Goal: Task Accomplishment & Management: Manage account settings

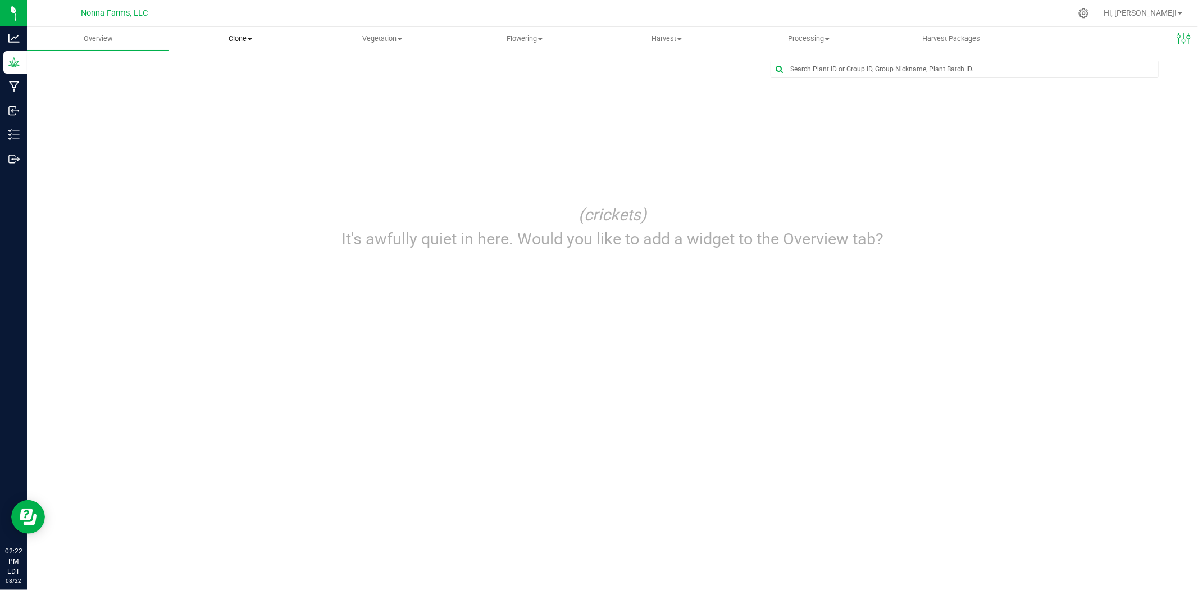
click at [245, 34] on span "Clone" at bounding box center [240, 39] width 141 height 10
click at [227, 81] on span "Cloning groups" at bounding box center [211, 81] width 85 height 10
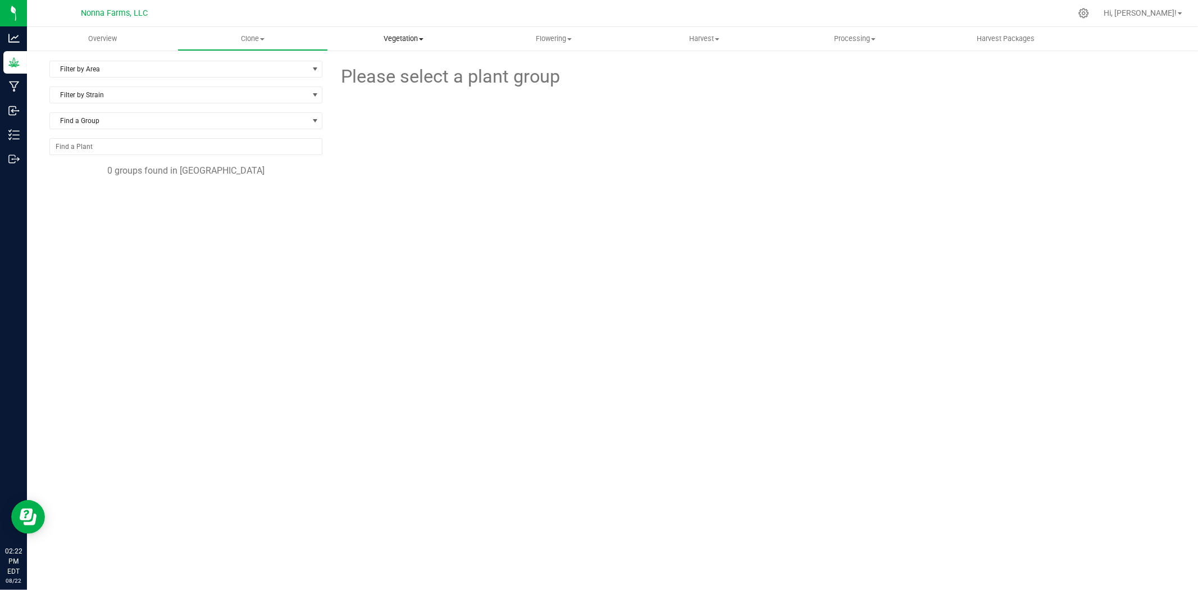
click at [412, 47] on uib-tab-heading "Vegetation Veg groups Veg plants Mother groups Mother plants Apply to plants" at bounding box center [403, 39] width 149 height 22
click at [366, 65] on span "Veg groups" at bounding box center [363, 68] width 71 height 10
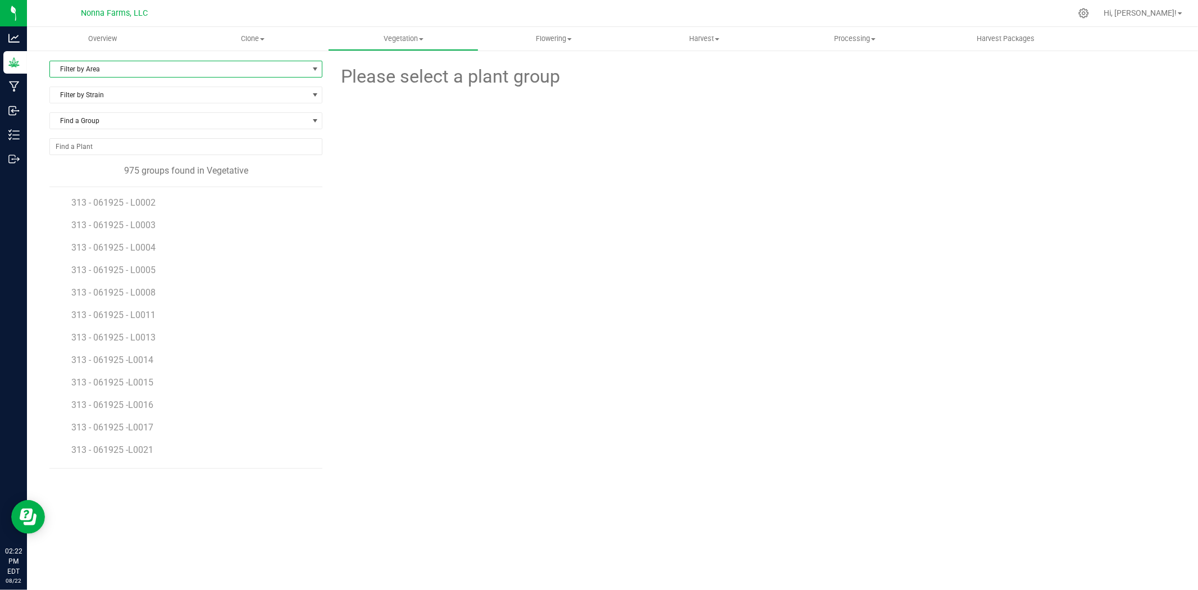
click at [184, 69] on span "Filter by Area" at bounding box center [179, 69] width 258 height 16
click at [94, 122] on li "Zone 1 Vegetative" at bounding box center [186, 121] width 272 height 17
click at [153, 201] on span "RNTZ - 061725 - L0001" at bounding box center [118, 202] width 94 height 11
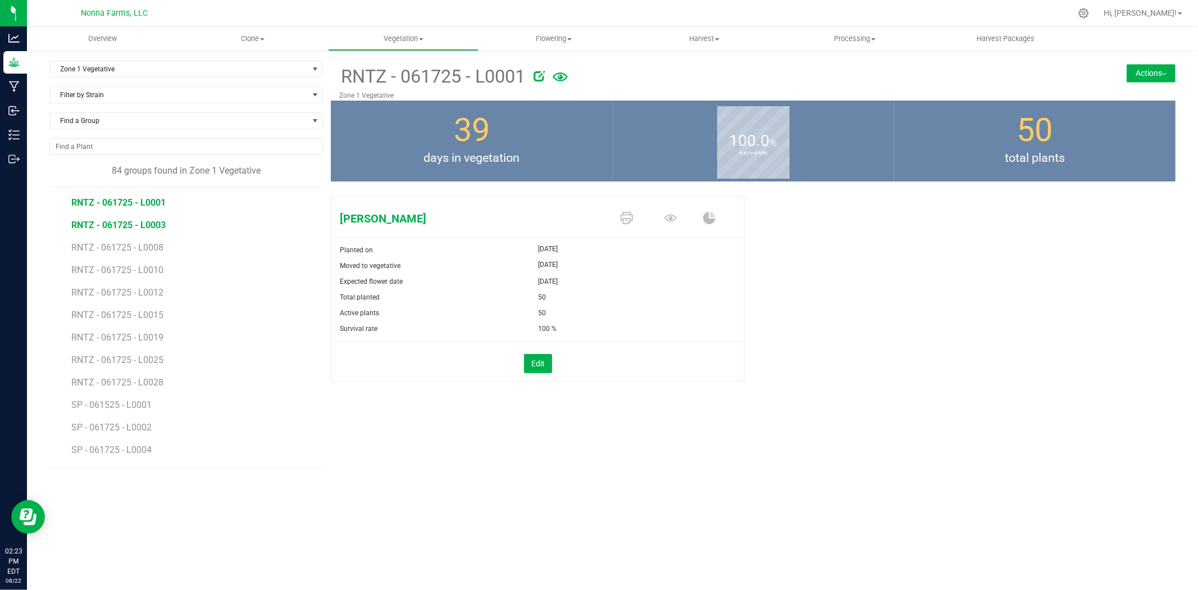
click at [150, 225] on span "RNTZ - 061725 - L0003" at bounding box center [118, 225] width 94 height 11
click at [158, 245] on span "RNTZ - 061725 - L0008" at bounding box center [118, 247] width 94 height 11
click at [146, 204] on span "RNTZ - 061725 - L0001" at bounding box center [118, 202] width 94 height 11
click at [148, 227] on span "RNTZ - 061725 - L0003" at bounding box center [118, 225] width 94 height 11
click at [148, 250] on span "RNTZ - 061725 - L0008" at bounding box center [118, 247] width 94 height 11
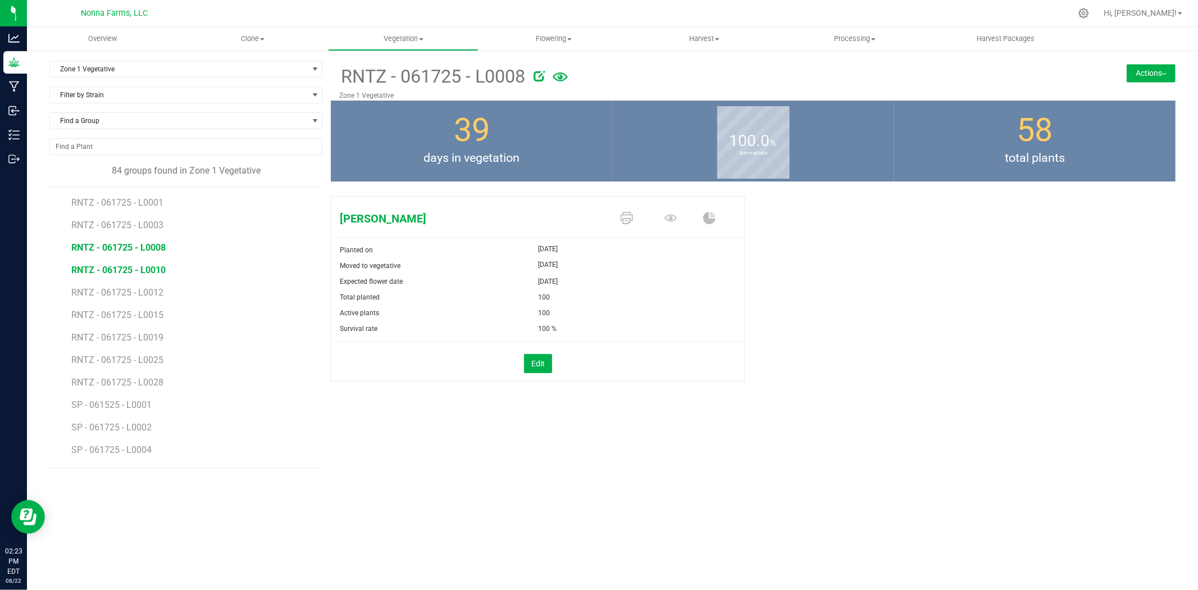
click at [146, 272] on span "RNTZ - 061725 - L0010" at bounding box center [118, 270] width 94 height 11
click at [145, 295] on span "RNTZ - 061725 - L0012" at bounding box center [118, 292] width 94 height 11
click at [143, 312] on span "RNTZ - 061725 - L0015" at bounding box center [118, 315] width 94 height 11
click at [149, 332] on span "RNTZ - 061725 - L0019" at bounding box center [118, 337] width 94 height 11
click at [150, 362] on span "RNTZ - 061725 - L0025" at bounding box center [118, 359] width 94 height 11
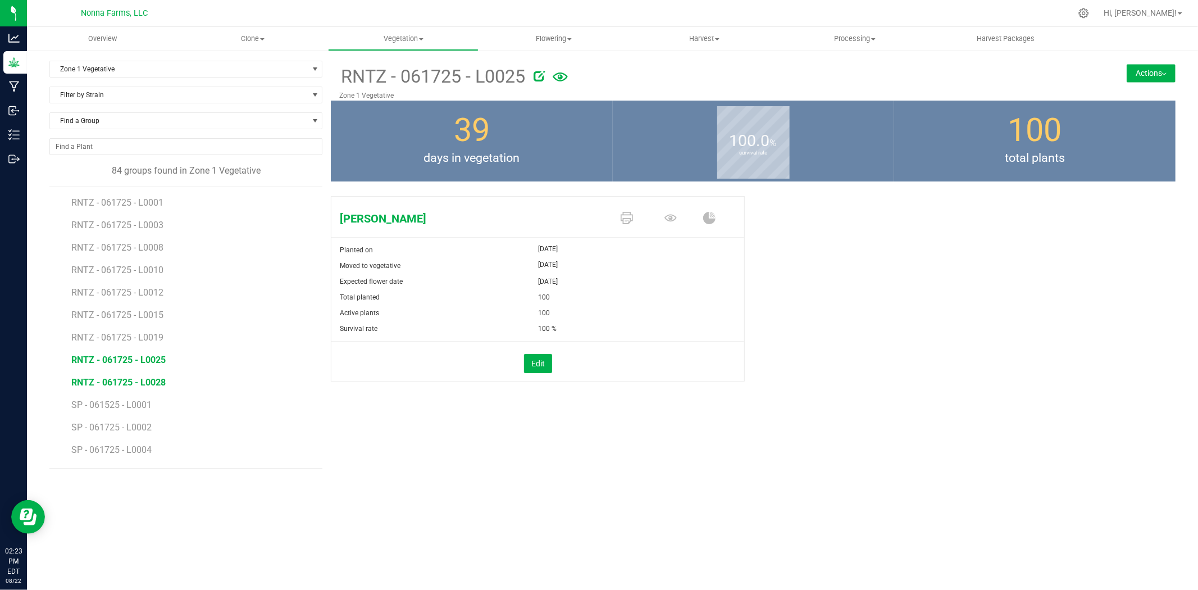
click at [148, 380] on span "RNTZ - 061725 - L0028" at bounding box center [118, 382] width 94 height 11
click at [115, 204] on span "SZ - 061925 - L0002" at bounding box center [112, 200] width 83 height 11
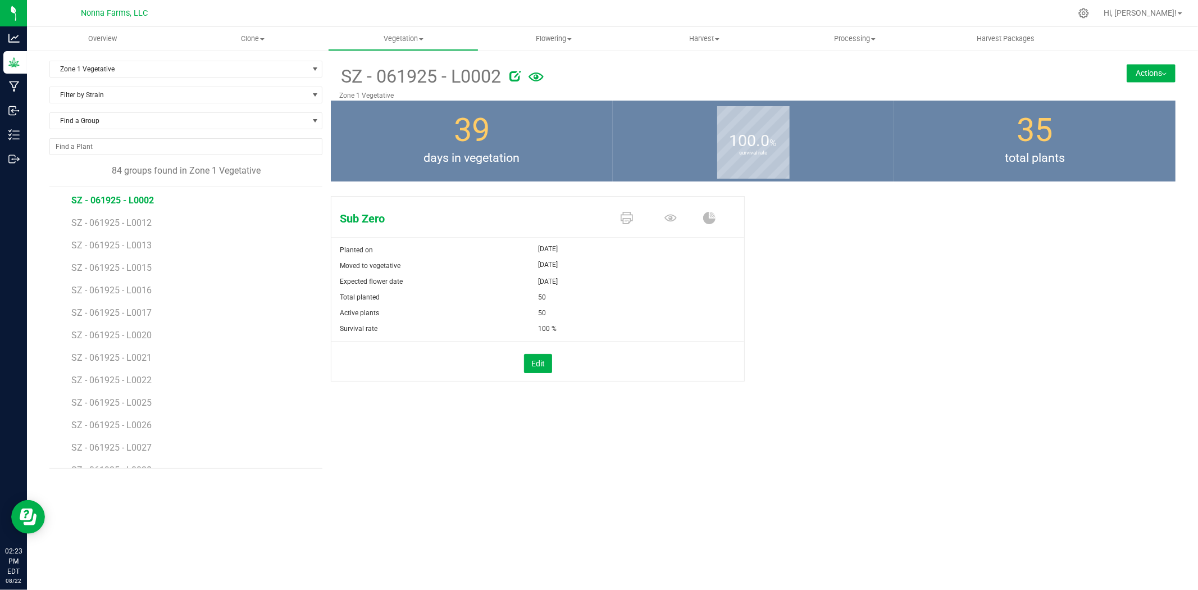
click at [1144, 71] on button "Actions" at bounding box center [1151, 73] width 49 height 18
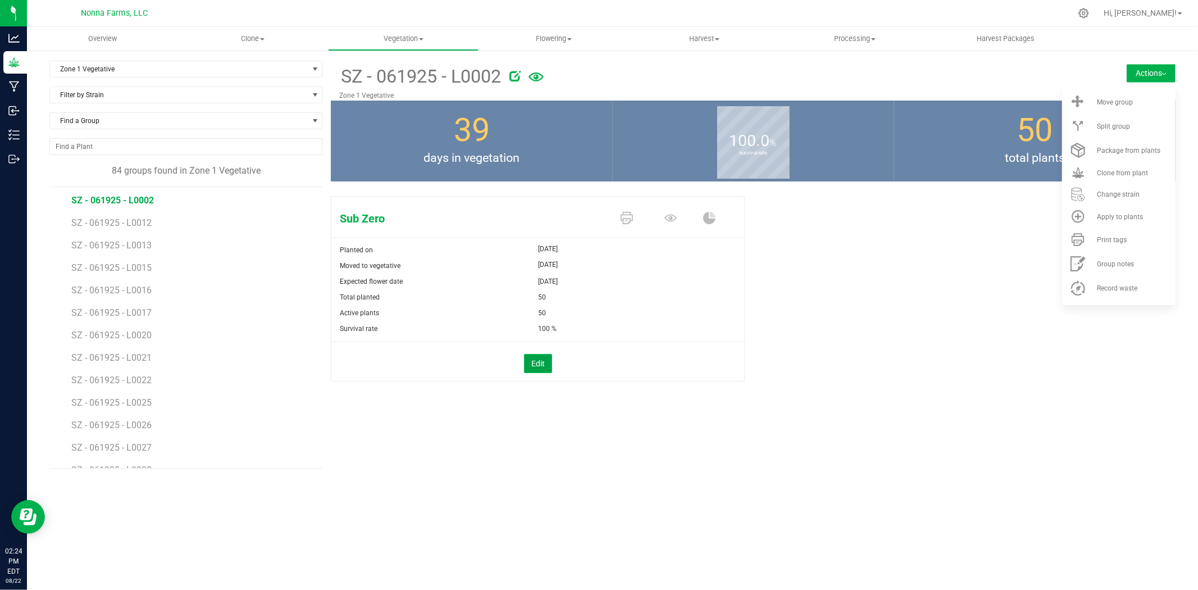
click at [538, 367] on button "Edit" at bounding box center [538, 363] width 28 height 19
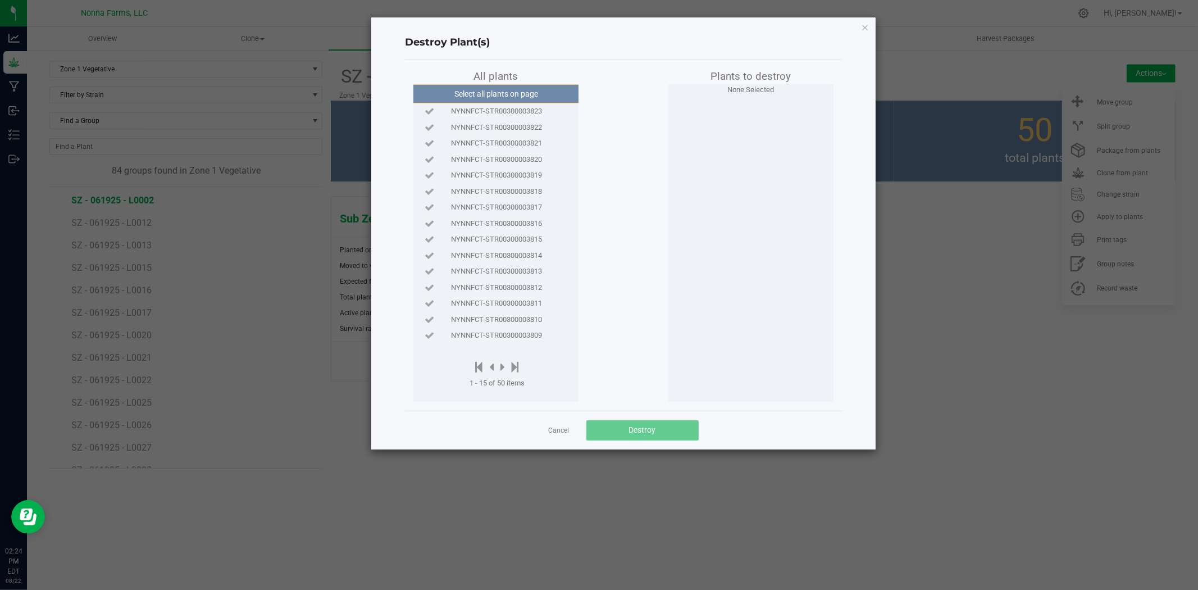
click at [492, 75] on div "All plants" at bounding box center [495, 77] width 165 height 16
click at [503, 94] on button "Select all plants on page" at bounding box center [496, 93] width 171 height 19
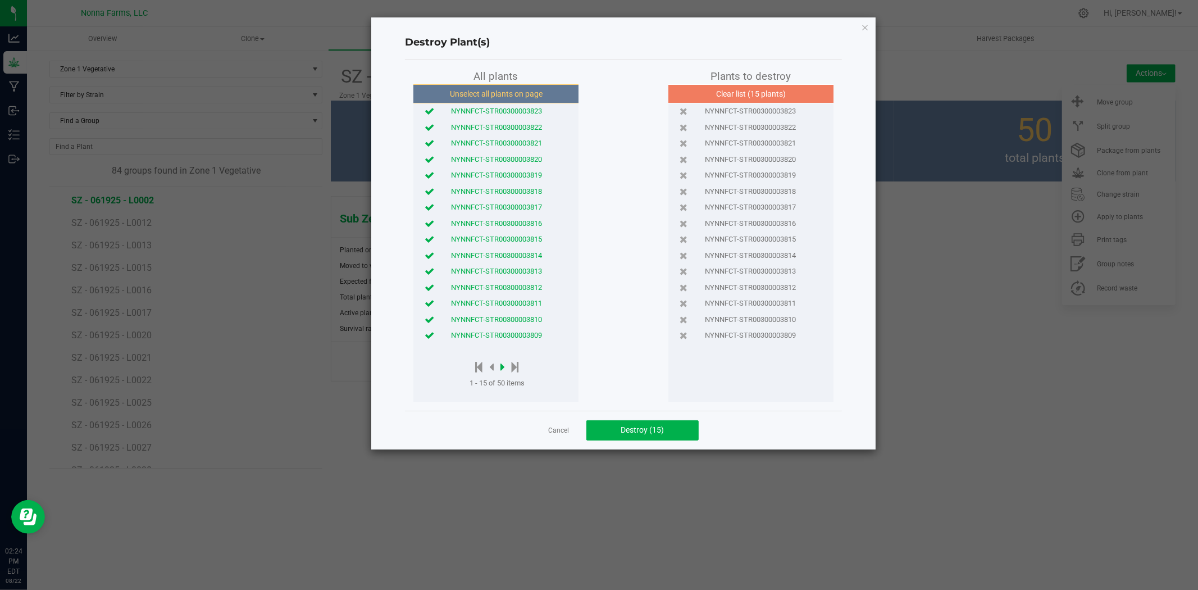
click at [503, 365] on icon at bounding box center [502, 367] width 4 height 12
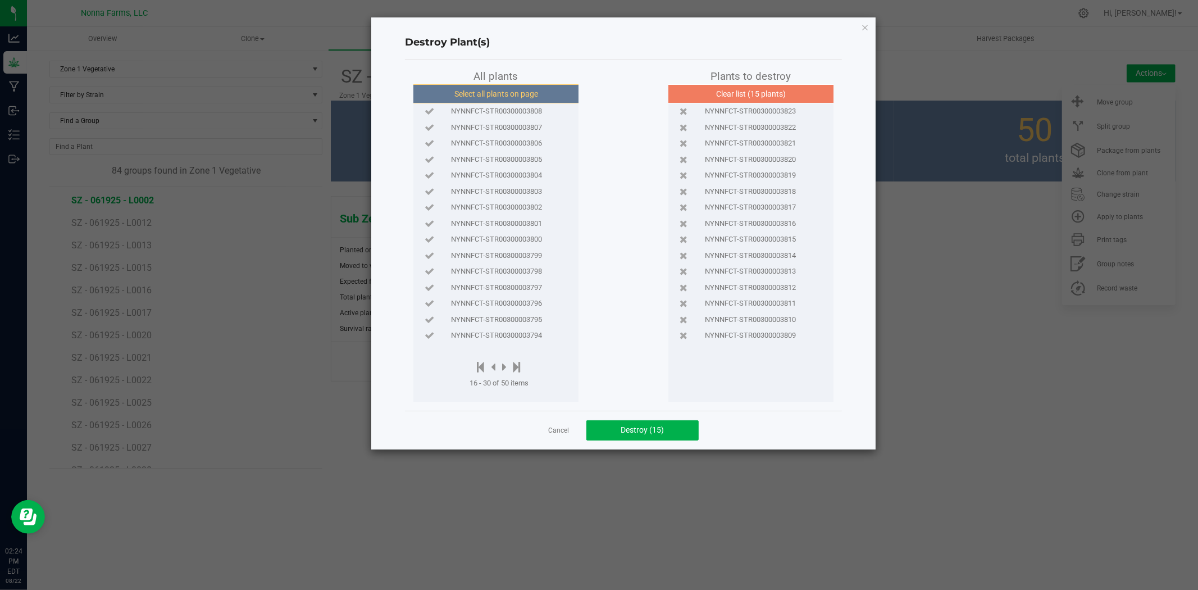
click at [512, 101] on button "Select all plants on page" at bounding box center [496, 93] width 171 height 19
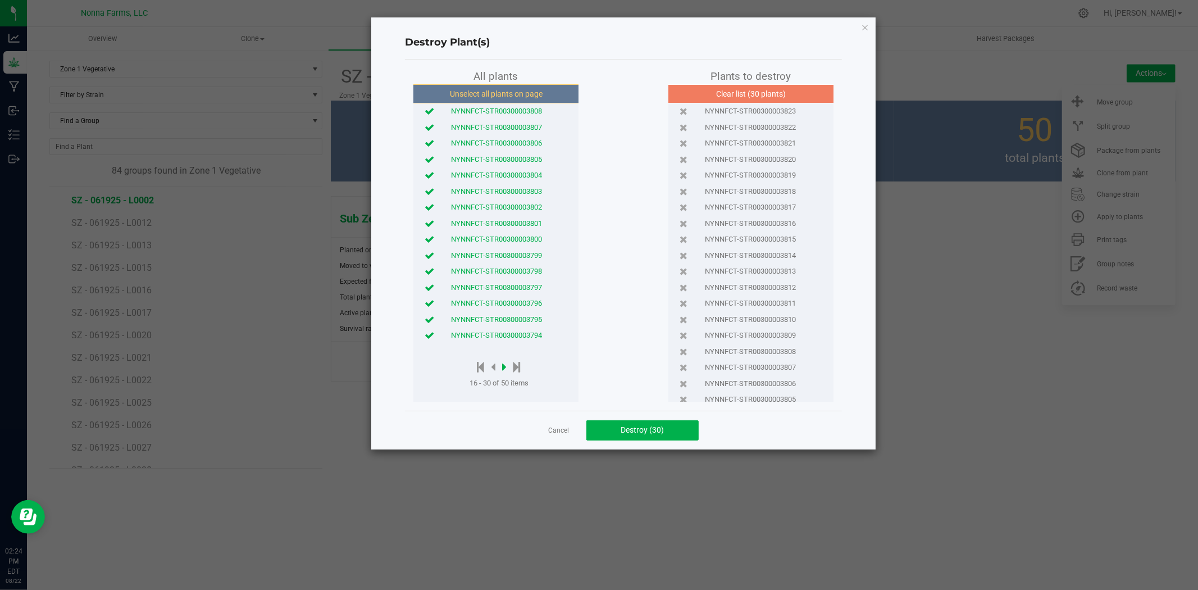
click at [503, 368] on icon at bounding box center [504, 367] width 4 height 12
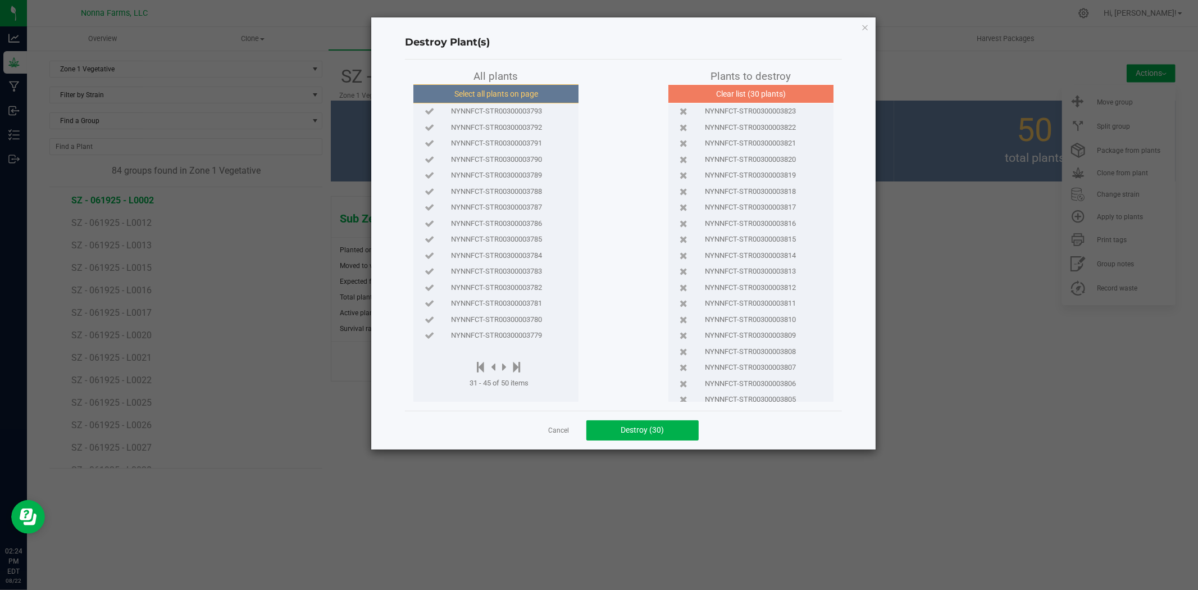
click at [486, 92] on button "Select all plants on page" at bounding box center [496, 93] width 171 height 19
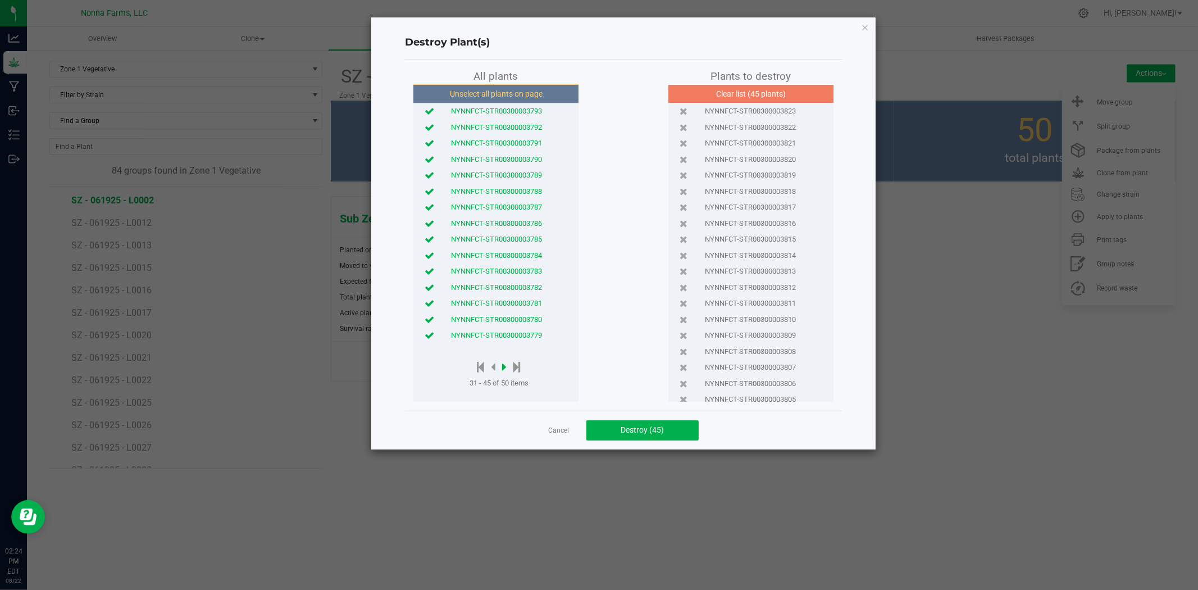
click at [506, 365] on icon at bounding box center [504, 367] width 4 height 12
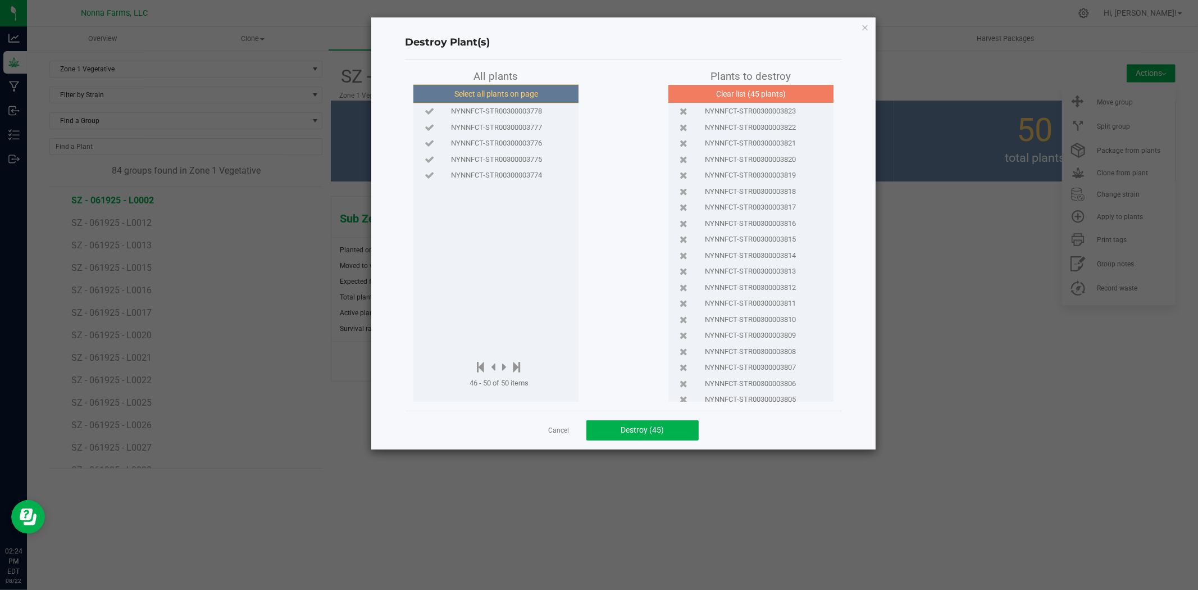
click at [504, 90] on button "Select all plants on page" at bounding box center [496, 93] width 171 height 19
click at [641, 427] on span "Destroy (50)" at bounding box center [642, 429] width 43 height 9
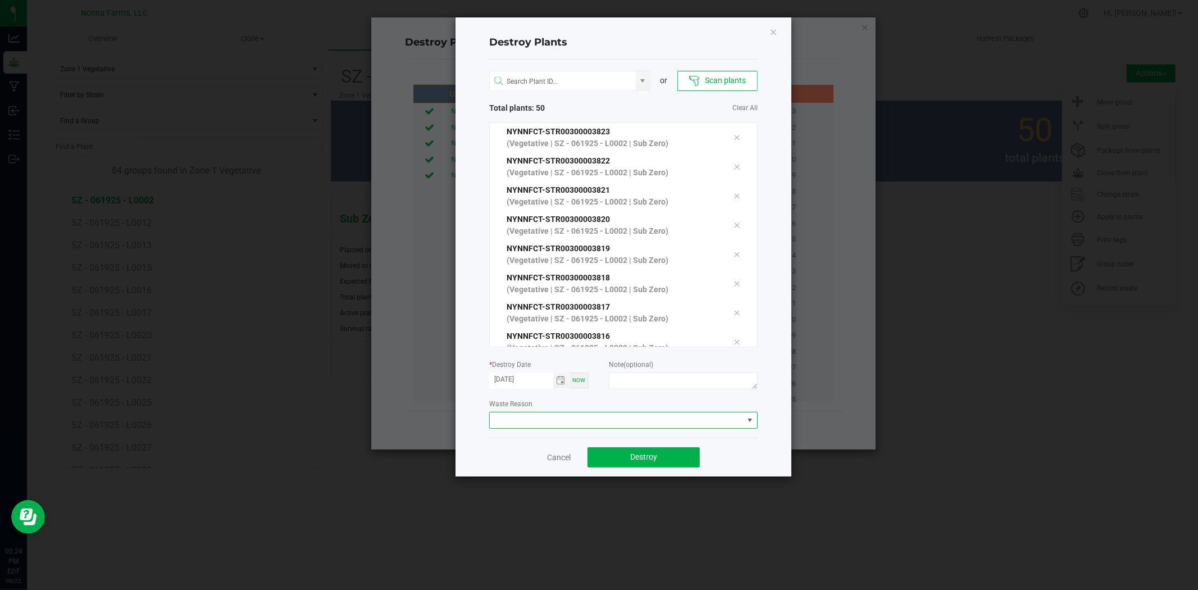
click at [639, 420] on span at bounding box center [616, 420] width 253 height 16
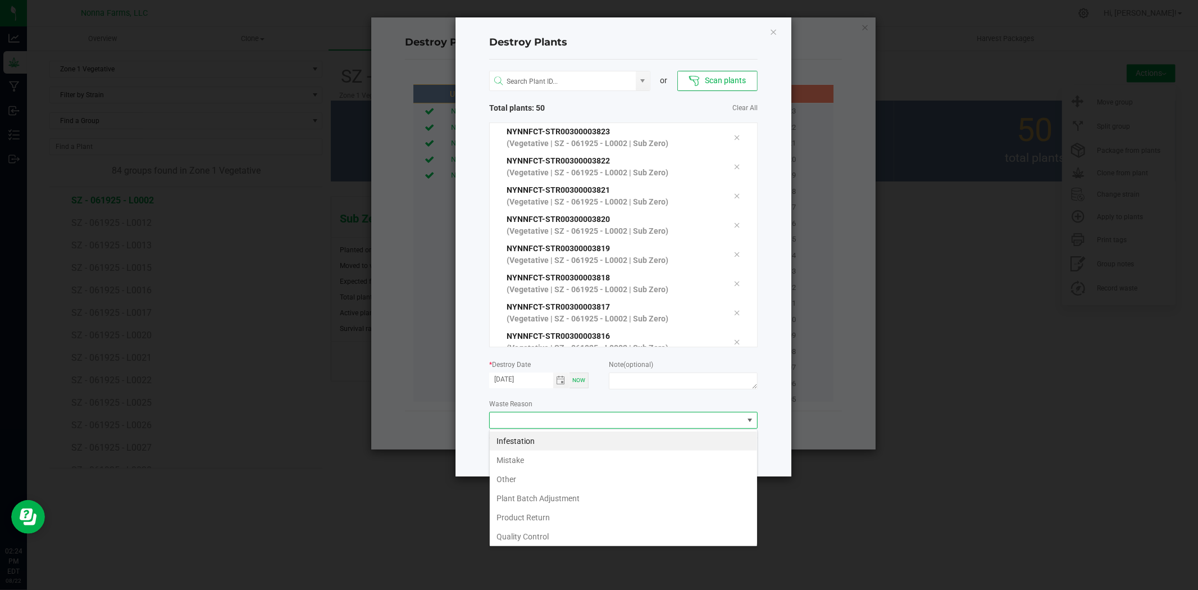
scroll to position [17, 268]
click at [540, 458] on li "Mistake" at bounding box center [623, 460] width 267 height 19
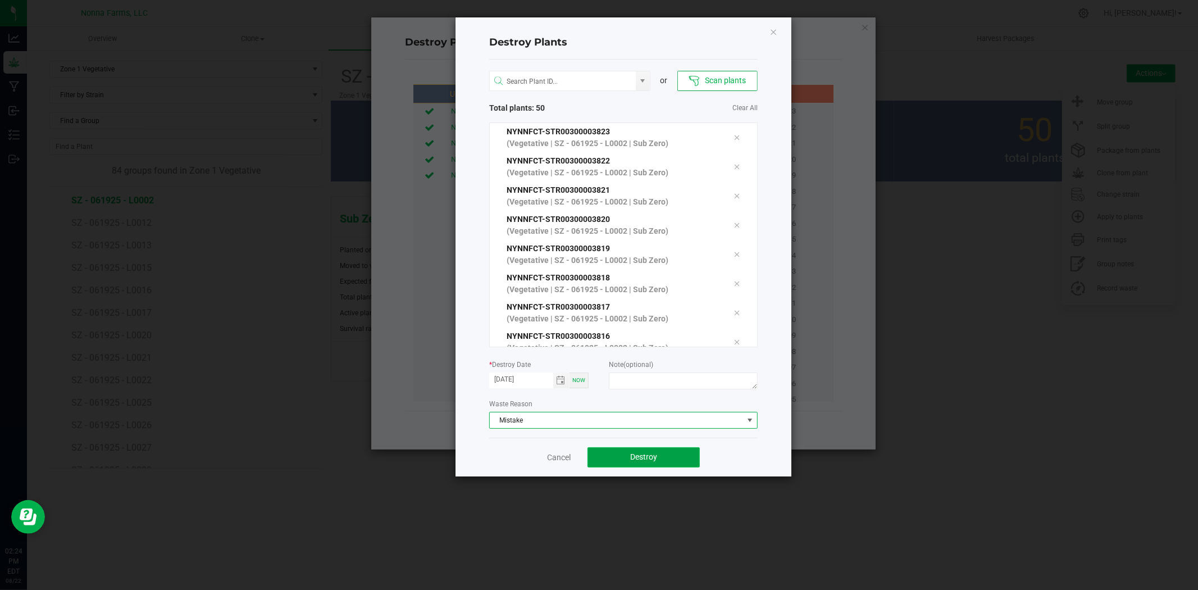
click at [650, 463] on button "Destroy" at bounding box center [644, 457] width 112 height 20
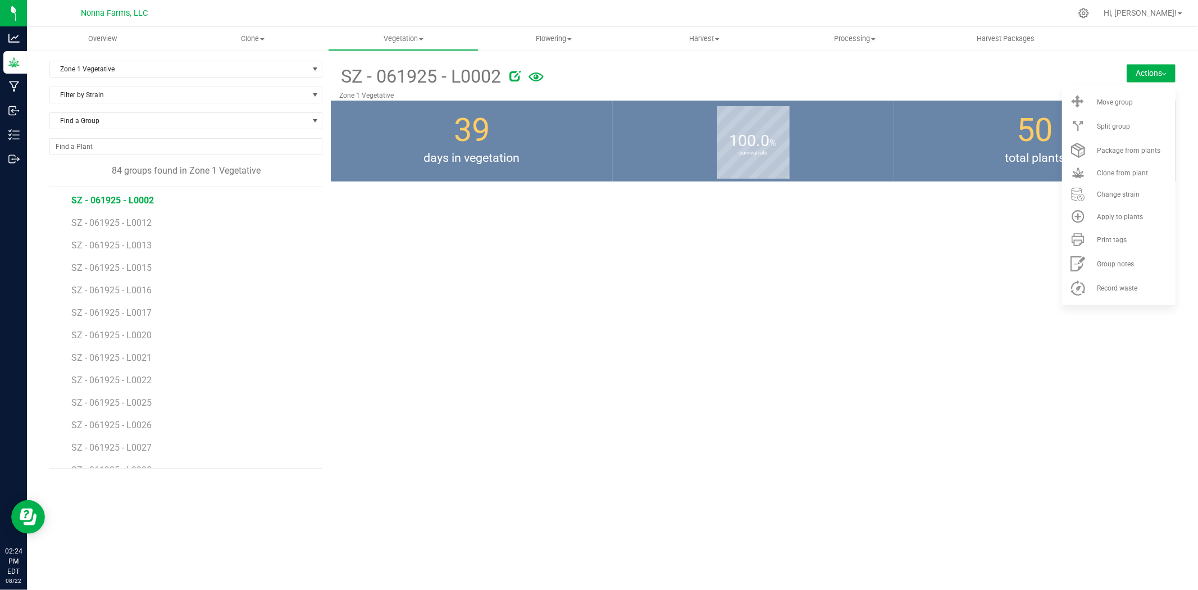
click at [1143, 75] on button "Actions" at bounding box center [1151, 73] width 49 height 18
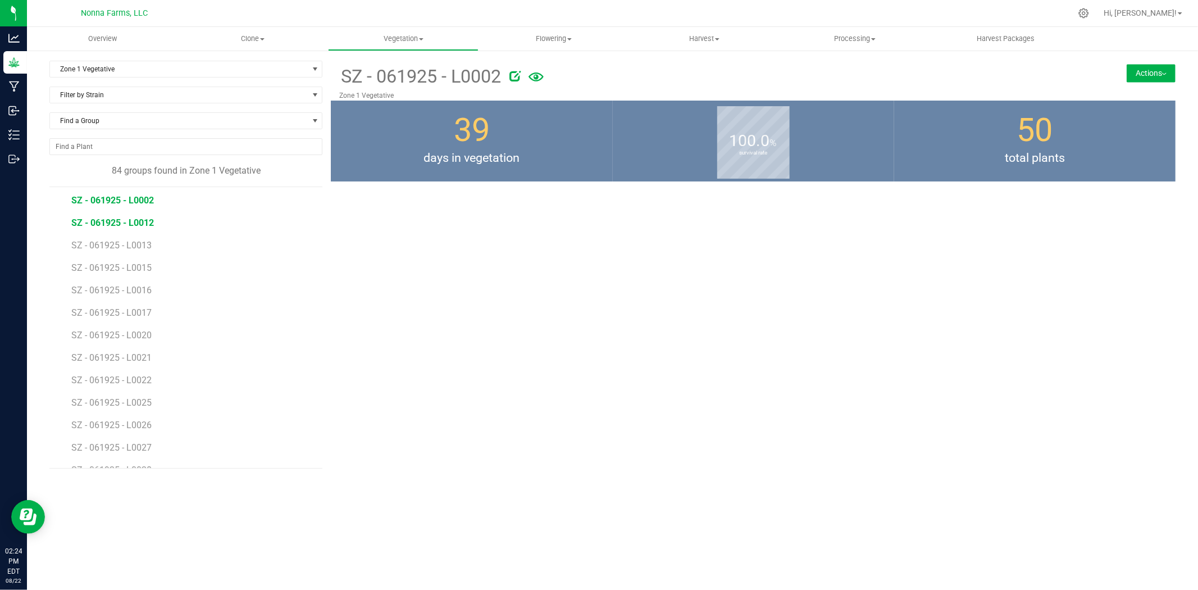
click at [130, 227] on span "SZ - 061925 - L0012" at bounding box center [112, 222] width 83 height 11
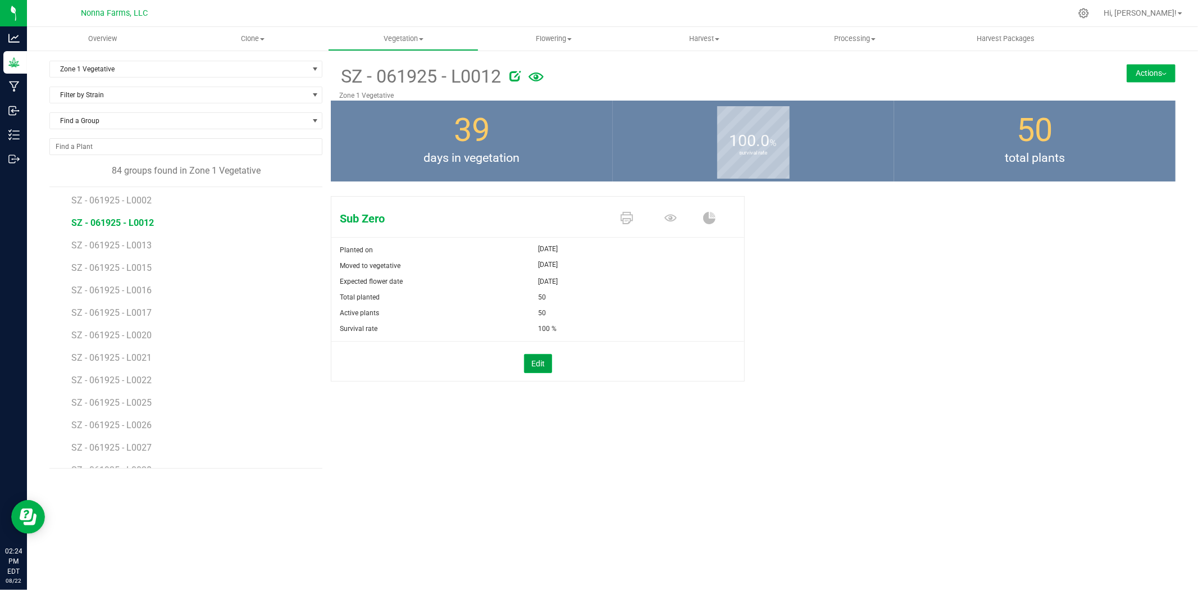
click at [538, 363] on button "Edit" at bounding box center [538, 363] width 28 height 19
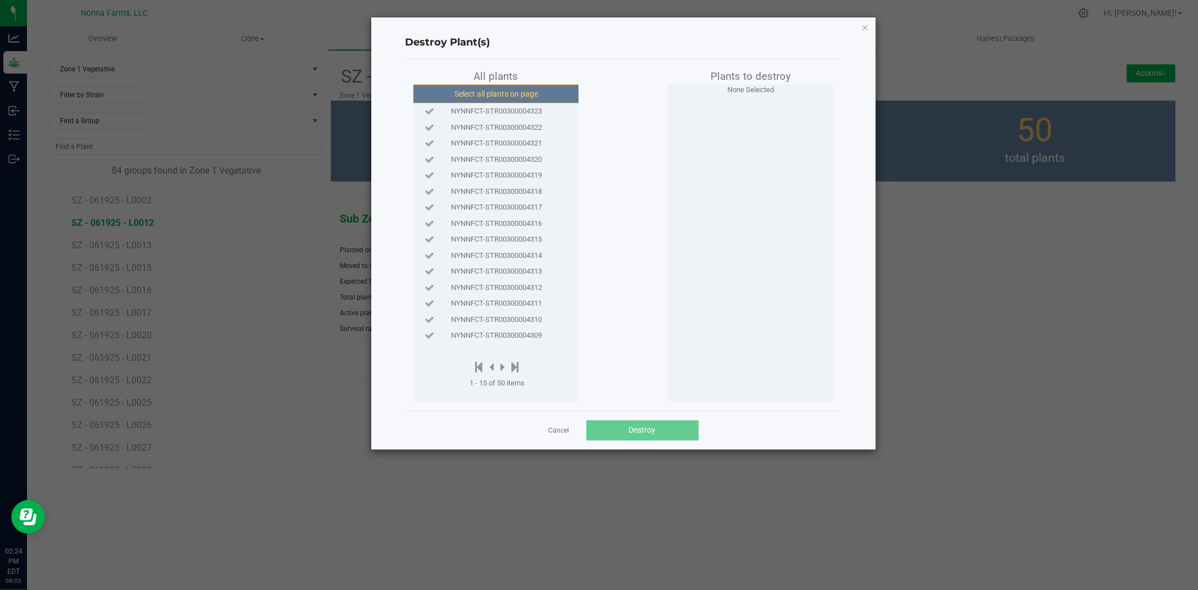
click at [497, 98] on button "Select all plants on page" at bounding box center [496, 93] width 171 height 19
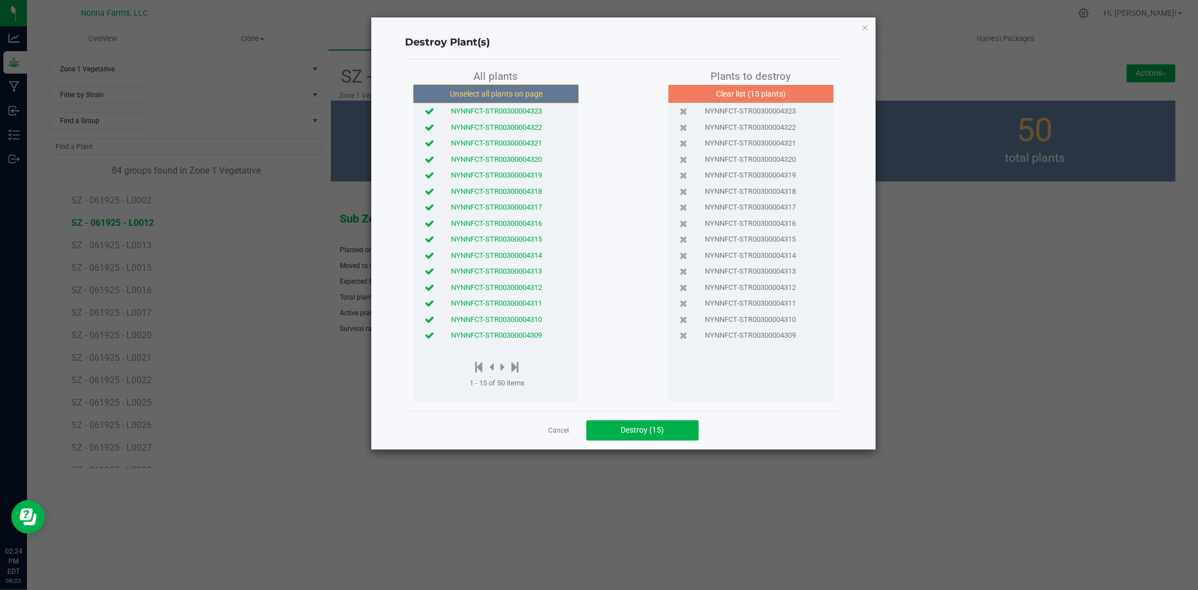
click at [506, 371] on div at bounding box center [497, 368] width 55 height 14
click at [504, 366] on icon at bounding box center [502, 367] width 4 height 12
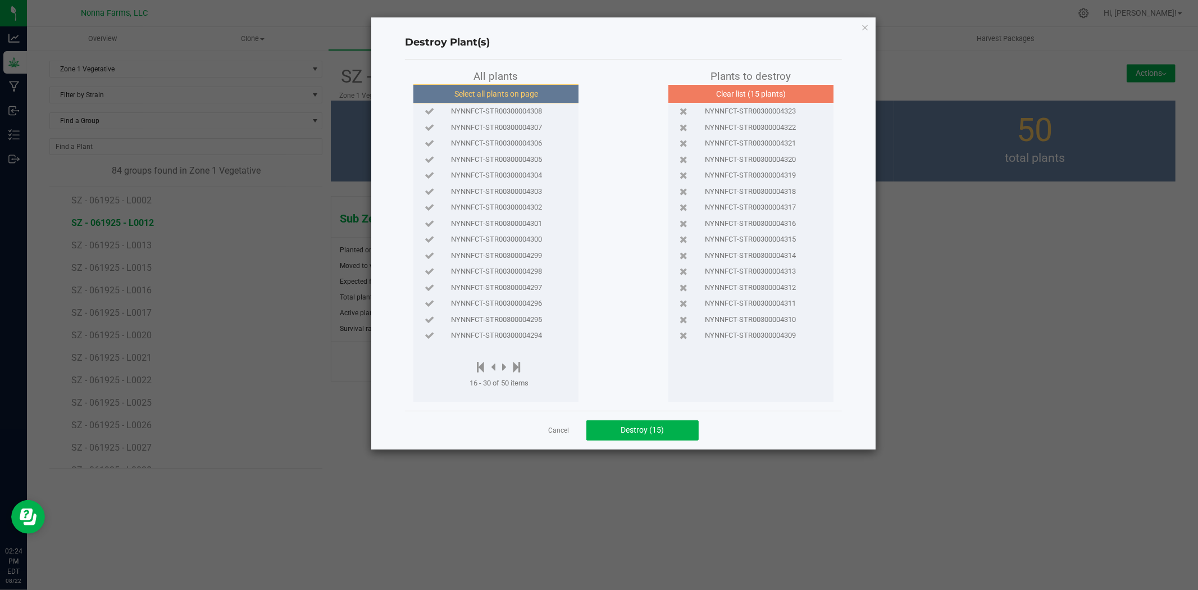
click at [497, 101] on button "Select all plants on page" at bounding box center [496, 93] width 171 height 19
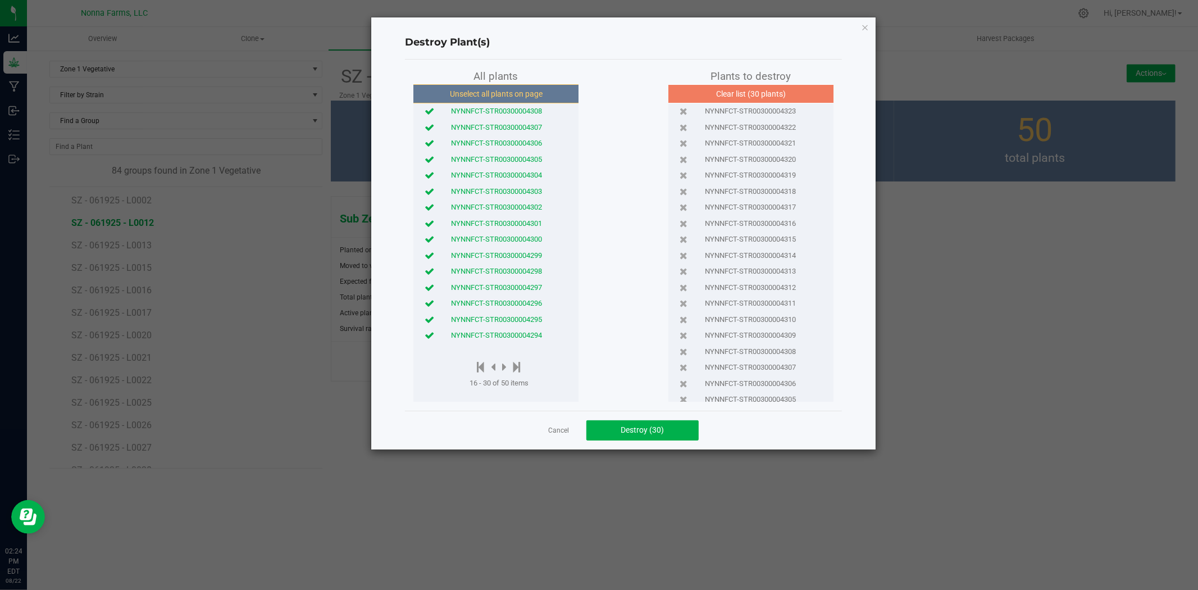
click at [502, 366] on div at bounding box center [499, 368] width 59 height 14
click at [506, 368] on icon at bounding box center [504, 367] width 4 height 12
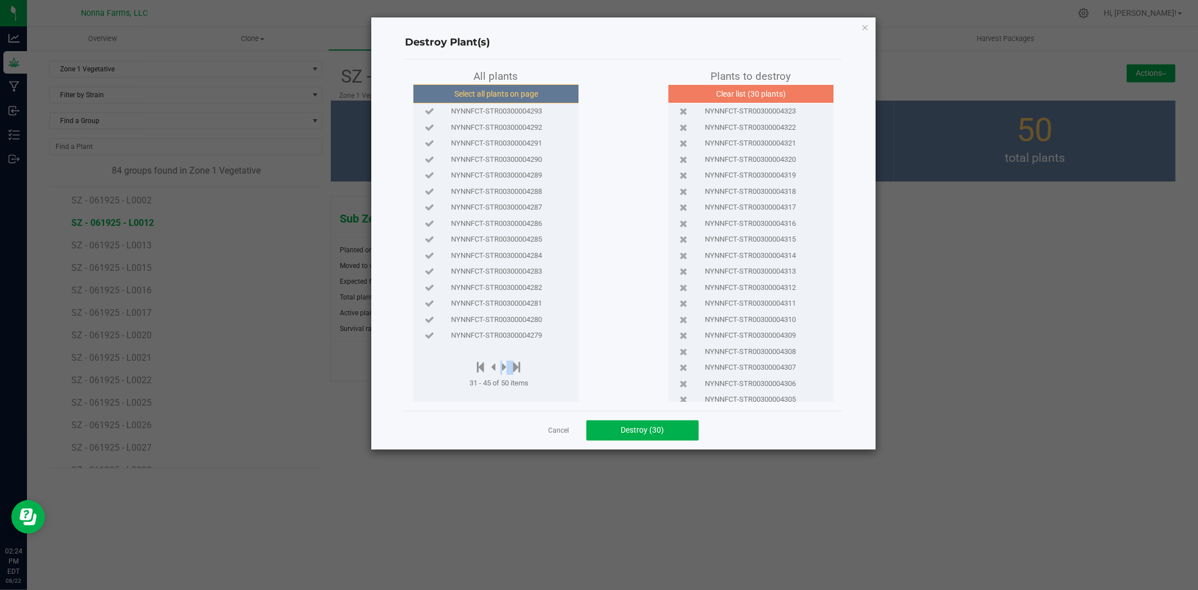
click at [489, 97] on button "Select all plants on page" at bounding box center [496, 93] width 171 height 19
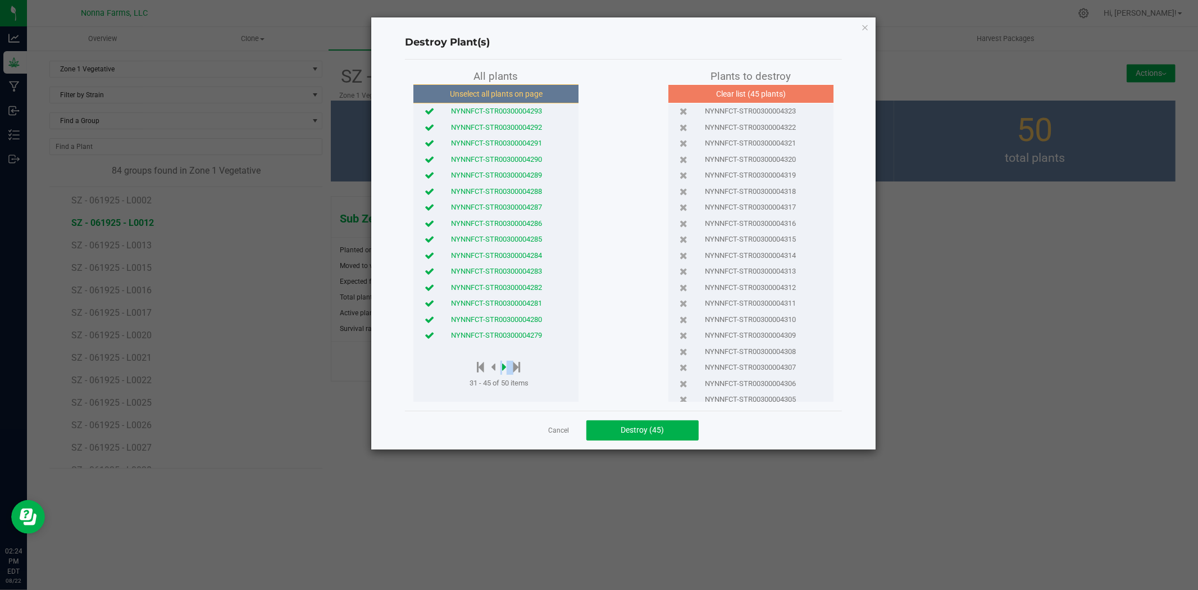
click at [507, 363] on icon at bounding box center [504, 367] width 4 height 12
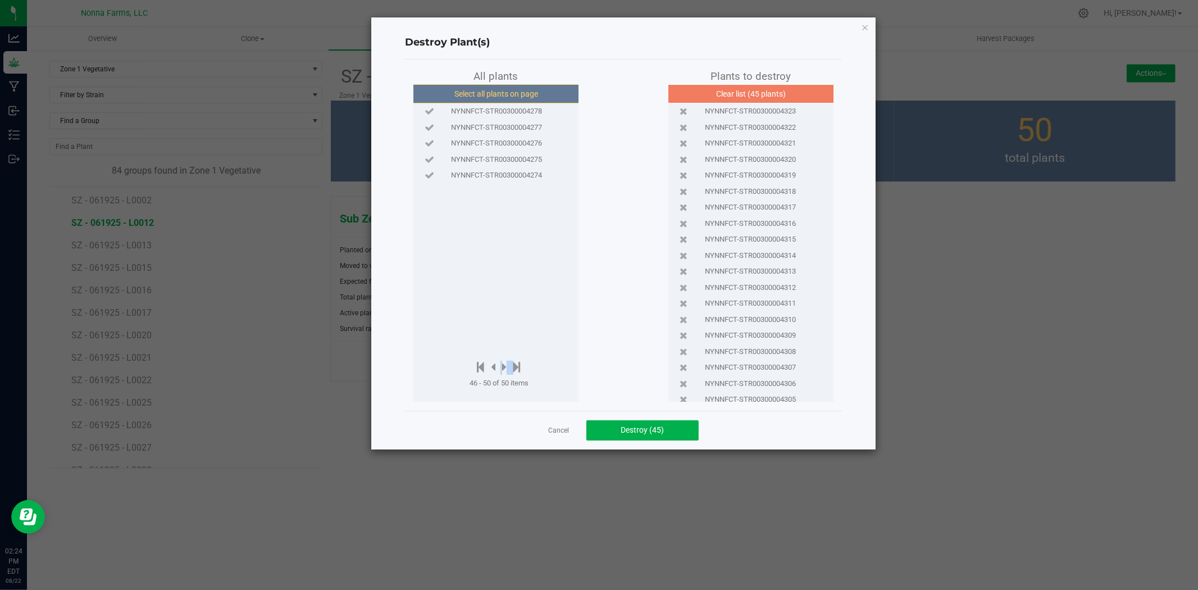
click at [512, 90] on button "Select all plants on page" at bounding box center [496, 93] width 171 height 19
click at [650, 425] on span "Destroy (50)" at bounding box center [642, 429] width 43 height 9
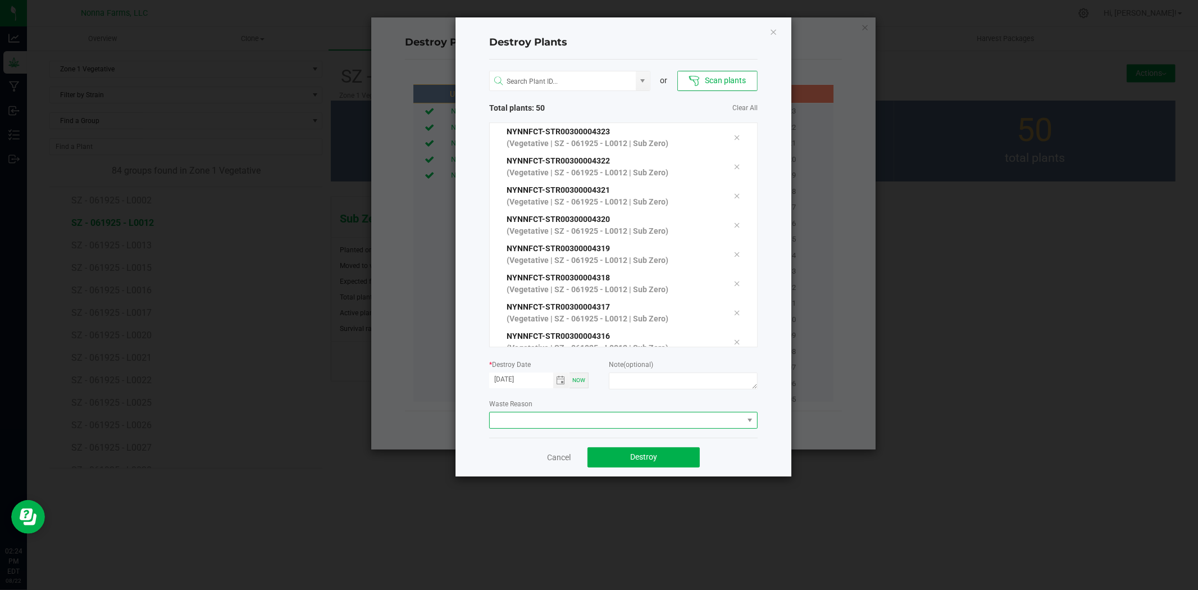
click at [562, 416] on span at bounding box center [616, 420] width 253 height 16
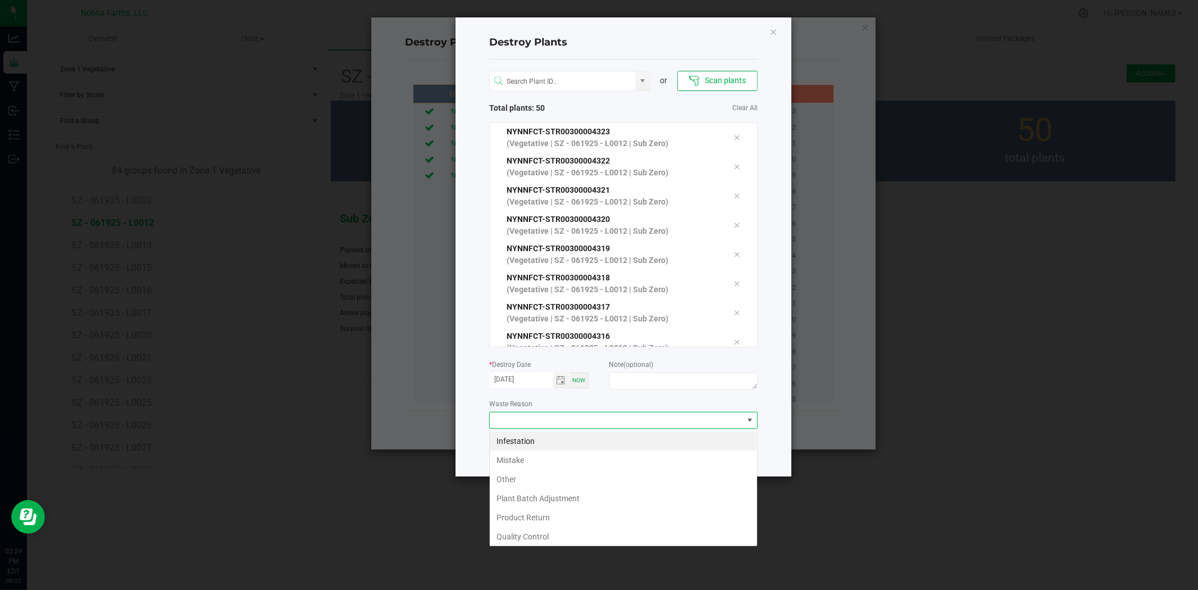
scroll to position [17, 268]
click at [529, 465] on li "Mistake" at bounding box center [623, 460] width 267 height 19
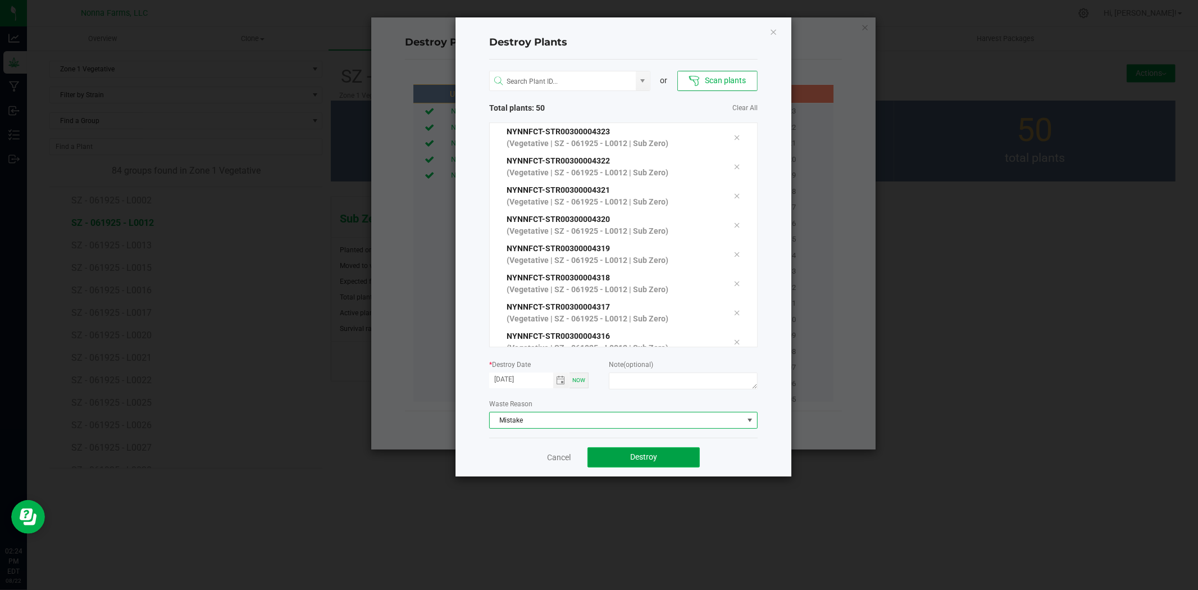
click at [650, 461] on span "Destroy" at bounding box center [643, 456] width 27 height 9
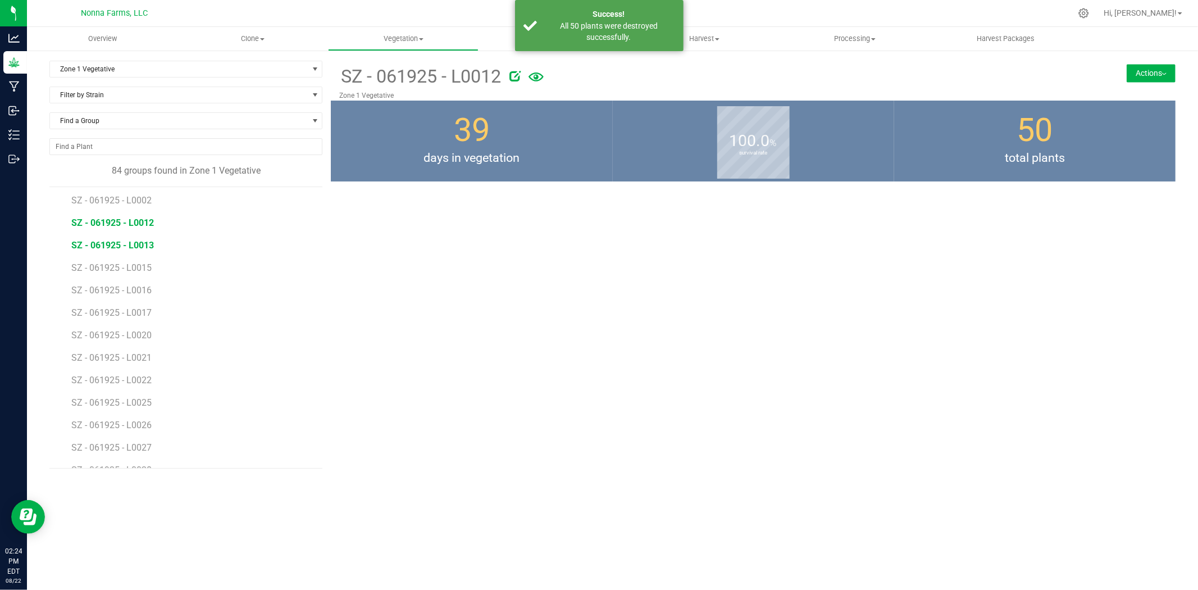
click at [125, 248] on span "SZ - 061925 - L0013" at bounding box center [112, 245] width 83 height 11
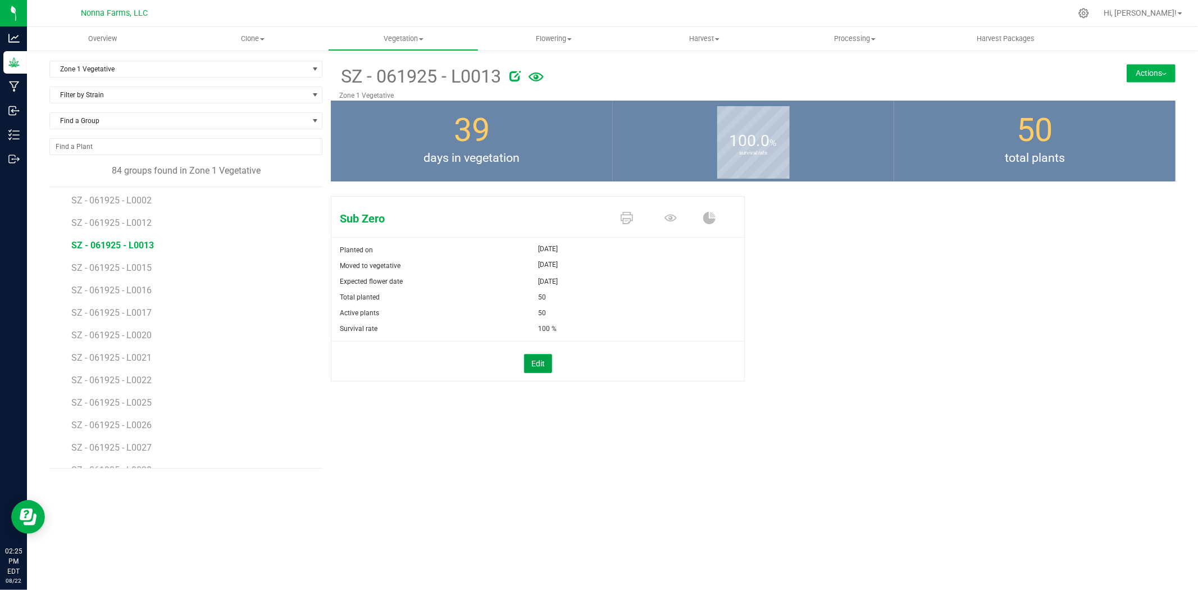
click at [543, 367] on button "Edit" at bounding box center [538, 363] width 28 height 19
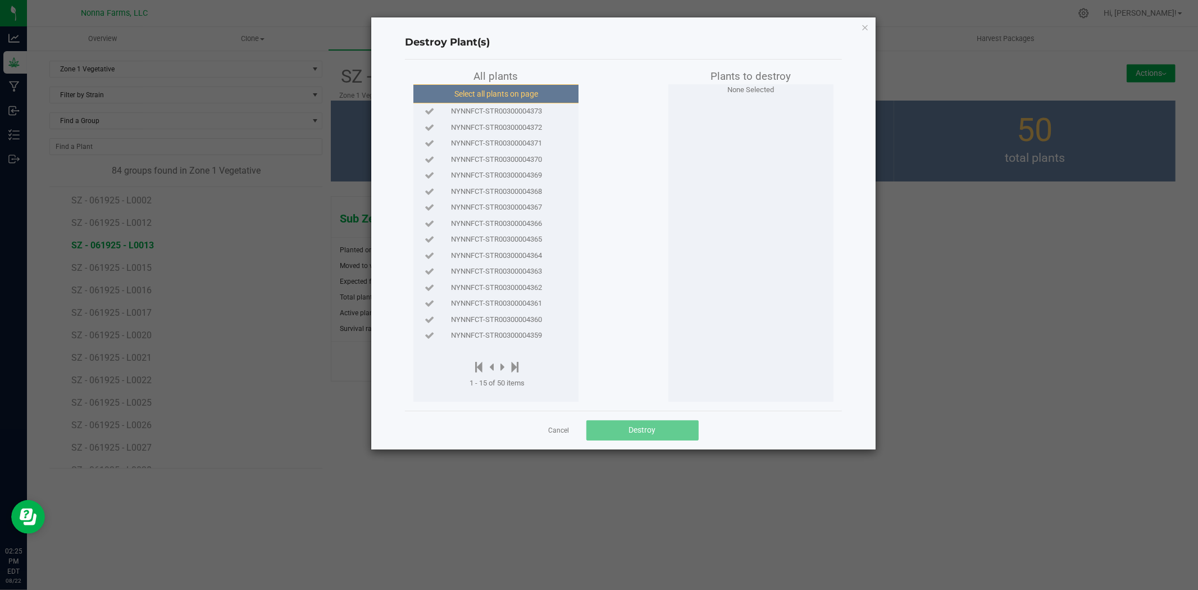
click at [493, 99] on button "Select all plants on page" at bounding box center [496, 93] width 171 height 19
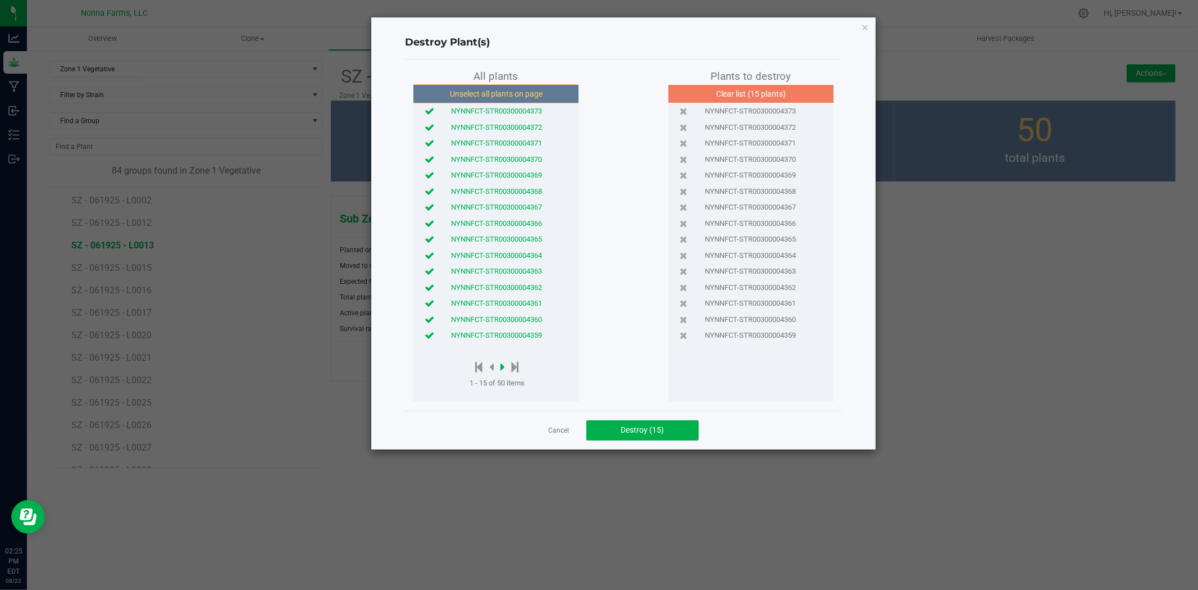
click at [502, 367] on icon at bounding box center [502, 367] width 4 height 12
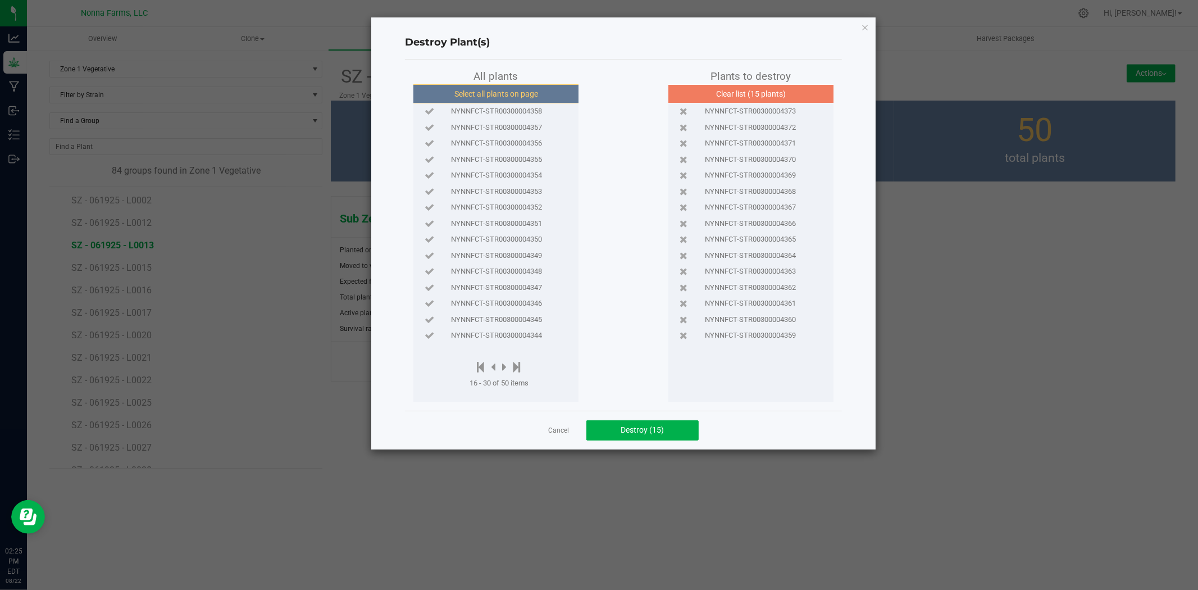
drag, startPoint x: 488, startPoint y: 93, endPoint x: 471, endPoint y: 135, distance: 45.4
click at [488, 93] on button "Select all plants on page" at bounding box center [496, 93] width 171 height 19
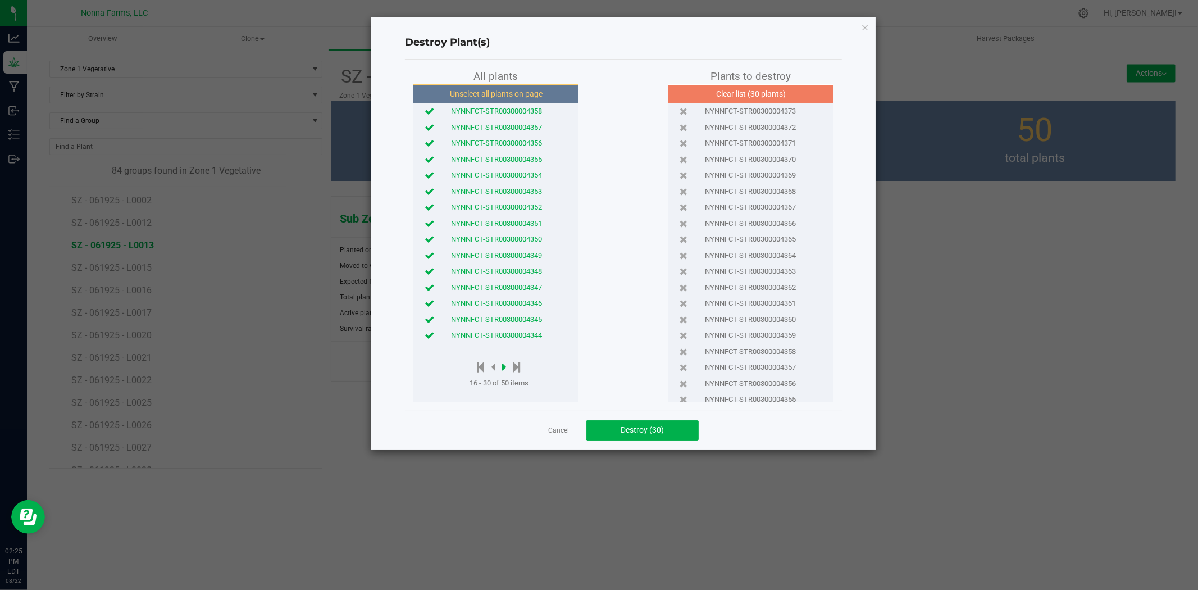
click at [503, 365] on icon at bounding box center [504, 367] width 4 height 12
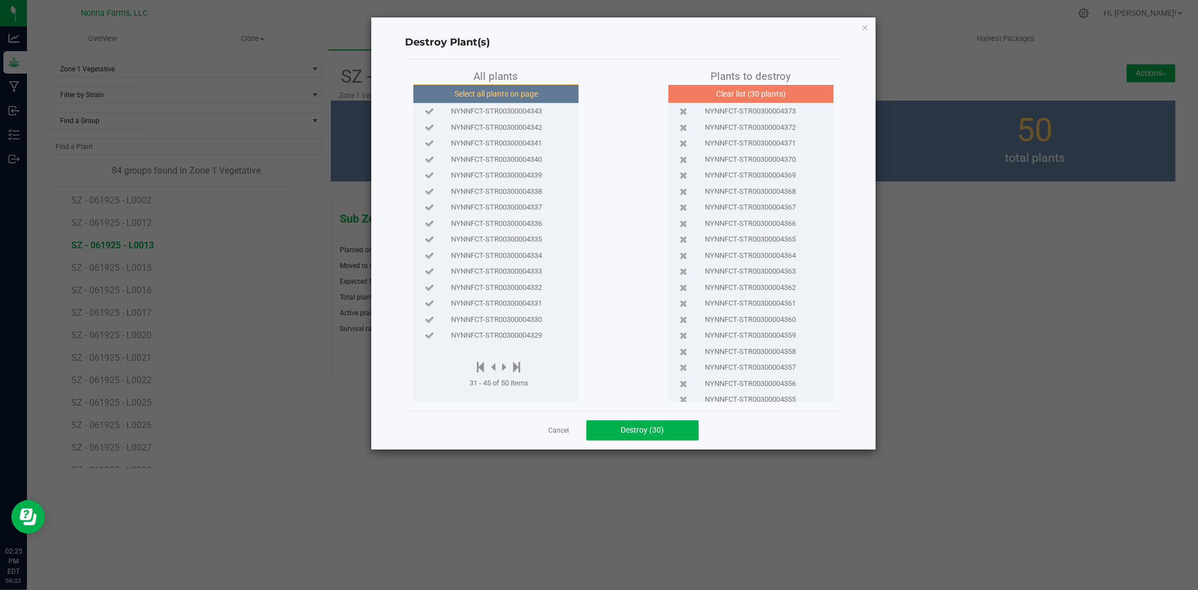
click at [507, 97] on button "Select all plants on page" at bounding box center [496, 93] width 171 height 19
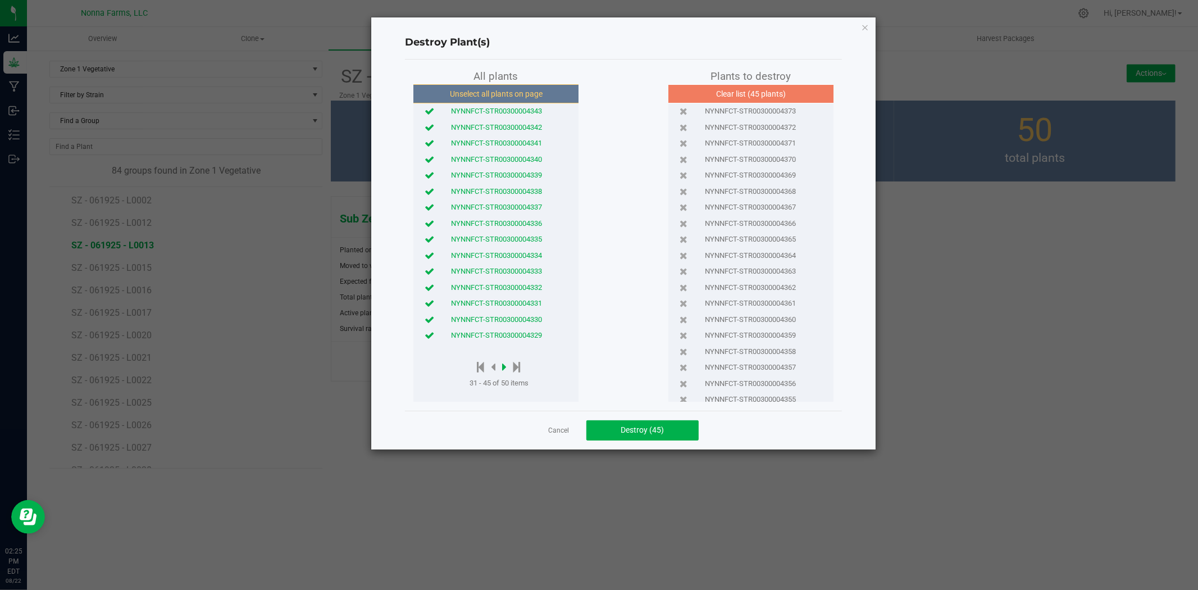
click at [506, 369] on icon at bounding box center [504, 367] width 4 height 12
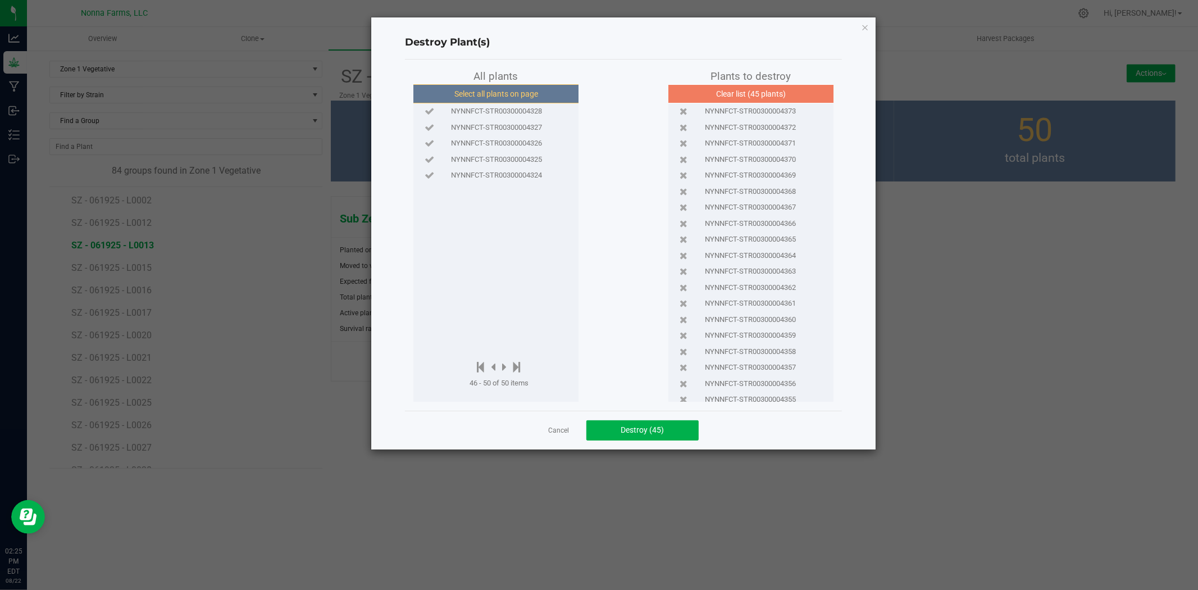
click at [472, 93] on button "Select all plants on page" at bounding box center [496, 93] width 171 height 19
click at [648, 429] on span "Destroy (50)" at bounding box center [642, 429] width 43 height 9
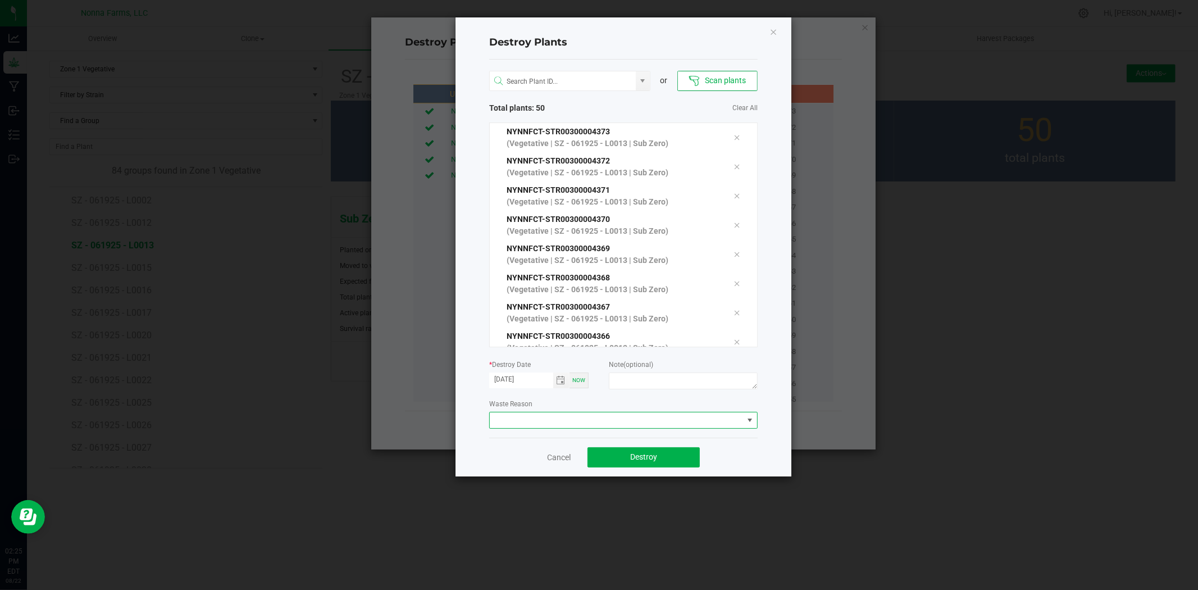
click at [576, 429] on span at bounding box center [623, 420] width 269 height 17
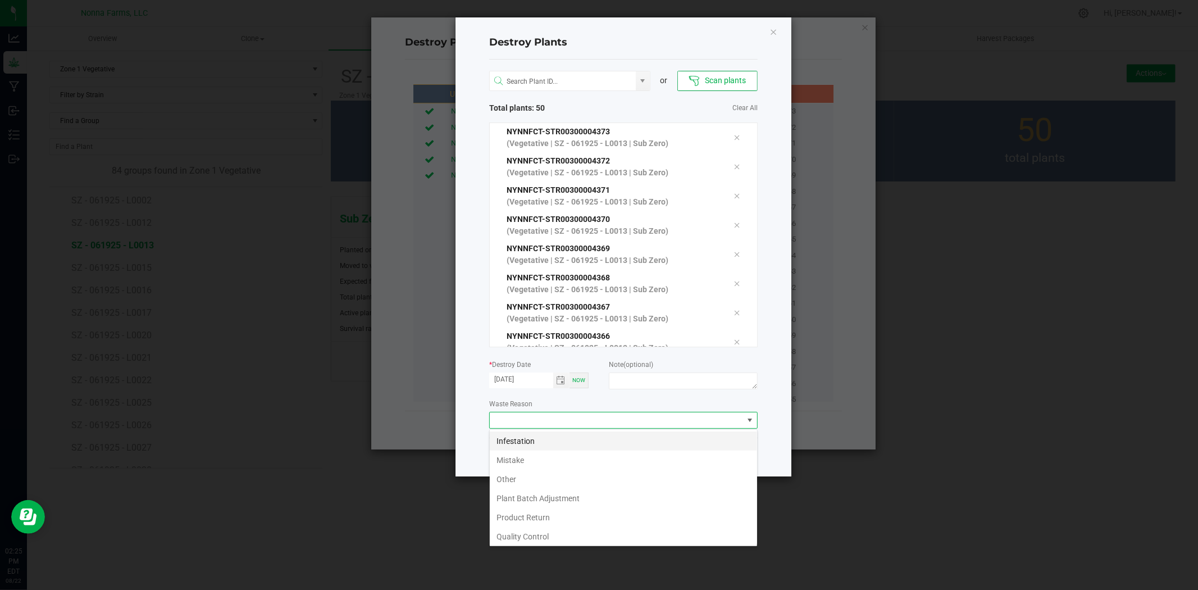
scroll to position [17, 268]
click at [530, 459] on li "Mistake" at bounding box center [623, 460] width 267 height 19
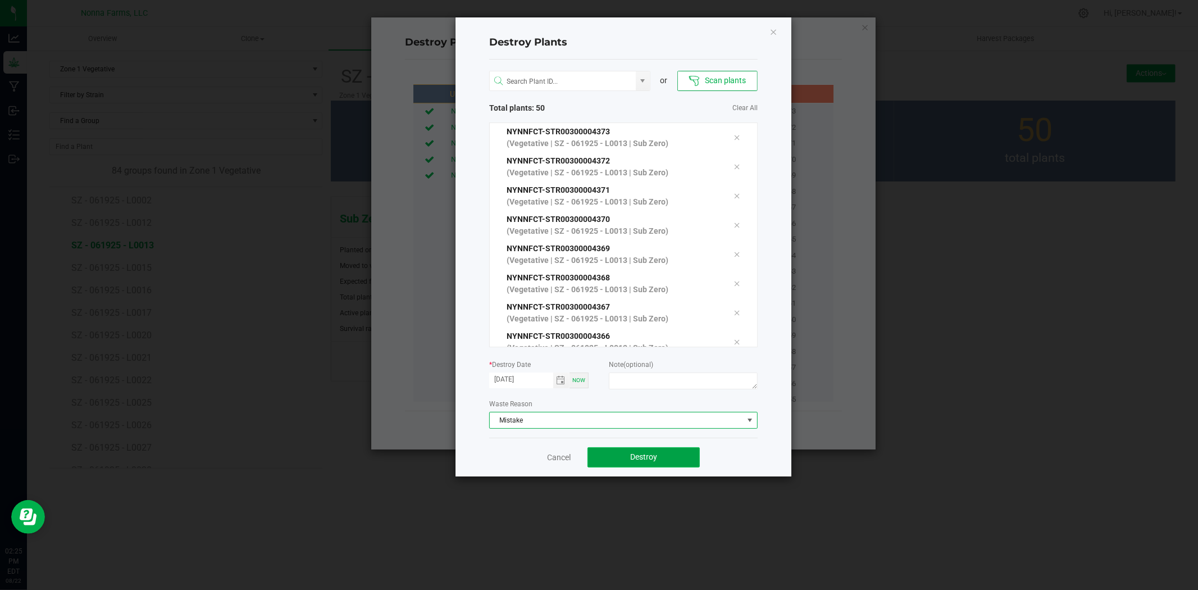
click at [625, 455] on button "Destroy" at bounding box center [644, 457] width 112 height 20
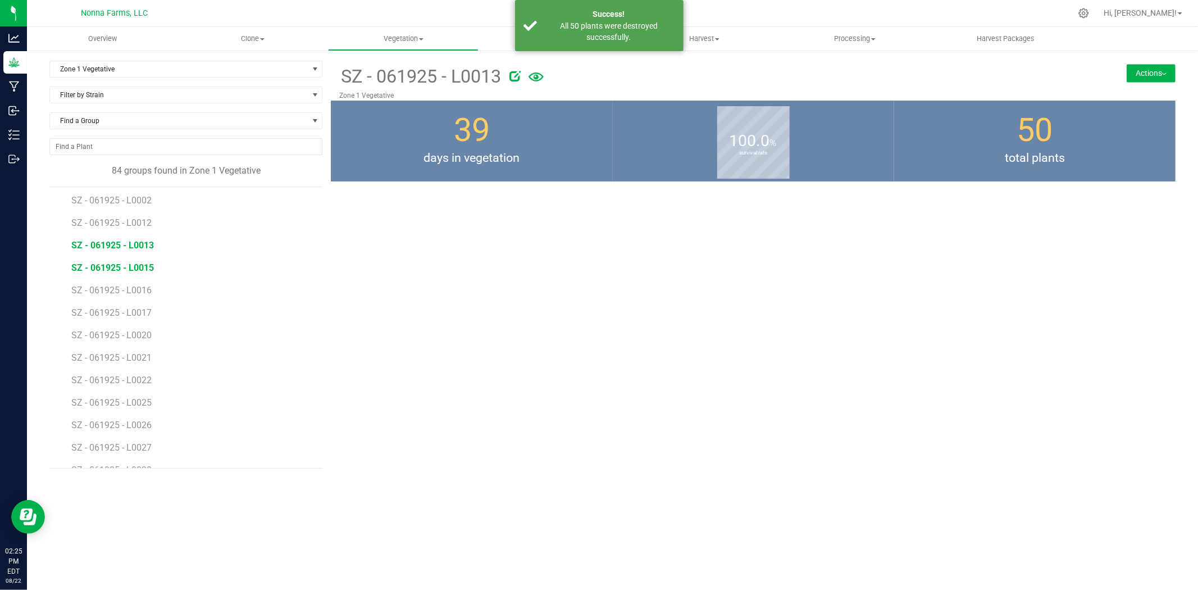
click at [122, 266] on span "SZ - 061925 - L0015" at bounding box center [112, 267] width 83 height 11
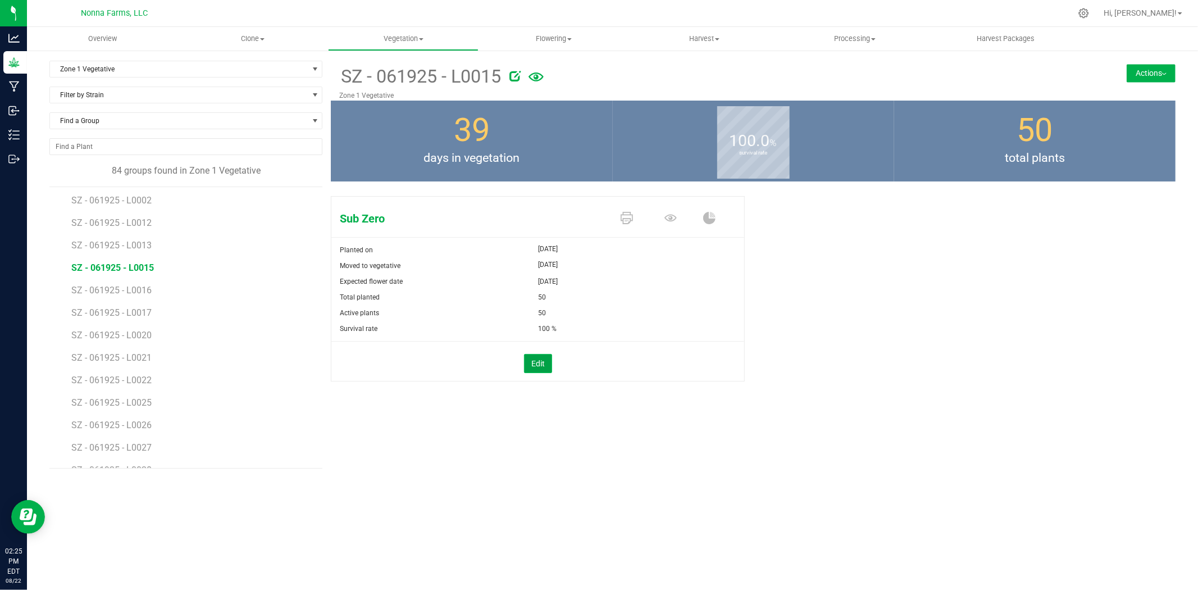
click at [538, 358] on button "Edit" at bounding box center [538, 363] width 28 height 19
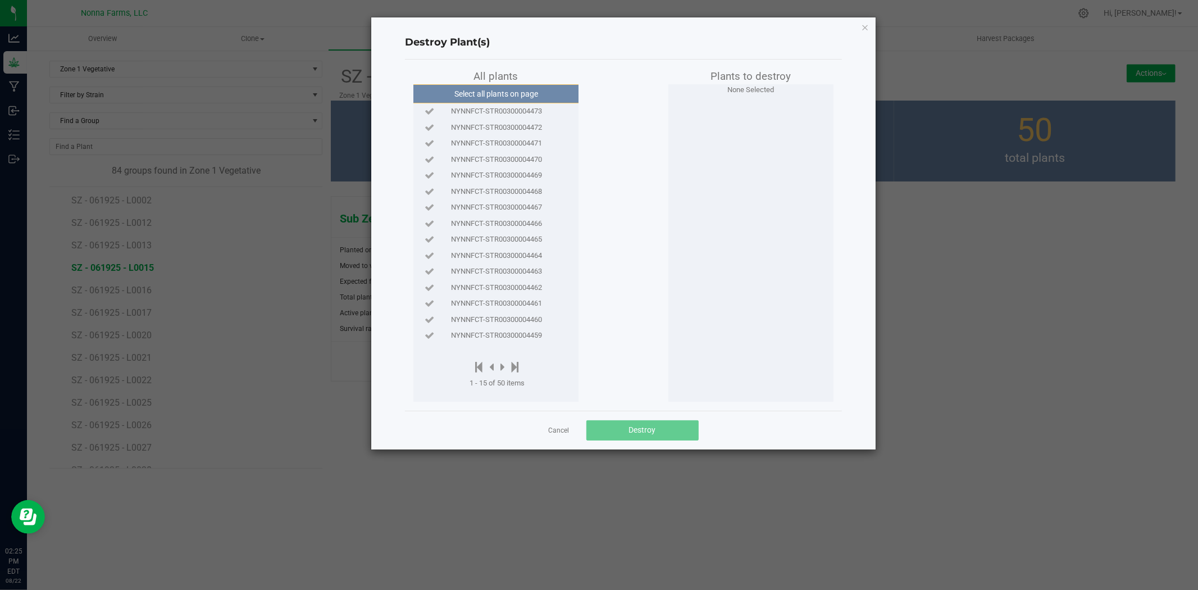
click at [518, 83] on div "All plants" at bounding box center [495, 77] width 165 height 16
click at [518, 95] on button "Select all plants on page" at bounding box center [496, 93] width 171 height 19
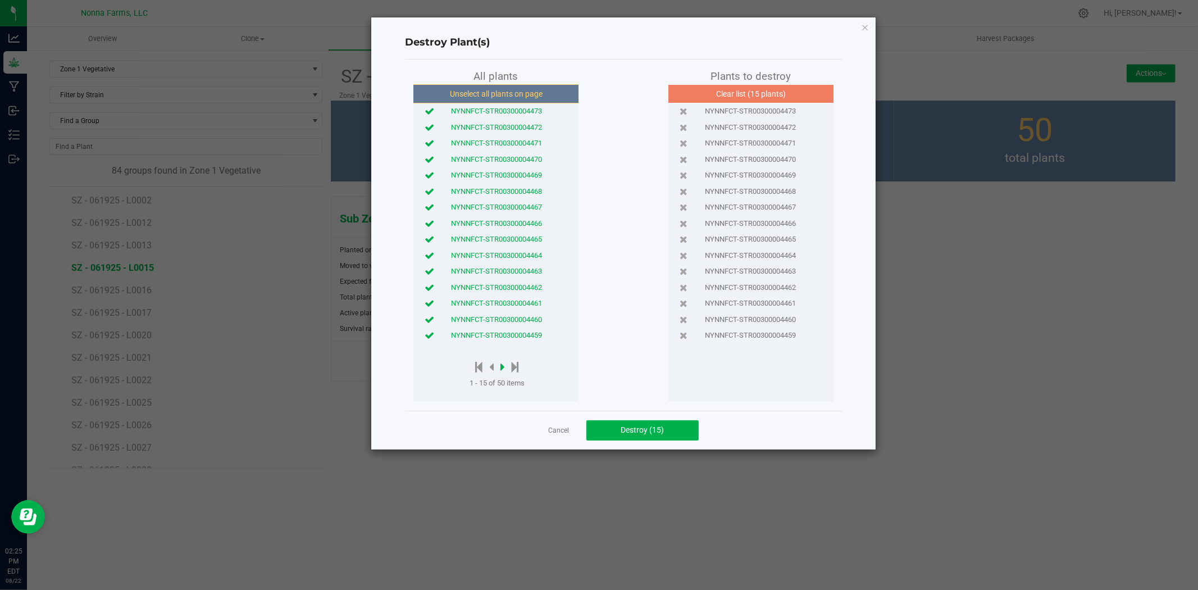
click at [504, 365] on icon at bounding box center [502, 367] width 4 height 12
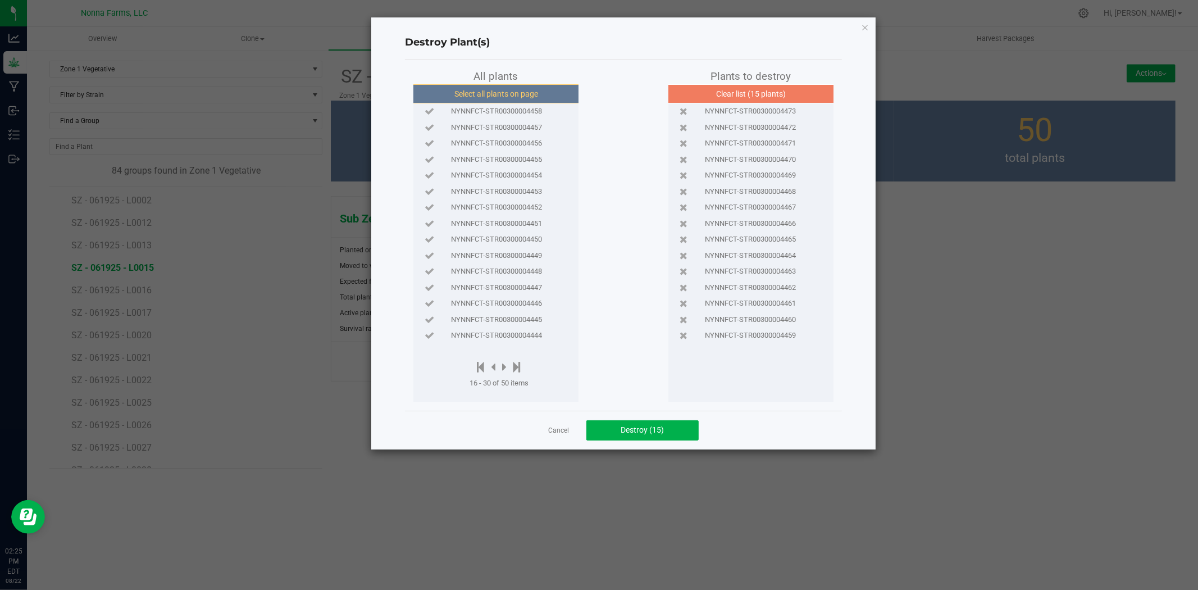
click at [524, 97] on button "Select all plants on page" at bounding box center [496, 93] width 171 height 19
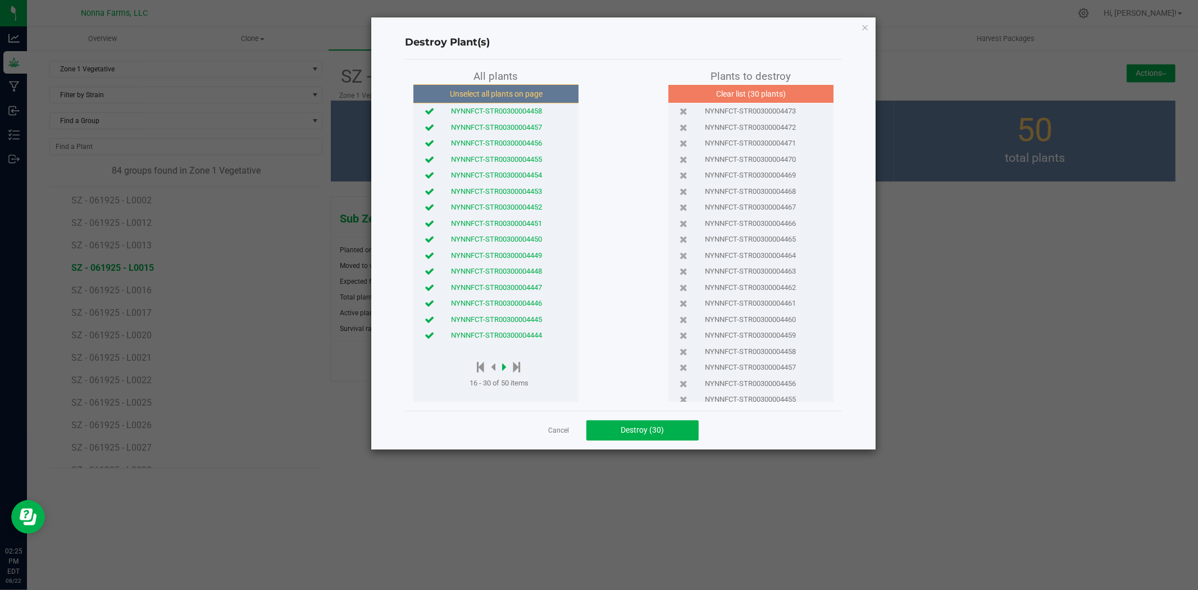
click at [503, 370] on icon at bounding box center [504, 367] width 4 height 12
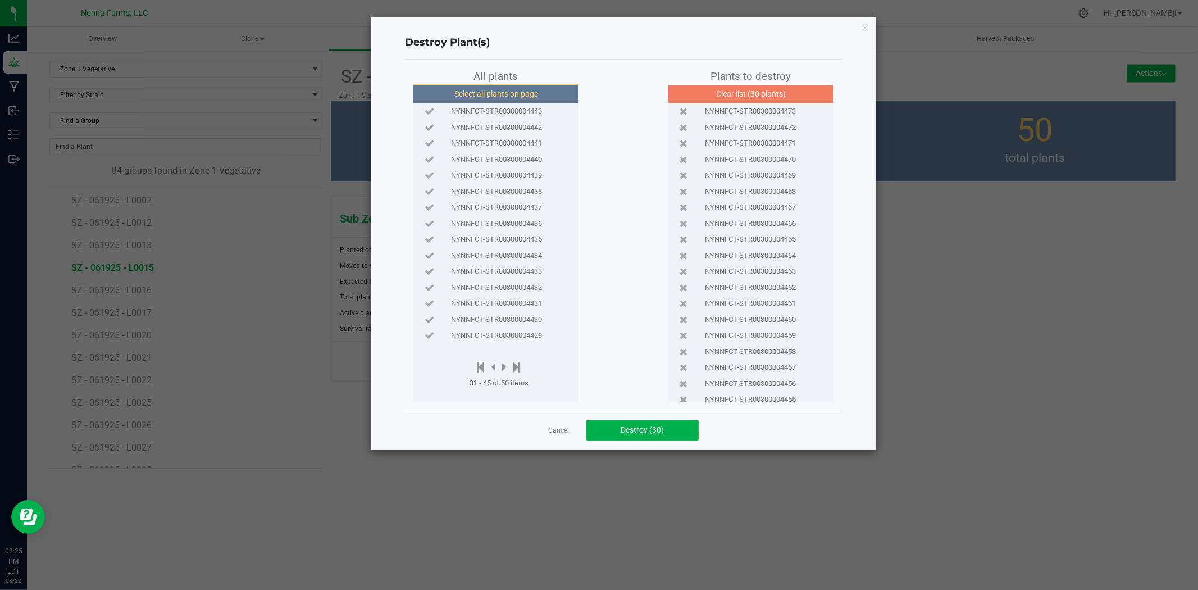
click at [491, 88] on button "Select all plants on page" at bounding box center [496, 93] width 171 height 19
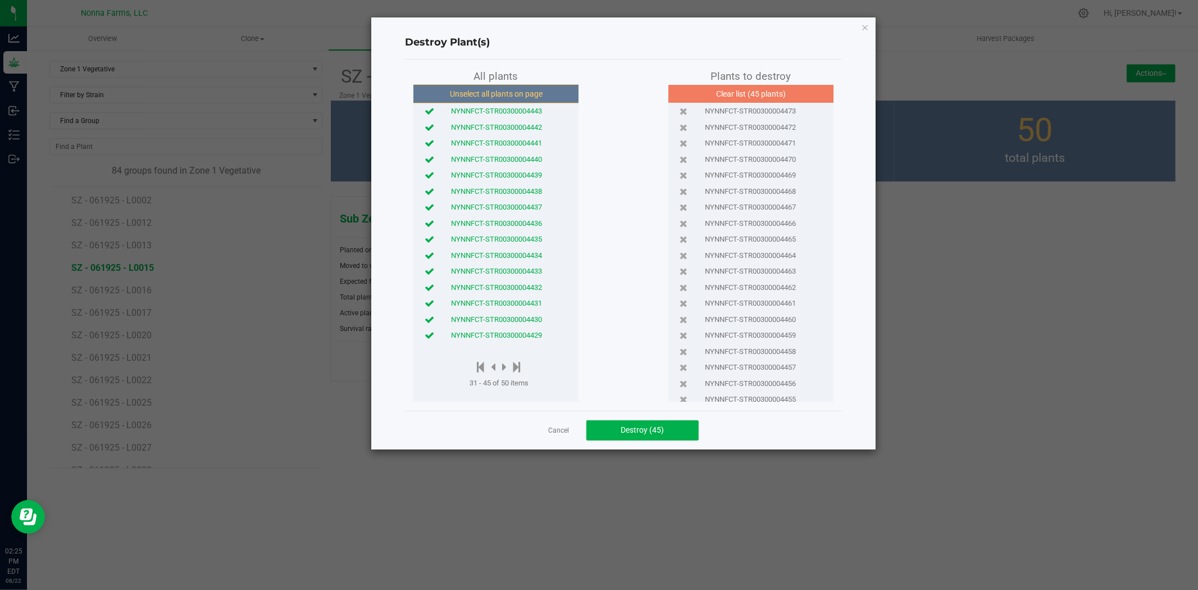
click at [502, 368] on div at bounding box center [499, 368] width 59 height 14
click at [504, 368] on icon at bounding box center [504, 367] width 4 height 12
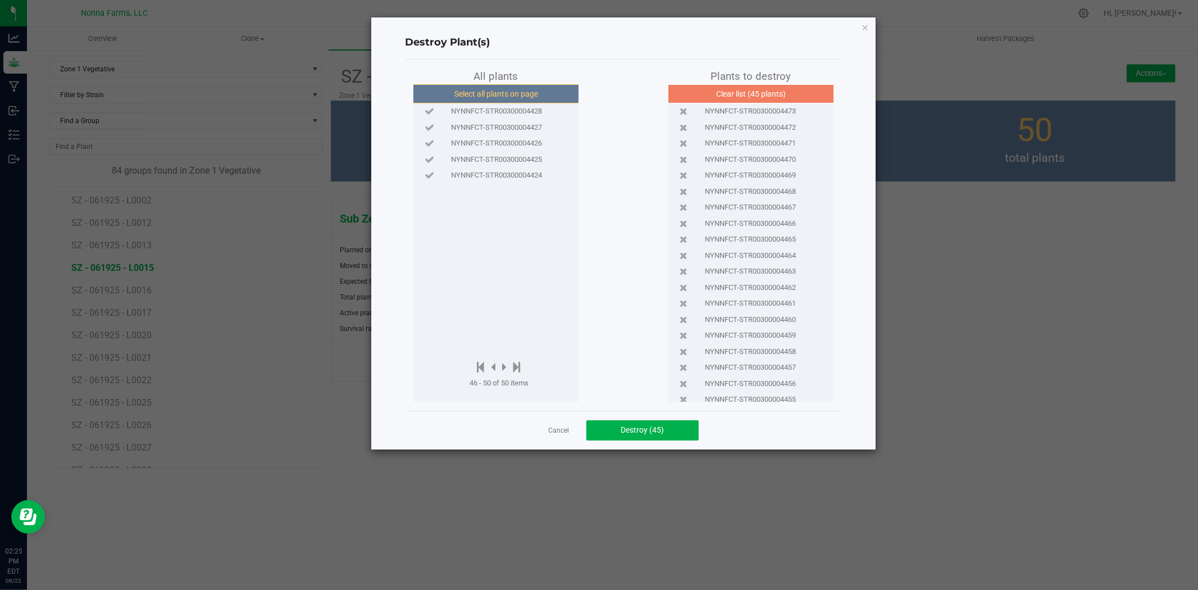
click at [461, 89] on button "Select all plants on page" at bounding box center [496, 93] width 171 height 19
click at [639, 425] on span "Destroy (50)" at bounding box center [642, 429] width 43 height 9
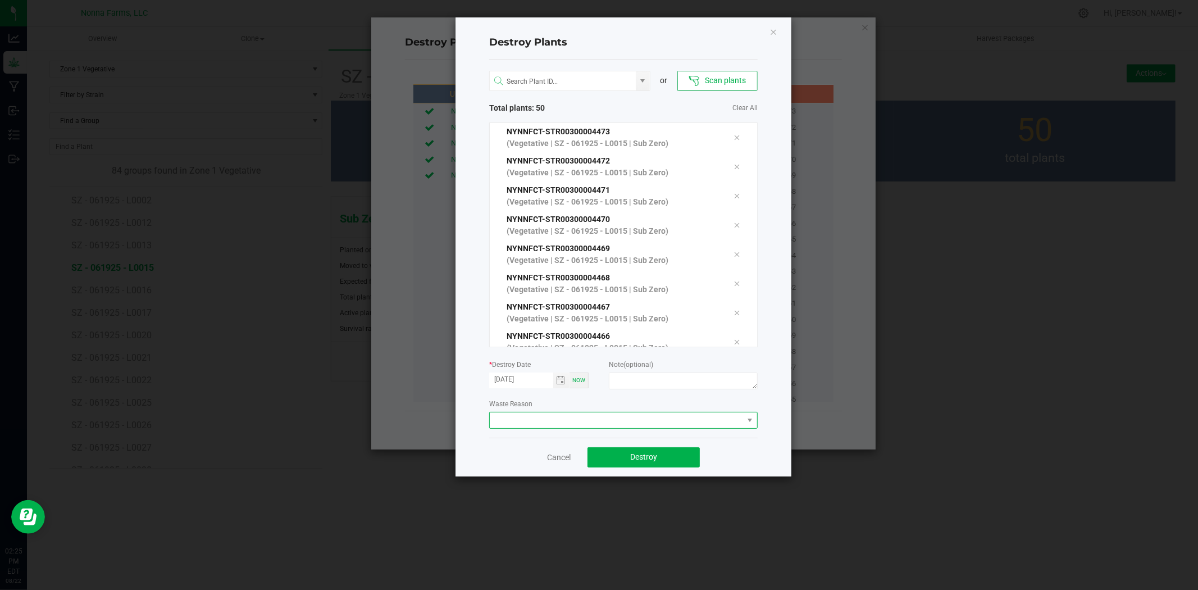
click at [618, 418] on span at bounding box center [616, 420] width 253 height 16
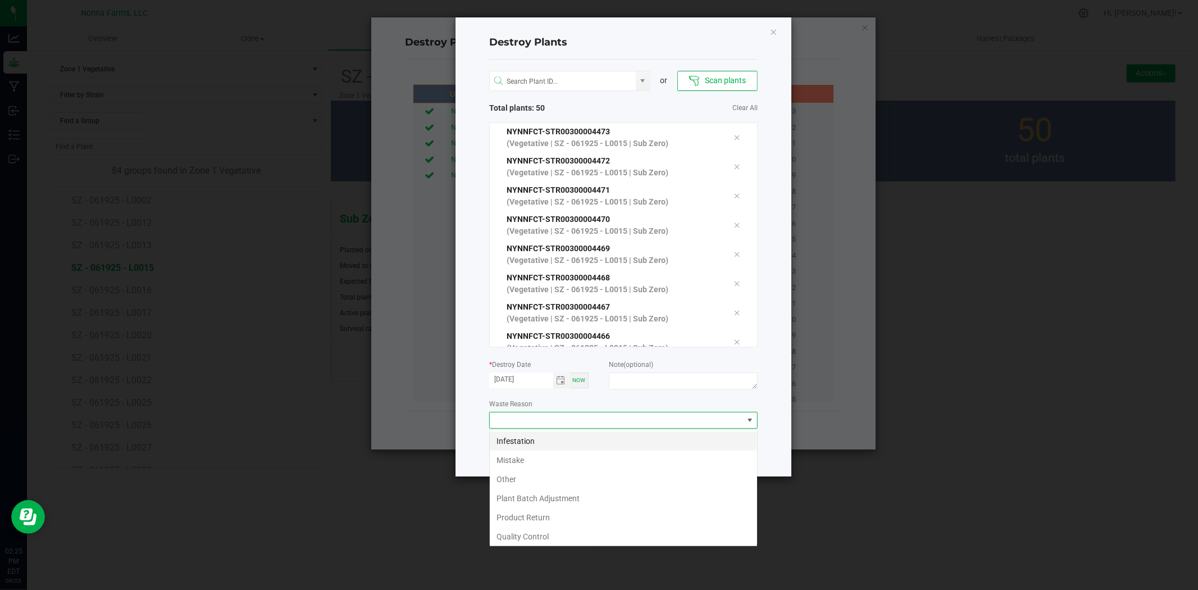
scroll to position [17, 268]
click at [508, 457] on li "Mistake" at bounding box center [623, 460] width 267 height 19
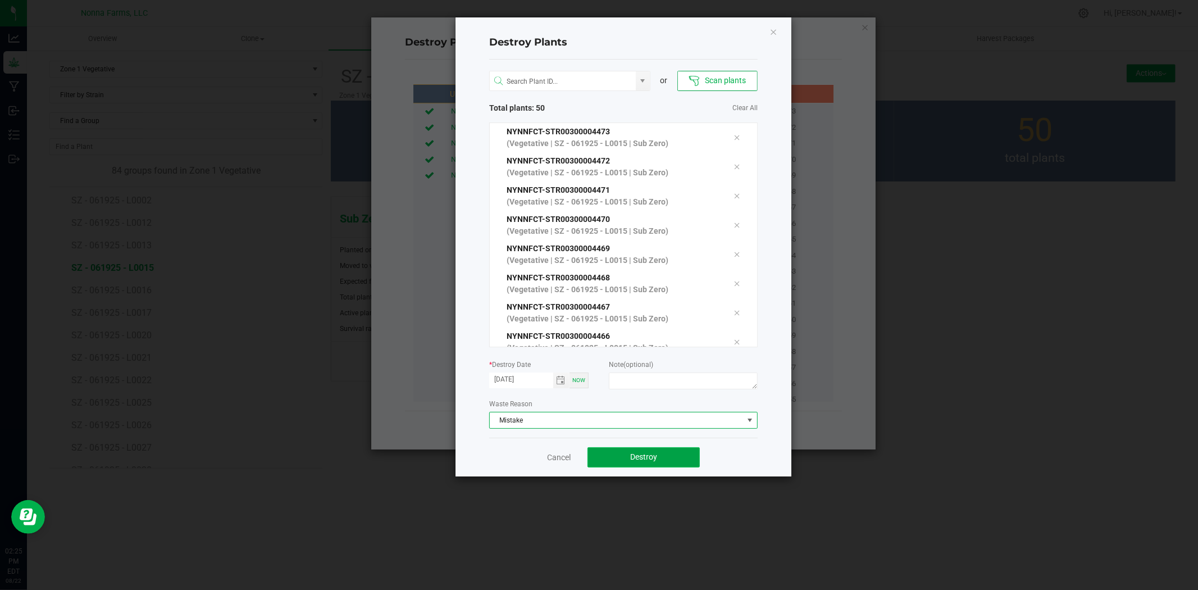
click at [634, 454] on span "Destroy" at bounding box center [643, 456] width 27 height 9
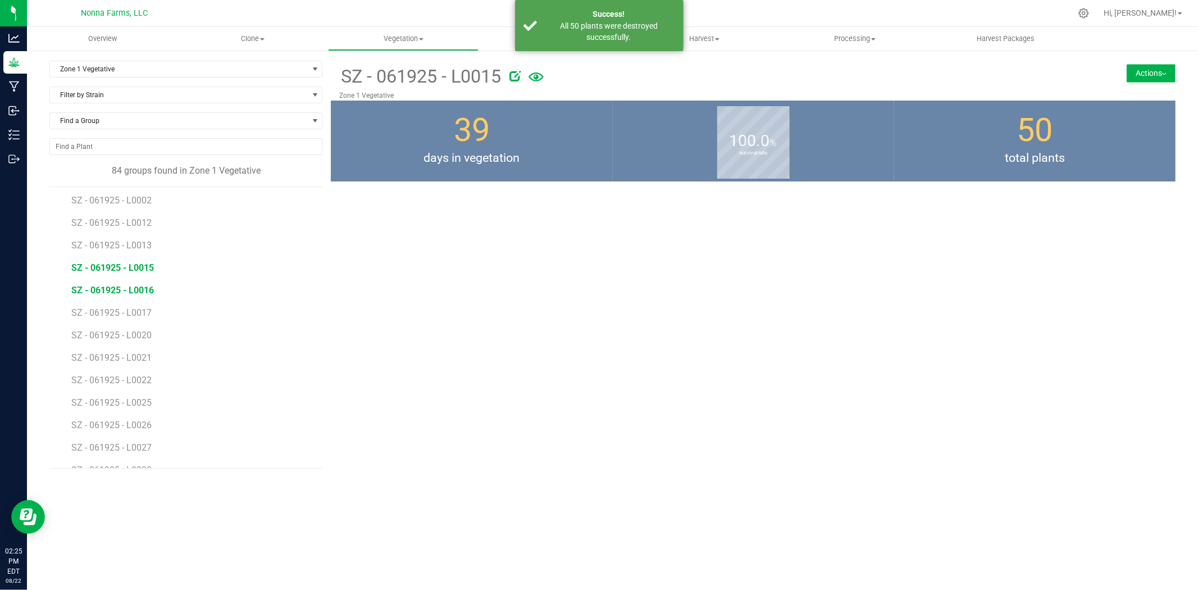
click at [113, 294] on span "SZ - 061925 - L0016" at bounding box center [112, 290] width 83 height 11
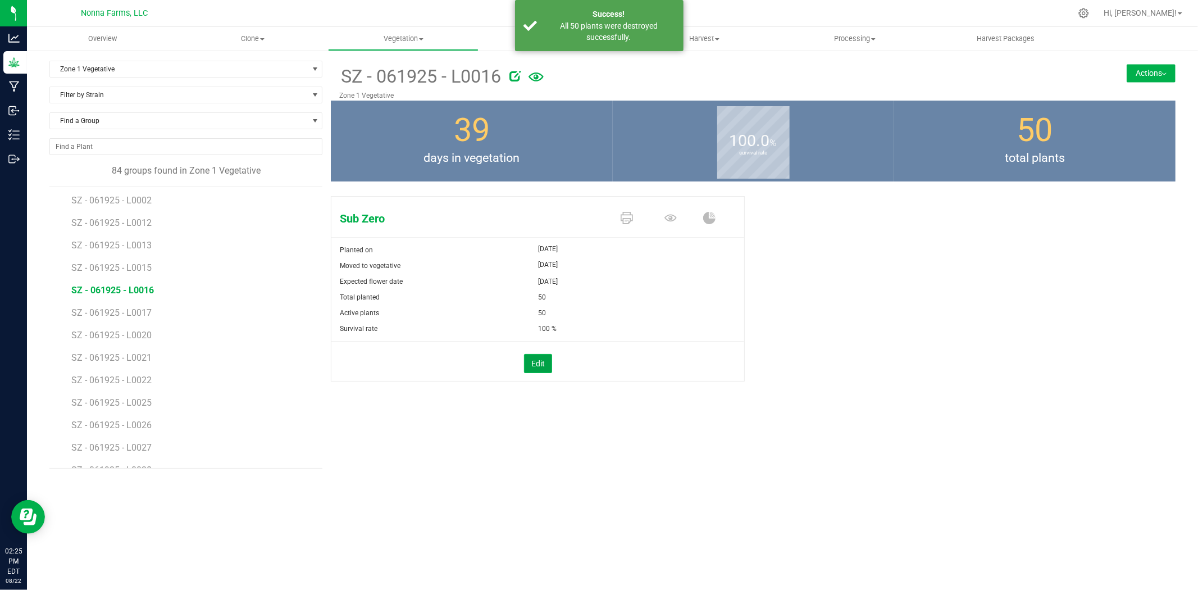
click at [547, 354] on button "Edit" at bounding box center [538, 363] width 28 height 19
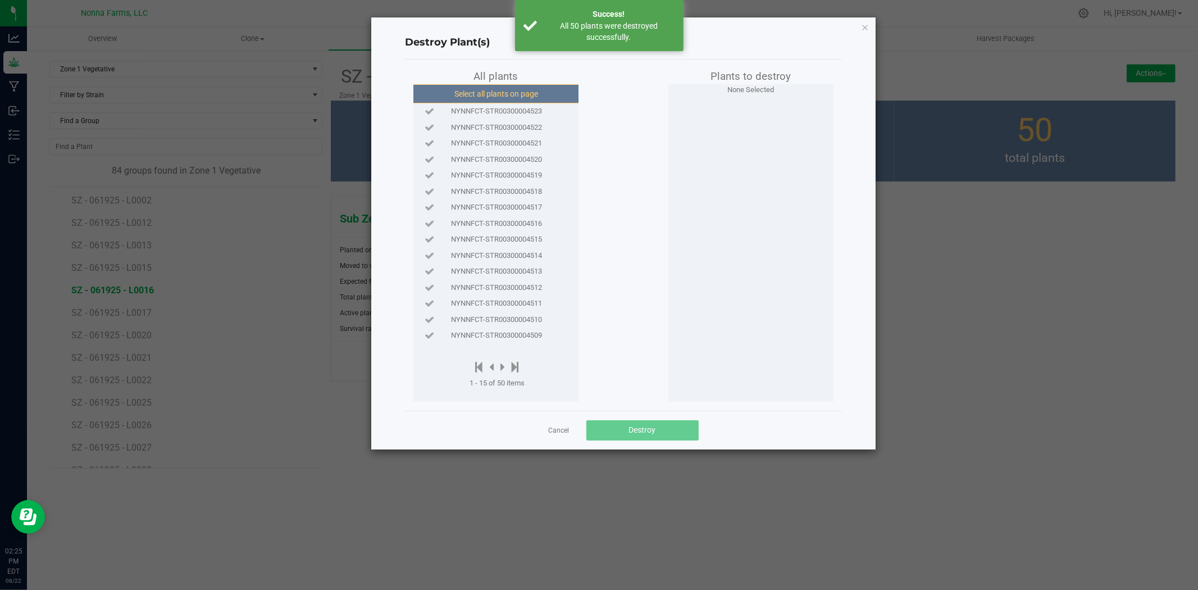
click at [497, 90] on button "Select all plants on page" at bounding box center [496, 93] width 171 height 19
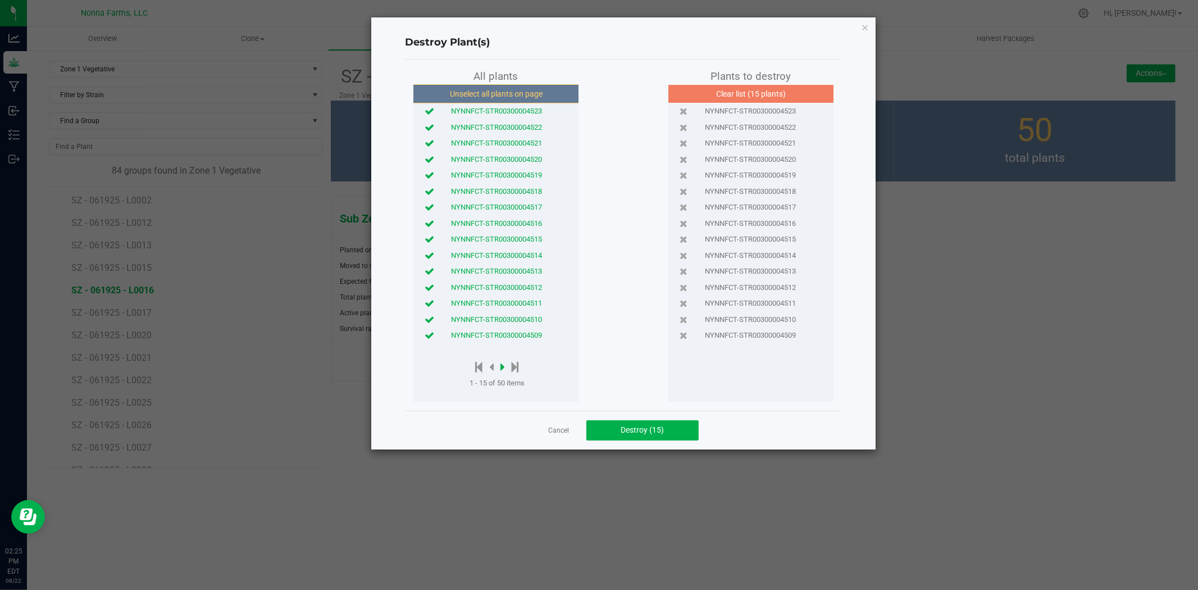
click at [502, 368] on icon at bounding box center [502, 367] width 4 height 12
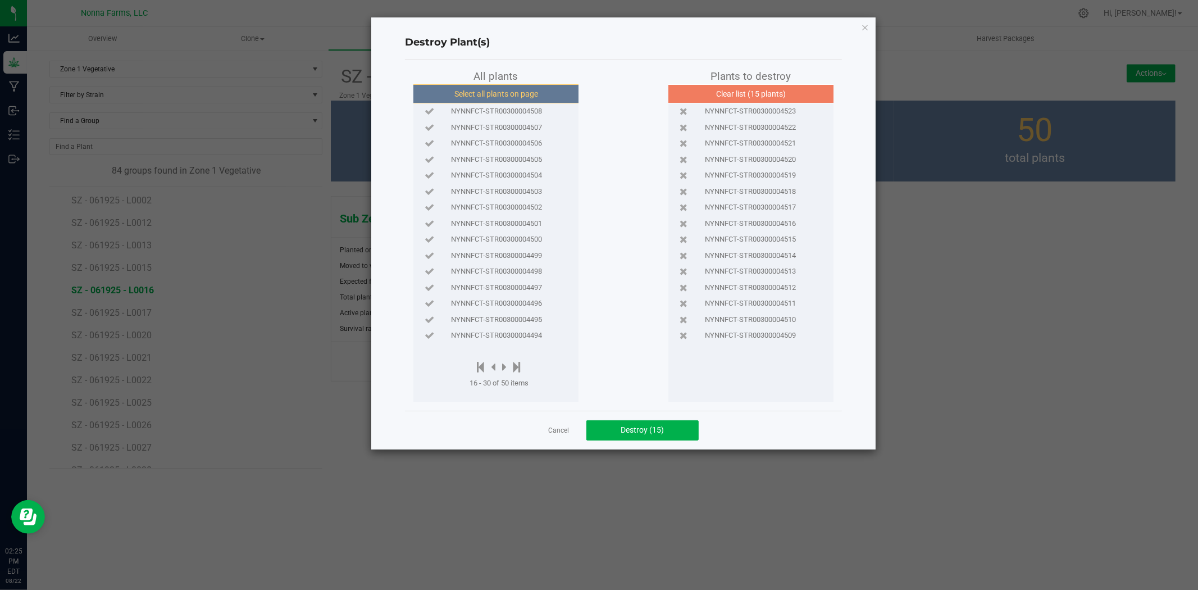
click at [509, 93] on button "Select all plants on page" at bounding box center [496, 93] width 171 height 19
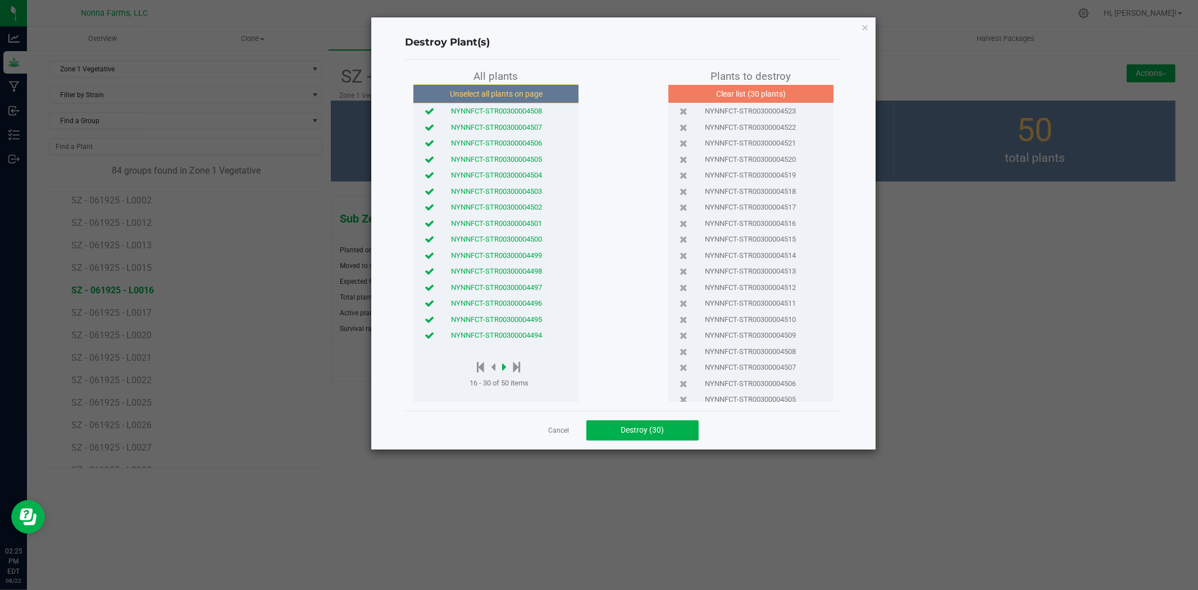
click at [504, 368] on icon at bounding box center [504, 367] width 4 height 12
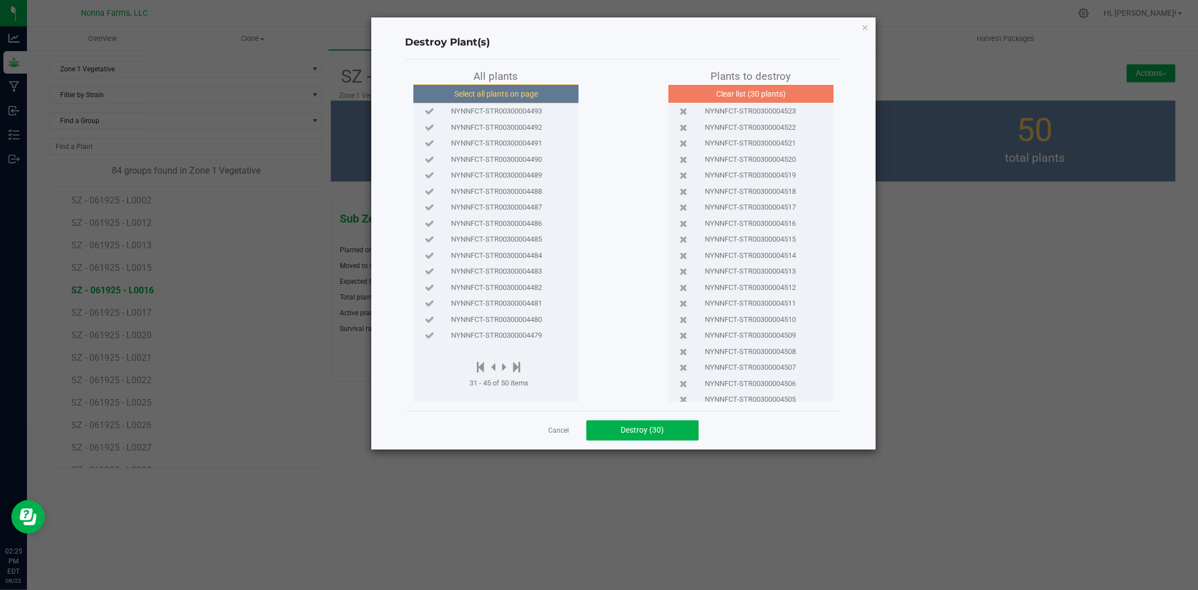
click at [486, 90] on button "Select all plants on page" at bounding box center [496, 93] width 171 height 19
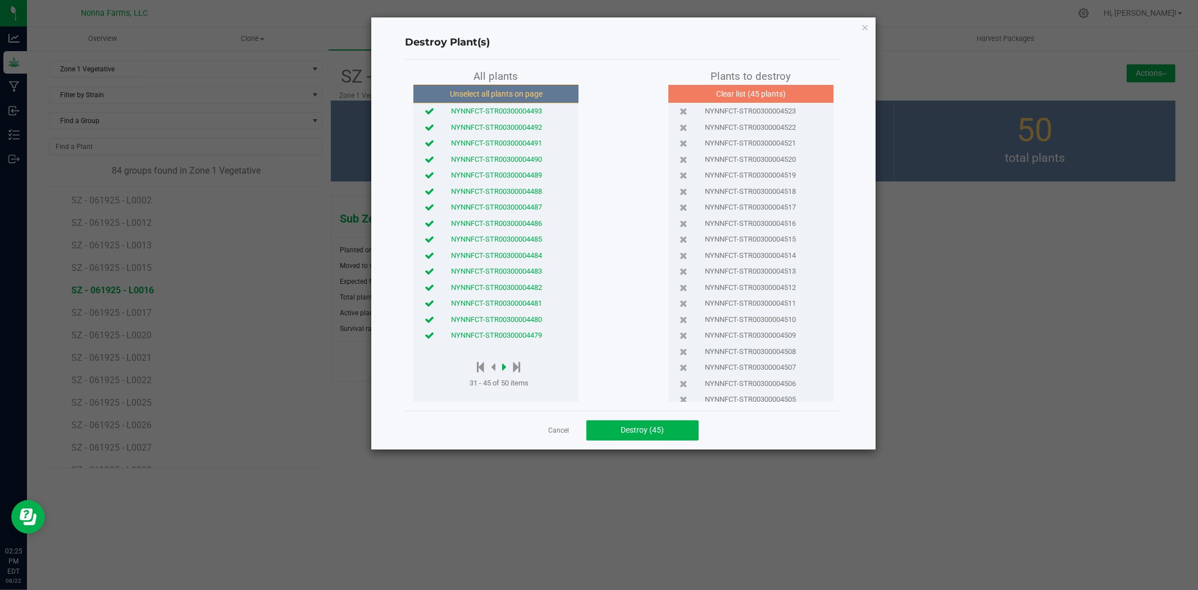
click at [506, 367] on icon at bounding box center [504, 367] width 4 height 12
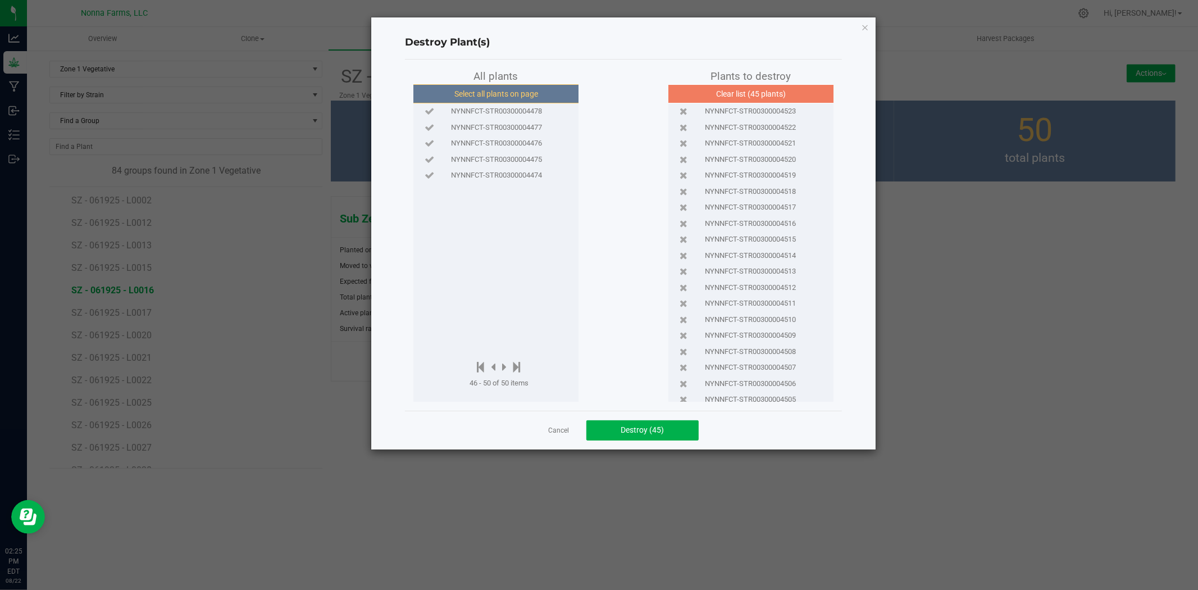
click at [490, 88] on button "Select all plants on page" at bounding box center [496, 93] width 171 height 19
click at [653, 420] on button "Destroy (50)" at bounding box center [642, 430] width 112 height 20
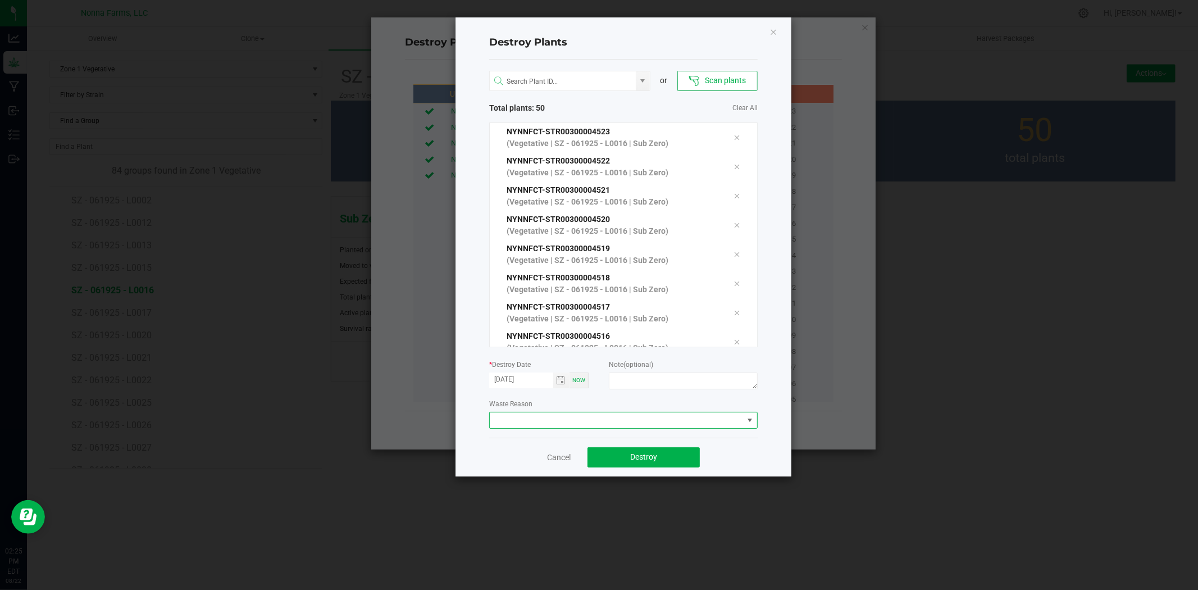
click at [557, 419] on span at bounding box center [616, 420] width 253 height 16
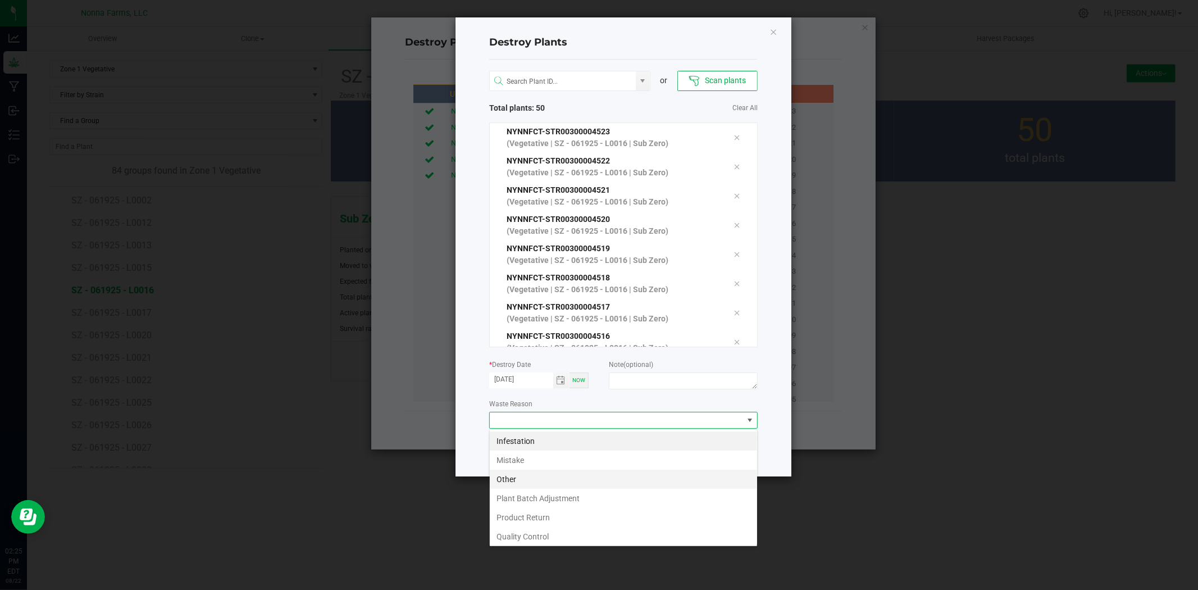
scroll to position [17, 268]
click at [523, 456] on li "Mistake" at bounding box center [623, 460] width 267 height 19
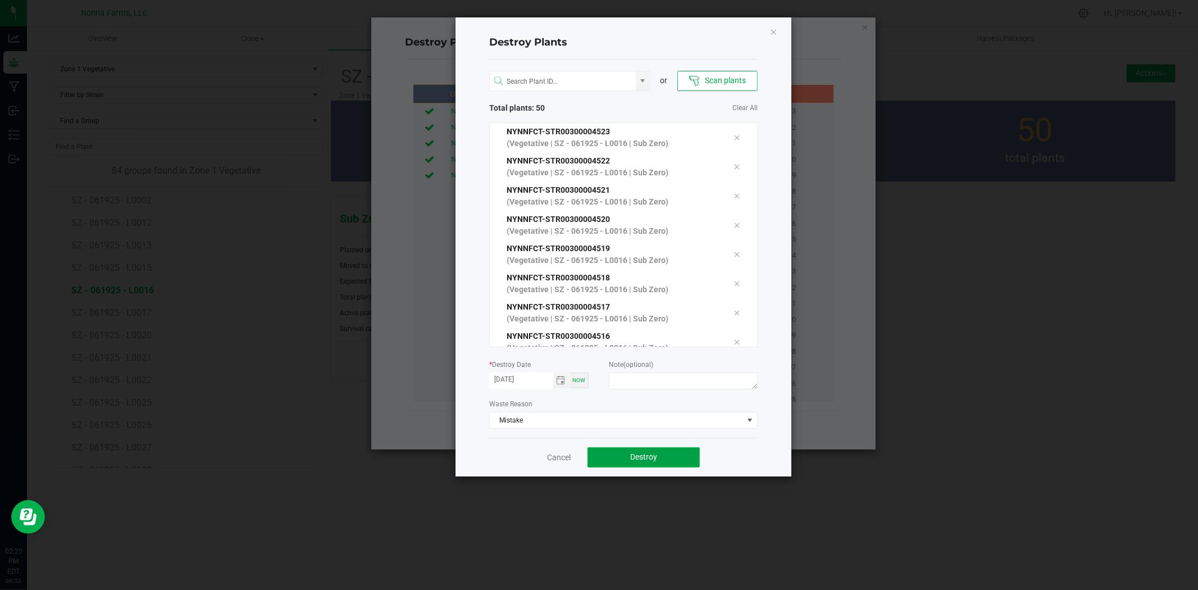
click at [671, 461] on button "Destroy" at bounding box center [644, 457] width 112 height 20
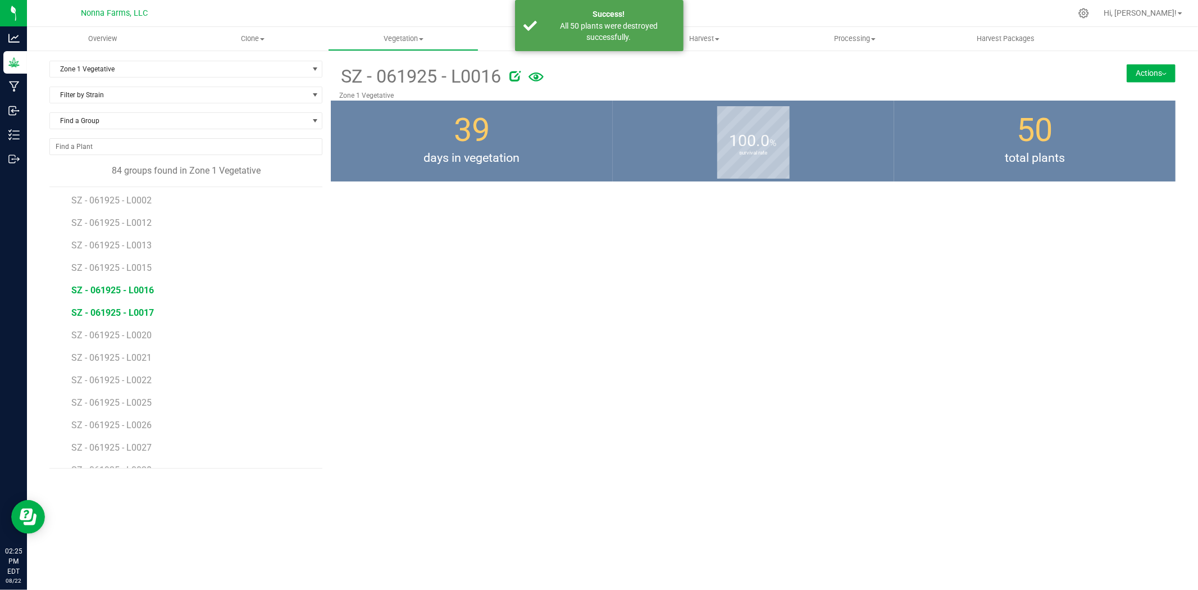
click at [124, 316] on span "SZ - 061925 - L0017" at bounding box center [112, 312] width 83 height 11
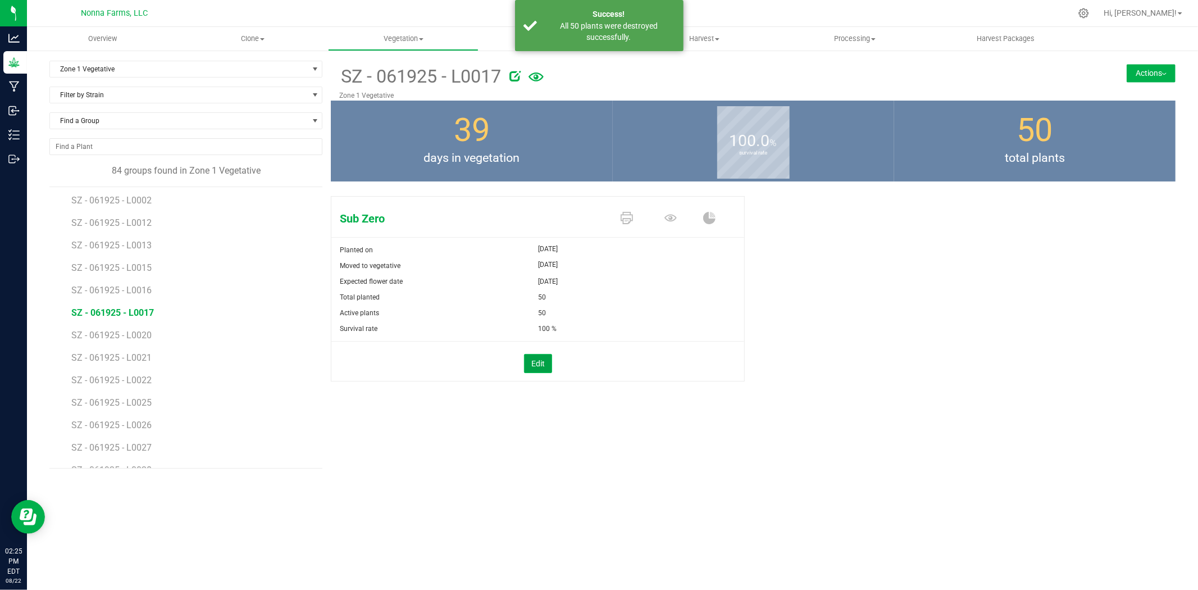
click at [531, 361] on button "Edit" at bounding box center [538, 363] width 28 height 19
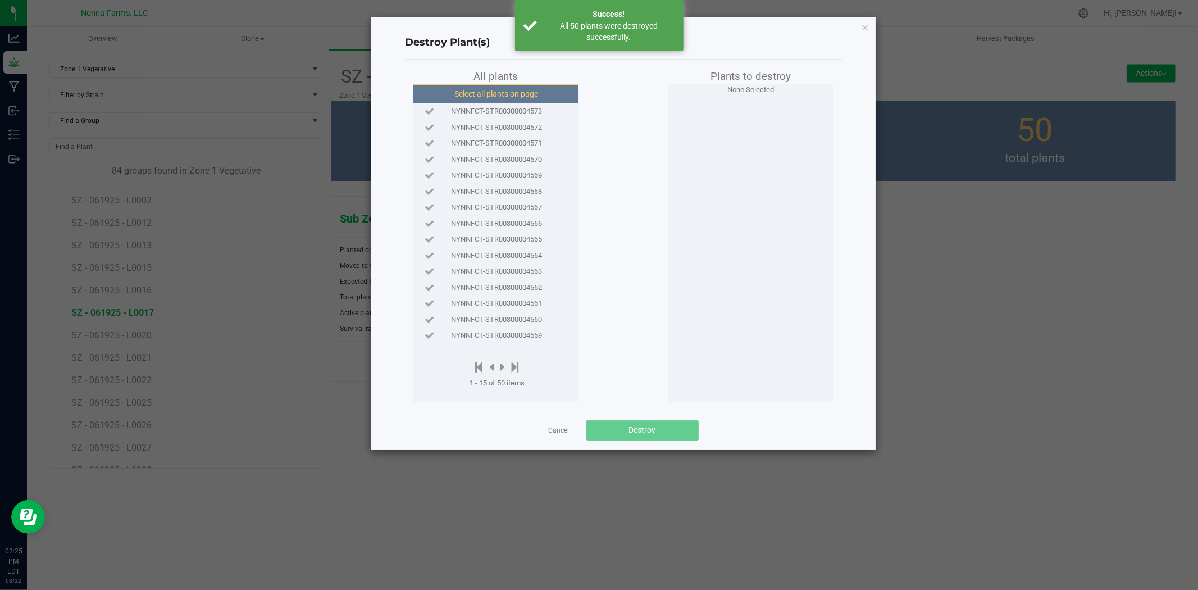
click at [474, 93] on button "Select all plants on page" at bounding box center [496, 93] width 171 height 19
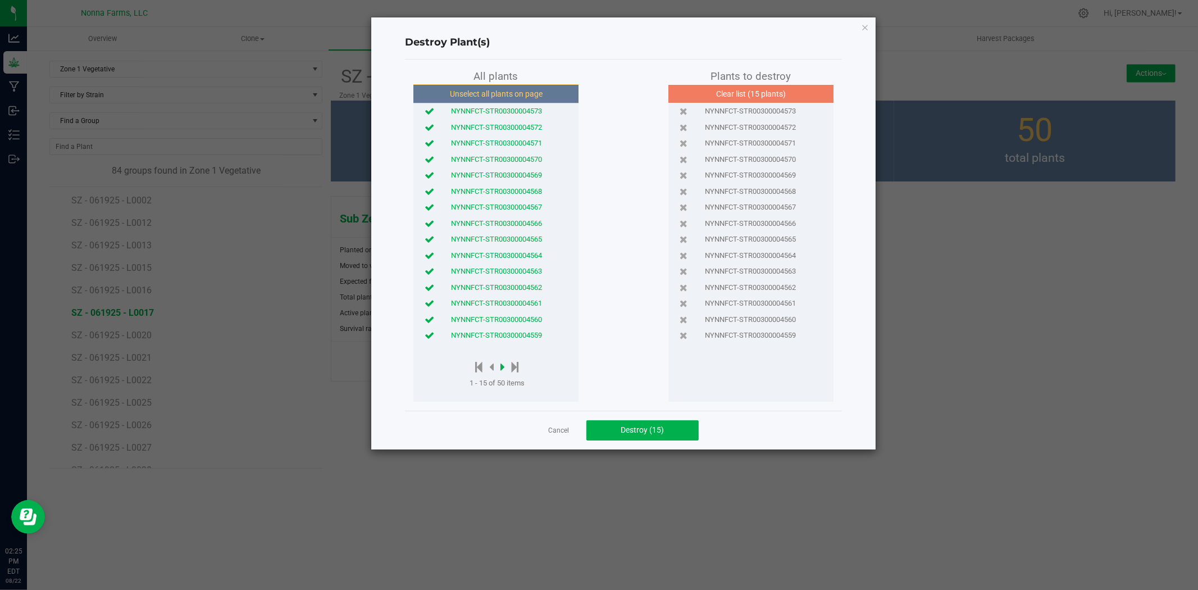
click at [502, 368] on icon at bounding box center [502, 367] width 4 height 12
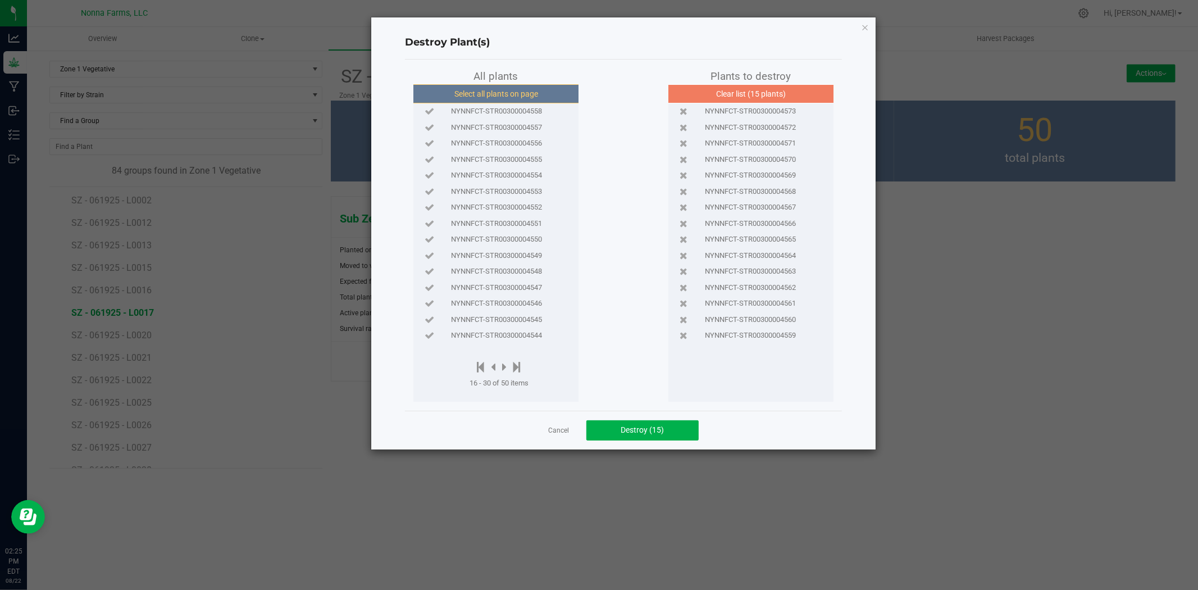
click at [490, 96] on button "Select all plants on page" at bounding box center [496, 93] width 171 height 19
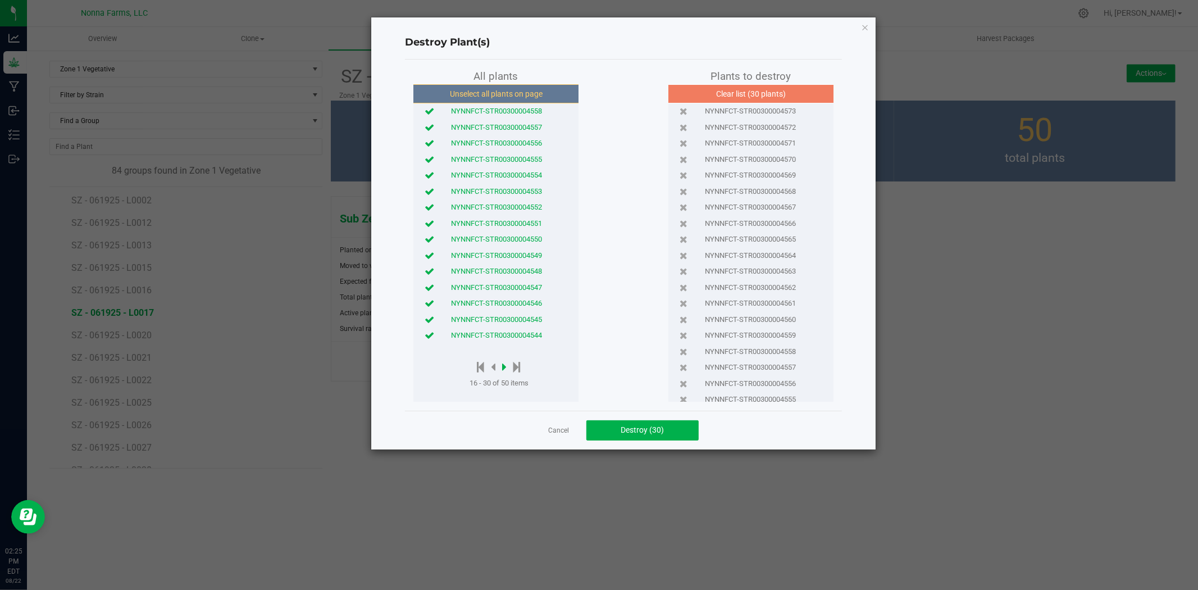
click at [503, 367] on icon at bounding box center [504, 367] width 4 height 12
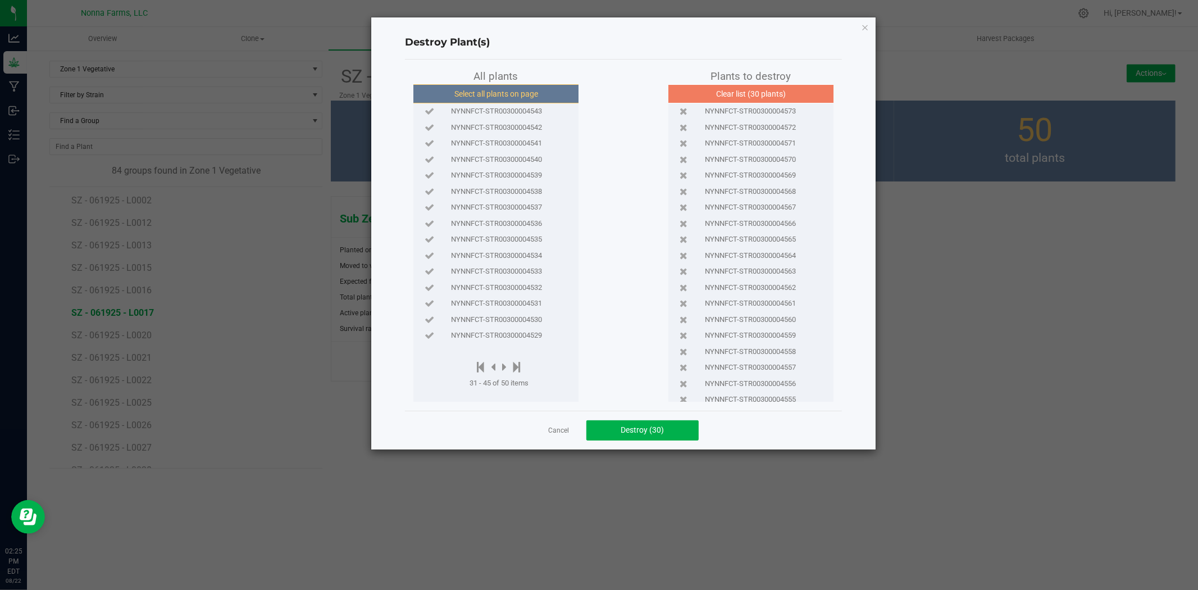
click at [472, 93] on button "Select all plants on page" at bounding box center [496, 93] width 171 height 19
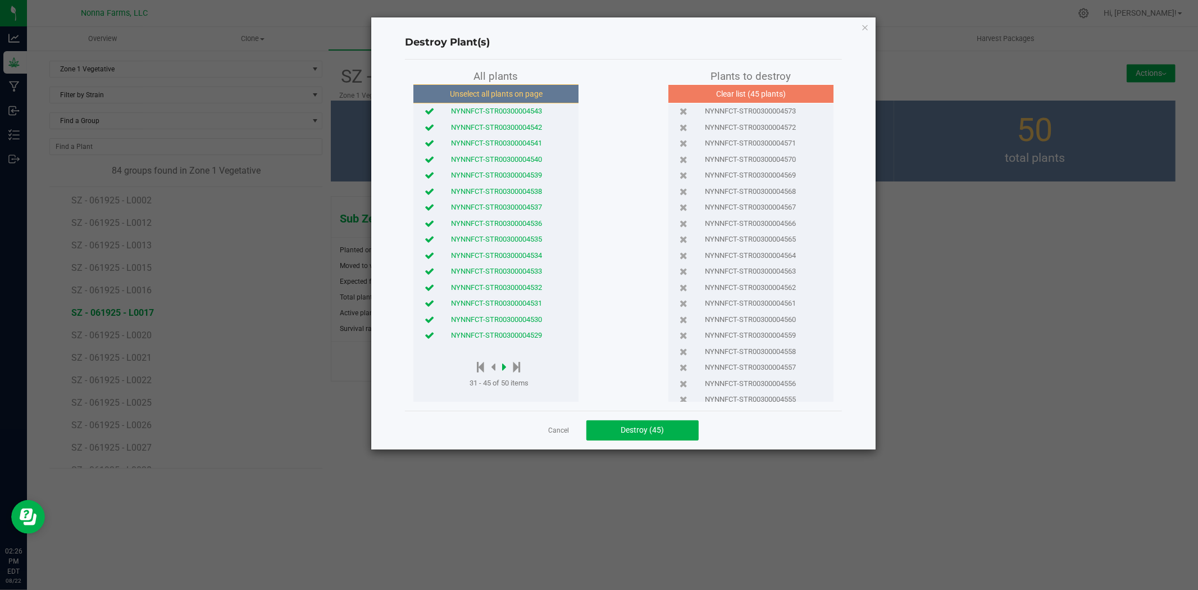
click at [503, 368] on icon at bounding box center [504, 367] width 4 height 12
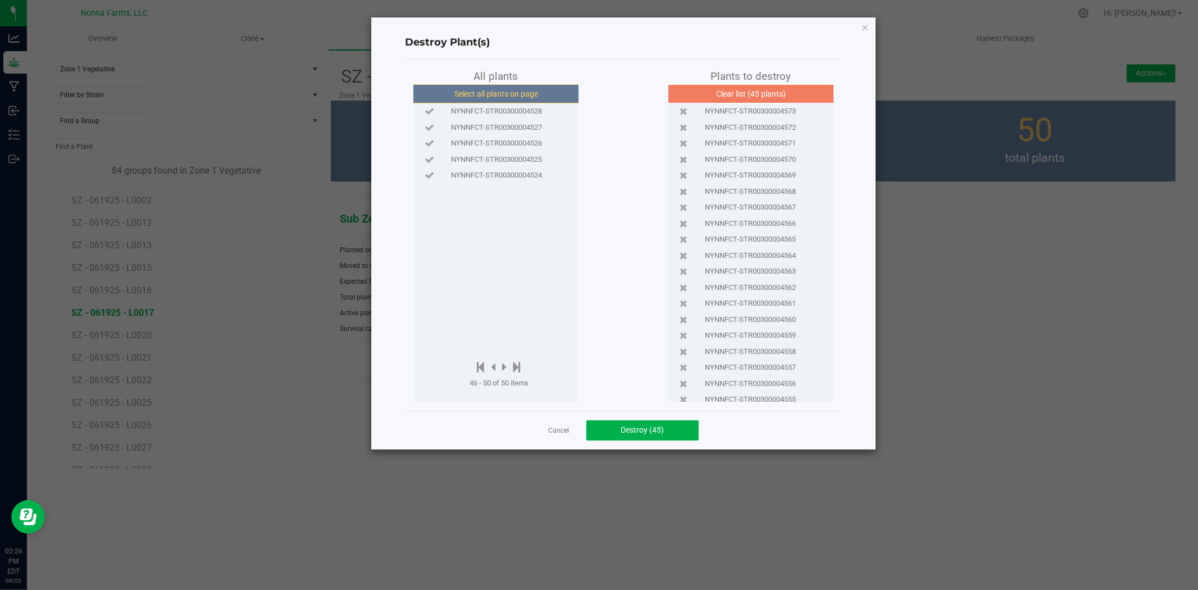
click at [472, 96] on button "Select all plants on page" at bounding box center [496, 93] width 171 height 19
click at [630, 434] on button "Destroy (50)" at bounding box center [642, 430] width 112 height 20
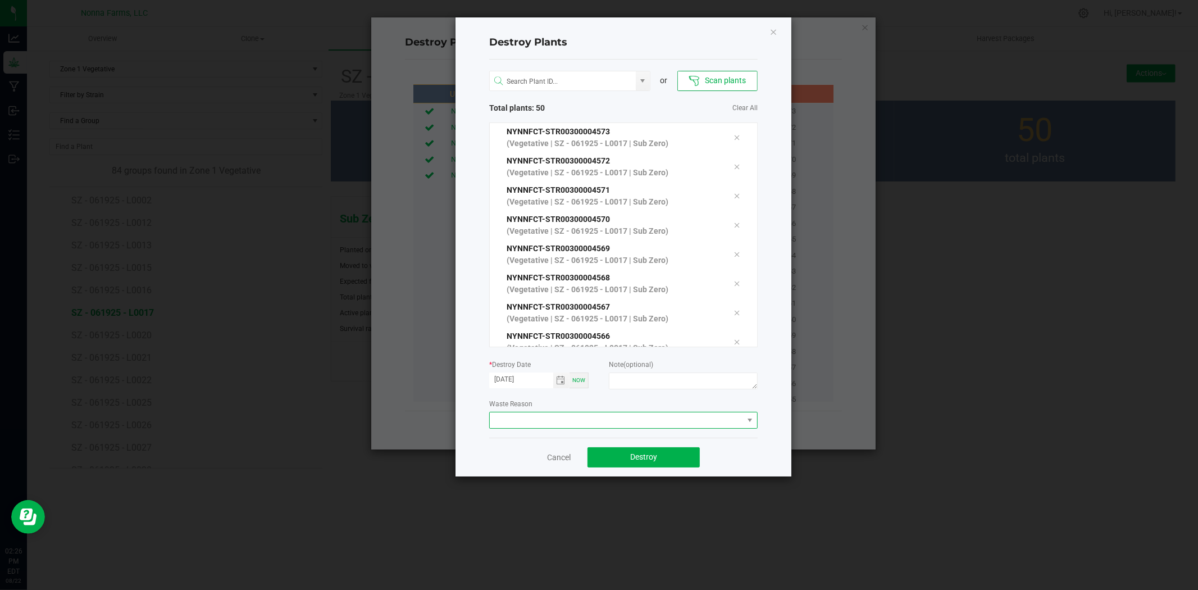
click at [559, 424] on span at bounding box center [616, 420] width 253 height 16
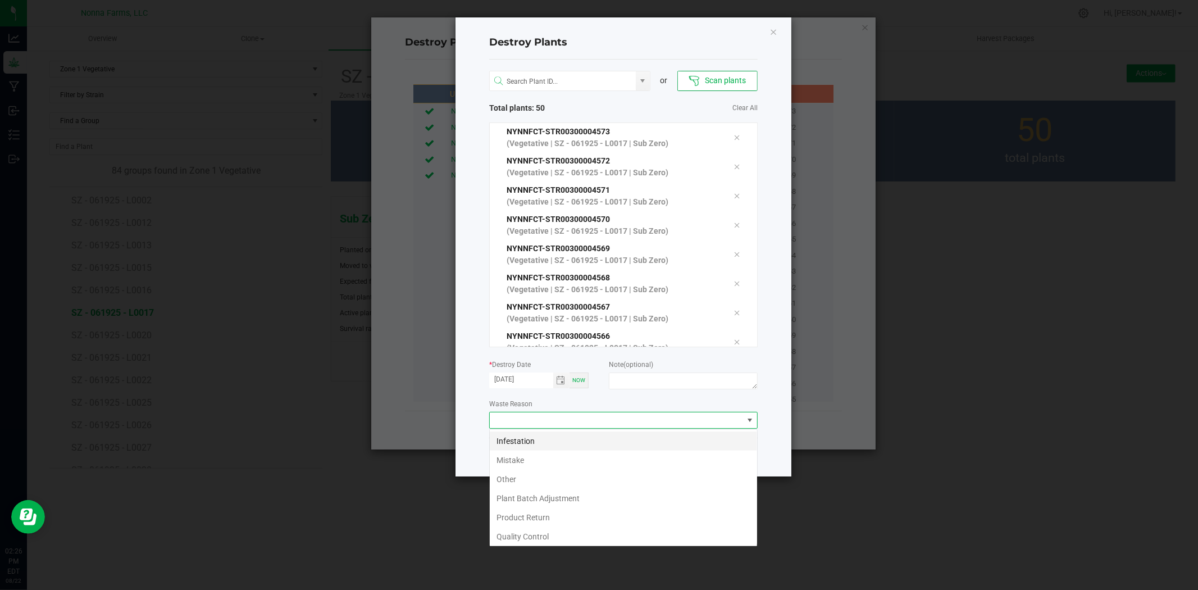
scroll to position [17, 268]
click at [525, 462] on li "Mistake" at bounding box center [623, 460] width 267 height 19
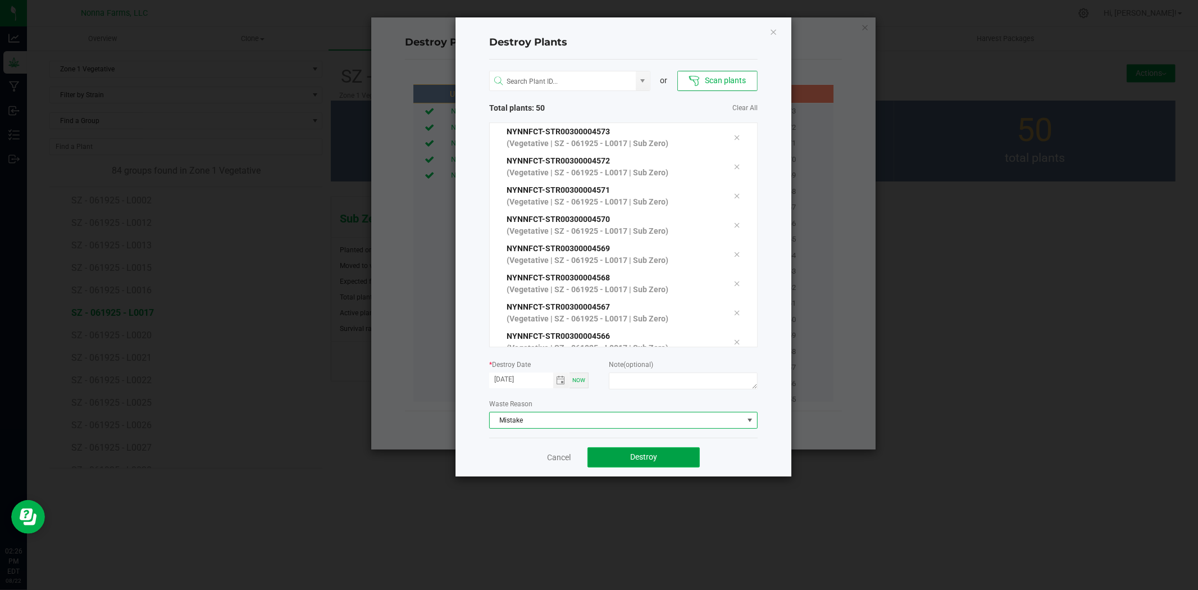
click at [675, 458] on button "Destroy" at bounding box center [644, 457] width 112 height 20
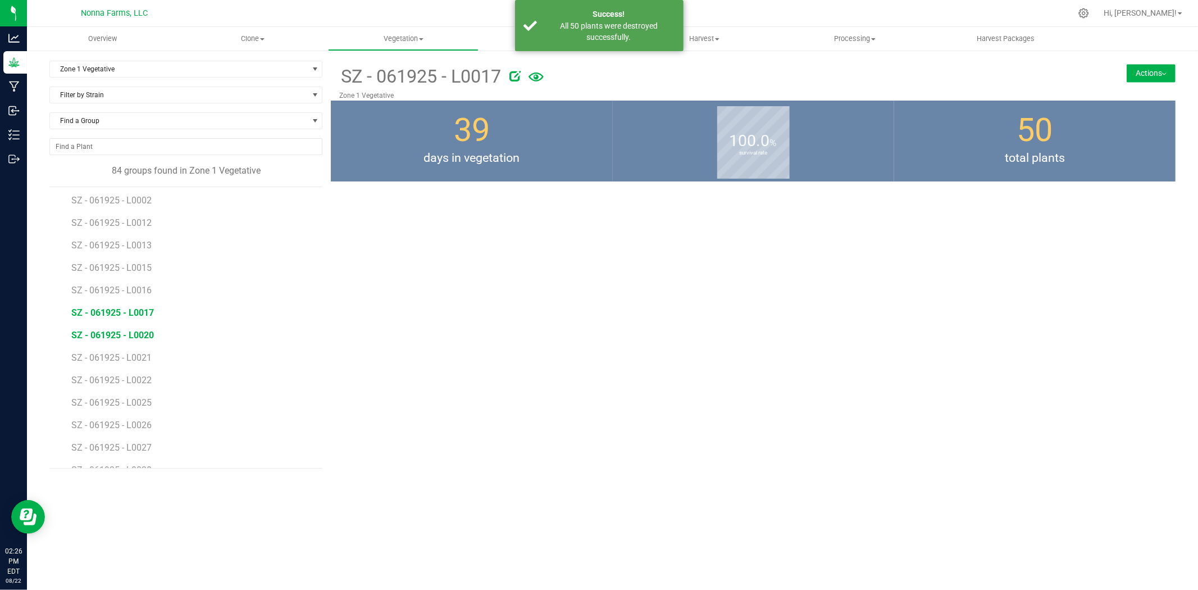
click at [133, 333] on span "SZ - 061925 - L0020" at bounding box center [112, 335] width 83 height 11
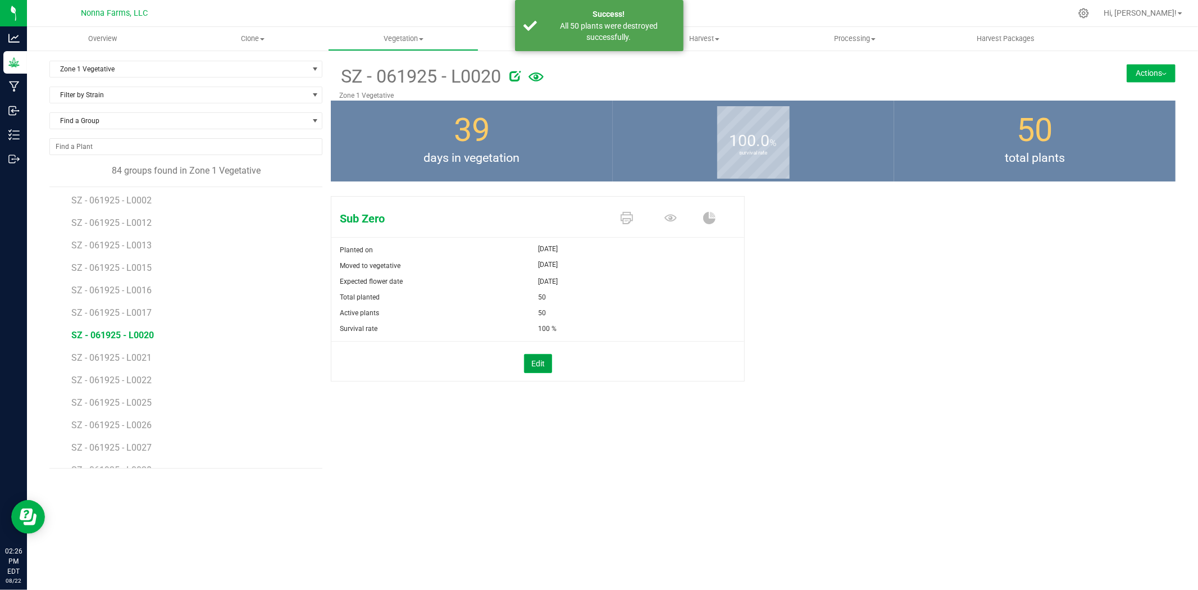
click at [538, 363] on button "Edit" at bounding box center [538, 363] width 28 height 19
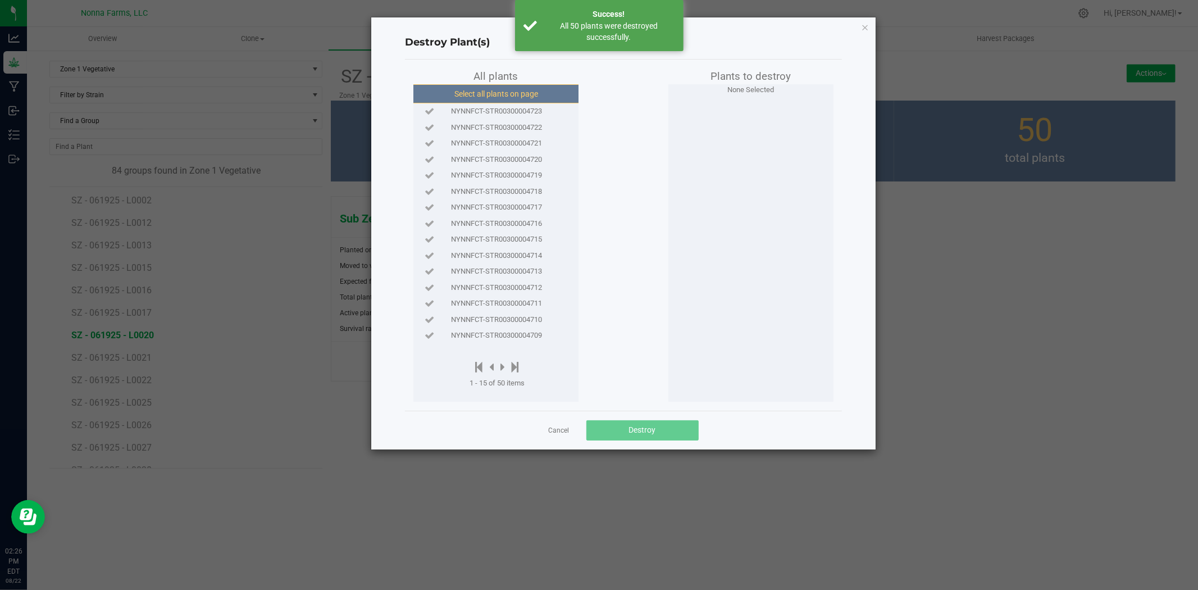
click at [515, 98] on button "Select all plants on page" at bounding box center [496, 93] width 171 height 19
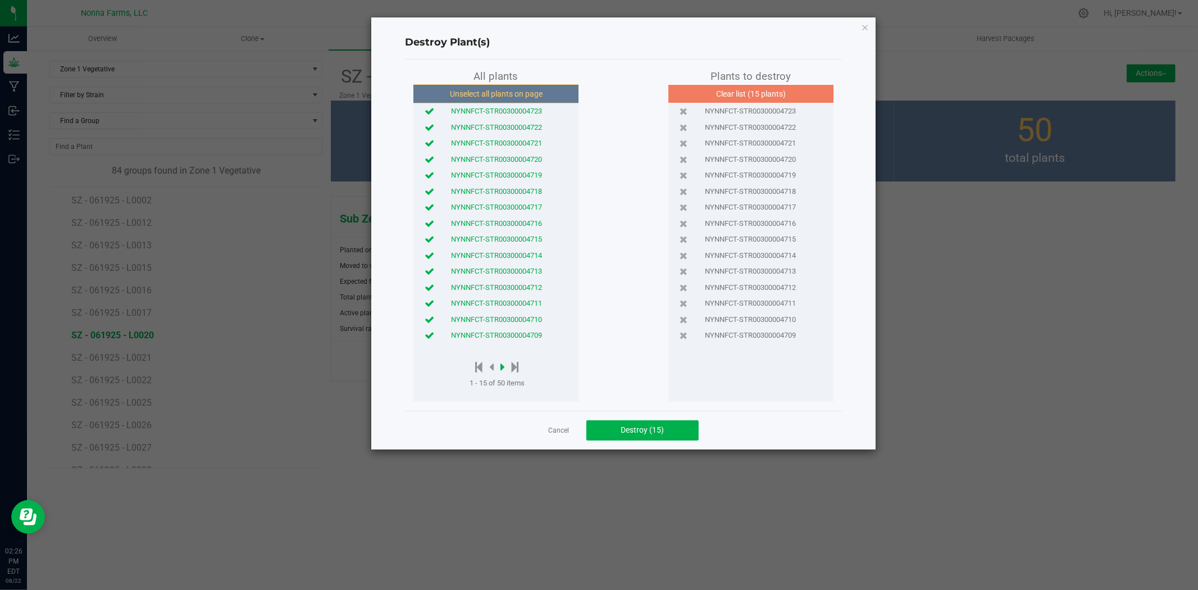
click at [504, 366] on icon at bounding box center [502, 367] width 4 height 12
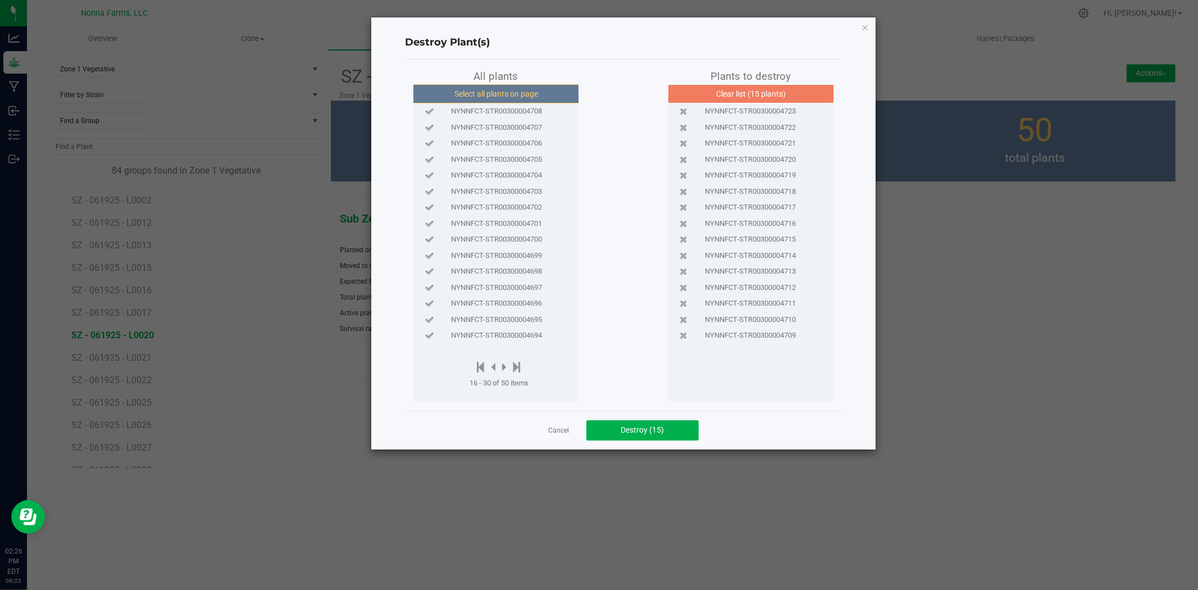
click at [530, 102] on button "Select all plants on page" at bounding box center [496, 93] width 171 height 19
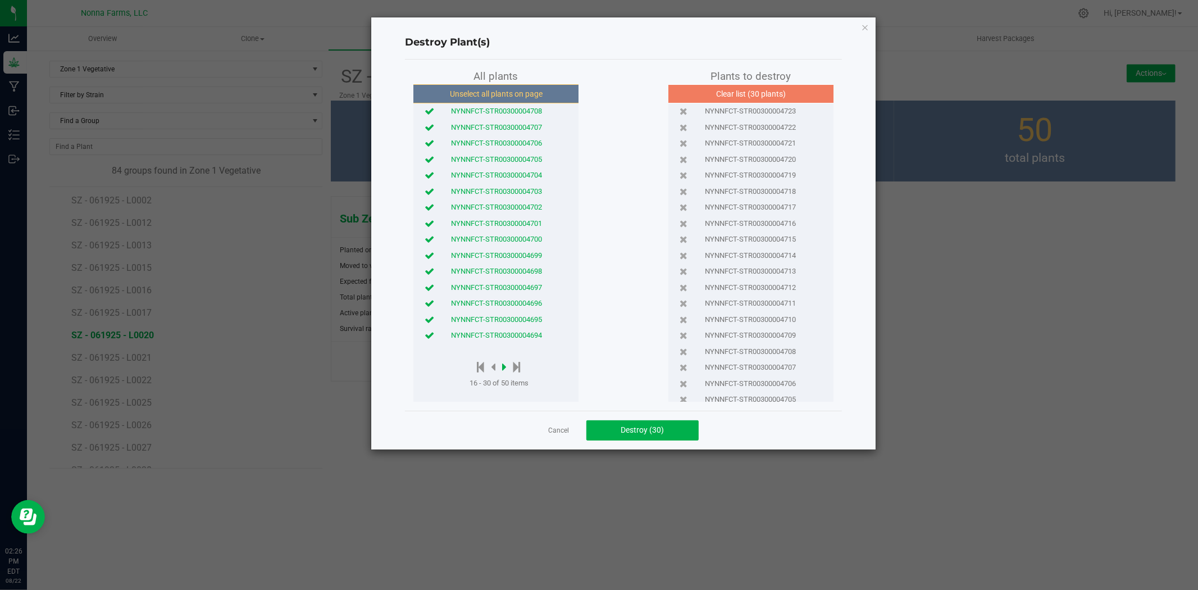
click at [504, 370] on icon at bounding box center [504, 367] width 4 height 12
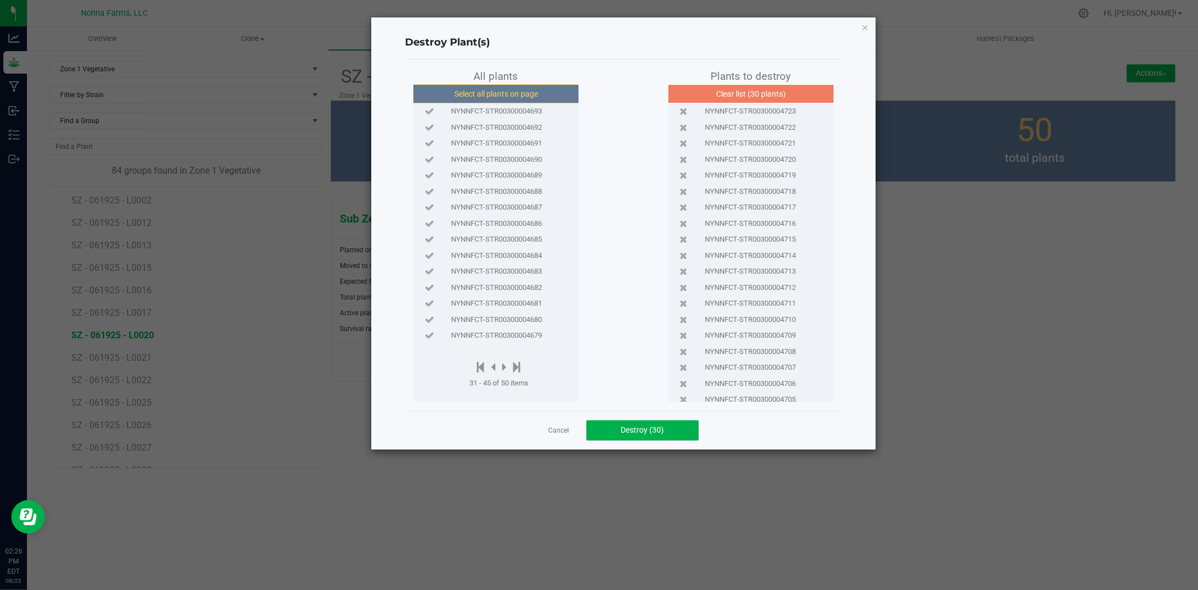
click at [528, 102] on button "Select all plants on page" at bounding box center [496, 93] width 171 height 19
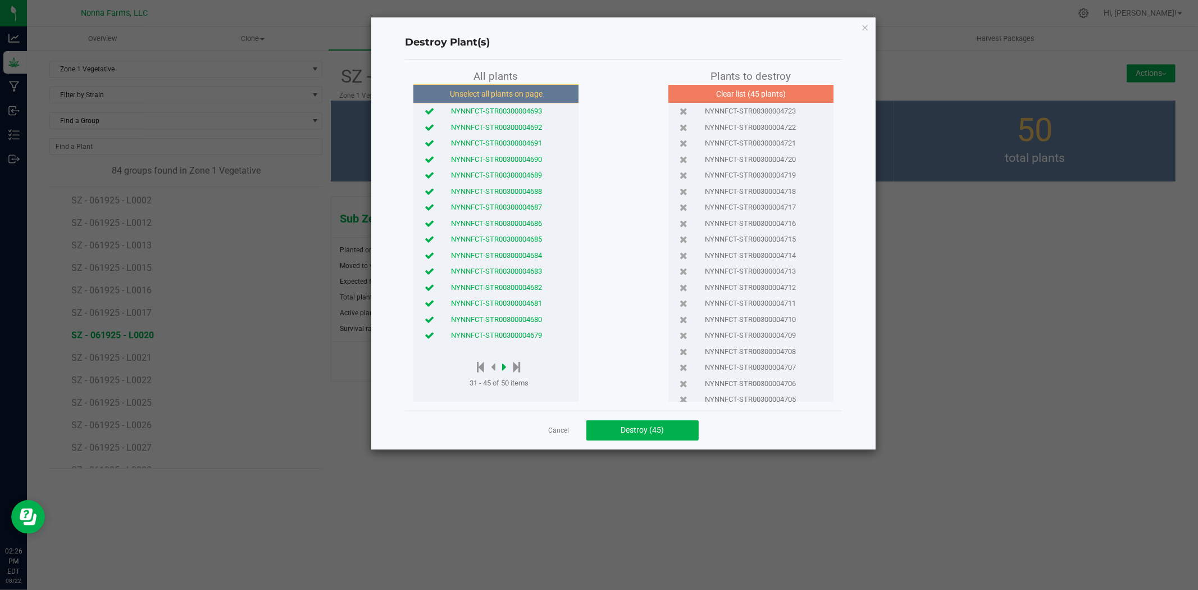
click at [506, 367] on icon at bounding box center [504, 367] width 4 height 12
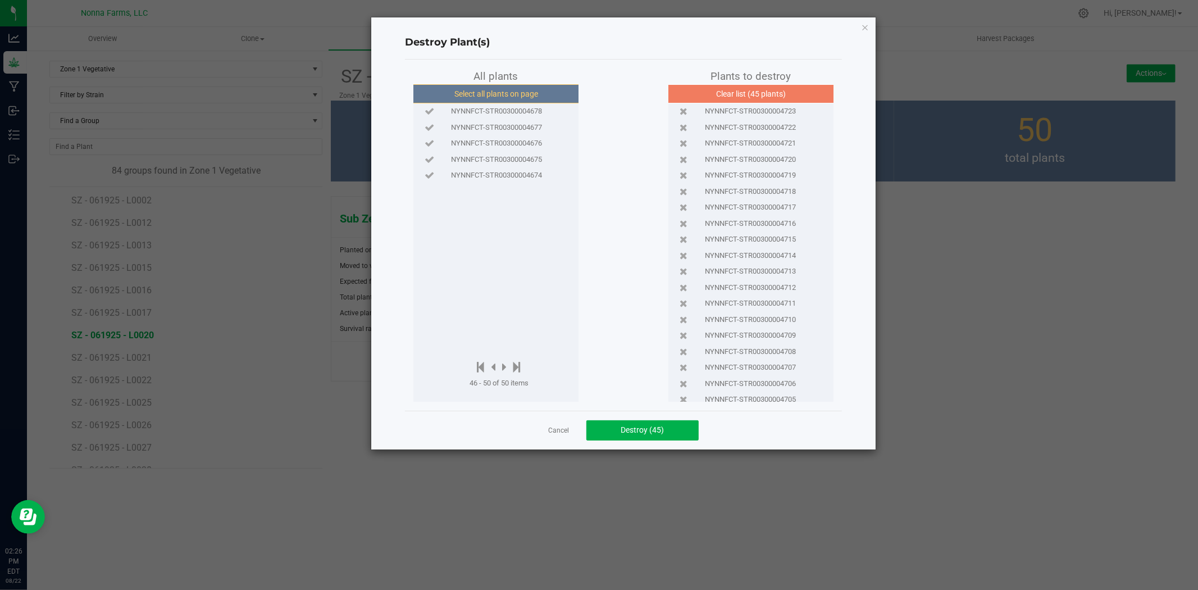
click at [550, 94] on button "Select all plants on page" at bounding box center [496, 93] width 171 height 19
click at [653, 435] on button "Destroy (50)" at bounding box center [642, 430] width 112 height 20
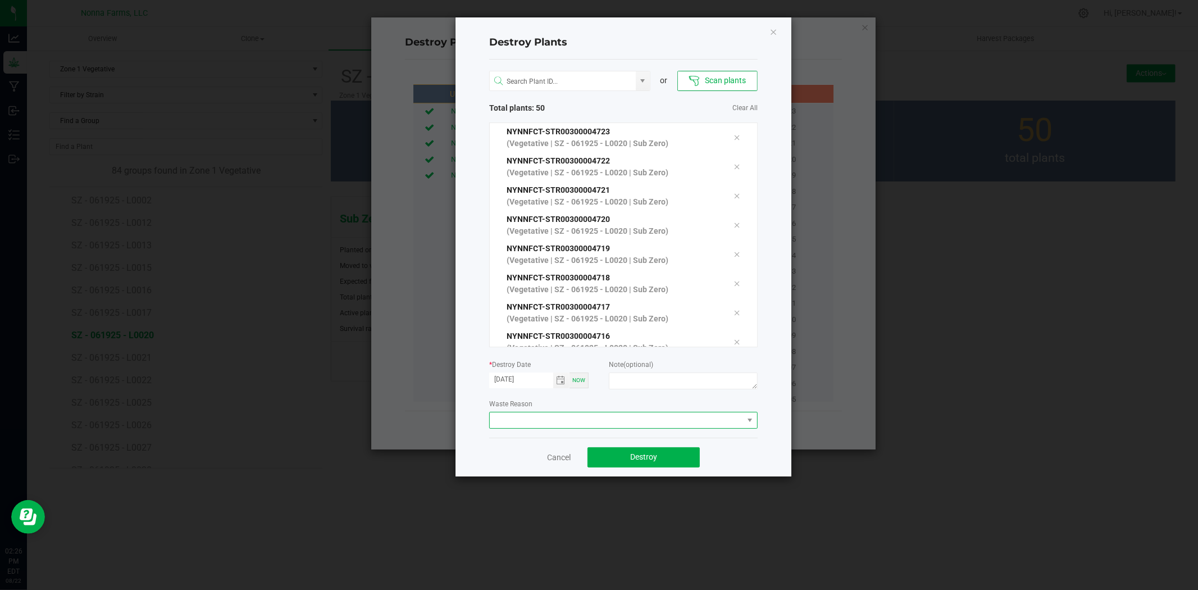
click at [552, 424] on span at bounding box center [616, 420] width 253 height 16
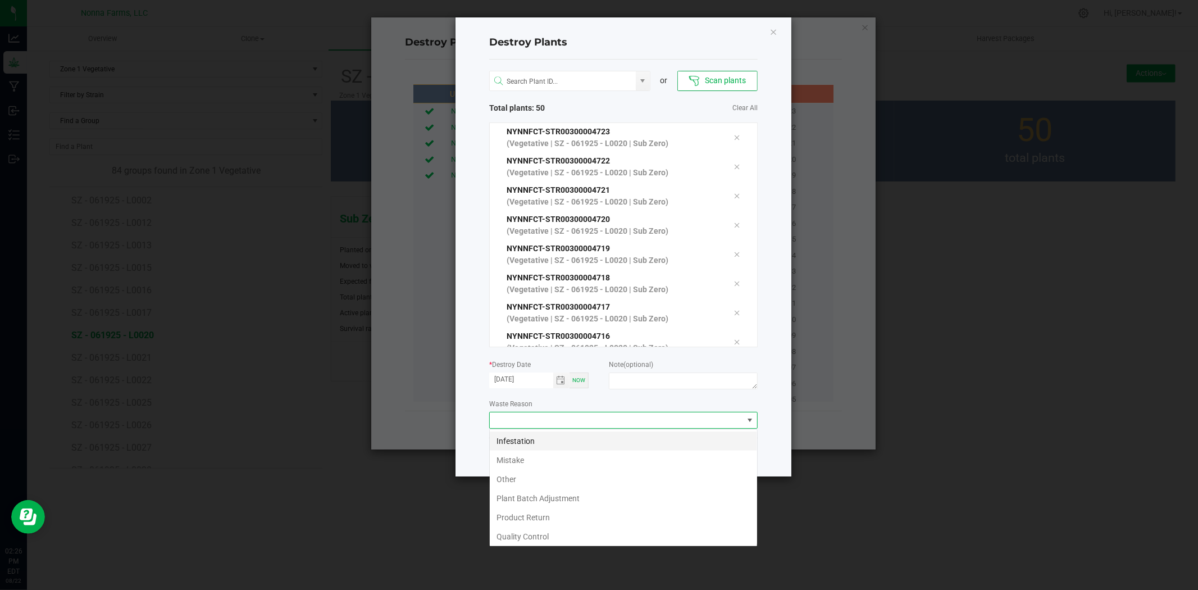
scroll to position [17, 268]
click at [526, 456] on li "Mistake" at bounding box center [623, 460] width 267 height 19
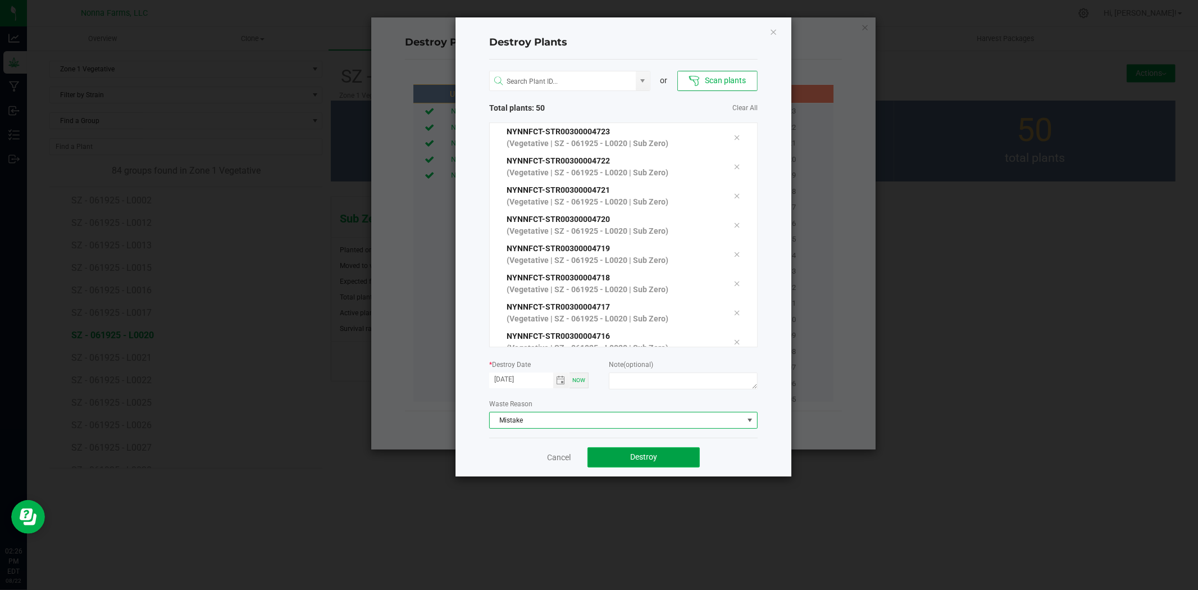
click at [618, 461] on button "Destroy" at bounding box center [644, 457] width 112 height 20
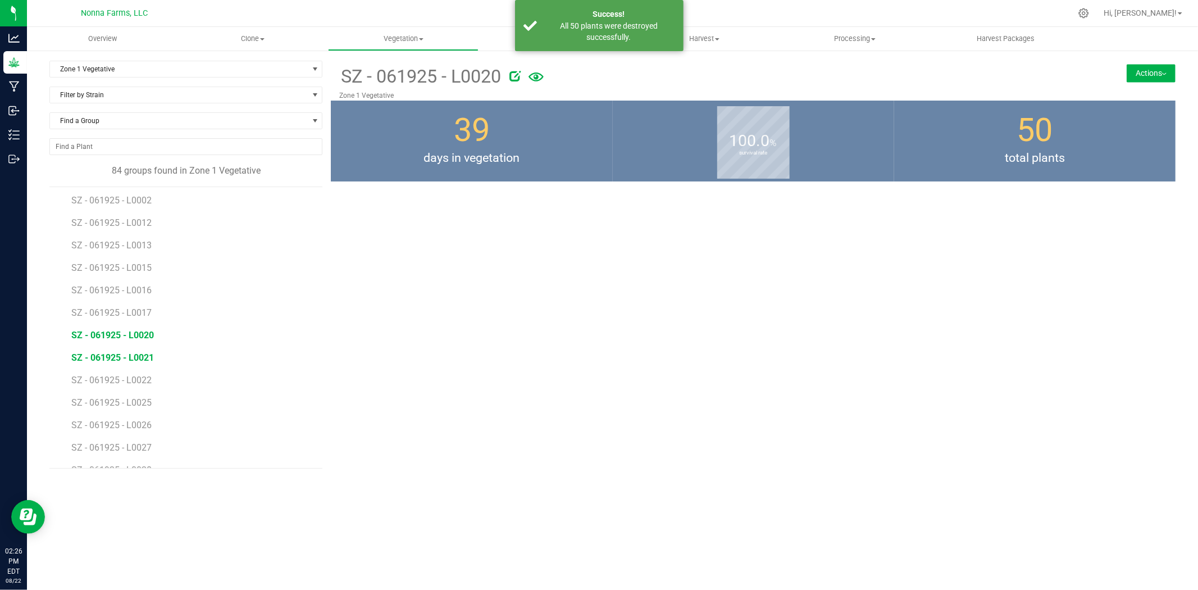
click at [114, 360] on span "SZ - 061925 - L0021" at bounding box center [112, 357] width 83 height 11
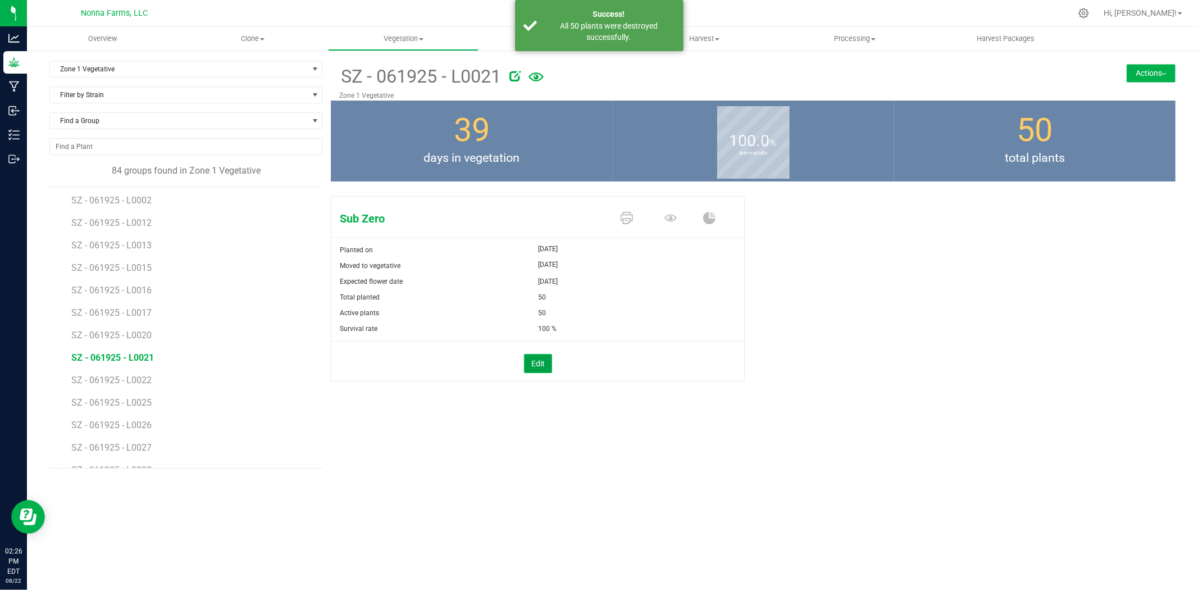
click at [545, 364] on button "Edit" at bounding box center [538, 363] width 28 height 19
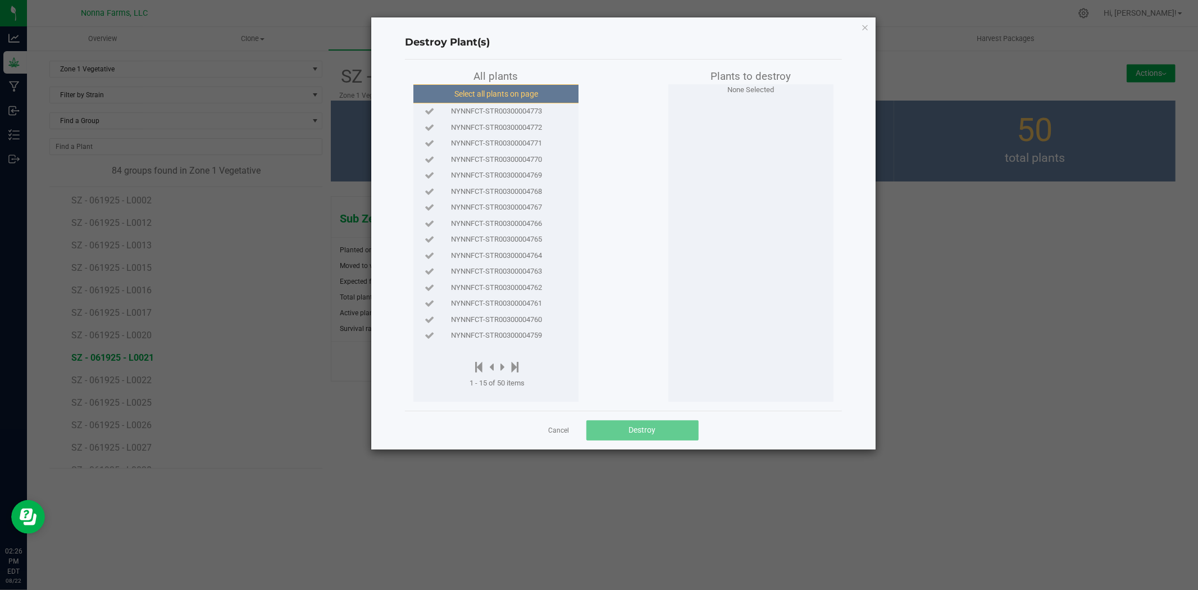
click at [493, 97] on button "Select all plants on page" at bounding box center [496, 93] width 171 height 19
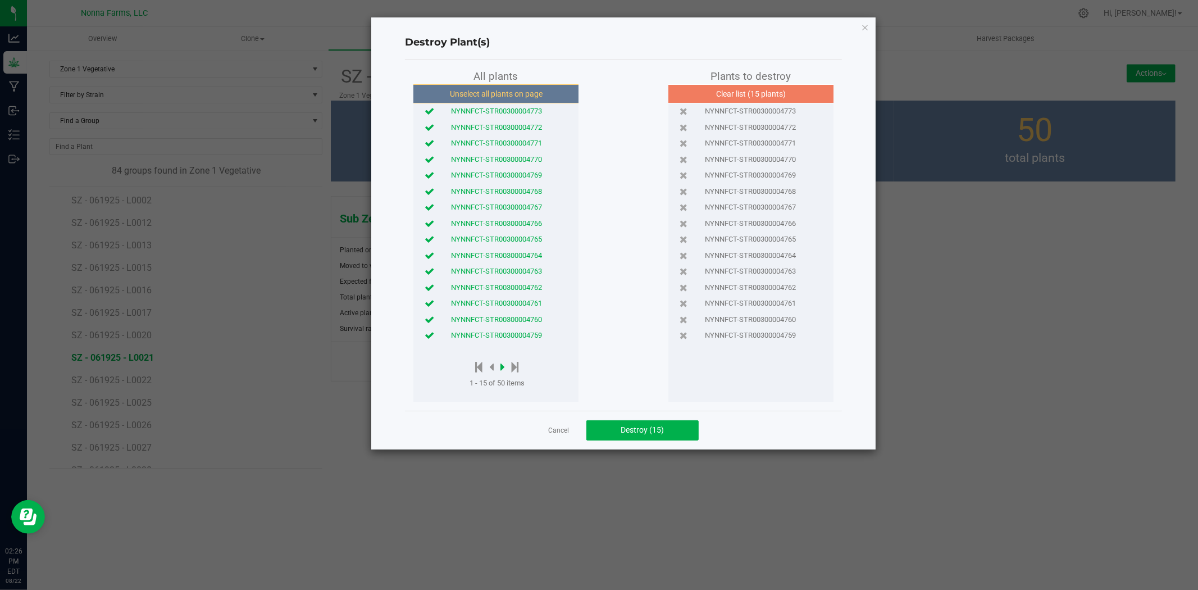
click at [504, 368] on icon at bounding box center [502, 367] width 4 height 12
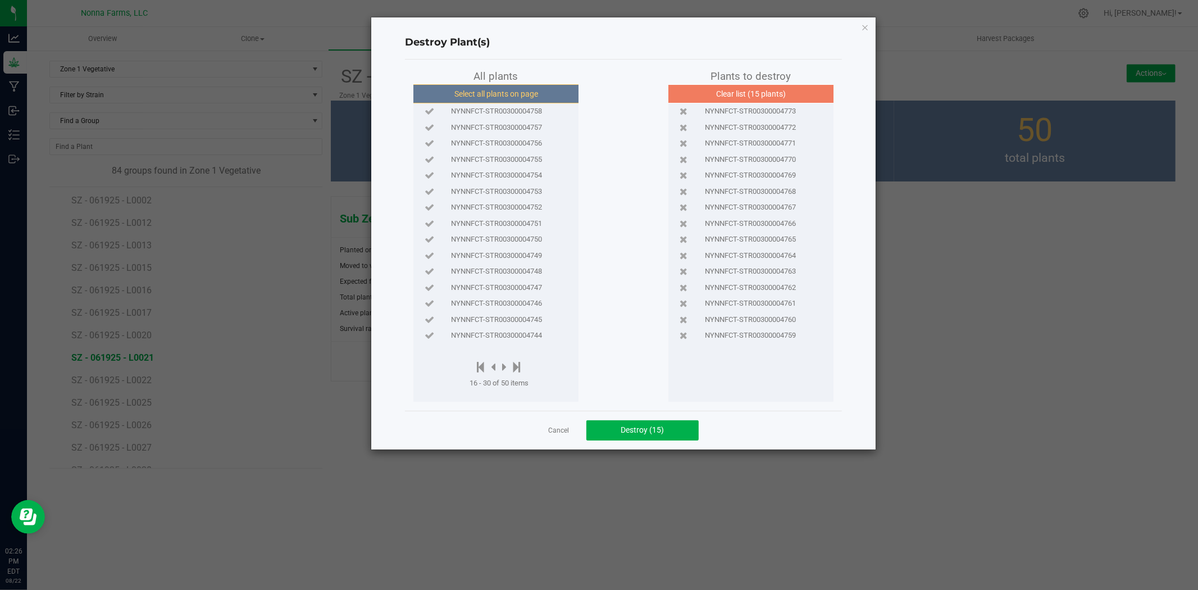
click at [504, 93] on button "Select all plants on page" at bounding box center [496, 93] width 171 height 19
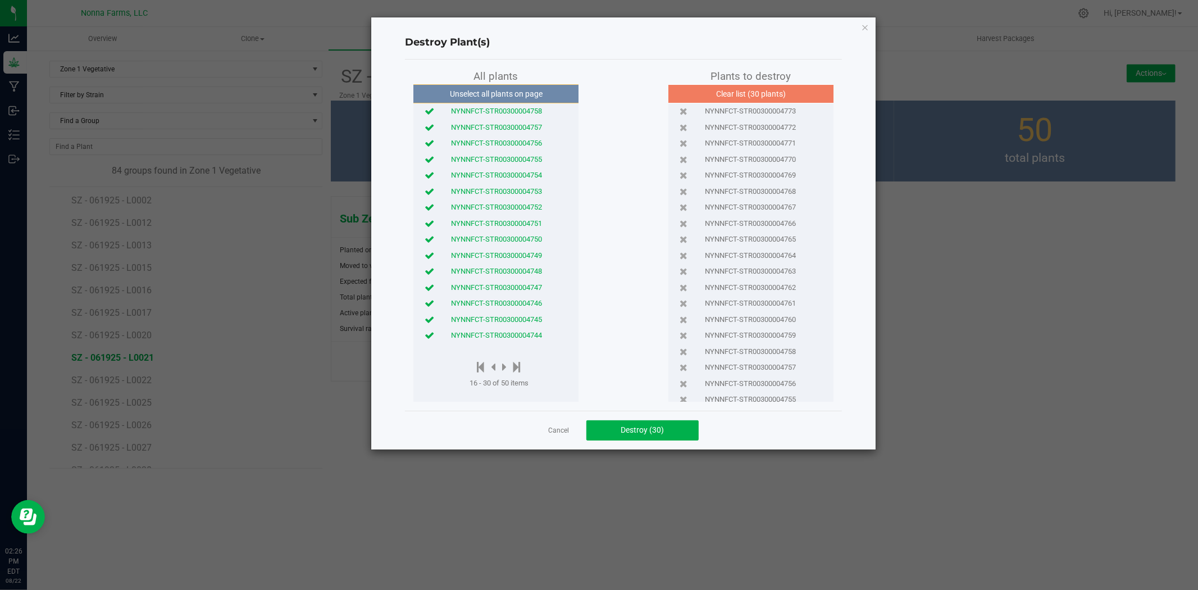
click at [508, 101] on button "Unselect all plants on page" at bounding box center [496, 93] width 171 height 19
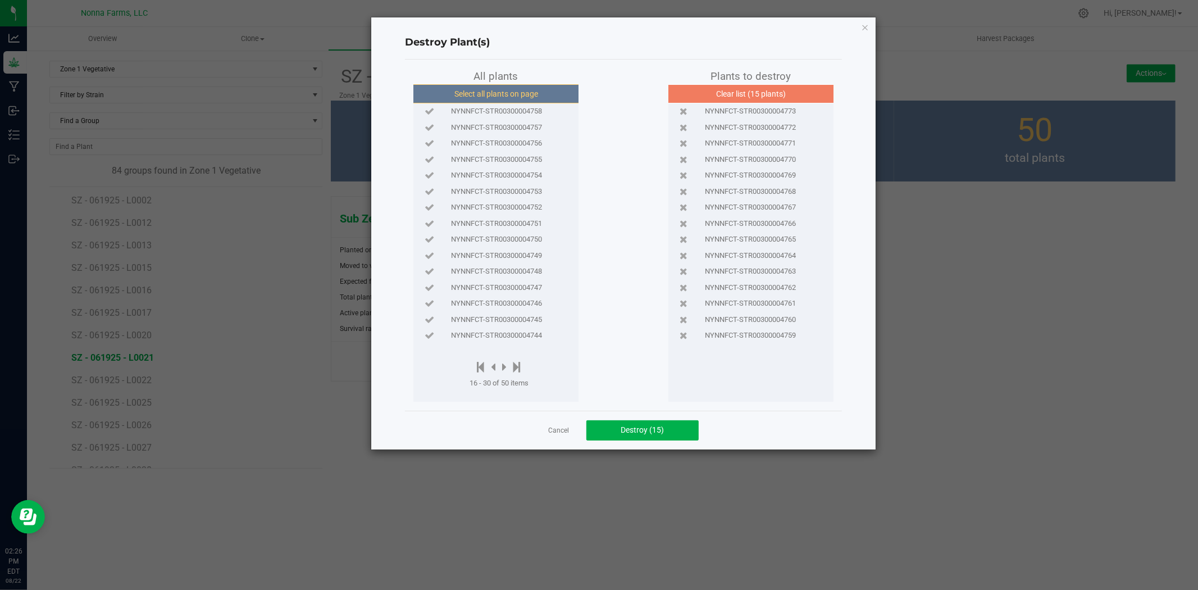
click at [508, 101] on button "Select all plants on page" at bounding box center [496, 93] width 171 height 19
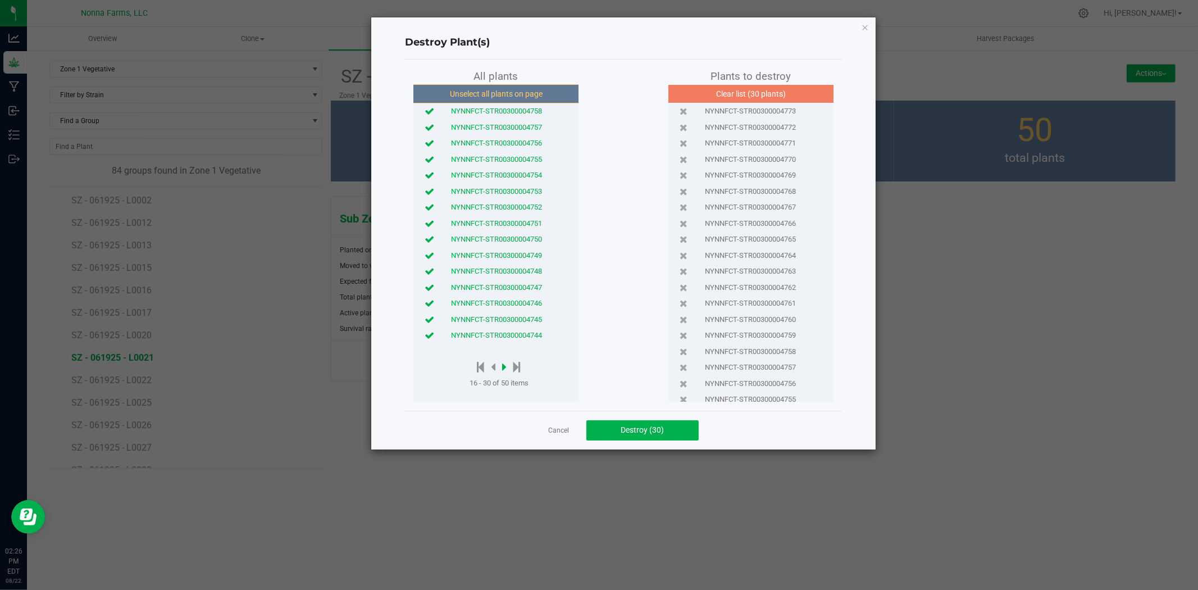
click at [506, 370] on icon at bounding box center [504, 367] width 4 height 12
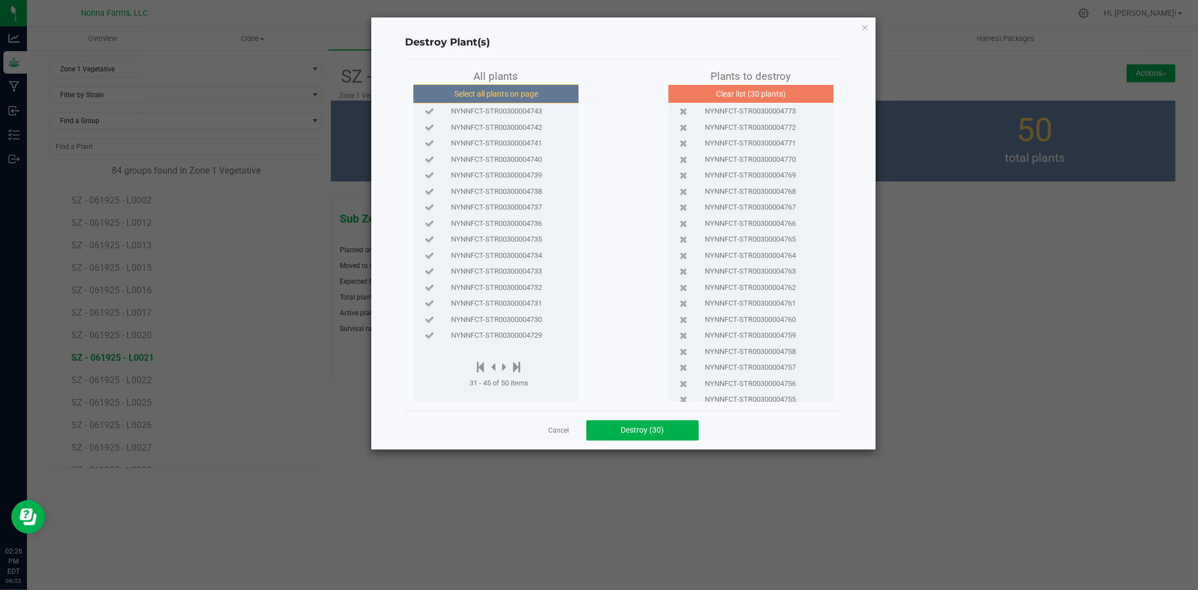
click at [517, 96] on button "Select all plants on page" at bounding box center [496, 93] width 171 height 19
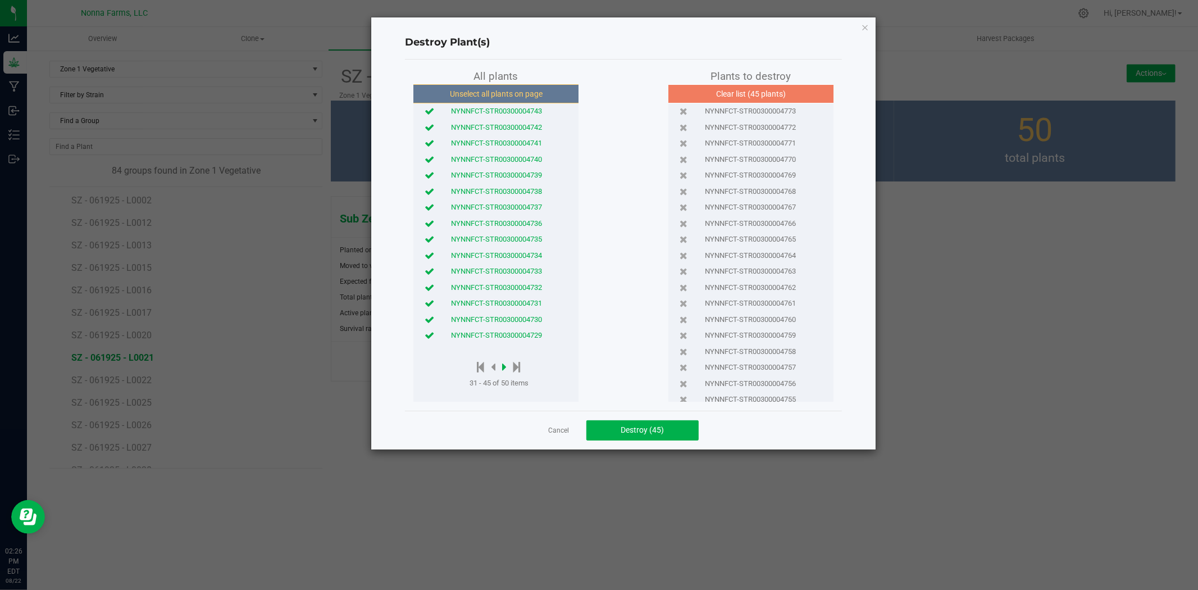
click at [504, 369] on icon at bounding box center [504, 367] width 4 height 12
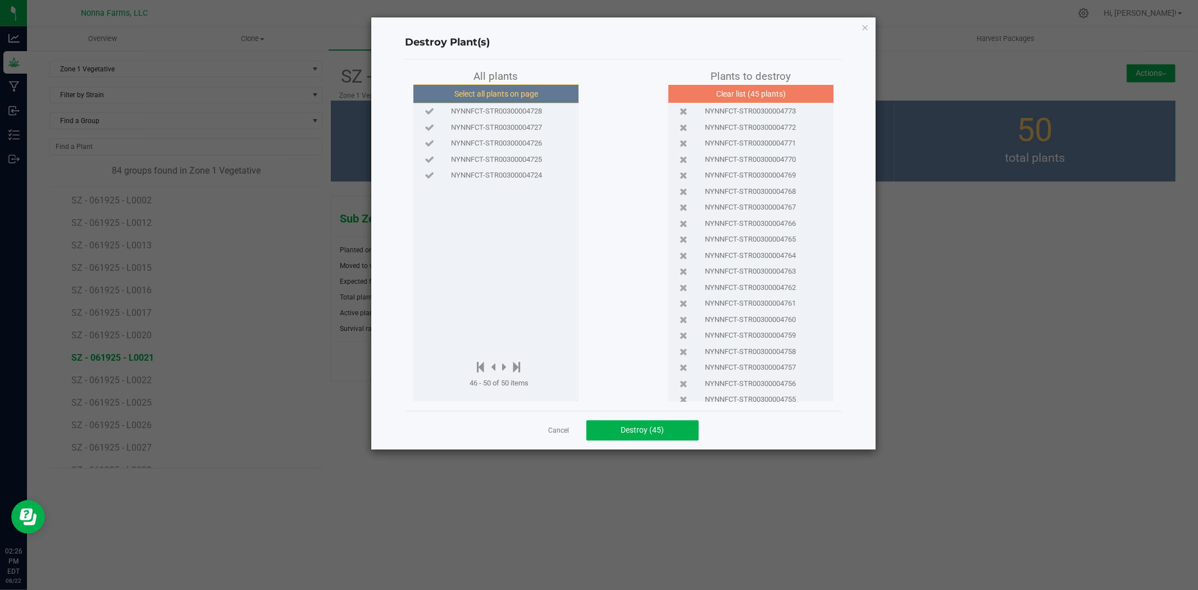
click at [524, 98] on button "Select all plants on page" at bounding box center [496, 93] width 171 height 19
click at [637, 431] on span "Destroy (50)" at bounding box center [642, 429] width 43 height 9
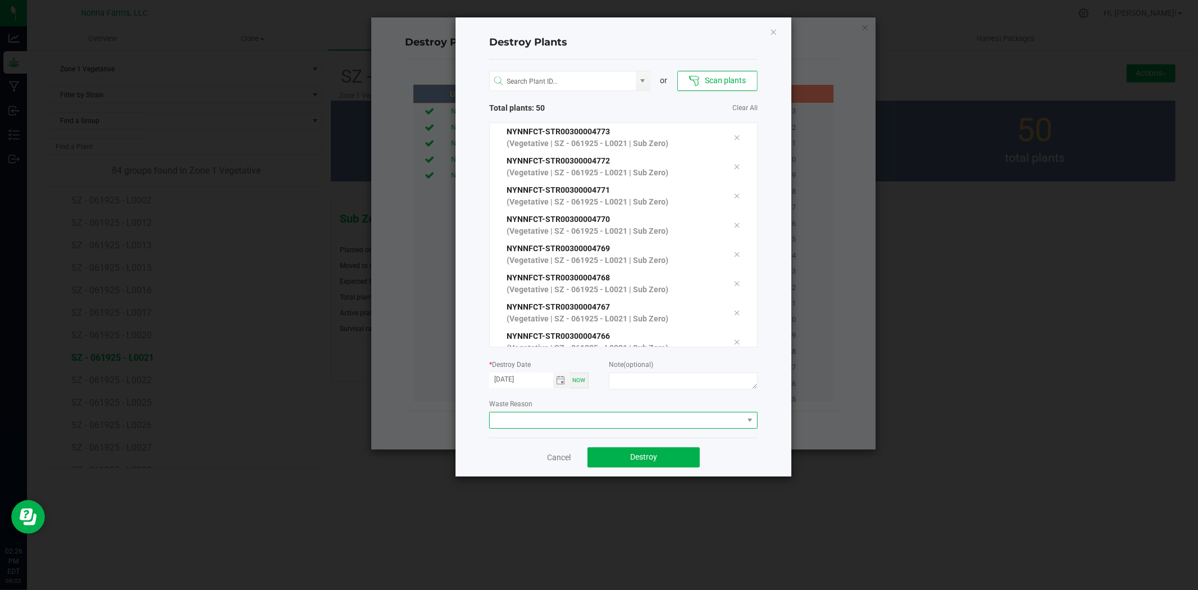
click at [581, 420] on span at bounding box center [616, 420] width 253 height 16
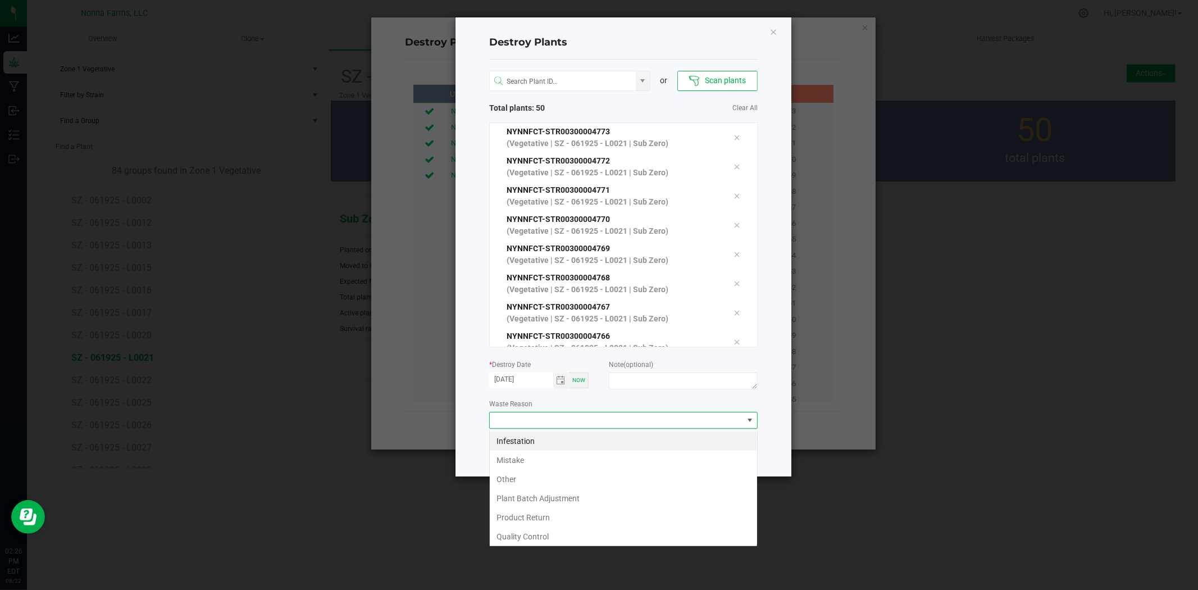
scroll to position [17, 268]
click at [532, 456] on li "Mistake" at bounding box center [623, 460] width 267 height 19
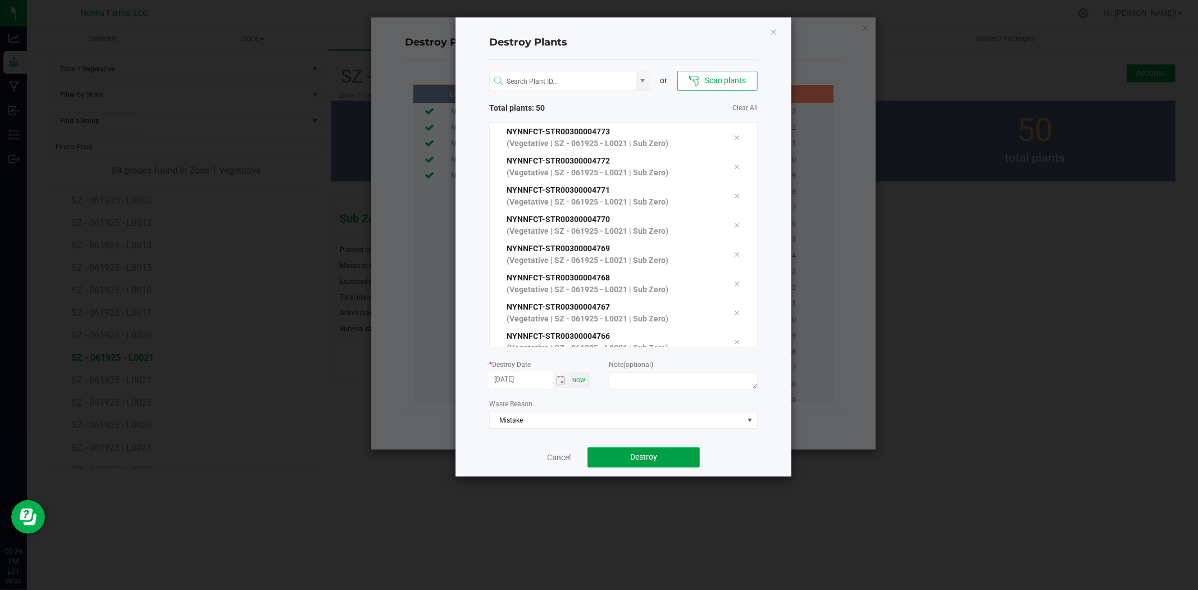
click at [652, 450] on button "Destroy" at bounding box center [644, 457] width 112 height 20
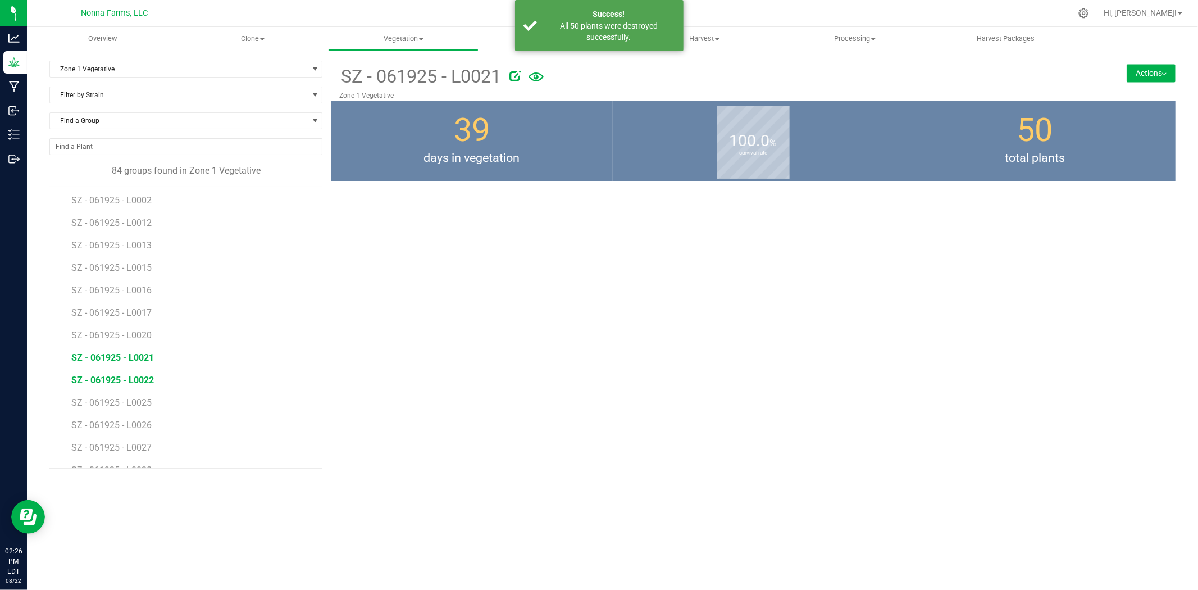
click at [125, 384] on span "SZ - 061925 - L0022" at bounding box center [112, 380] width 83 height 11
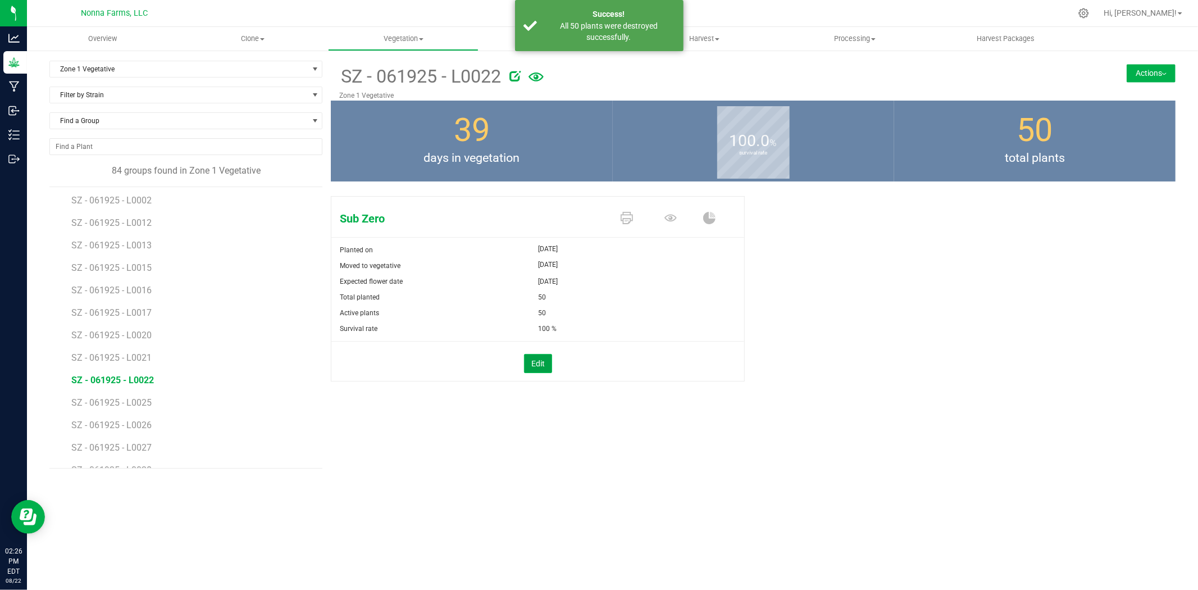
click at [531, 355] on button "Edit" at bounding box center [538, 363] width 28 height 19
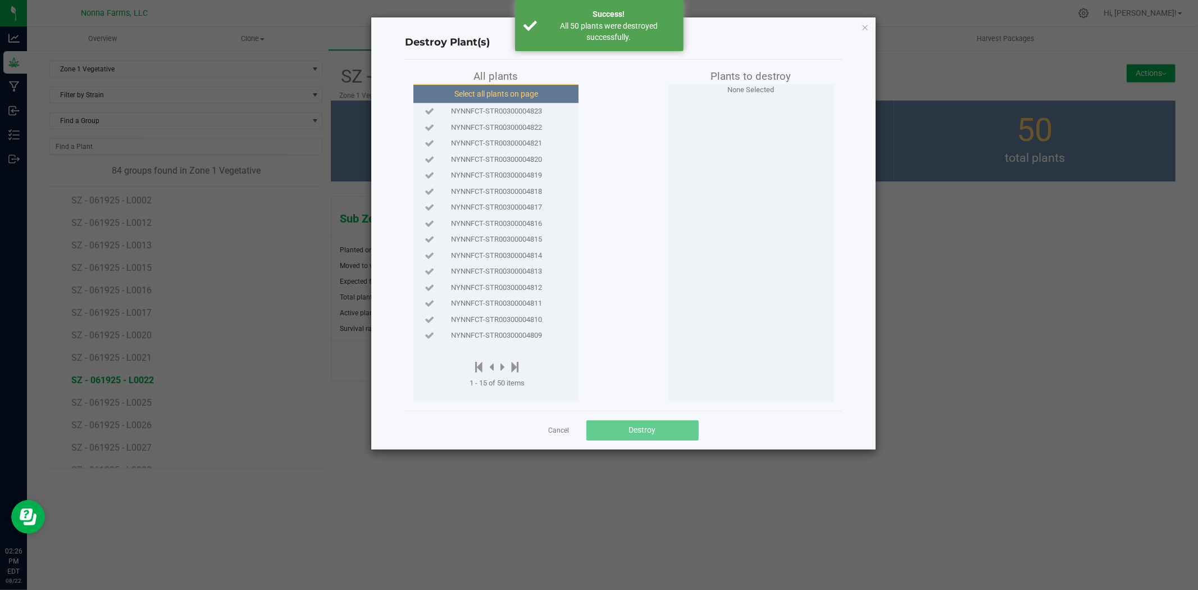
click at [508, 92] on button "Select all plants on page" at bounding box center [496, 93] width 171 height 19
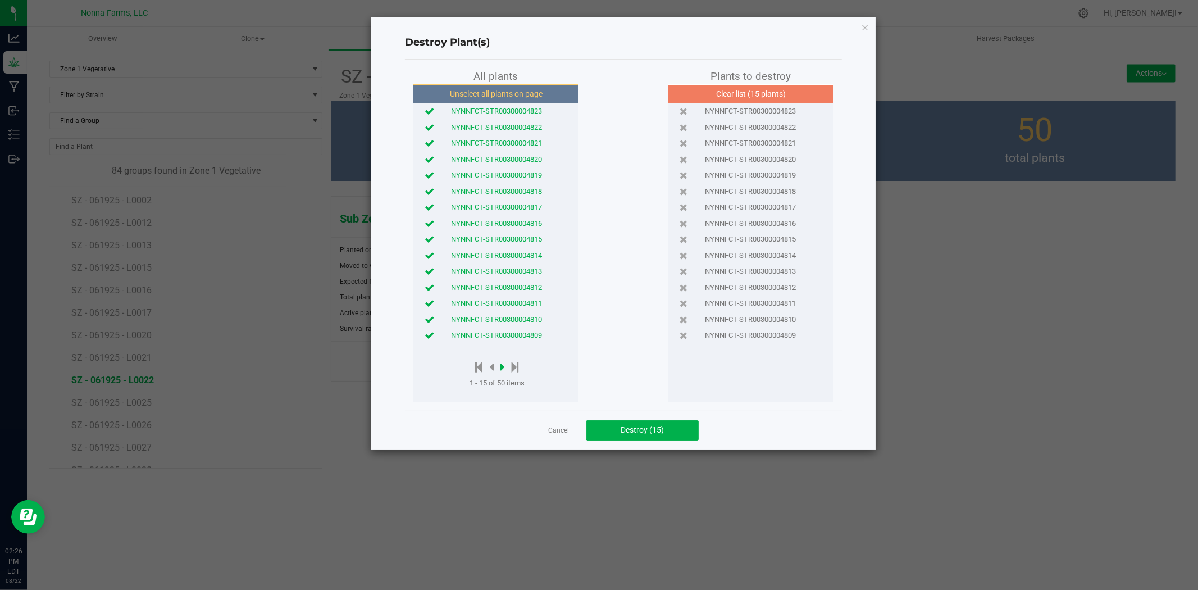
click at [502, 362] on icon at bounding box center [502, 367] width 4 height 12
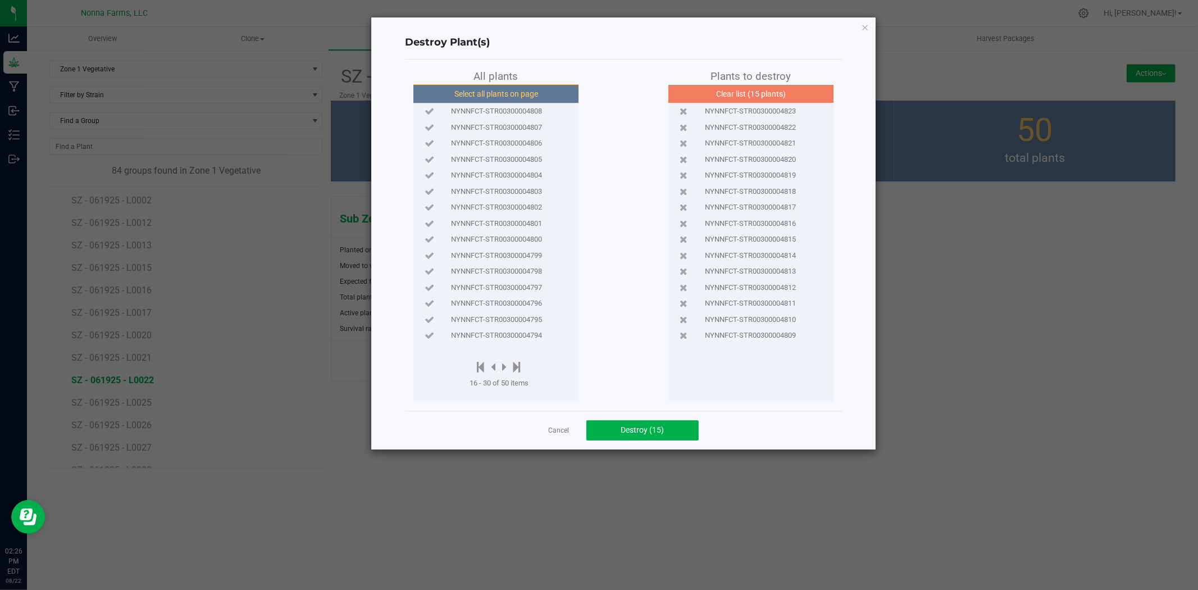
click at [485, 95] on button "Select all plants on page" at bounding box center [496, 93] width 171 height 19
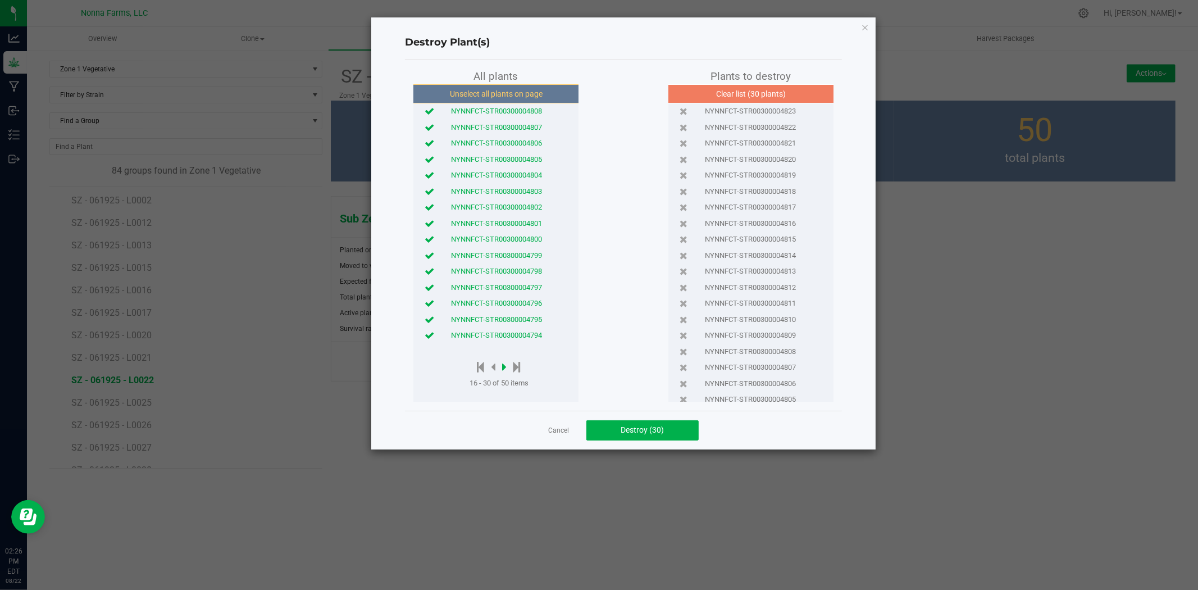
click at [507, 365] on icon at bounding box center [504, 367] width 4 height 12
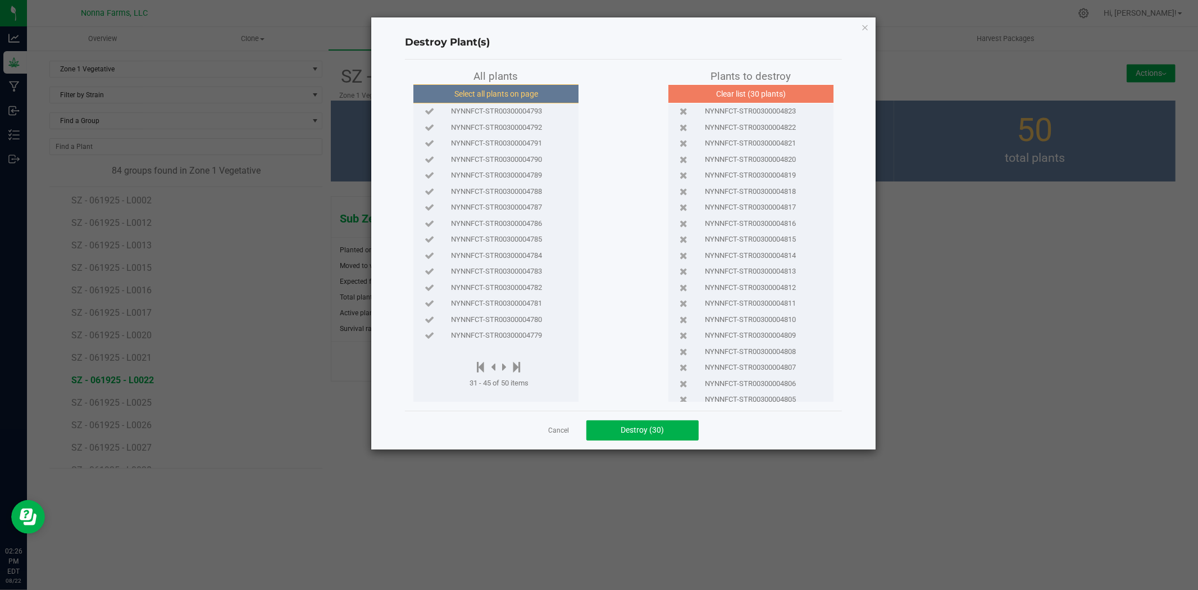
click at [503, 92] on button "Select all plants on page" at bounding box center [496, 93] width 171 height 19
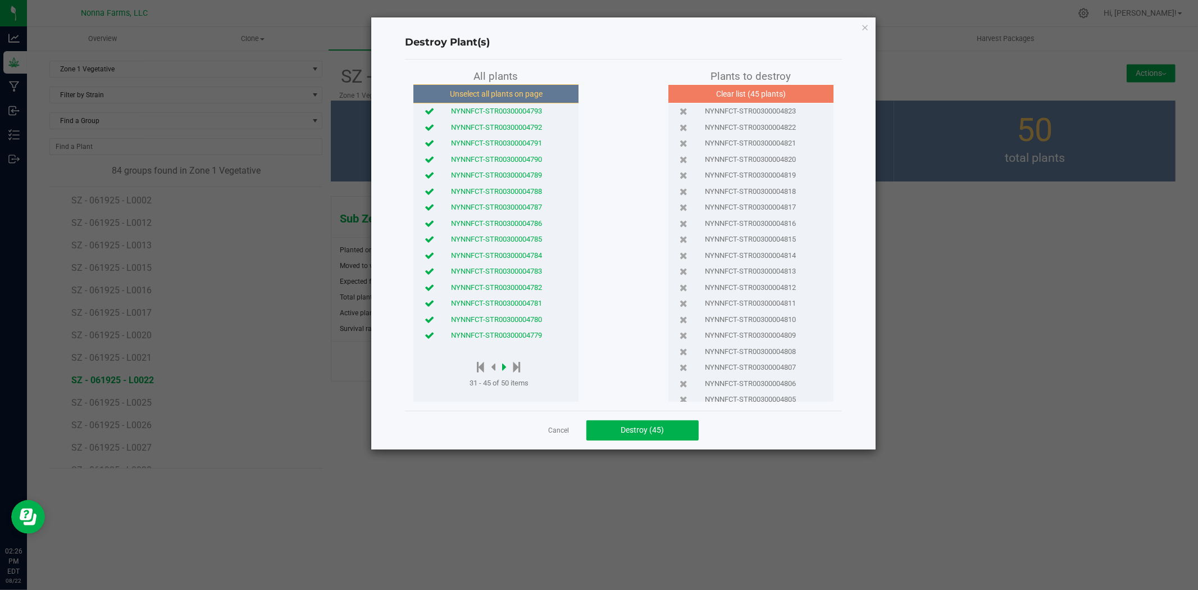
click at [506, 367] on icon at bounding box center [504, 367] width 4 height 12
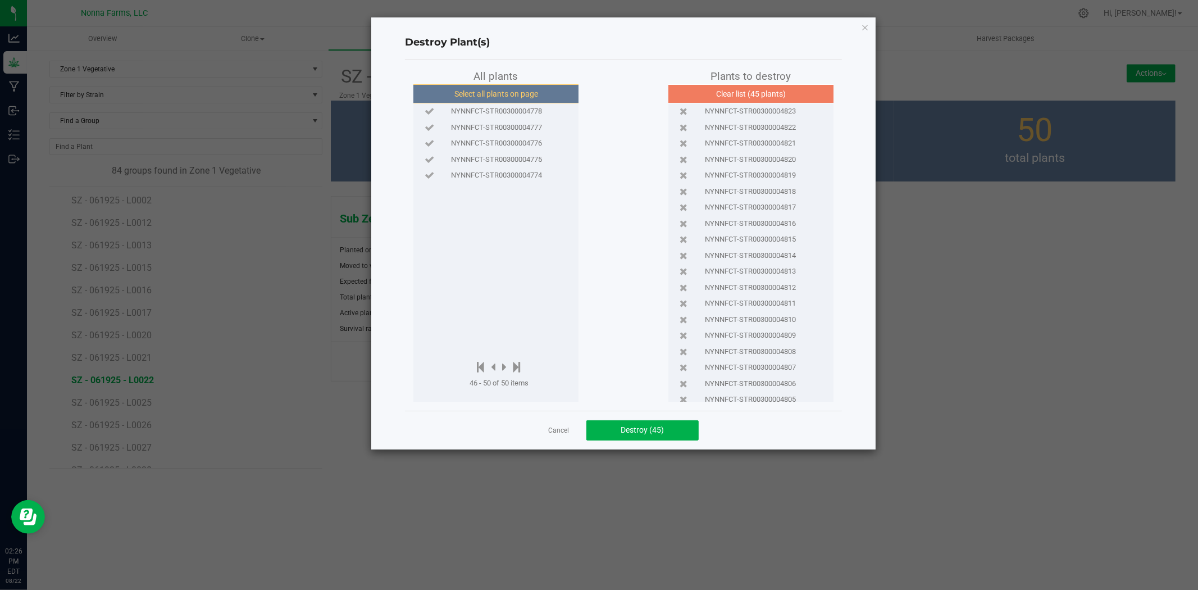
click at [480, 100] on button "Select all plants on page" at bounding box center [496, 93] width 171 height 19
click at [633, 422] on button "Destroy (50)" at bounding box center [642, 430] width 112 height 20
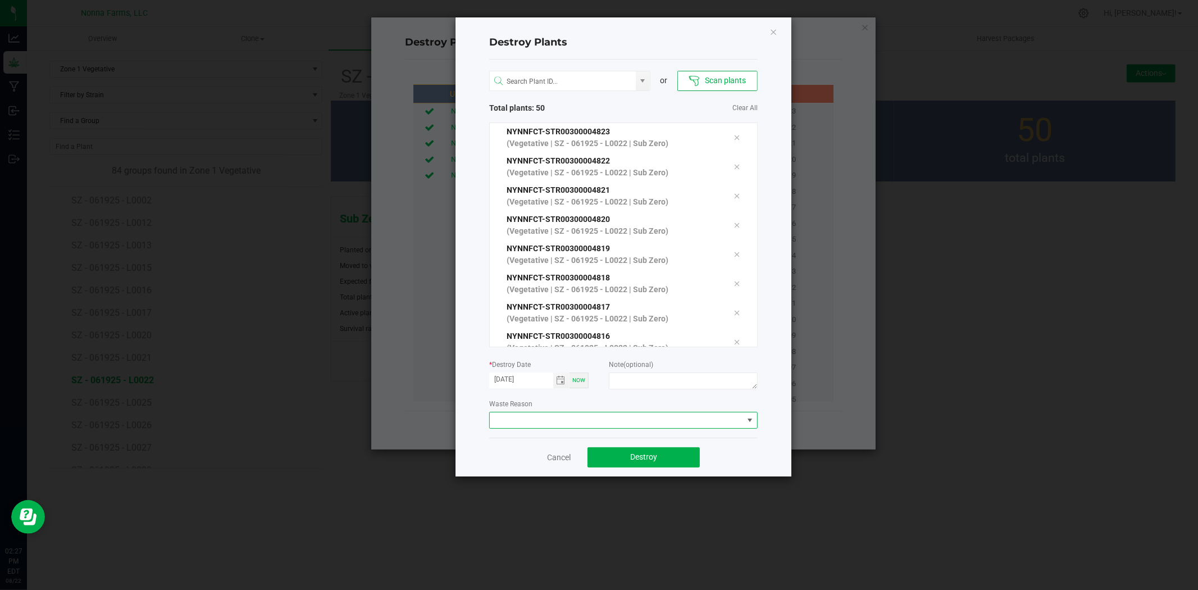
click at [535, 422] on span at bounding box center [616, 420] width 253 height 16
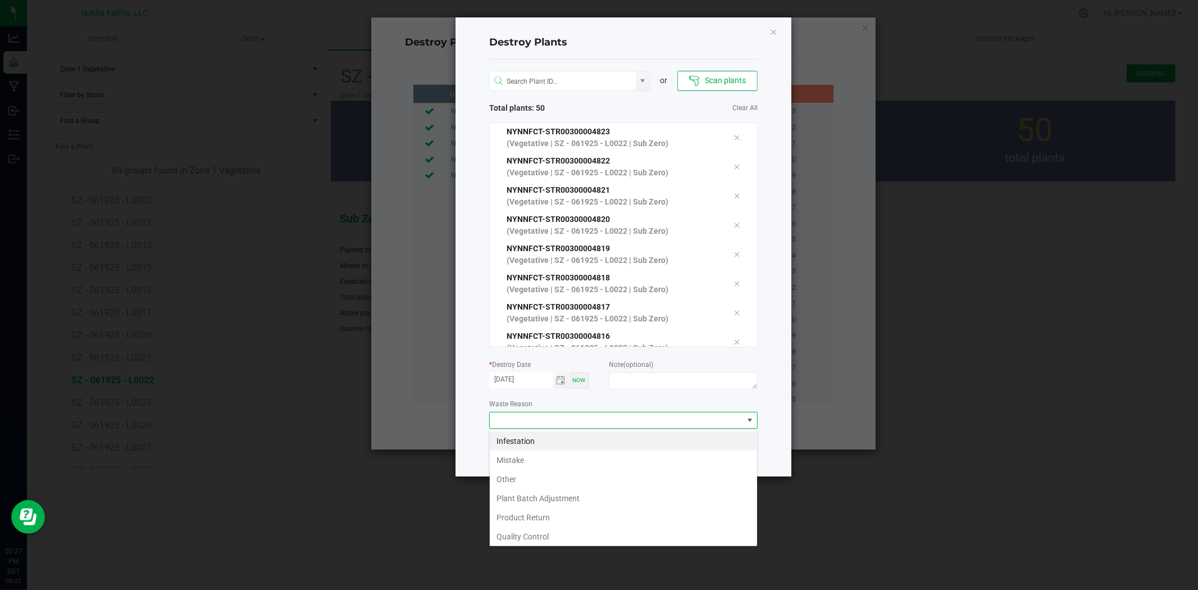
scroll to position [17, 268]
click at [521, 459] on li "Mistake" at bounding box center [623, 460] width 267 height 19
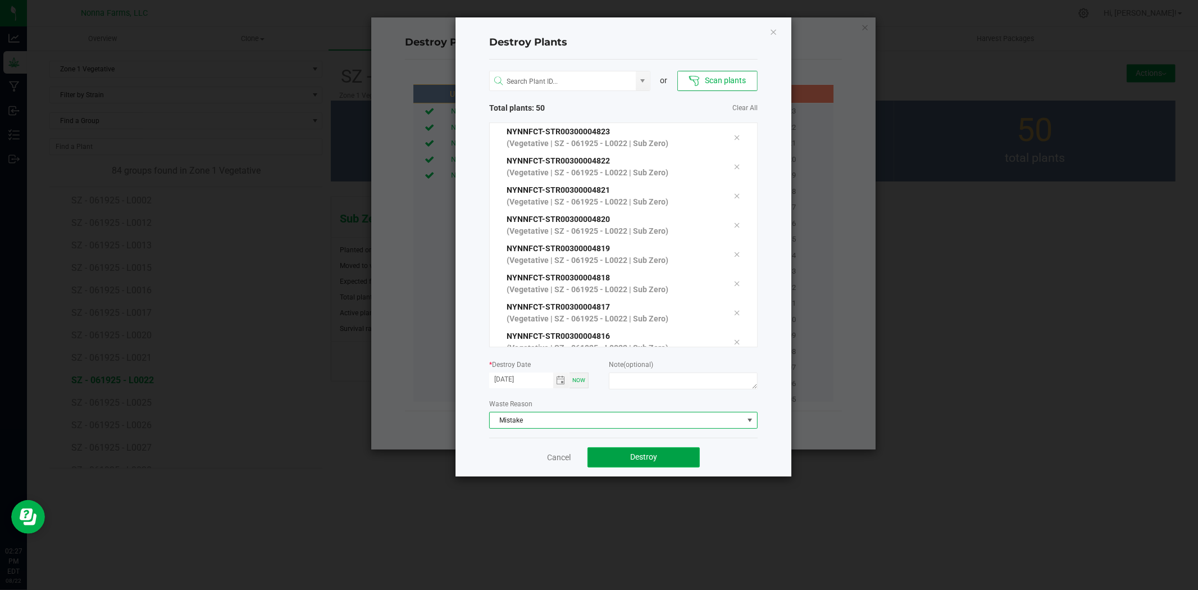
click at [636, 456] on span "Destroy" at bounding box center [643, 456] width 27 height 9
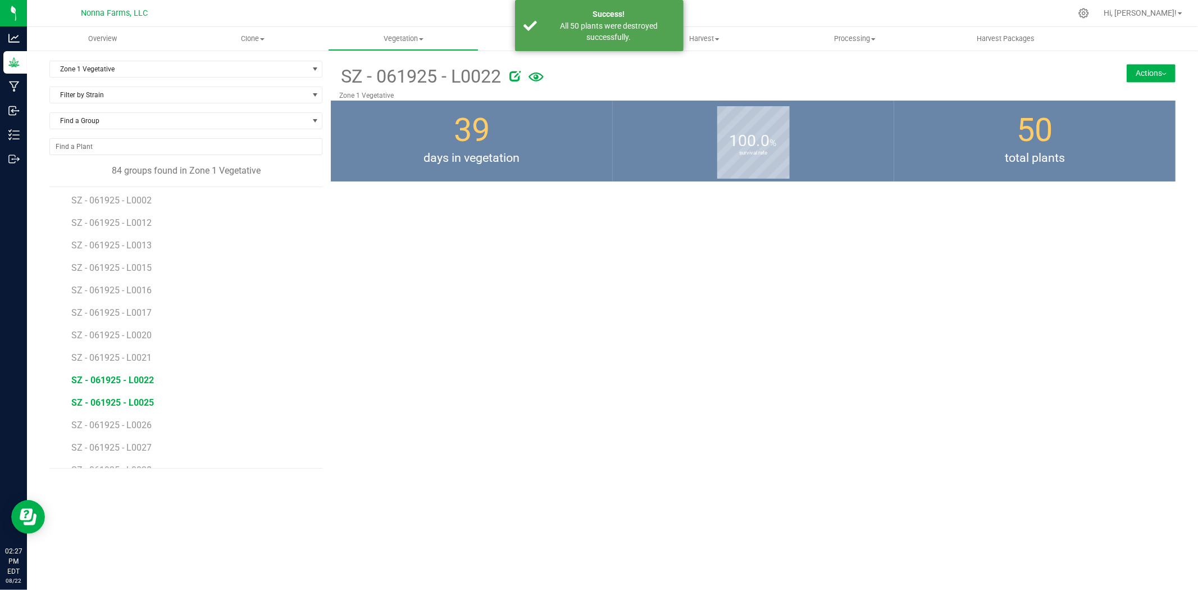
click at [111, 401] on span "SZ - 061925 - L0025" at bounding box center [112, 402] width 83 height 11
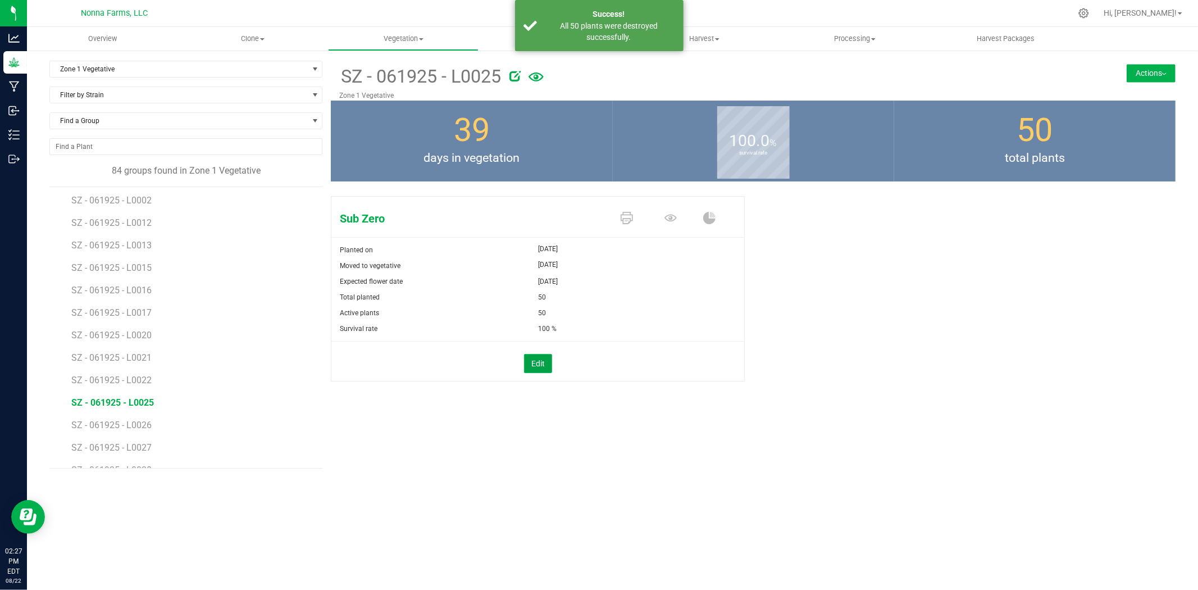
click at [535, 364] on button "Edit" at bounding box center [538, 363] width 28 height 19
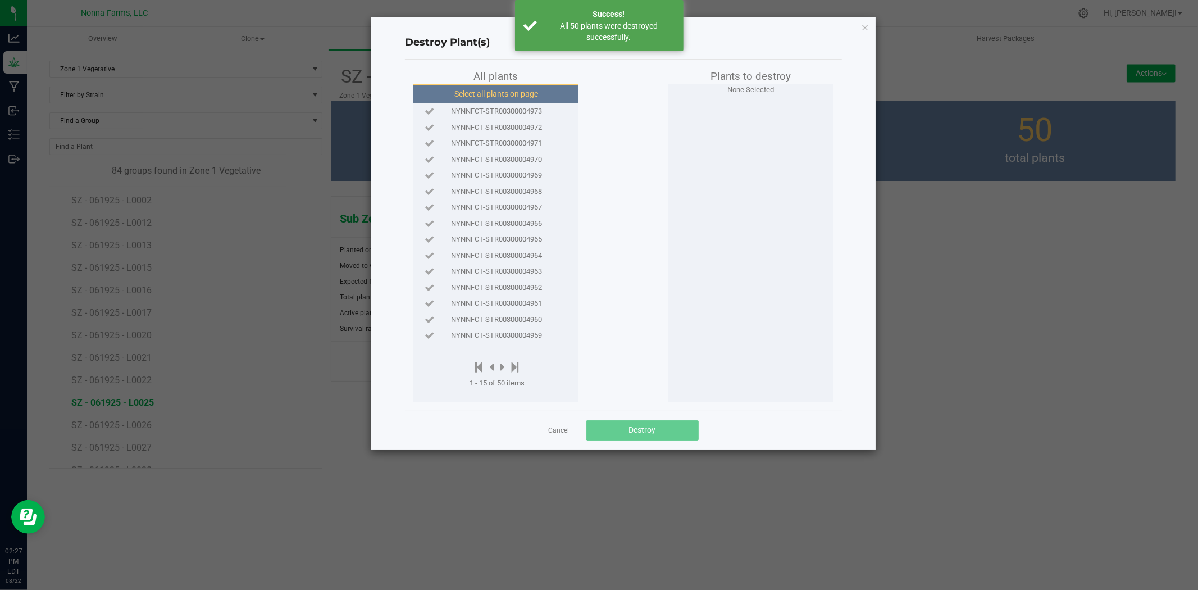
click at [503, 88] on button "Select all plants on page" at bounding box center [496, 93] width 171 height 19
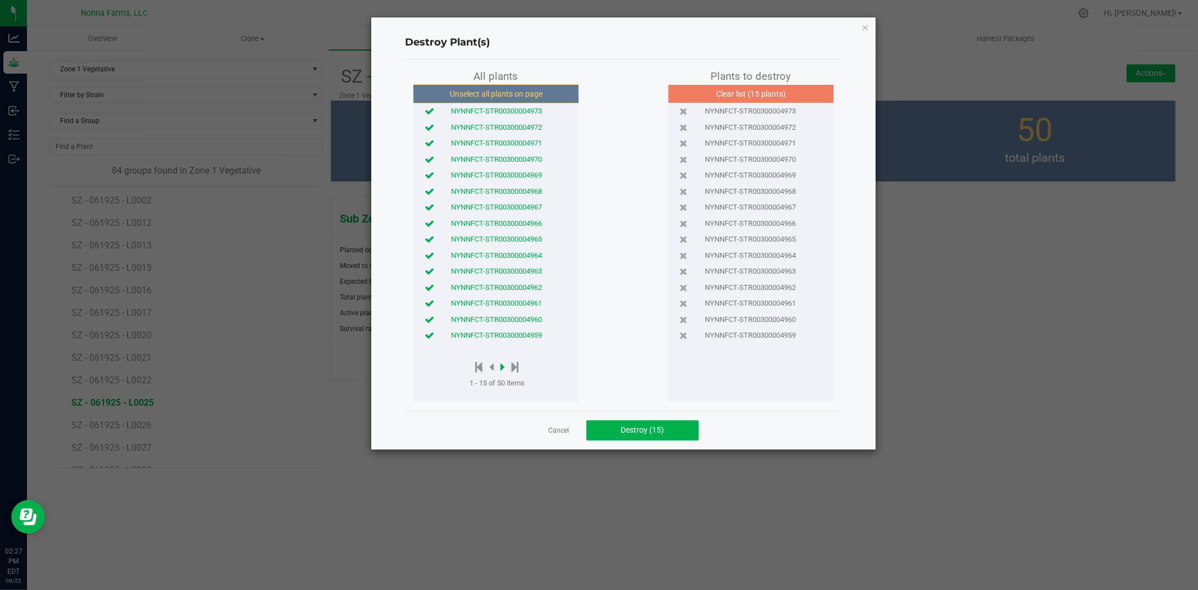
click at [503, 366] on icon at bounding box center [502, 367] width 4 height 12
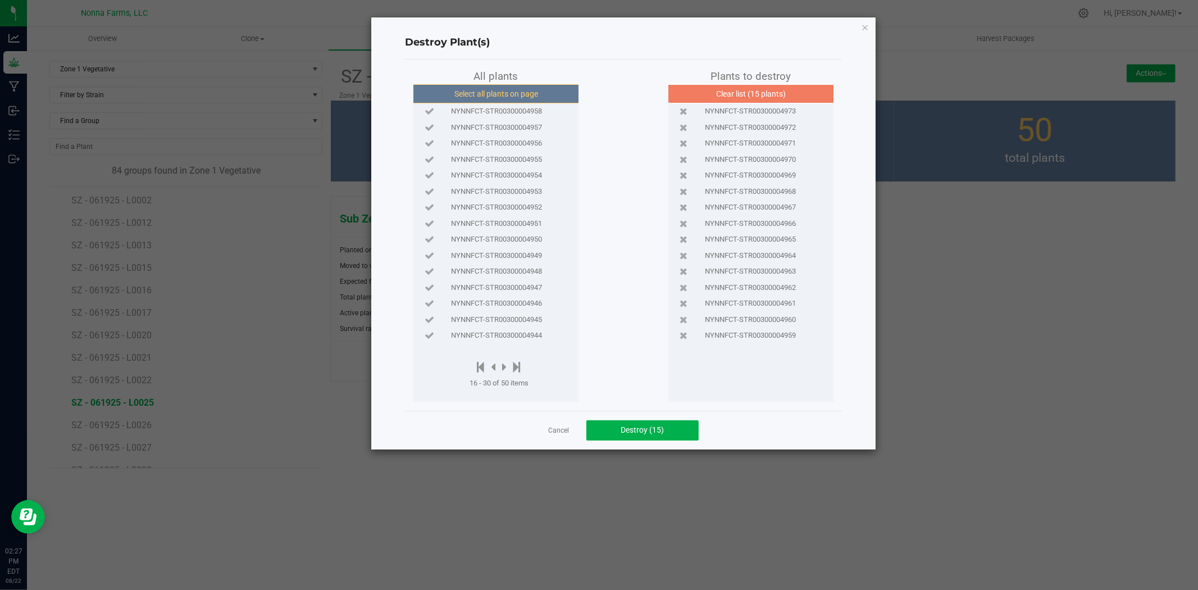
click at [490, 92] on button "Select all plants on page" at bounding box center [496, 93] width 171 height 19
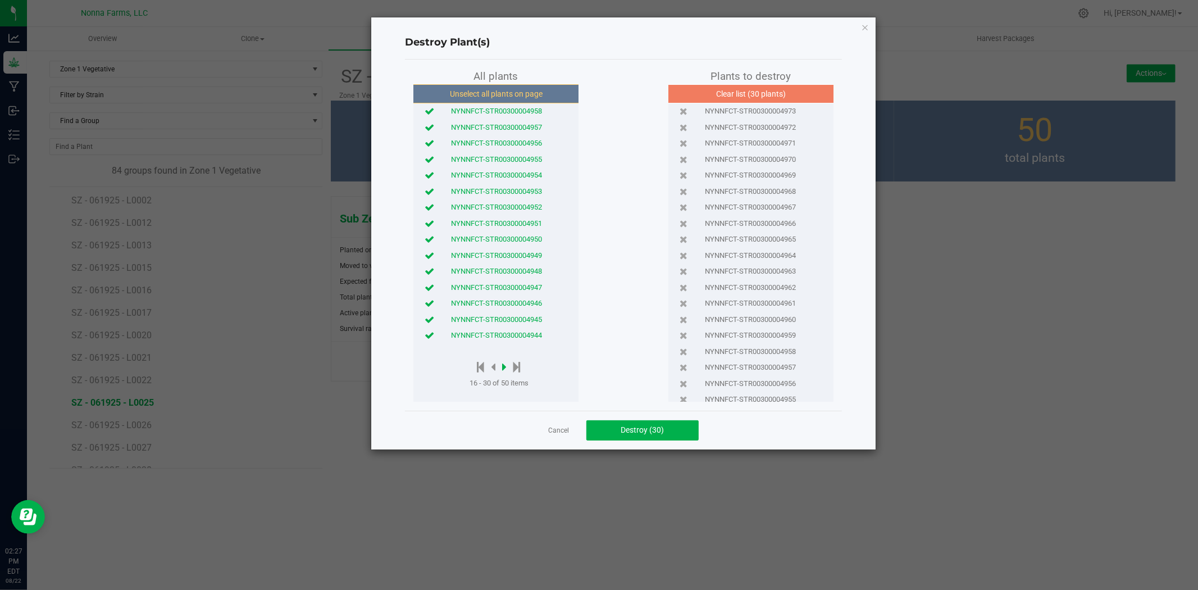
click at [506, 363] on icon at bounding box center [504, 367] width 4 height 12
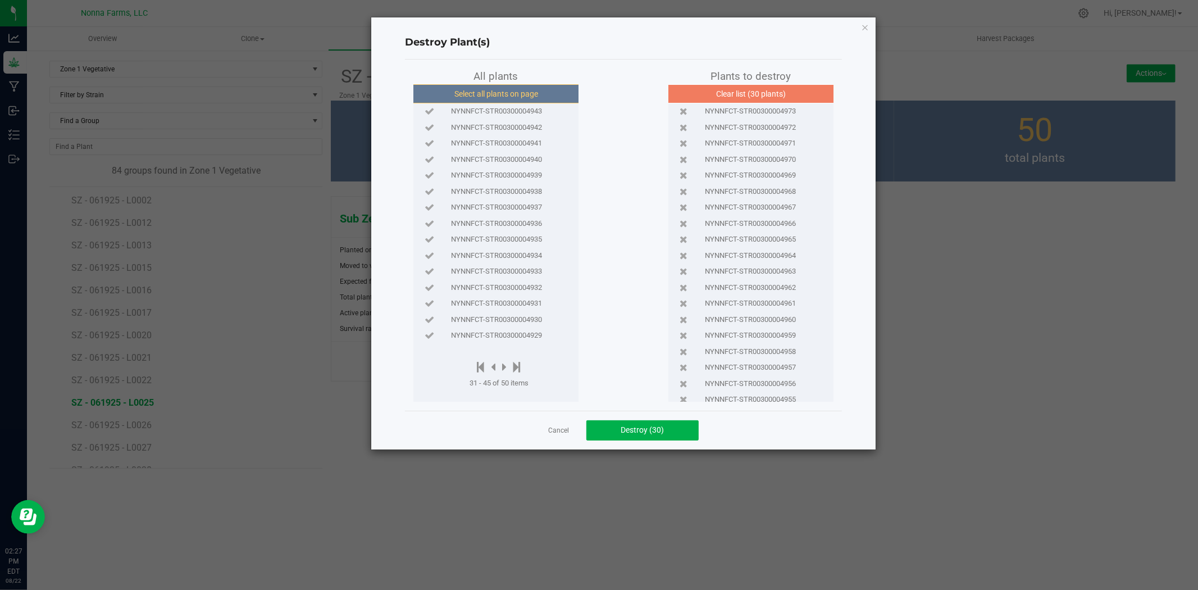
click at [496, 96] on button "Select all plants on page" at bounding box center [496, 93] width 171 height 19
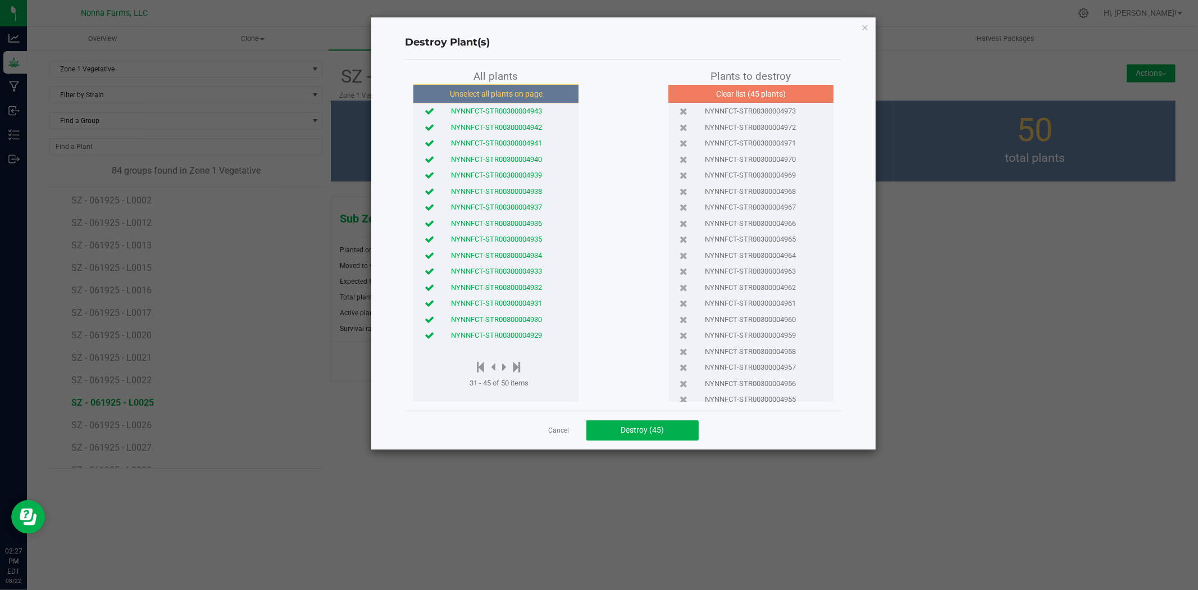
click at [507, 364] on div at bounding box center [499, 368] width 59 height 14
click at [503, 364] on icon at bounding box center [504, 367] width 4 height 12
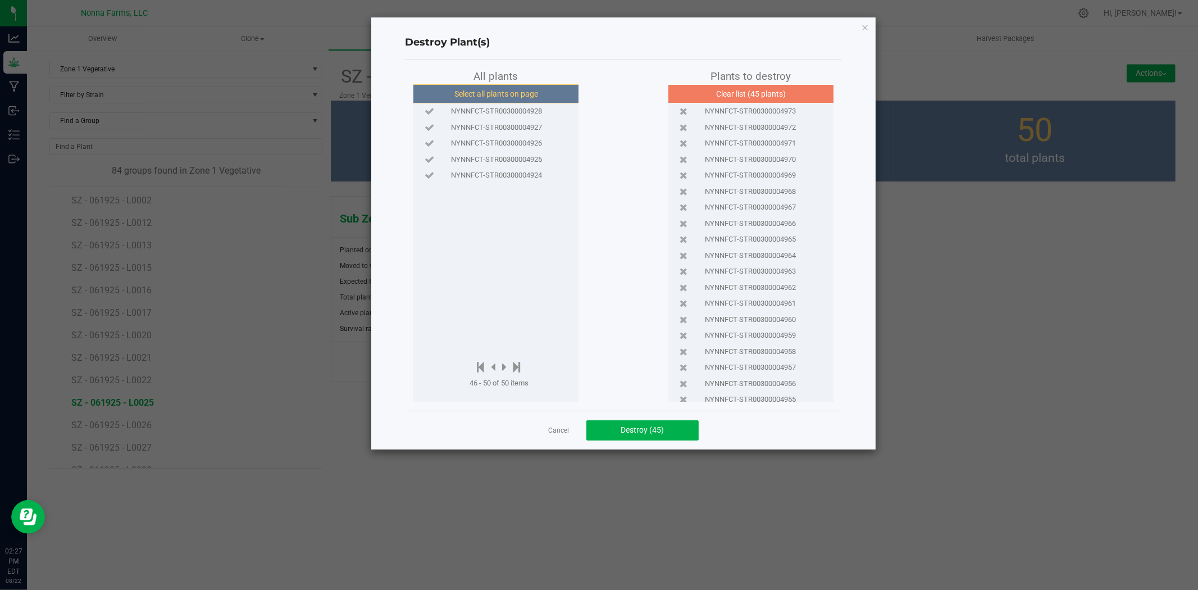
click at [485, 92] on button "Select all plants on page" at bounding box center [496, 93] width 171 height 19
click at [661, 425] on span "Destroy (50)" at bounding box center [642, 429] width 43 height 9
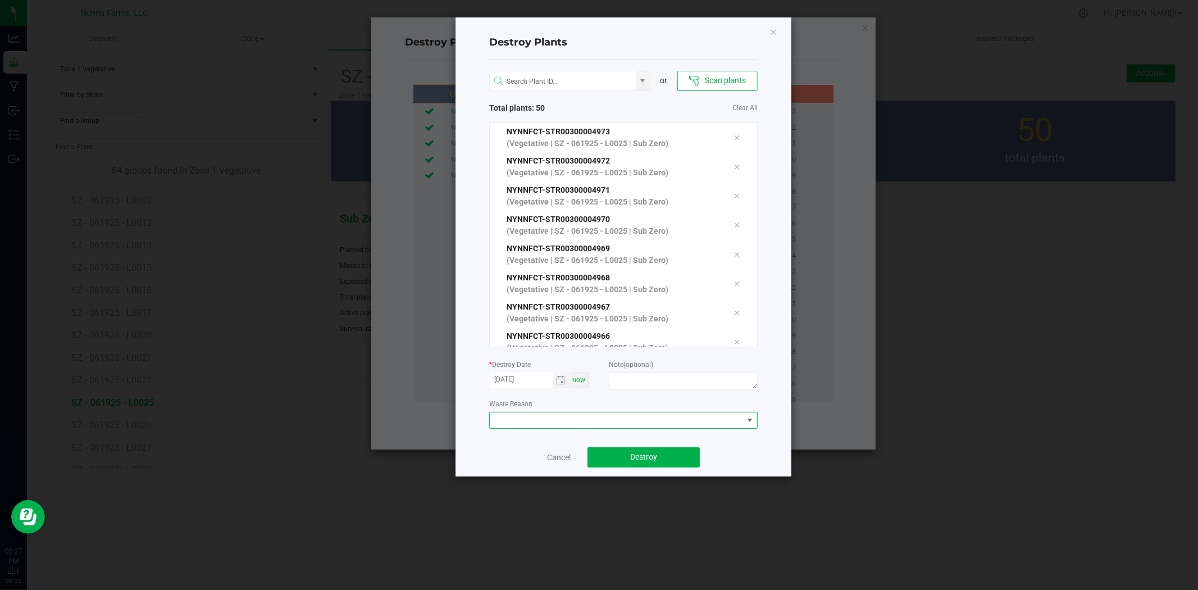
click at [601, 419] on span at bounding box center [616, 420] width 253 height 16
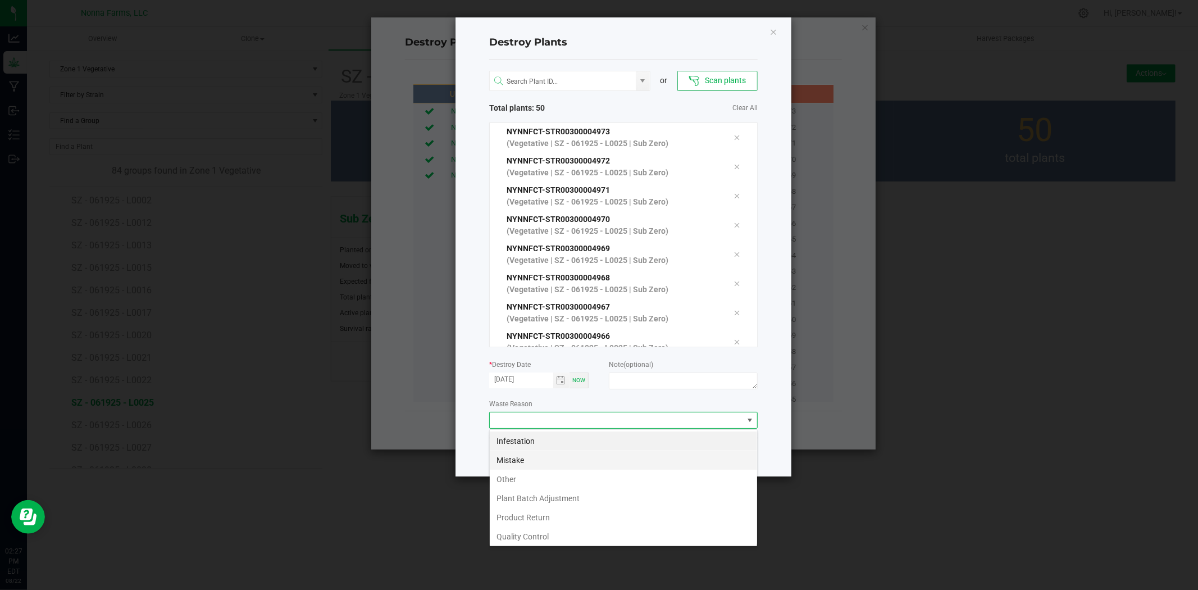
scroll to position [17, 268]
click at [515, 456] on li "Mistake" at bounding box center [623, 460] width 267 height 19
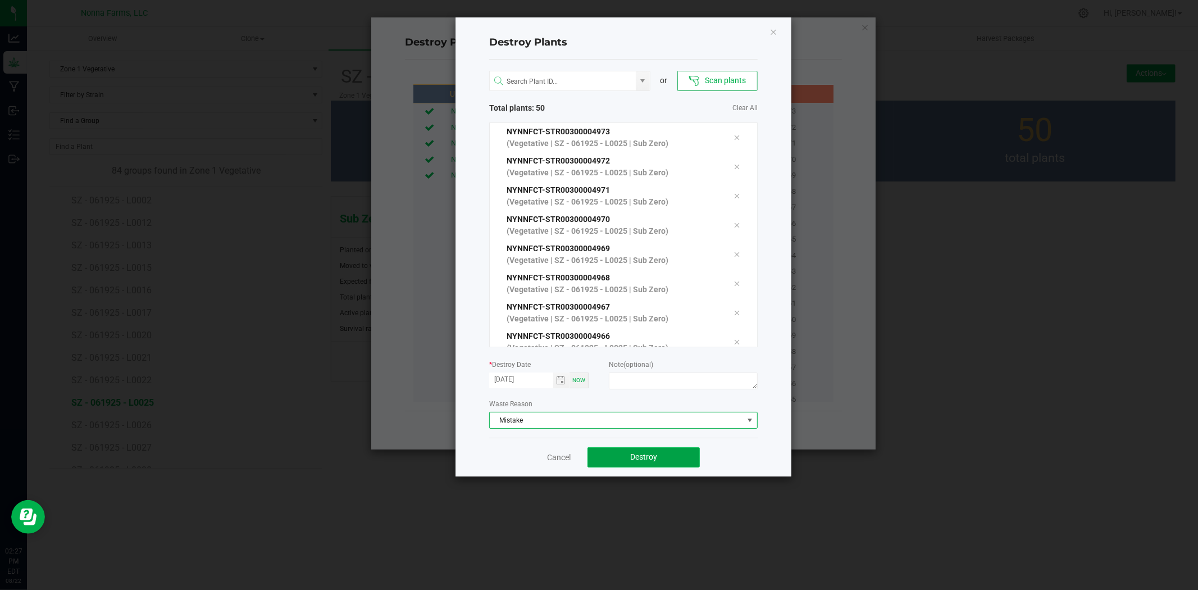
click at [626, 463] on button "Destroy" at bounding box center [644, 457] width 112 height 20
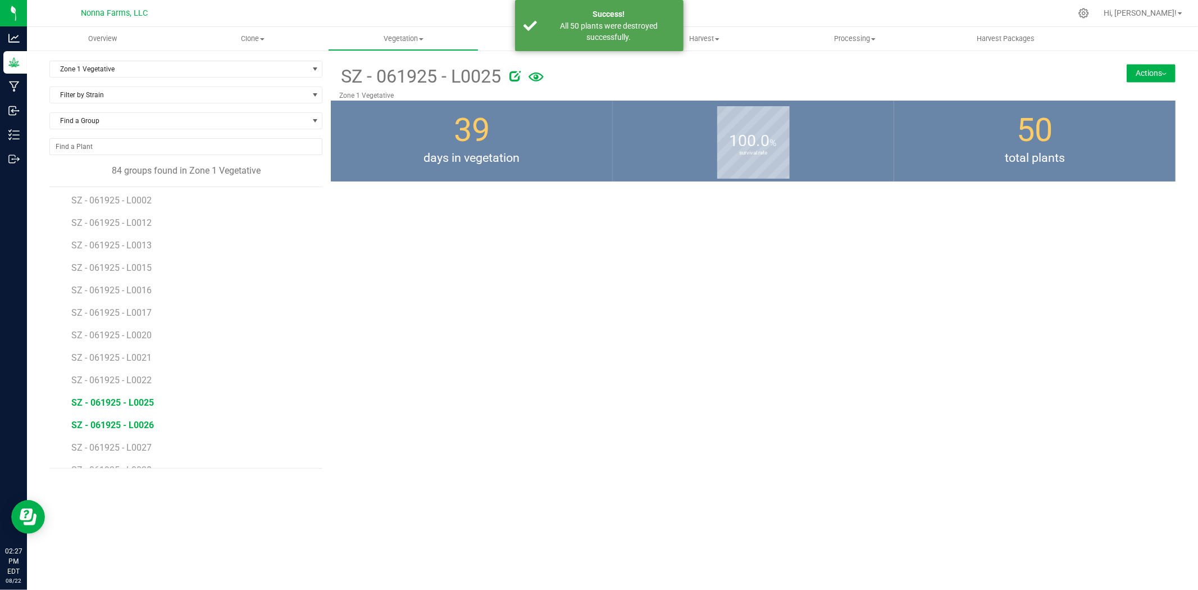
click at [139, 421] on span "SZ - 061925 - L0026" at bounding box center [112, 425] width 83 height 11
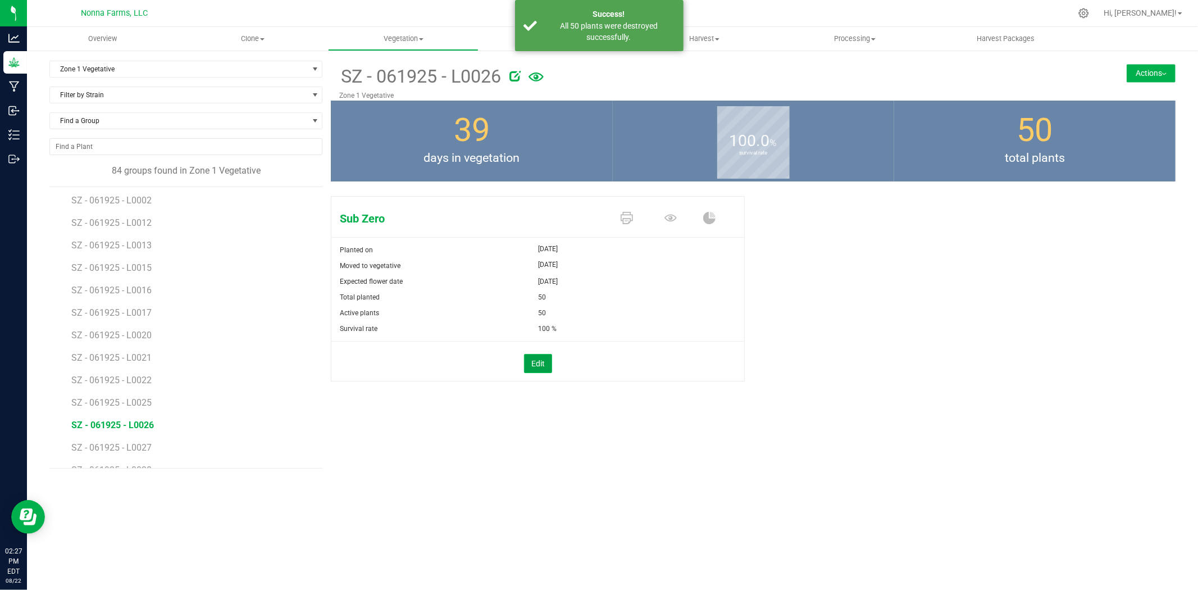
click at [541, 366] on button "Edit" at bounding box center [538, 363] width 28 height 19
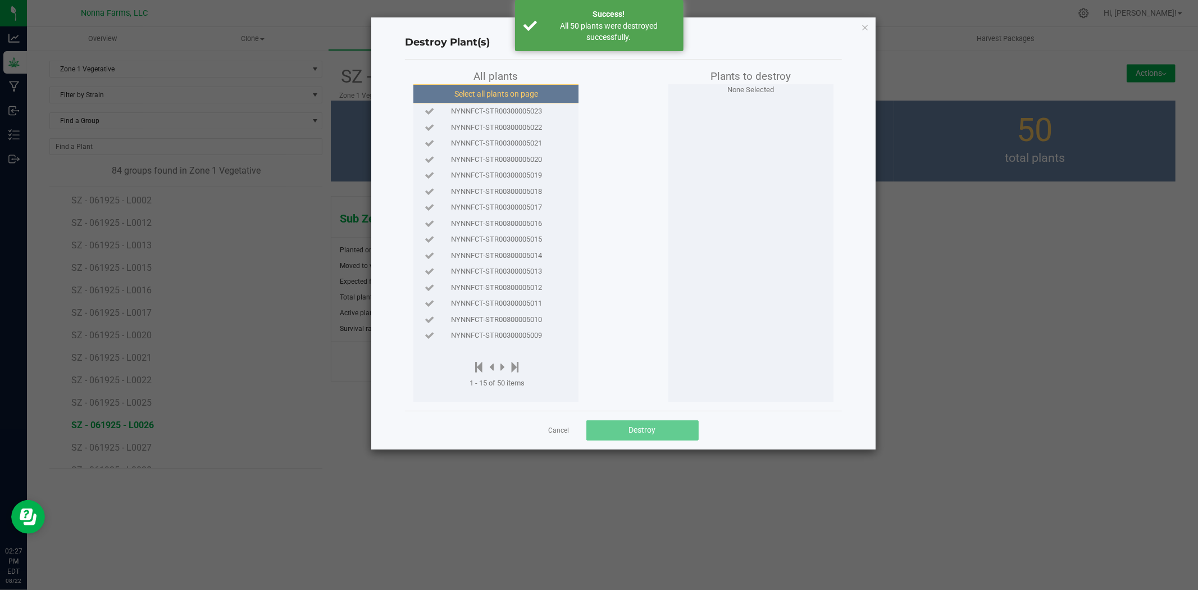
click at [477, 101] on button "Select all plants on page" at bounding box center [496, 93] width 171 height 19
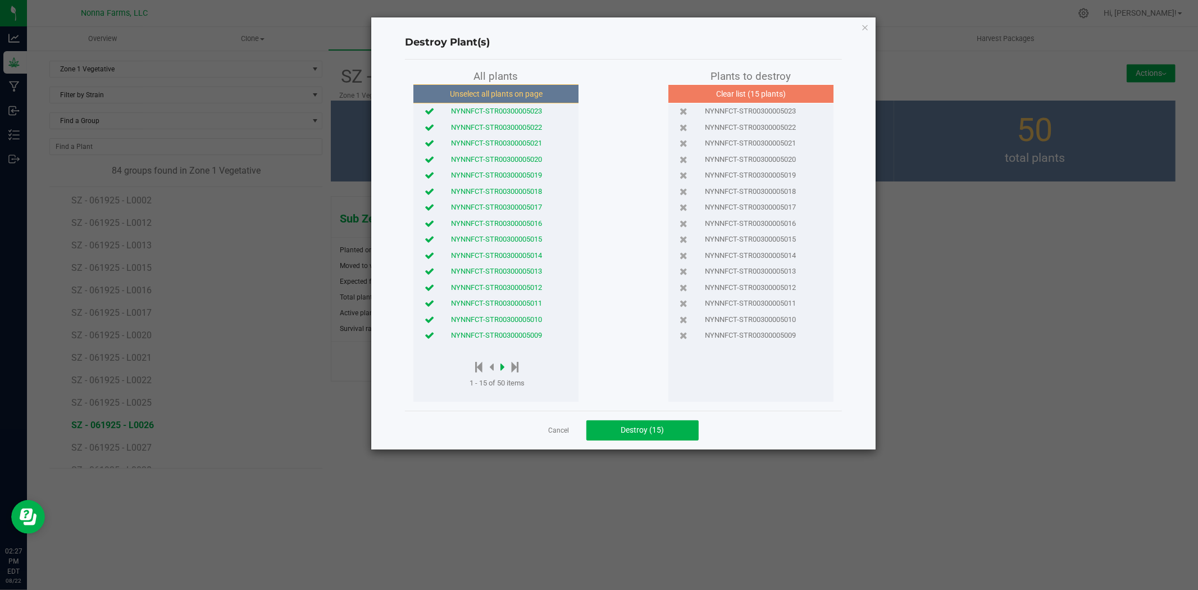
click at [502, 367] on icon at bounding box center [502, 367] width 4 height 12
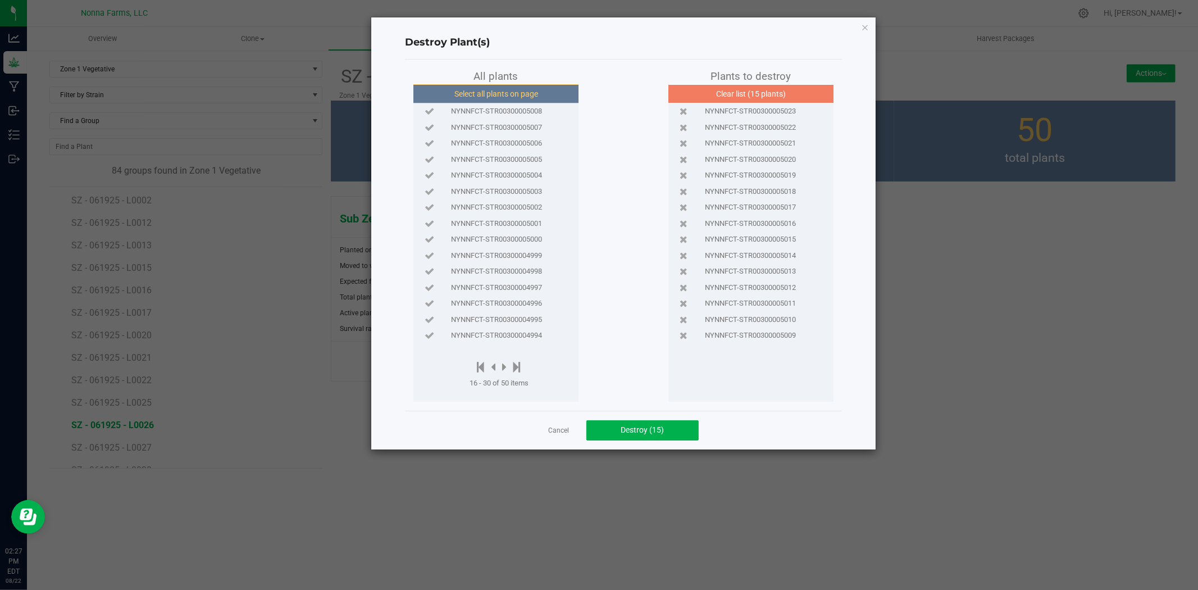
click at [489, 95] on button "Select all plants on page" at bounding box center [496, 93] width 171 height 19
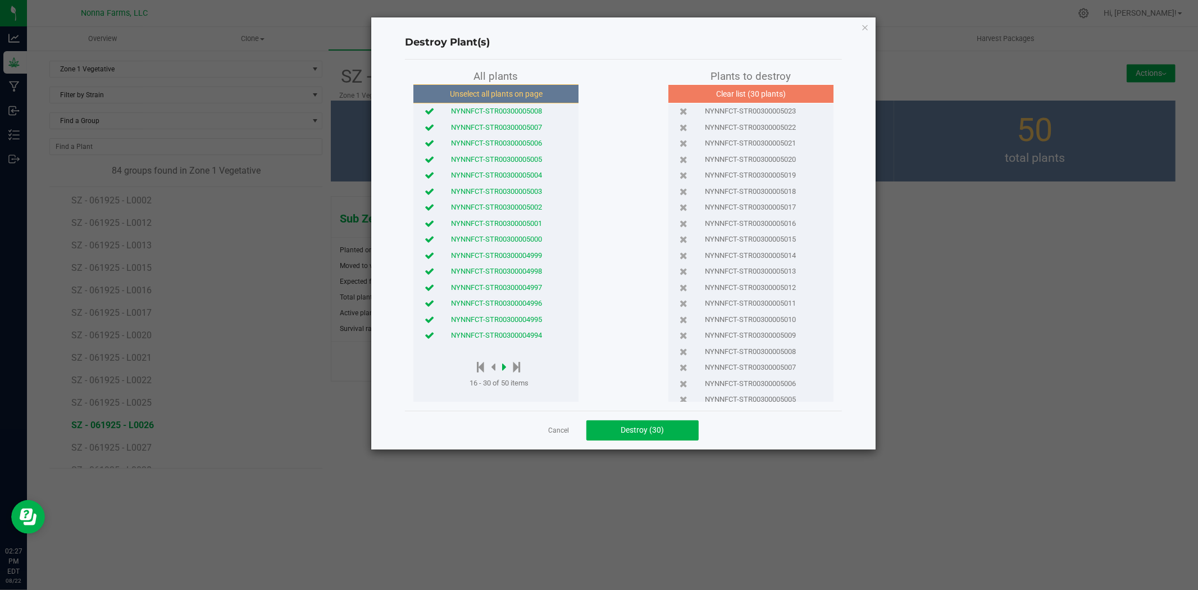
click at [503, 367] on icon at bounding box center [504, 367] width 4 height 12
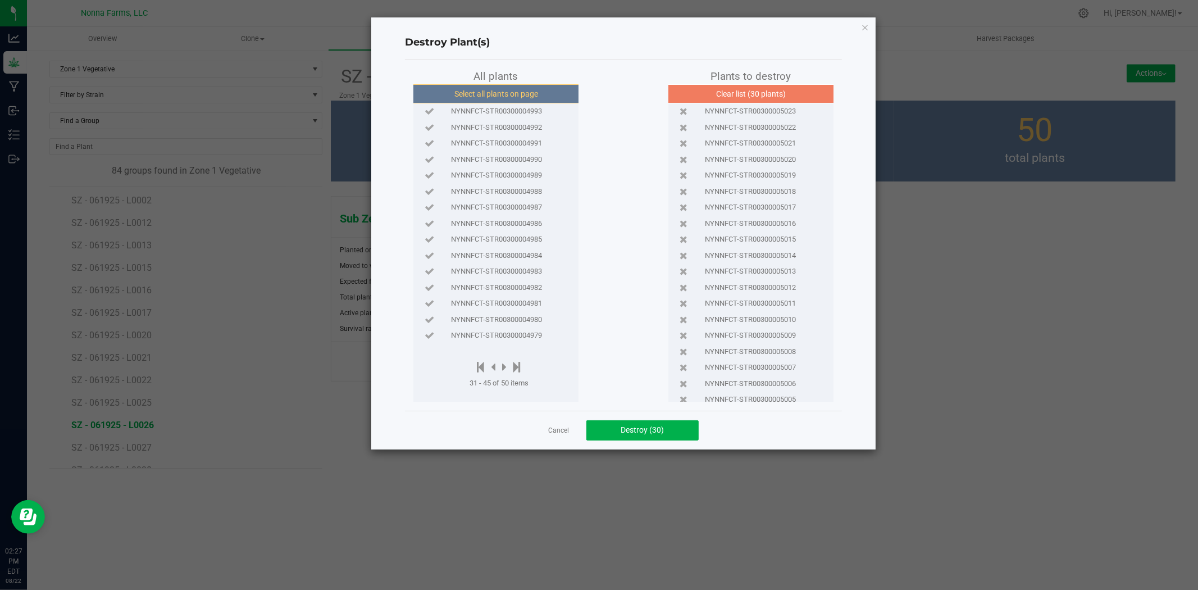
click at [492, 94] on button "Select all plants on page" at bounding box center [496, 93] width 171 height 19
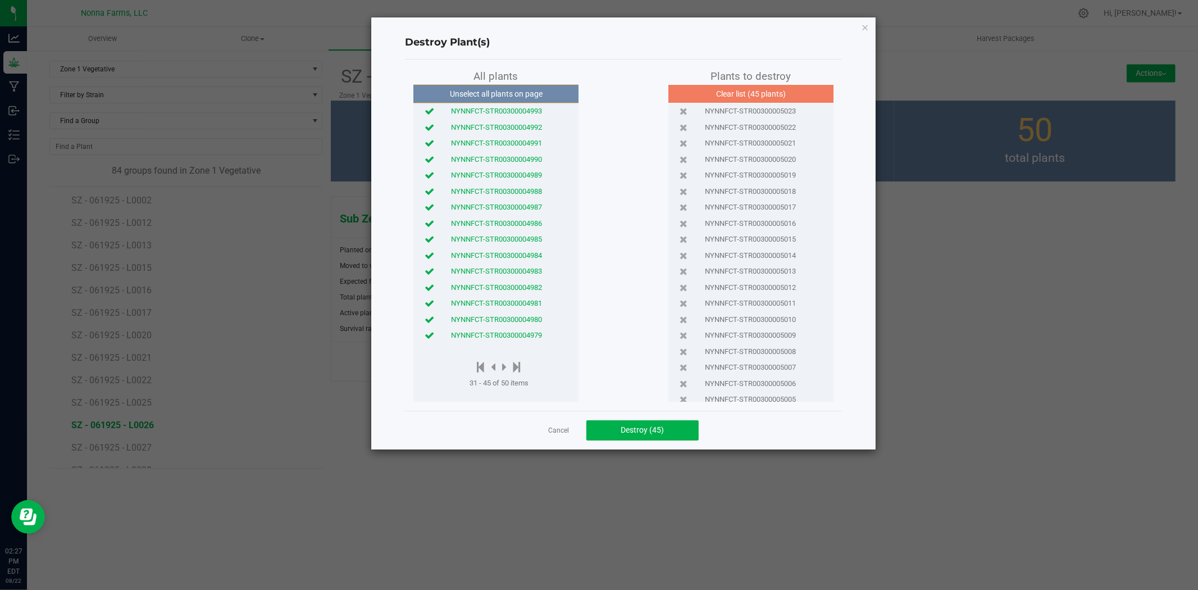
click at [510, 96] on button "Unselect all plants on page" at bounding box center [496, 93] width 171 height 19
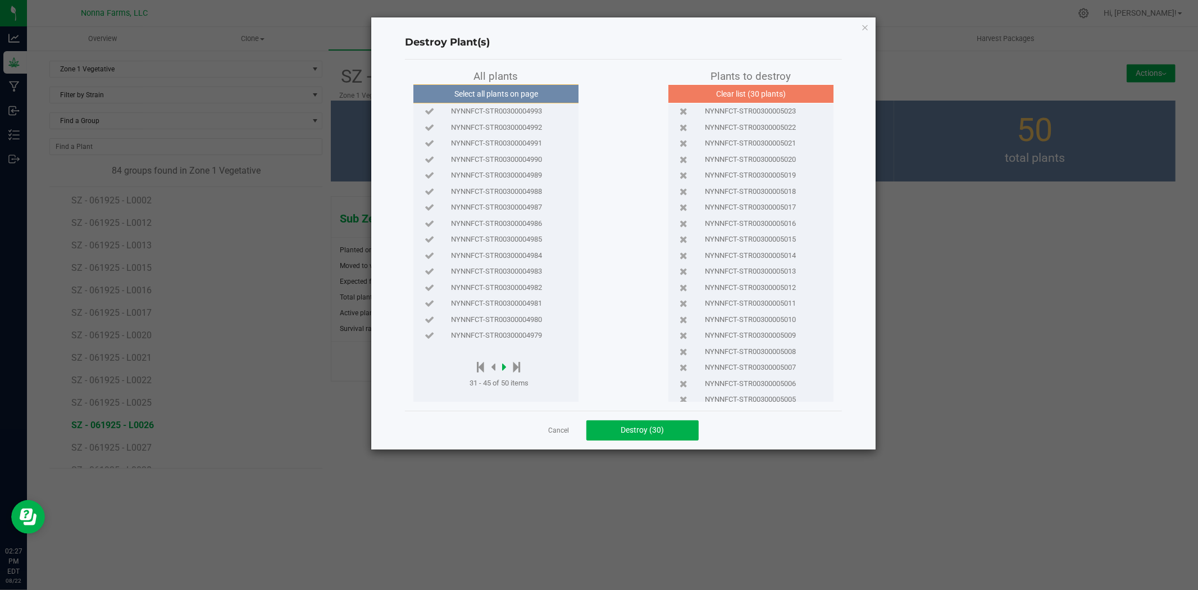
click at [506, 366] on icon at bounding box center [504, 367] width 4 height 12
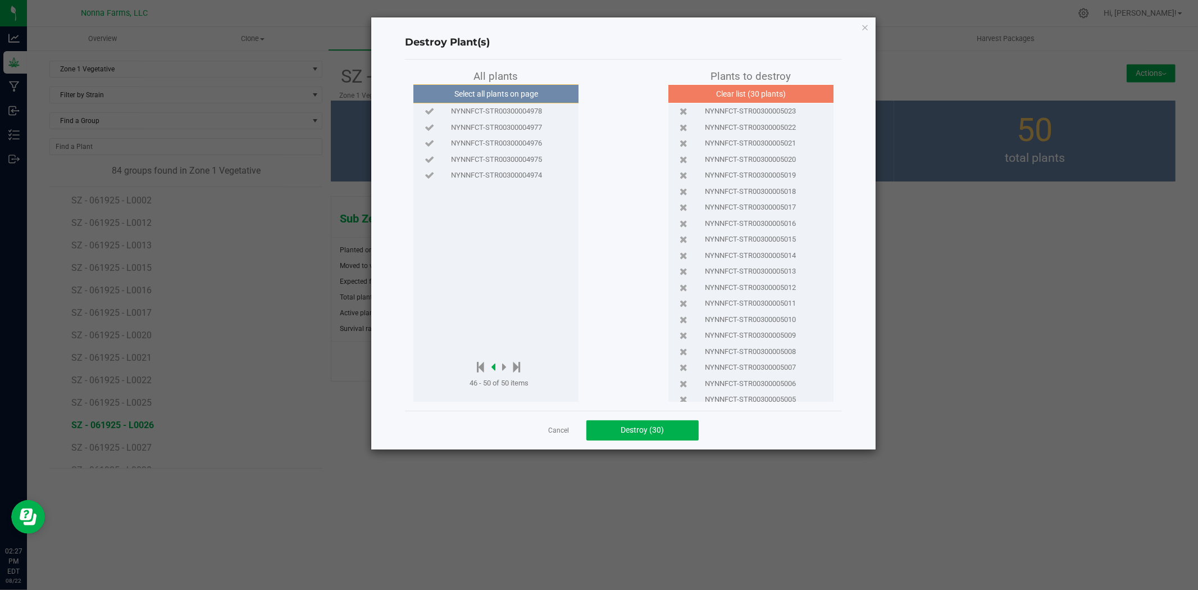
click at [493, 363] on icon at bounding box center [493, 367] width 4 height 12
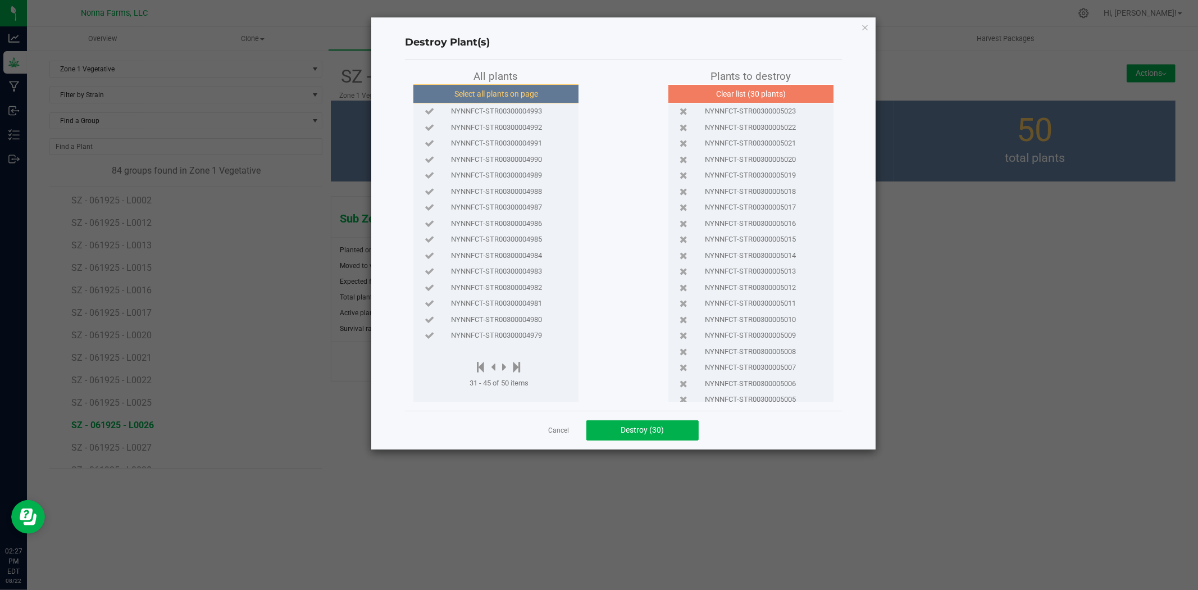
click at [494, 88] on button "Select all plants on page" at bounding box center [496, 93] width 171 height 19
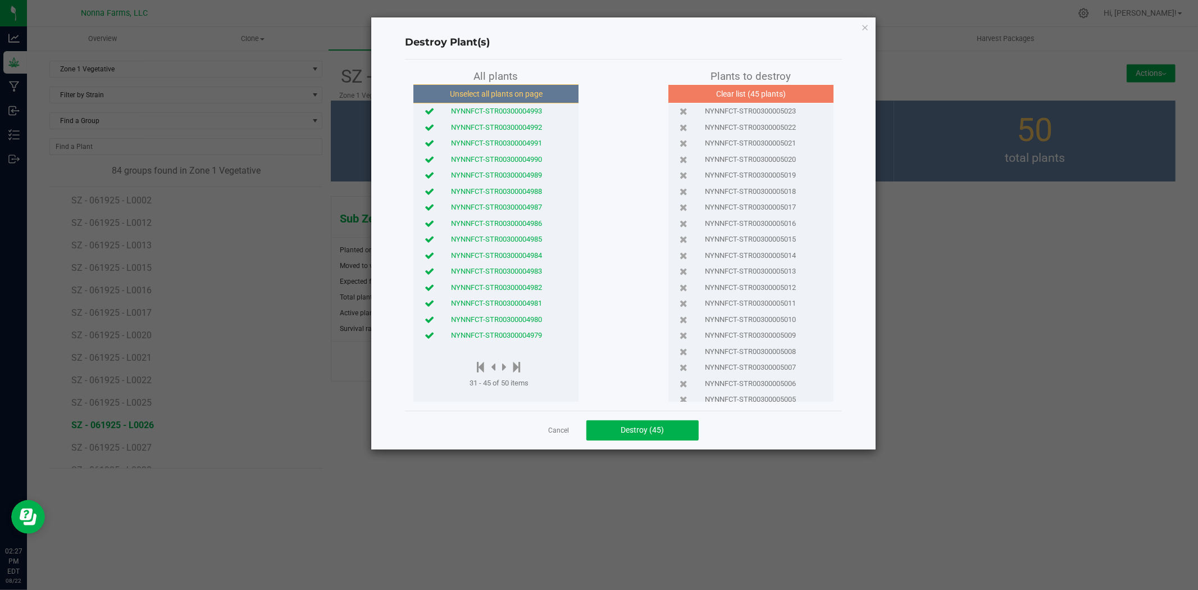
click at [502, 362] on div at bounding box center [499, 368] width 59 height 14
click at [506, 365] on icon at bounding box center [504, 367] width 4 height 12
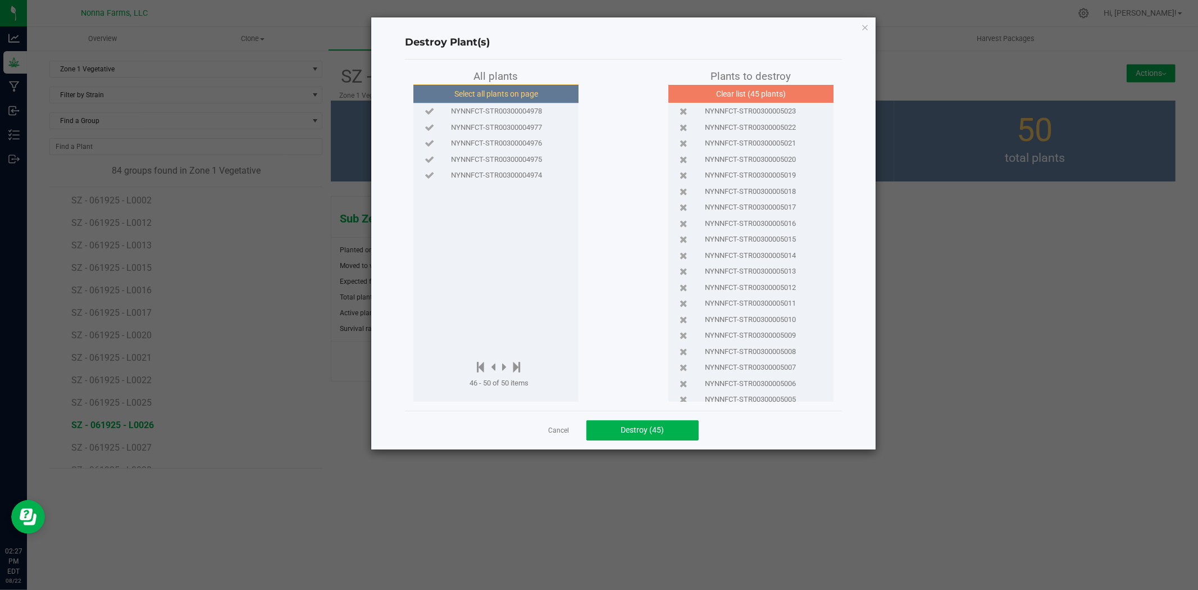
click at [523, 85] on button "Select all plants on page" at bounding box center [496, 93] width 171 height 19
drag, startPoint x: 655, startPoint y: 414, endPoint x: 652, endPoint y: 422, distance: 8.9
click at [653, 420] on div "Cancel Destroy (50)" at bounding box center [623, 430] width 437 height 39
click at [652, 422] on button "Destroy (50)" at bounding box center [642, 430] width 112 height 20
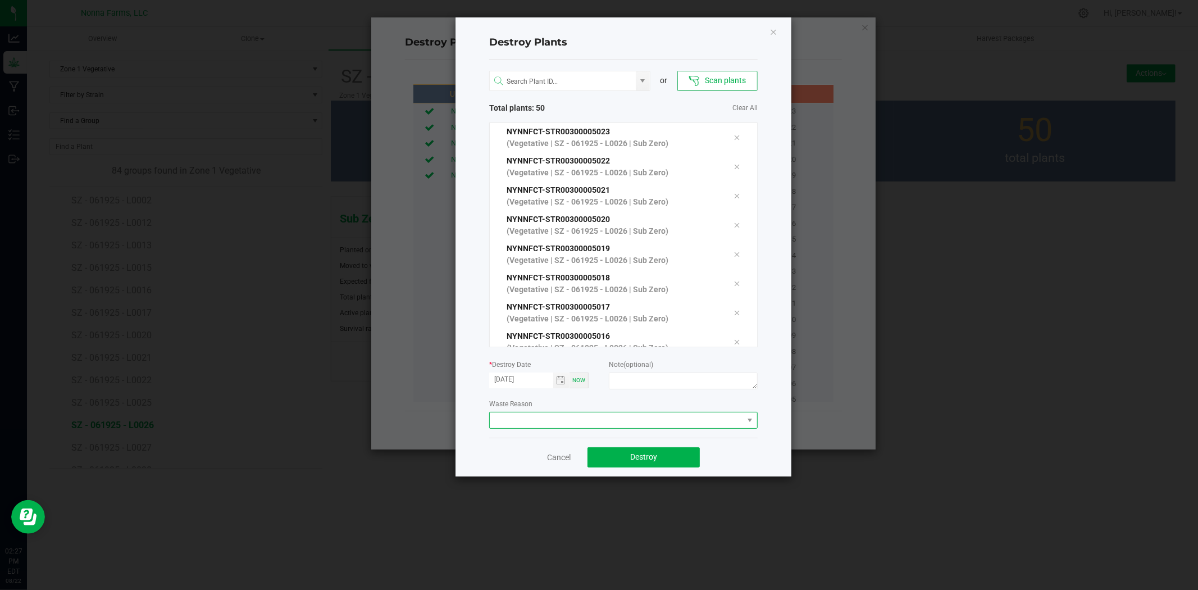
click at [549, 416] on span at bounding box center [616, 420] width 253 height 16
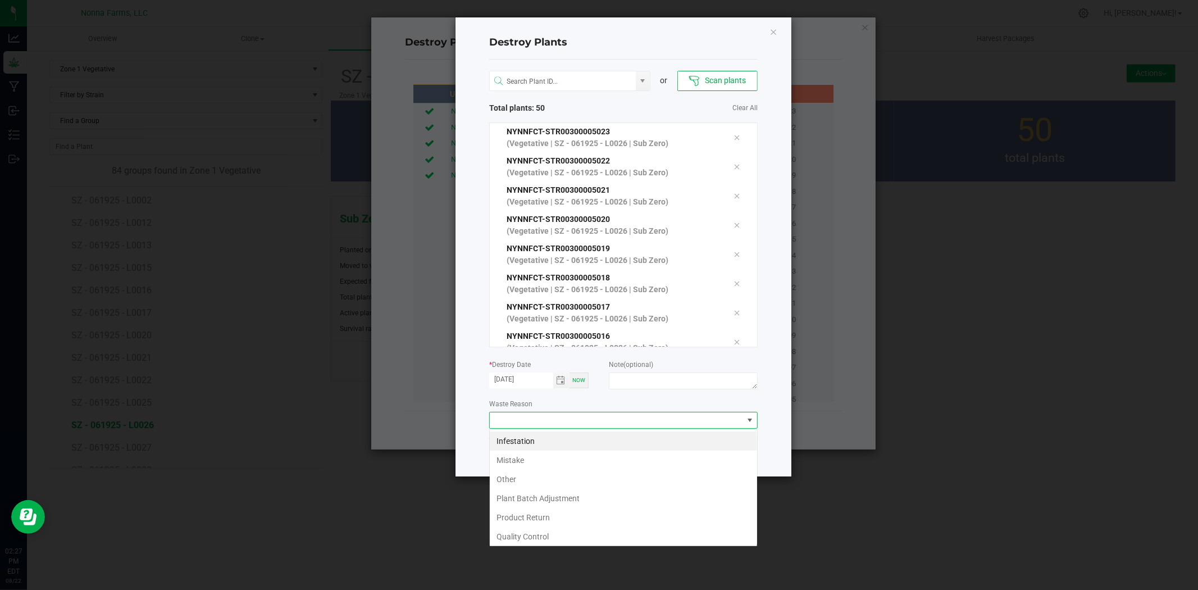
scroll to position [17, 268]
click at [519, 458] on li "Mistake" at bounding box center [623, 460] width 267 height 19
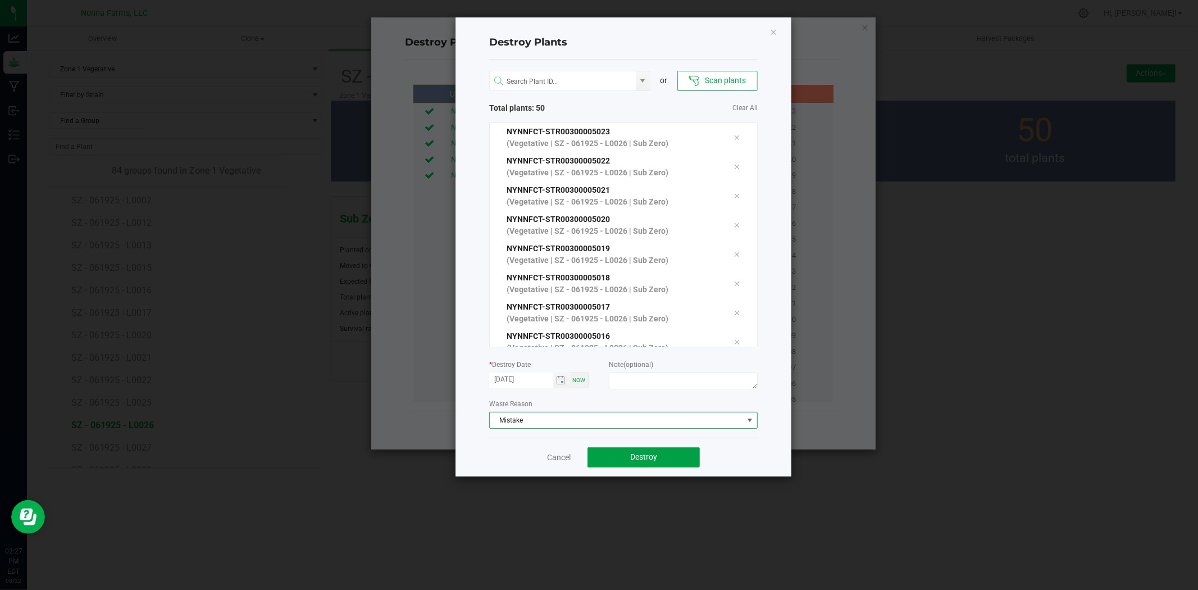
click at [650, 452] on span "Destroy" at bounding box center [643, 456] width 27 height 9
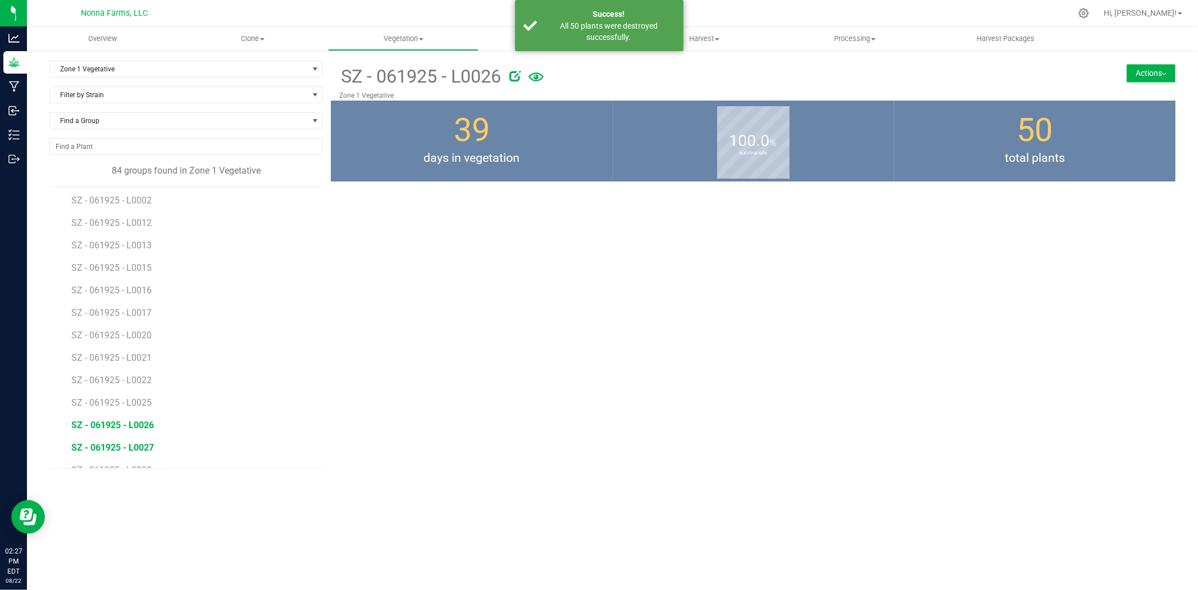
click at [125, 451] on span "SZ - 061925 - L0027" at bounding box center [112, 447] width 83 height 11
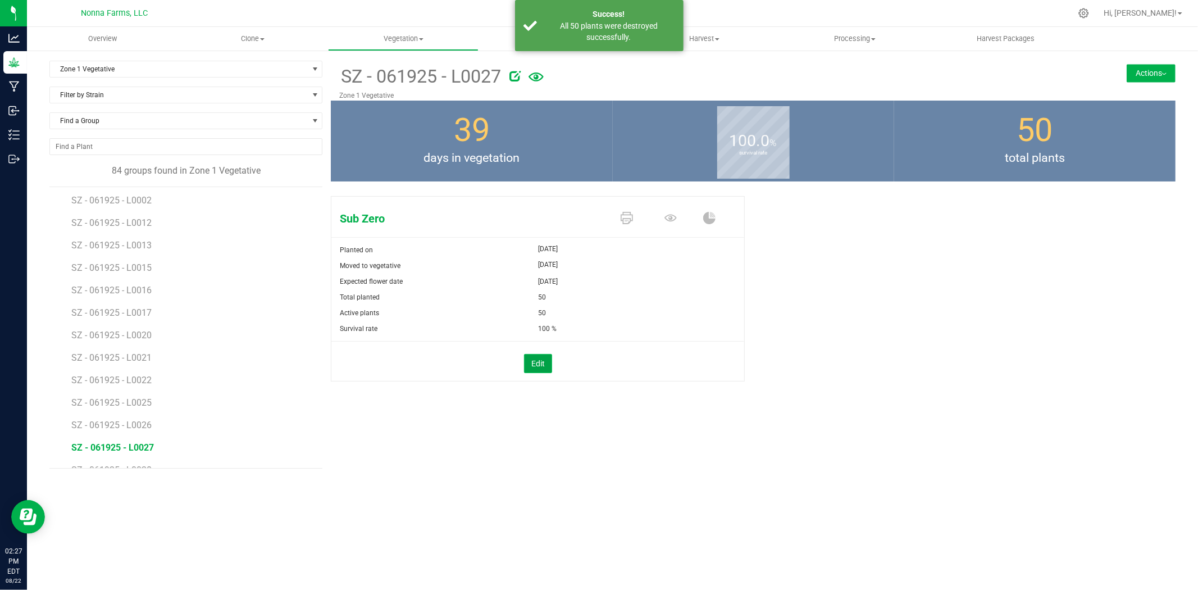
click at [539, 372] on button "Edit" at bounding box center [538, 363] width 28 height 19
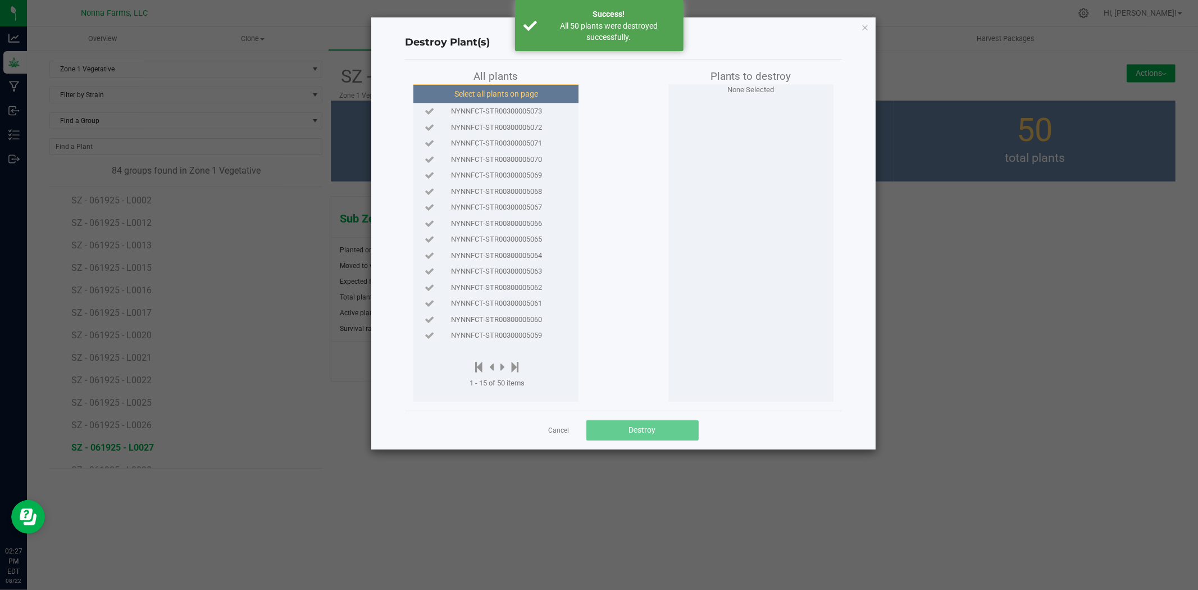
click at [510, 101] on button "Select all plants on page" at bounding box center [496, 93] width 171 height 19
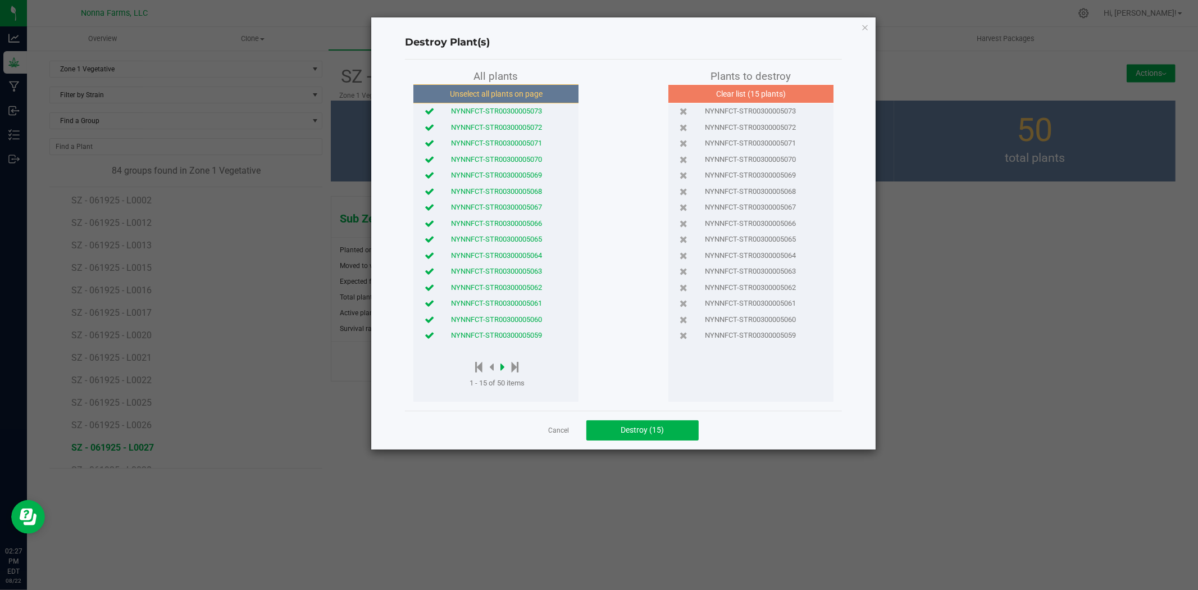
click at [503, 369] on icon at bounding box center [502, 367] width 4 height 12
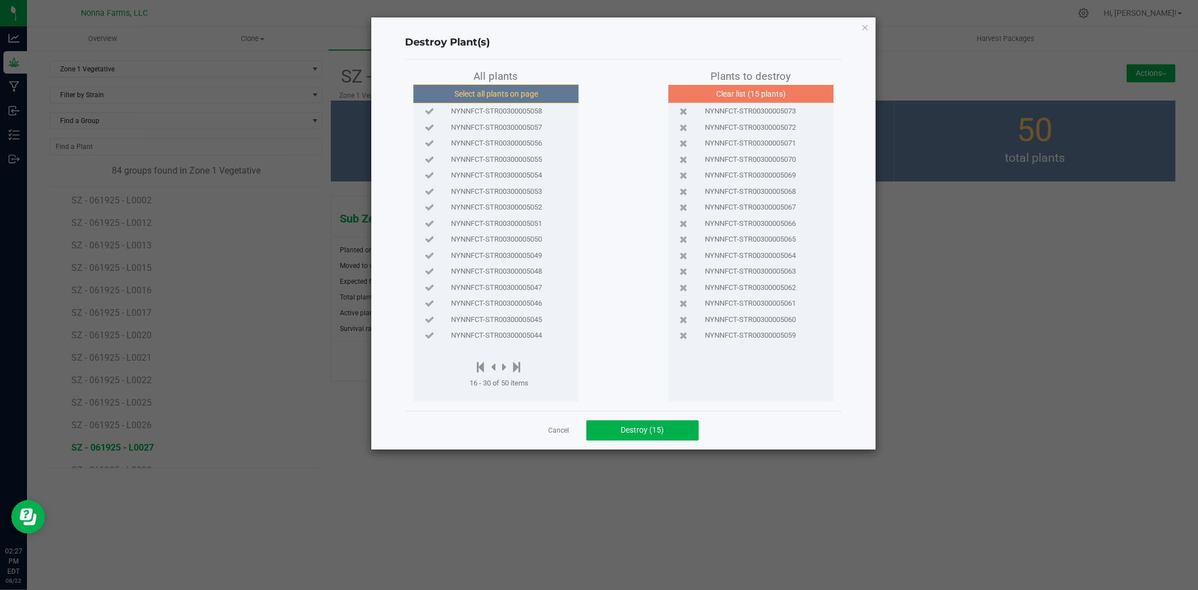
click at [490, 97] on button "Select all plants on page" at bounding box center [496, 93] width 171 height 19
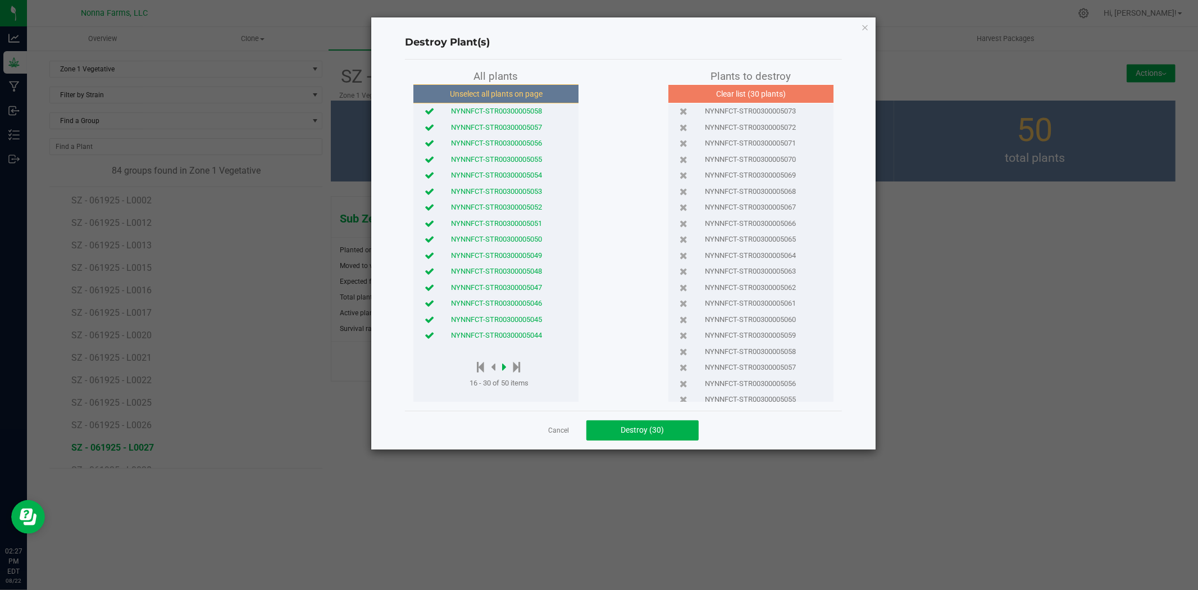
click at [504, 367] on icon at bounding box center [504, 367] width 4 height 12
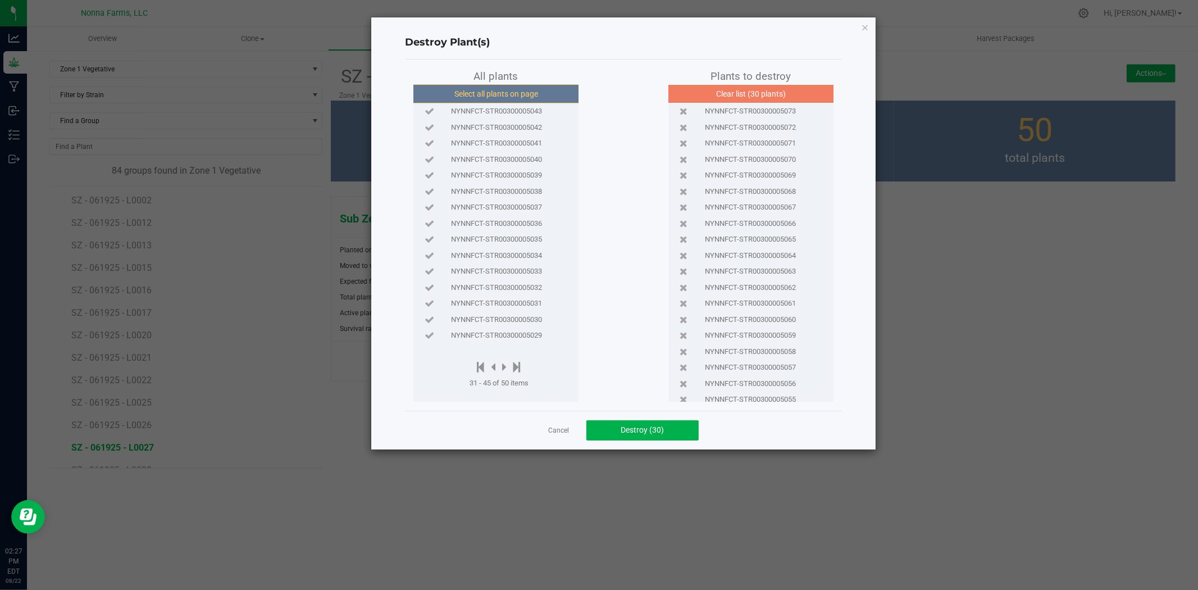
click at [506, 93] on button "Select all plants on page" at bounding box center [496, 93] width 171 height 19
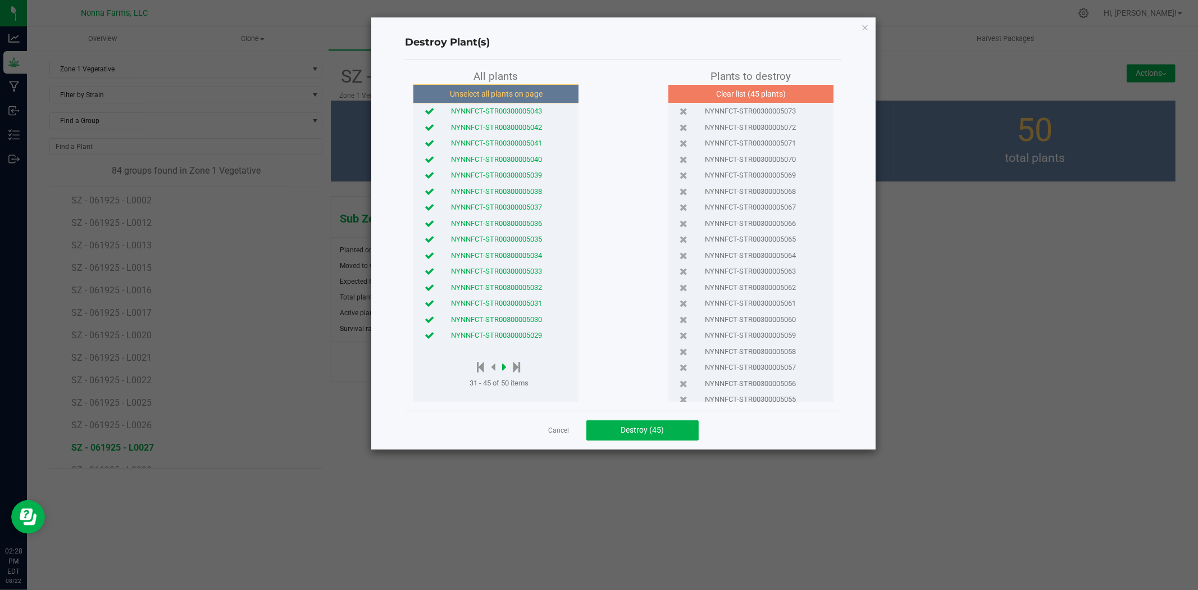
click at [504, 366] on icon at bounding box center [504, 367] width 4 height 12
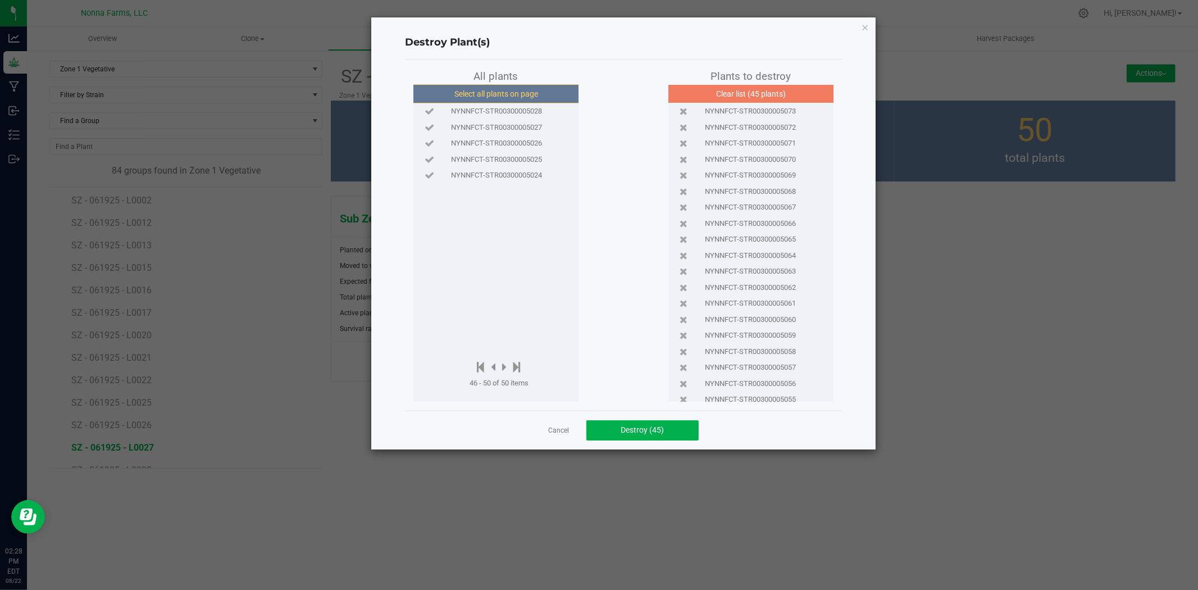
click at [534, 94] on button "Select all plants on page" at bounding box center [496, 93] width 171 height 19
click at [650, 439] on button "Destroy (50)" at bounding box center [642, 430] width 112 height 20
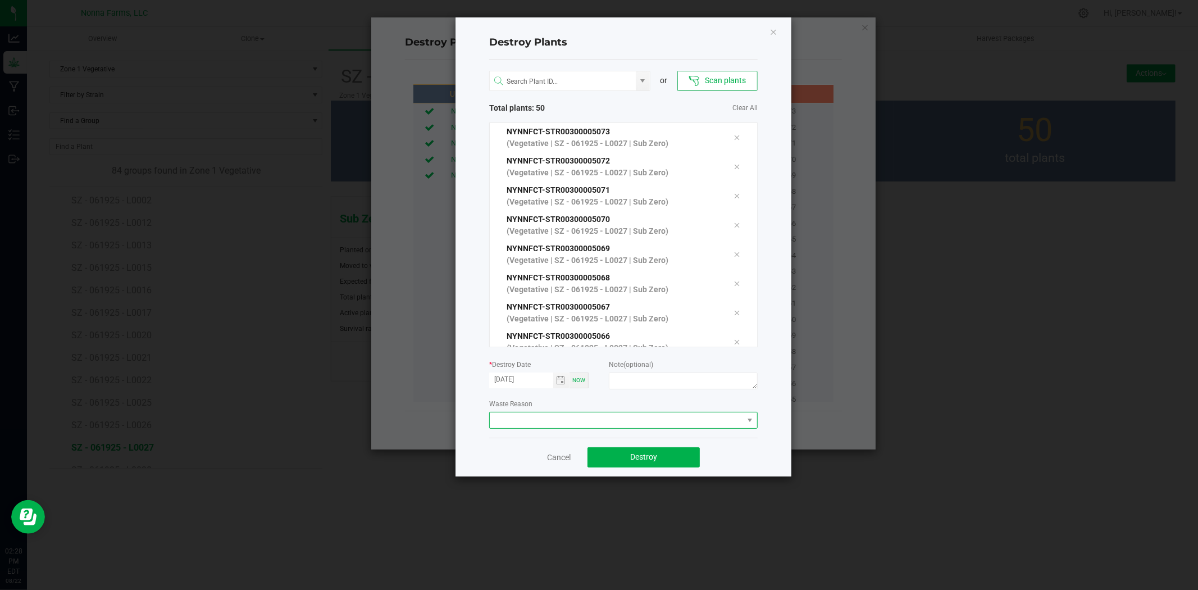
click at [599, 412] on span at bounding box center [616, 420] width 253 height 16
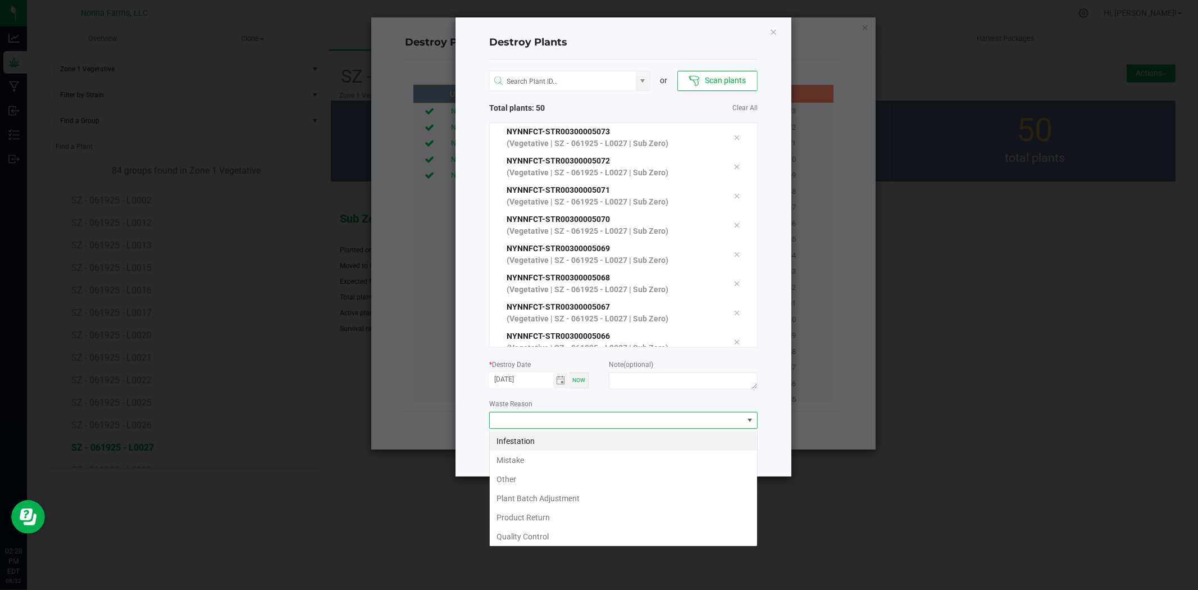
scroll to position [17, 268]
click at [520, 453] on li "Mistake" at bounding box center [623, 460] width 267 height 19
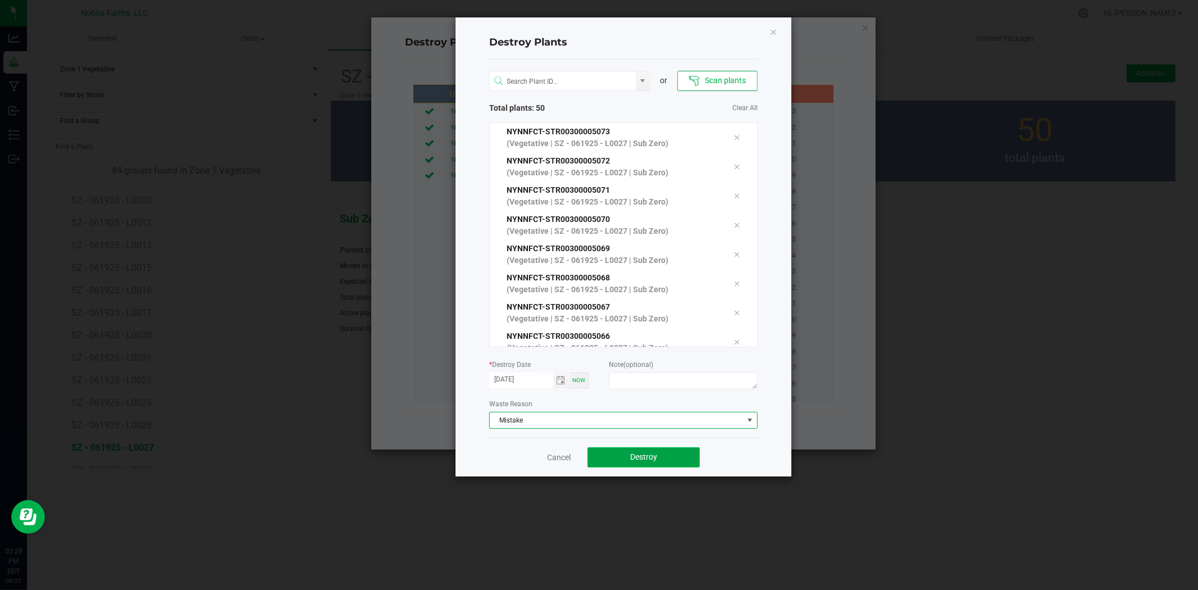
click at [660, 458] on button "Destroy" at bounding box center [644, 457] width 112 height 20
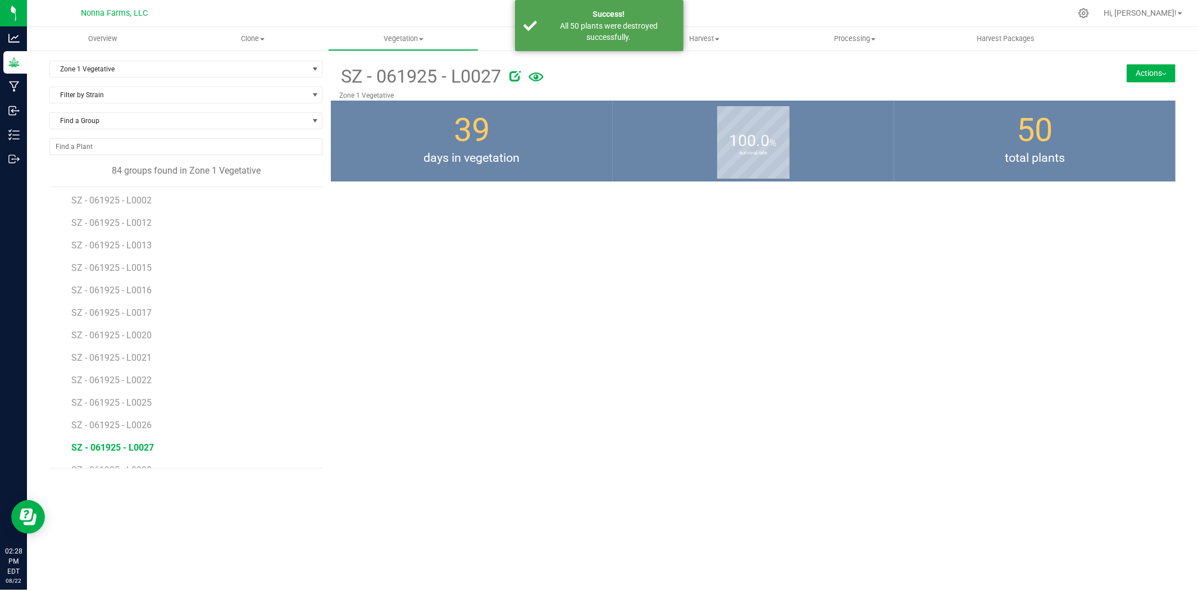
scroll to position [1615, 0]
click at [122, 406] on span "SZ - 061925 - L0028" at bounding box center [112, 407] width 83 height 11
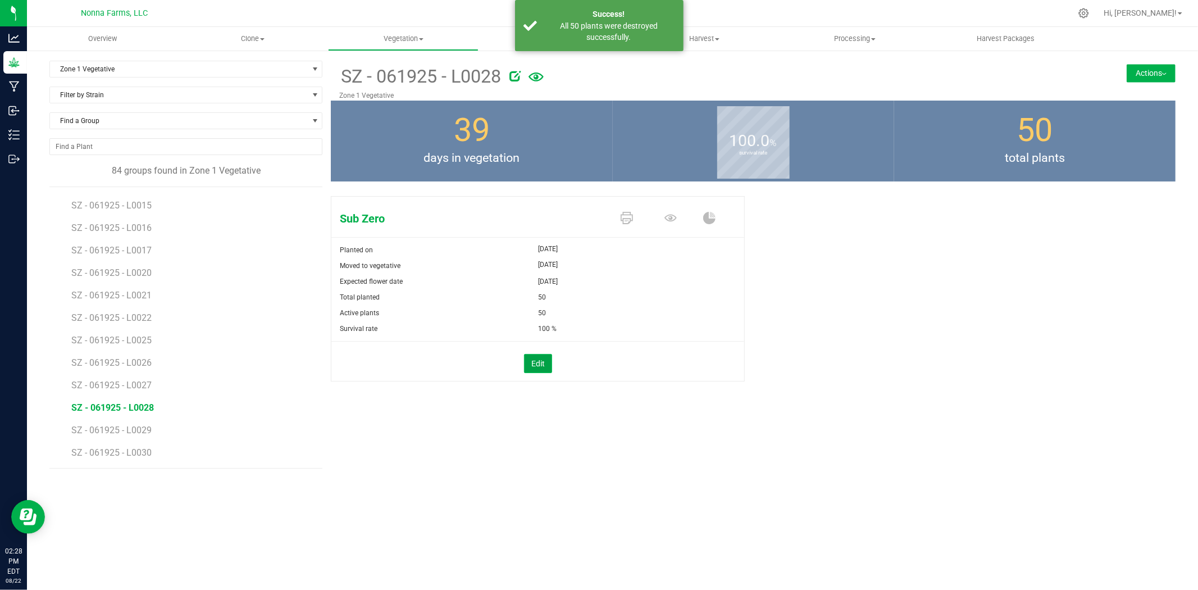
click at [540, 368] on button "Edit" at bounding box center [538, 363] width 28 height 19
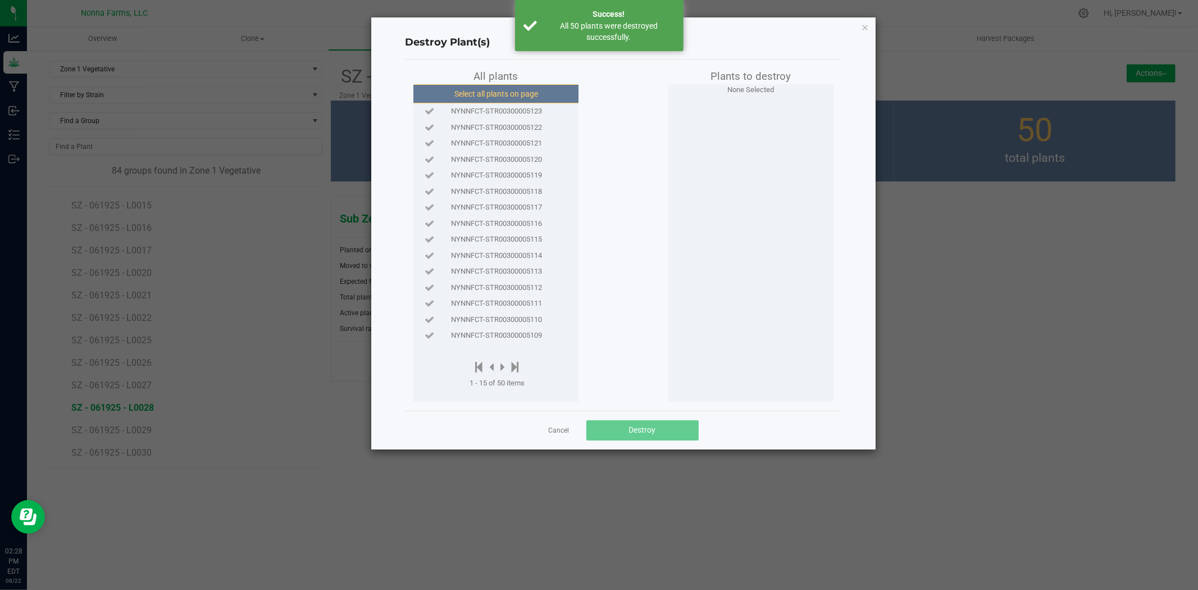
click at [513, 99] on button "Select all plants on page" at bounding box center [496, 93] width 171 height 19
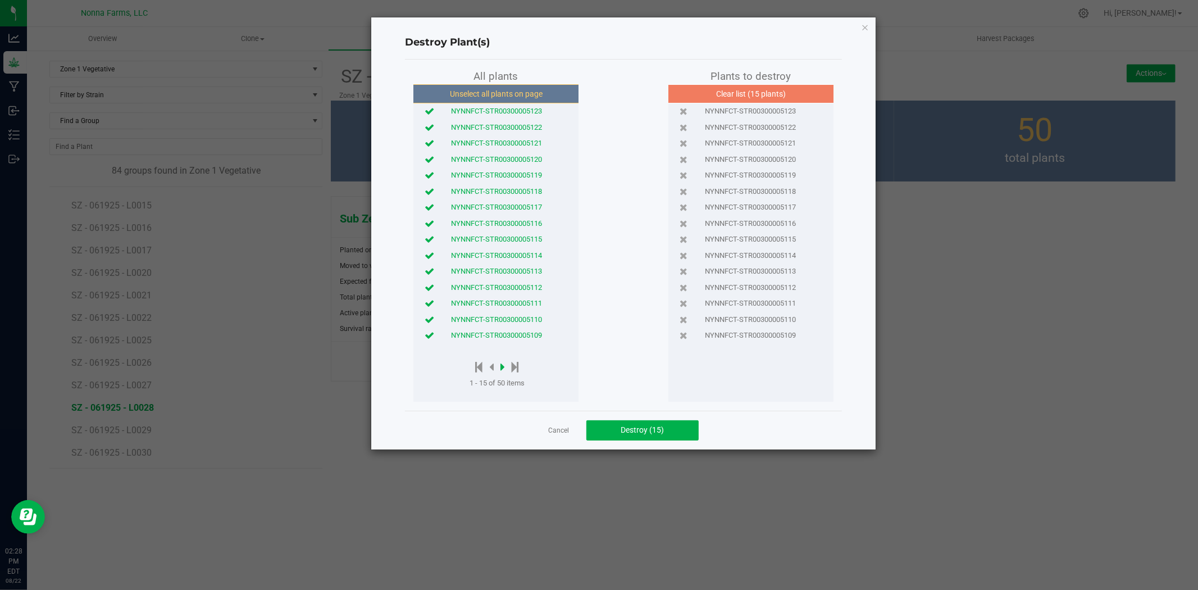
click at [504, 367] on icon at bounding box center [502, 367] width 4 height 12
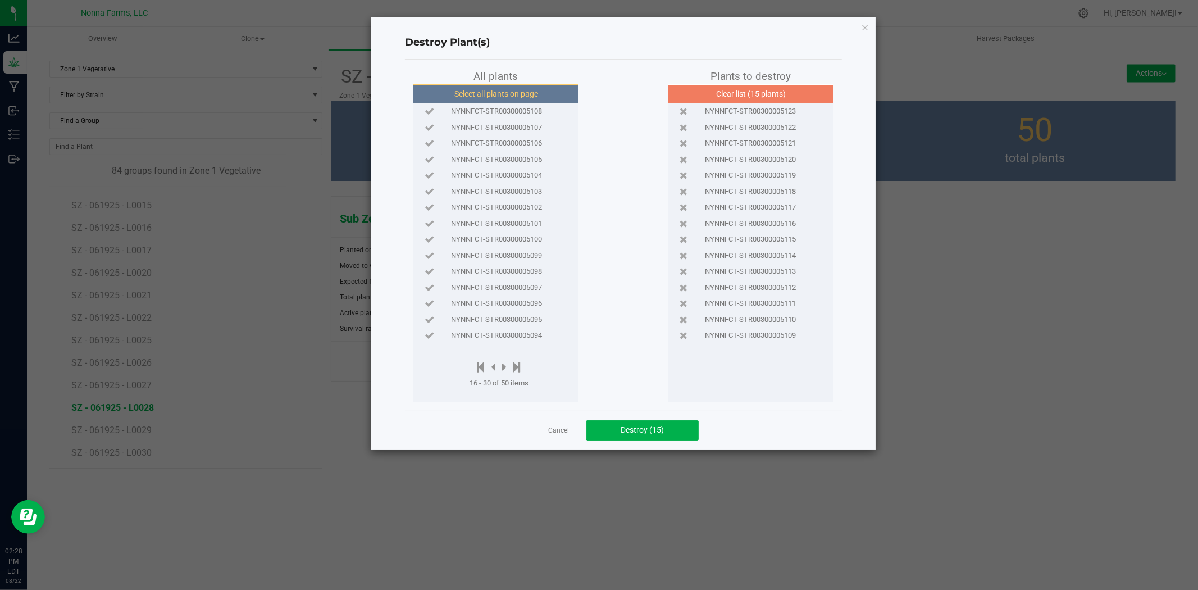
click at [514, 93] on button "Select all plants on page" at bounding box center [496, 93] width 171 height 19
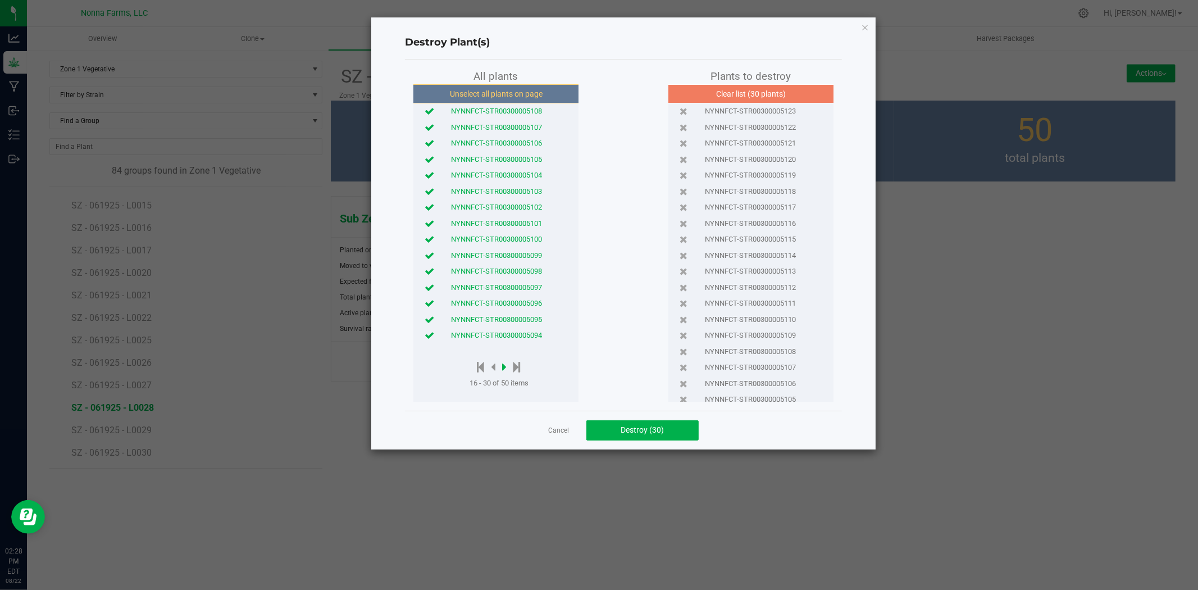
click at [504, 368] on icon at bounding box center [504, 367] width 4 height 12
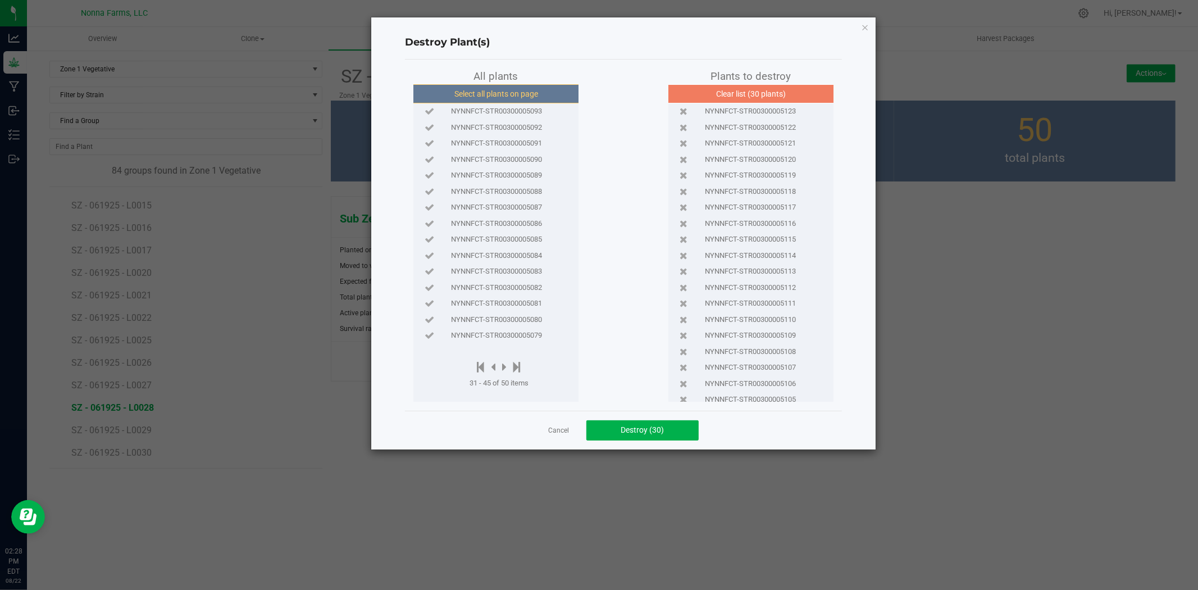
click at [509, 99] on button "Select all plants on page" at bounding box center [496, 93] width 171 height 19
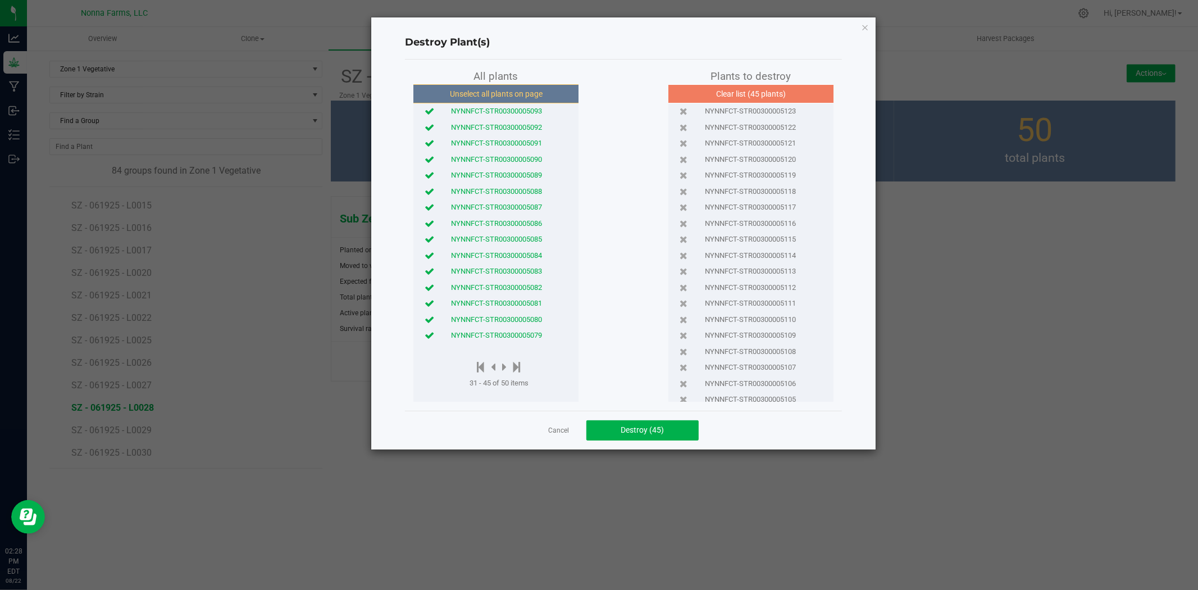
click at [507, 372] on div at bounding box center [499, 368] width 59 height 14
click at [506, 367] on icon at bounding box center [504, 367] width 4 height 12
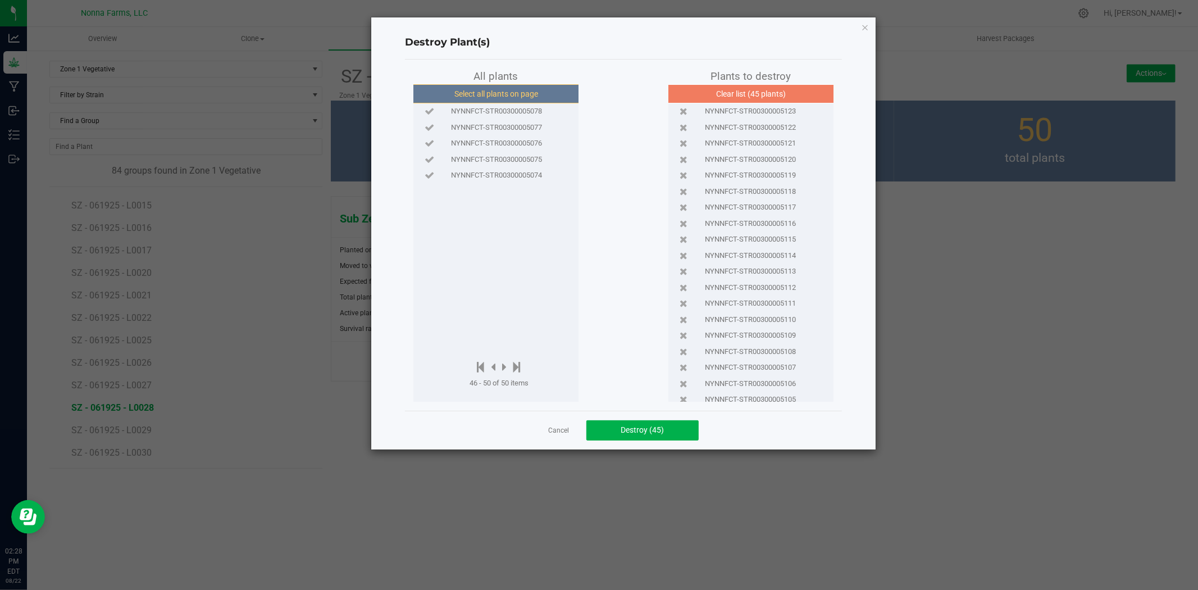
click at [486, 97] on button "Select all plants on page" at bounding box center [496, 93] width 171 height 19
click at [632, 435] on button "Destroy (50)" at bounding box center [642, 430] width 112 height 20
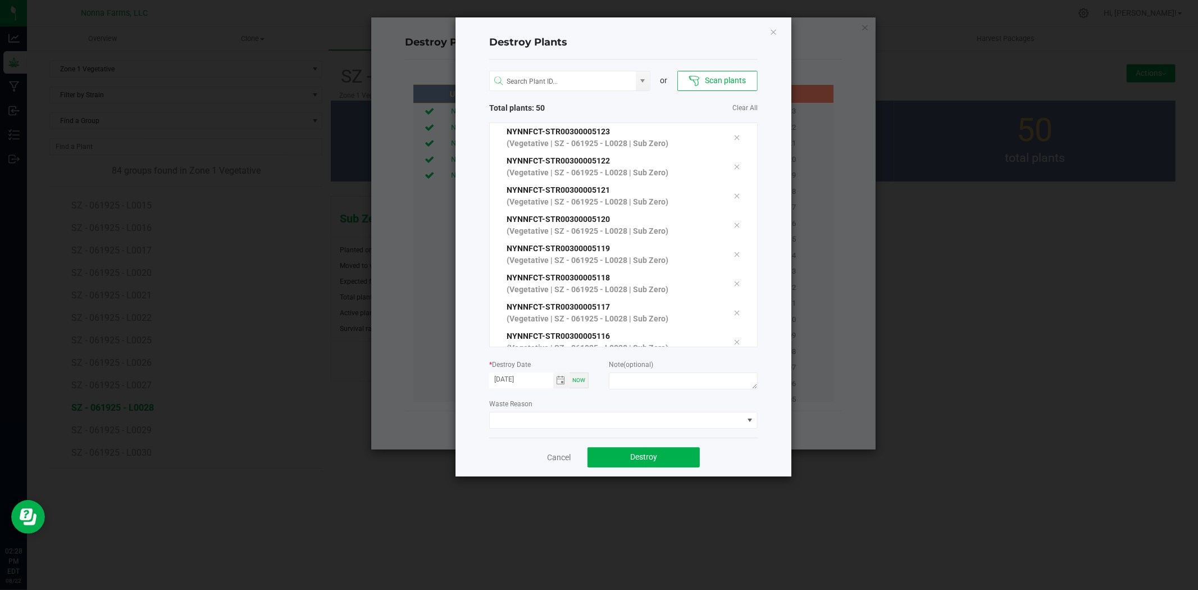
click at [618, 408] on div "Waste Reason" at bounding box center [623, 413] width 269 height 31
click at [616, 423] on span at bounding box center [616, 420] width 253 height 16
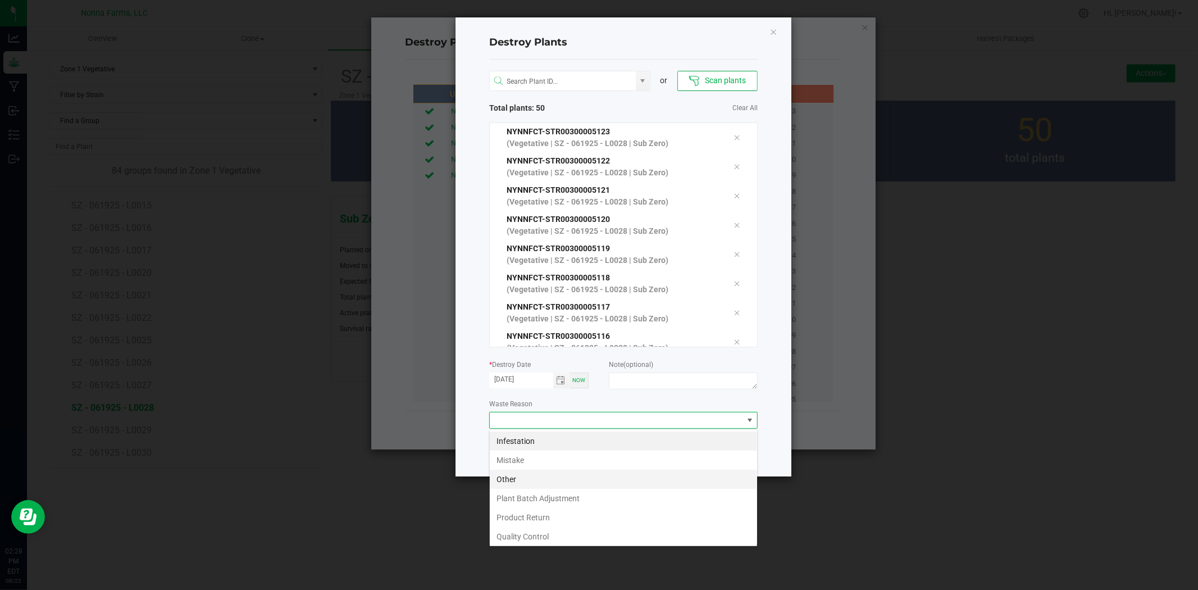
scroll to position [17, 268]
click at [515, 458] on li "Mistake" at bounding box center [623, 460] width 267 height 19
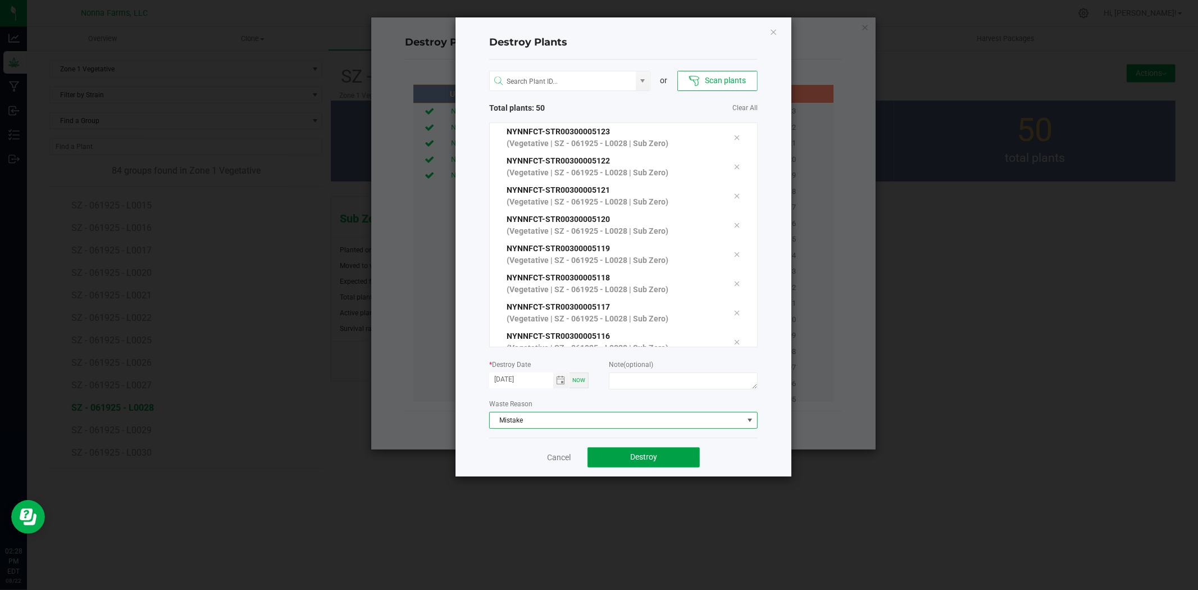
click at [650, 456] on span "Destroy" at bounding box center [643, 456] width 27 height 9
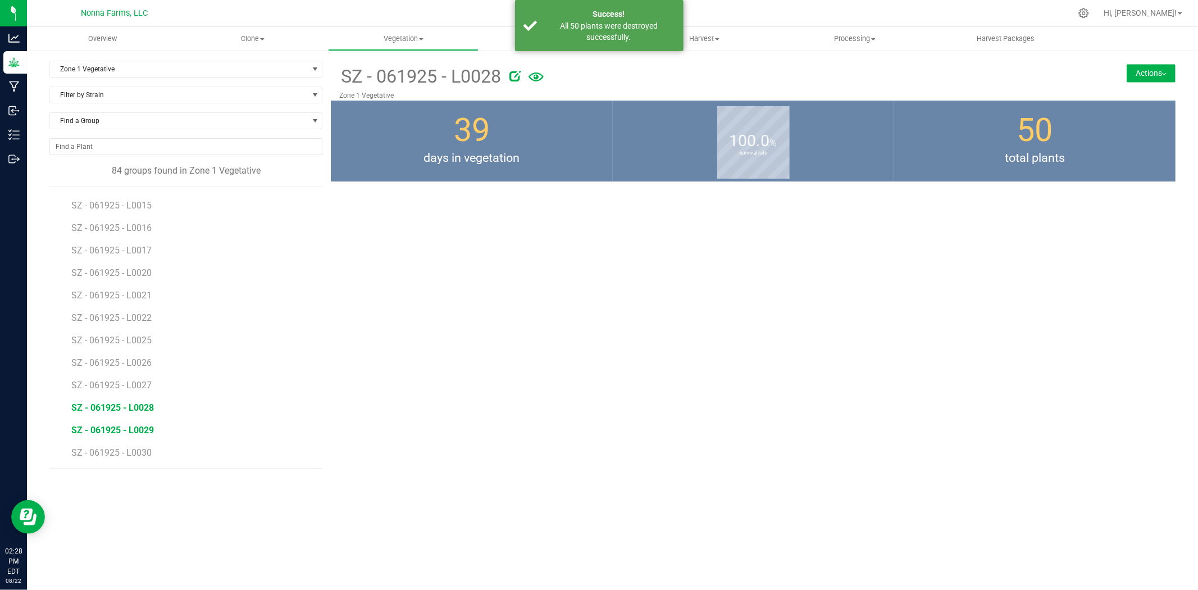
click at [129, 431] on span "SZ - 061925 - L0029" at bounding box center [112, 430] width 83 height 11
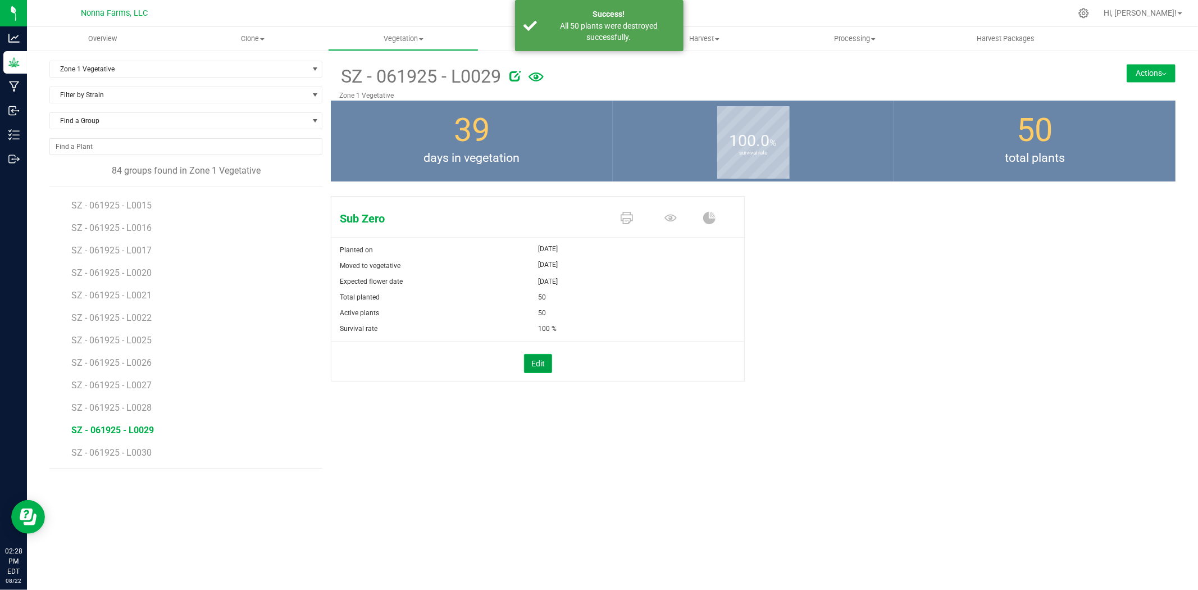
click at [532, 367] on button "Edit" at bounding box center [538, 363] width 28 height 19
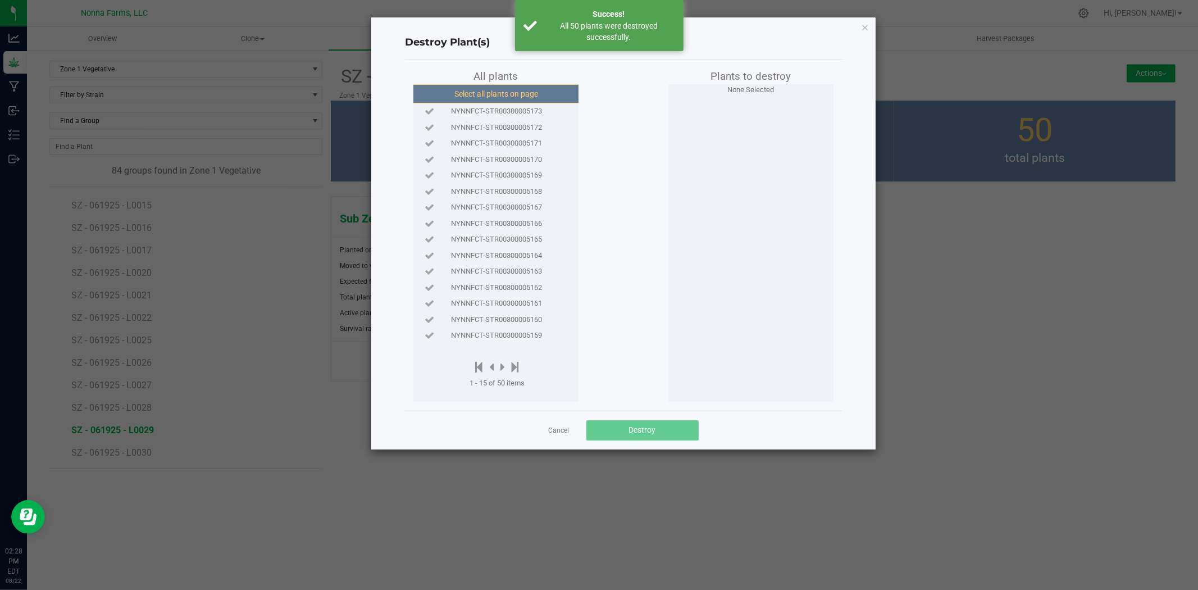
click at [506, 97] on button "Select all plants on page" at bounding box center [496, 93] width 171 height 19
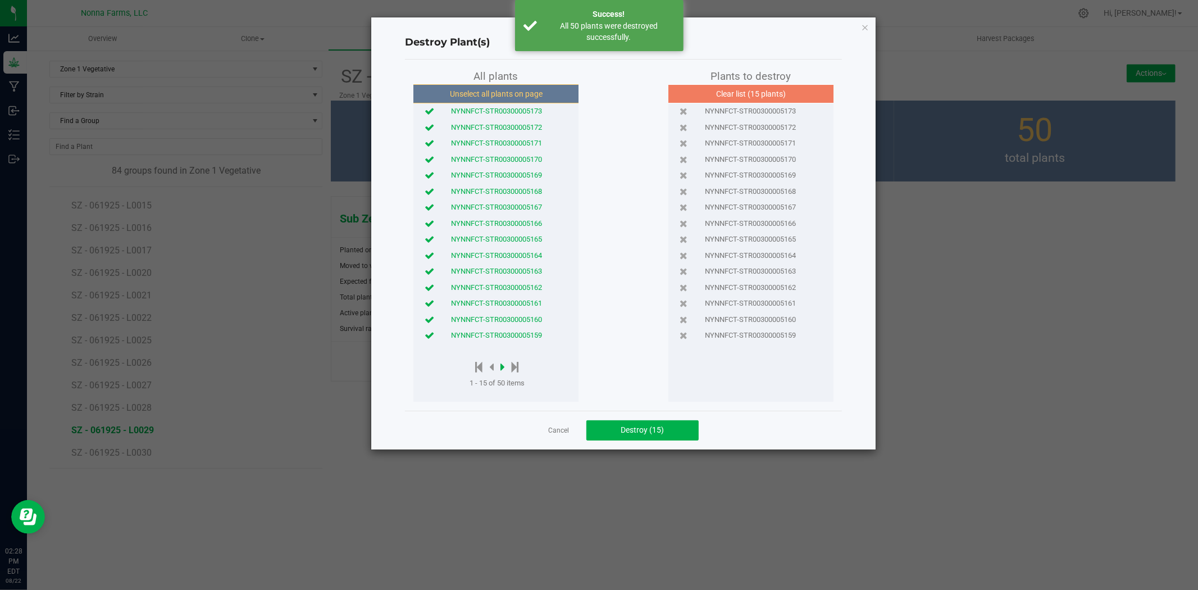
click at [501, 362] on icon at bounding box center [502, 367] width 4 height 12
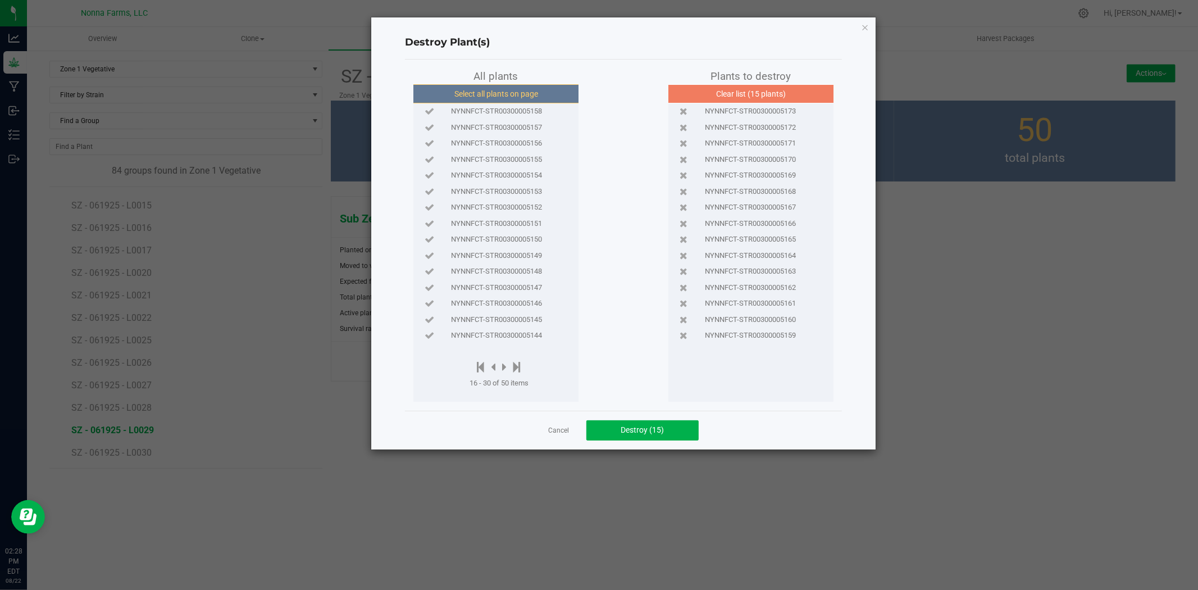
click at [497, 88] on button "Select all plants on page" at bounding box center [496, 93] width 171 height 19
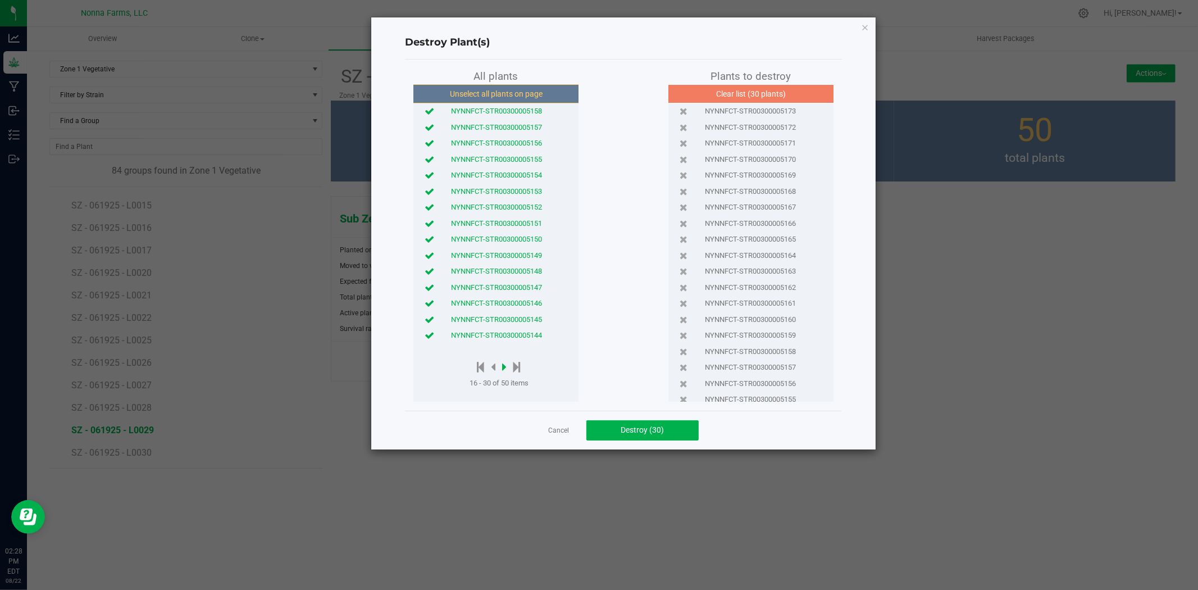
click at [503, 371] on icon at bounding box center [504, 367] width 4 height 12
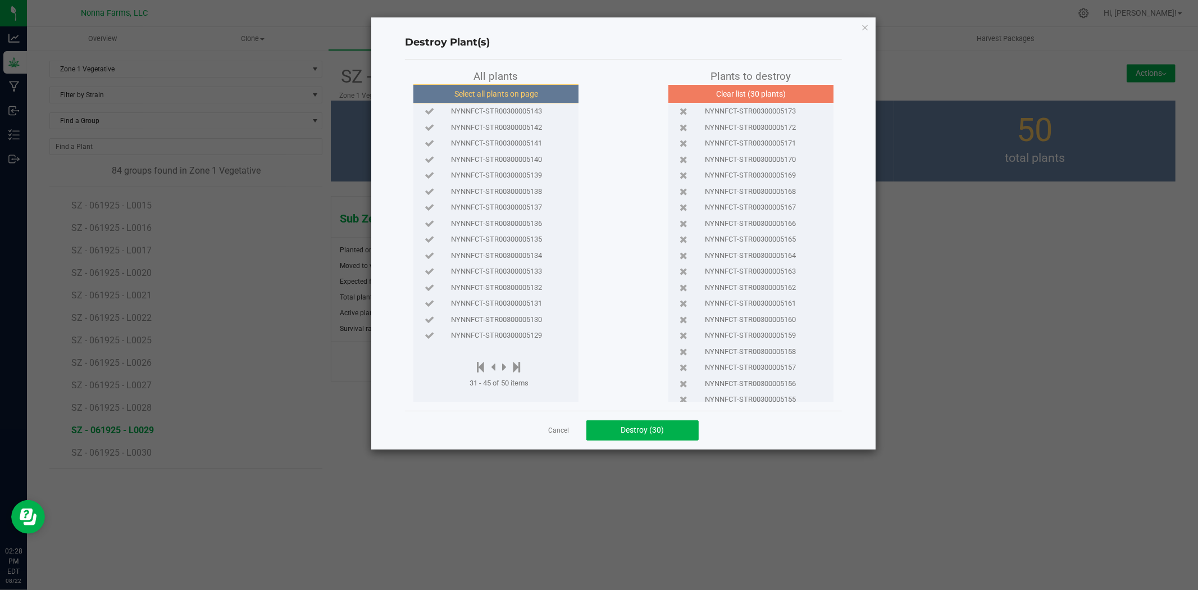
click at [475, 100] on button "Select all plants on page" at bounding box center [496, 93] width 171 height 19
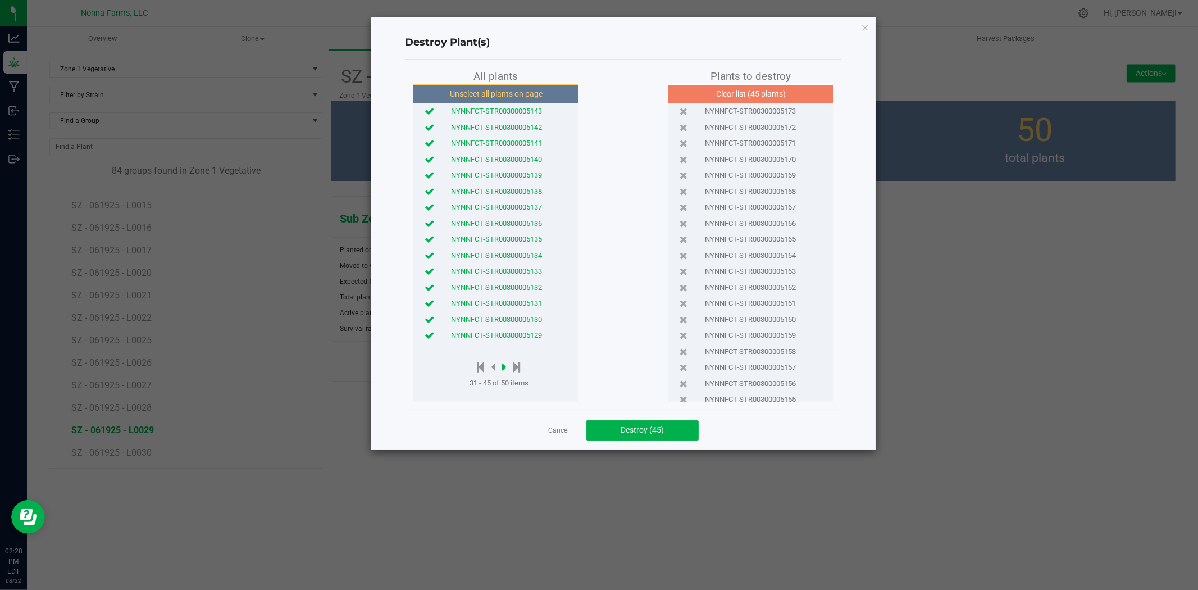
click at [506, 372] on icon at bounding box center [504, 367] width 4 height 12
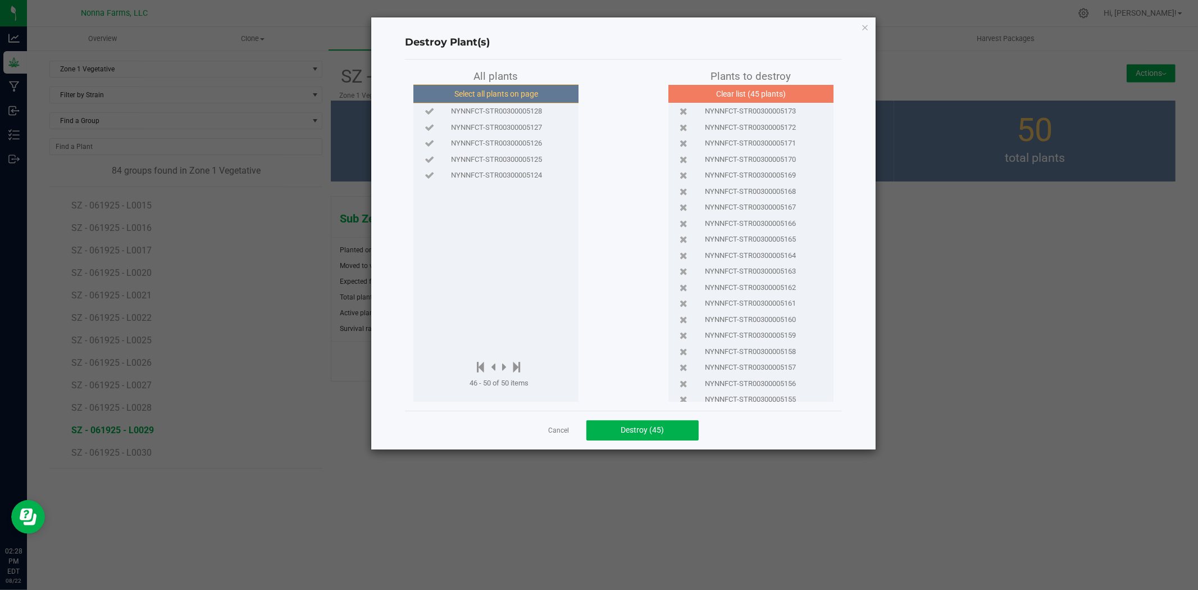
click at [485, 100] on button "Select all plants on page" at bounding box center [496, 93] width 171 height 19
click at [660, 437] on button "Destroy (50)" at bounding box center [642, 430] width 112 height 20
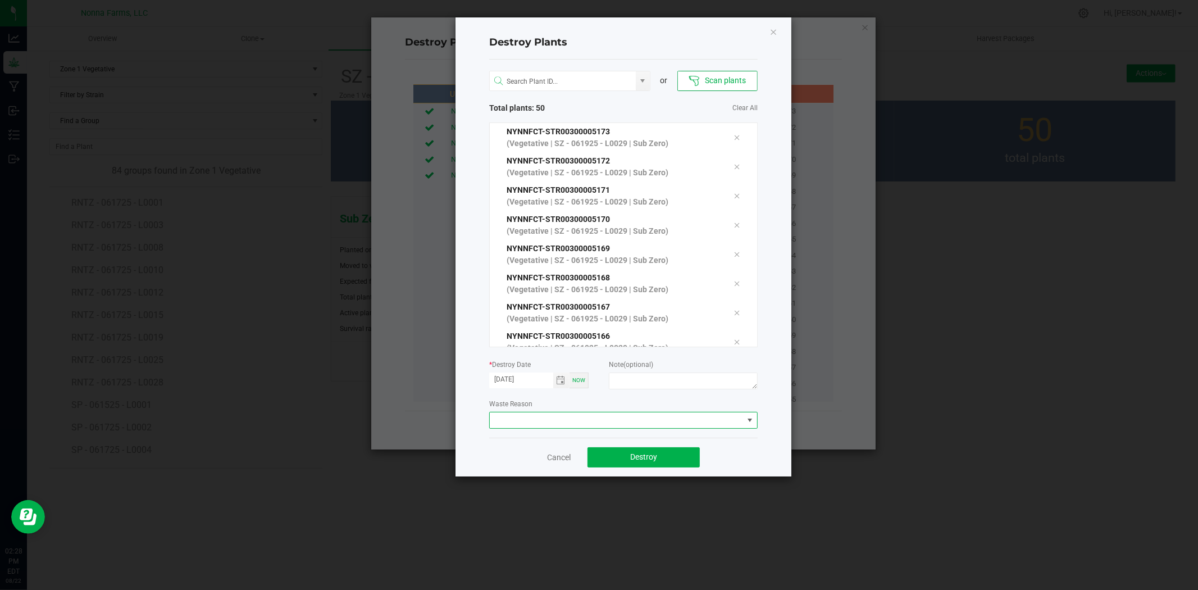
scroll to position [1615, 0]
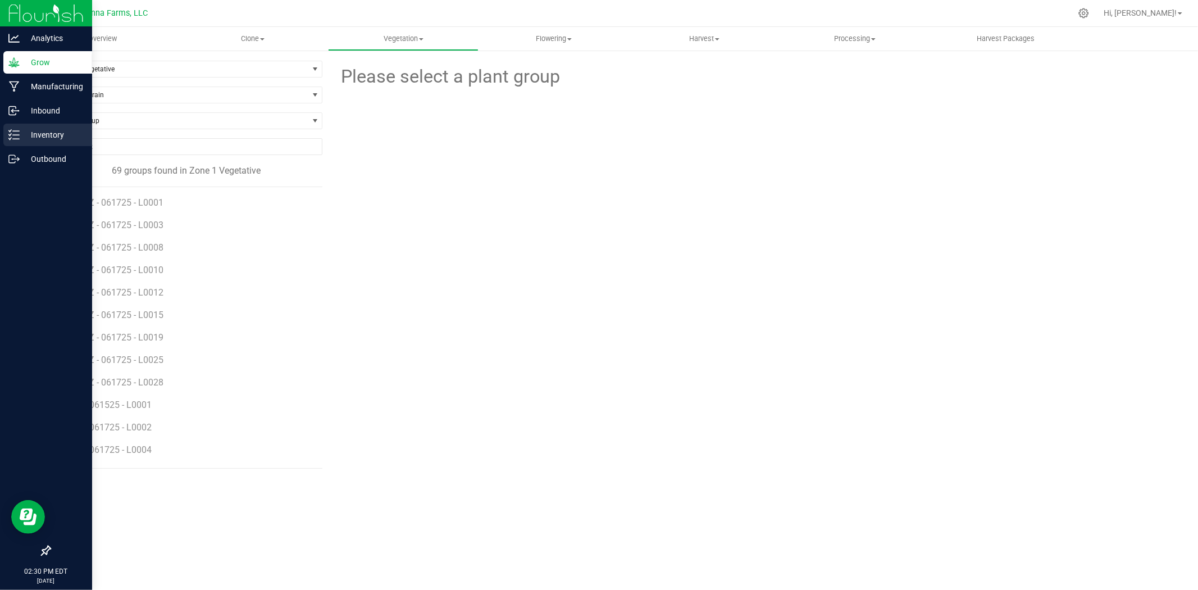
click at [59, 133] on p "Inventory" at bounding box center [53, 134] width 67 height 13
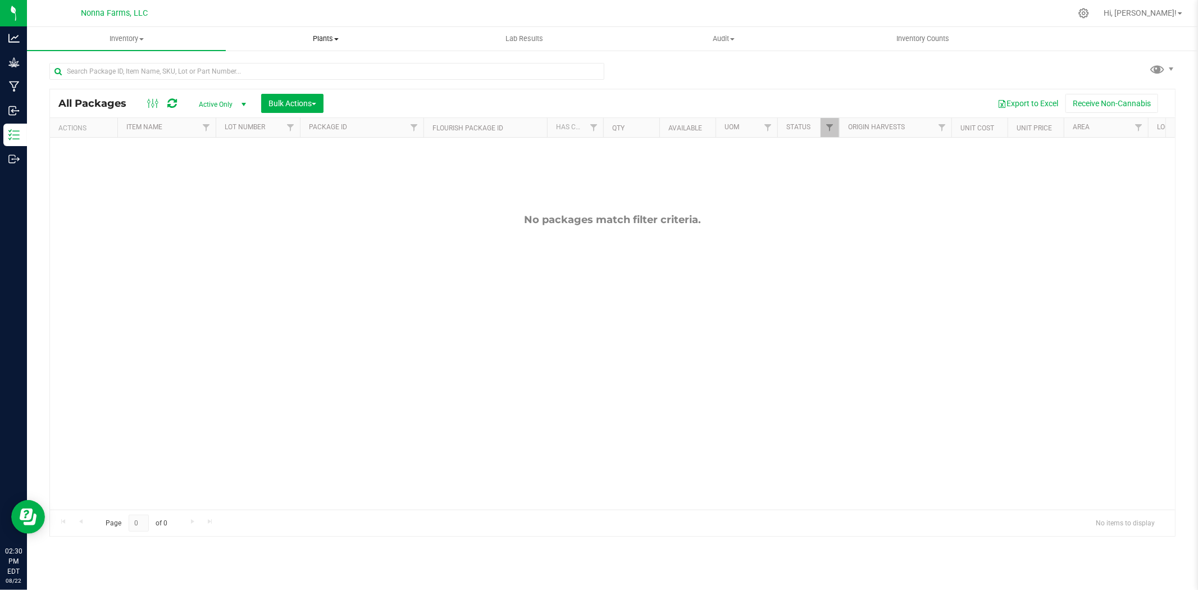
click at [335, 39] on span at bounding box center [336, 39] width 4 height 2
click at [250, 66] on span "All plants" at bounding box center [258, 68] width 65 height 10
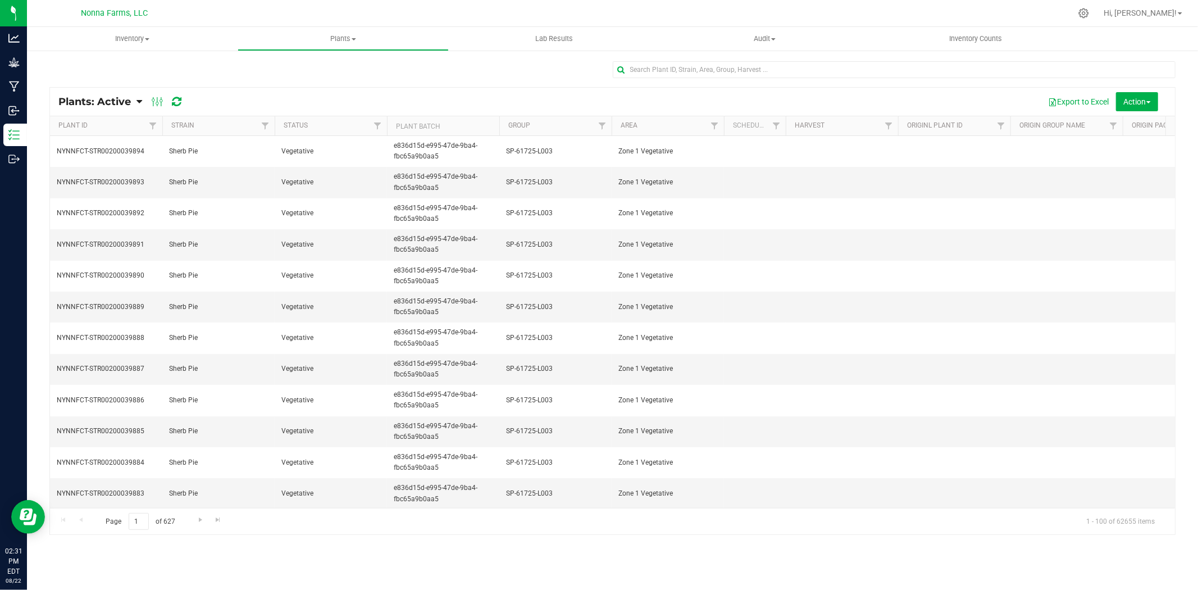
click at [128, 101] on span "Plants: Active" at bounding box center [94, 101] width 72 height 12
click at [99, 169] on span "Plants: Dead" at bounding box center [89, 170] width 46 height 10
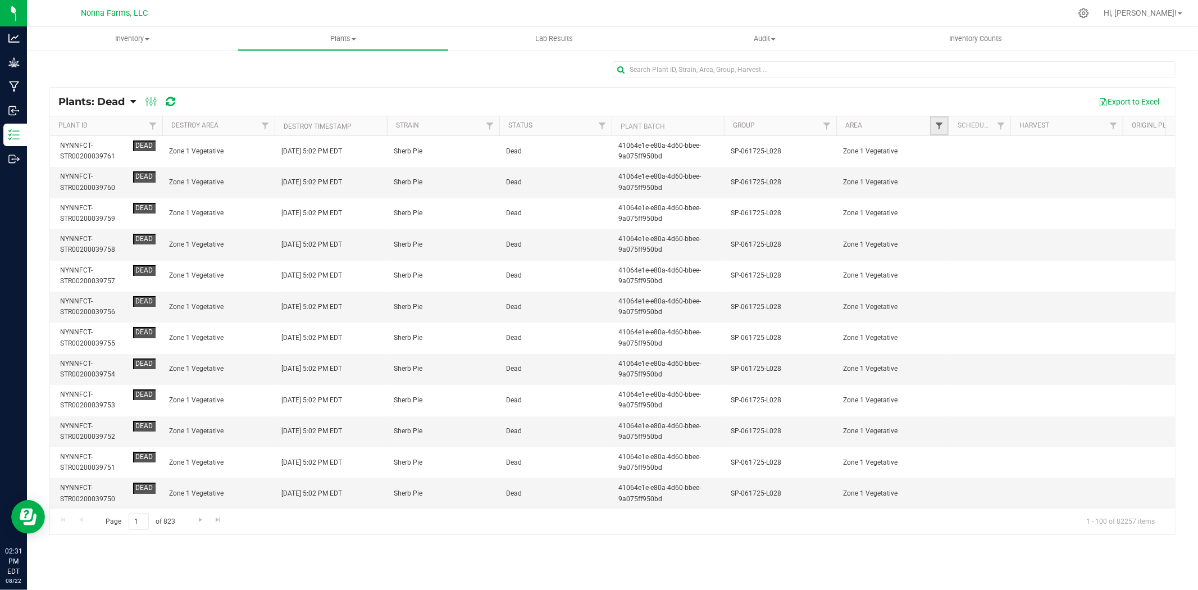
click at [944, 125] on span "Filter" at bounding box center [939, 125] width 9 height 9
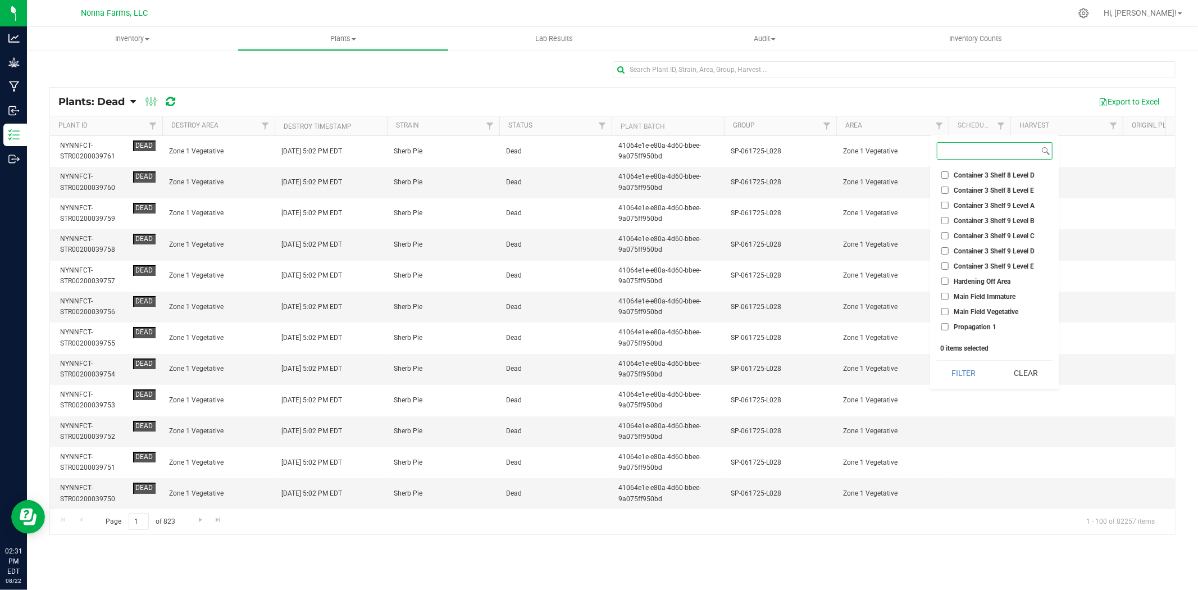
scroll to position [4156, 0]
click at [944, 261] on input "Zone 1 Vegetative" at bounding box center [944, 264] width 7 height 7
checkbox input "true"
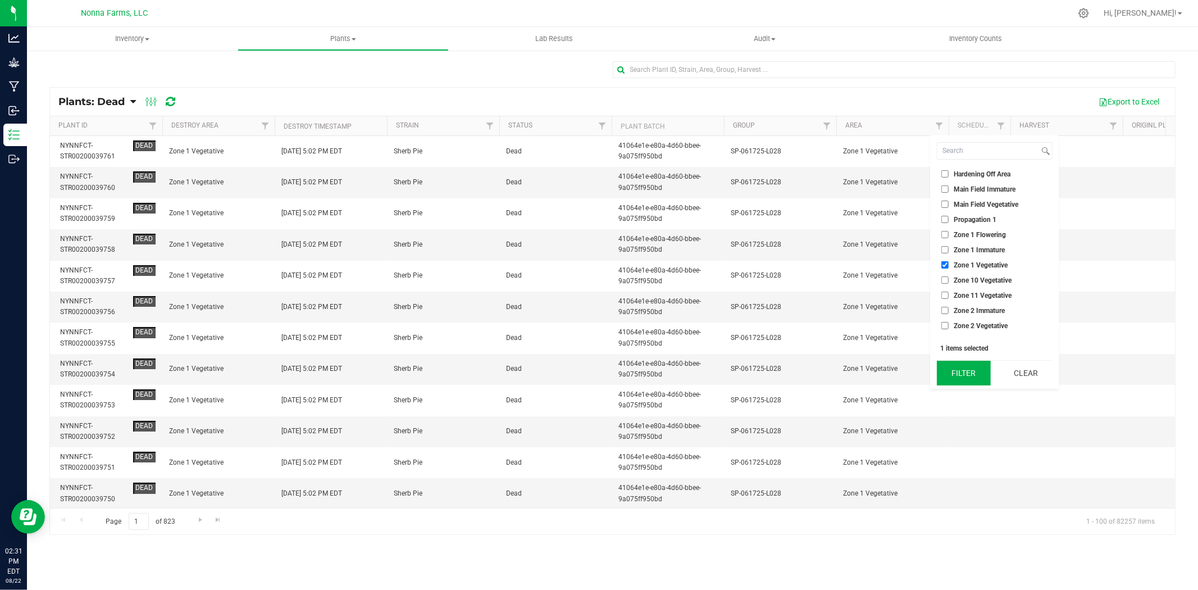
click at [957, 377] on button "Filter" at bounding box center [964, 373] width 54 height 25
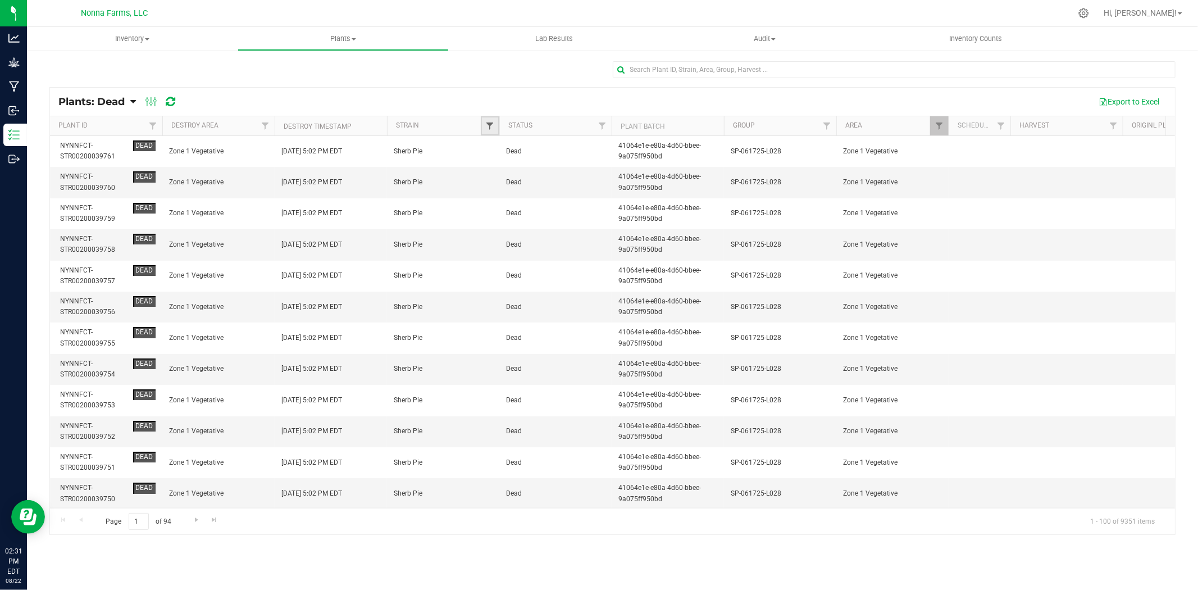
click at [486, 126] on span "Filter" at bounding box center [489, 125] width 9 height 9
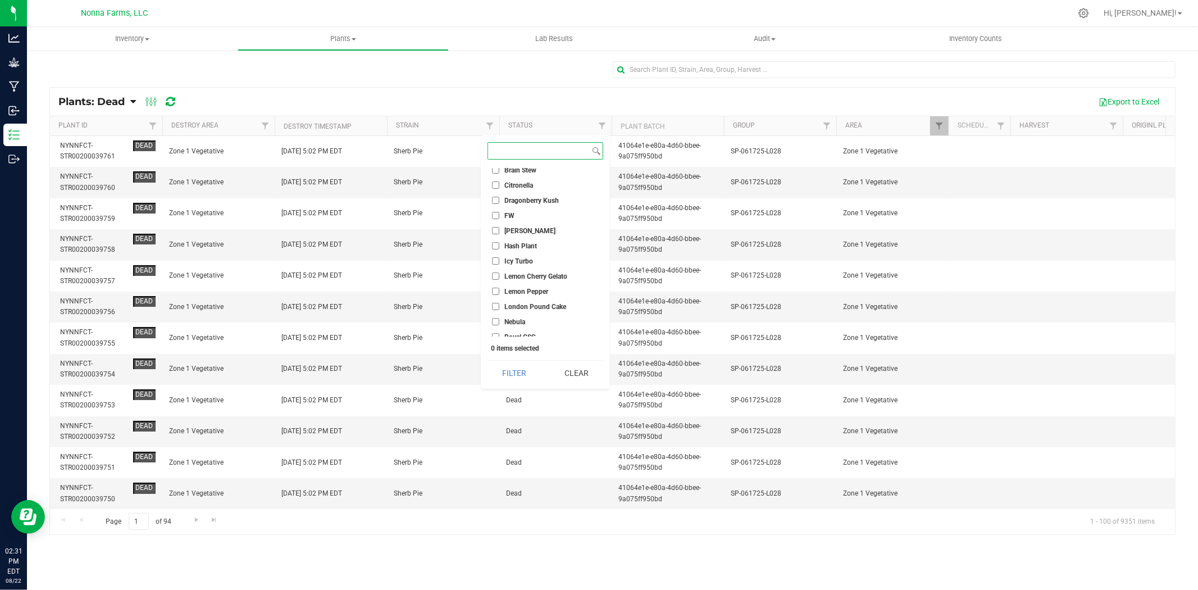
scroll to position [125, 0]
click at [493, 289] on input "[PERSON_NAME]" at bounding box center [495, 291] width 7 height 7
checkbox input "true"
click at [518, 374] on button "Filter" at bounding box center [515, 373] width 54 height 25
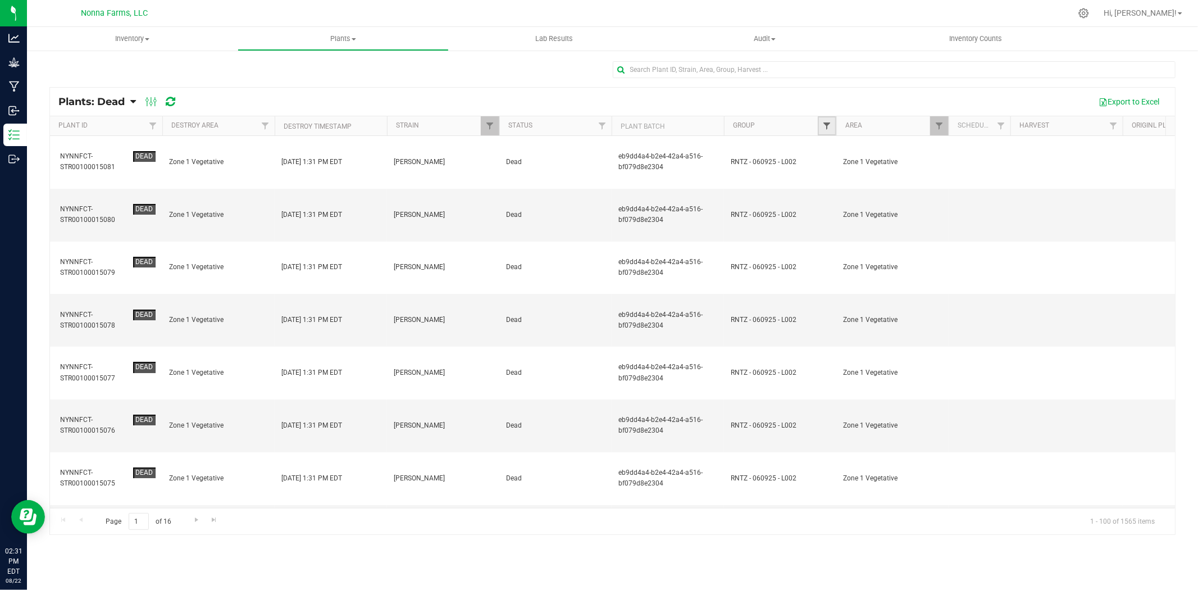
click at [828, 124] on span "Filter" at bounding box center [826, 125] width 9 height 9
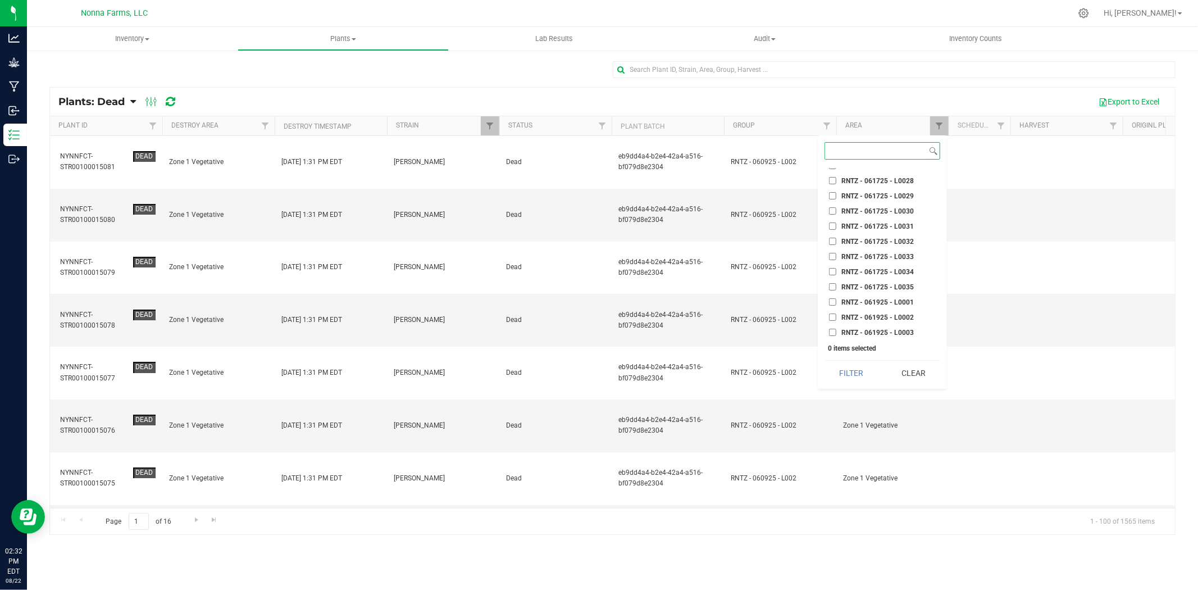
scroll to position [13344, 0]
click at [834, 188] on input "RNTZ - 061725 - L0030" at bounding box center [832, 191] width 7 height 7
checkbox input "true"
click at [834, 203] on input "RNTZ - 061725 - L0031" at bounding box center [832, 206] width 7 height 7
checkbox input "true"
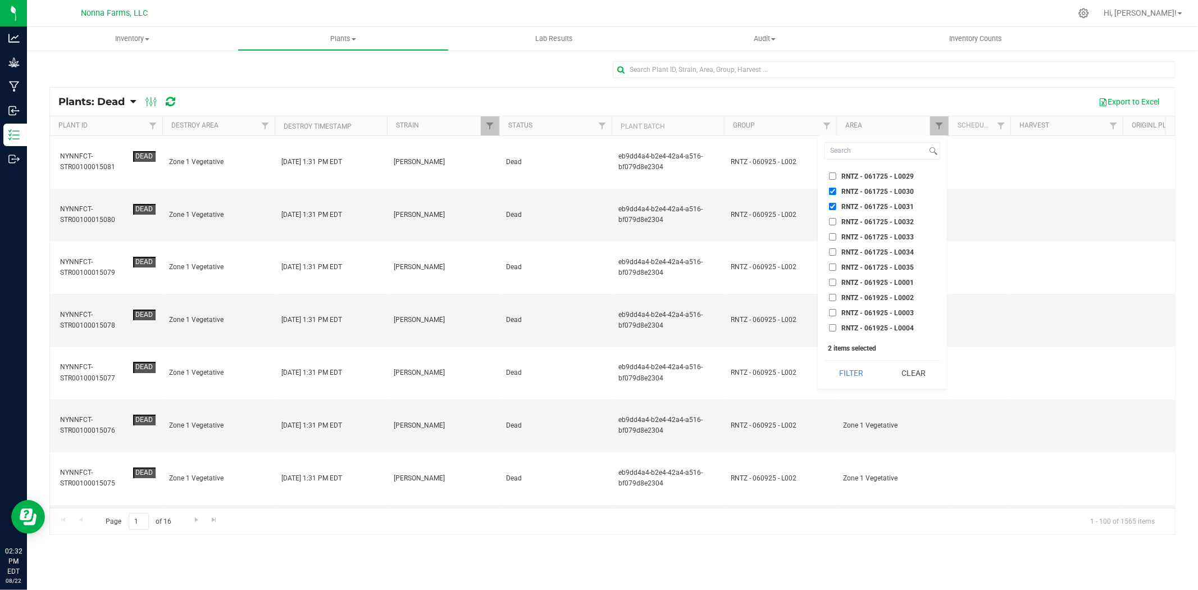
click at [834, 218] on input "RNTZ - 061725 - L0032" at bounding box center [832, 221] width 7 height 7
checkbox input "true"
click at [834, 233] on input "RNTZ - 061725 - L0033" at bounding box center [832, 236] width 7 height 7
checkbox input "true"
click at [832, 248] on input "RNTZ - 061725 - L0034" at bounding box center [832, 251] width 7 height 7
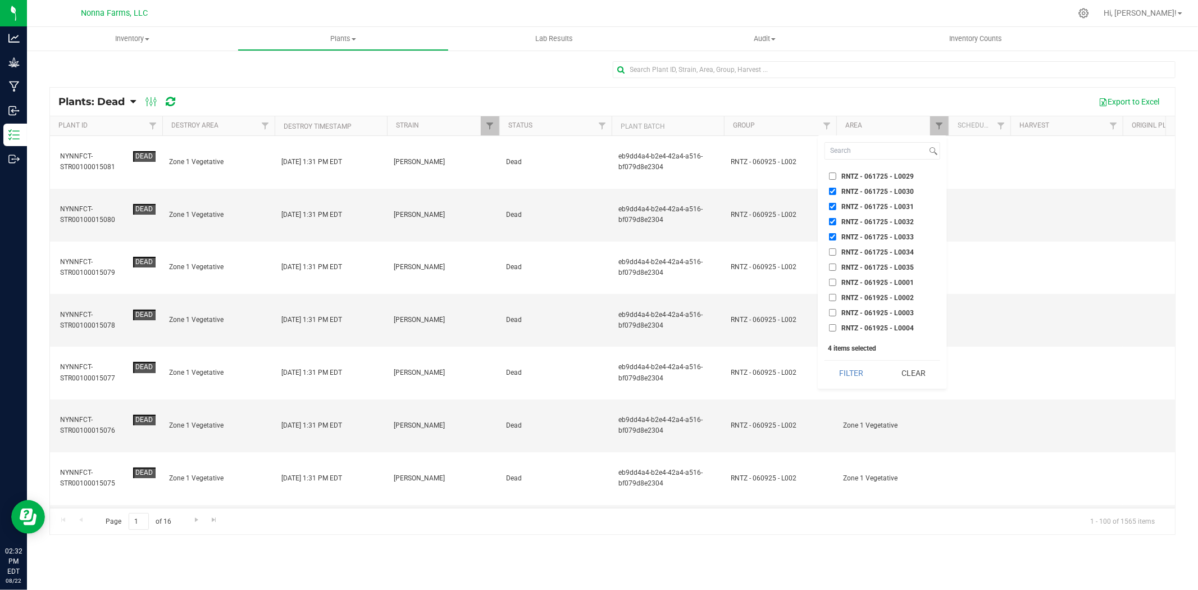
checkbox input "true"
click at [832, 263] on input "RNTZ - 061725 - L0035" at bounding box center [832, 266] width 7 height 7
checkbox input "true"
click at [856, 375] on button "Filter" at bounding box center [852, 373] width 54 height 25
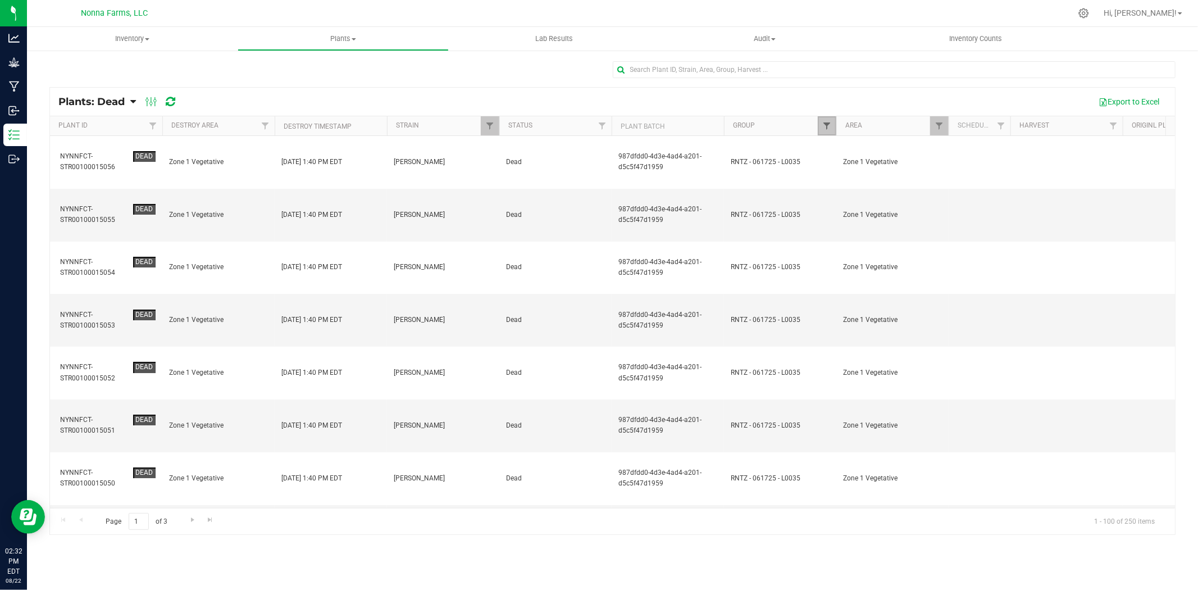
click at [824, 126] on span "Filter" at bounding box center [826, 125] width 9 height 9
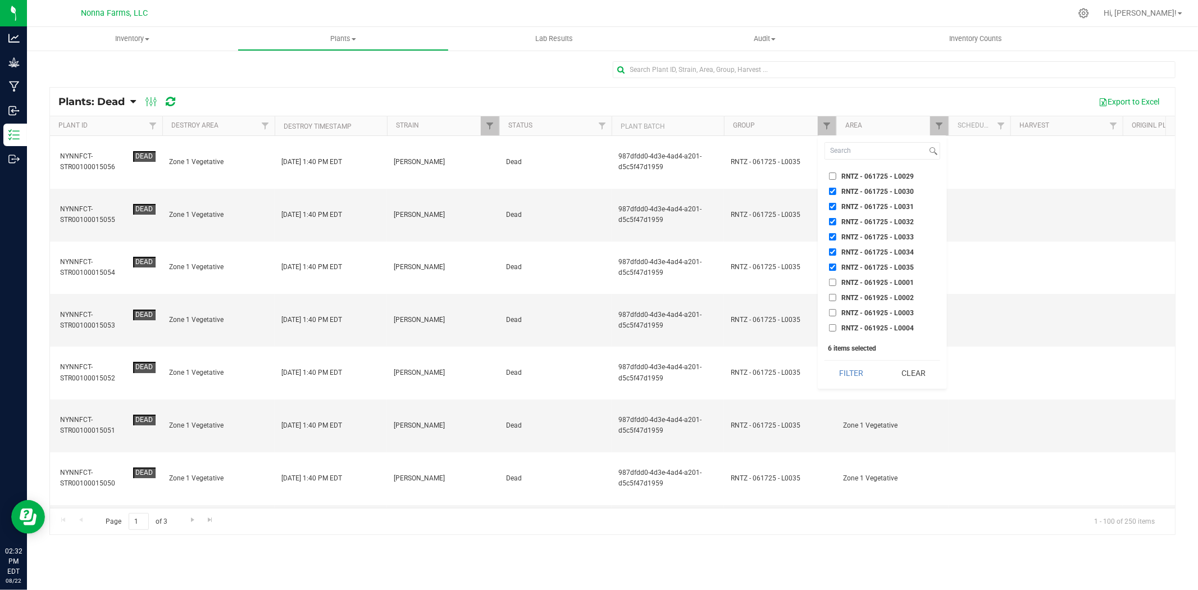
click at [833, 279] on input "RNTZ - 061925 - L0001" at bounding box center [832, 282] width 7 height 7
checkbox input "true"
click at [830, 294] on input "RNTZ - 061925 - L0002" at bounding box center [832, 297] width 7 height 7
checkbox input "true"
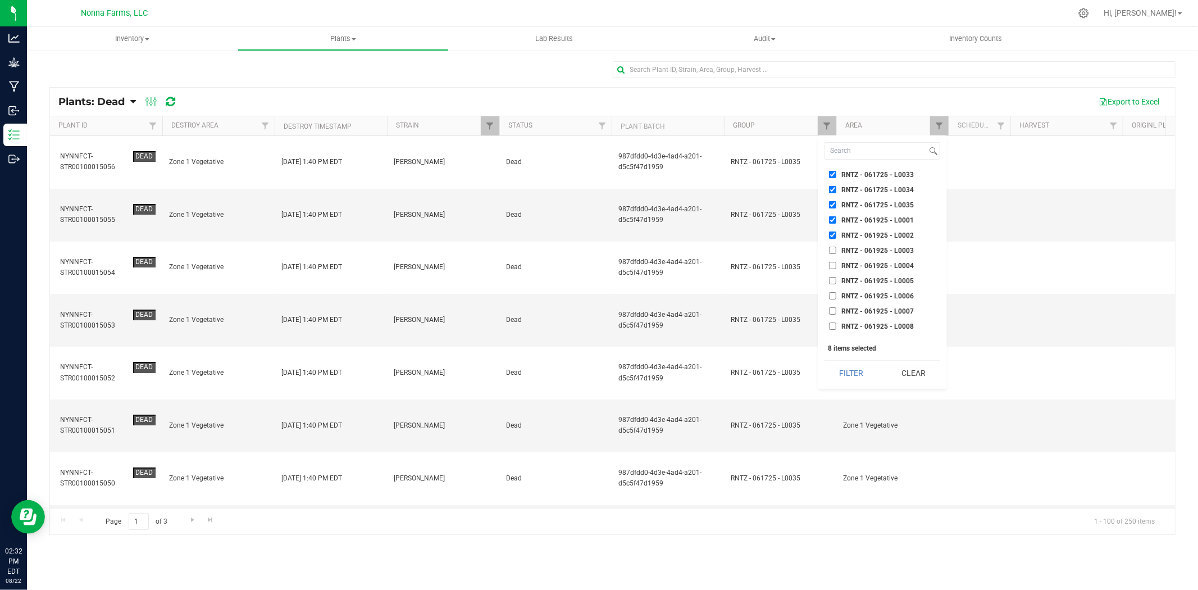
click at [833, 247] on input "RNTZ - 061925 - L0003" at bounding box center [832, 250] width 7 height 7
checkbox input "true"
click at [834, 262] on input "RNTZ - 061925 - L0004" at bounding box center [832, 265] width 7 height 7
checkbox input "true"
click at [833, 277] on input "RNTZ - 061925 - L0005" at bounding box center [832, 280] width 7 height 7
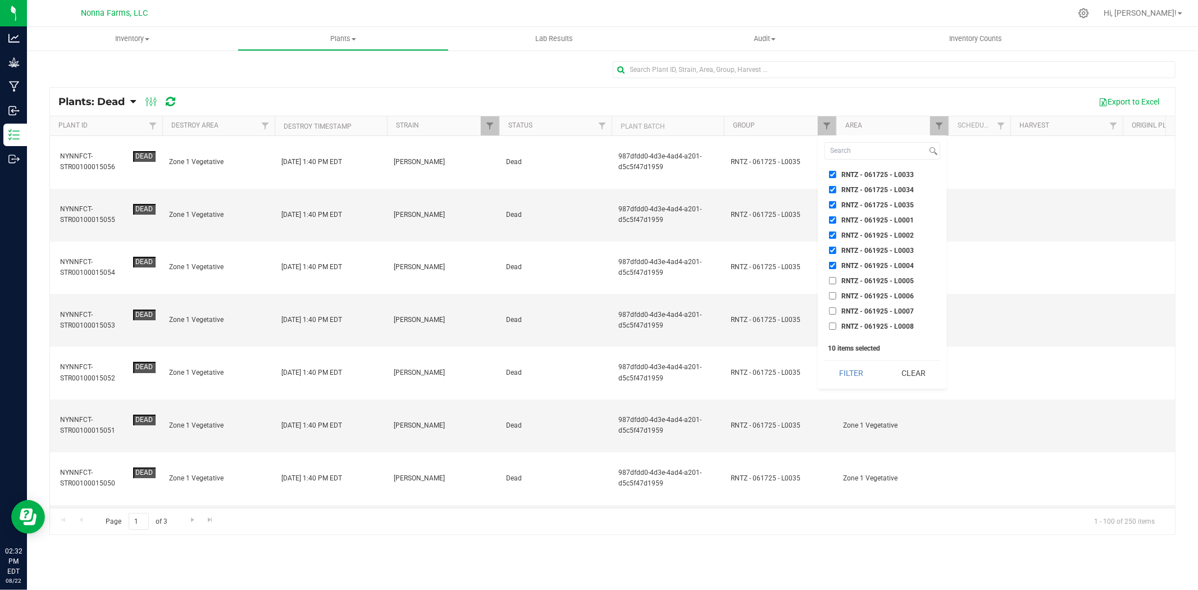
checkbox input "true"
click at [833, 292] on input "RNTZ - 061925 - L0006" at bounding box center [832, 295] width 7 height 7
checkbox input "true"
click at [859, 379] on button "Filter" at bounding box center [852, 373] width 54 height 25
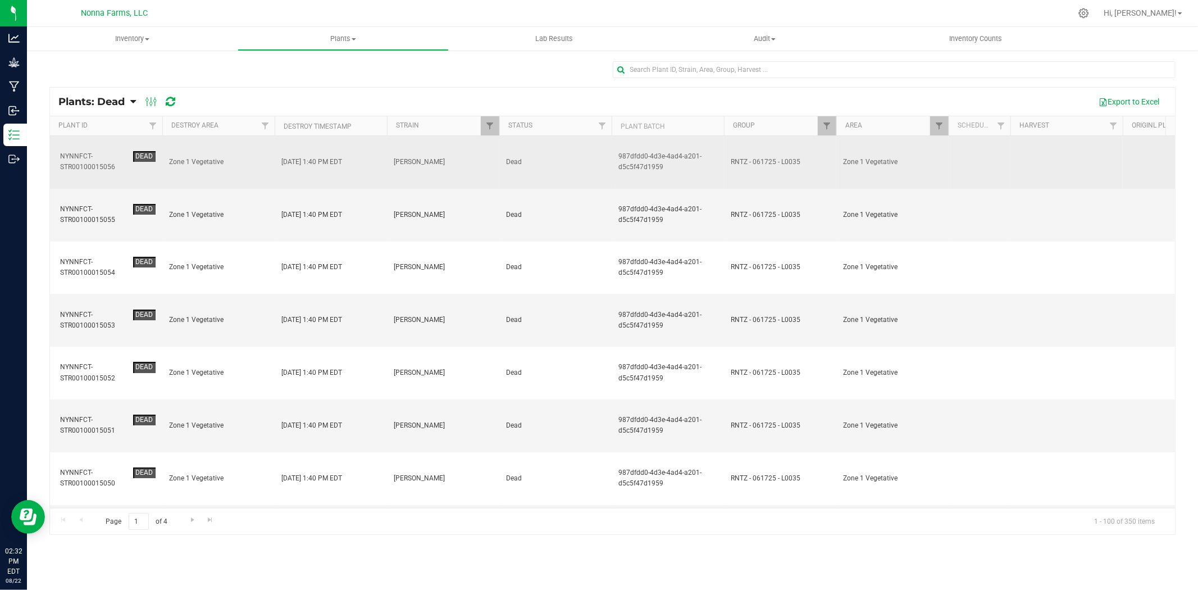
click at [93, 151] on div "NYNNFCT-STR00100015056" at bounding box center [94, 161] width 69 height 21
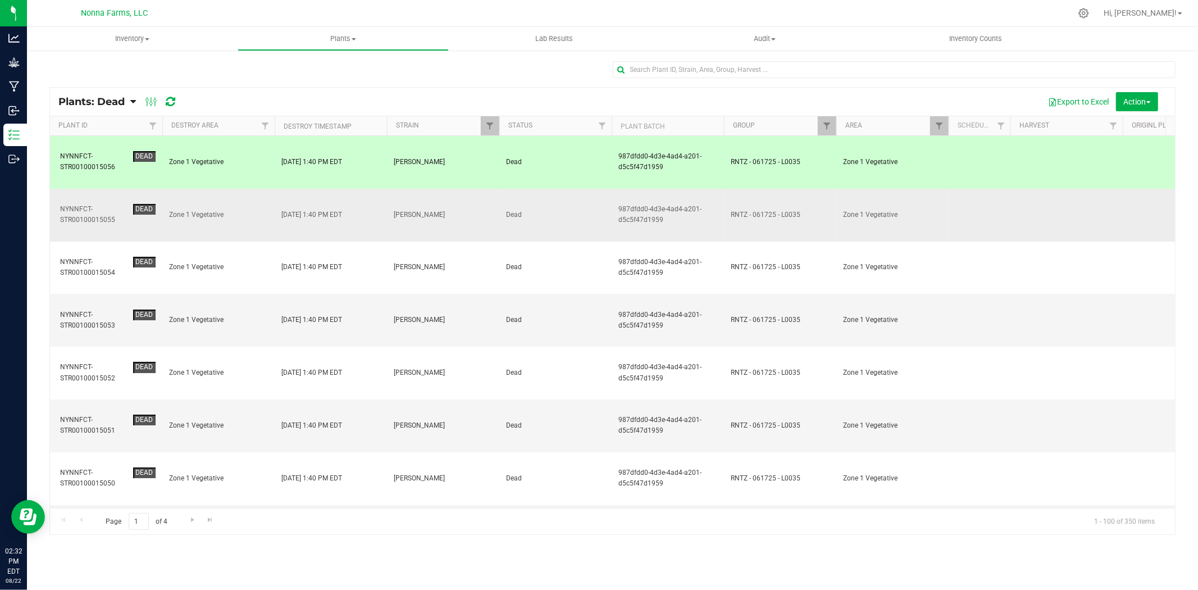
click at [88, 204] on div "NYNNFCT-STR00100015055" at bounding box center [94, 214] width 69 height 21
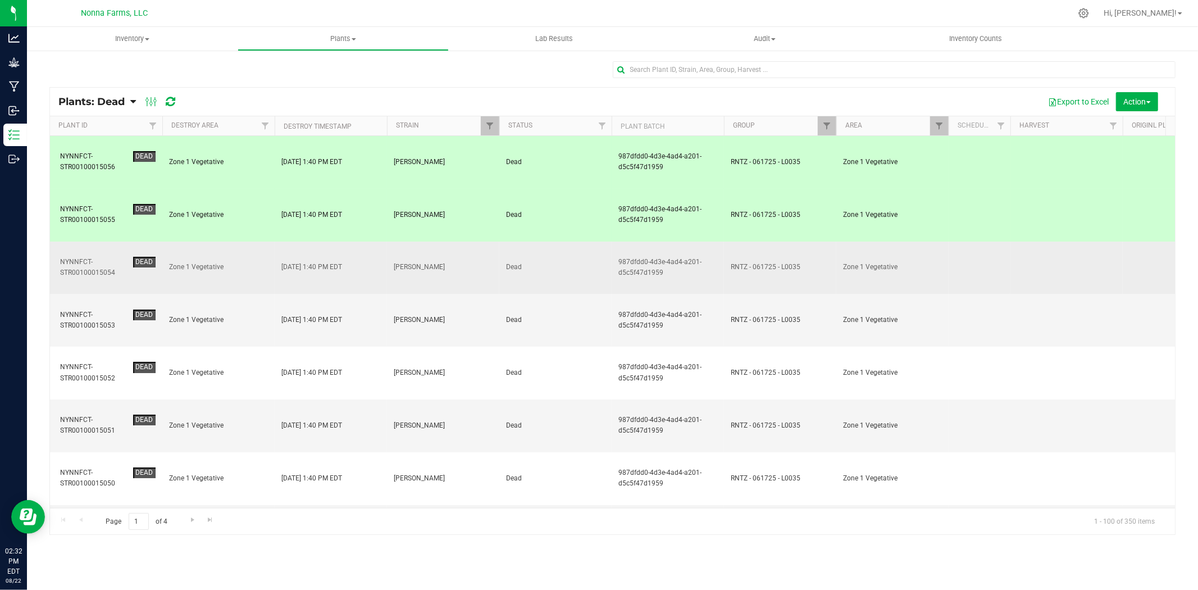
click at [87, 257] on div "NYNNFCT-STR00100015054" at bounding box center [94, 267] width 69 height 21
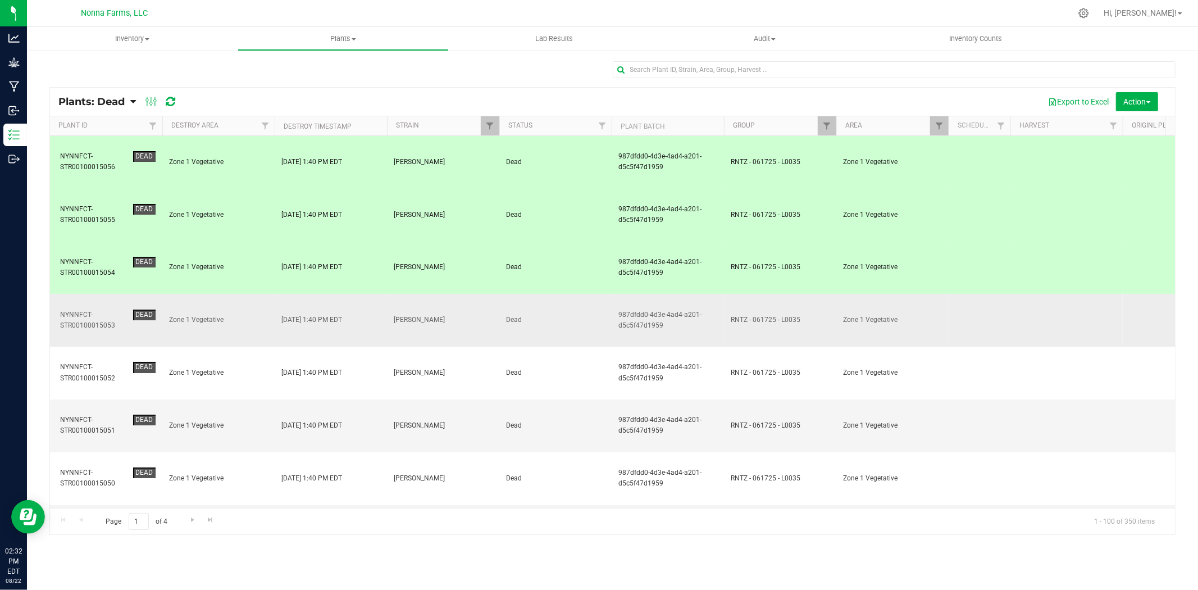
click at [94, 310] on div "NYNNFCT-STR00100015053" at bounding box center [94, 320] width 69 height 21
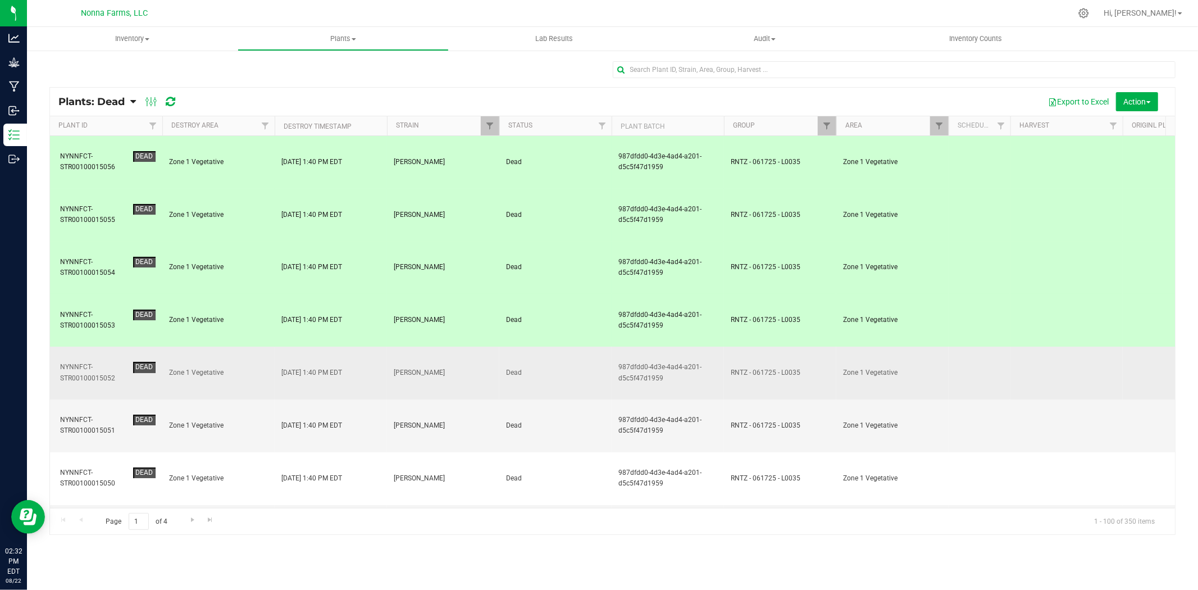
click at [92, 347] on td "NYNNFCT-STR00100015052 Dead" at bounding box center [106, 373] width 112 height 53
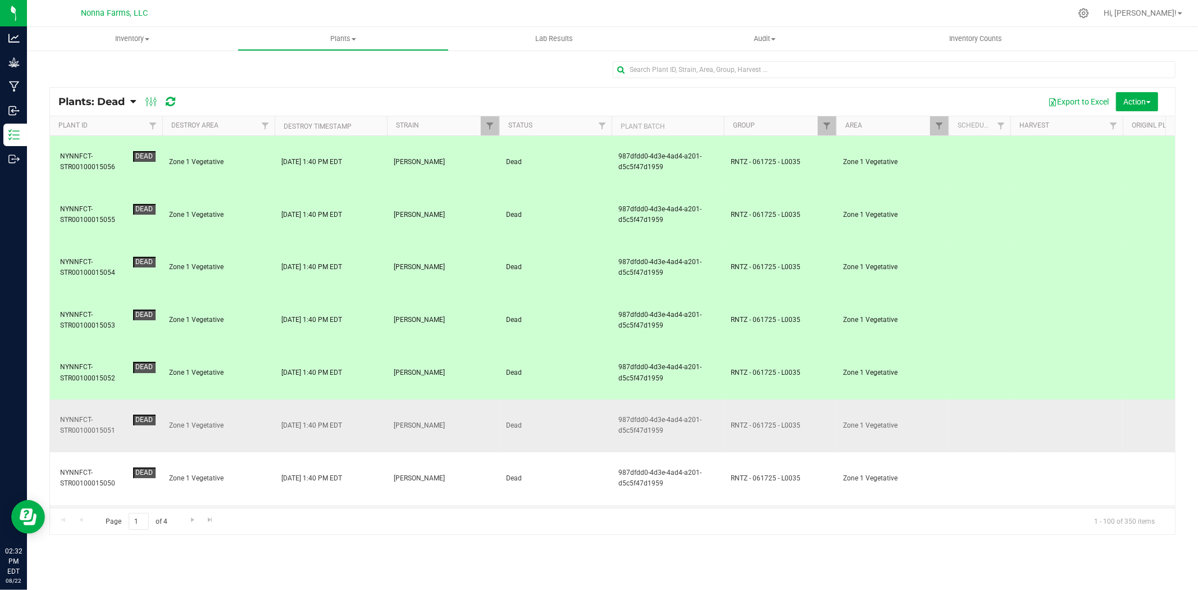
click at [93, 415] on div "NYNNFCT-STR00100015051" at bounding box center [94, 425] width 69 height 21
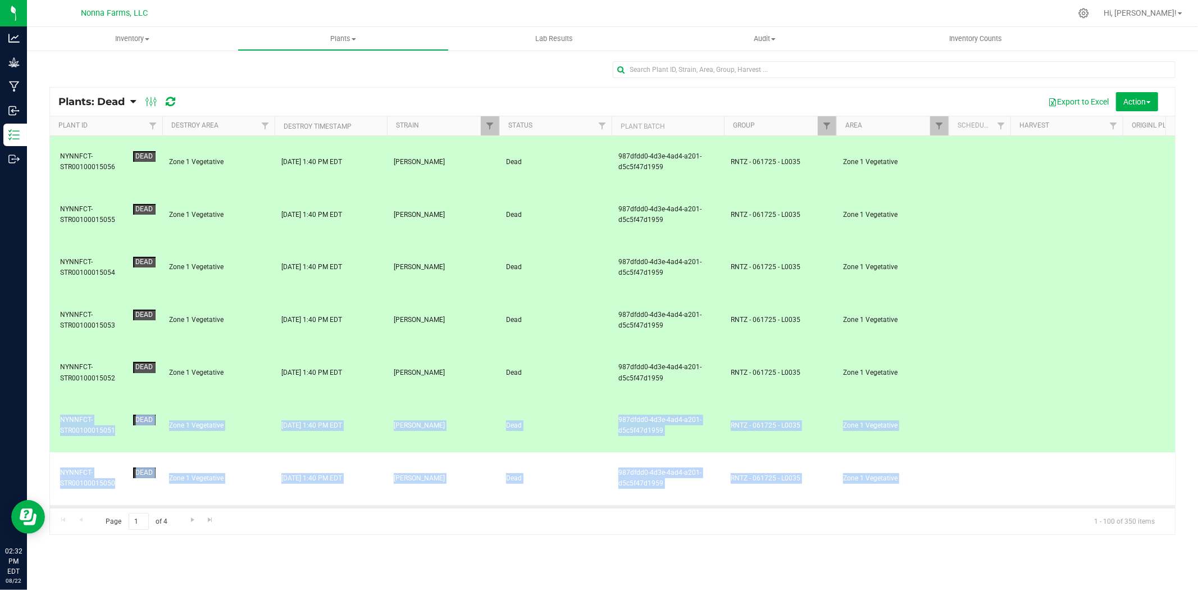
drag, startPoint x: 118, startPoint y: 293, endPoint x: 118, endPoint y: 367, distance: 74.1
click at [117, 520] on div "NYNNFCT-STR00100015049" at bounding box center [94, 530] width 69 height 21
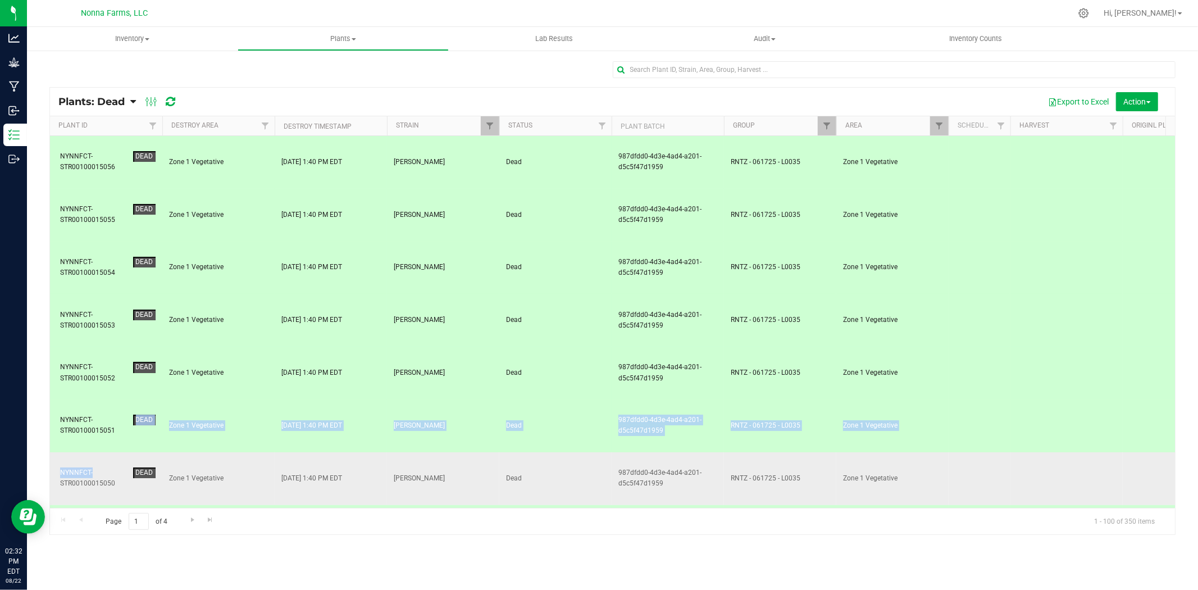
drag, startPoint x: 119, startPoint y: 324, endPoint x: 119, endPoint y: 330, distance: 6.7
click at [119, 467] on div "NYNNFCT-STR00100015050" at bounding box center [94, 477] width 69 height 21
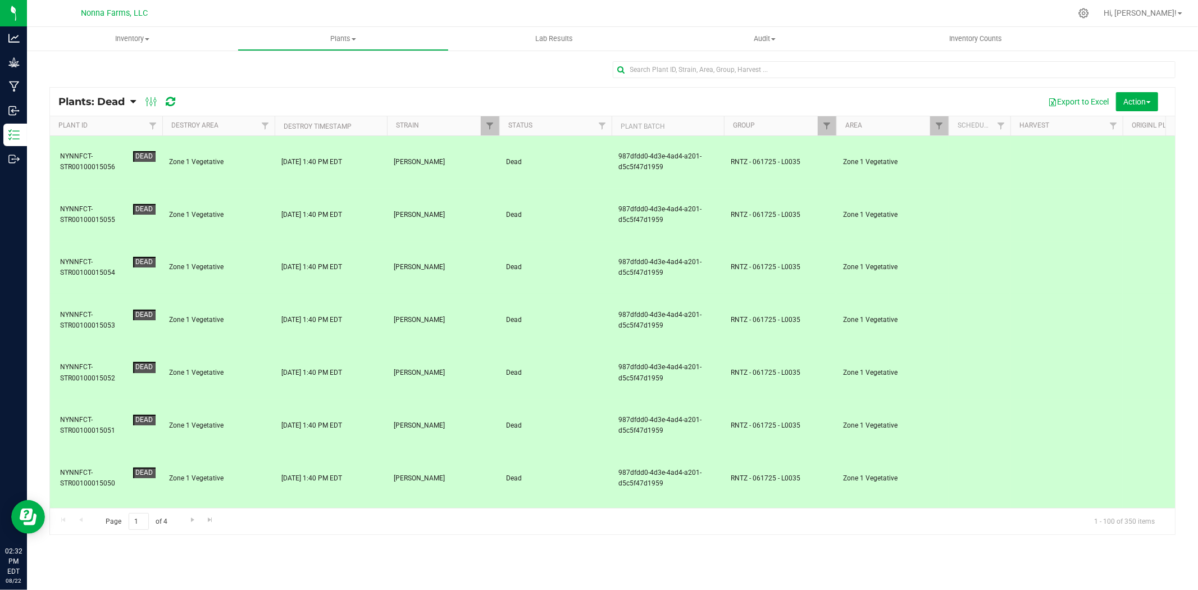
drag, startPoint x: 143, startPoint y: 373, endPoint x: 152, endPoint y: 427, distance: 55.2
click at [54, 558] on td "NYNNFCT-STR00100015048 Dead" at bounding box center [106, 584] width 112 height 53
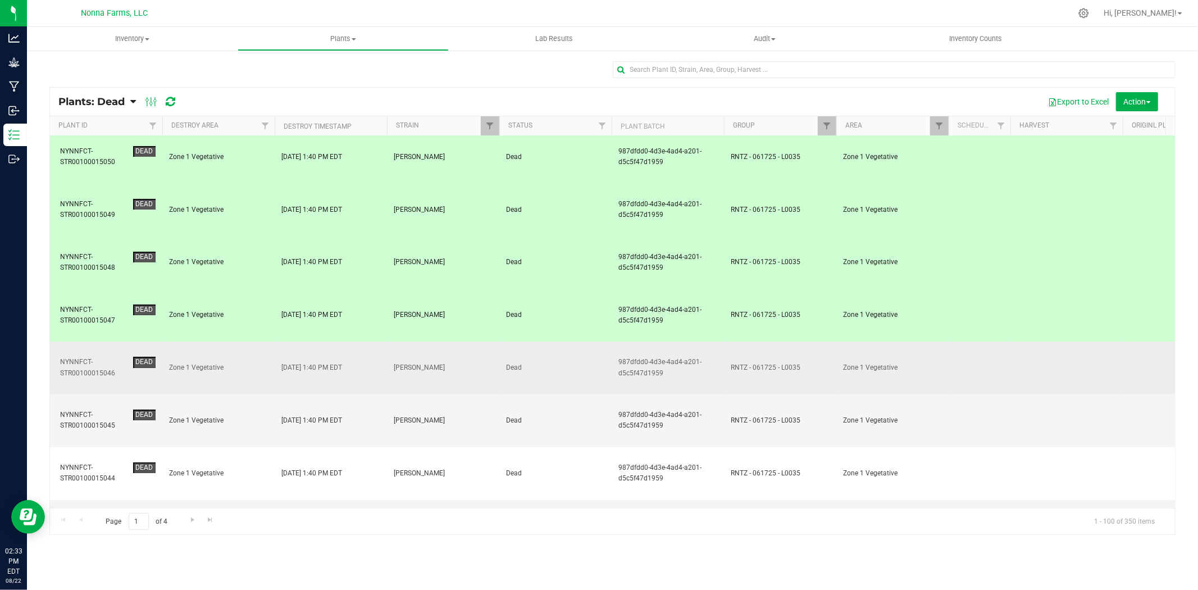
scroll to position [249, 0]
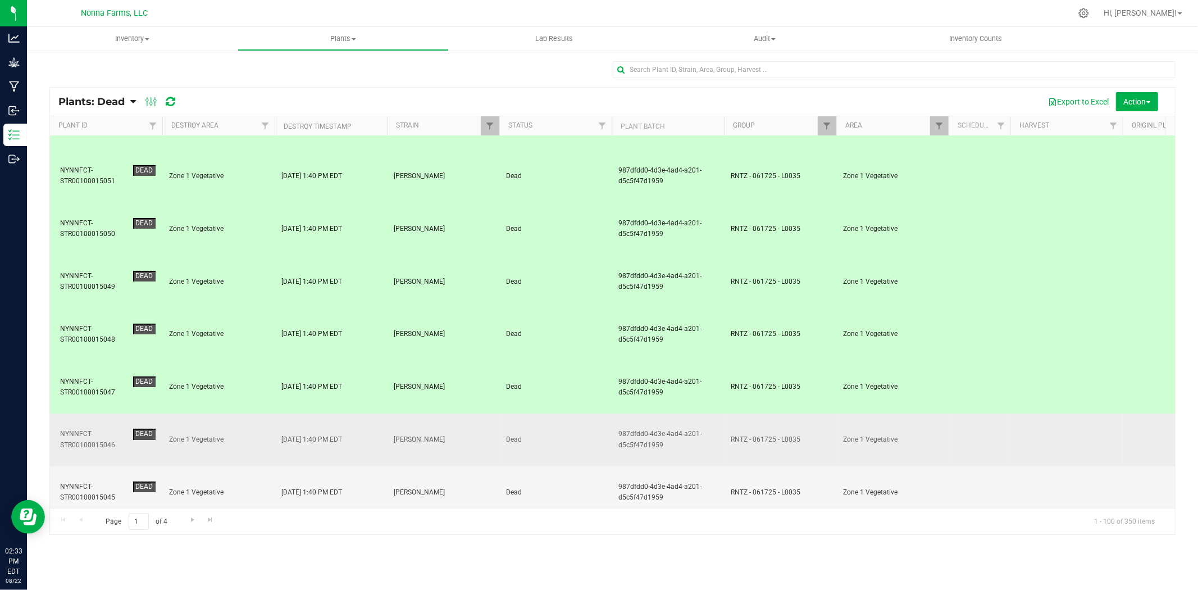
click at [98, 429] on div "NYNNFCT-STR00100015046" at bounding box center [94, 439] width 69 height 21
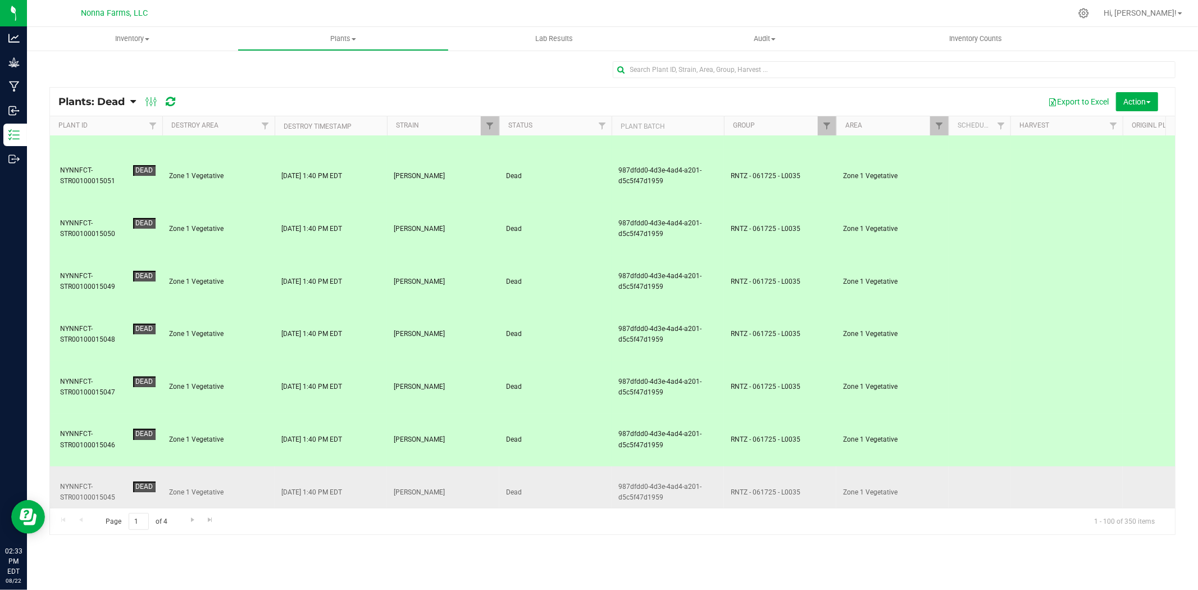
click at [99, 481] on div "NYNNFCT-STR00100015045" at bounding box center [94, 491] width 69 height 21
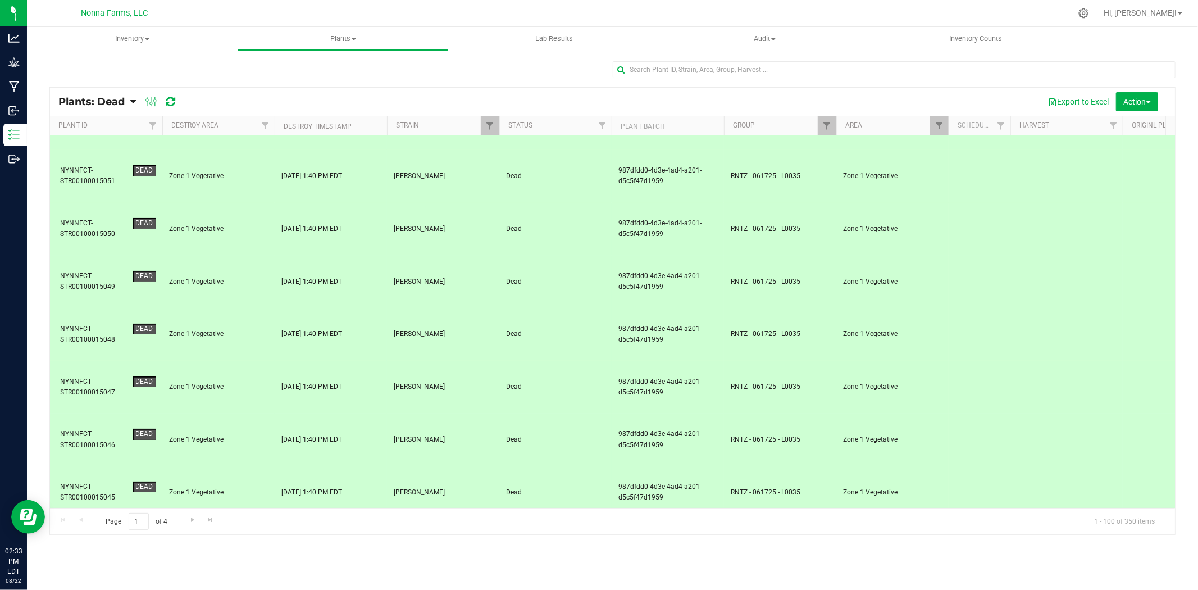
click at [104, 534] on div "NYNNFCT-STR00100015044" at bounding box center [94, 544] width 69 height 21
click at [103, 587] on div "NYNNFCT-STR00100015043" at bounding box center [94, 597] width 69 height 21
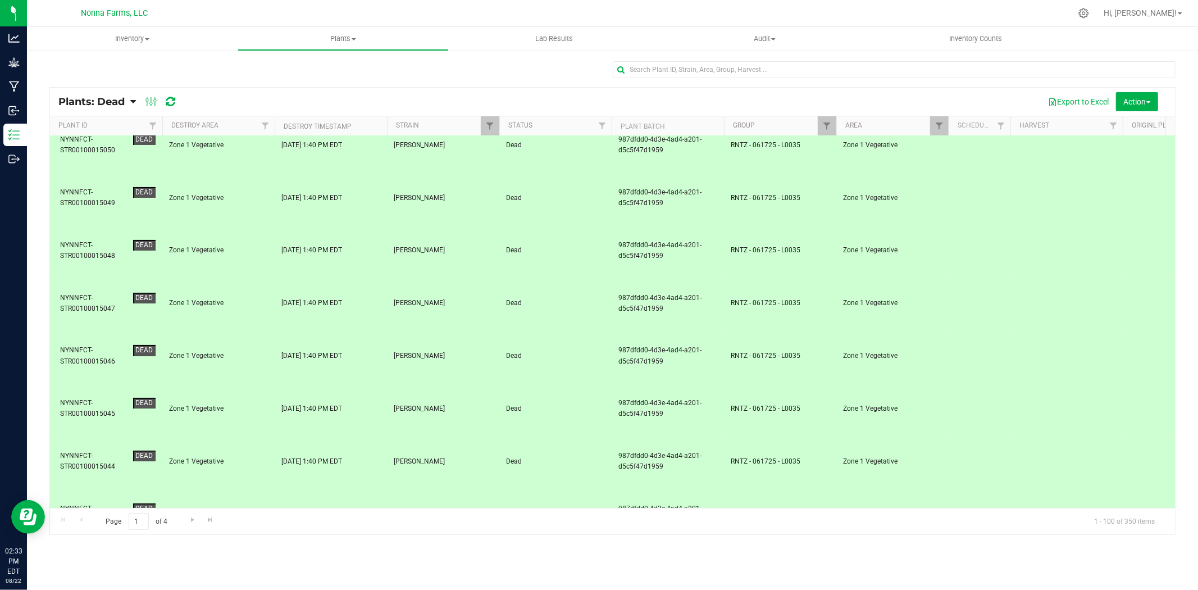
scroll to position [436, 0]
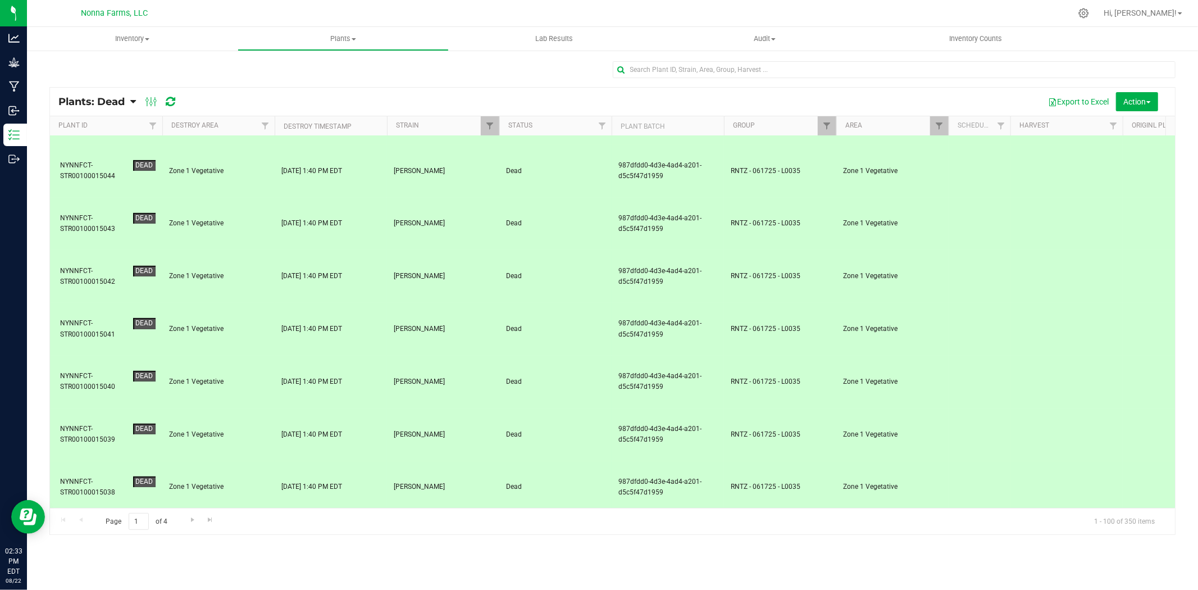
scroll to position [624, 0]
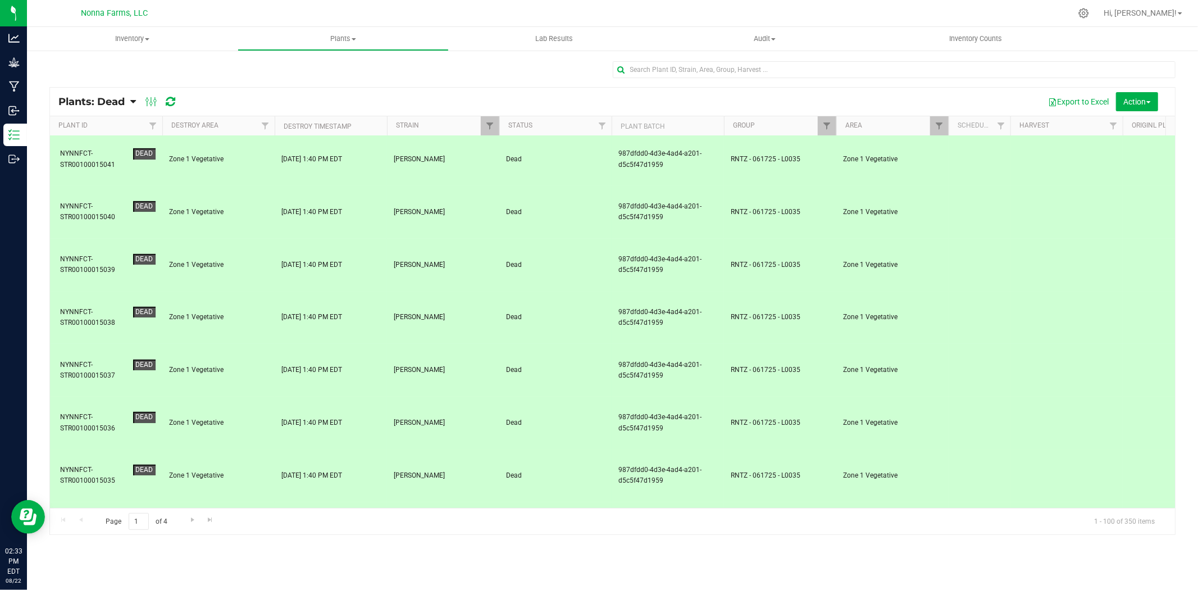
scroll to position [811, 0]
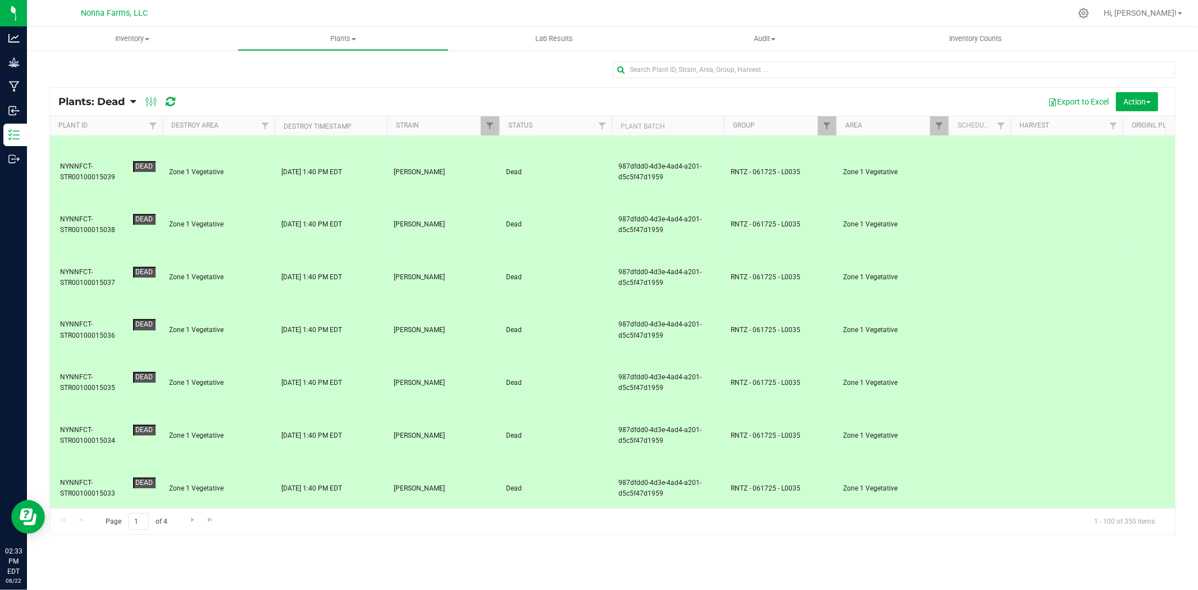
scroll to position [998, 0]
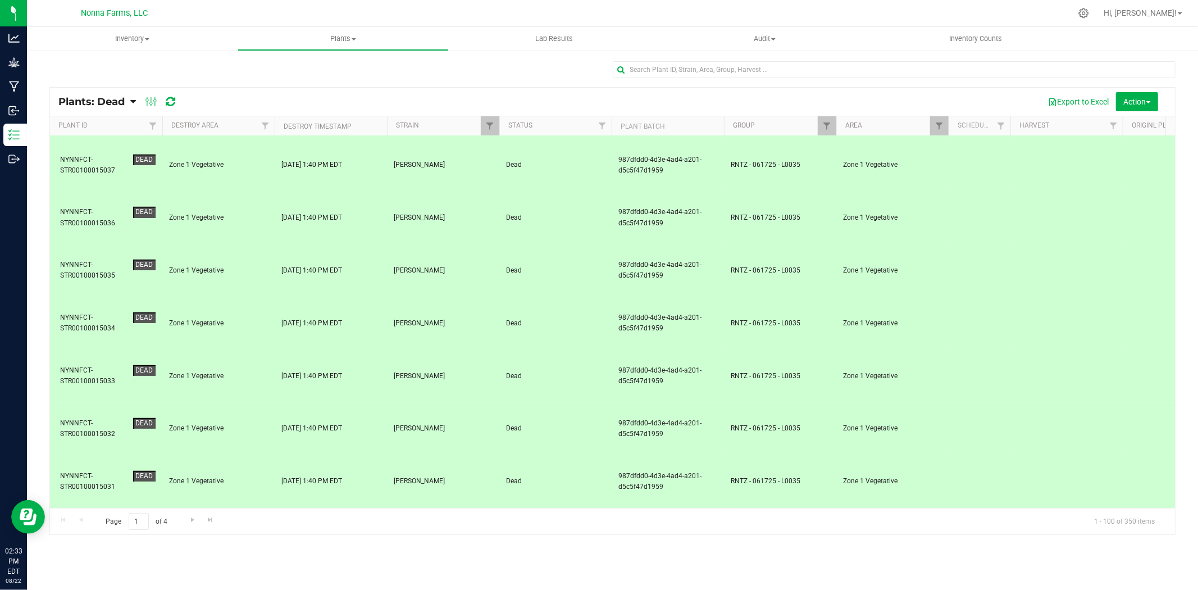
scroll to position [1123, 0]
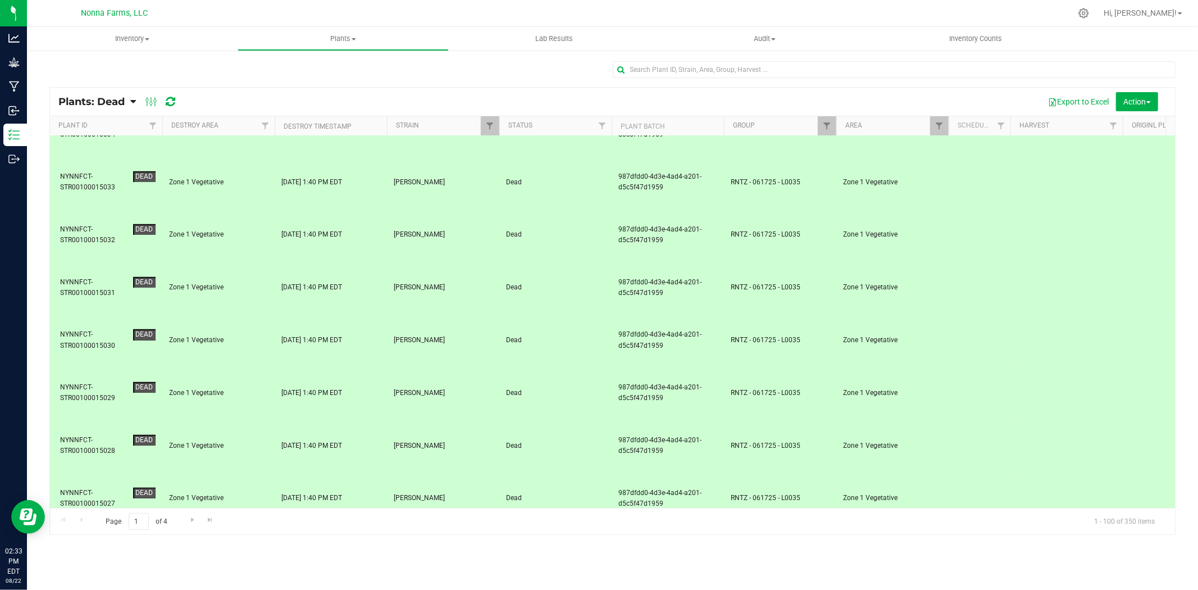
scroll to position [1248, 0]
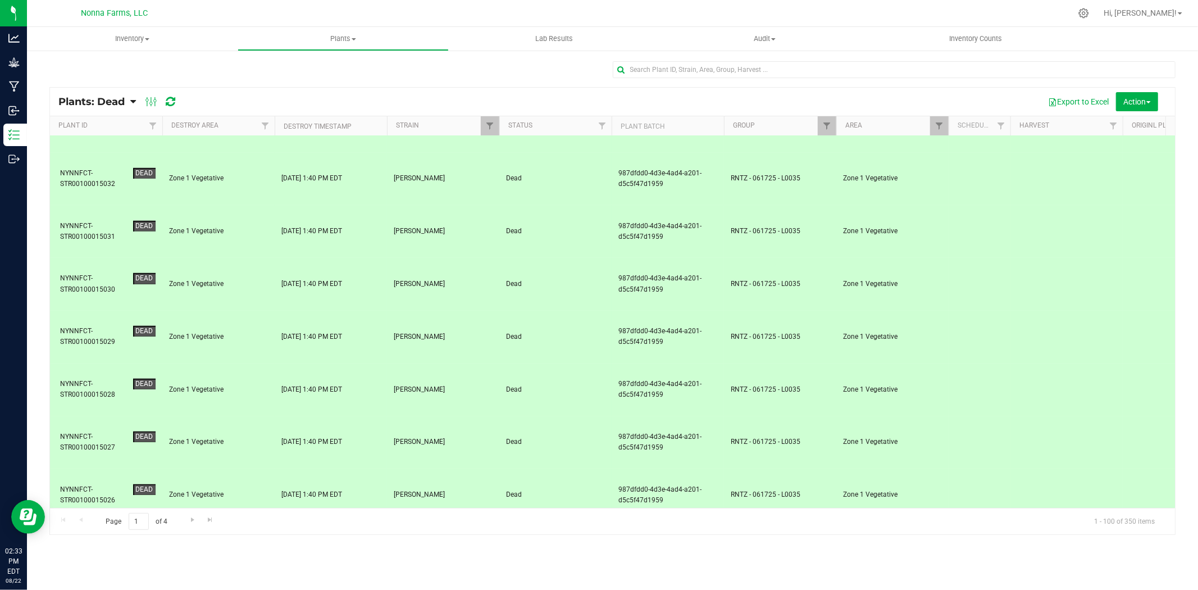
drag, startPoint x: 85, startPoint y: 427, endPoint x: 85, endPoint y: 417, distance: 9.6
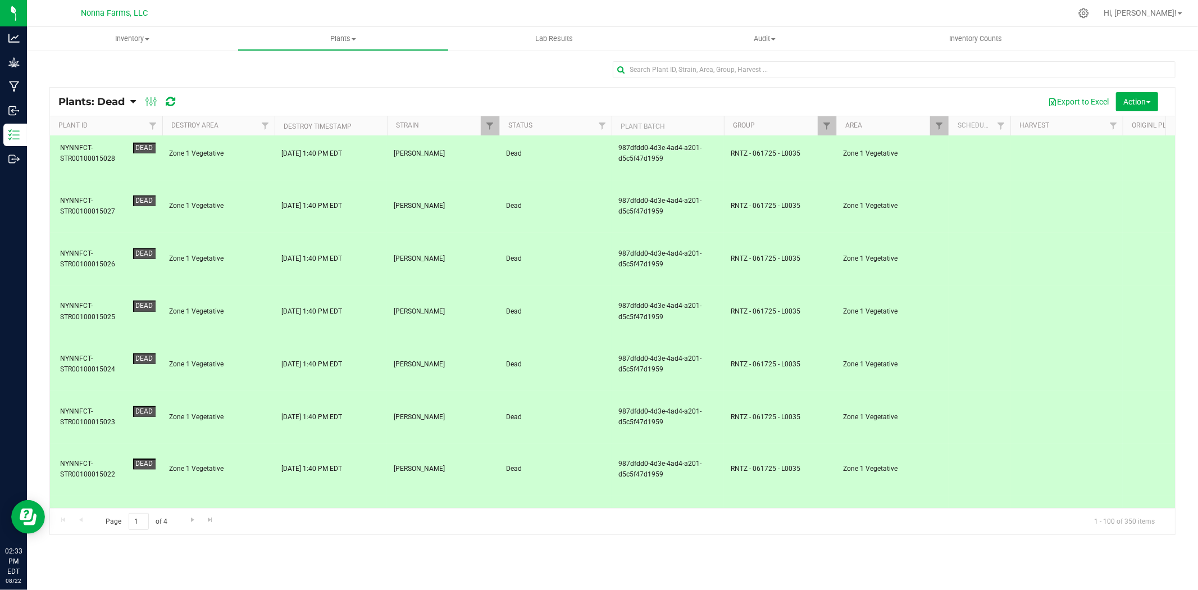
scroll to position [1498, 0]
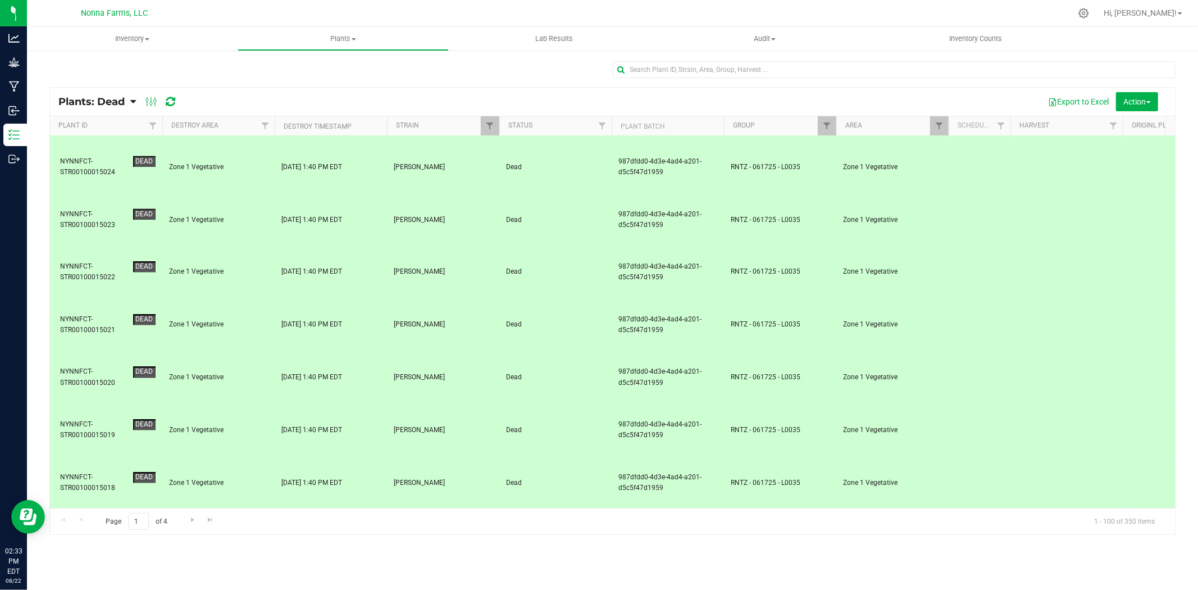
scroll to position [1685, 0]
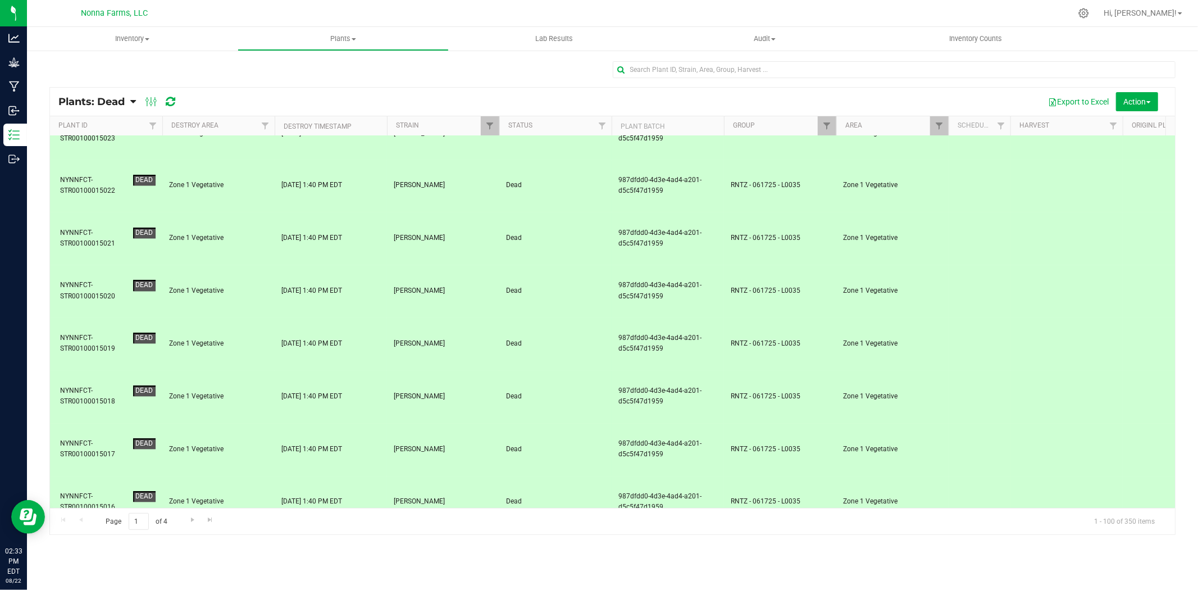
scroll to position [1935, 0]
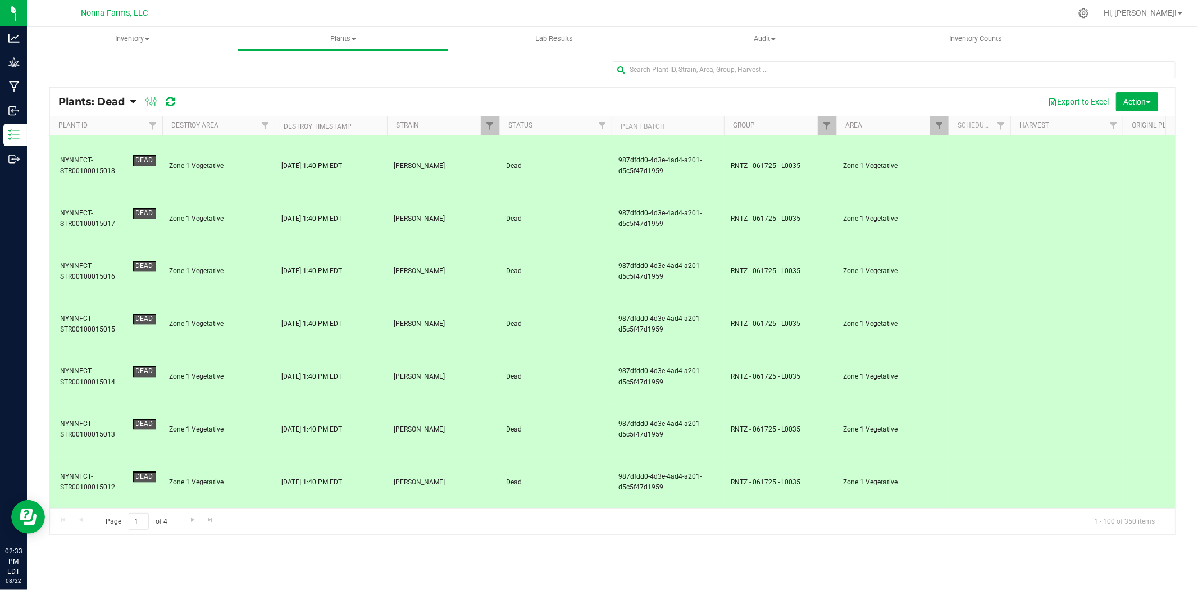
scroll to position [2122, 0]
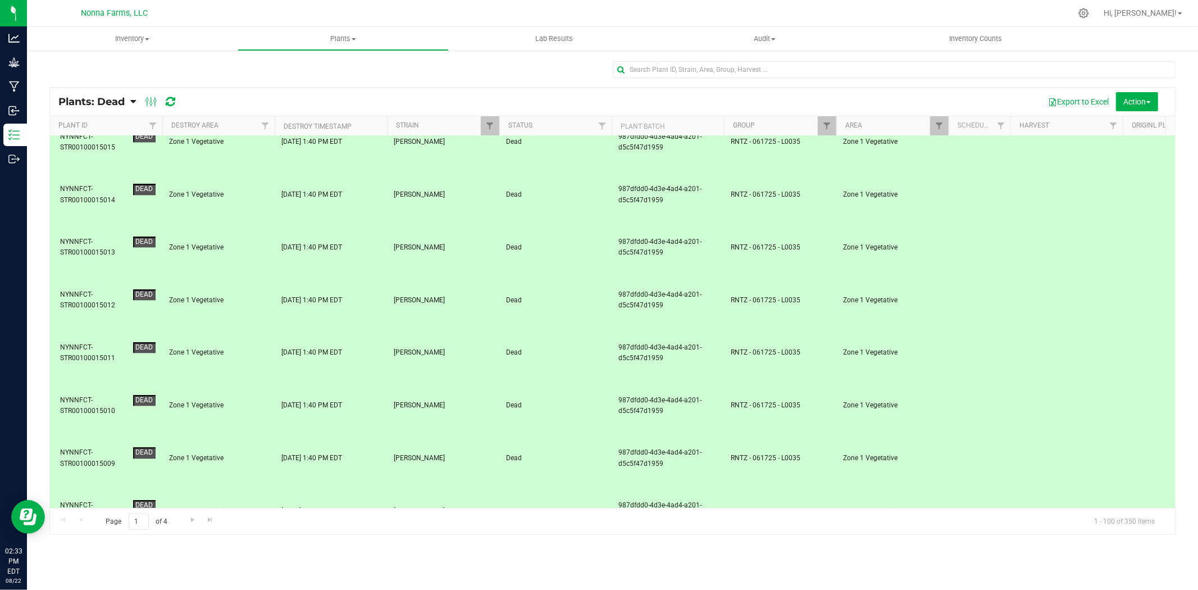
scroll to position [2247, 0]
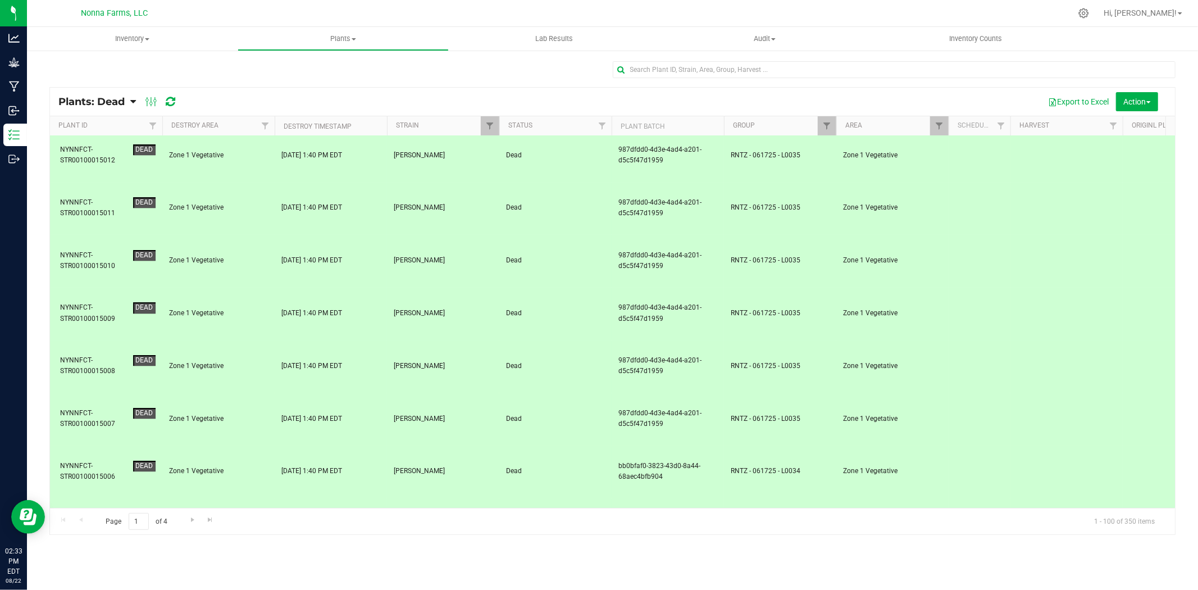
scroll to position [2434, 0]
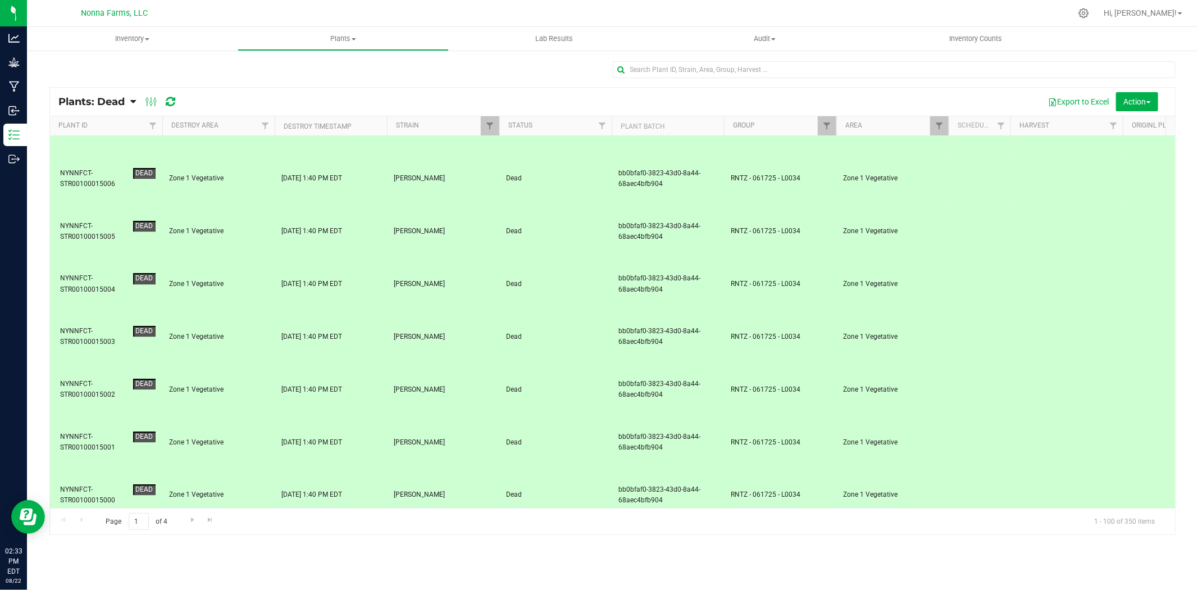
scroll to position [2621, 0]
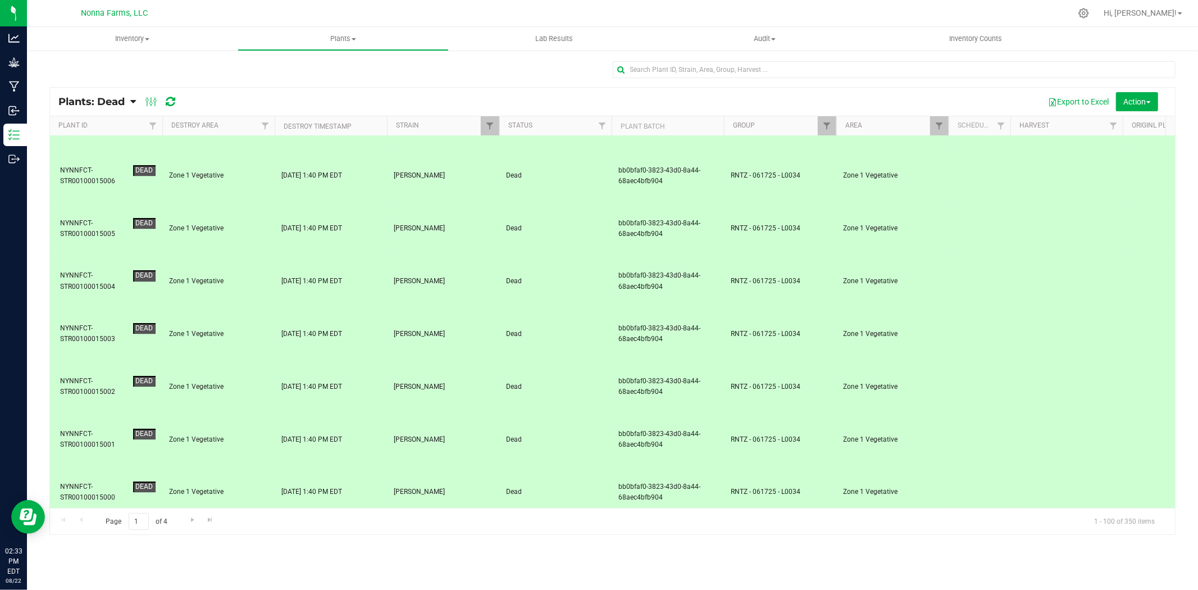
drag, startPoint x: 94, startPoint y: 299, endPoint x: 102, endPoint y: 322, distance: 24.9
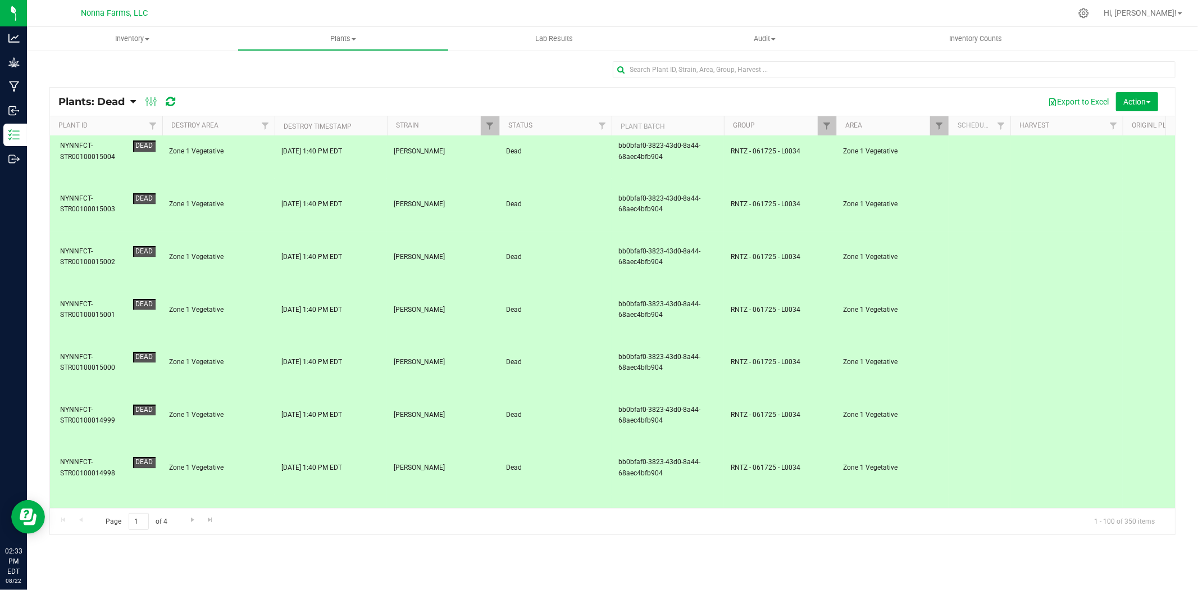
scroll to position [2754, 0]
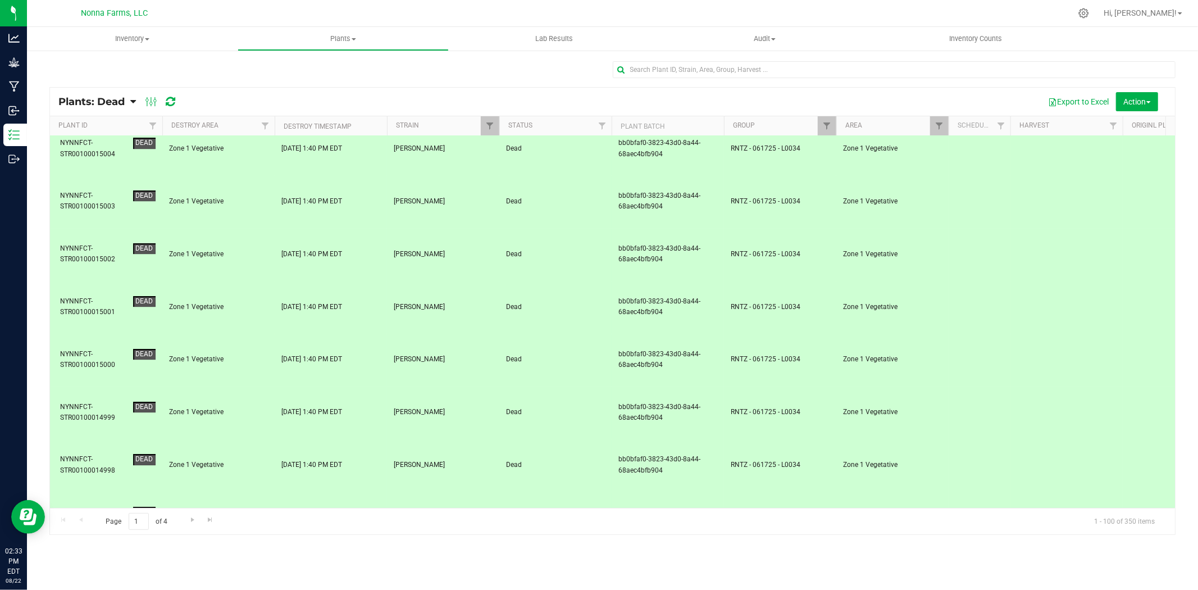
drag, startPoint x: 78, startPoint y: 484, endPoint x: 82, endPoint y: 470, distance: 14.7
click at [1147, 106] on button "Action" at bounding box center [1137, 101] width 42 height 19
click at [1130, 130] on span "Revive plants" at bounding box center [1125, 126] width 44 height 9
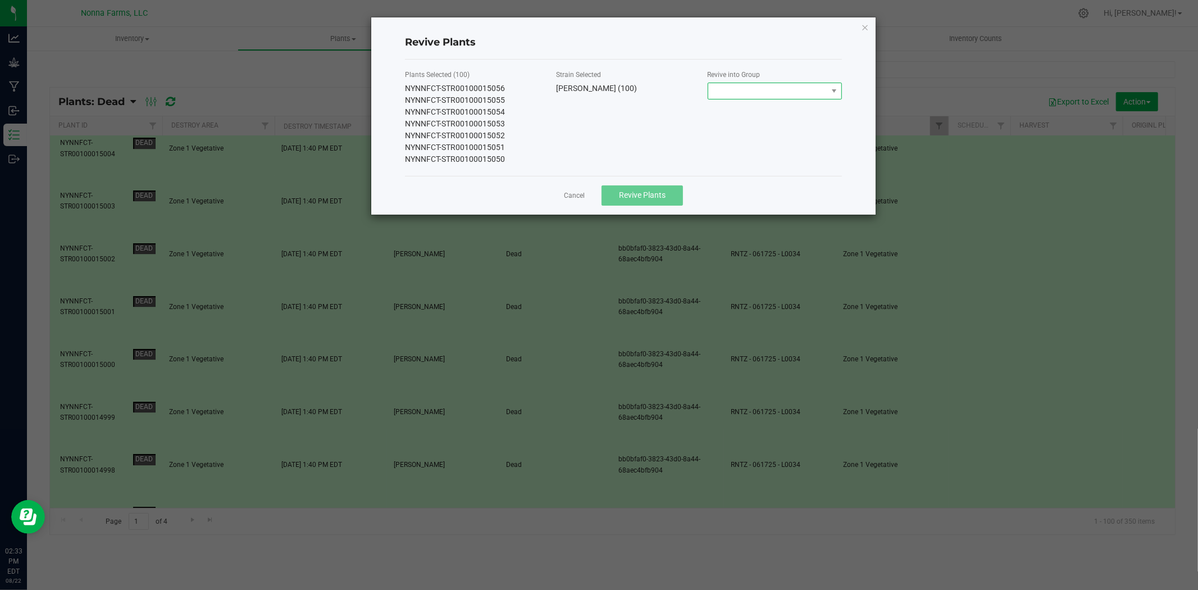
click at [766, 92] on span at bounding box center [767, 91] width 119 height 16
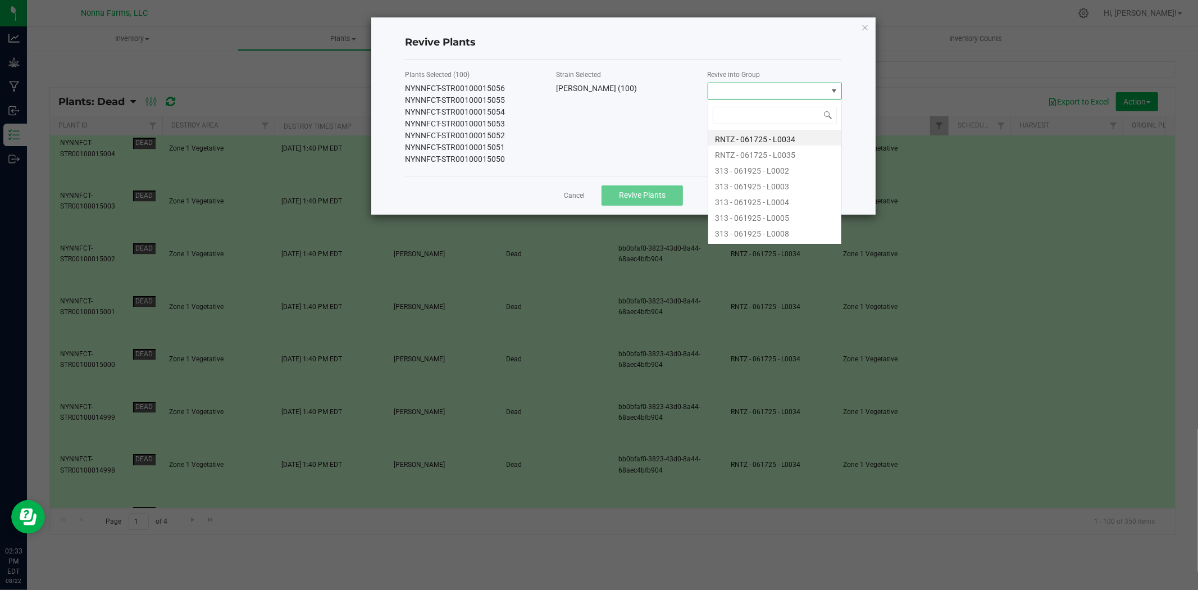
scroll to position [17, 135]
click at [779, 142] on li "RNTZ - 061725 - L0034" at bounding box center [774, 138] width 133 height 16
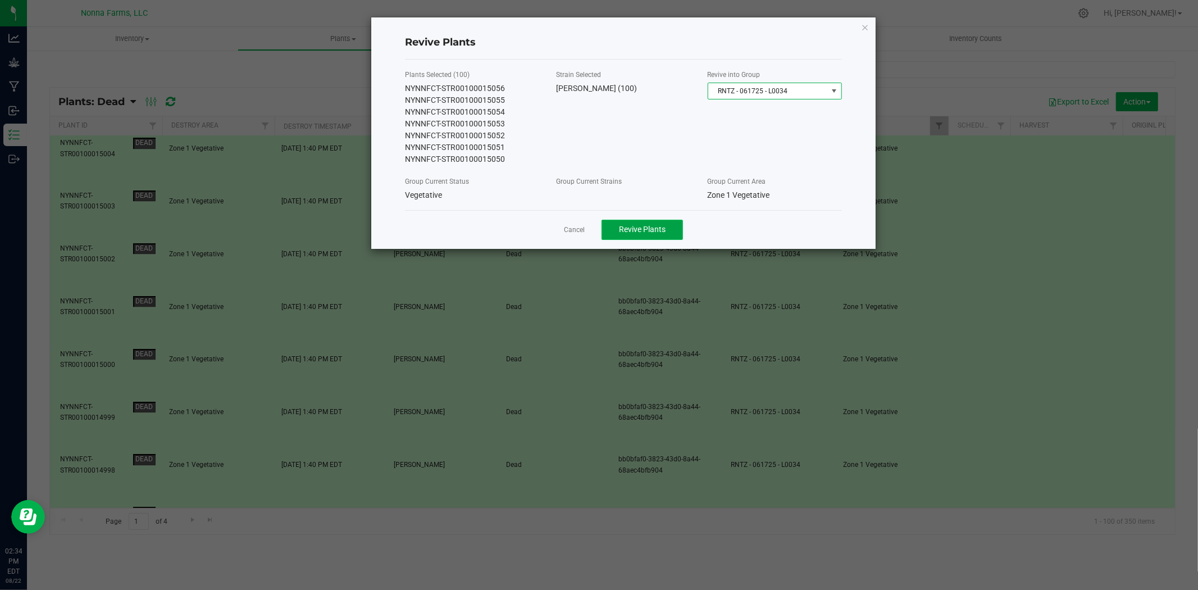
click at [661, 229] on span "Revive Plants" at bounding box center [642, 229] width 47 height 9
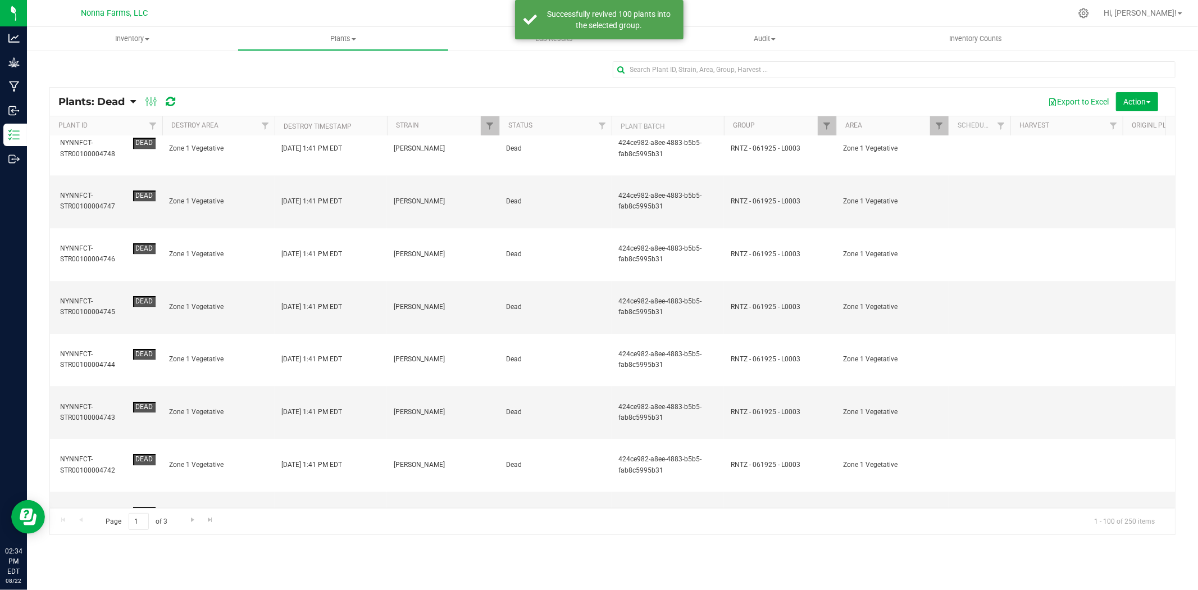
scroll to position [0, 0]
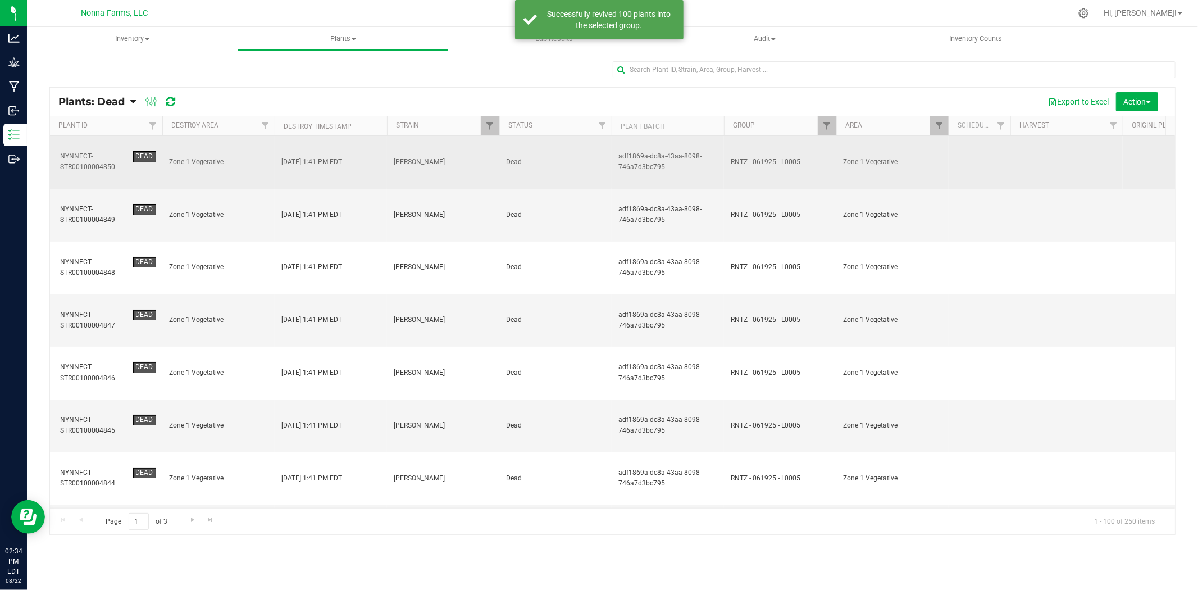
click at [213, 157] on span "Zone 1 Vegetative" at bounding box center [218, 162] width 99 height 11
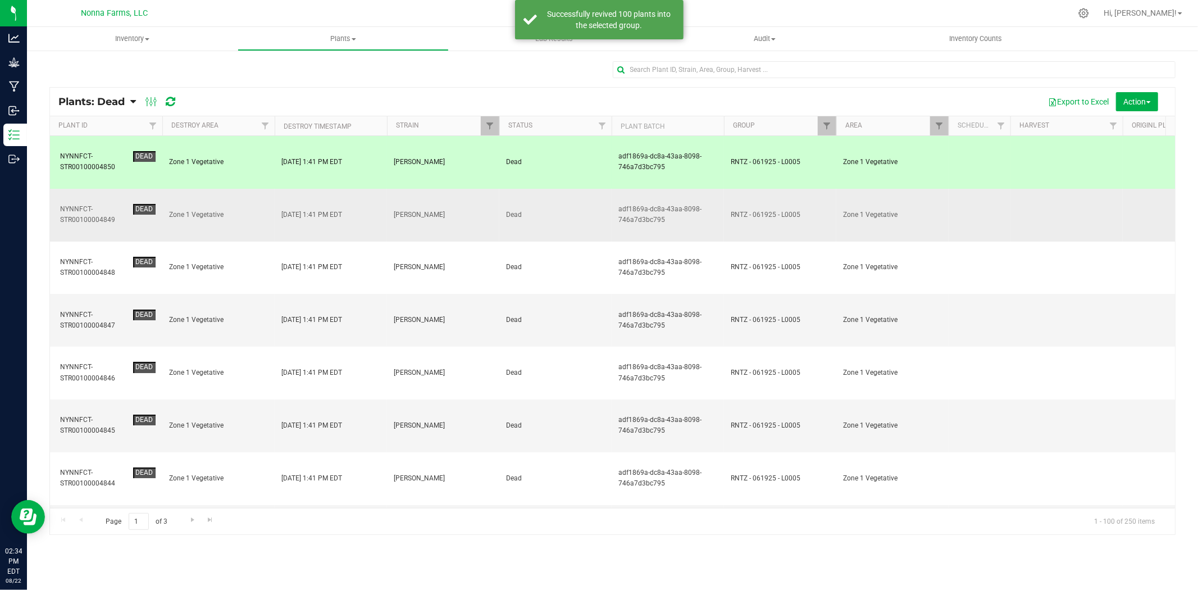
click at [203, 210] on span "Zone 1 Vegetative" at bounding box center [218, 215] width 99 height 11
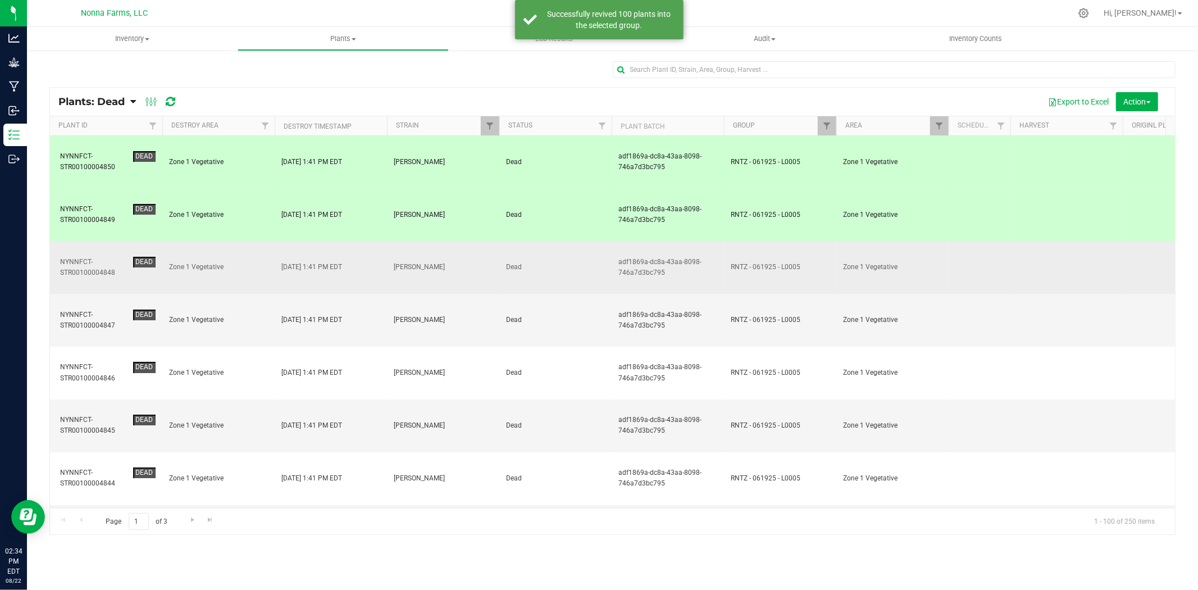
click at [198, 242] on td "Zone 1 Vegetative" at bounding box center [218, 268] width 112 height 53
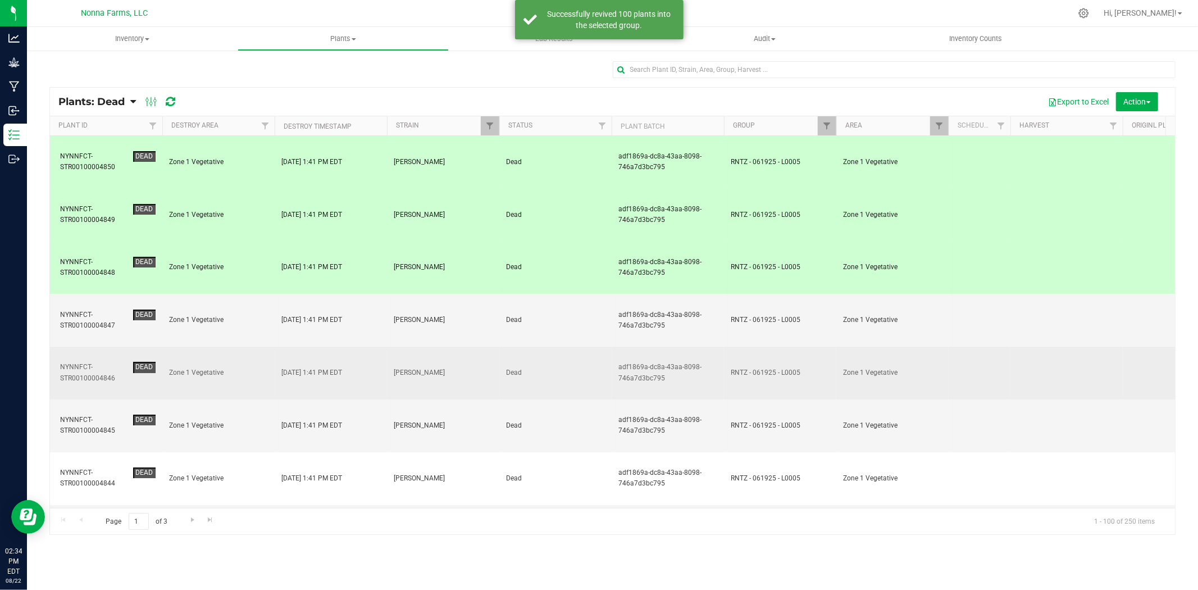
click at [199, 367] on span "Zone 1 Vegetative" at bounding box center [218, 372] width 99 height 11
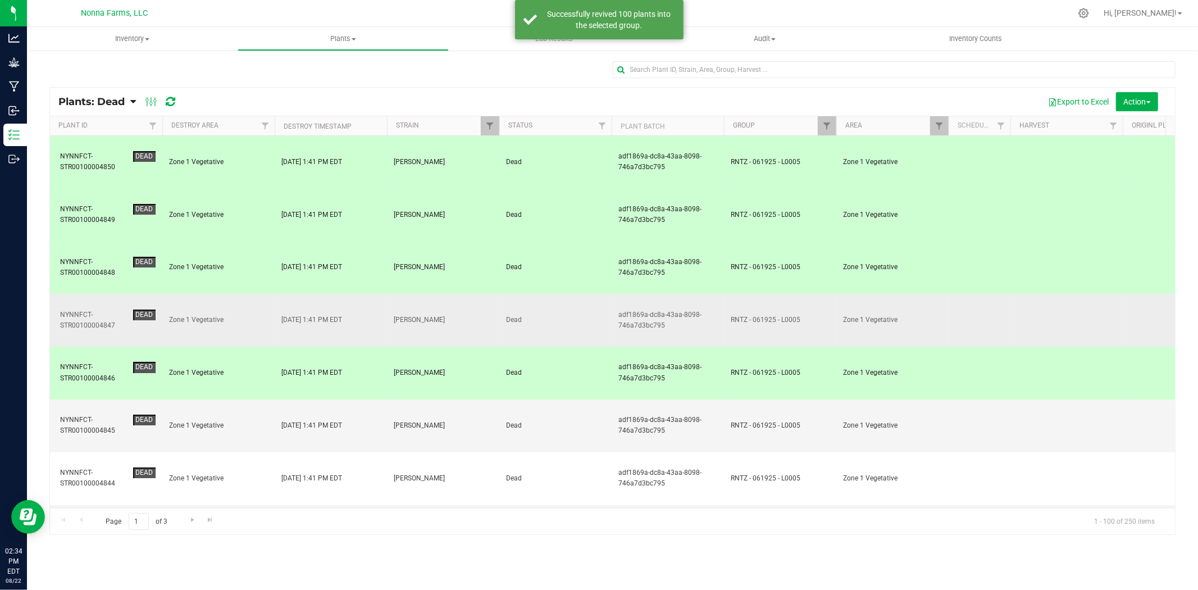
click at [176, 315] on span "Zone 1 Vegetative" at bounding box center [218, 320] width 99 height 11
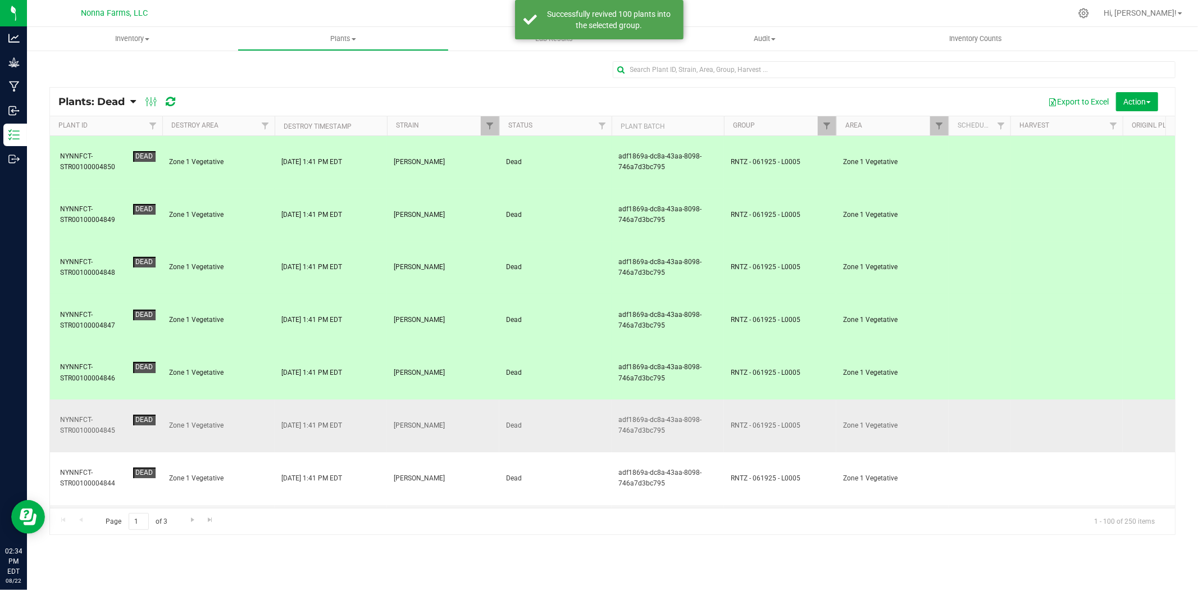
click at [211, 399] on td "Zone 1 Vegetative" at bounding box center [218, 425] width 112 height 53
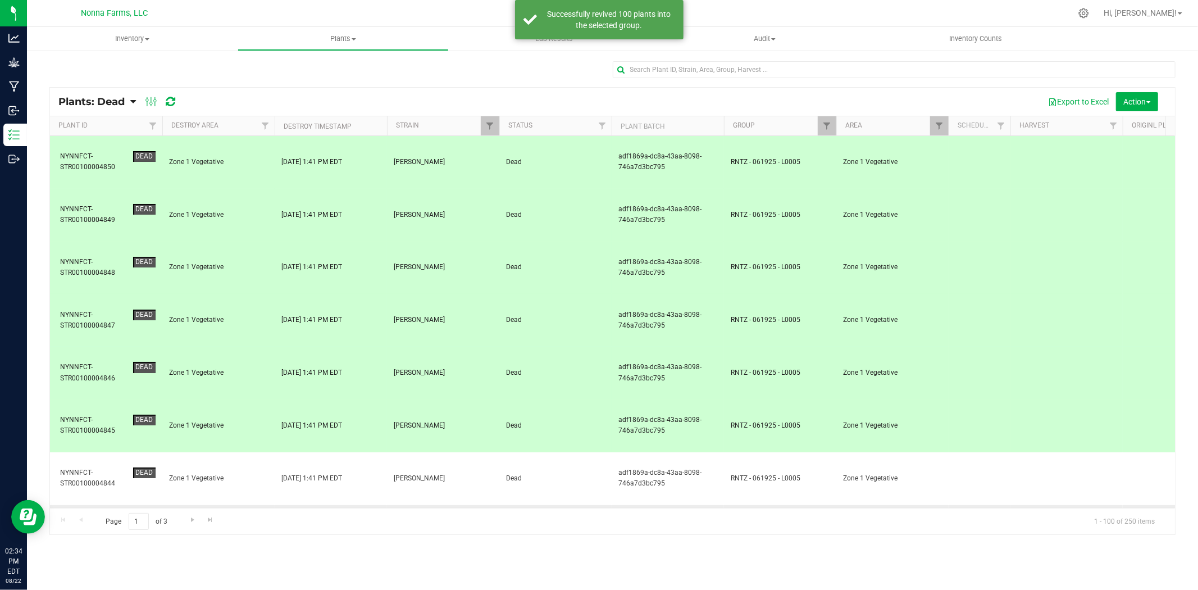
click at [216, 526] on span "Zone 1 Vegetative" at bounding box center [218, 531] width 99 height 11
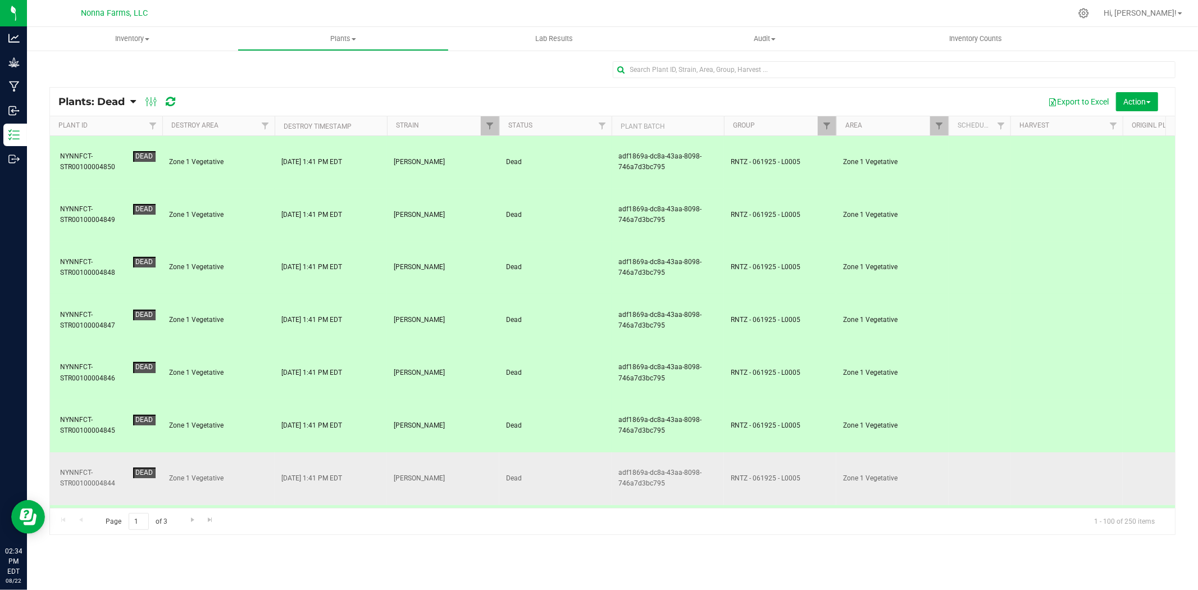
click at [205, 473] on span "Zone 1 Vegetative" at bounding box center [218, 478] width 99 height 11
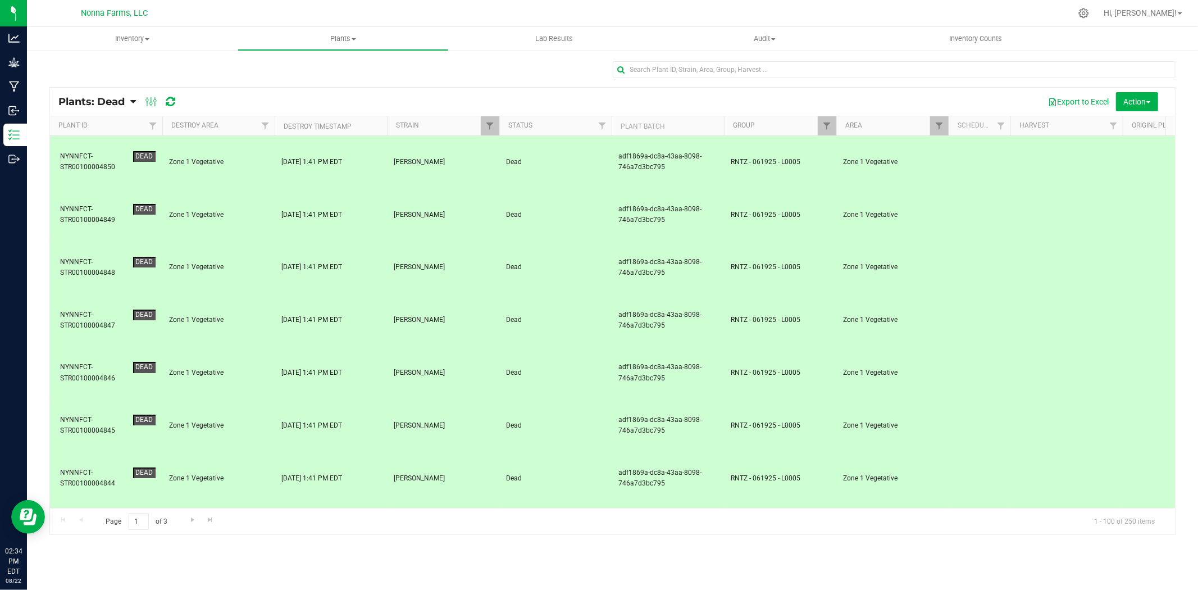
drag, startPoint x: 192, startPoint y: 371, endPoint x: 210, endPoint y: 400, distance: 33.5
click at [193, 526] on span "Zone 1 Vegetative" at bounding box center [218, 531] width 99 height 11
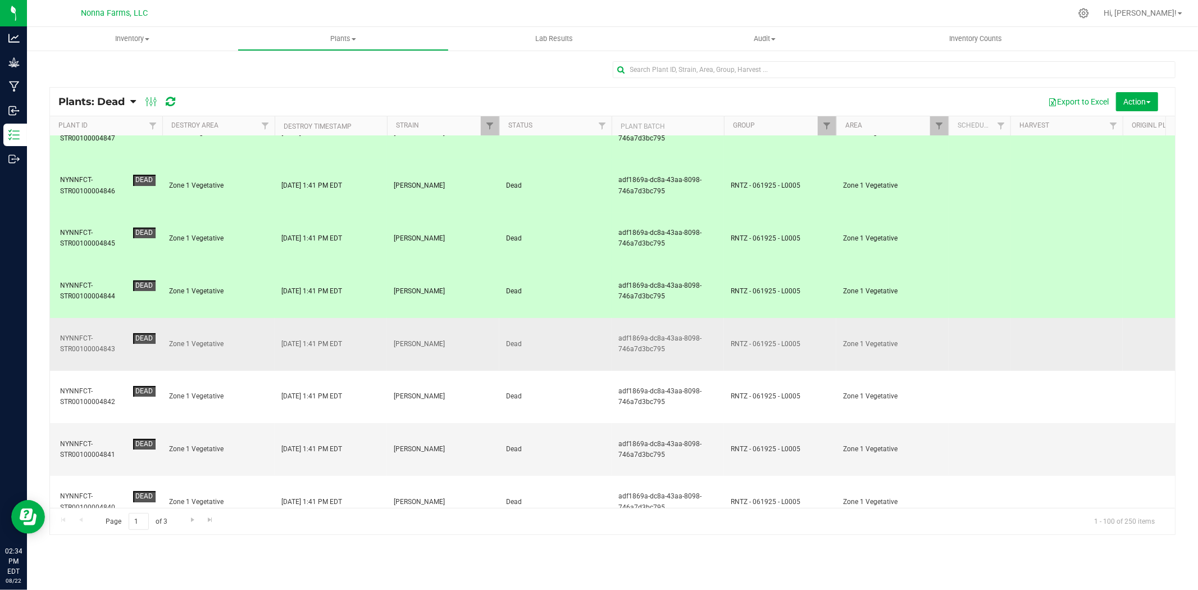
click at [239, 318] on td "Zone 1 Vegetative" at bounding box center [218, 344] width 112 height 53
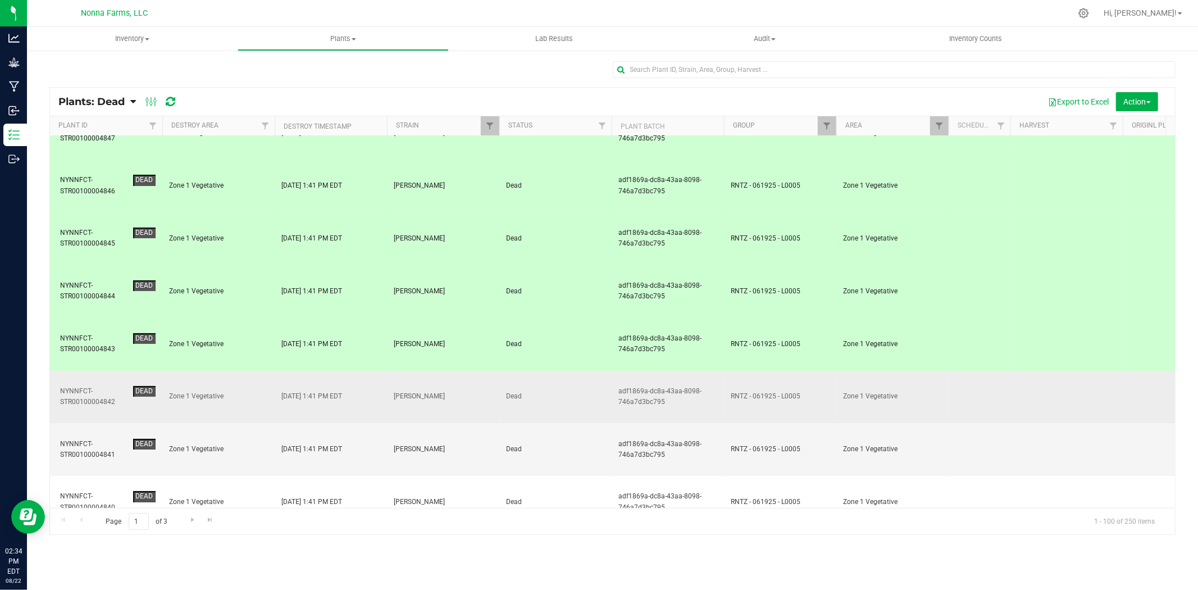
click at [234, 371] on td "Zone 1 Vegetative" at bounding box center [218, 397] width 112 height 53
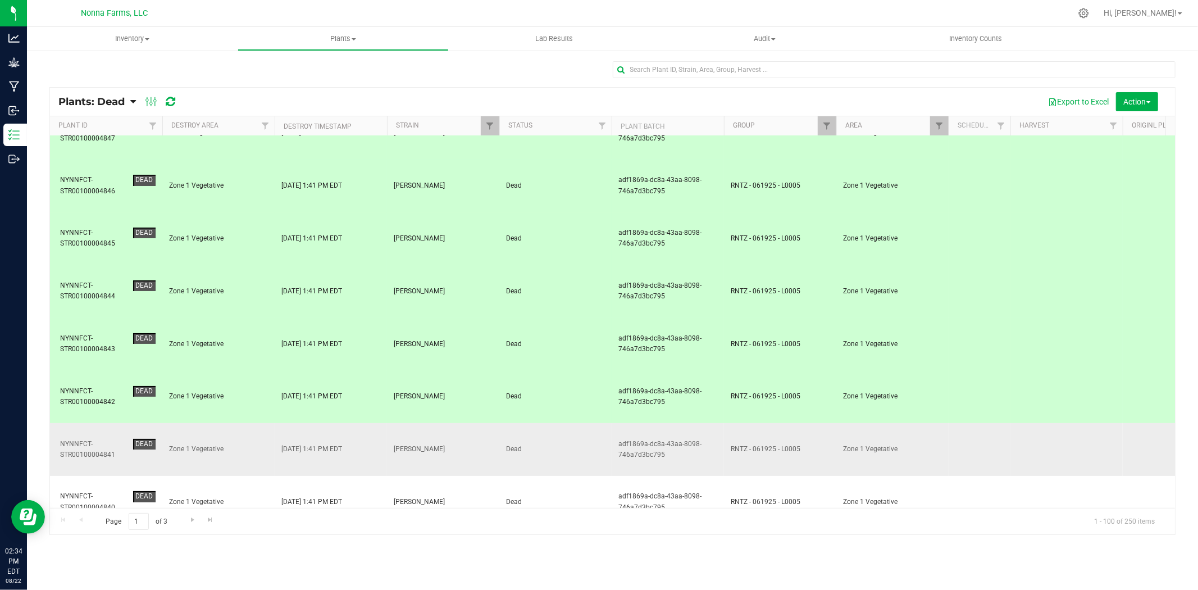
click at [227, 423] on td "Zone 1 Vegetative" at bounding box center [218, 449] width 112 height 53
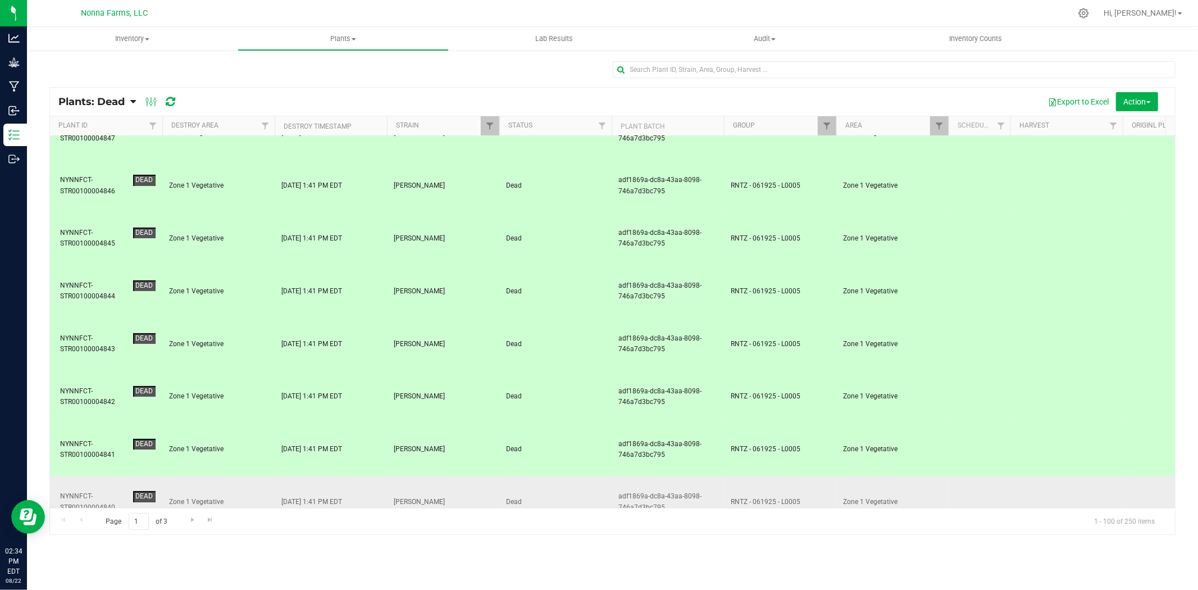
click at [222, 476] on td "Zone 1 Vegetative" at bounding box center [218, 502] width 112 height 53
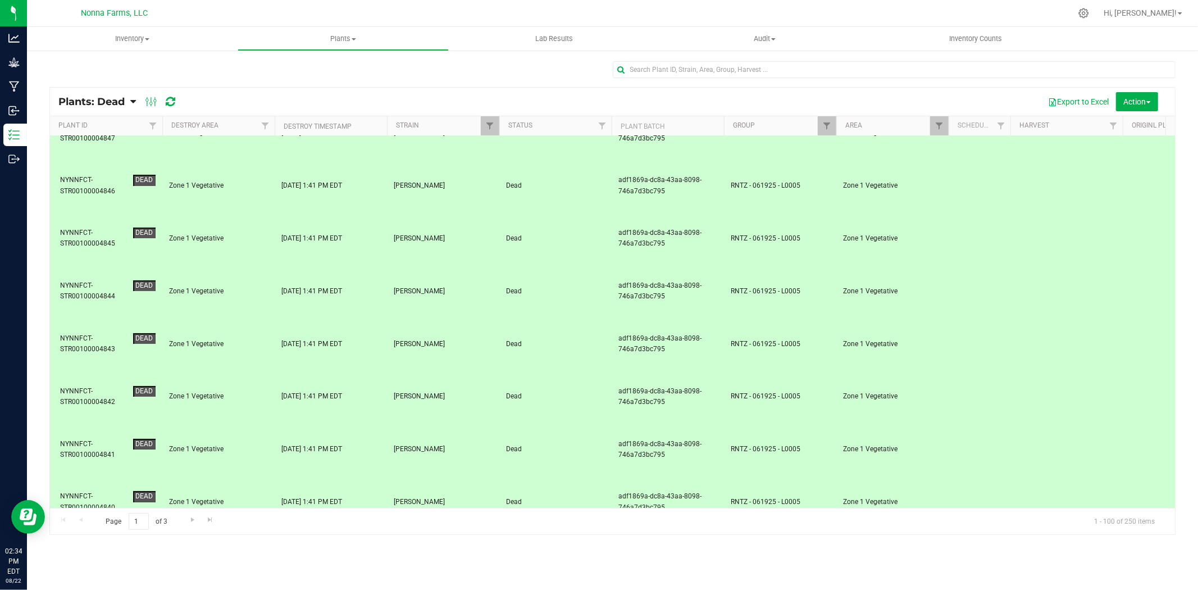
click at [227, 549] on span "Zone 1 Vegetative" at bounding box center [218, 554] width 99 height 11
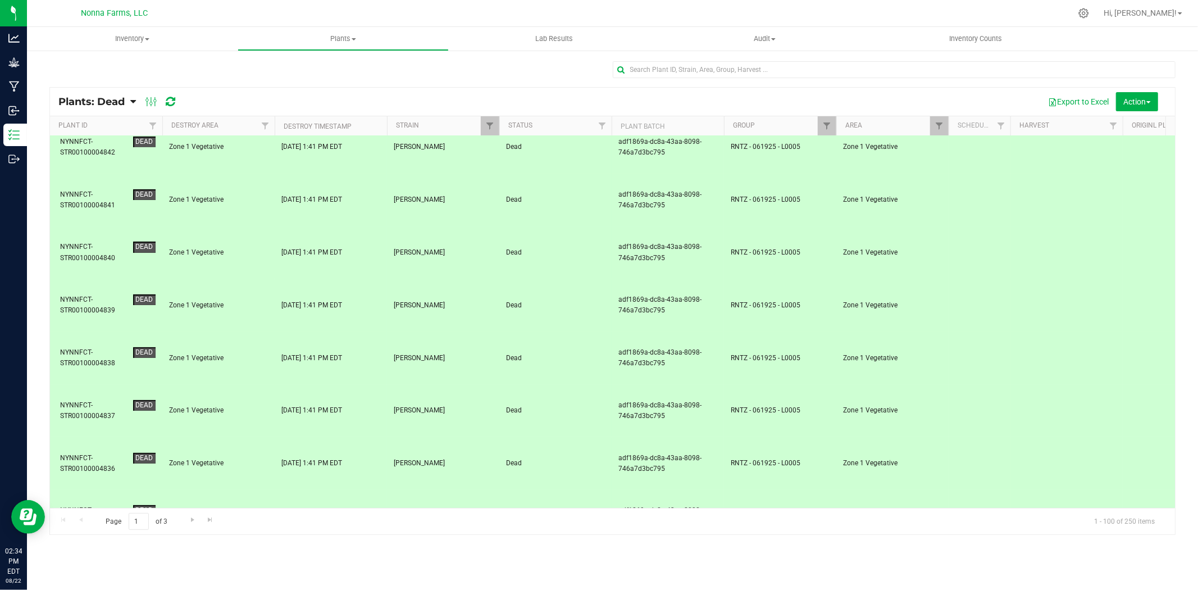
click at [240, 543] on td "Zone 1 Vegetative" at bounding box center [218, 569] width 112 height 53
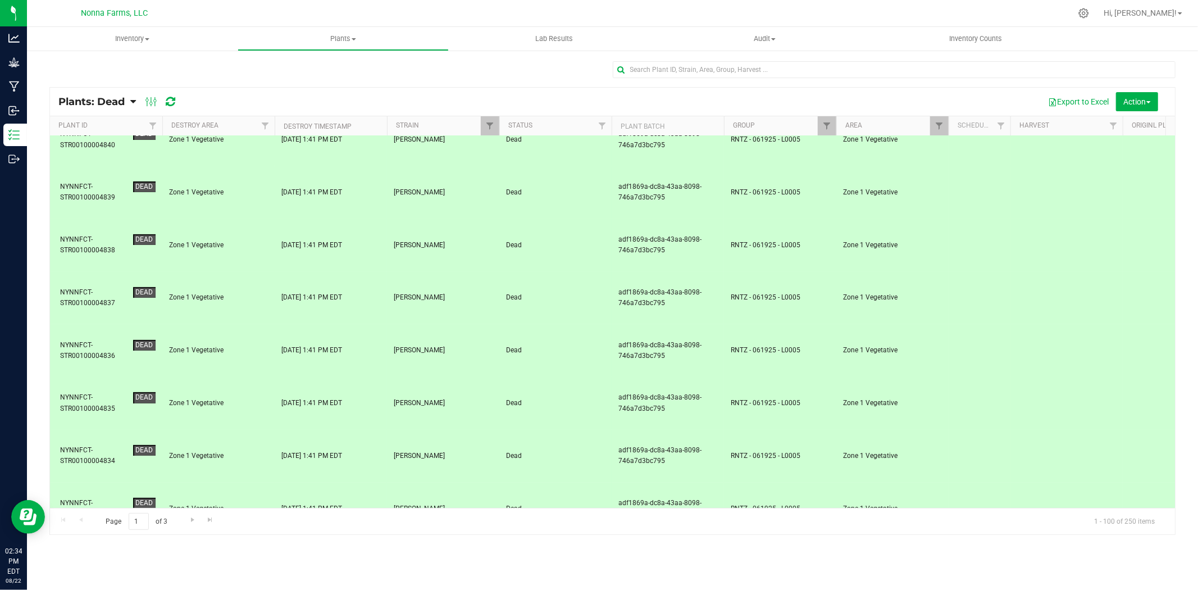
scroll to position [686, 0]
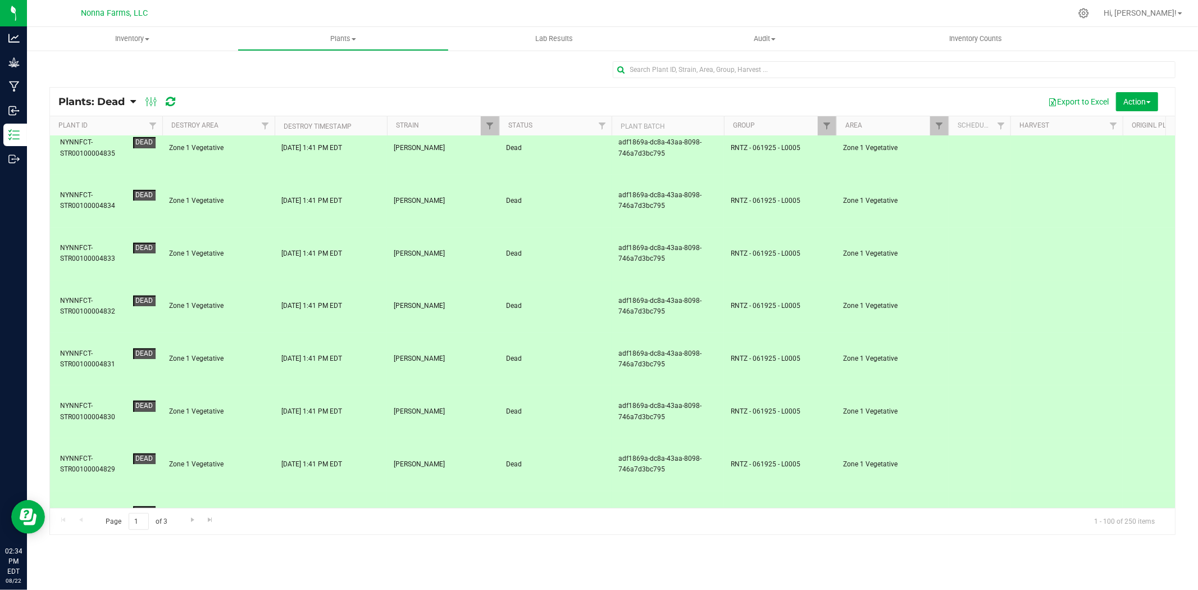
scroll to position [936, 0]
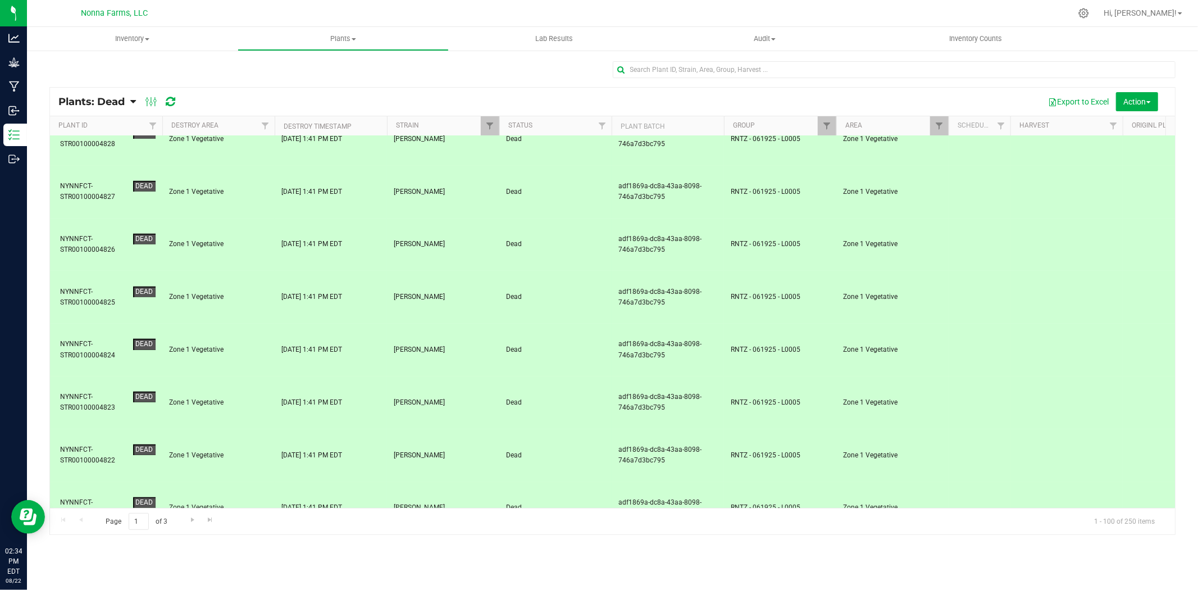
scroll to position [1186, 0]
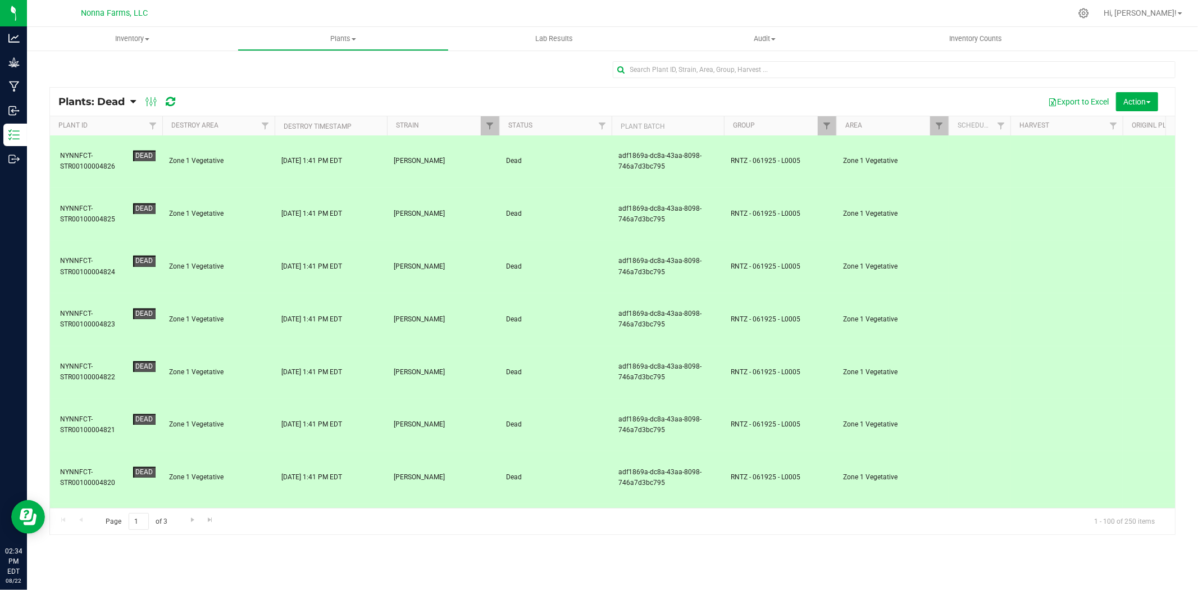
scroll to position [1373, 0]
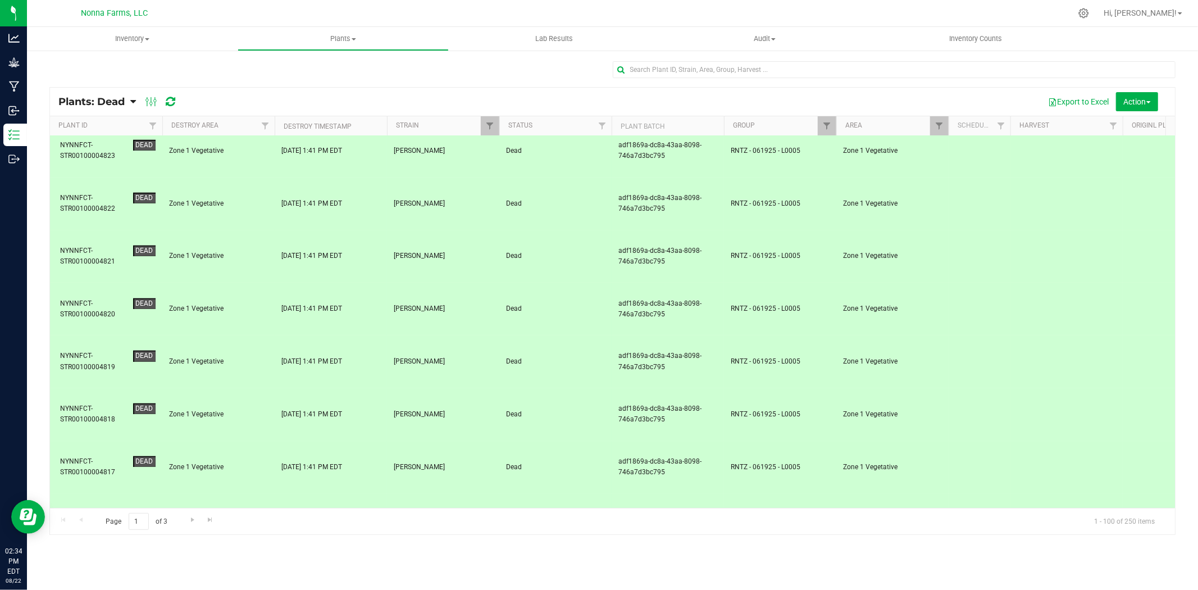
scroll to position [1560, 0]
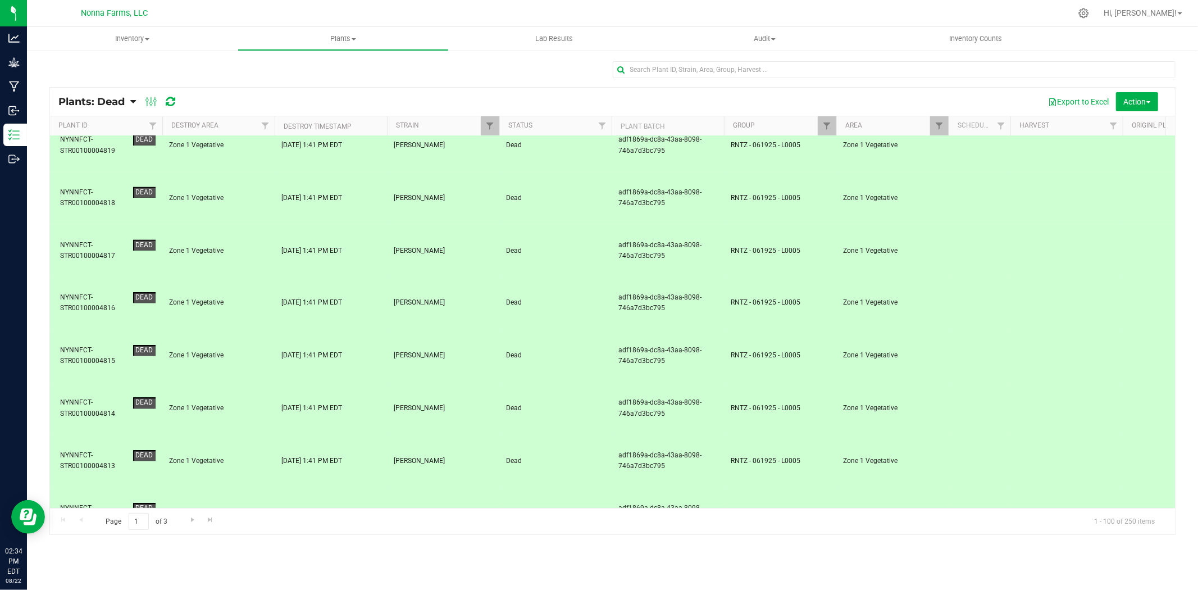
scroll to position [1748, 0]
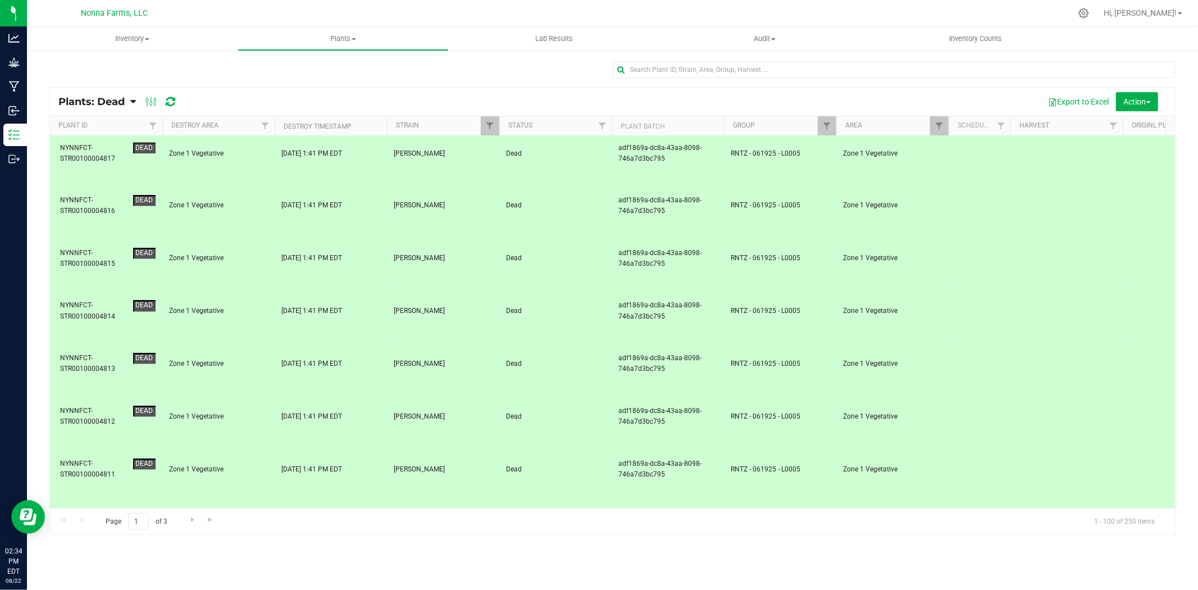
drag, startPoint x: 242, startPoint y: 270, endPoint x: 243, endPoint y: 284, distance: 14.1
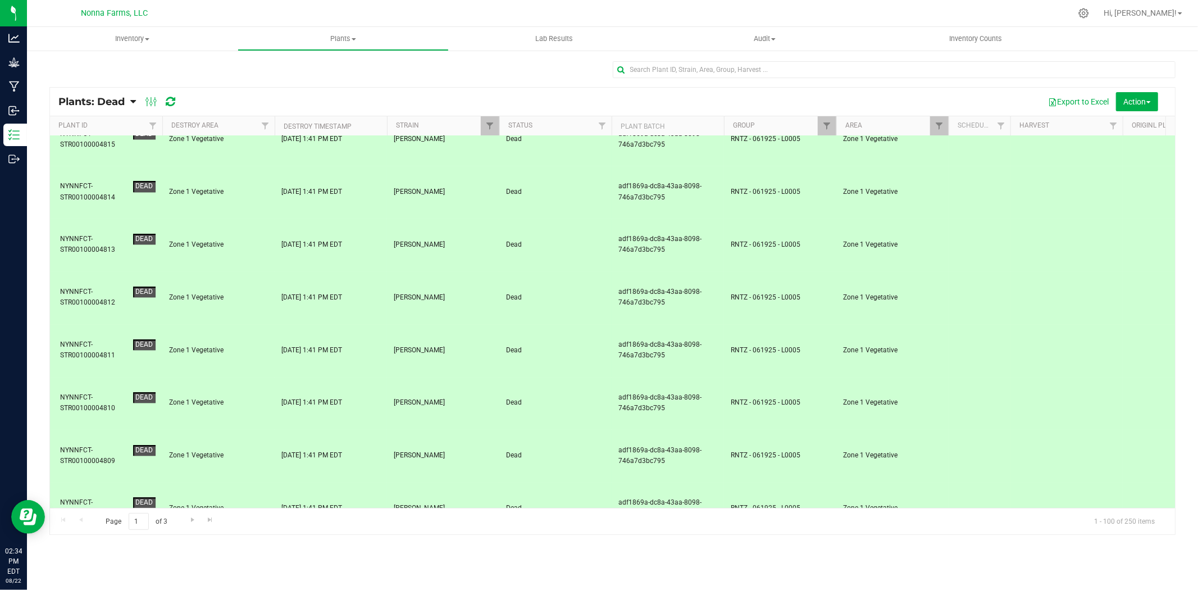
scroll to position [1872, 0]
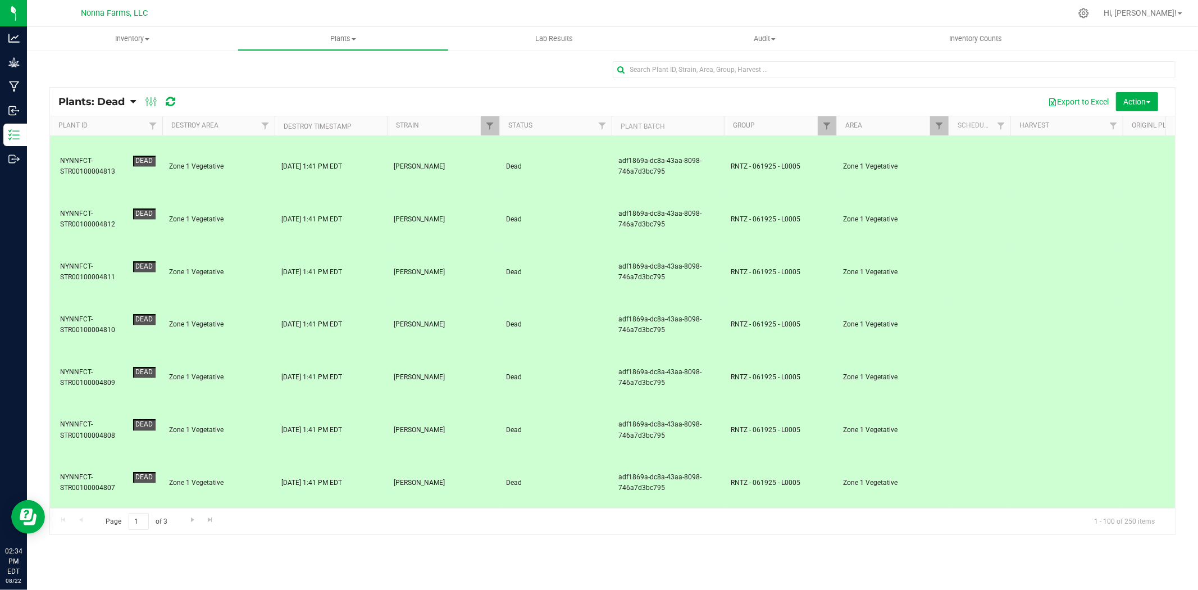
scroll to position [2059, 0]
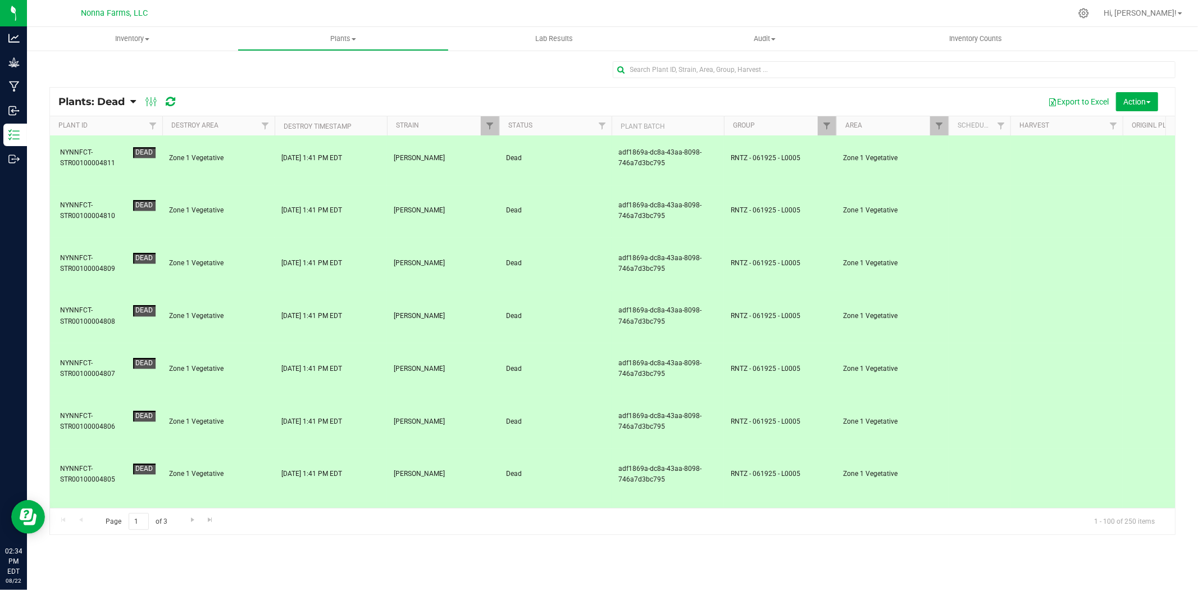
drag, startPoint x: 231, startPoint y: 242, endPoint x: 231, endPoint y: 256, distance: 13.5
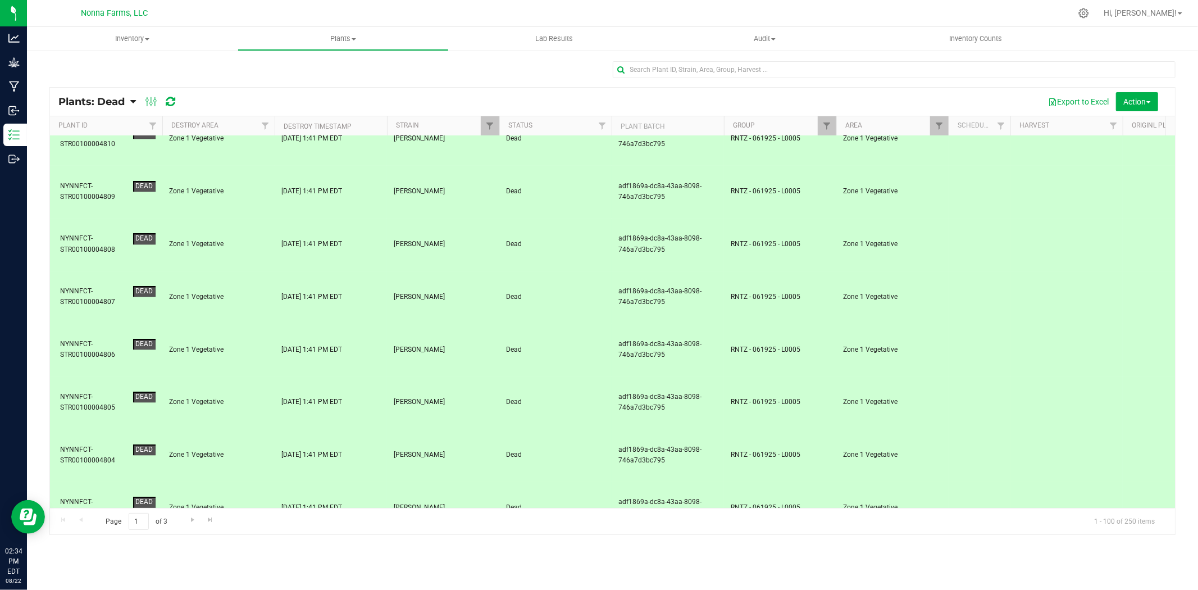
scroll to position [2309, 0]
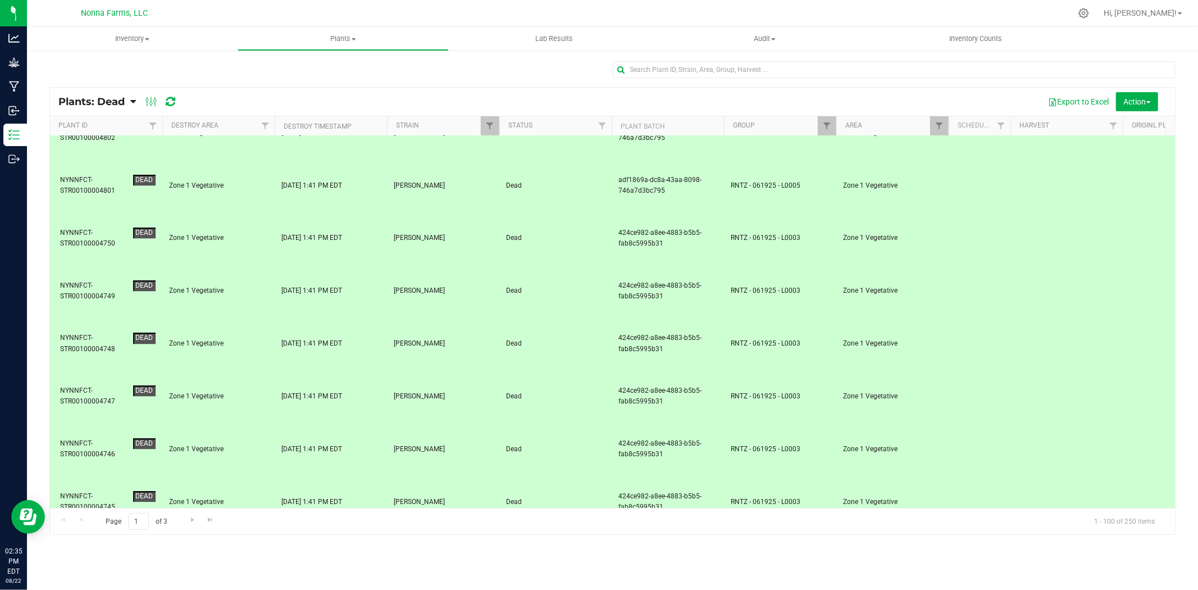
scroll to position [2683, 0]
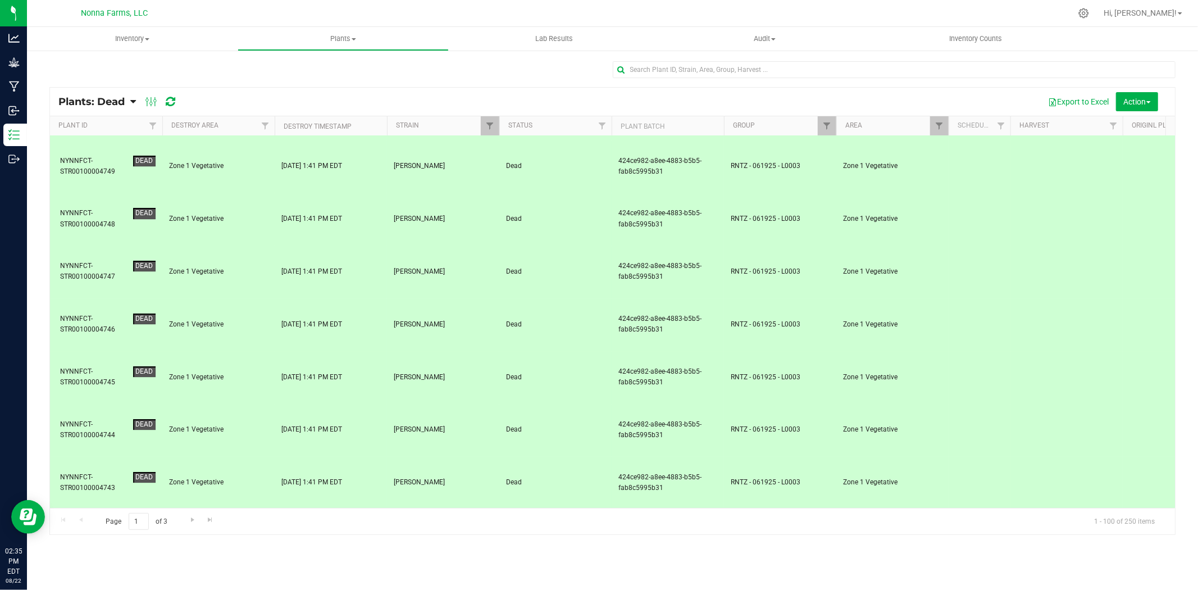
drag, startPoint x: 243, startPoint y: 406, endPoint x: 240, endPoint y: 400, distance: 6.6
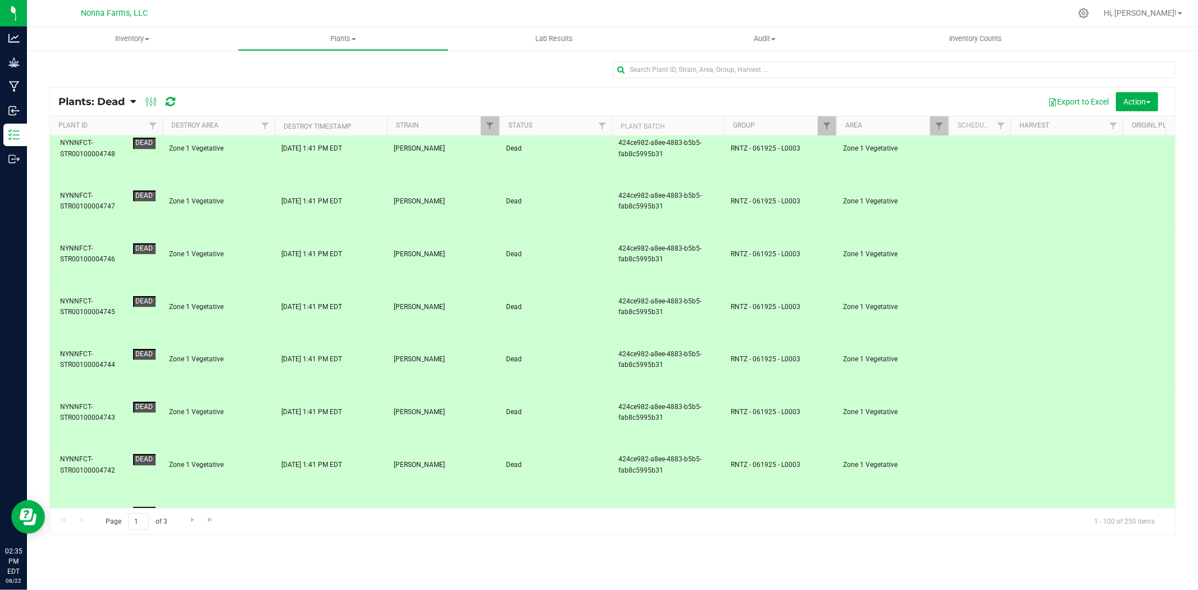
click at [1139, 93] on button "Action" at bounding box center [1137, 101] width 42 height 19
click at [1114, 129] on span "Revive plants" at bounding box center [1125, 126] width 44 height 9
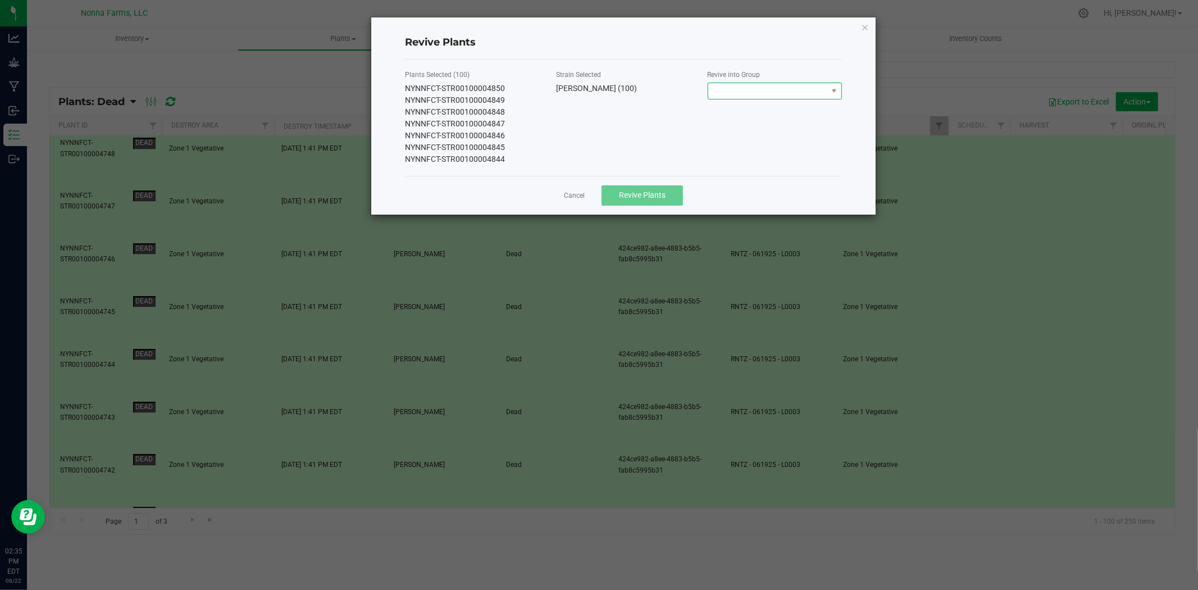
click at [731, 87] on span at bounding box center [767, 91] width 119 height 16
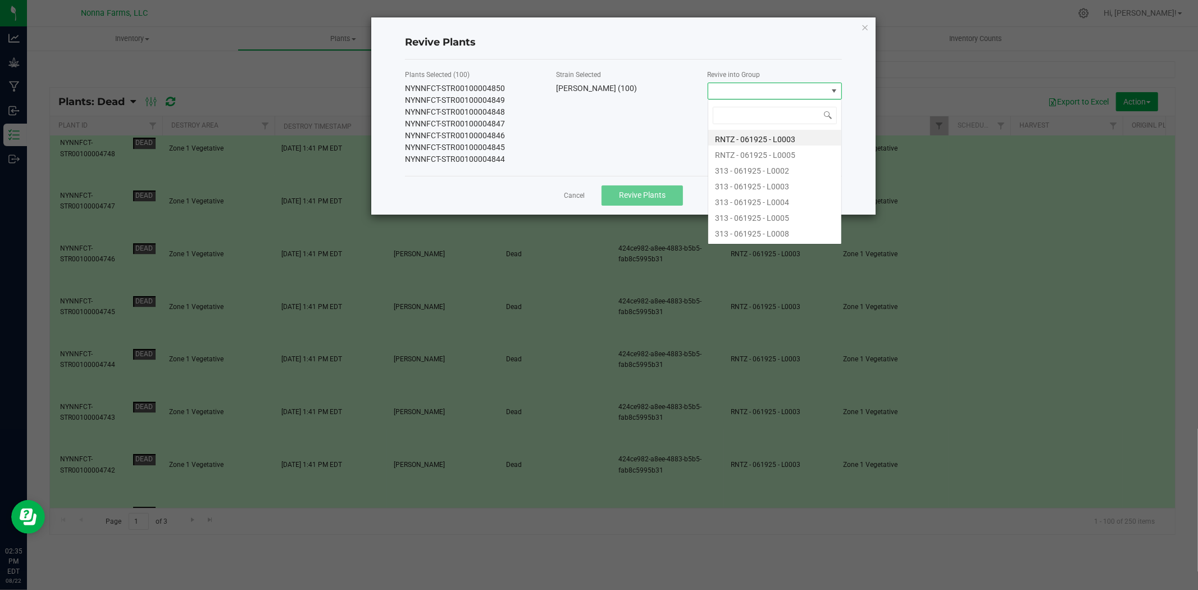
scroll to position [17, 135]
click at [775, 138] on li "RNTZ - 061925 - L0003" at bounding box center [774, 138] width 133 height 16
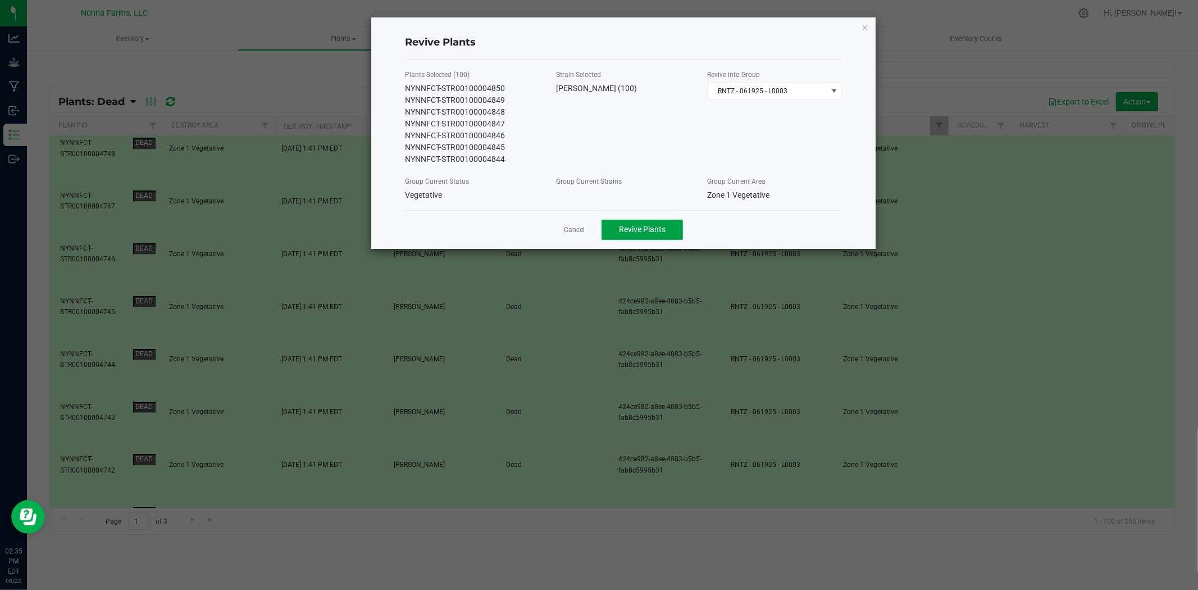
click at [634, 226] on span "Revive Plants" at bounding box center [642, 229] width 47 height 9
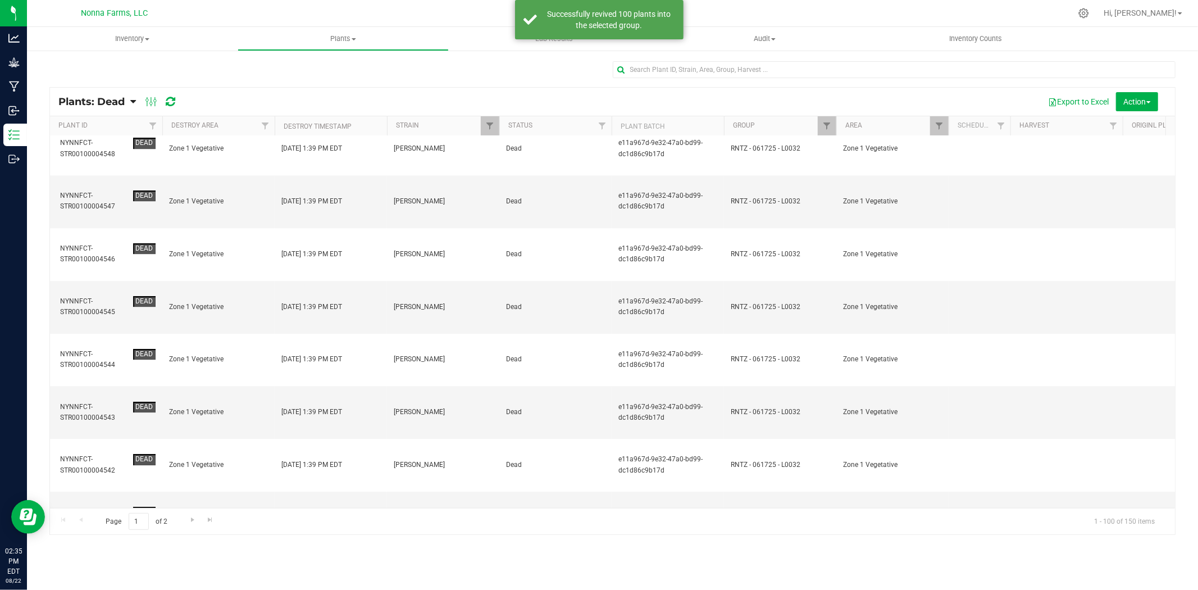
scroll to position [0, 0]
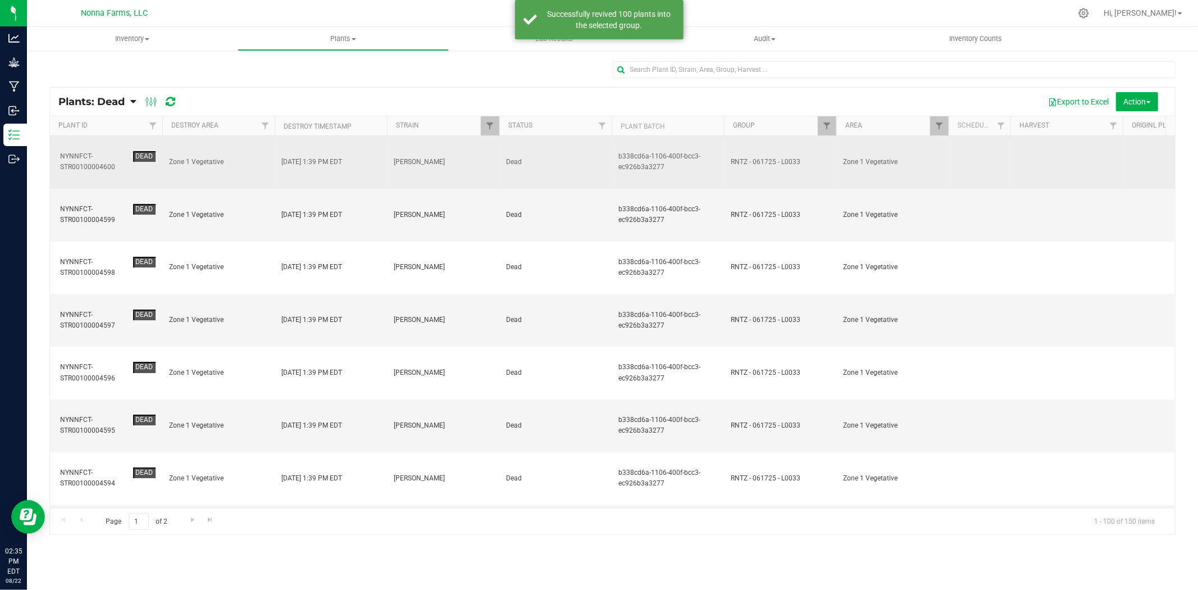
click at [217, 157] on span "Zone 1 Vegetative" at bounding box center [218, 162] width 99 height 11
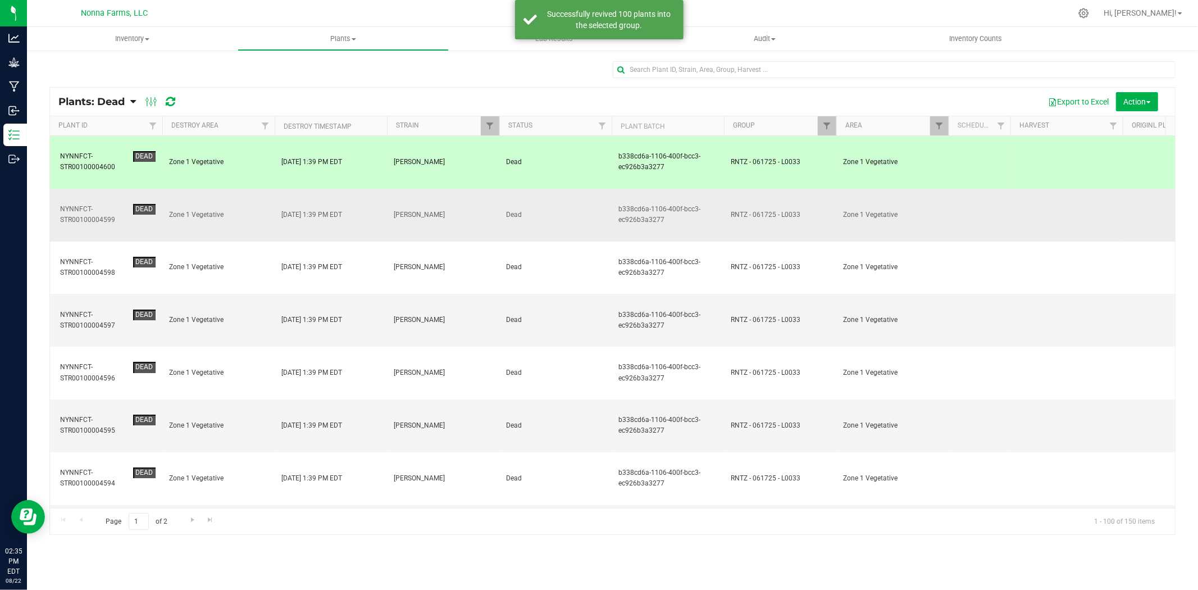
click at [227, 191] on td "Zone 1 Vegetative" at bounding box center [218, 215] width 112 height 53
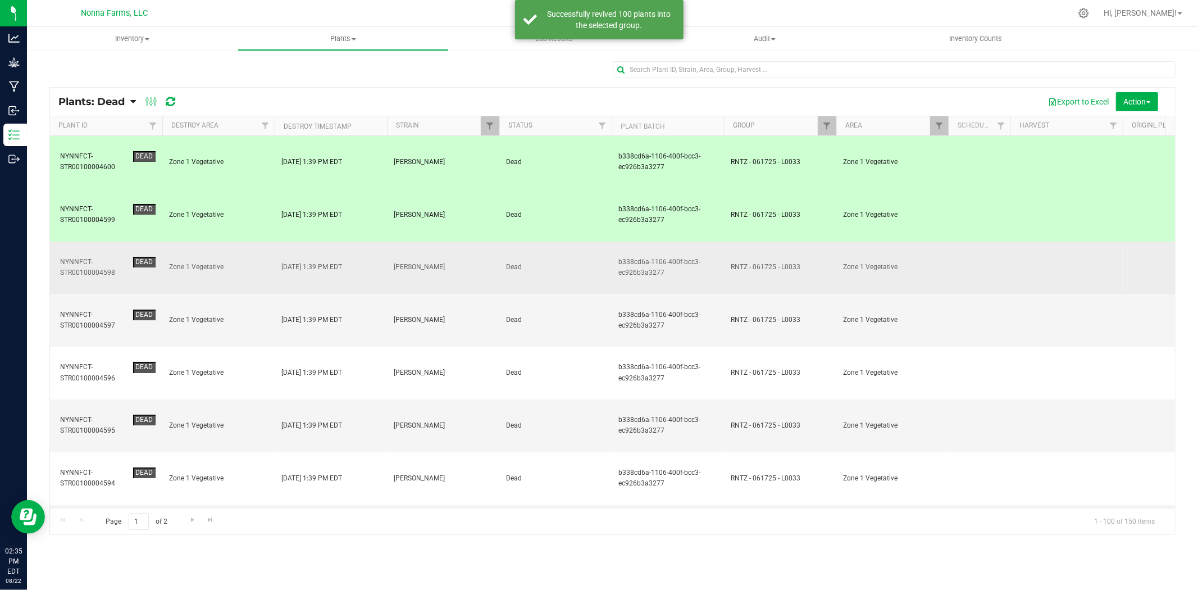
click at [227, 262] on span "Zone 1 Vegetative" at bounding box center [218, 267] width 99 height 11
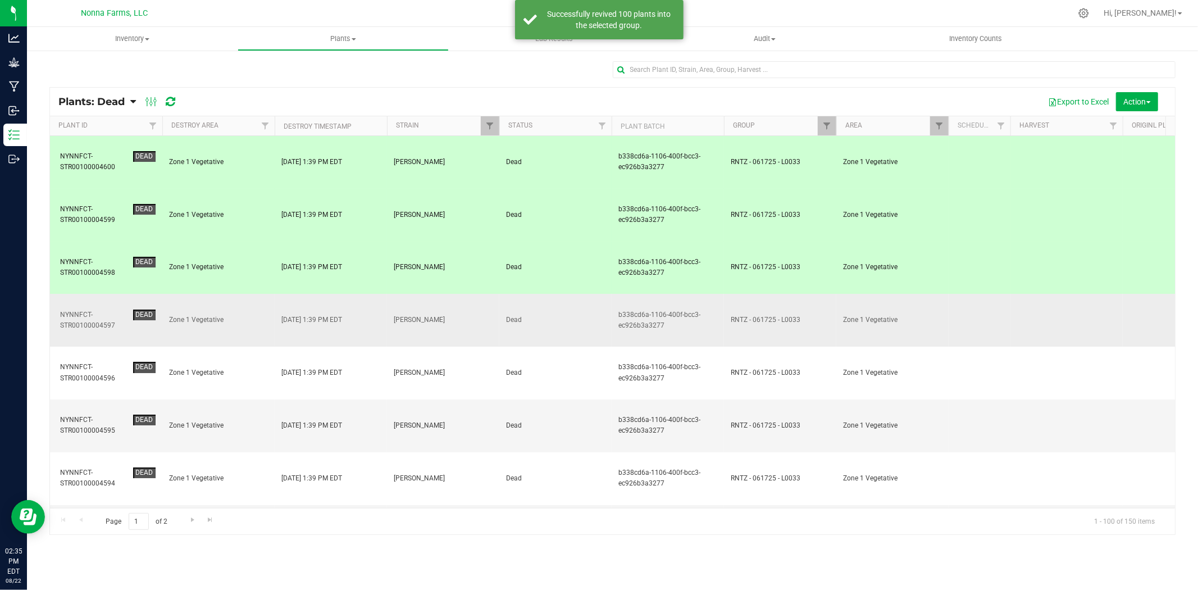
click at [222, 294] on td "Zone 1 Vegetative" at bounding box center [218, 320] width 112 height 53
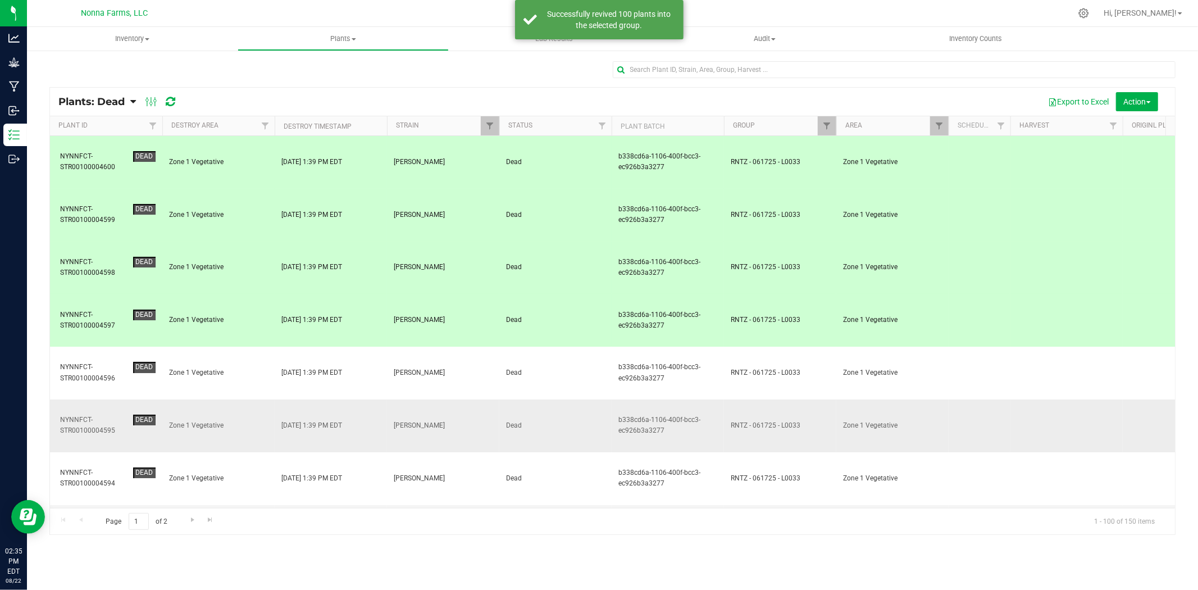
click at [232, 399] on td "Zone 1 Vegetative" at bounding box center [218, 425] width 112 height 53
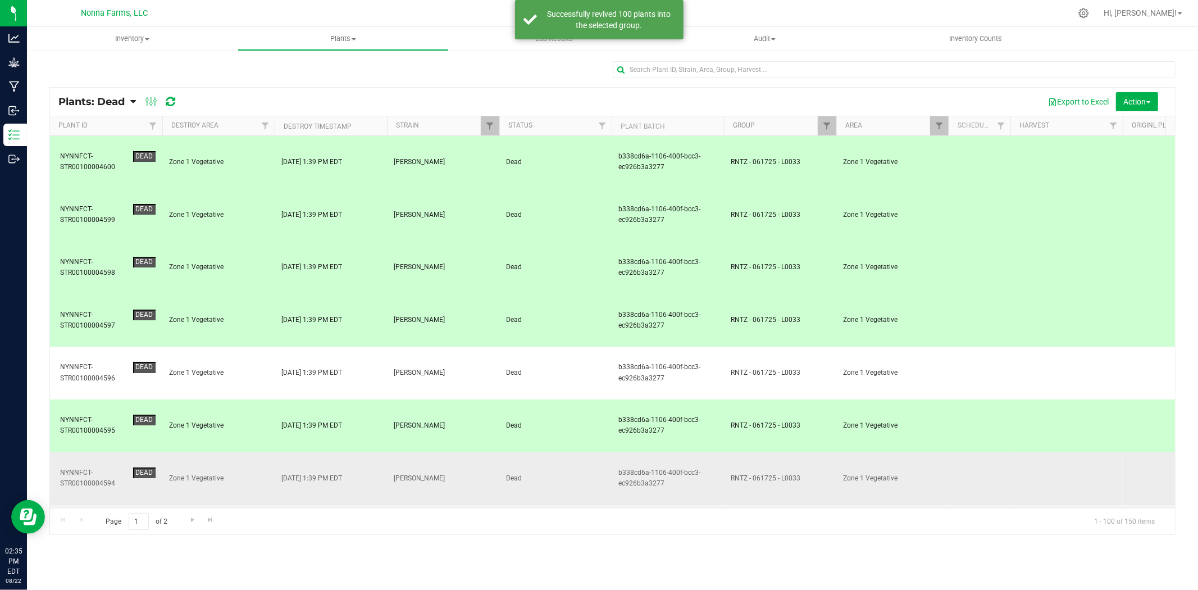
click at [232, 452] on td "Zone 1 Vegetative" at bounding box center [218, 478] width 112 height 53
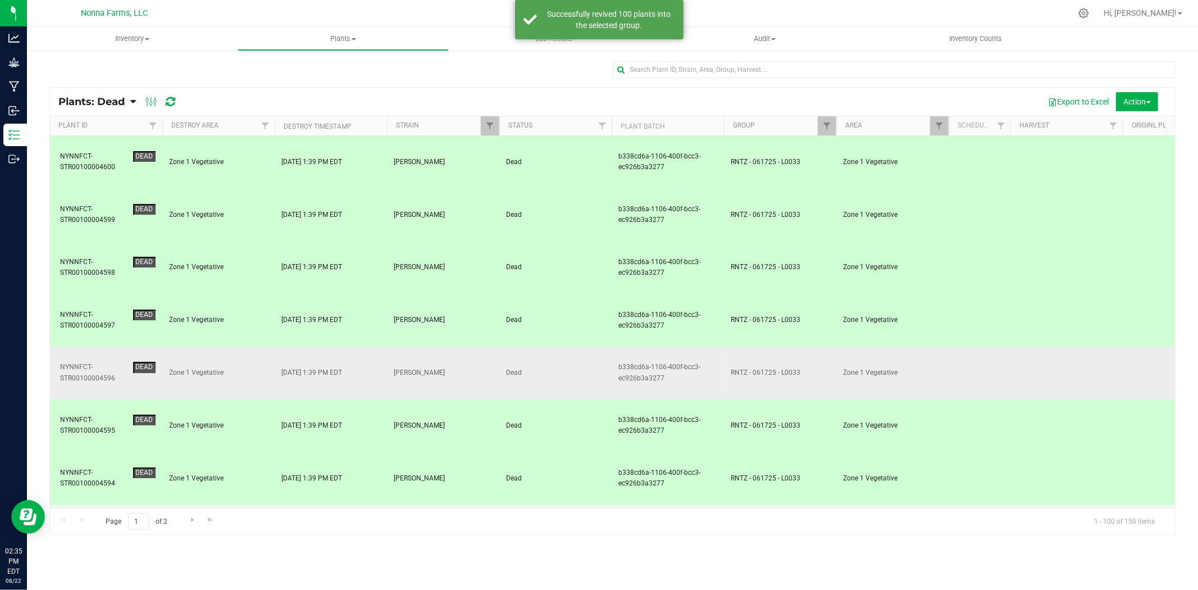
click at [208, 367] on span "Zone 1 Vegetative" at bounding box center [218, 372] width 99 height 11
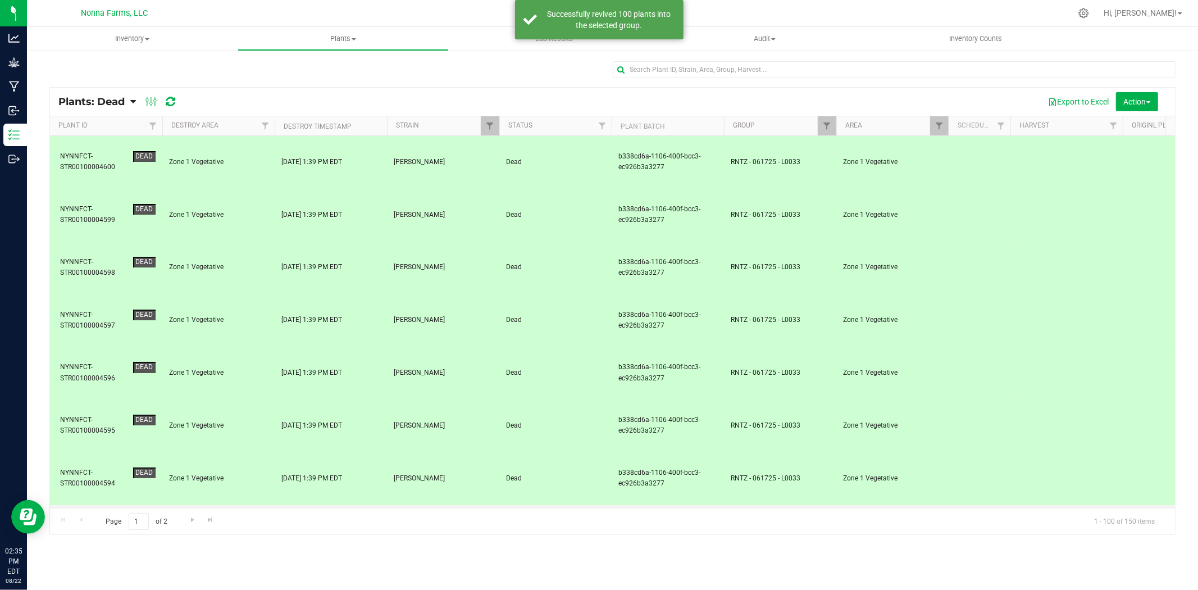
click at [227, 452] on td "Zone 1 Vegetative" at bounding box center [218, 478] width 112 height 53
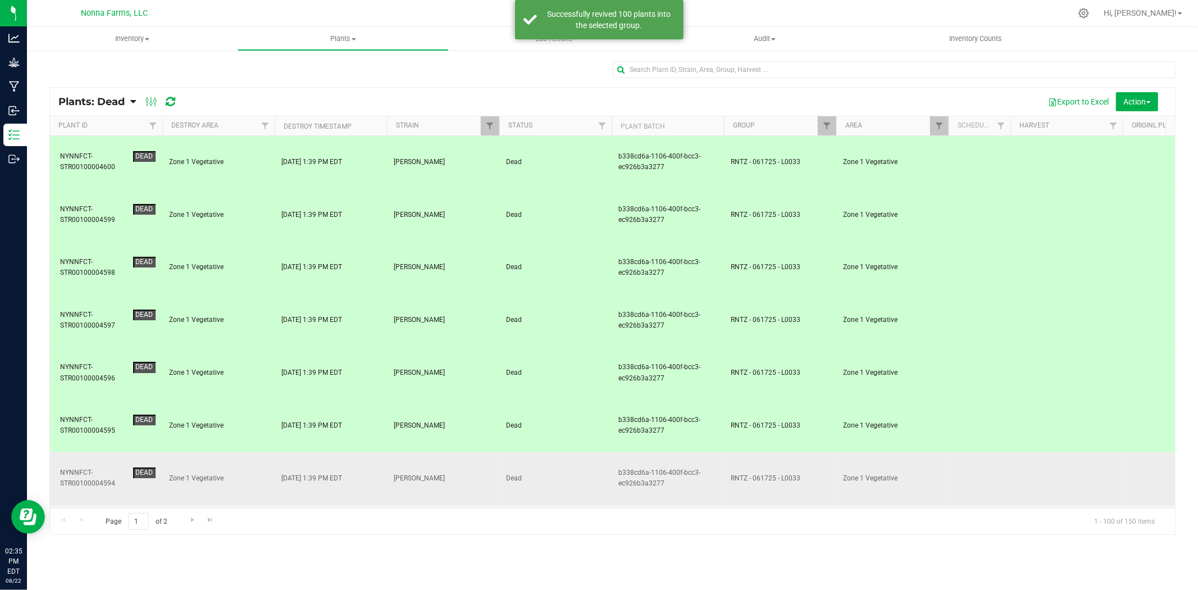
click at [213, 473] on span "Zone 1 Vegetative" at bounding box center [218, 478] width 99 height 11
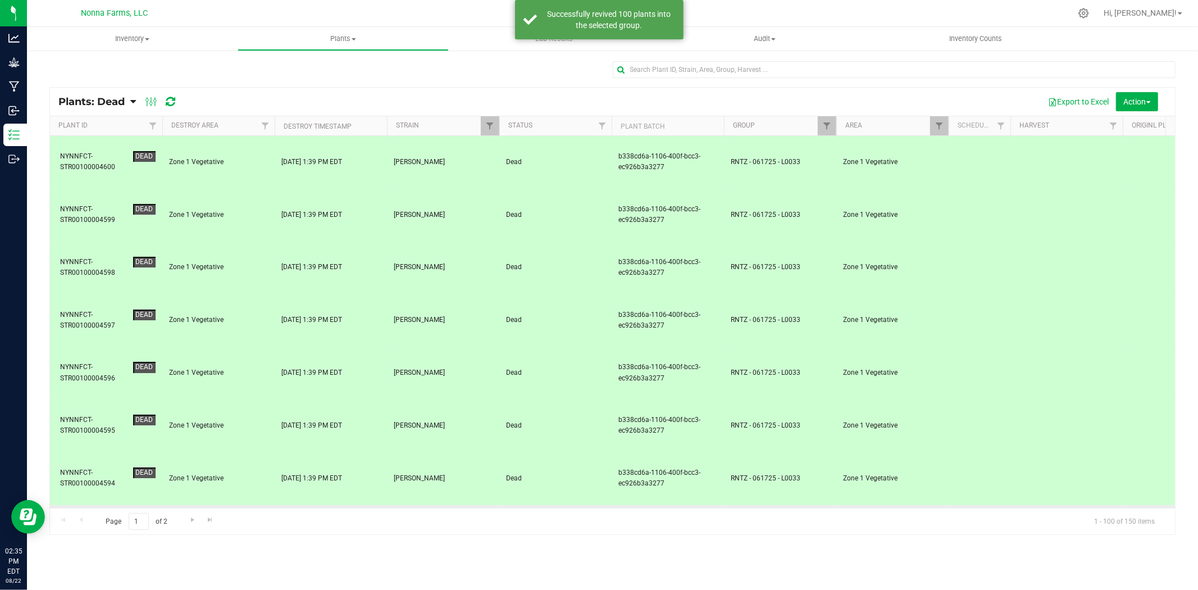
click at [218, 526] on span "Zone 1 Vegetative" at bounding box center [218, 531] width 99 height 11
click at [215, 558] on td "Zone 1 Vegetative" at bounding box center [218, 584] width 112 height 53
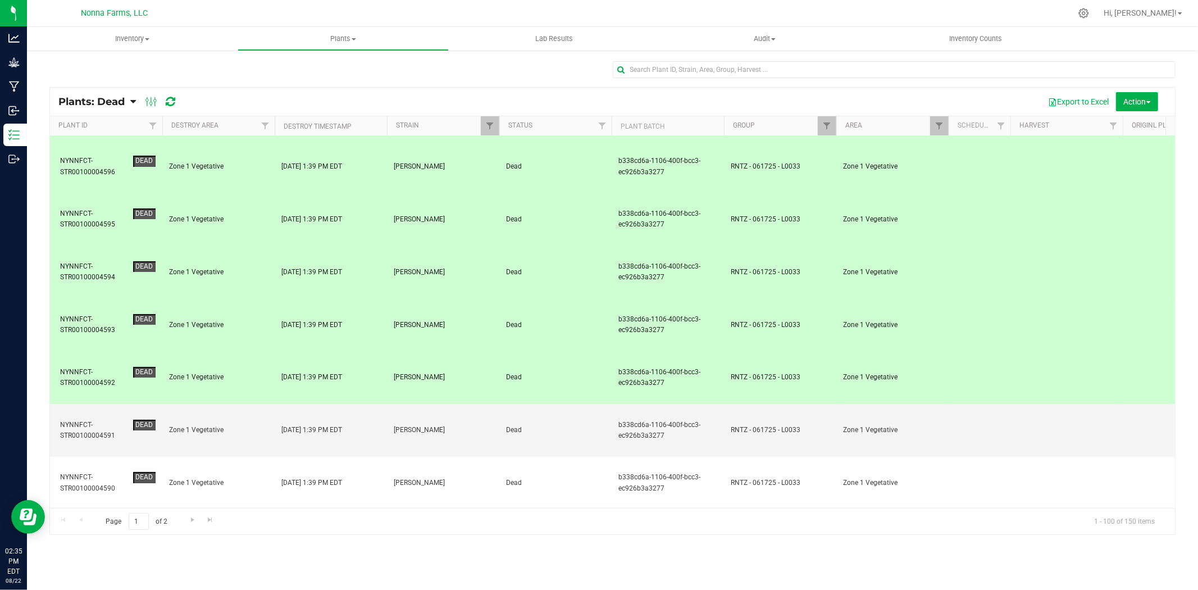
scroll to position [187, 0]
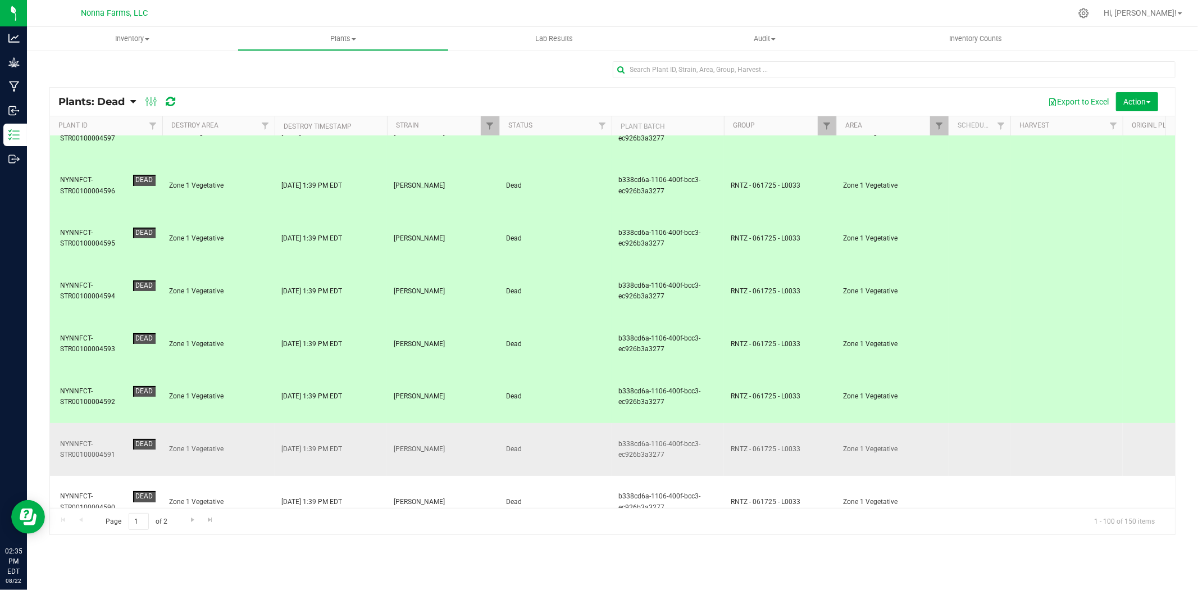
click at [232, 444] on span "Zone 1 Vegetative" at bounding box center [218, 449] width 99 height 11
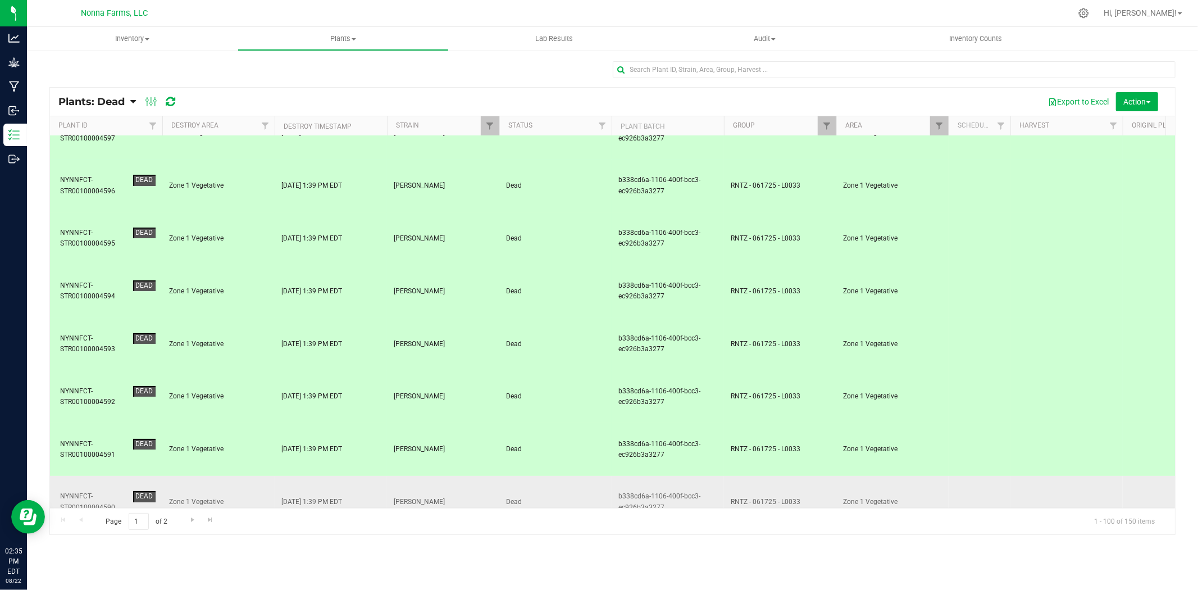
click at [224, 476] on td "Zone 1 Vegetative" at bounding box center [218, 502] width 112 height 53
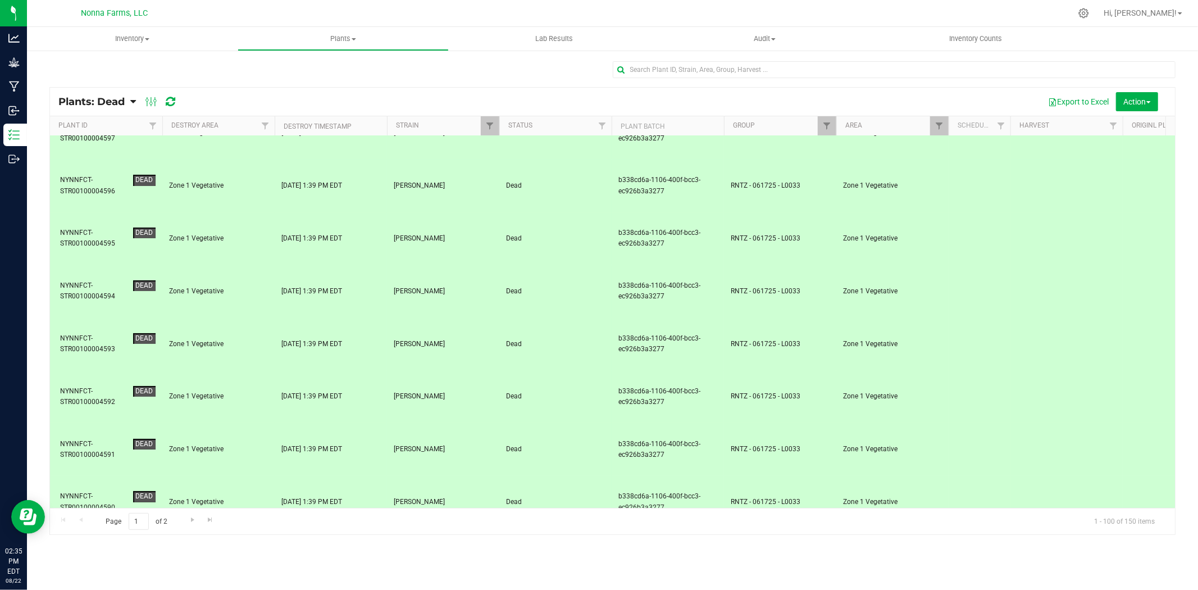
click at [226, 529] on td "Zone 1 Vegetative" at bounding box center [218, 555] width 112 height 53
drag, startPoint x: 227, startPoint y: 326, endPoint x: 227, endPoint y: 344, distance: 18.5
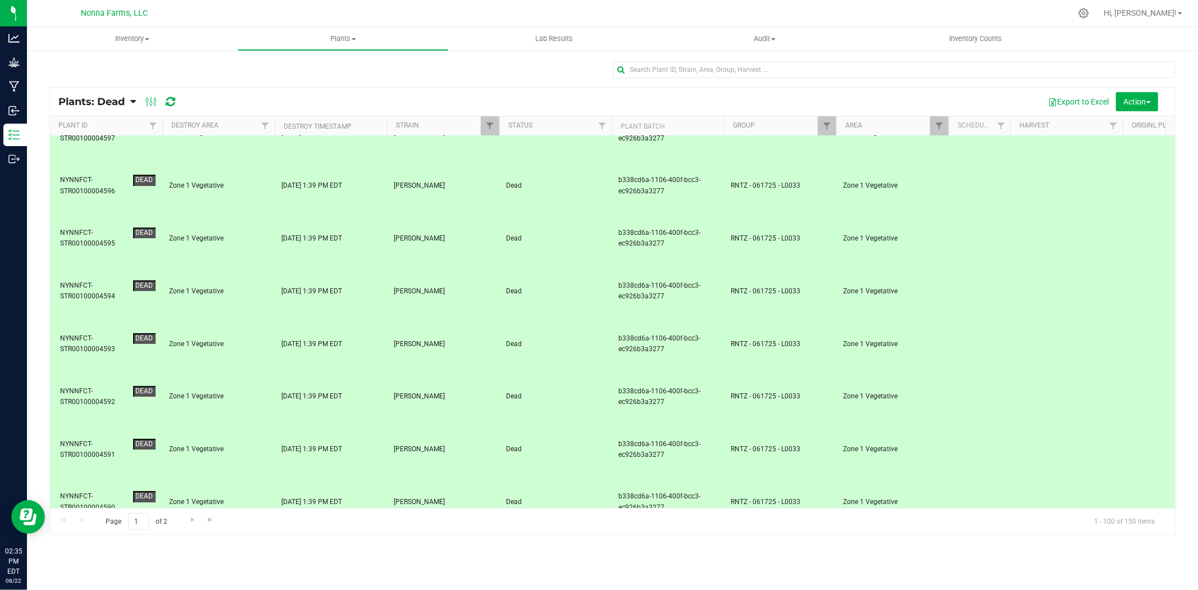
drag, startPoint x: 217, startPoint y: 367, endPoint x: 218, endPoint y: 375, distance: 7.9
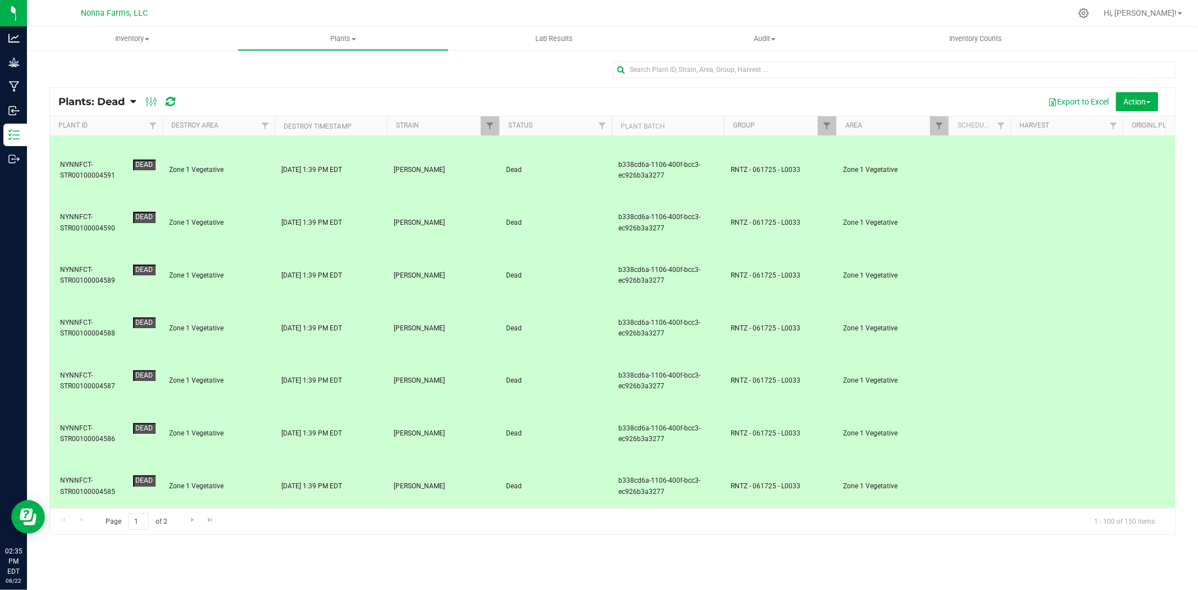
scroll to position [436, 0]
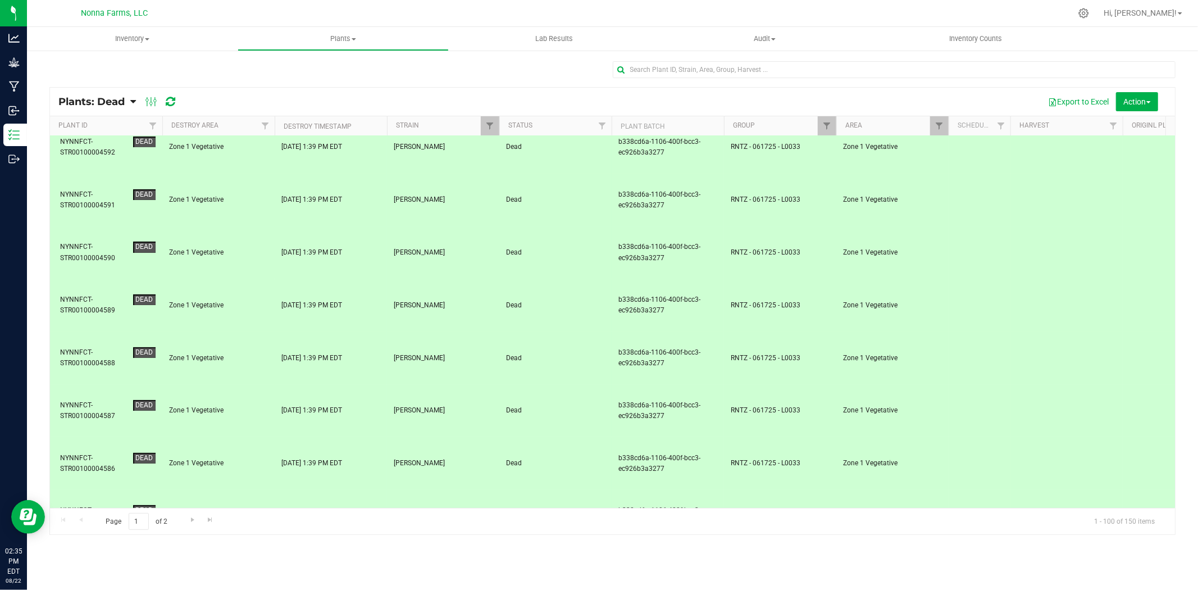
click at [244, 563] on span "Zone 1 Vegetative" at bounding box center [218, 568] width 99 height 11
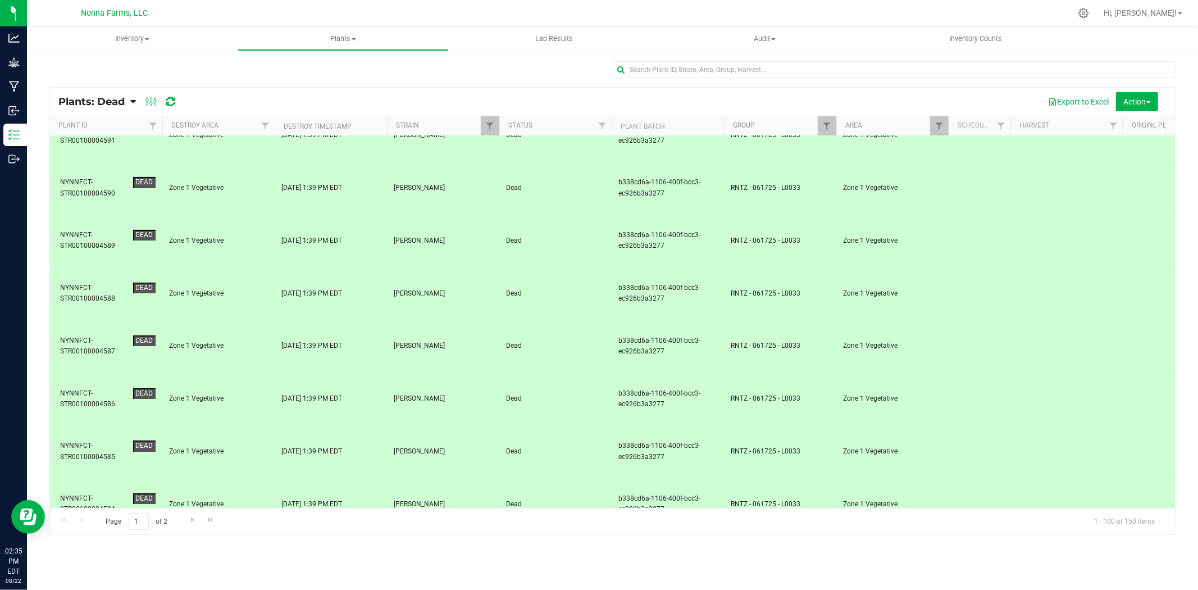
scroll to position [686, 0]
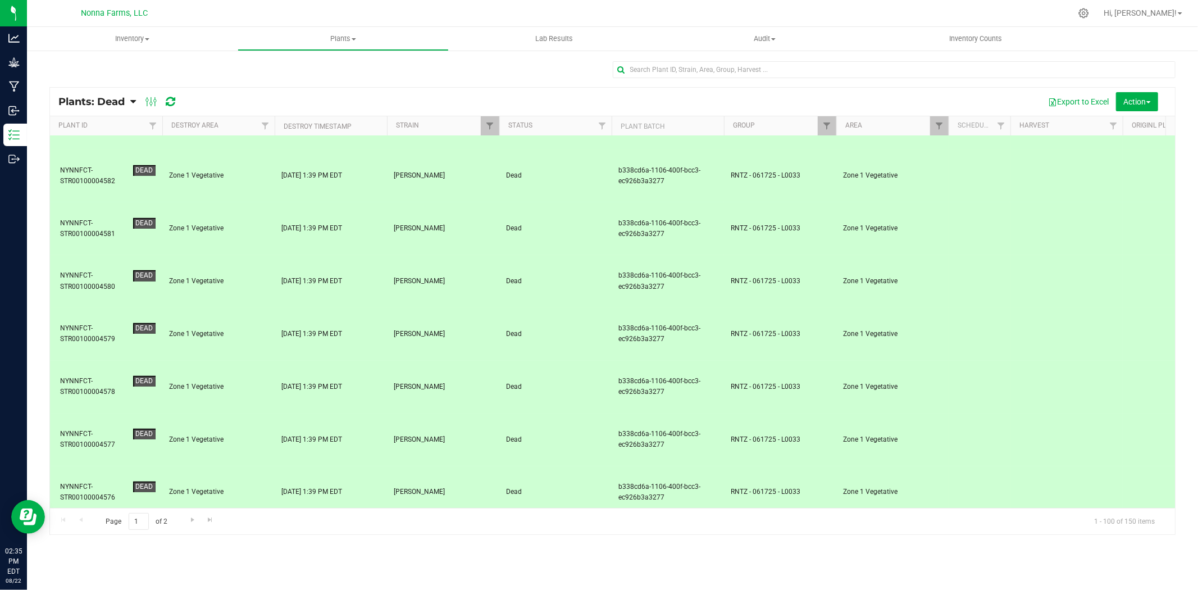
scroll to position [936, 0]
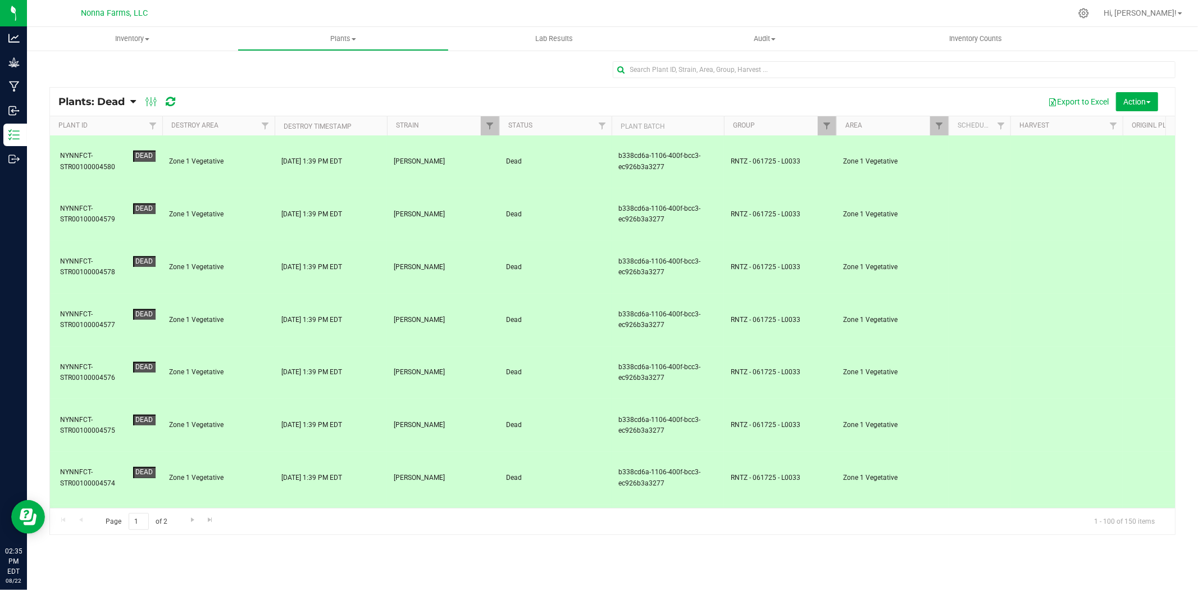
scroll to position [1186, 0]
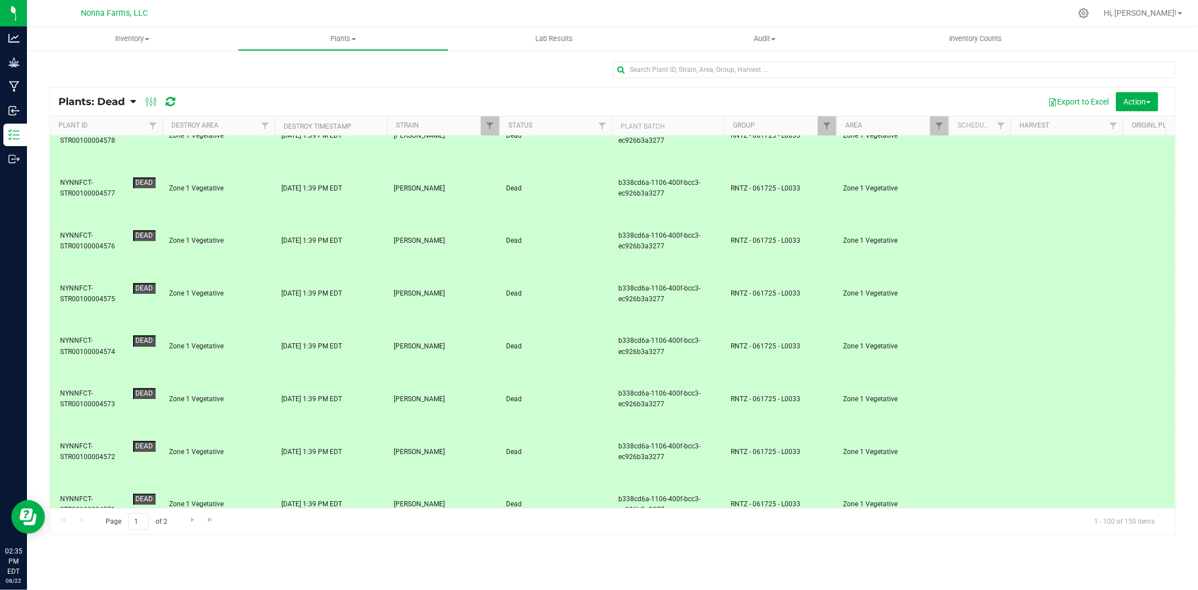
drag, startPoint x: 244, startPoint y: 367, endPoint x: 247, endPoint y: 360, distance: 8.4
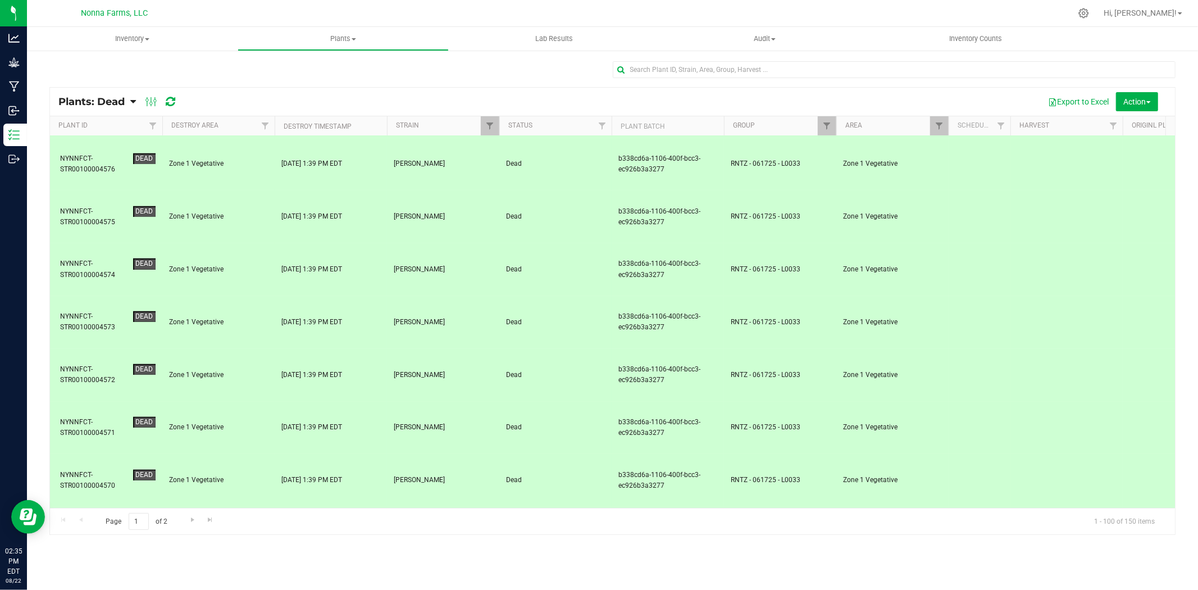
scroll to position [1373, 0]
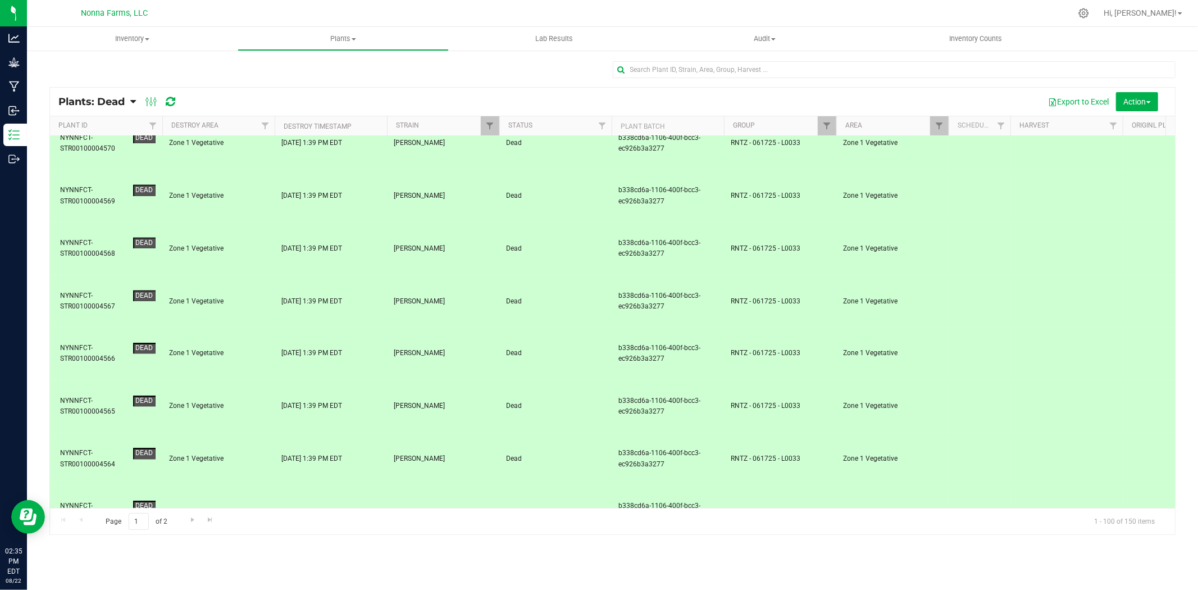
scroll to position [1685, 0]
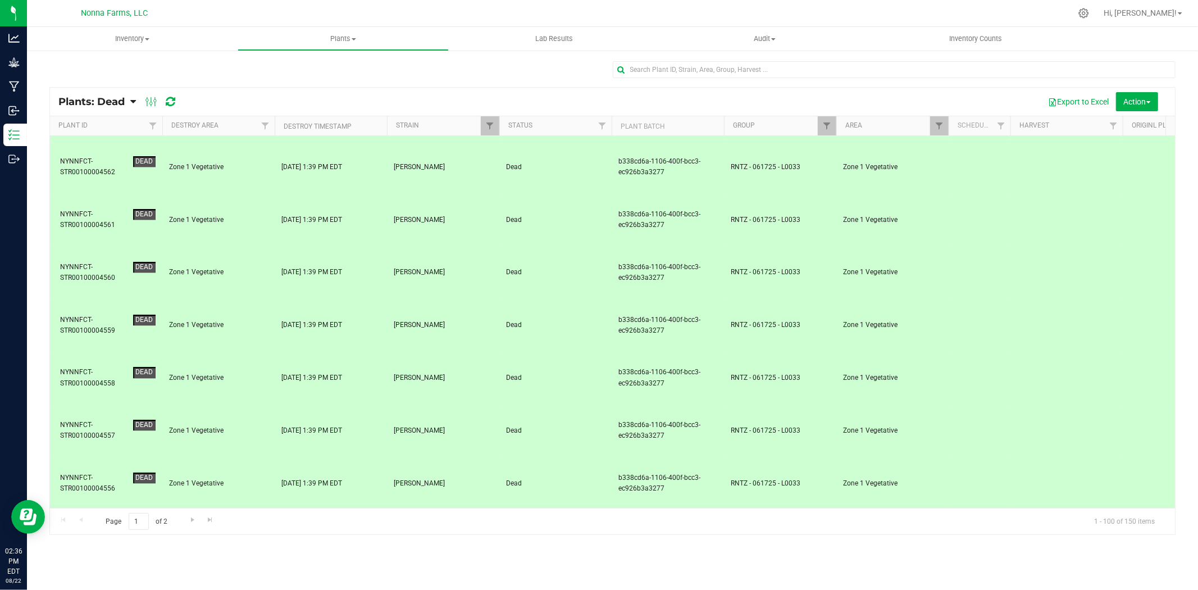
scroll to position [2122, 0]
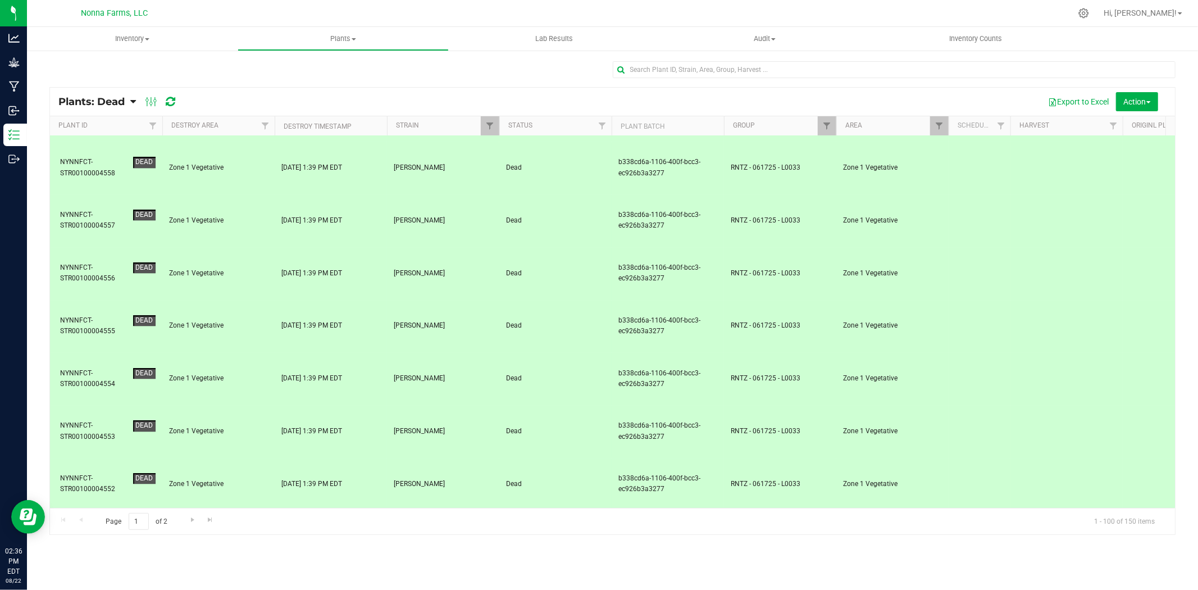
scroll to position [2372, 0]
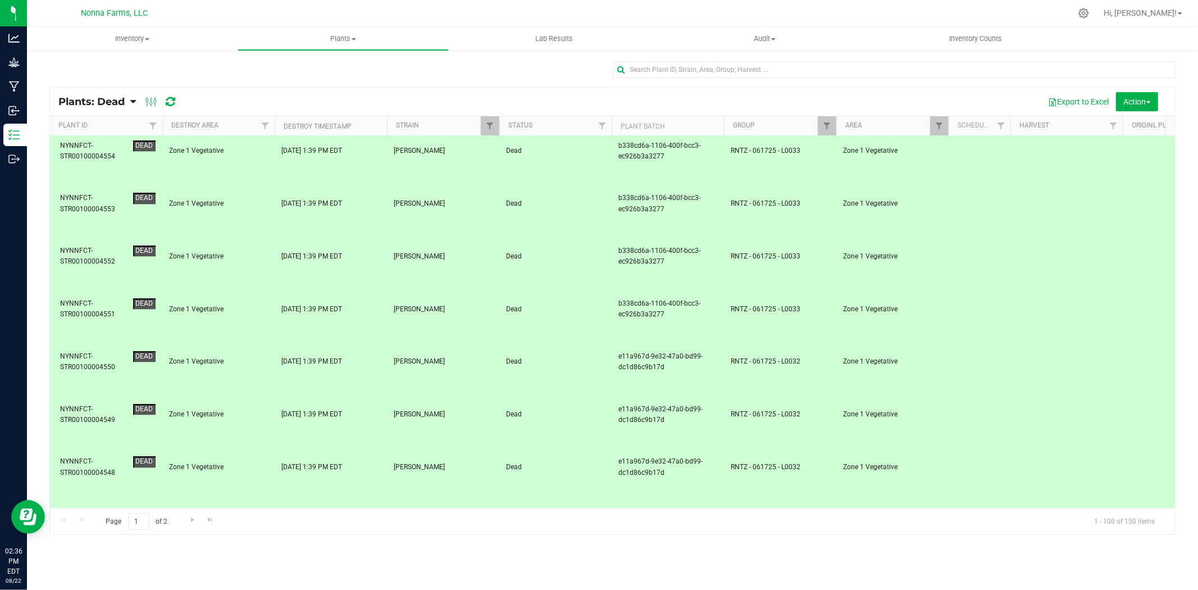
scroll to position [2559, 0]
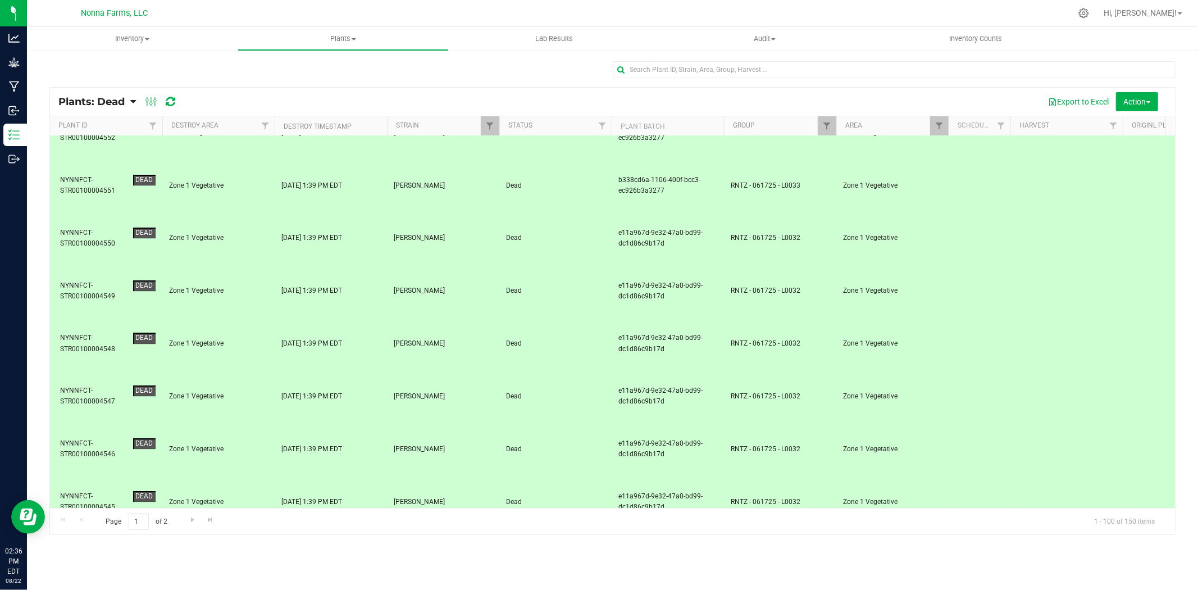
drag, startPoint x: 261, startPoint y: 338, endPoint x: 262, endPoint y: 331, distance: 6.2
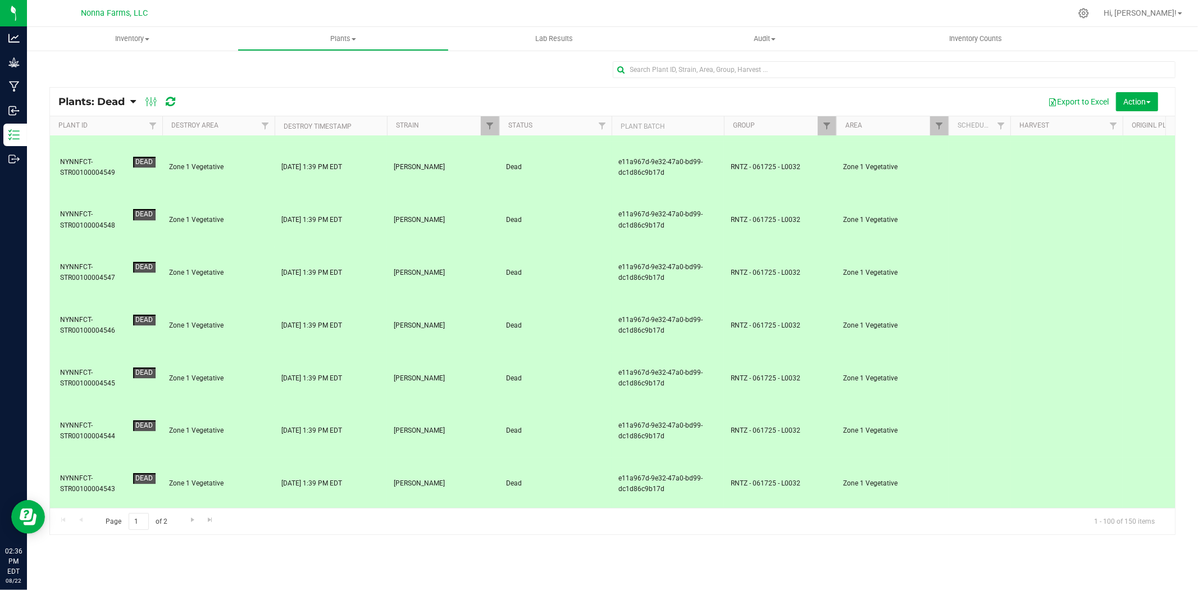
scroll to position [2683, 0]
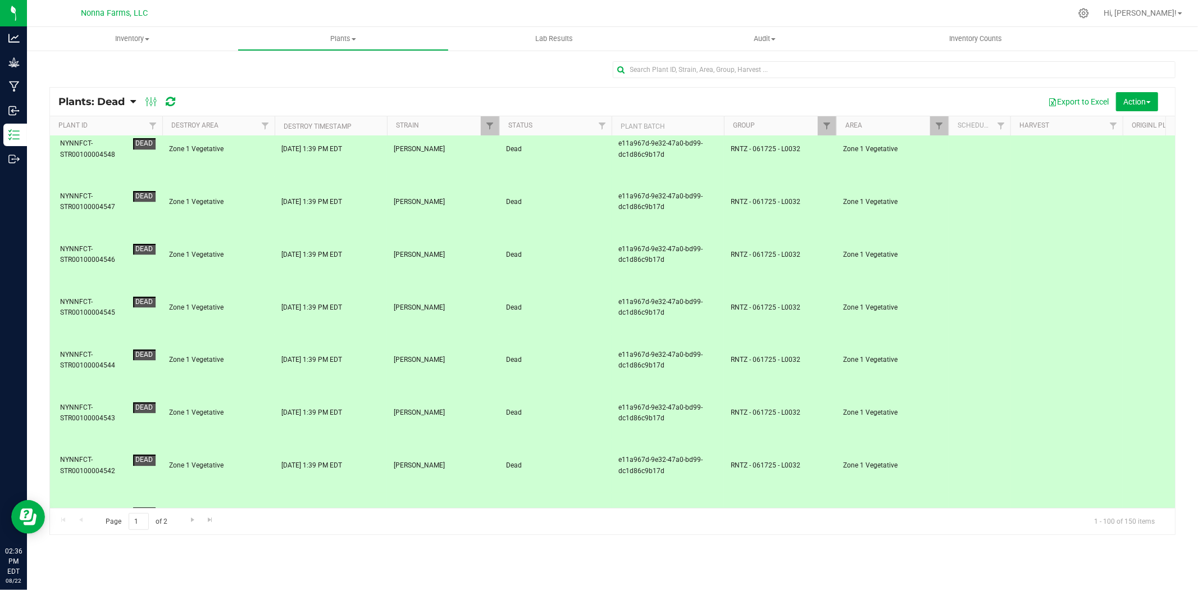
scroll to position [2754, 0]
drag, startPoint x: 249, startPoint y: 392, endPoint x: 250, endPoint y: 416, distance: 23.6
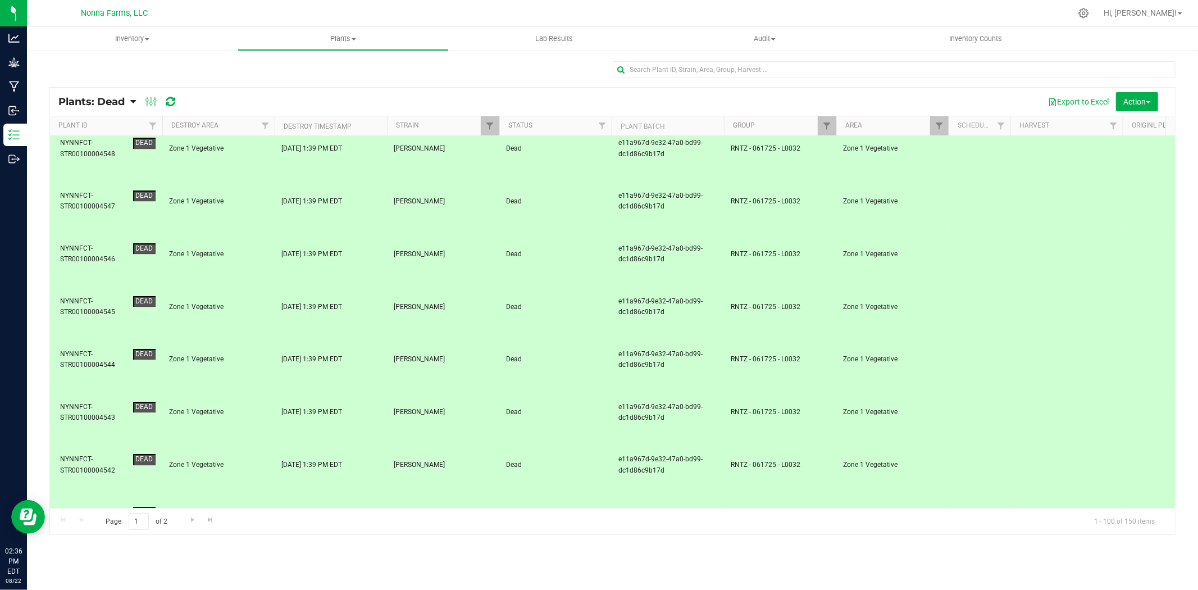
drag, startPoint x: 236, startPoint y: 470, endPoint x: 243, endPoint y: 464, distance: 9.2
click at [1146, 97] on span "Action" at bounding box center [1137, 101] width 27 height 9
click at [1100, 131] on div at bounding box center [1092, 129] width 20 height 18
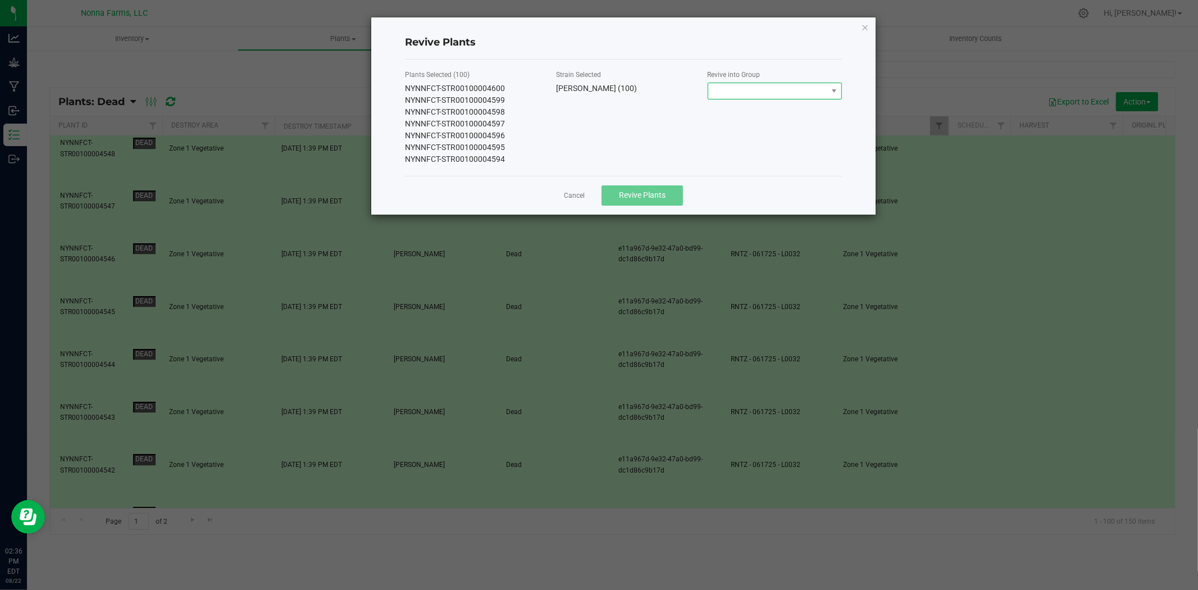
click at [733, 87] on span at bounding box center [767, 91] width 119 height 16
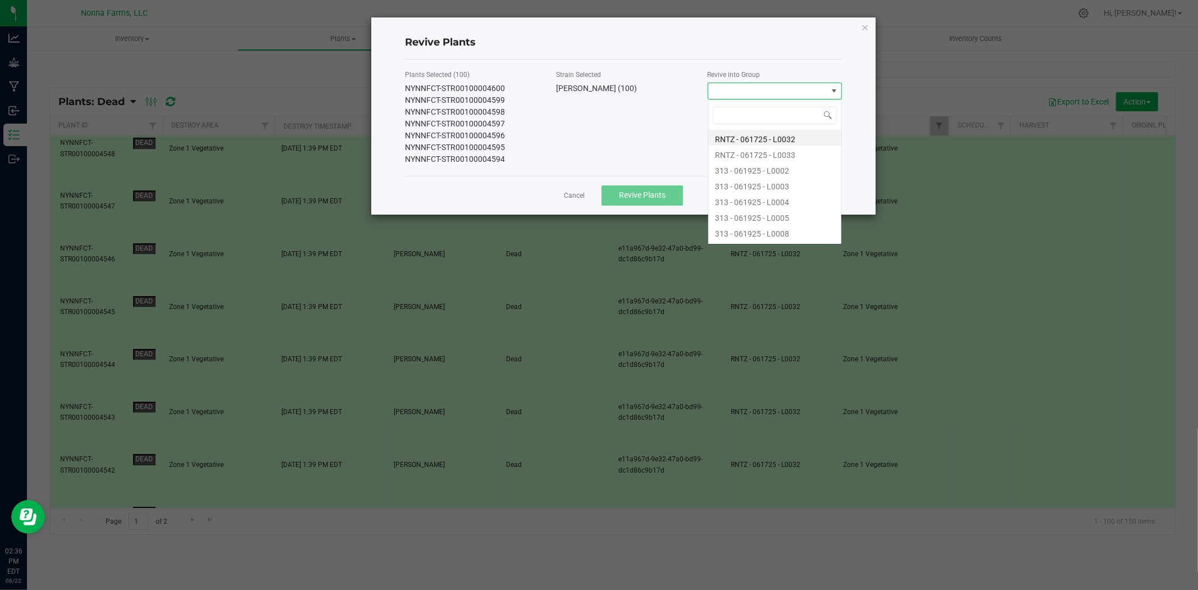
scroll to position [17, 135]
click at [726, 142] on li "RNTZ - 061725 - L0032" at bounding box center [774, 138] width 133 height 16
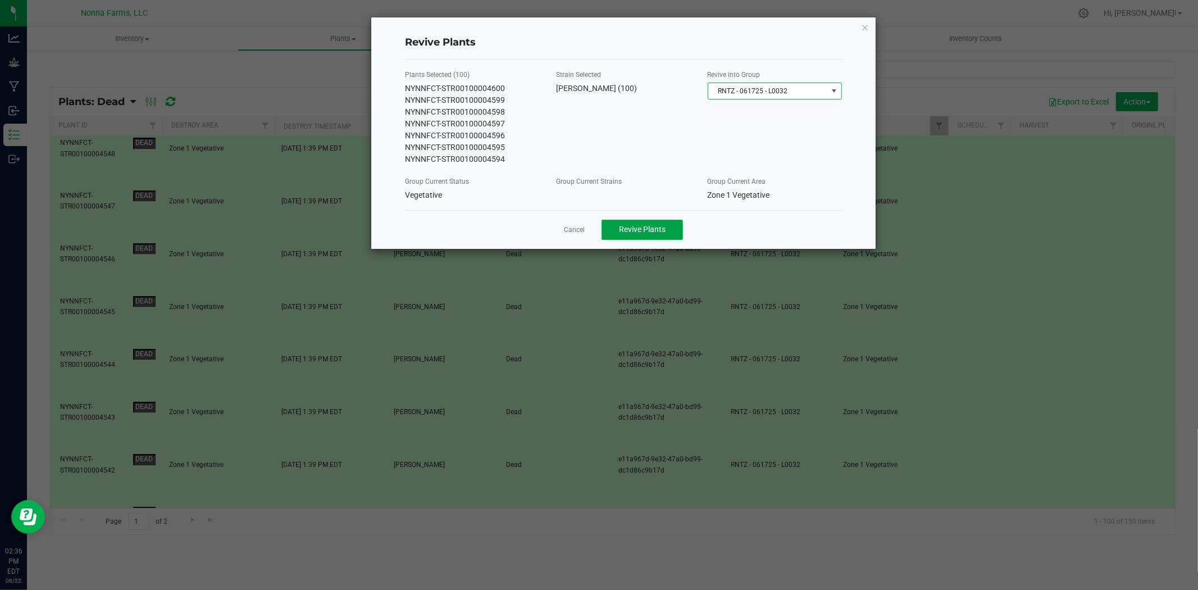
click at [626, 231] on span "Revive Plants" at bounding box center [642, 229] width 47 height 9
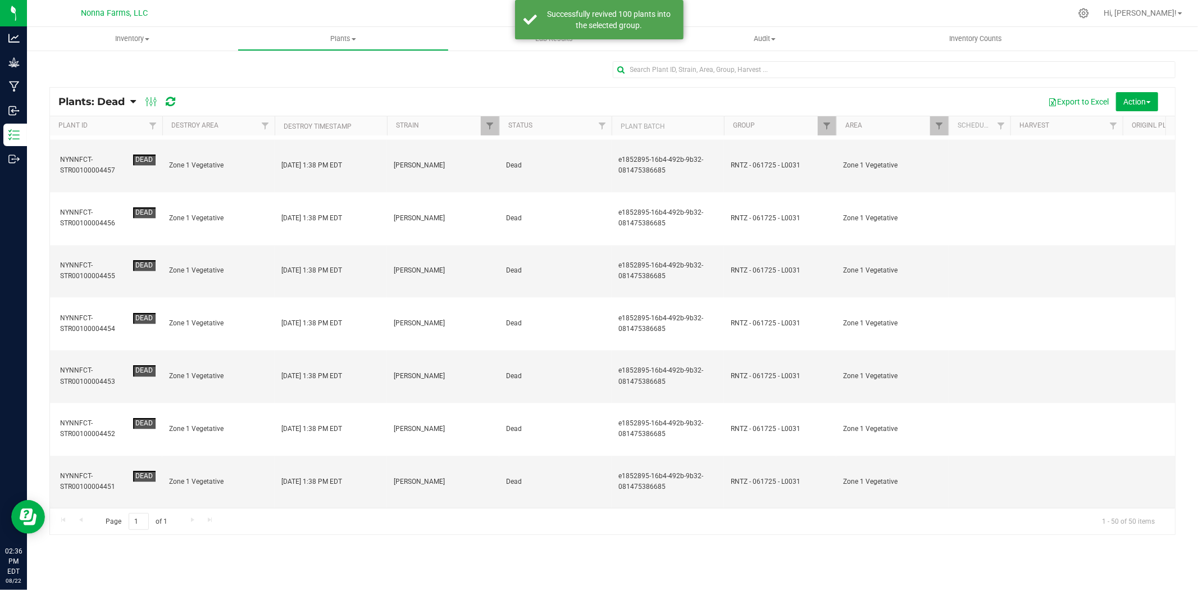
scroll to position [0, 0]
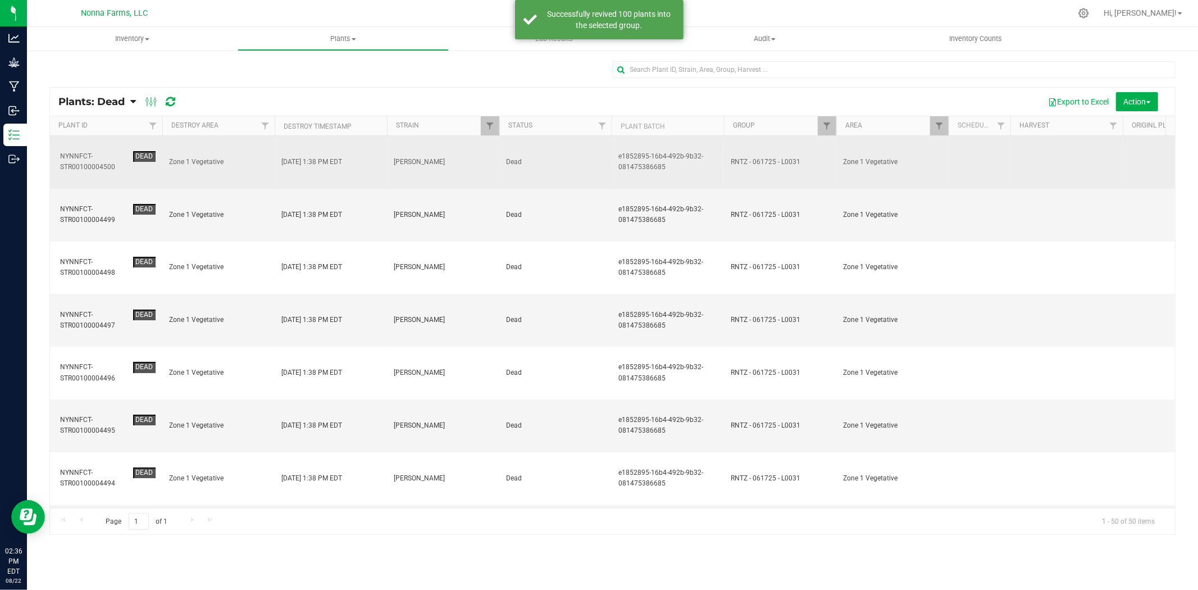
click at [225, 157] on span "Zone 1 Vegetative" at bounding box center [218, 162] width 99 height 11
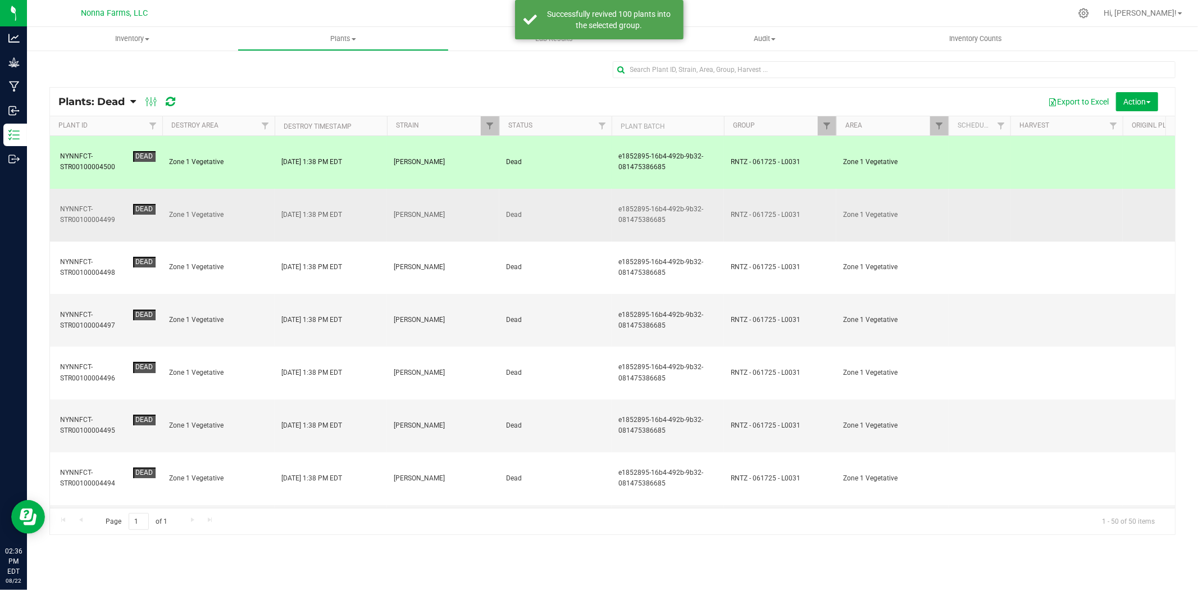
click at [226, 210] on span "Zone 1 Vegetative" at bounding box center [218, 215] width 99 height 11
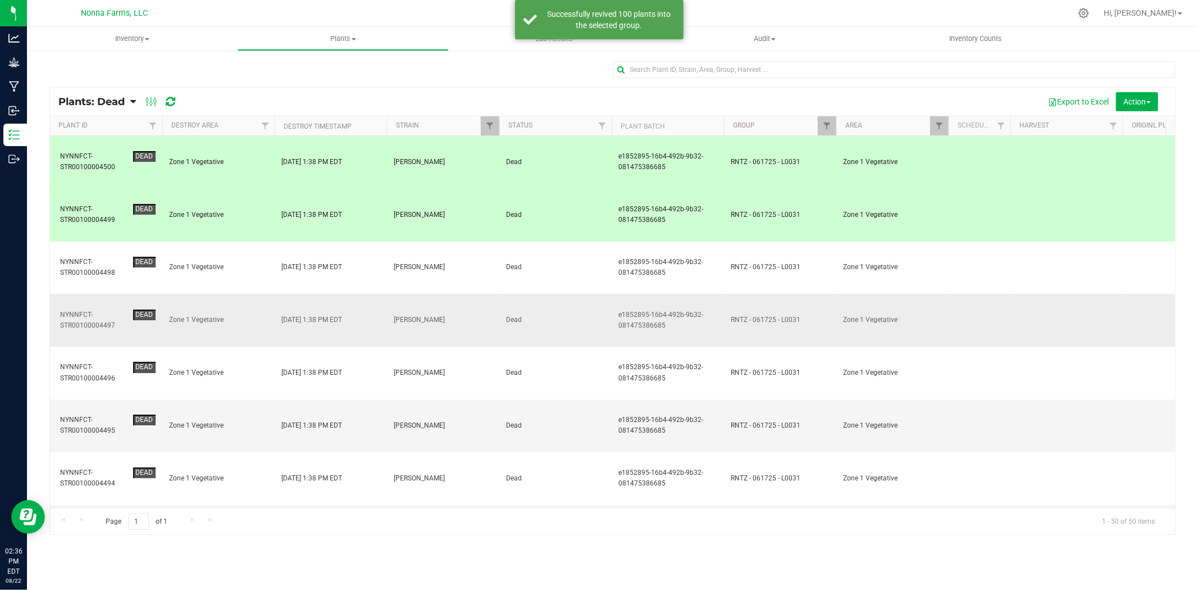
drag, startPoint x: 229, startPoint y: 220, endPoint x: 225, endPoint y: 247, distance: 27.3
click at [229, 242] on td "Zone 1 Vegetative" at bounding box center [218, 268] width 112 height 53
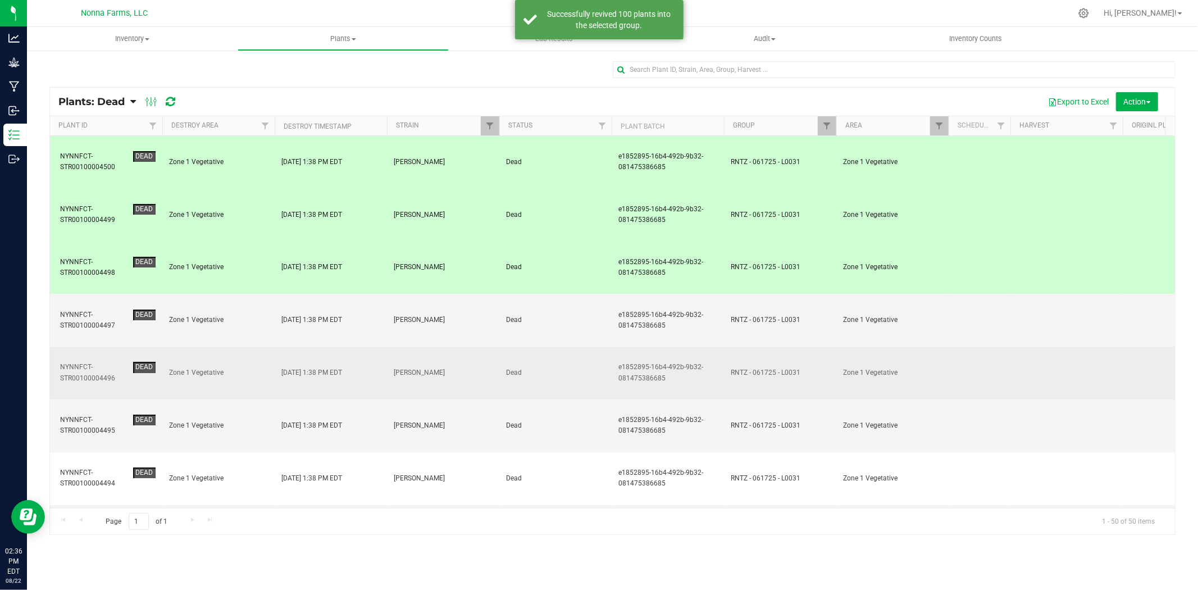
click at [226, 347] on td "Zone 1 Vegetative" at bounding box center [218, 373] width 112 height 53
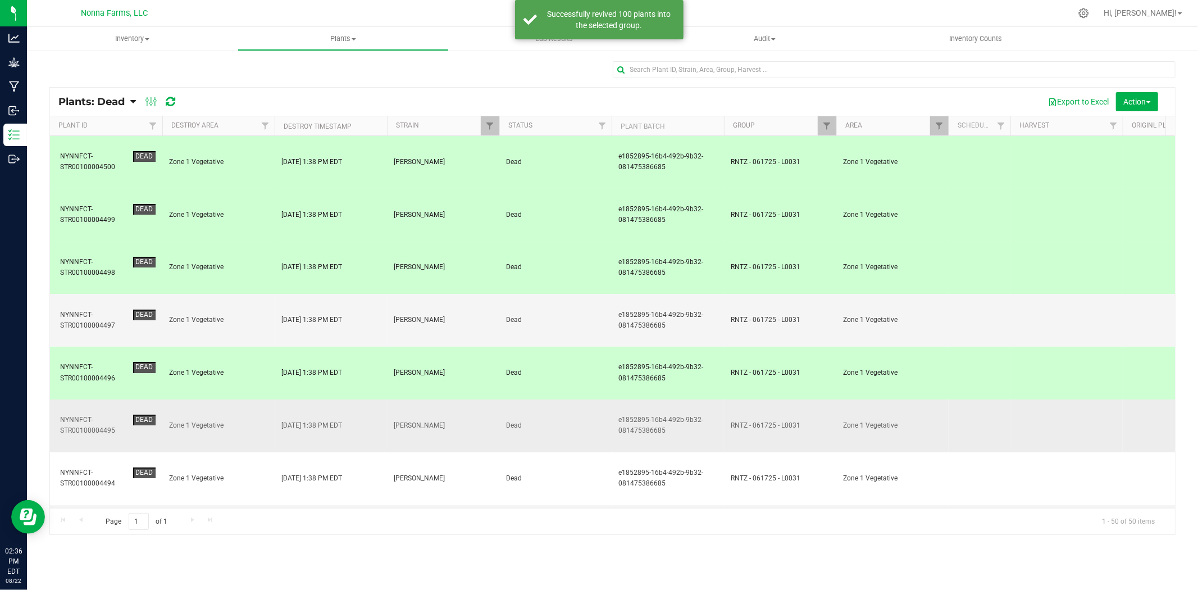
click at [229, 399] on td "Zone 1 Vegetative" at bounding box center [218, 425] width 112 height 53
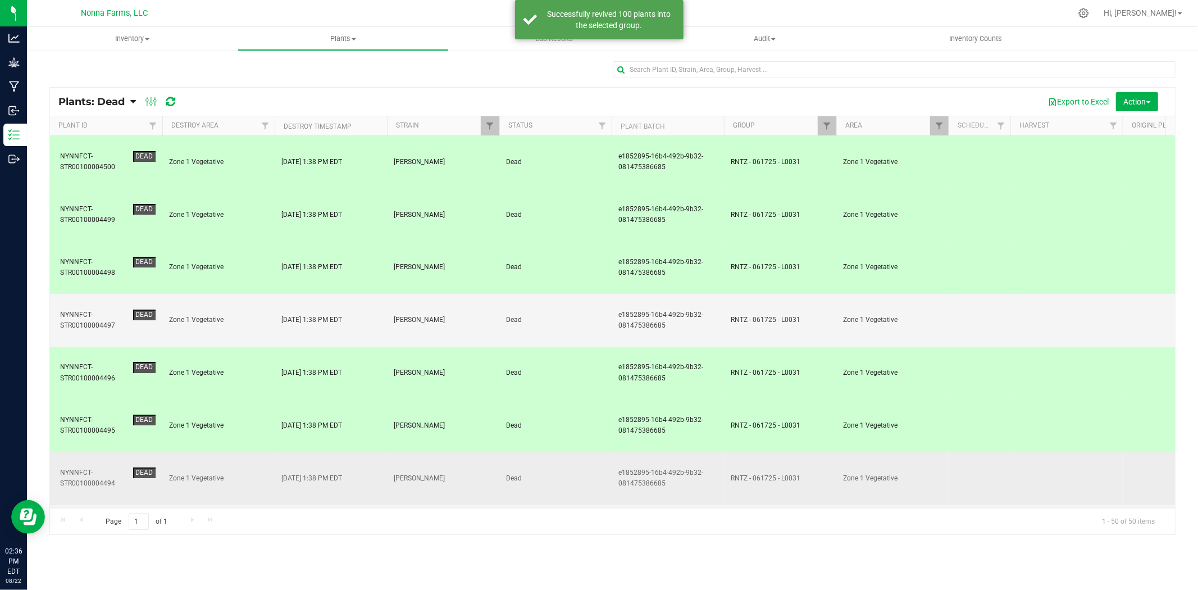
click at [239, 452] on td "Zone 1 Vegetative" at bounding box center [218, 478] width 112 height 53
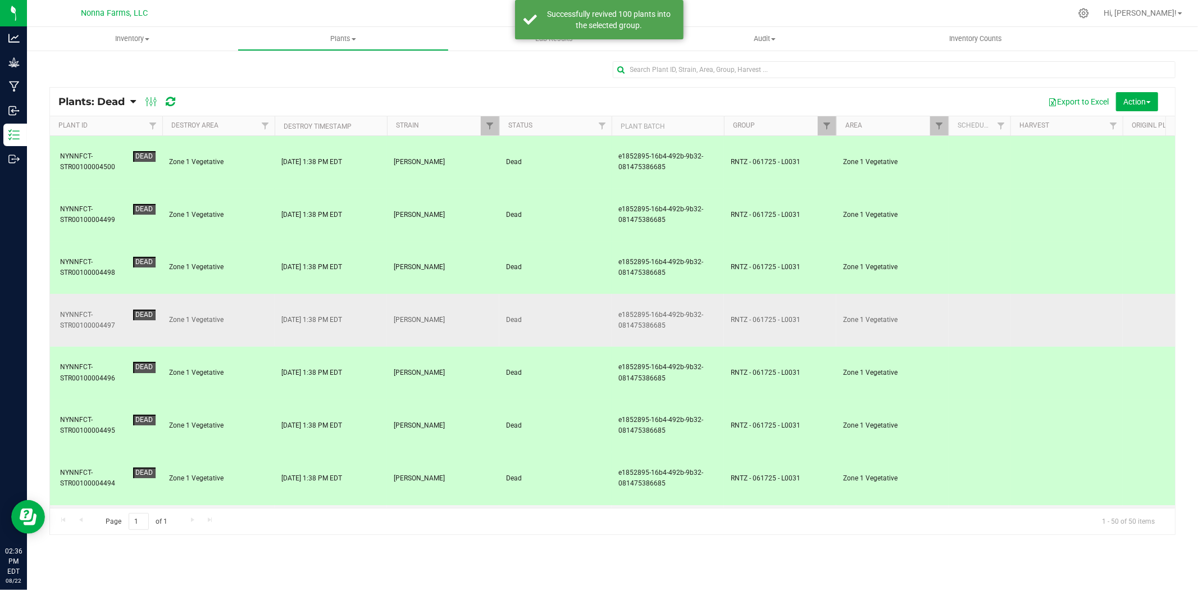
click at [240, 294] on td "Zone 1 Vegetative" at bounding box center [218, 320] width 112 height 53
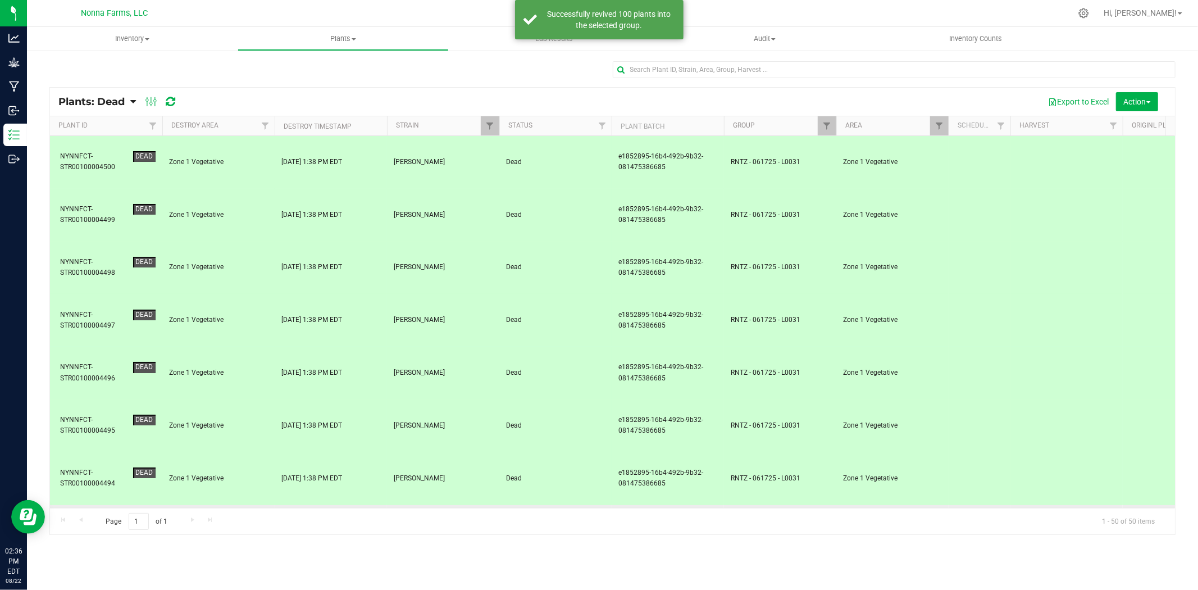
click at [209, 526] on span "Zone 1 Vegetative" at bounding box center [218, 531] width 99 height 11
click at [227, 578] on span "Zone 1 Vegetative" at bounding box center [218, 583] width 99 height 11
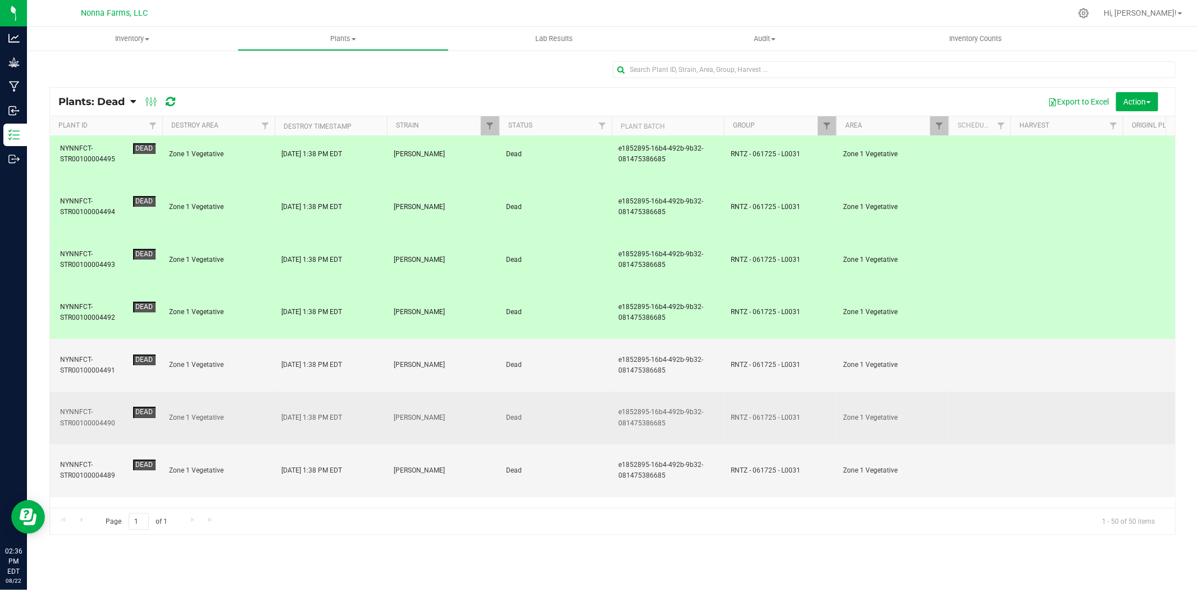
scroll to position [249, 0]
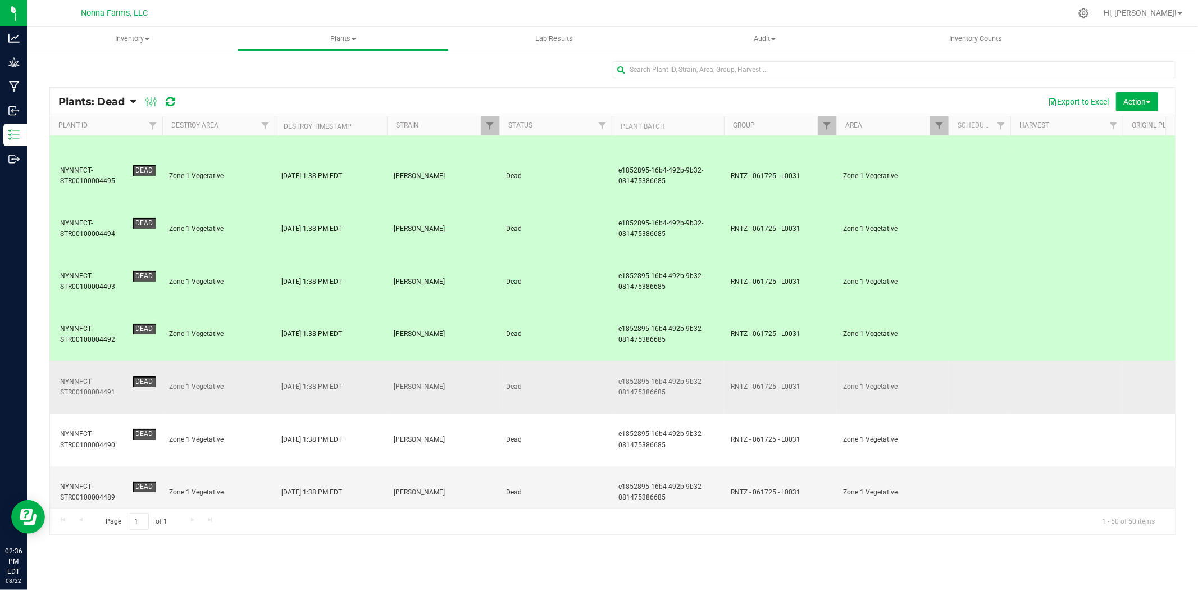
click at [243, 361] on td "Zone 1 Vegetative" at bounding box center [218, 387] width 112 height 53
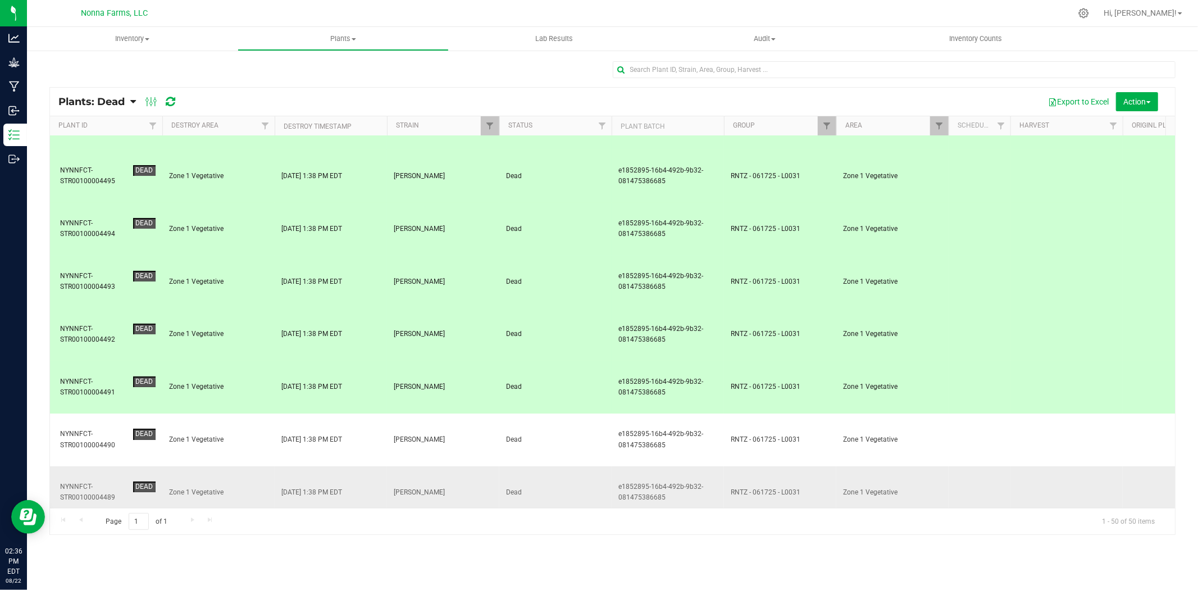
click at [243, 466] on td "Zone 1 Vegetative" at bounding box center [218, 492] width 112 height 53
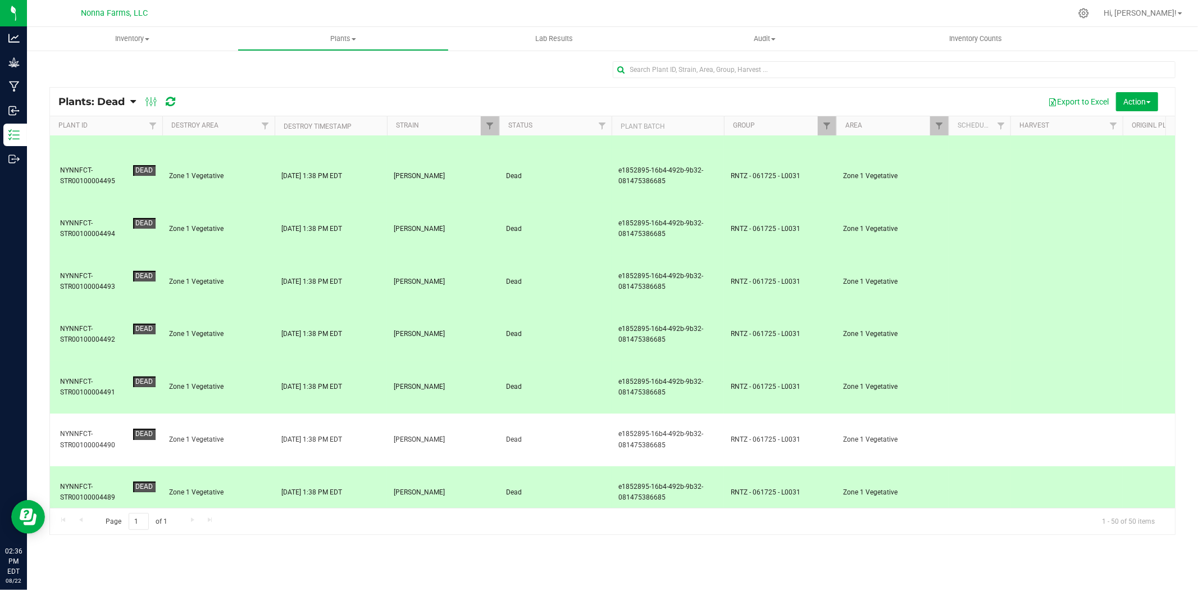
click at [238, 519] on td "Zone 1 Vegetative" at bounding box center [218, 545] width 112 height 53
click at [229, 466] on td "Zone 1 Vegetative" at bounding box center [218, 492] width 112 height 53
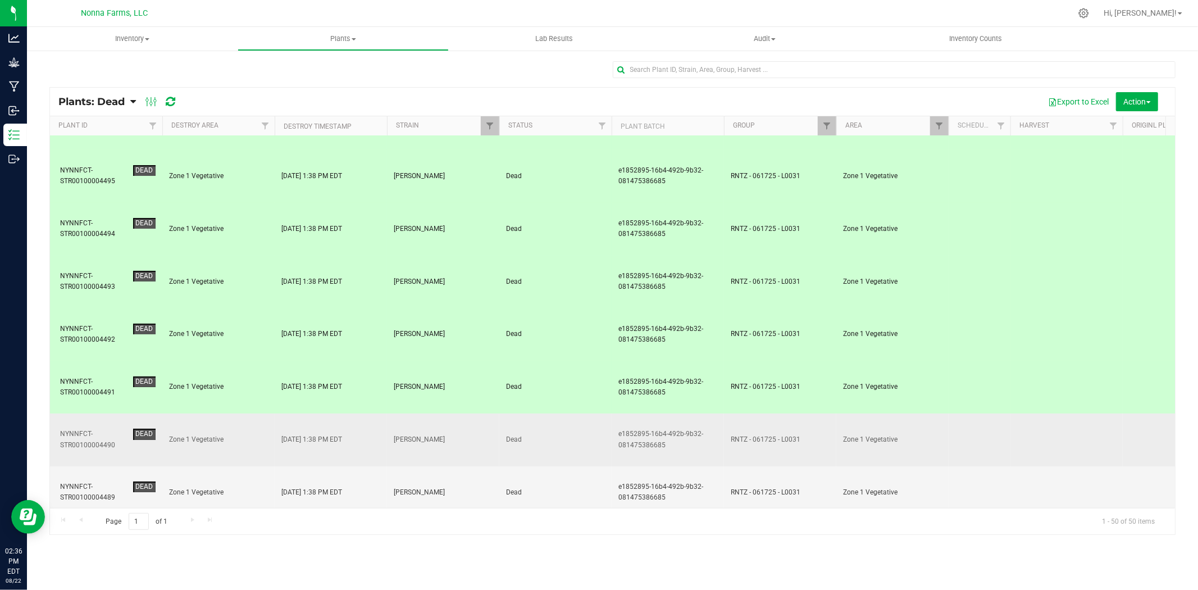
click at [232, 413] on td "Zone 1 Vegetative" at bounding box center [218, 439] width 112 height 53
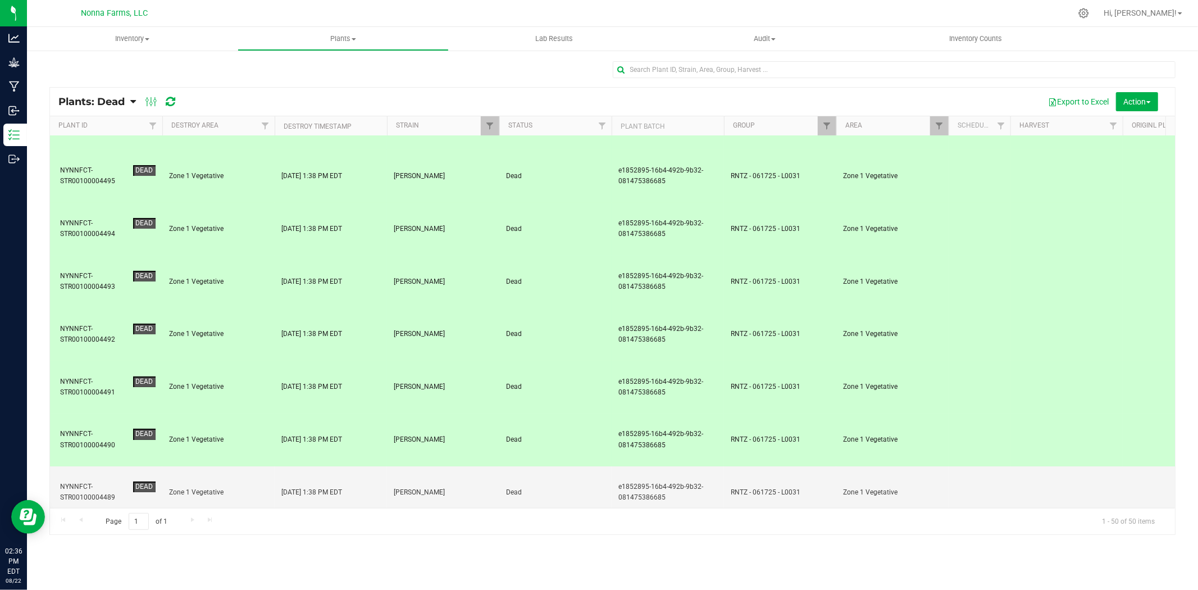
click at [231, 519] on td "Zone 1 Vegetative" at bounding box center [218, 545] width 112 height 53
drag, startPoint x: 233, startPoint y: 257, endPoint x: 234, endPoint y: 271, distance: 14.1
click at [233, 466] on td "Zone 1 Vegetative" at bounding box center [218, 492] width 112 height 53
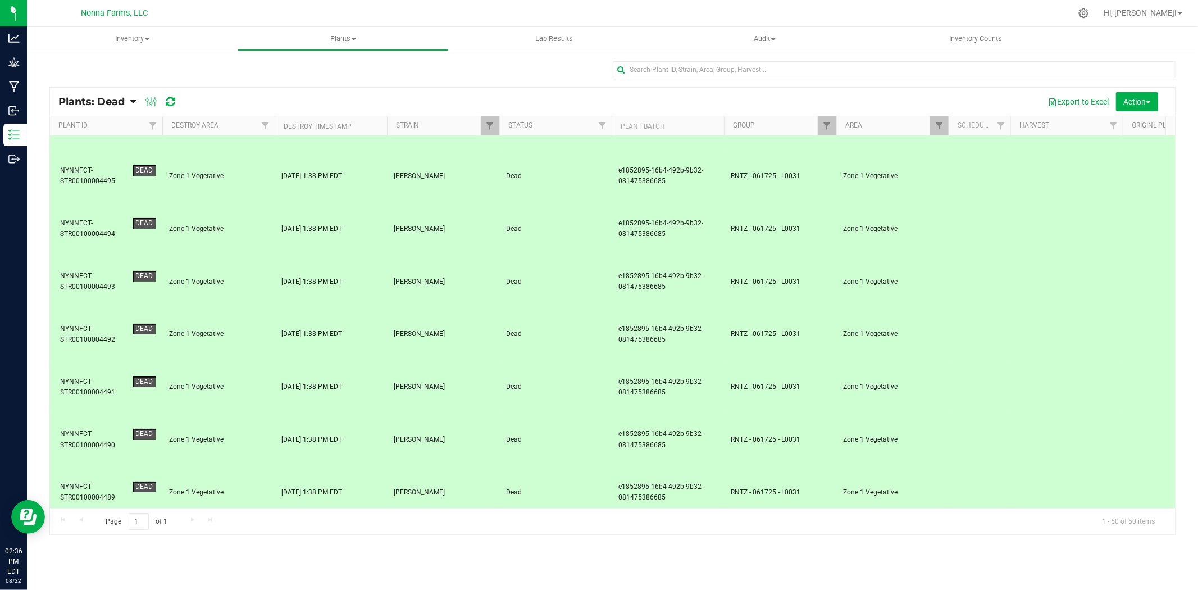
click at [234, 572] on td "Zone 1 Vegetative" at bounding box center [218, 598] width 112 height 53
click at [221, 519] on td "Zone 1 Vegetative" at bounding box center [218, 545] width 112 height 53
drag, startPoint x: 238, startPoint y: 430, endPoint x: 219, endPoint y: 367, distance: 66.1
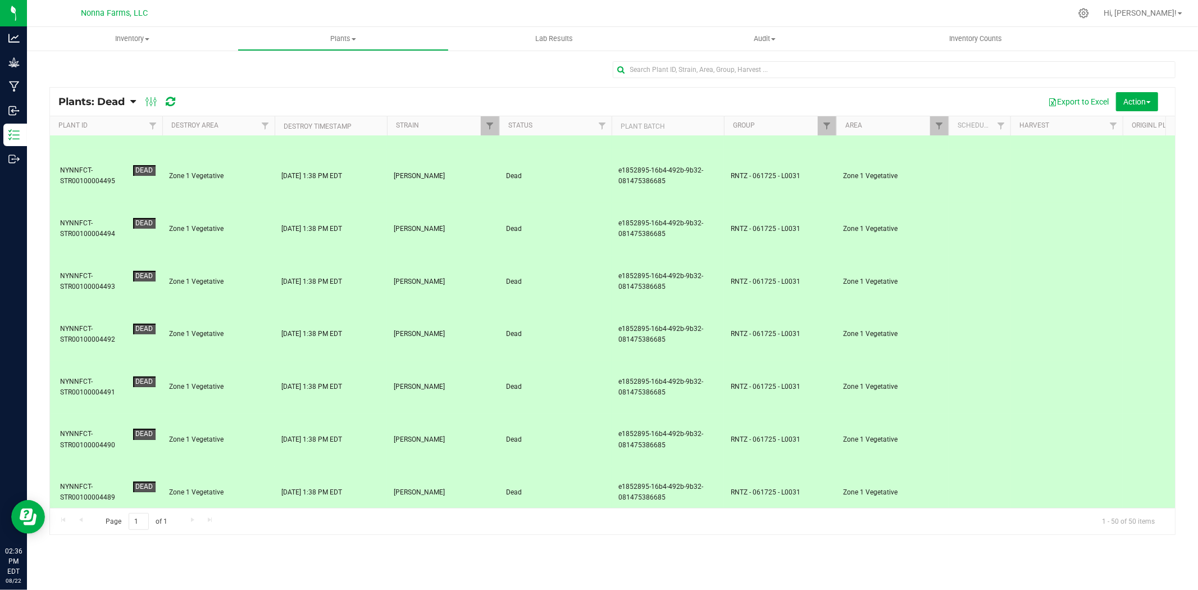
drag, startPoint x: 221, startPoint y: 367, endPoint x: 229, endPoint y: 384, distance: 18.6
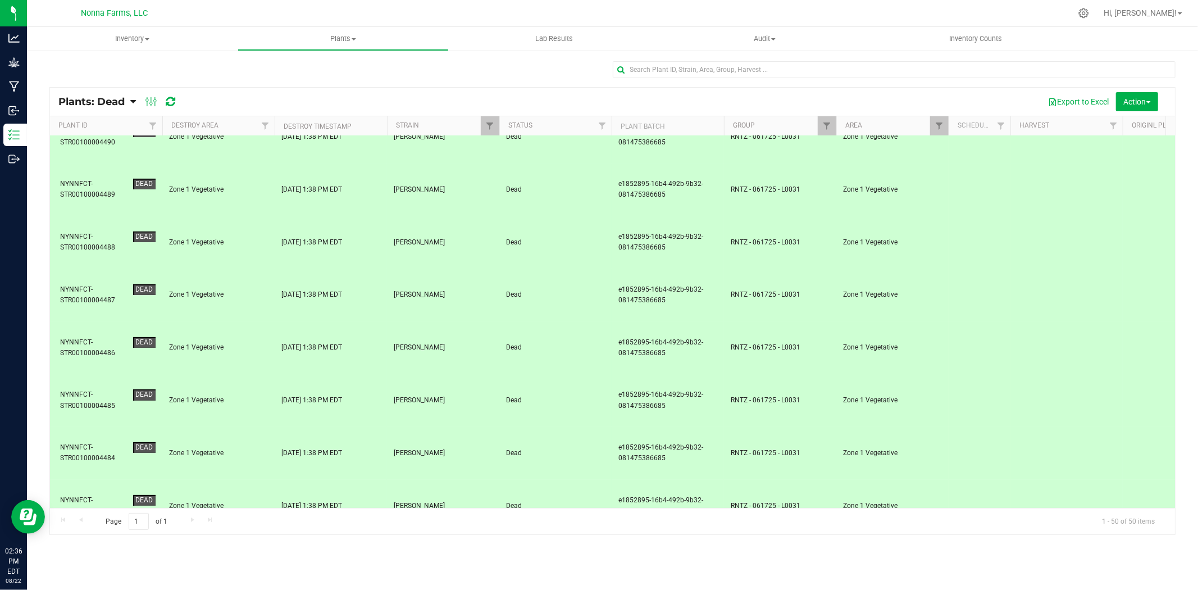
scroll to position [562, 0]
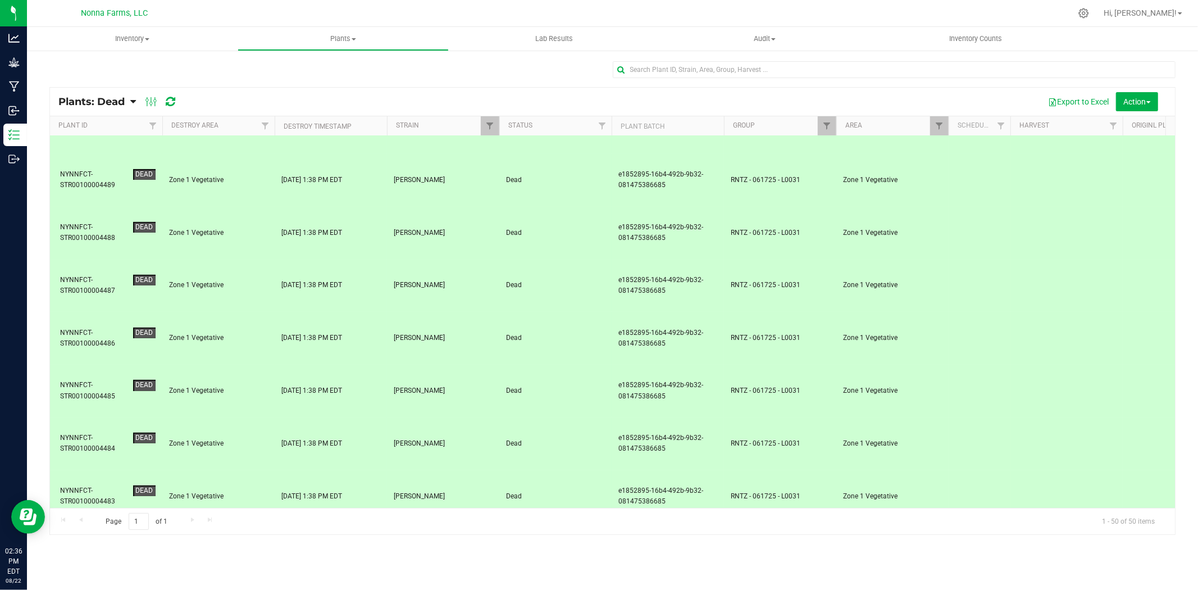
drag, startPoint x: 216, startPoint y: 402, endPoint x: 220, endPoint y: 417, distance: 16.2
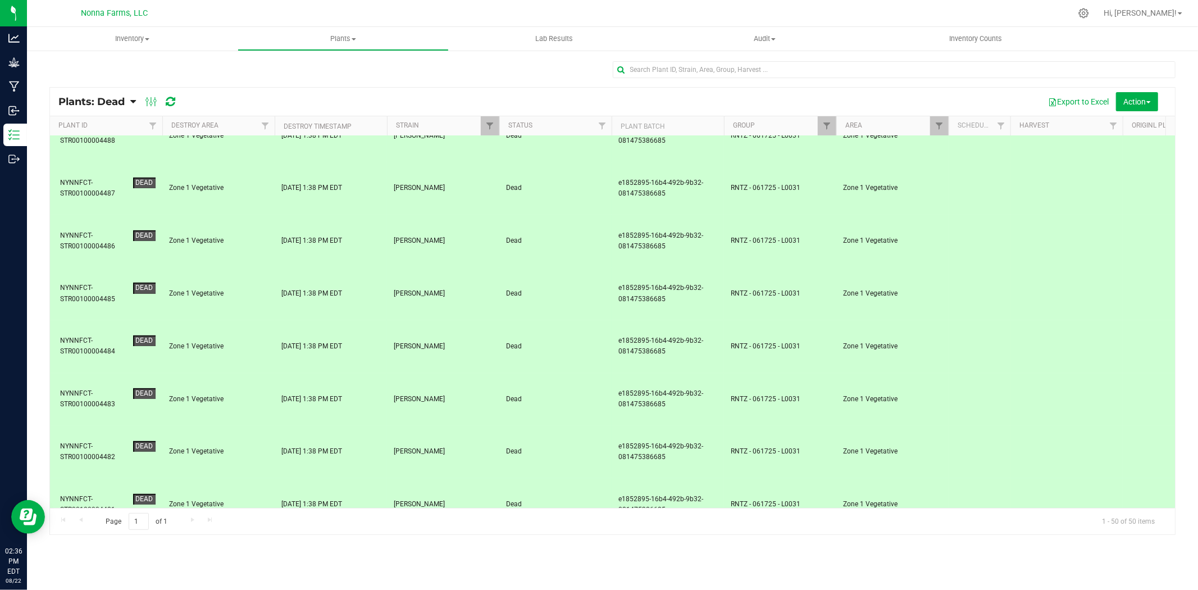
scroll to position [873, 0]
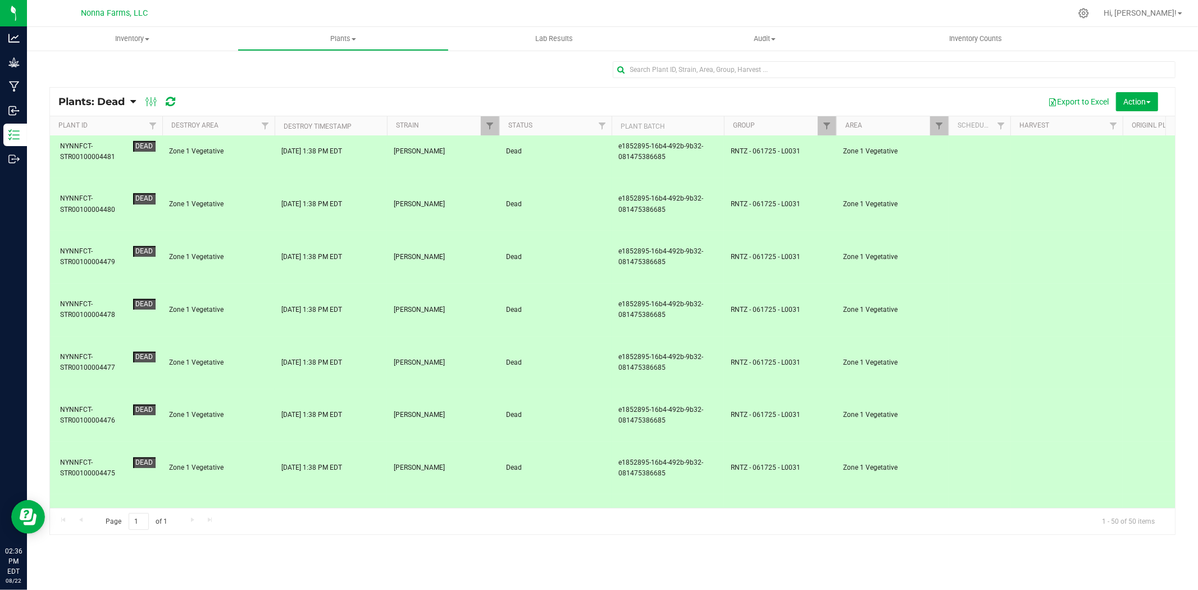
scroll to position [1186, 0]
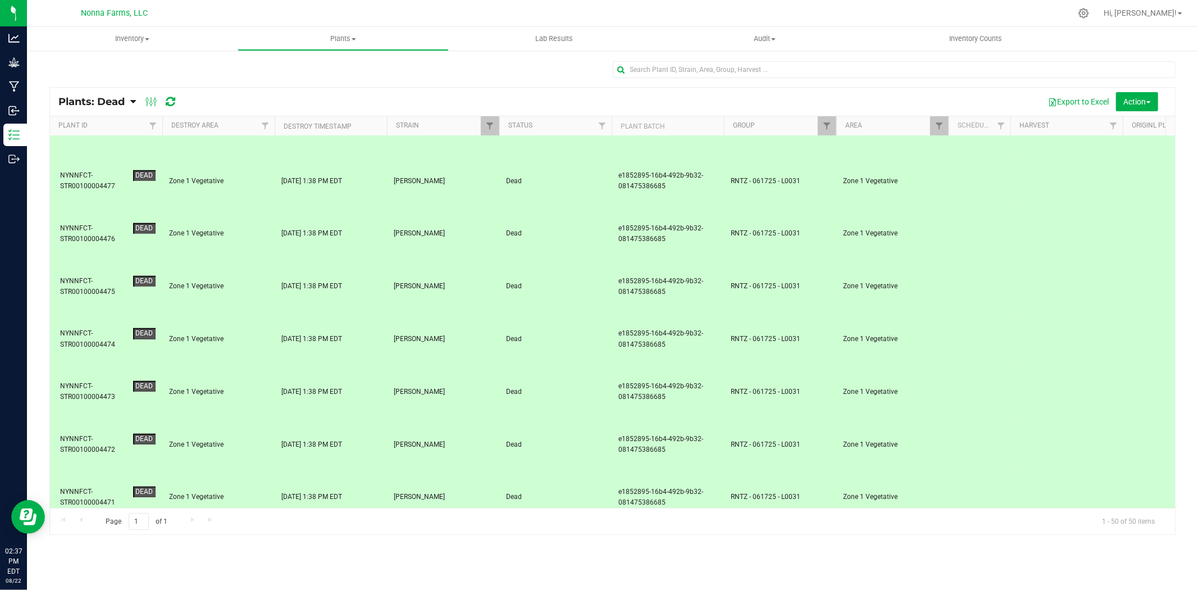
scroll to position [1195, 0]
drag, startPoint x: 224, startPoint y: 453, endPoint x: 934, endPoint y: 85, distance: 800.2
click at [934, 85] on div at bounding box center [894, 74] width 563 height 26
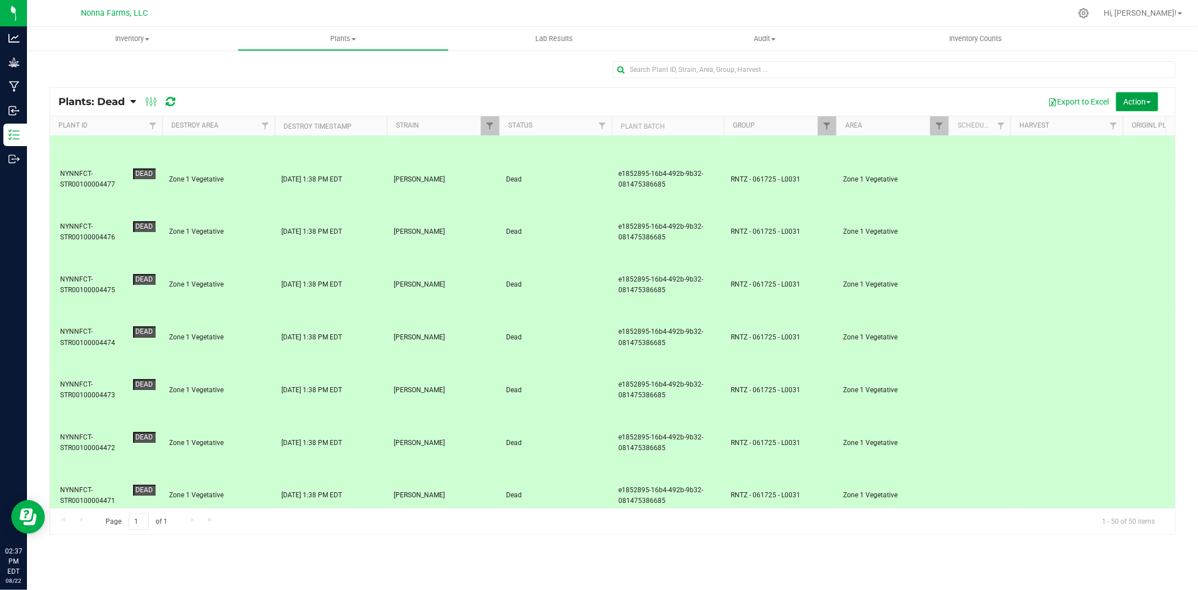
click at [1125, 102] on span "Action" at bounding box center [1137, 101] width 27 height 9
drag, startPoint x: 1121, startPoint y: 104, endPoint x: 1126, endPoint y: 99, distance: 7.1
click at [1126, 99] on span "Action" at bounding box center [1137, 101] width 27 height 9
click at [1126, 97] on span "Action" at bounding box center [1137, 101] width 27 height 9
click at [1126, 122] on span "Revive plants" at bounding box center [1125, 126] width 44 height 9
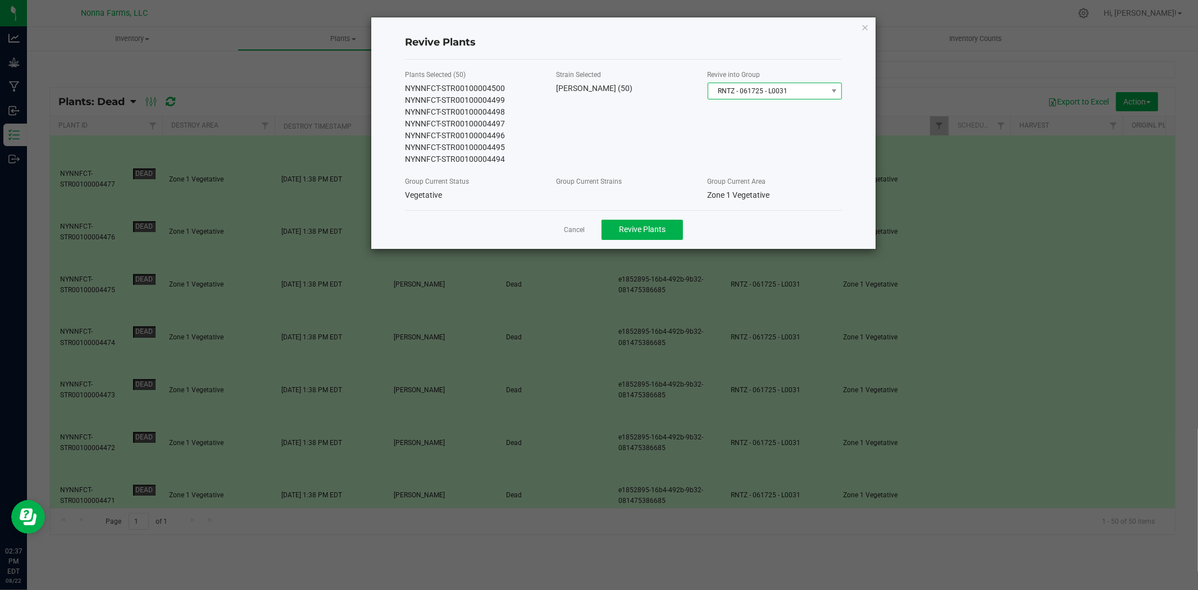
click at [751, 93] on span "RNTZ - 061725 - L0031" at bounding box center [767, 91] width 119 height 16
click at [757, 138] on li "RNTZ - 061725 - L0031" at bounding box center [774, 138] width 133 height 16
click at [654, 226] on span "Revive Plants" at bounding box center [642, 229] width 47 height 9
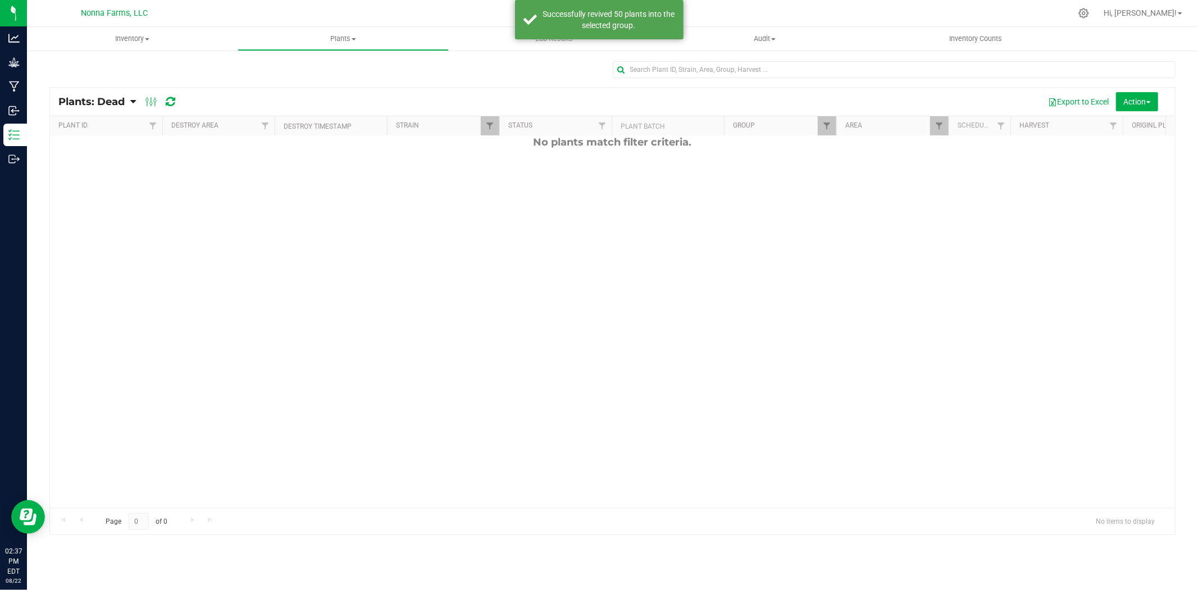
scroll to position [0, 0]
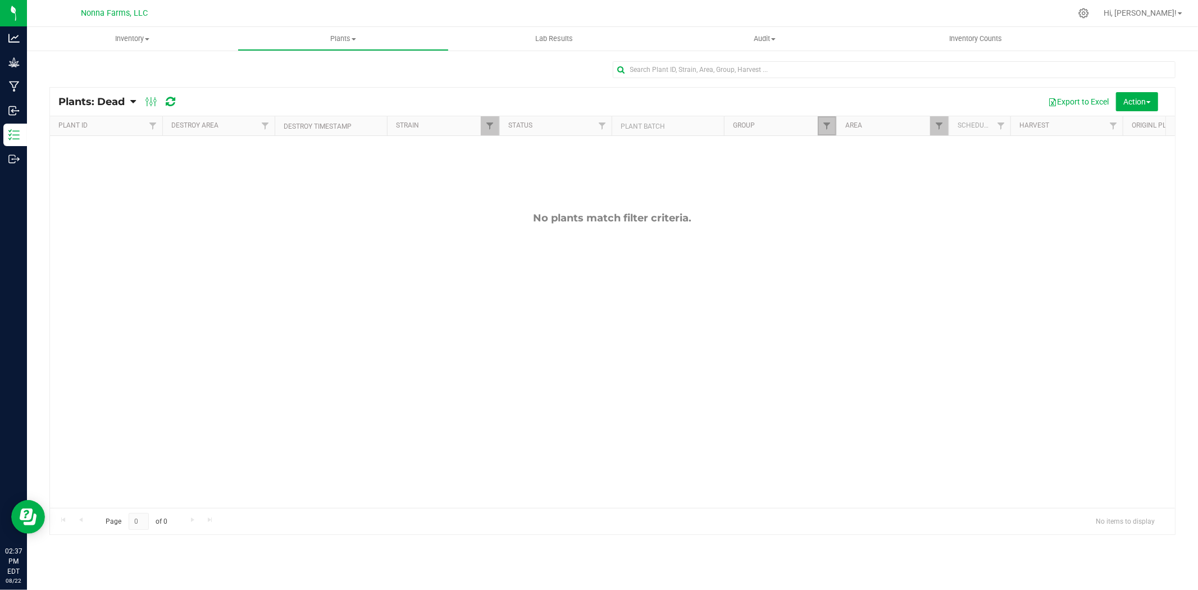
click at [822, 118] on link "Filter" at bounding box center [827, 125] width 19 height 19
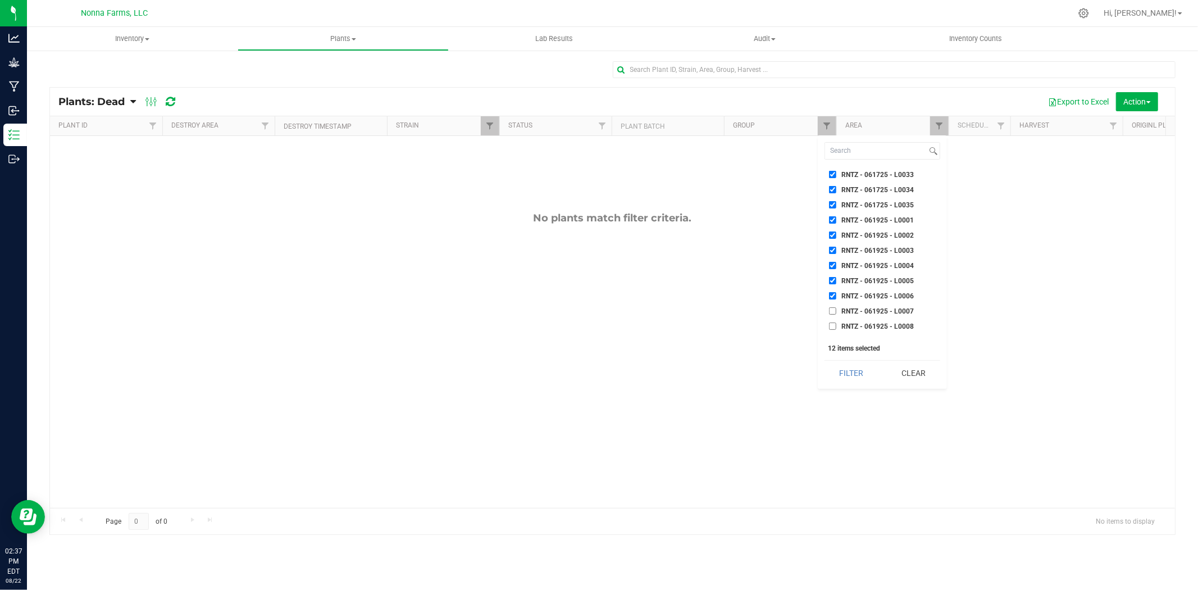
click at [830, 307] on input "RNTZ - 061925 - L0007" at bounding box center [832, 310] width 7 height 7
checkbox input "true"
click at [832, 320] on li "RNTZ - 061925 - L0008" at bounding box center [883, 326] width 116 height 12
click at [832, 322] on input "RNTZ - 061925 - L0008" at bounding box center [832, 325] width 7 height 7
checkbox input "true"
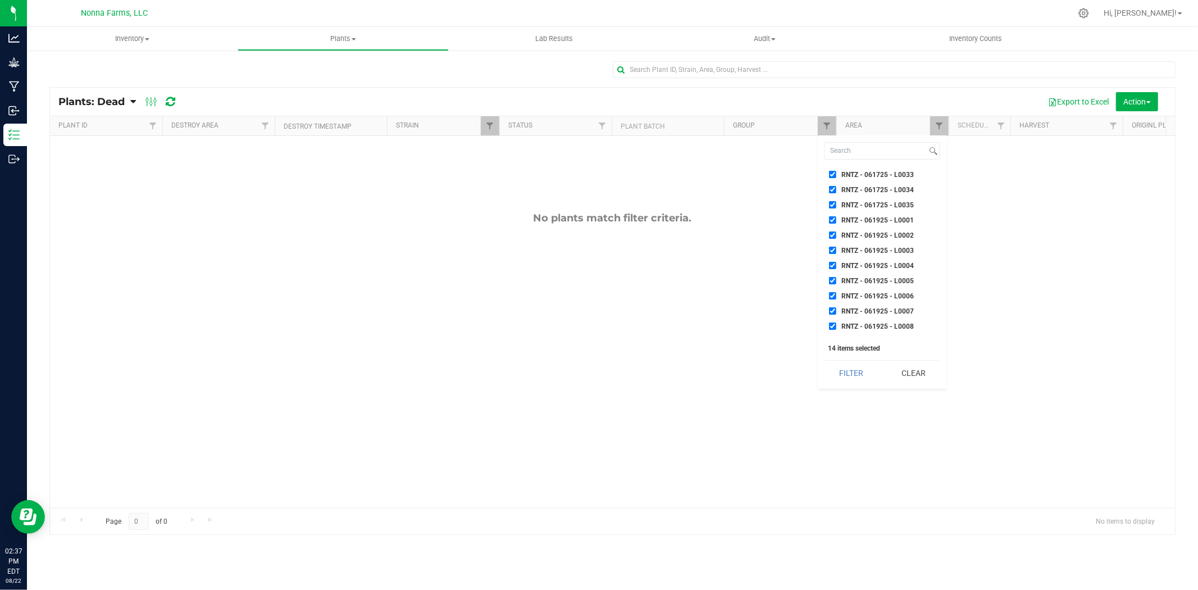
scroll to position [13469, 0]
click at [833, 275] on input "RNTZ - 061925 - L0009" at bounding box center [832, 278] width 7 height 7
checkbox input "true"
click at [830, 290] on input "RNTZ - 061925 - L0010" at bounding box center [832, 293] width 7 height 7
checkbox input "true"
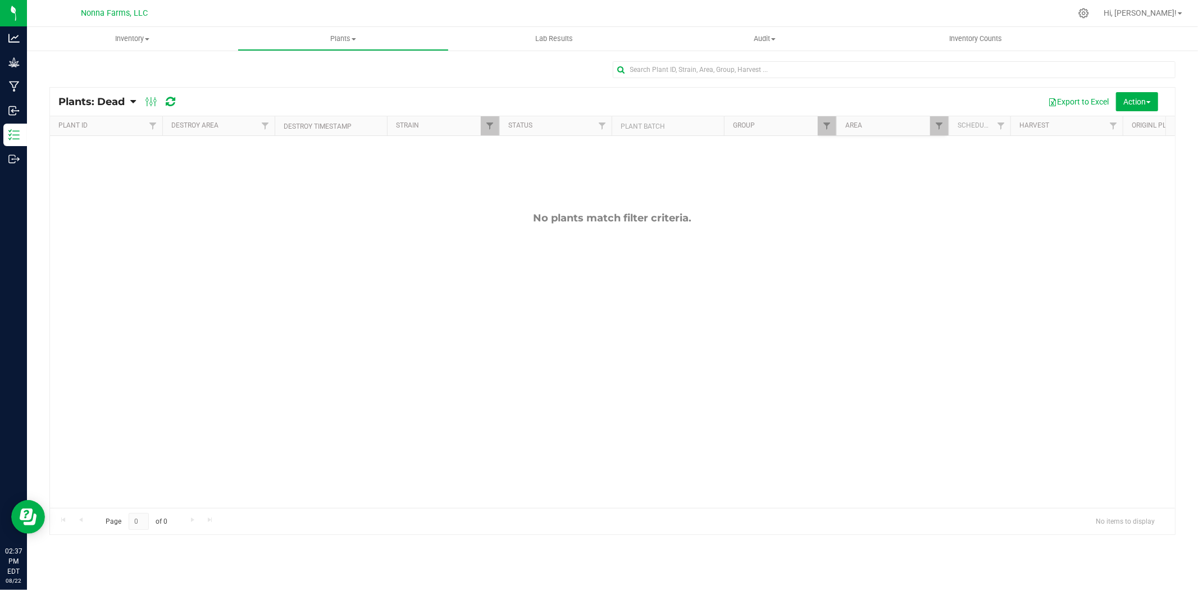
drag, startPoint x: 861, startPoint y: 251, endPoint x: 782, endPoint y: 262, distance: 80.1
click at [782, 262] on div "No plants match filter criteria." at bounding box center [612, 360] width 1125 height 448
click at [823, 121] on span "Filter" at bounding box center [826, 125] width 9 height 9
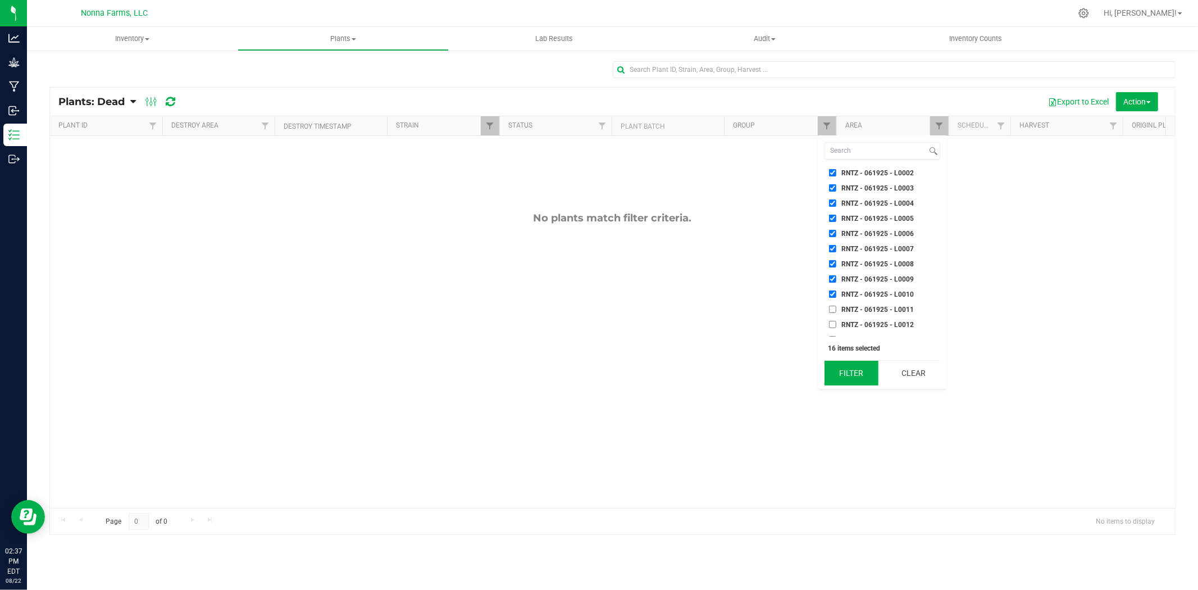
click at [854, 373] on button "Filter" at bounding box center [852, 373] width 54 height 25
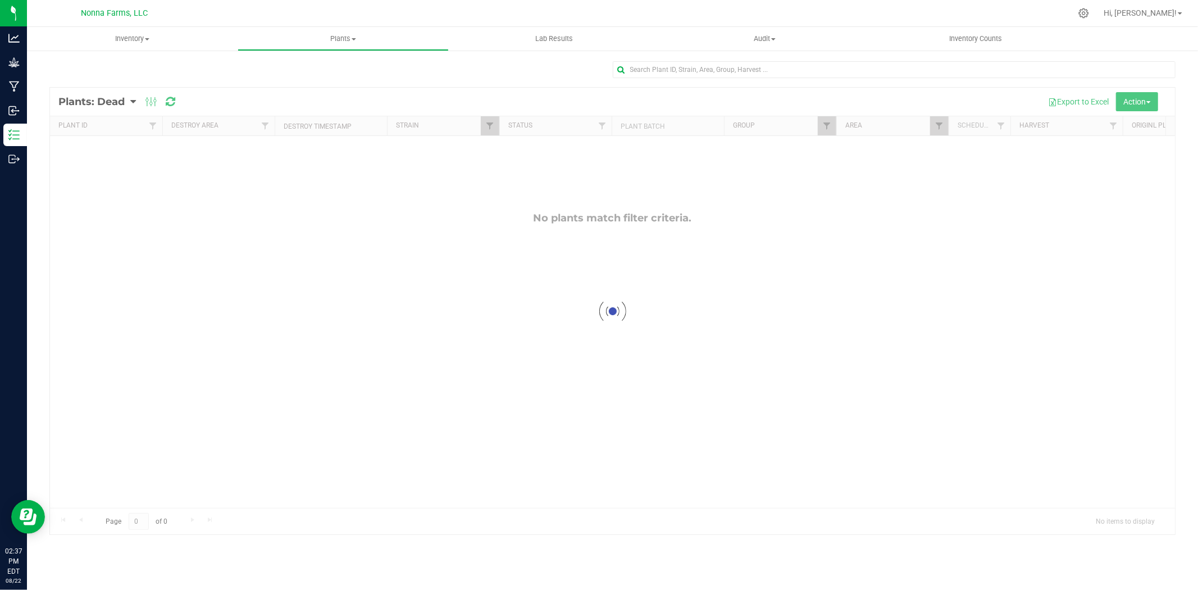
checkbox input "true"
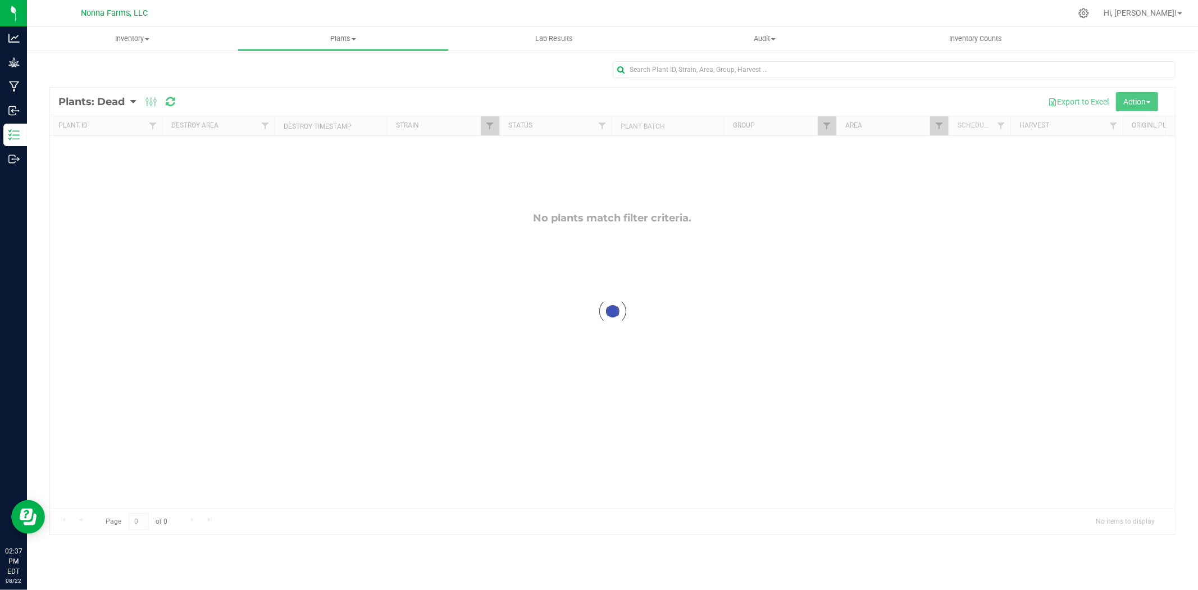
checkbox input "true"
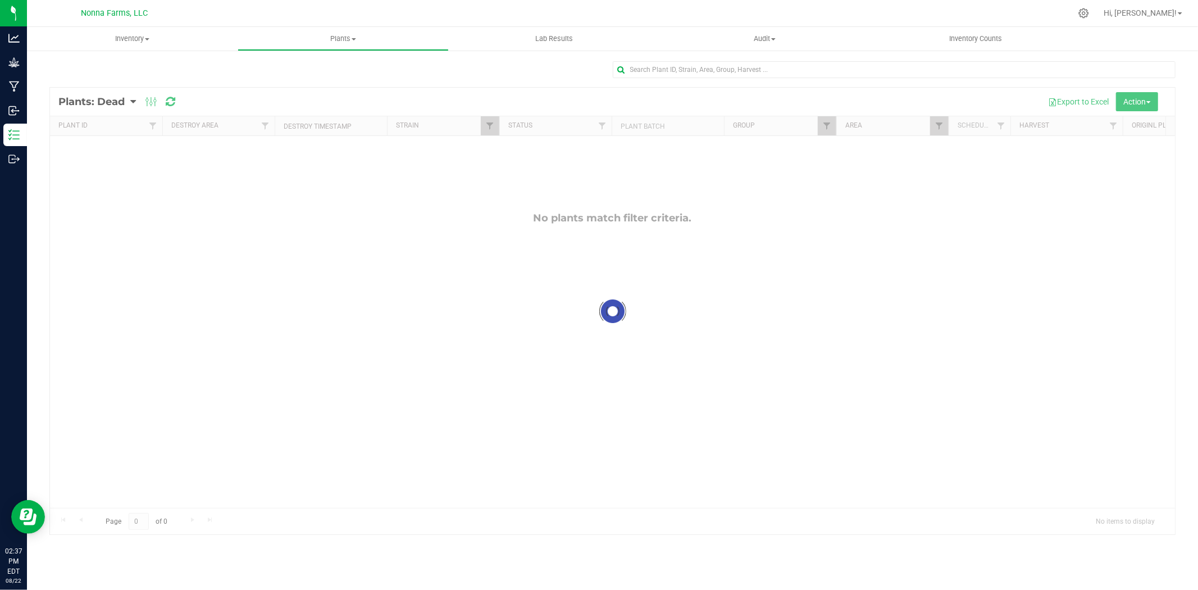
checkbox input "true"
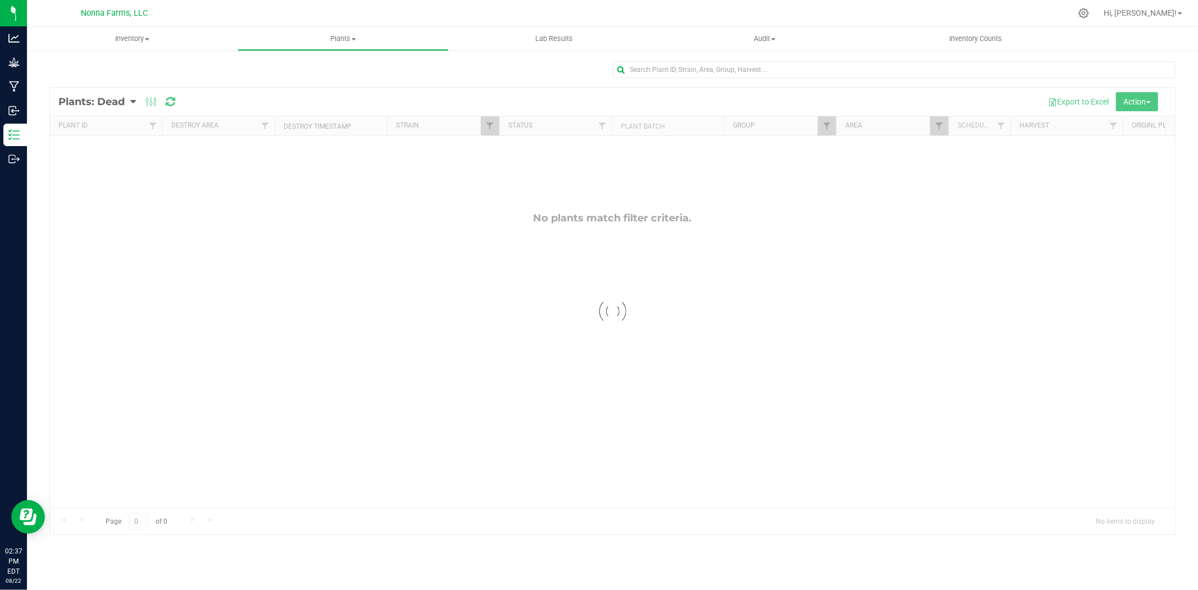
checkbox input "true"
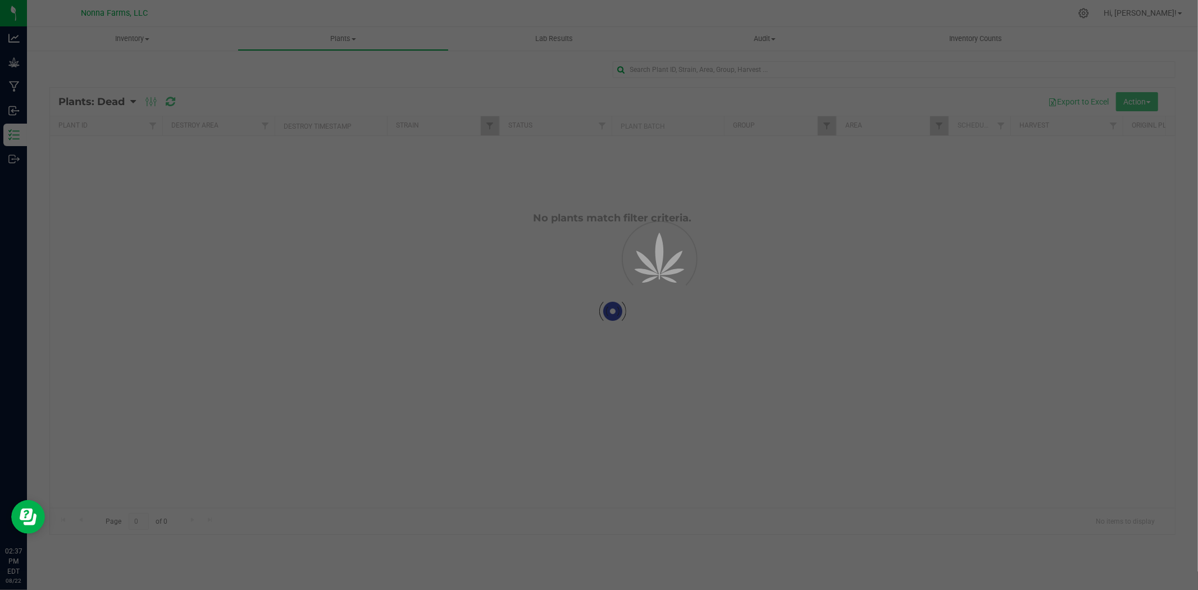
checkbox input "true"
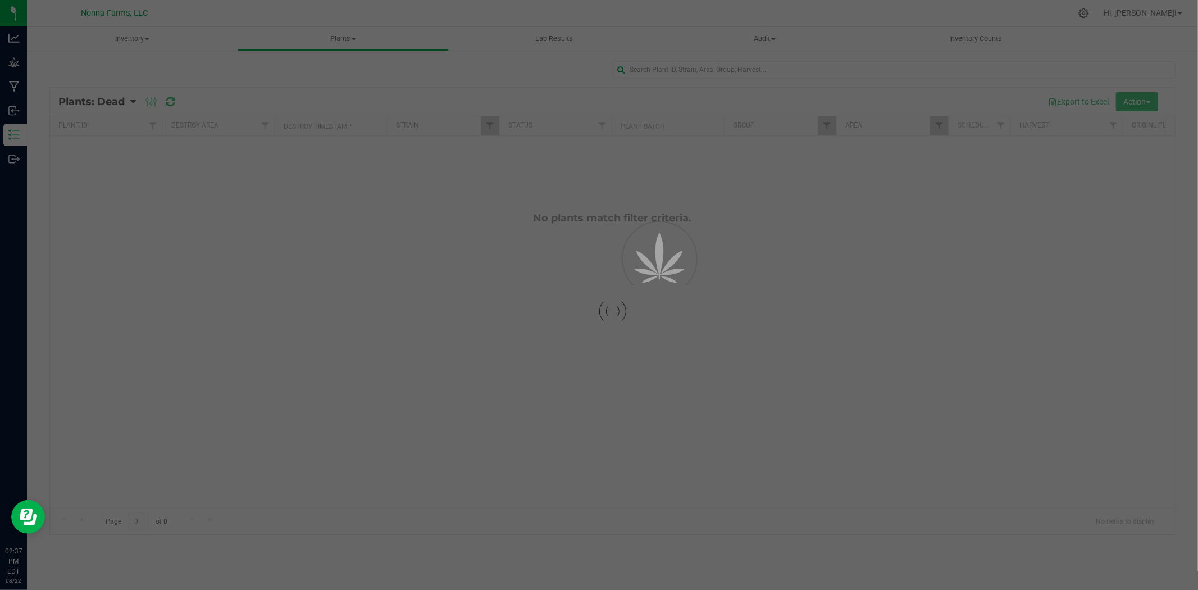
checkbox input "true"
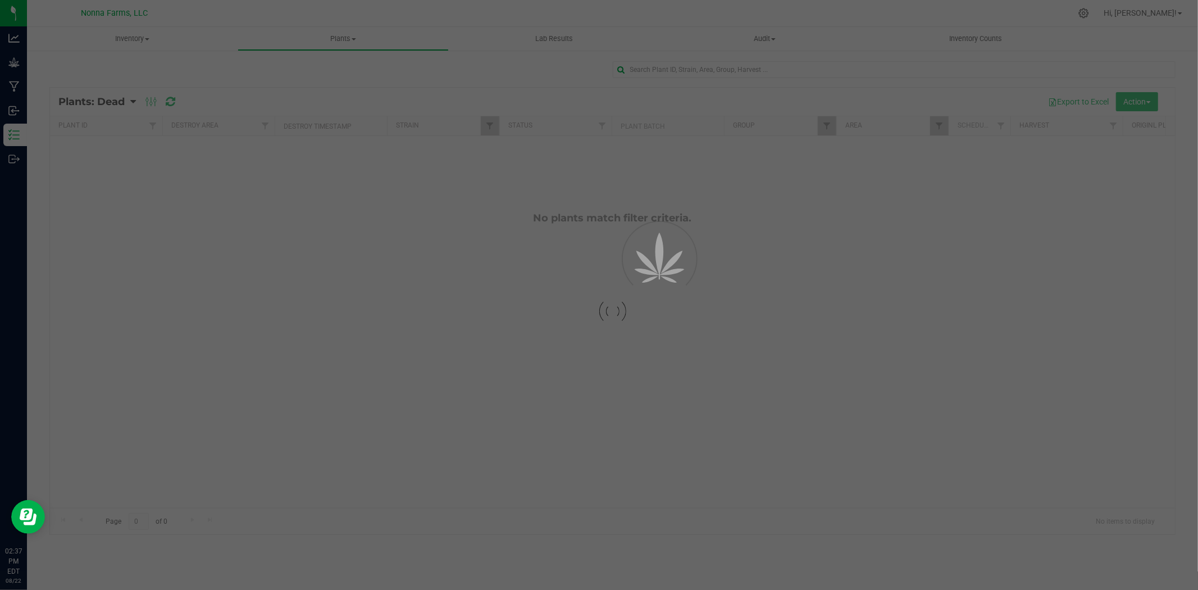
checkbox input "true"
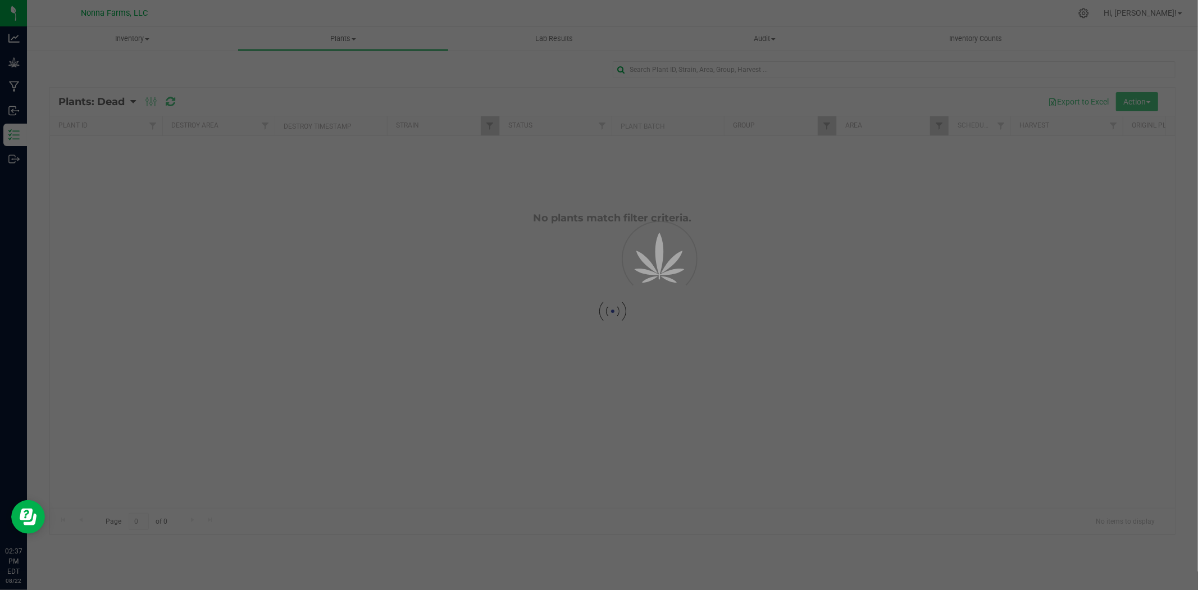
checkbox input "true"
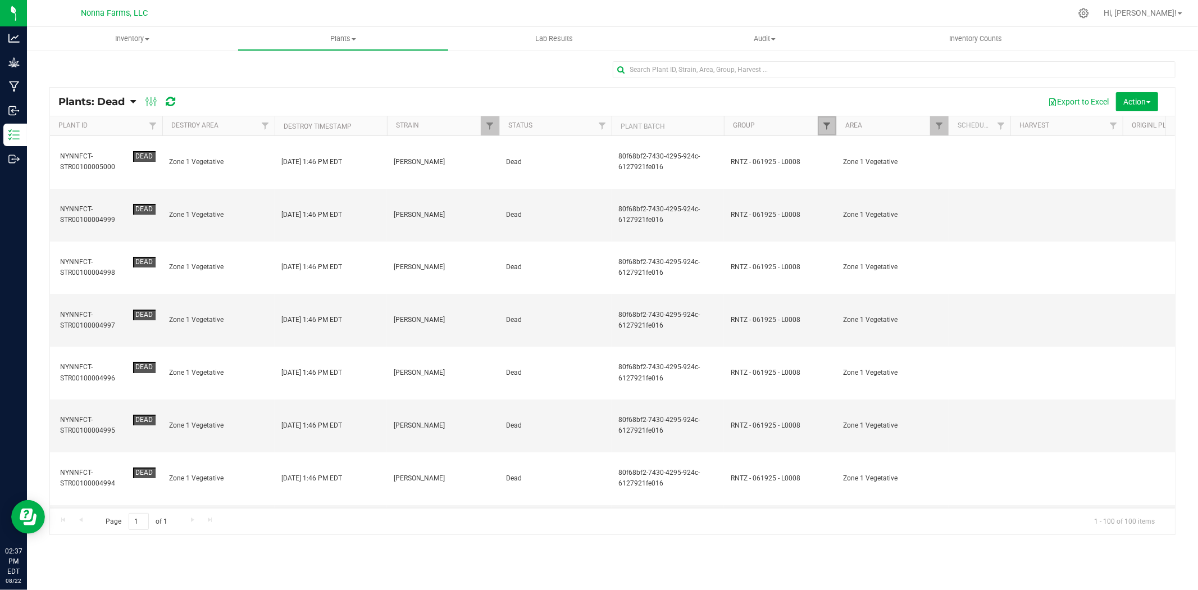
click at [825, 122] on span "Filter" at bounding box center [826, 125] width 9 height 9
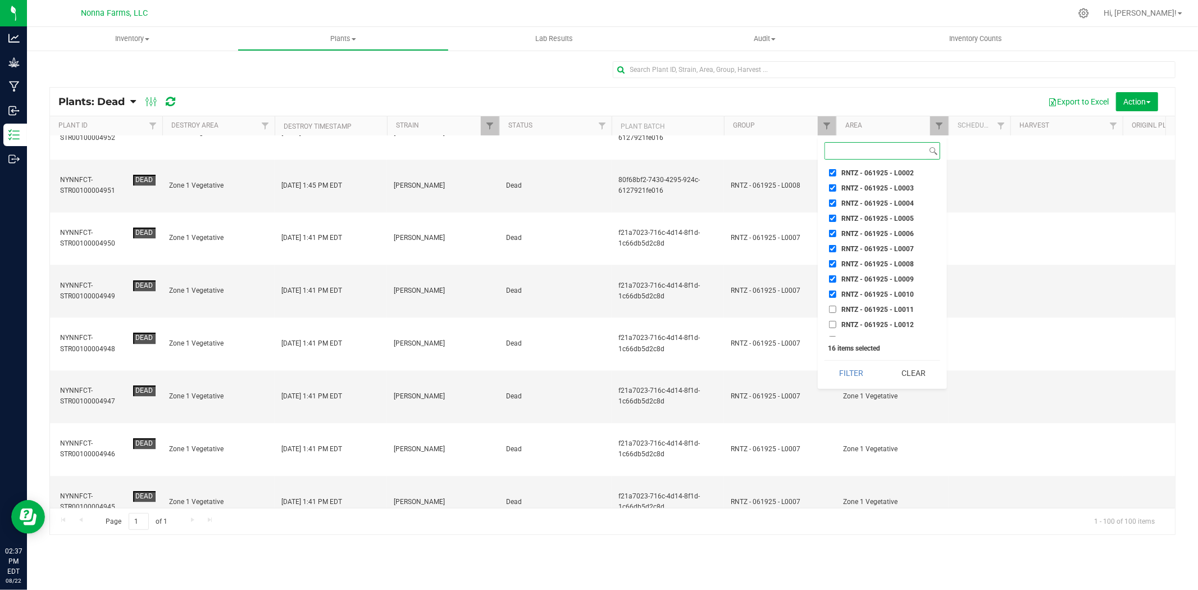
scroll to position [2754, 0]
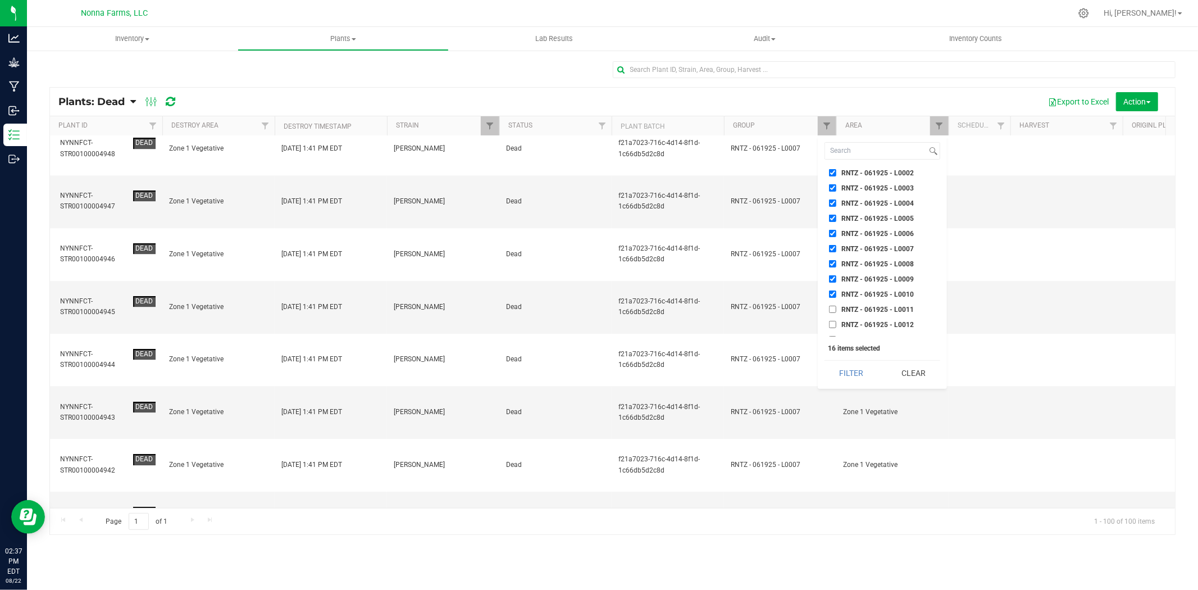
click at [832, 306] on input "RNTZ - 061925 - L0011" at bounding box center [832, 309] width 7 height 7
checkbox input "true"
click at [833, 321] on input "RNTZ - 061925 - L0012" at bounding box center [832, 324] width 7 height 7
checkbox input "true"
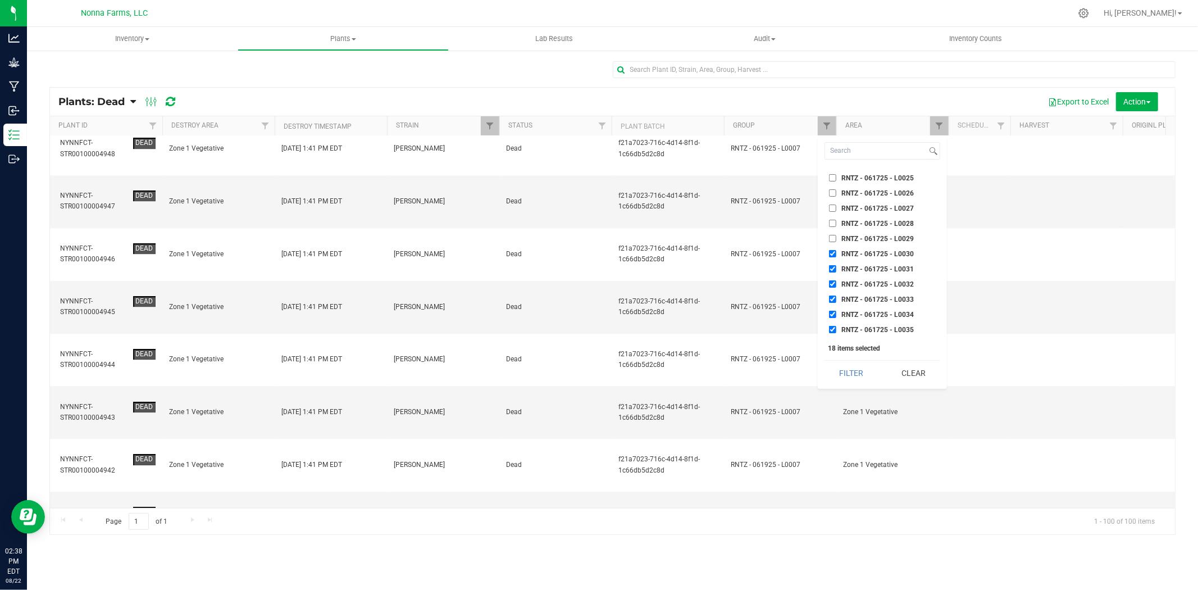
click at [830, 250] on input "RNTZ - 061725 - L0030" at bounding box center [832, 253] width 7 height 7
checkbox input "false"
click at [835, 265] on input "RNTZ - 061725 - L0031" at bounding box center [832, 268] width 7 height 7
checkbox input "false"
click at [834, 280] on input "RNTZ - 061725 - L0032" at bounding box center [832, 283] width 7 height 7
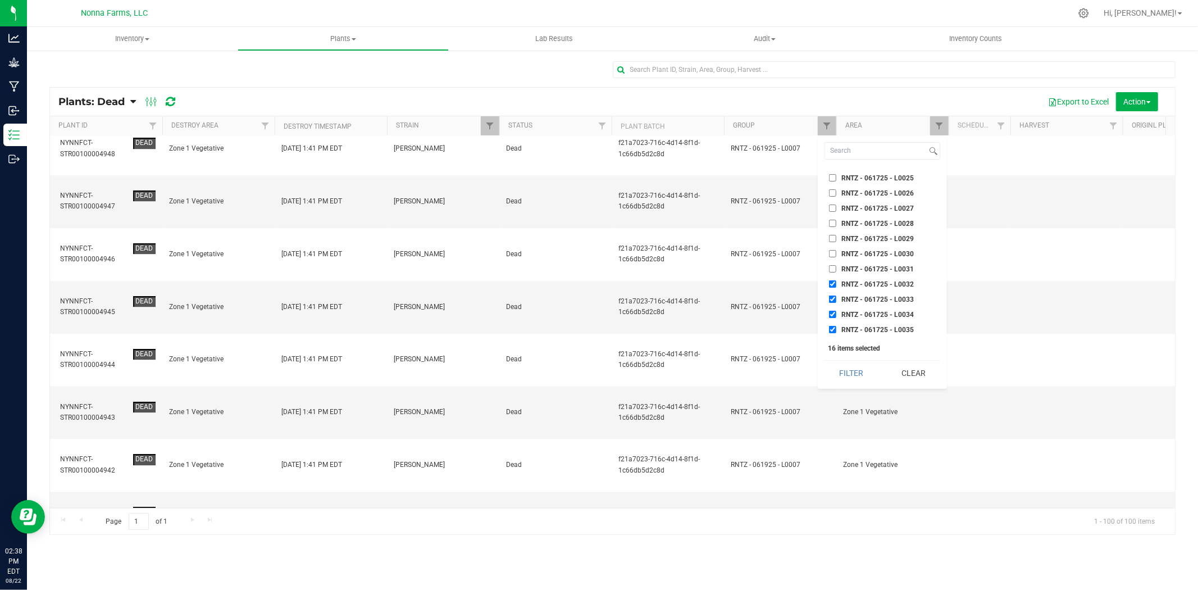
checkbox input "false"
click at [832, 295] on input "RNTZ - 061725 - L0033" at bounding box center [832, 298] width 7 height 7
checkbox input "false"
click at [830, 308] on li "RNTZ - 061725 - L0034" at bounding box center [883, 314] width 116 height 12
click at [834, 326] on input "RNTZ - 061725 - L0035" at bounding box center [832, 329] width 7 height 7
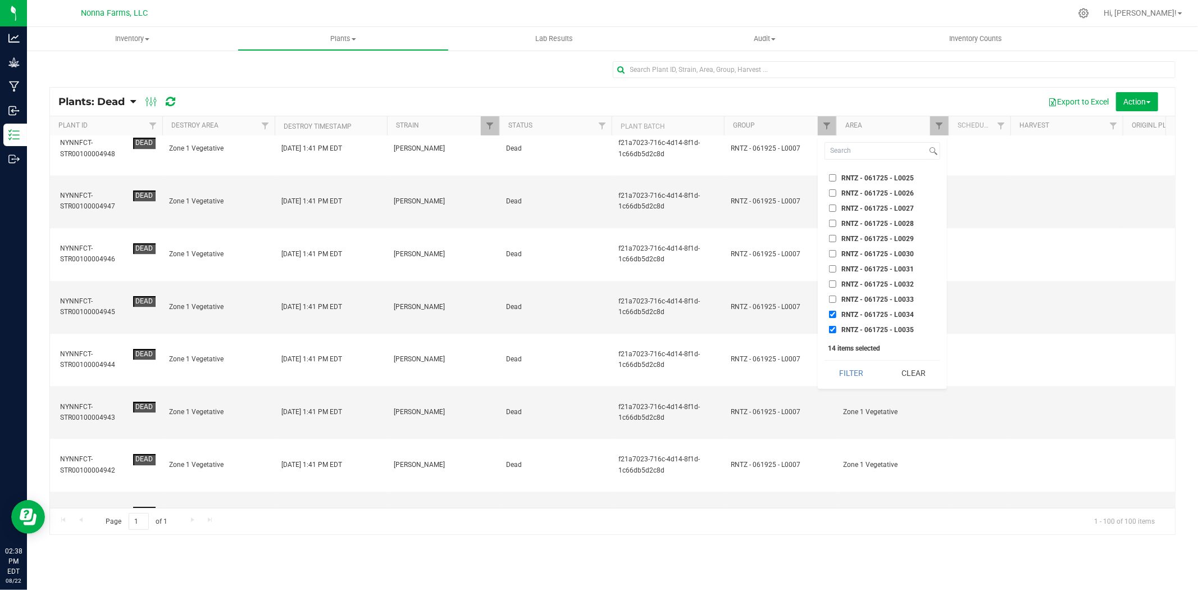
checkbox input "false"
click at [834, 311] on input "RNTZ - 061725 - L0034" at bounding box center [832, 314] width 7 height 7
checkbox input "false"
click at [835, 216] on input "RNTZ - 061925 - L0001" at bounding box center [832, 219] width 7 height 7
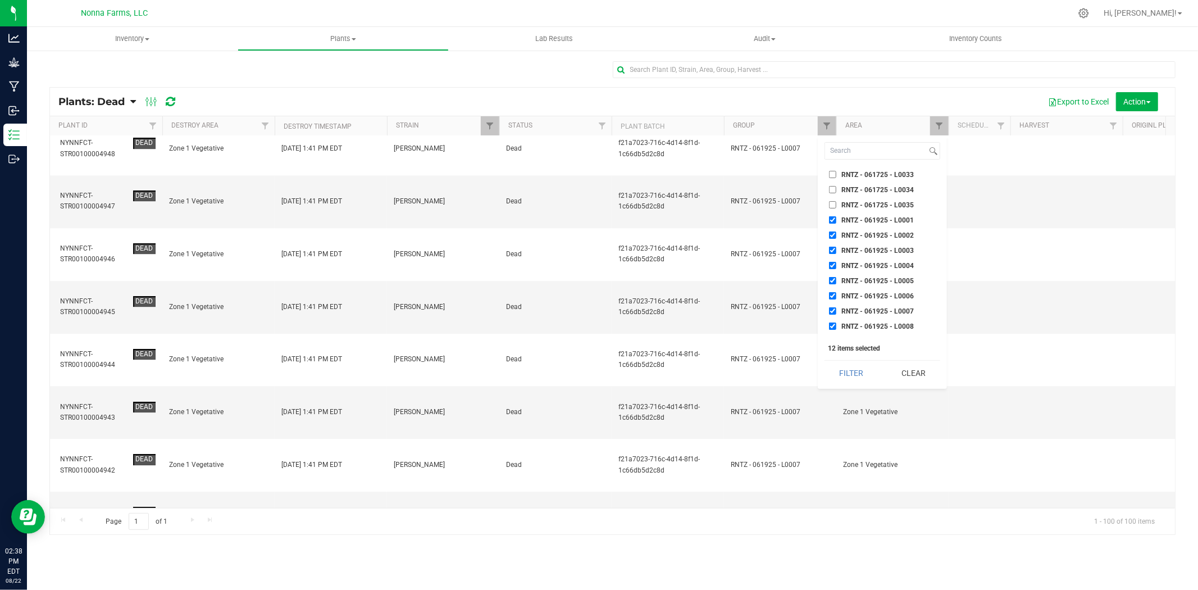
checkbox input "false"
click at [833, 231] on input "RNTZ - 061925 - L0002" at bounding box center [832, 234] width 7 height 7
checkbox input "false"
click at [833, 247] on input "RNTZ - 061925 - L0003" at bounding box center [832, 250] width 7 height 7
checkbox input "false"
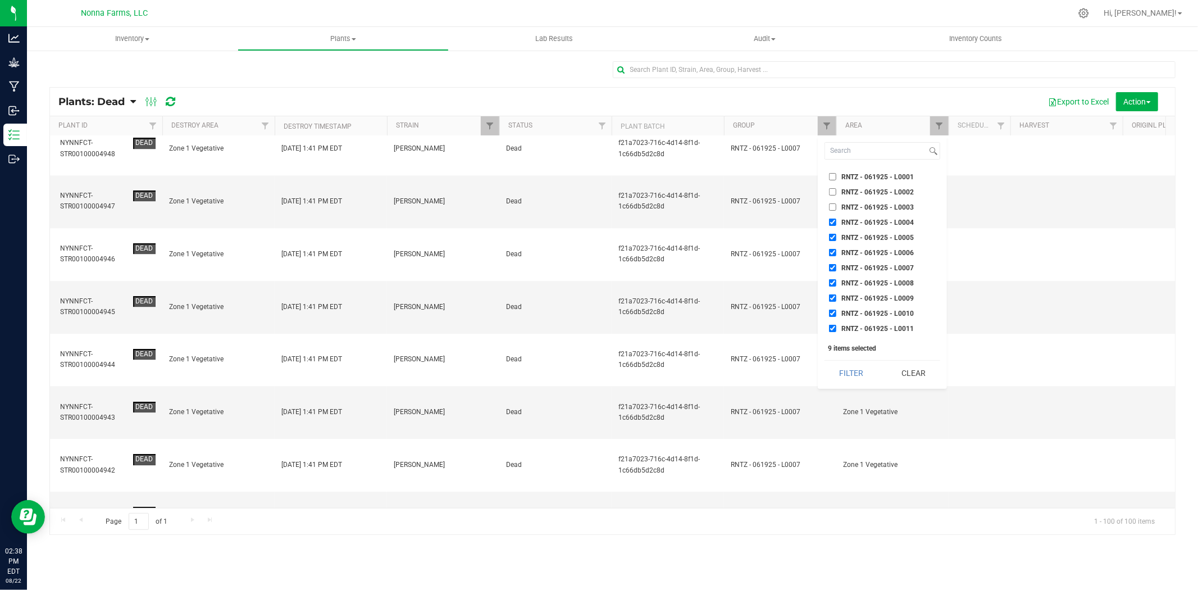
scroll to position [13469, 0]
click at [833, 199] on input "RNTZ - 061925 - L0004" at bounding box center [832, 202] width 7 height 7
checkbox input "false"
click at [849, 372] on button "Filter" at bounding box center [852, 373] width 54 height 25
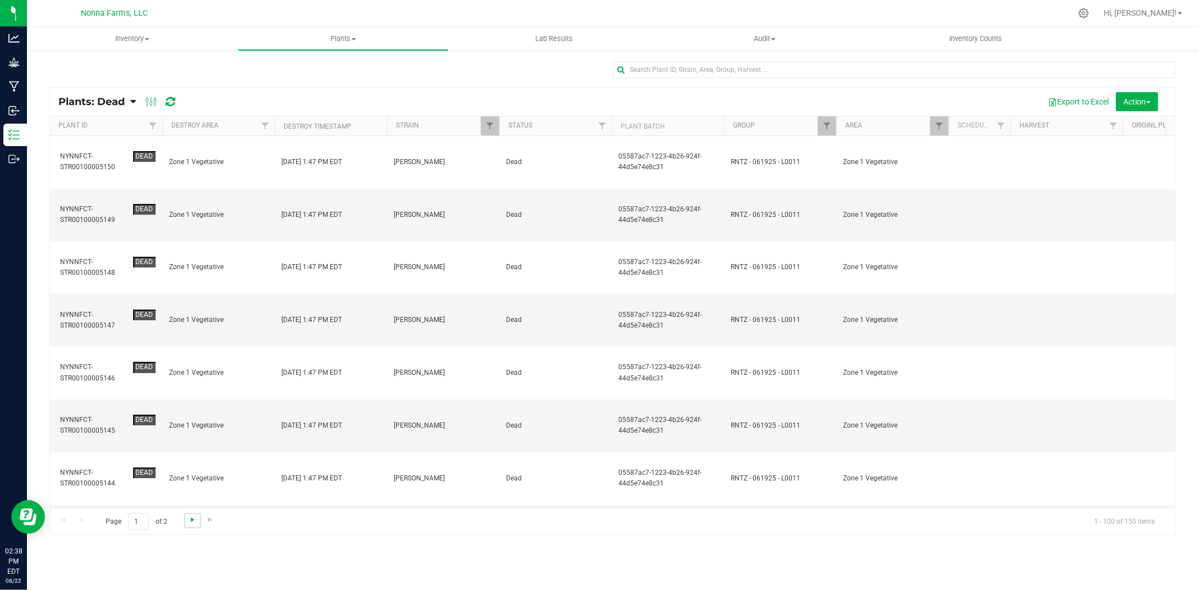
click at [188, 521] on span "Go to the next page" at bounding box center [192, 519] width 9 height 9
click at [80, 518] on span "Go to the previous page" at bounding box center [80, 519] width 9 height 9
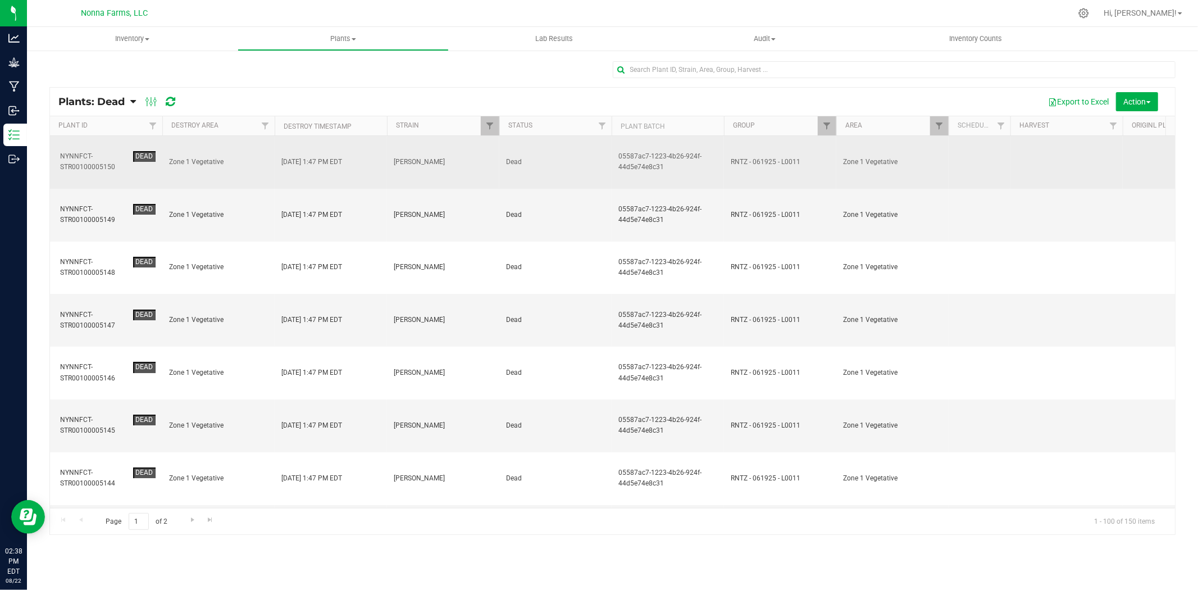
click at [93, 153] on div "NYNNFCT-STR00100005150" at bounding box center [94, 161] width 69 height 21
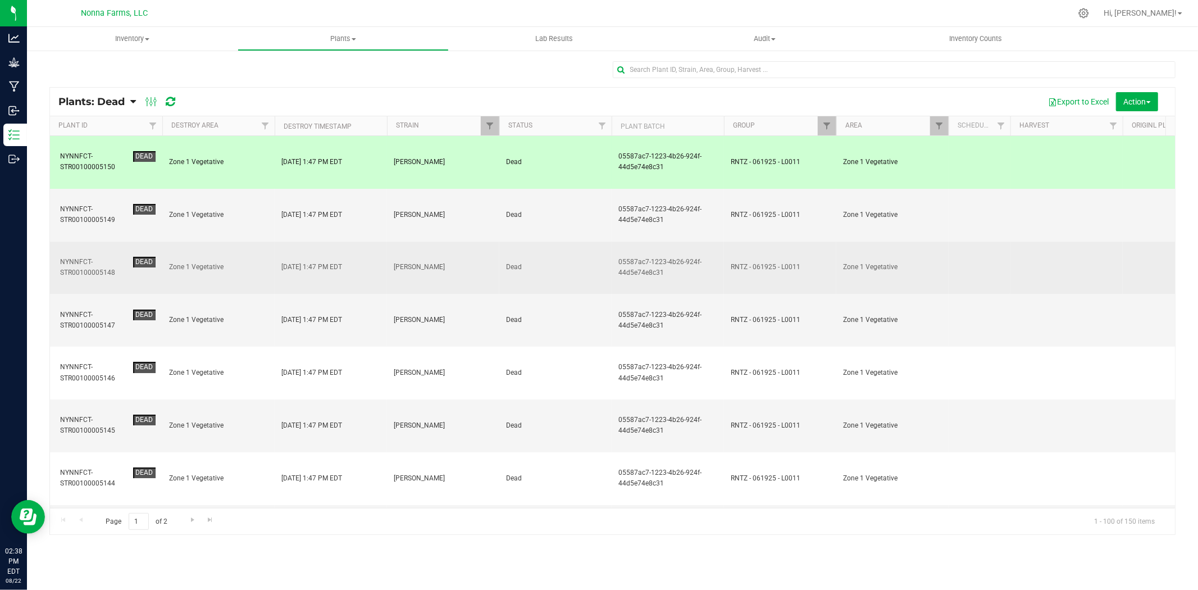
drag, startPoint x: 88, startPoint y: 182, endPoint x: 87, endPoint y: 204, distance: 22.5
click at [88, 204] on div "NYNNFCT-STR00100005149" at bounding box center [94, 214] width 69 height 21
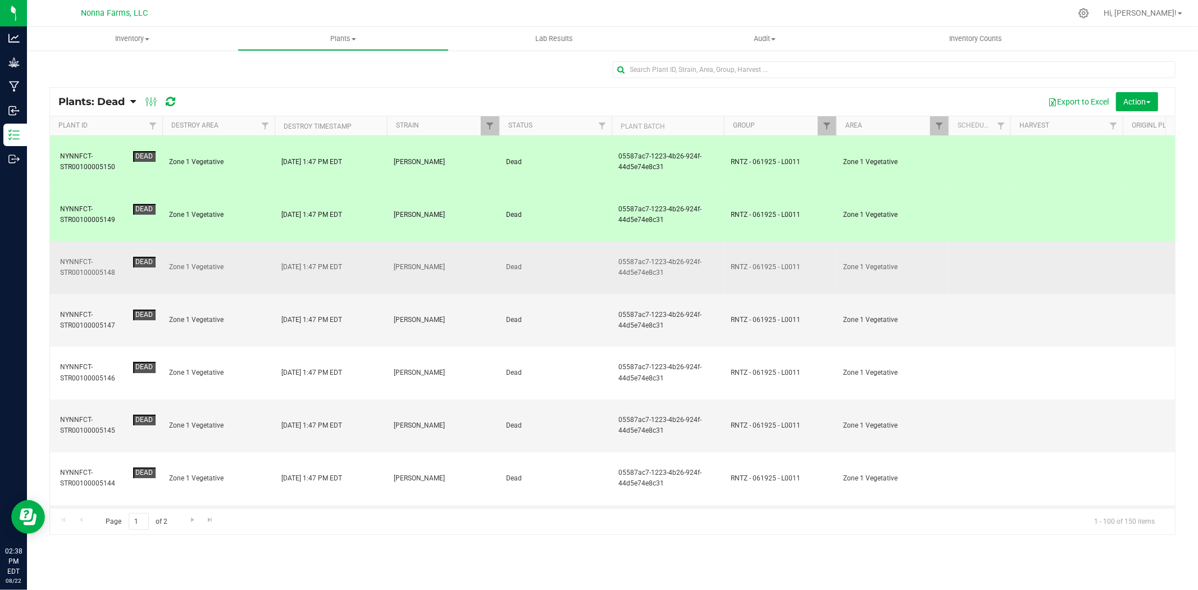
click at [87, 257] on div "NYNNFCT-STR00100005148" at bounding box center [94, 267] width 69 height 21
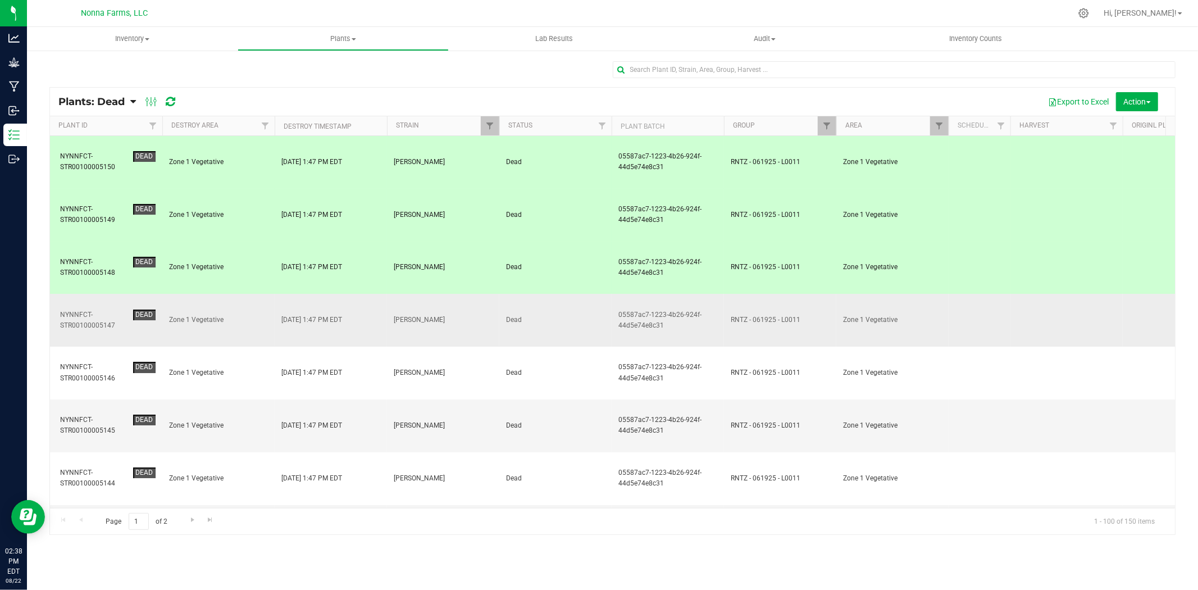
click at [91, 310] on div "NYNNFCT-STR00100005147" at bounding box center [94, 320] width 69 height 21
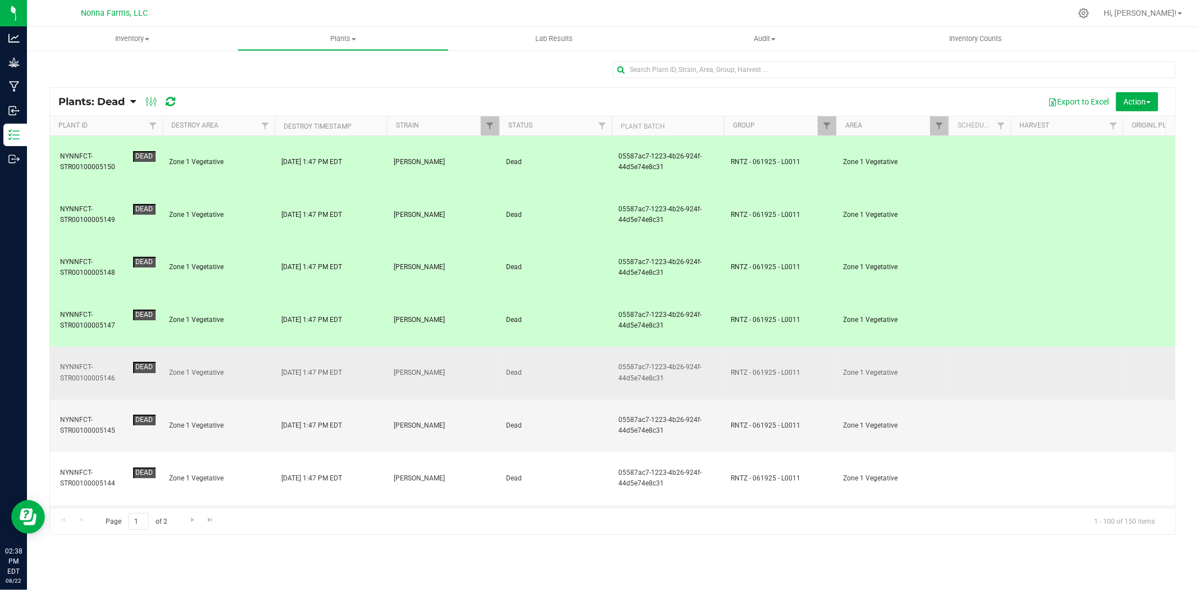
click at [91, 362] on div "NYNNFCT-STR00100005146" at bounding box center [94, 372] width 69 height 21
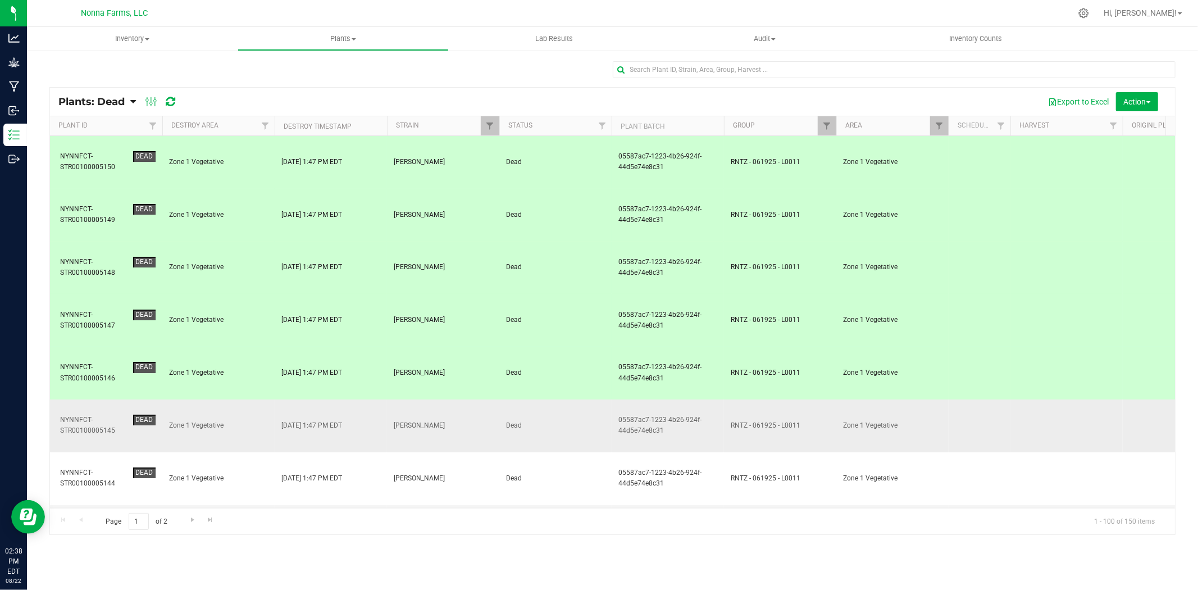
click at [93, 415] on div "NYNNFCT-STR00100005145" at bounding box center [94, 425] width 69 height 21
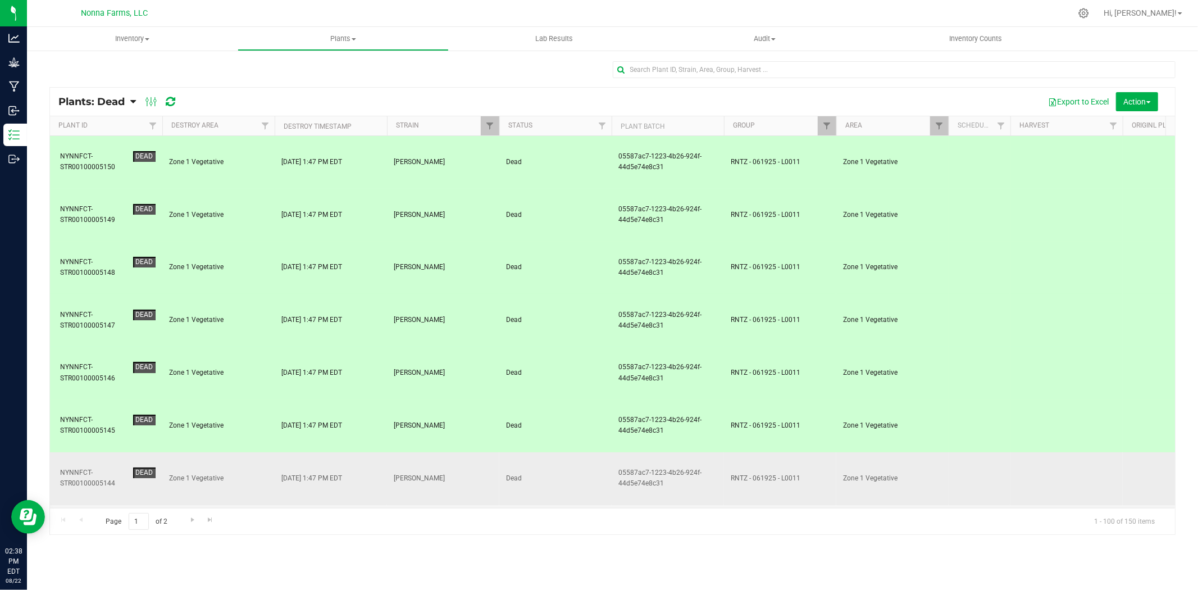
click at [97, 467] on div "NYNNFCT-STR00100005144" at bounding box center [94, 477] width 69 height 21
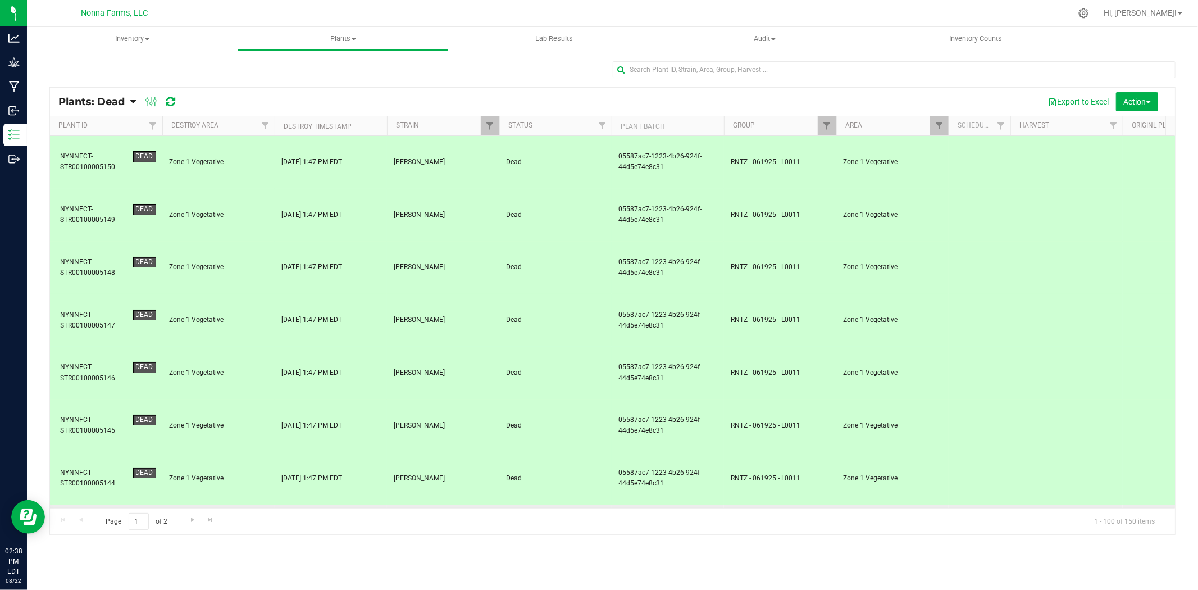
click at [102, 505] on td "NYNNFCT-STR00100005143 Dead" at bounding box center [106, 531] width 112 height 53
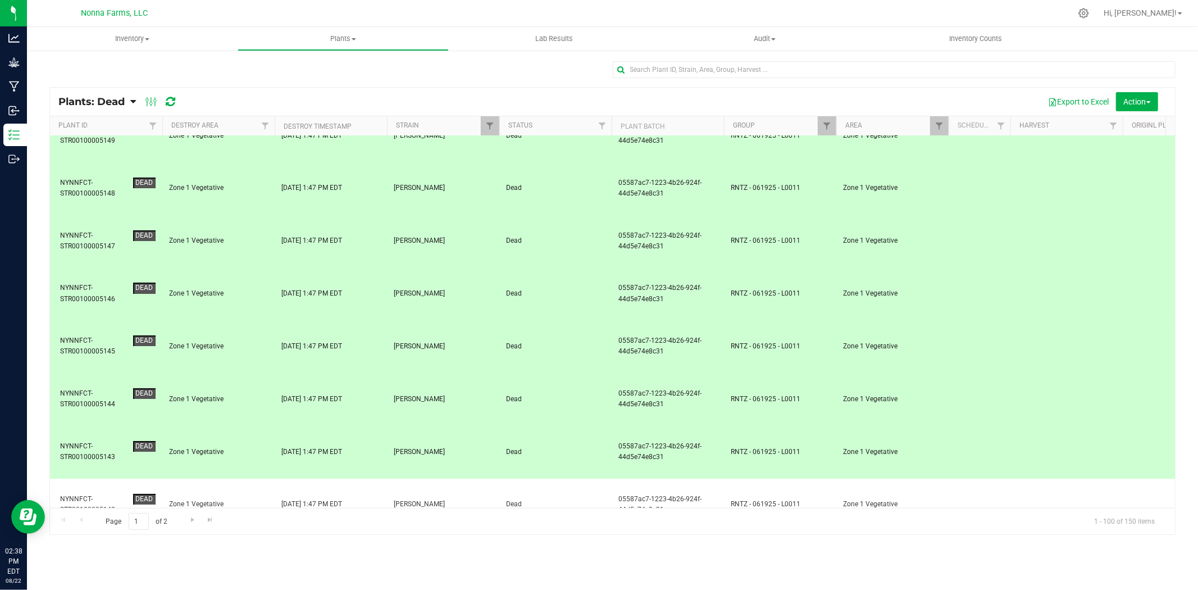
scroll to position [187, 0]
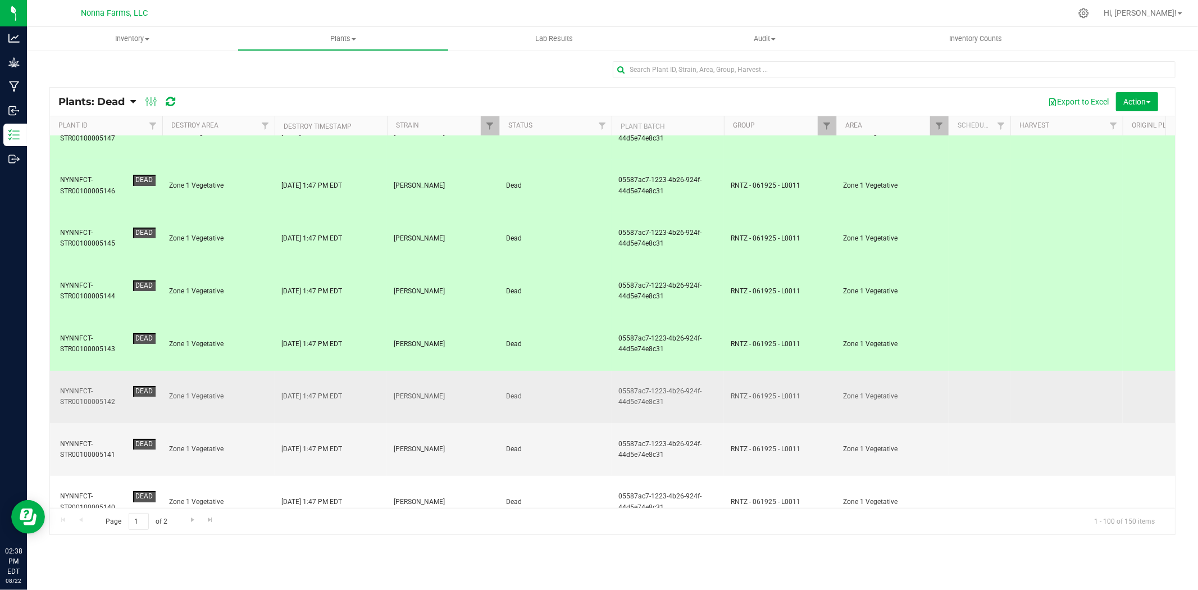
click at [99, 386] on div "NYNNFCT-STR00100005142" at bounding box center [94, 396] width 69 height 21
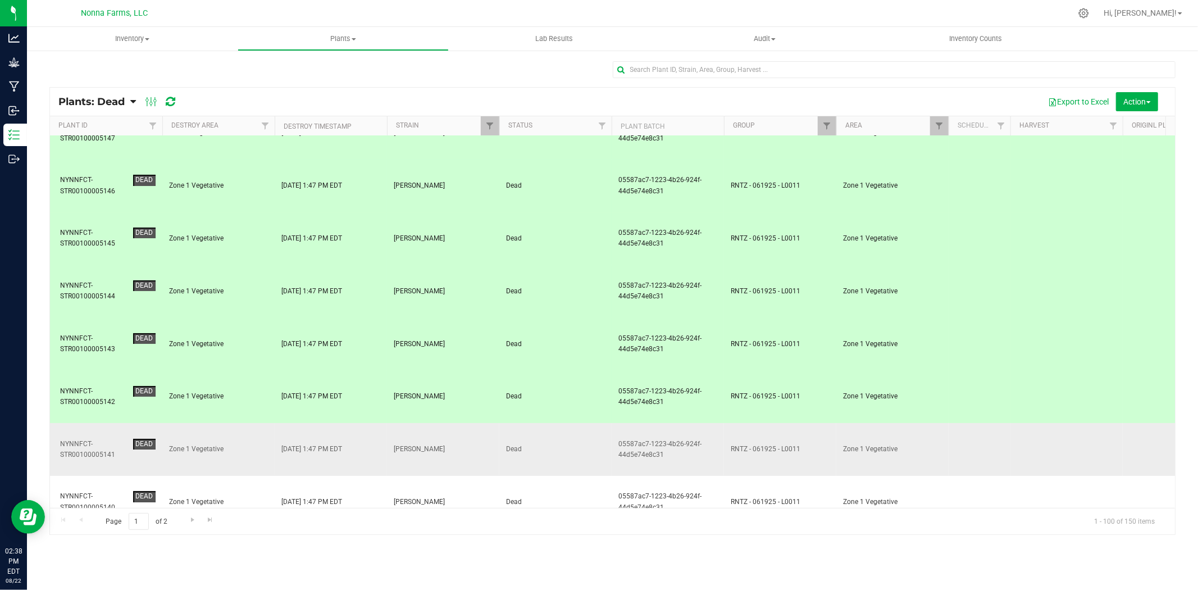
click at [96, 439] on div "NYNNFCT-STR00100005141" at bounding box center [94, 449] width 69 height 21
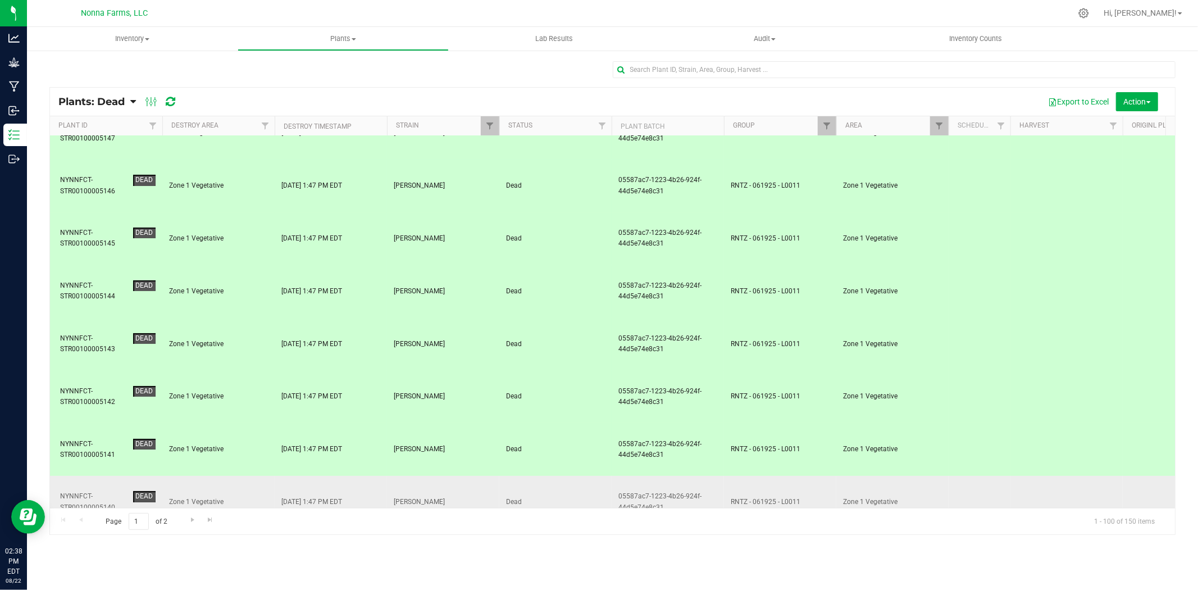
click at [95, 491] on div "NYNNFCT-STR00100005140" at bounding box center [94, 501] width 69 height 21
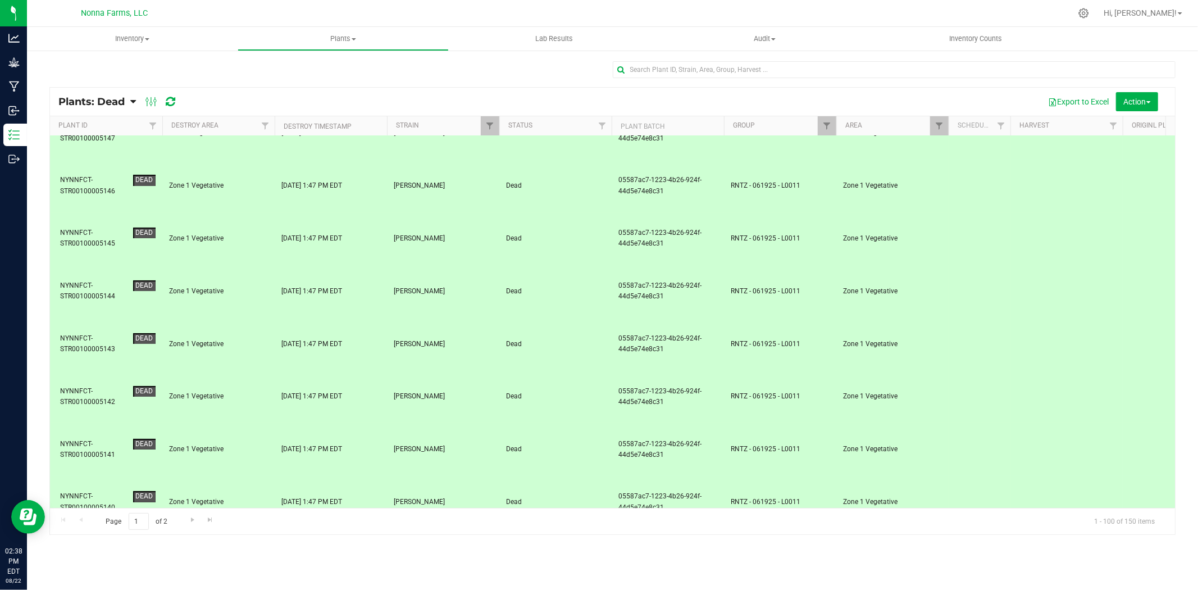
click at [98, 544] on div "NYNNFCT-STR00100005139" at bounding box center [94, 554] width 69 height 21
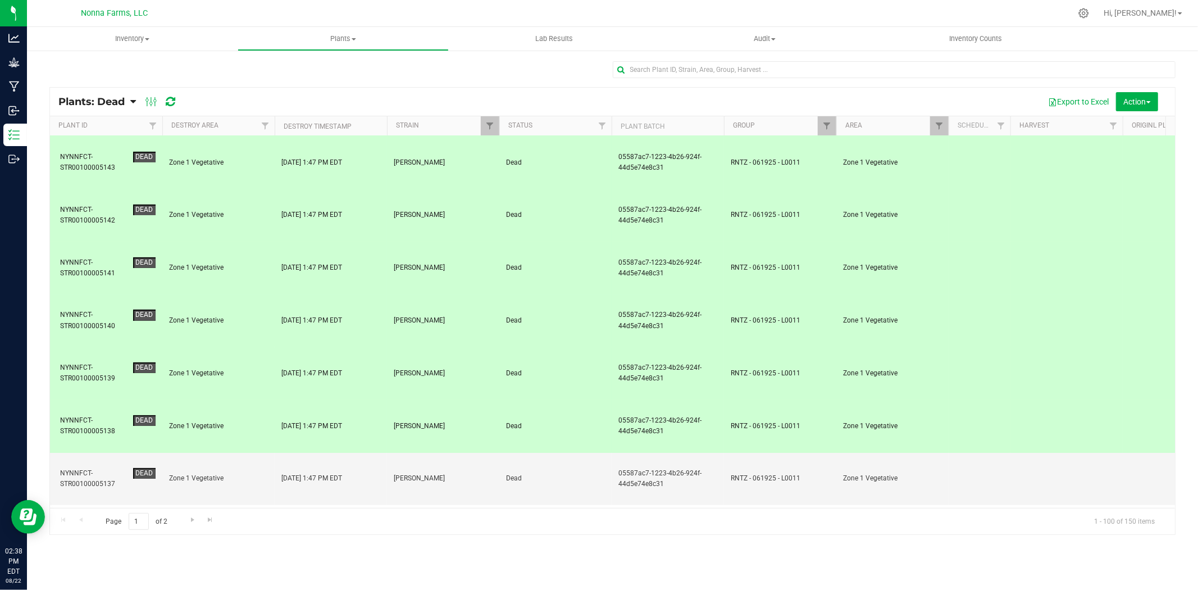
scroll to position [374, 0]
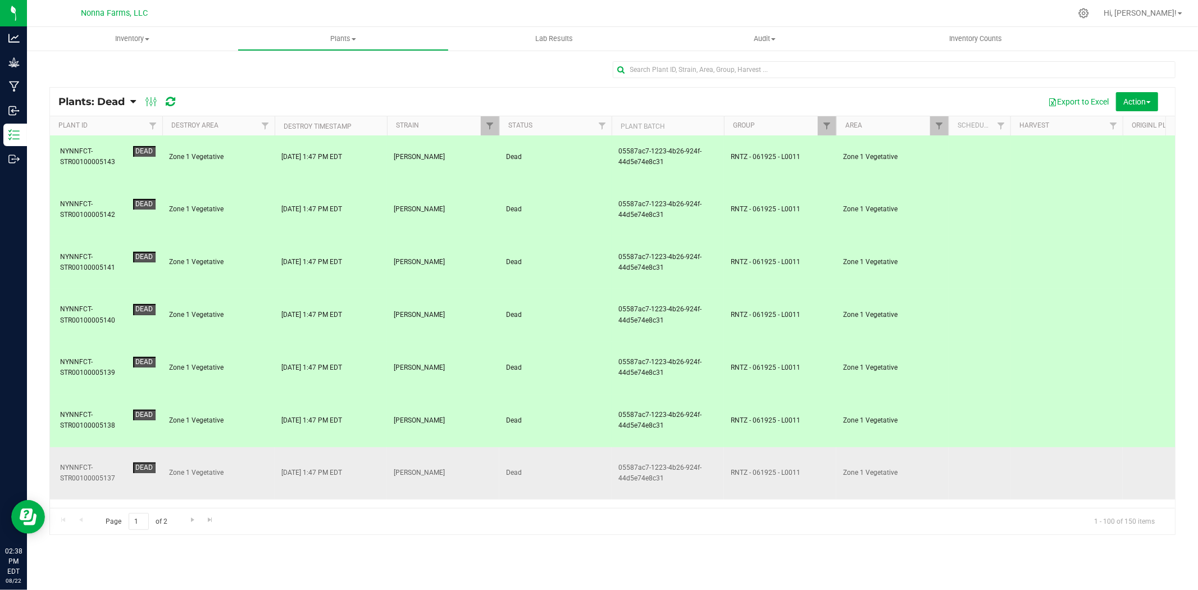
click at [100, 462] on div "NYNNFCT-STR00100005137" at bounding box center [94, 472] width 69 height 21
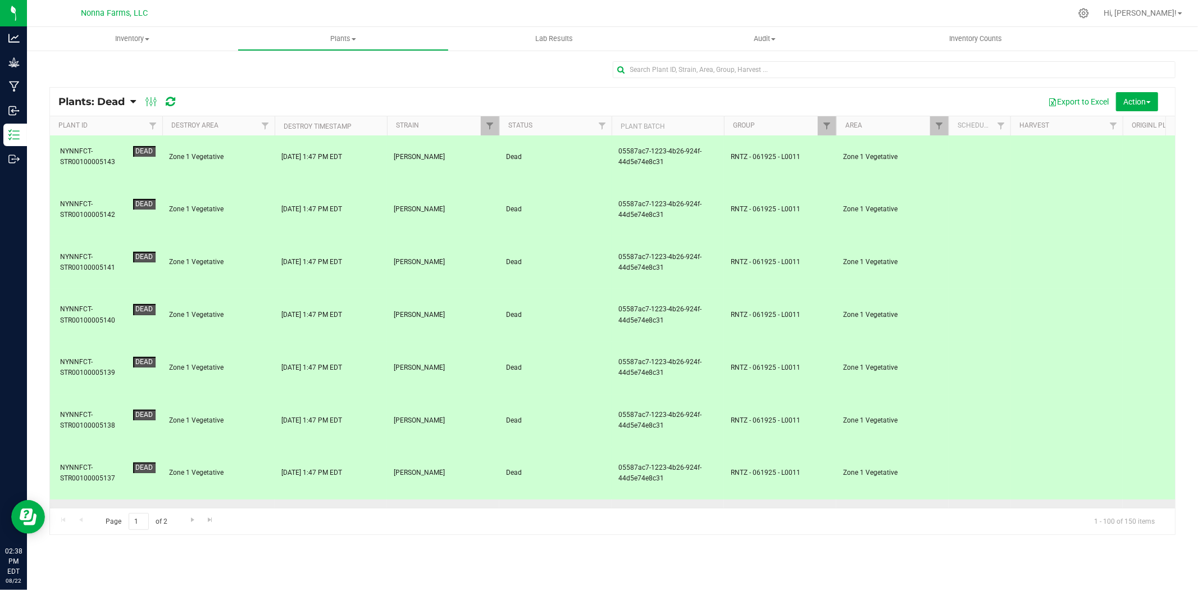
click at [97, 515] on div "NYNNFCT-STR00100005136" at bounding box center [94, 525] width 69 height 21
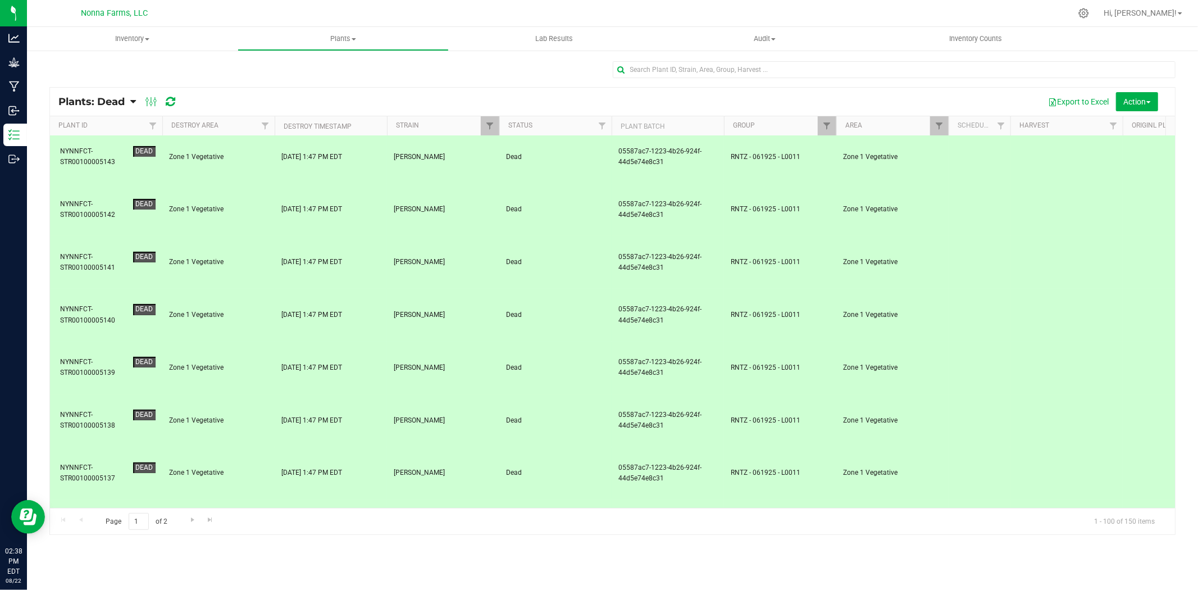
click at [95, 552] on td "NYNNFCT-STR00100005135 Dead" at bounding box center [106, 578] width 112 height 53
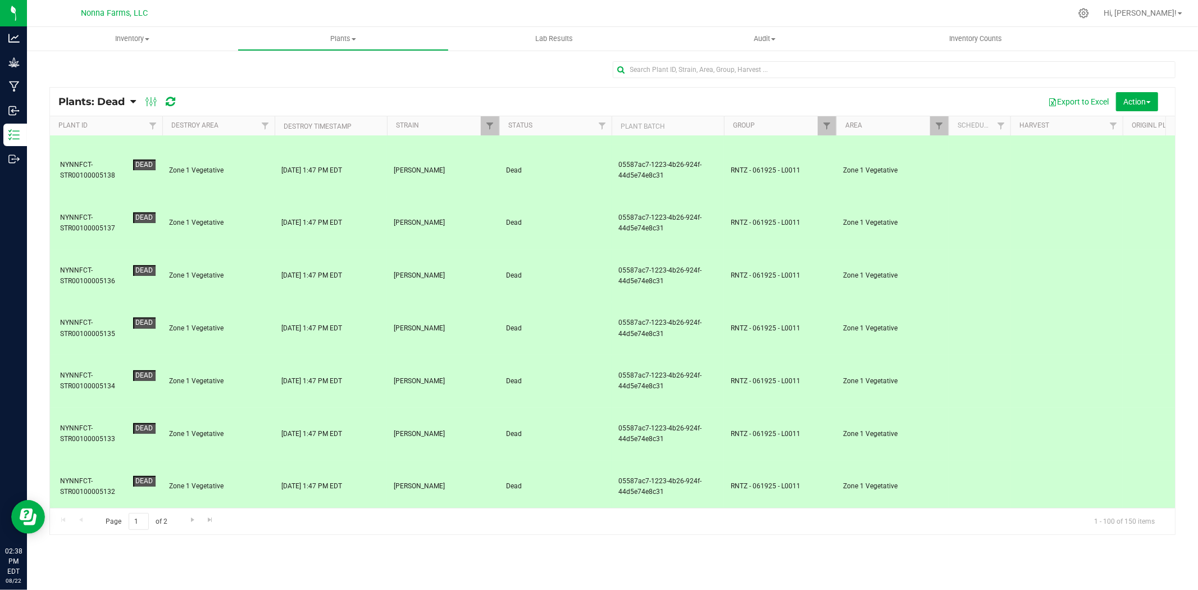
scroll to position [562, 0]
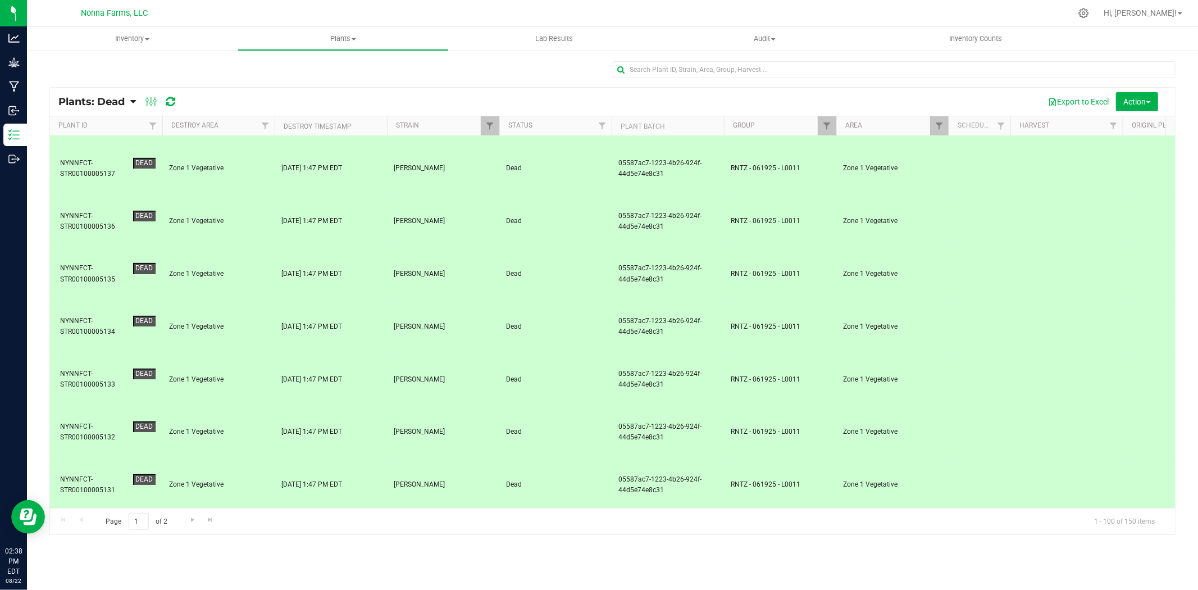
scroll to position [749, 0]
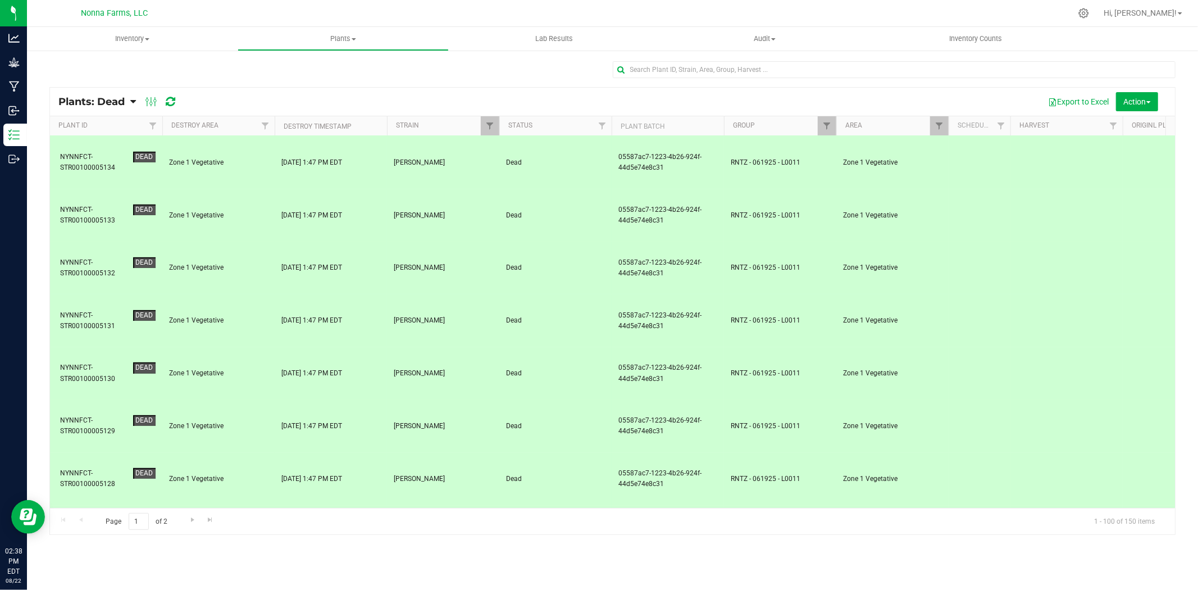
scroll to position [998, 0]
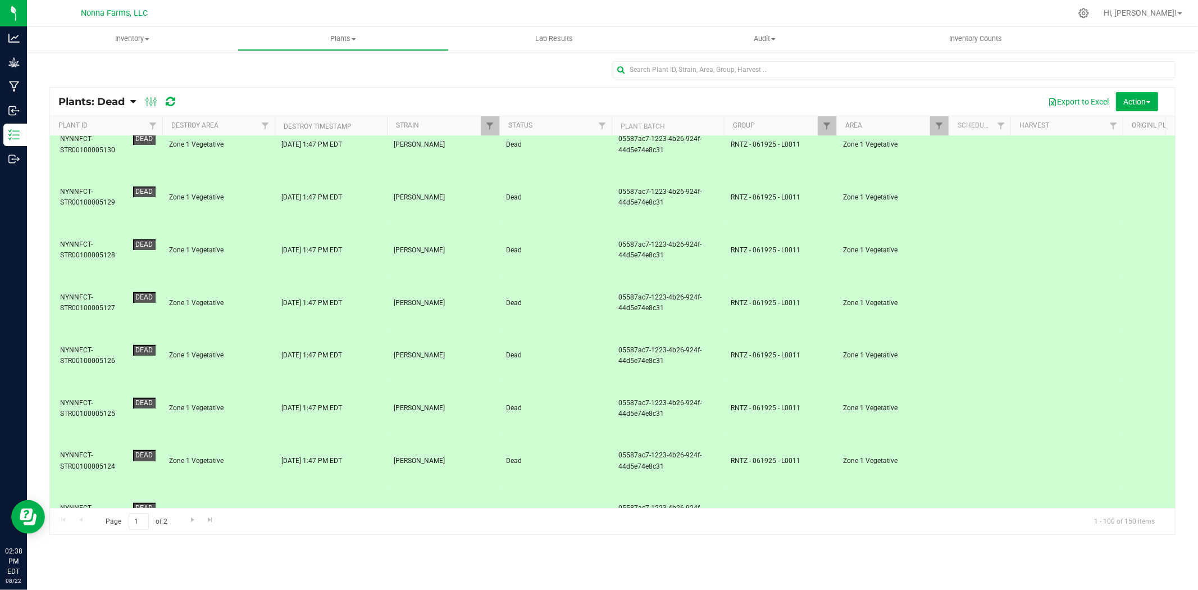
scroll to position [1186, 0]
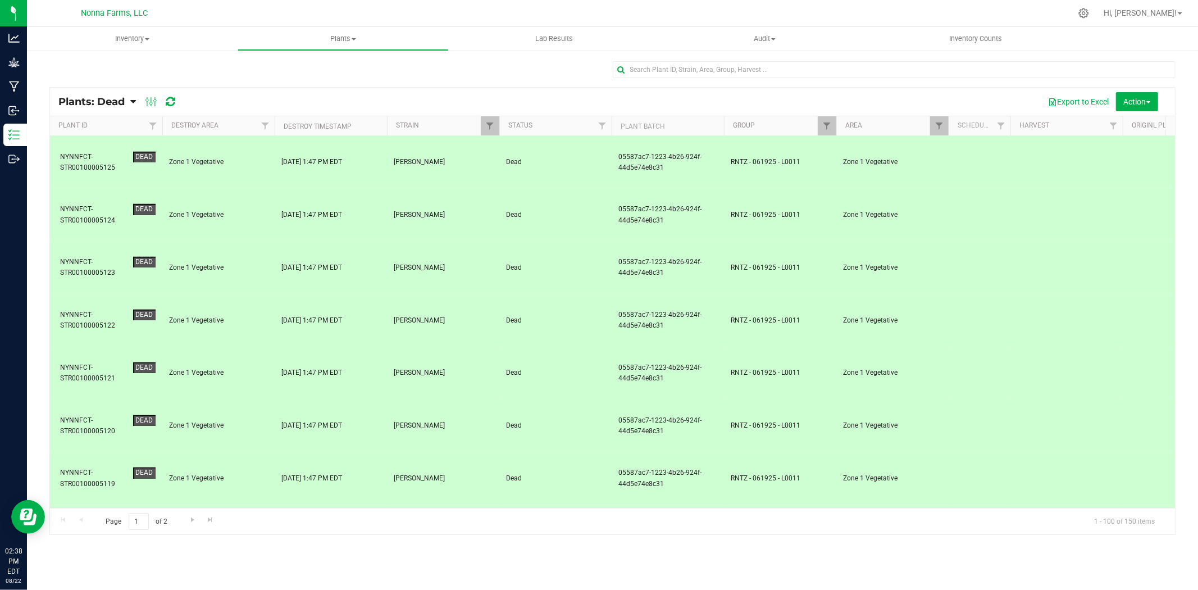
scroll to position [1435, 0]
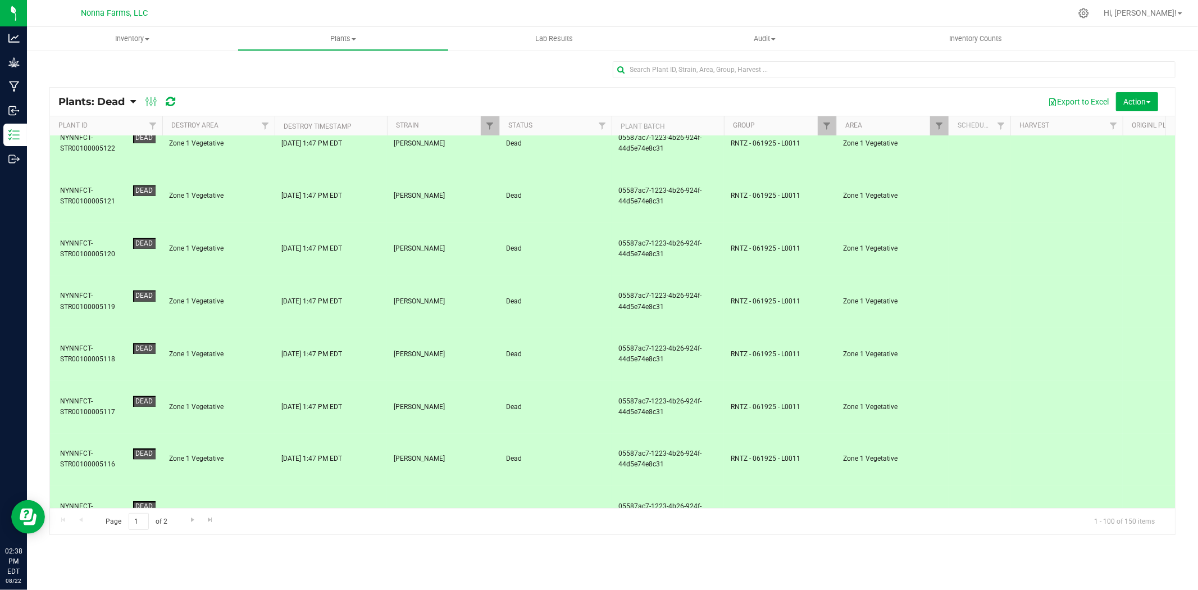
scroll to position [1560, 0]
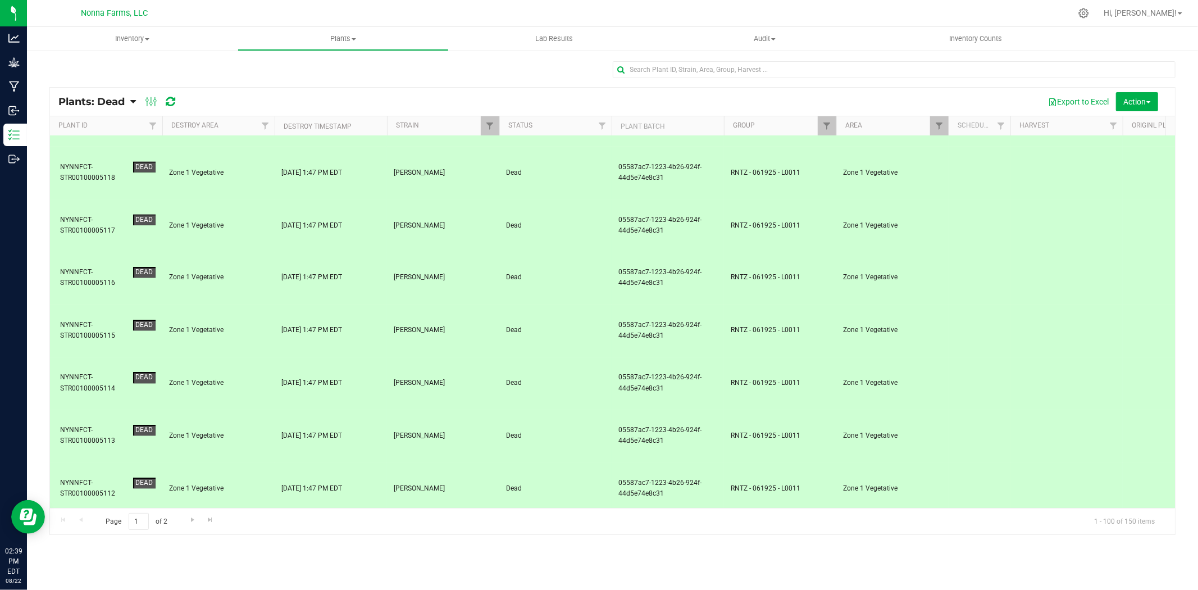
scroll to position [1685, 0]
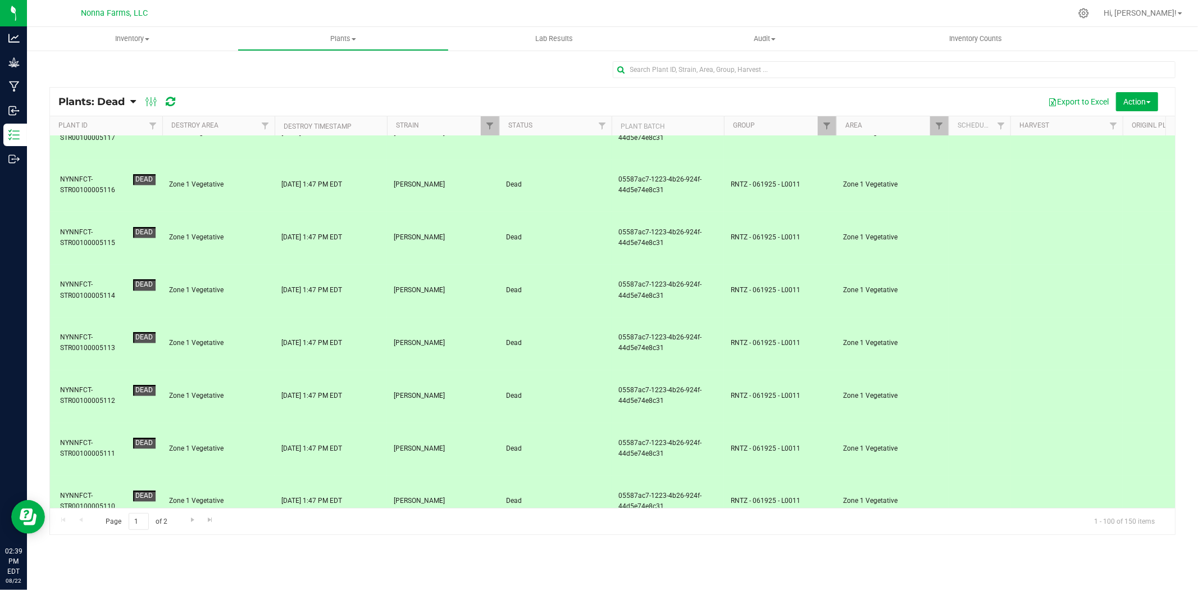
scroll to position [1872, 0]
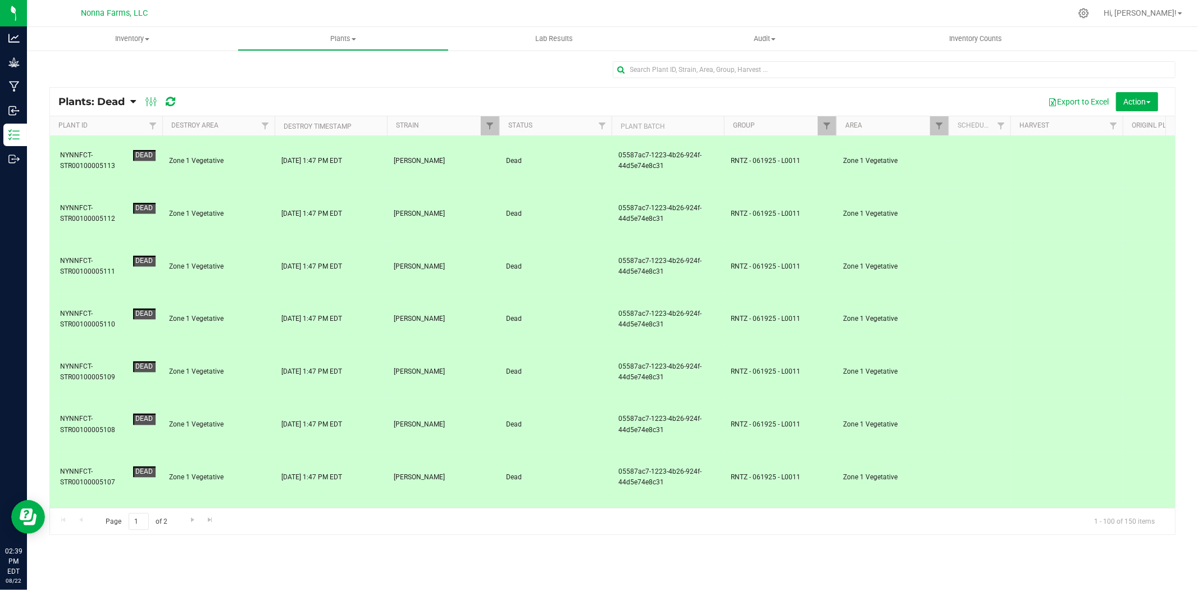
scroll to position [2059, 0]
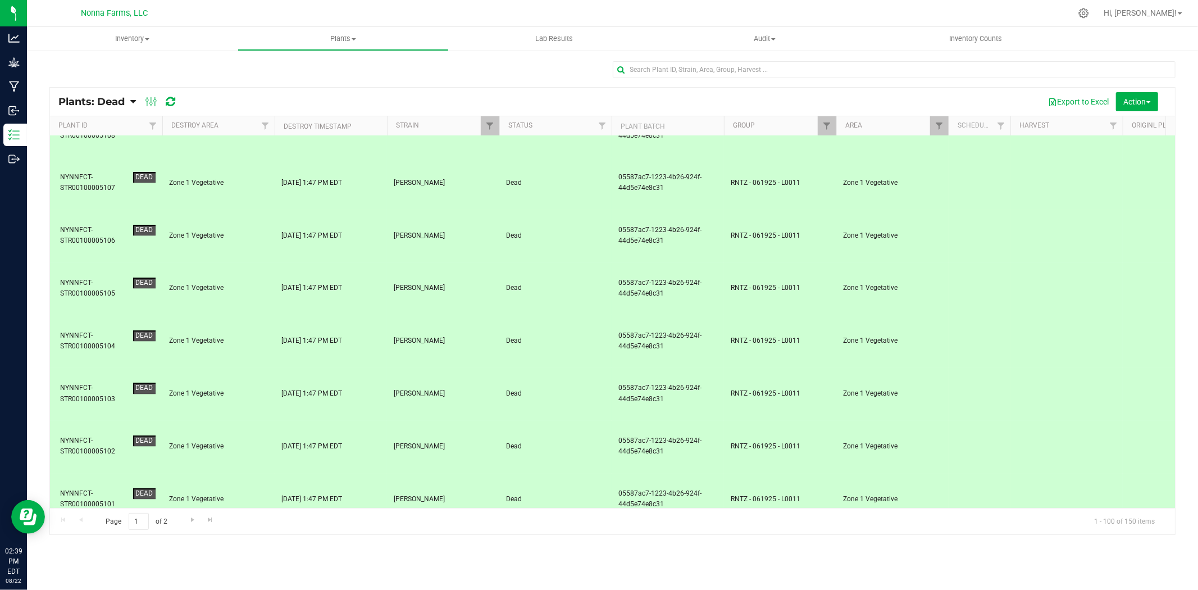
scroll to position [2247, 0]
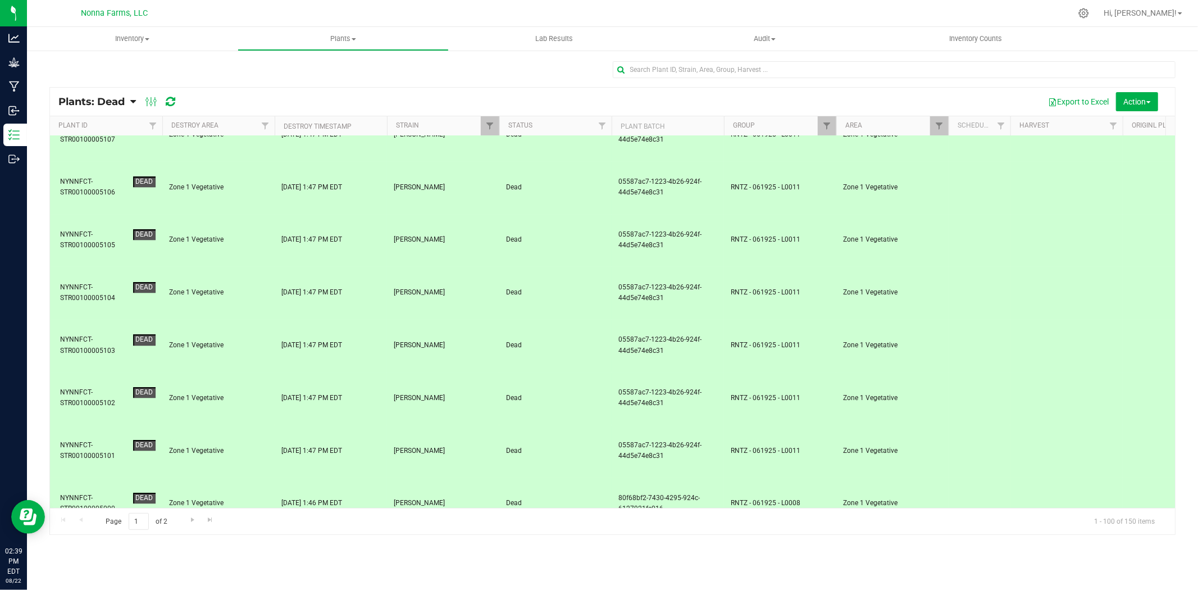
scroll to position [2372, 0]
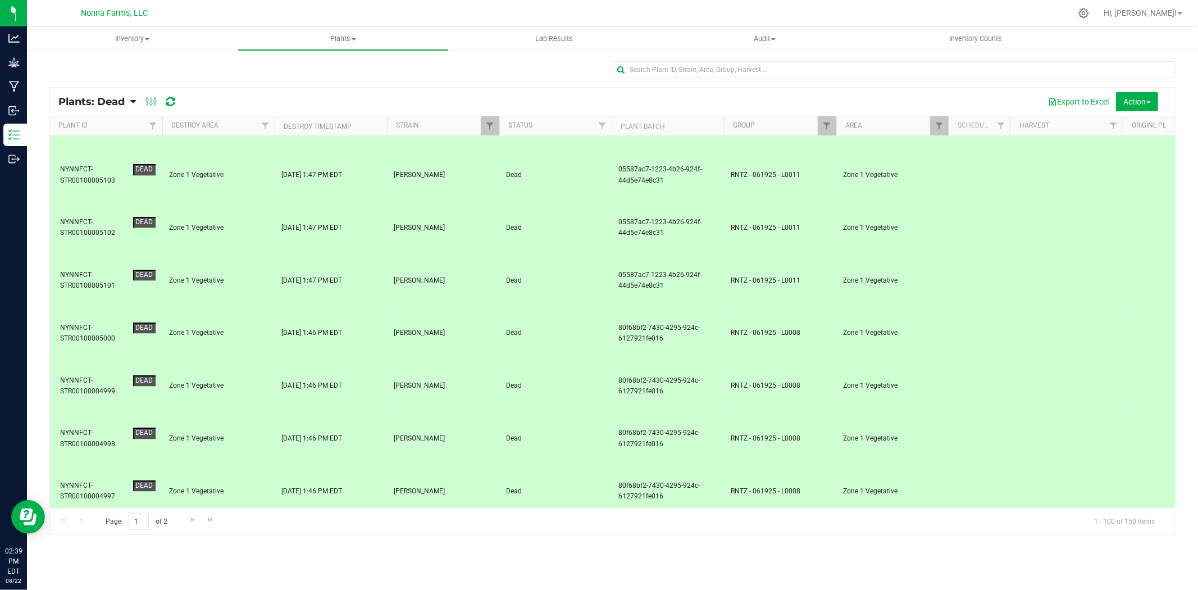
scroll to position [2559, 0]
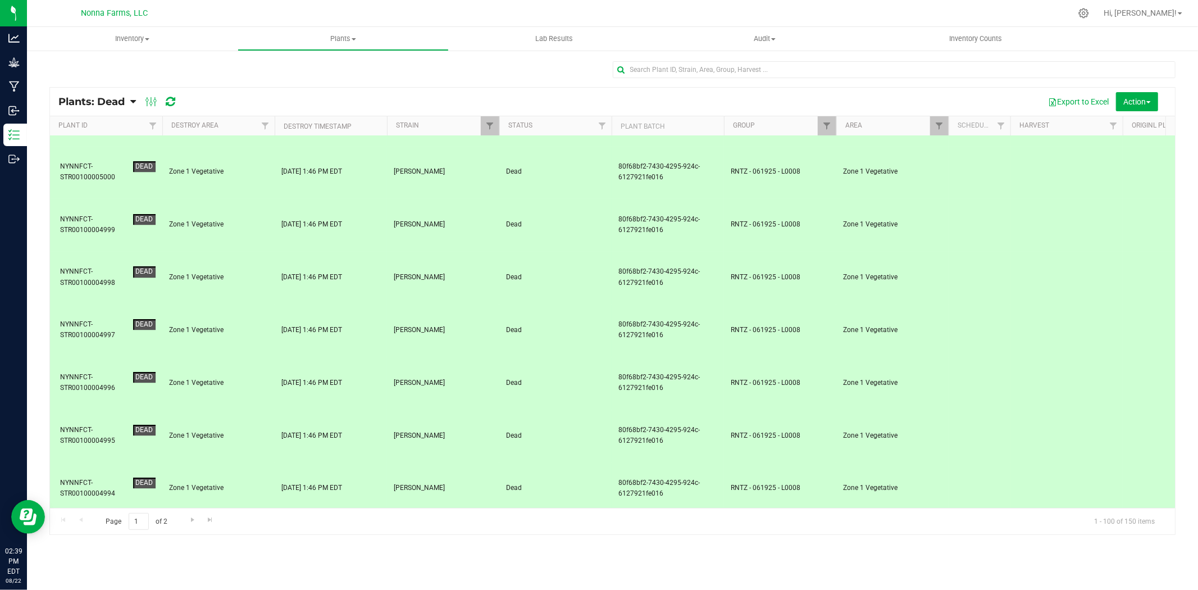
scroll to position [2683, 0]
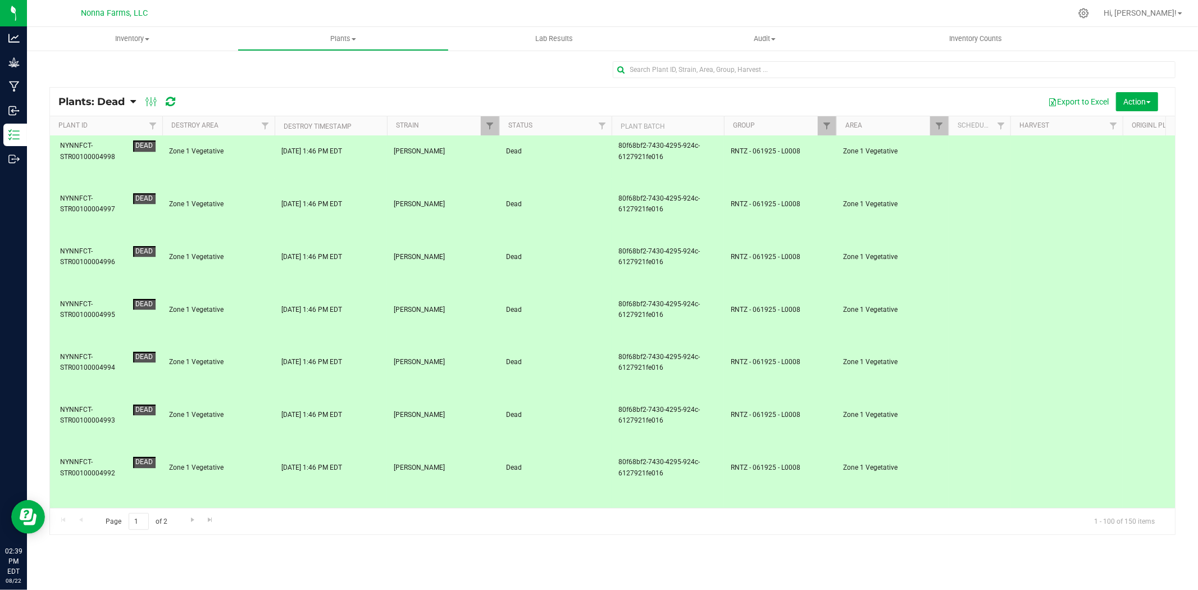
scroll to position [2754, 0]
click at [1125, 96] on button "Action" at bounding box center [1137, 101] width 42 height 19
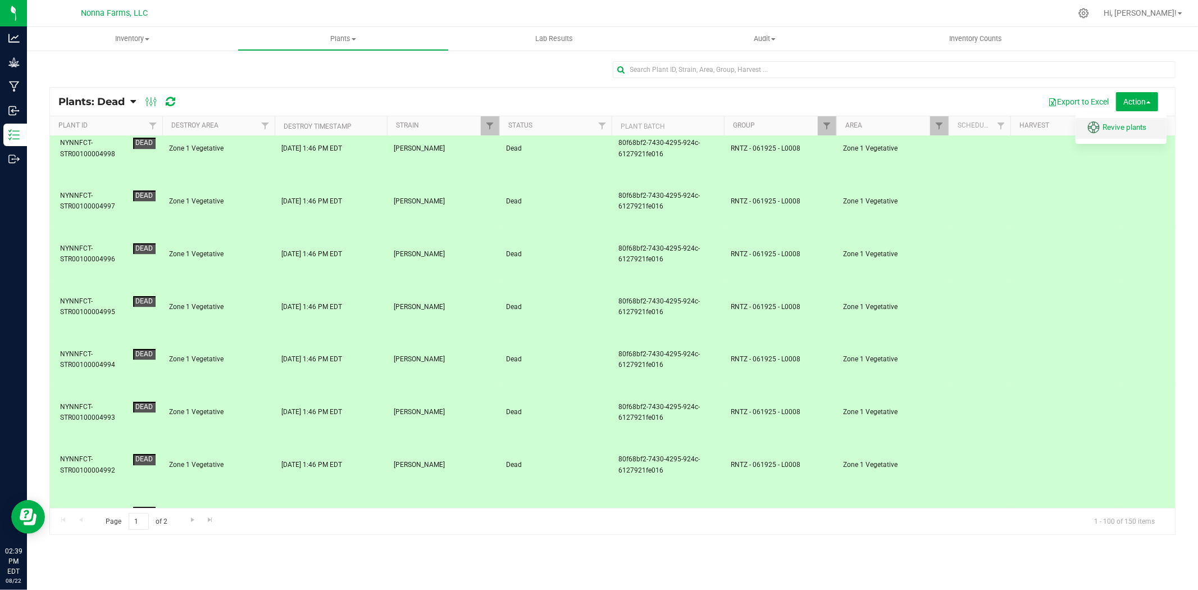
click at [1120, 127] on span "Revive plants" at bounding box center [1125, 126] width 44 height 9
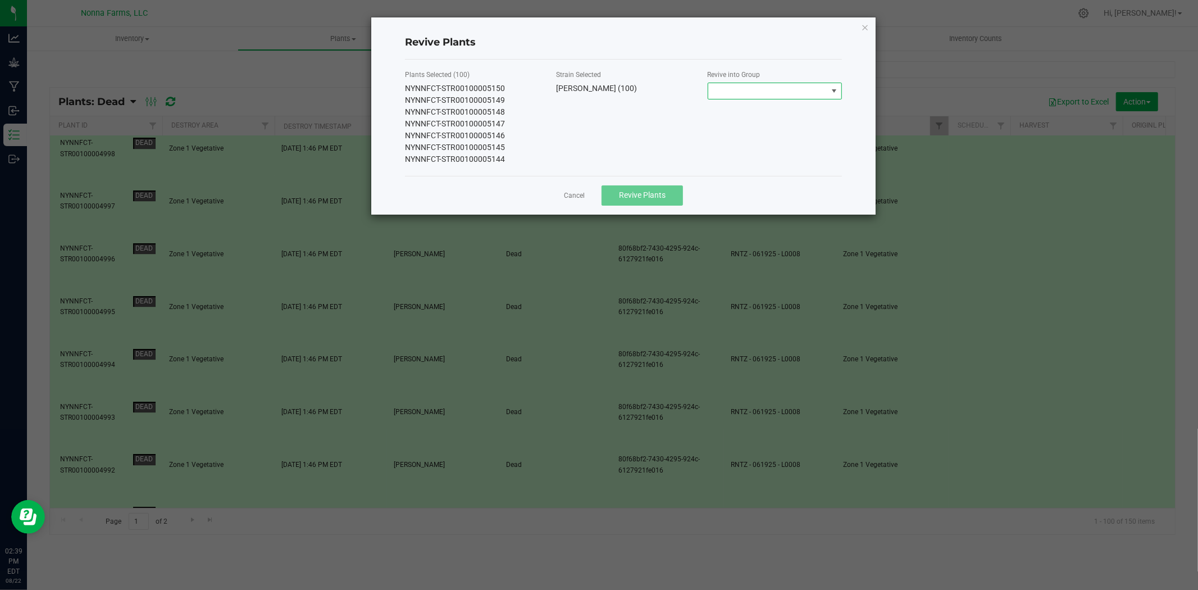
click at [749, 91] on span at bounding box center [767, 91] width 119 height 16
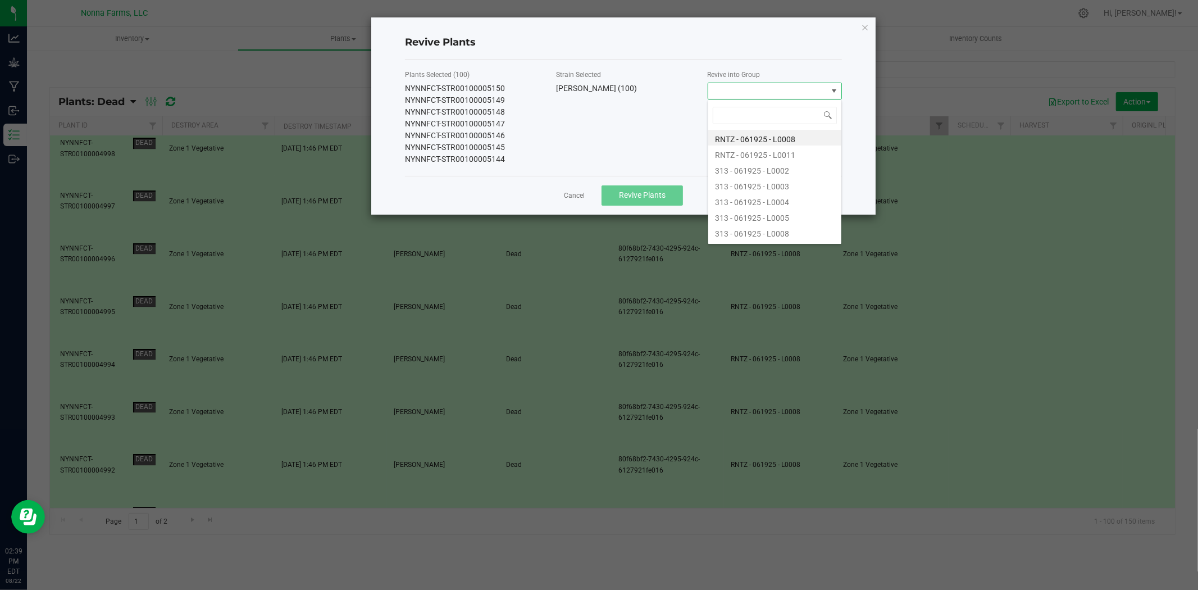
scroll to position [17, 135]
click at [739, 142] on li "RNTZ - 061925 - L0008" at bounding box center [774, 138] width 133 height 16
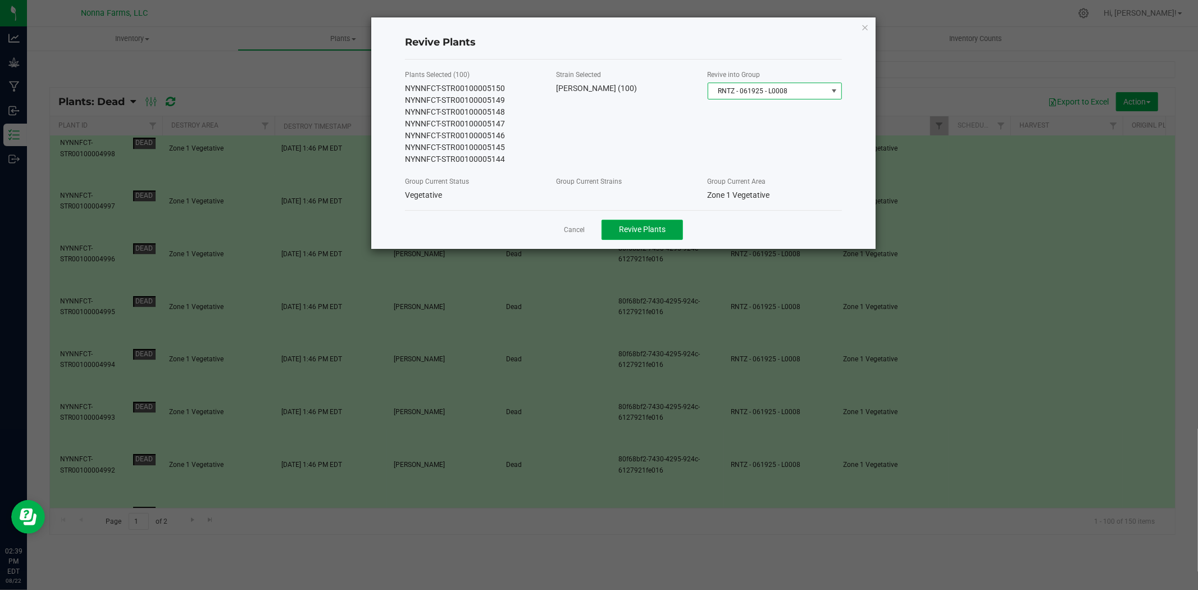
click at [652, 232] on span "Revive Plants" at bounding box center [642, 229] width 47 height 9
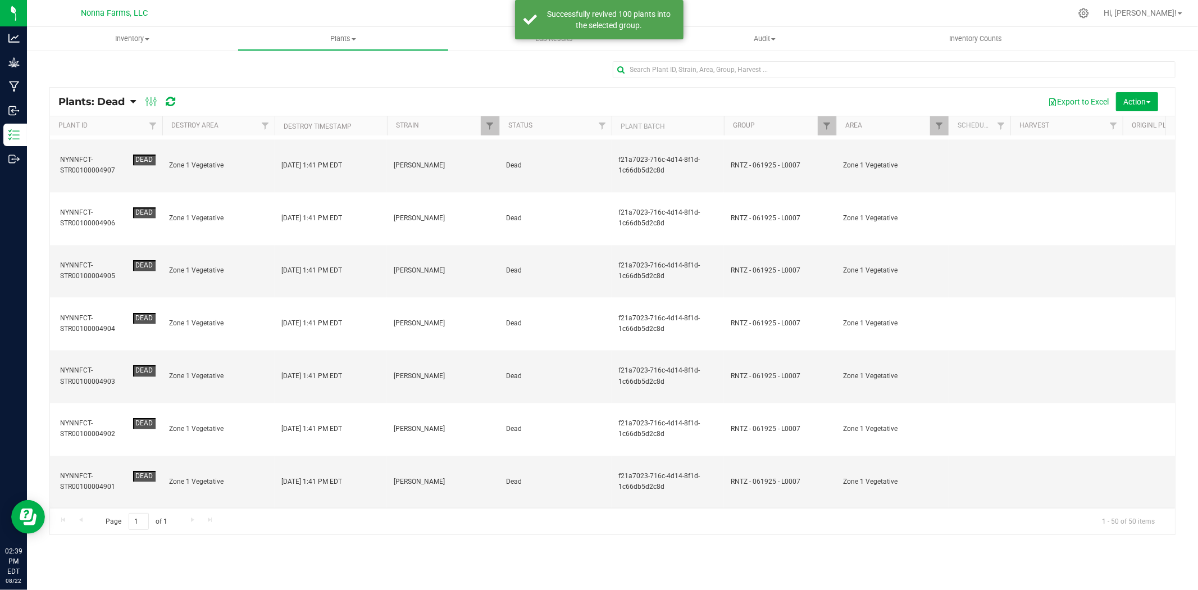
scroll to position [0, 0]
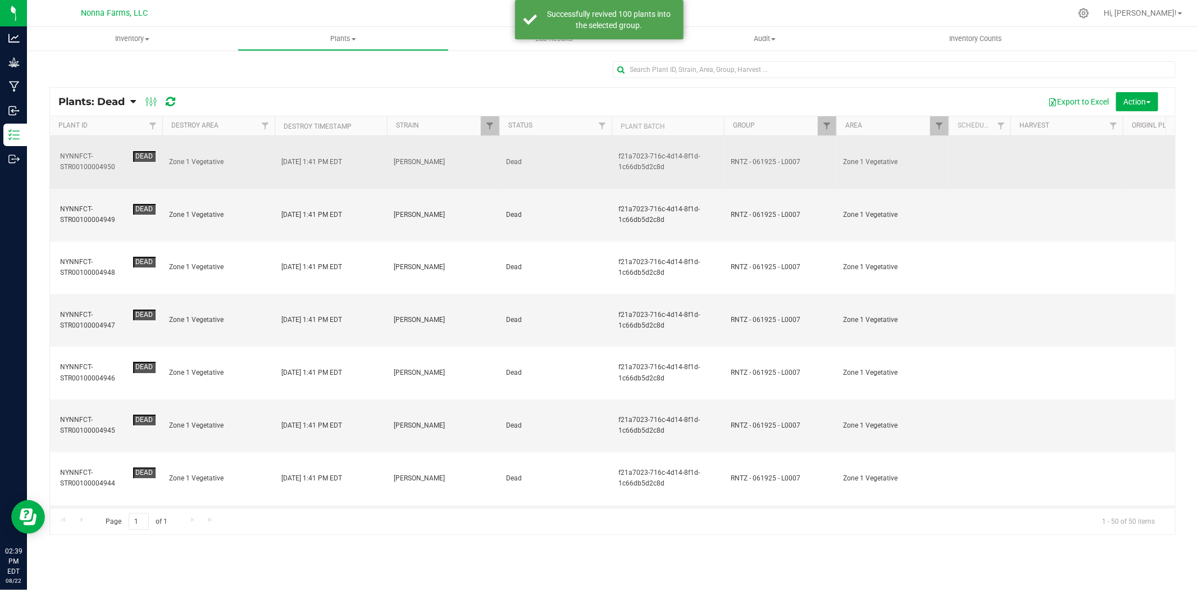
click at [74, 160] on div "NYNNFCT-STR00100004950" at bounding box center [94, 161] width 69 height 21
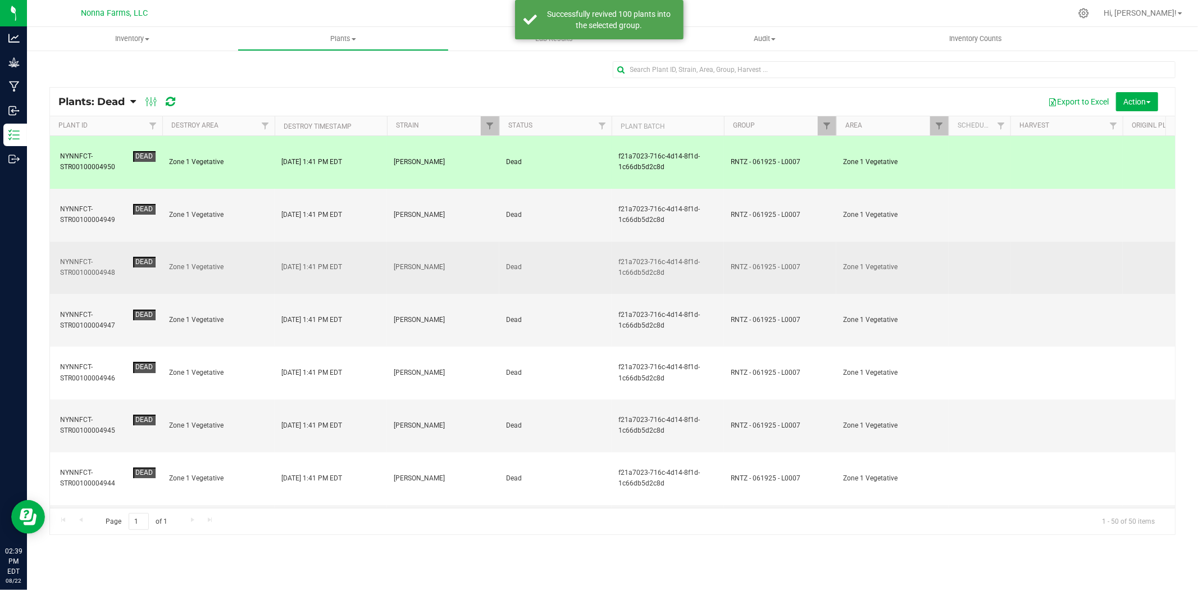
click at [84, 257] on div "NYNNFCT-STR00100004948" at bounding box center [94, 267] width 69 height 21
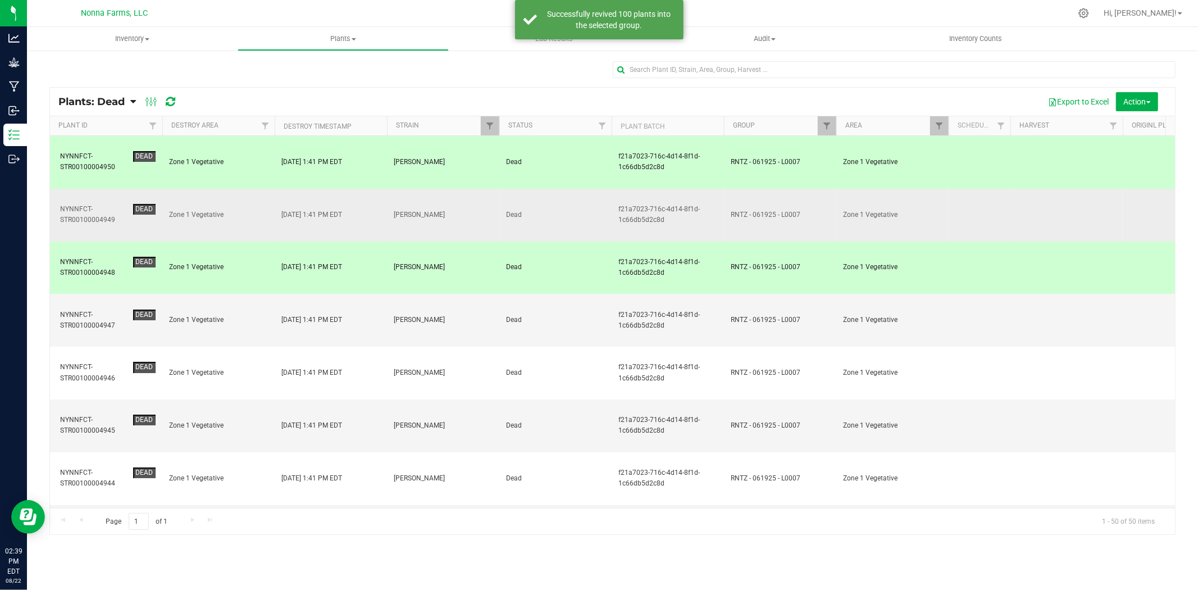
click at [89, 204] on div "NYNNFCT-STR00100004949" at bounding box center [94, 214] width 69 height 21
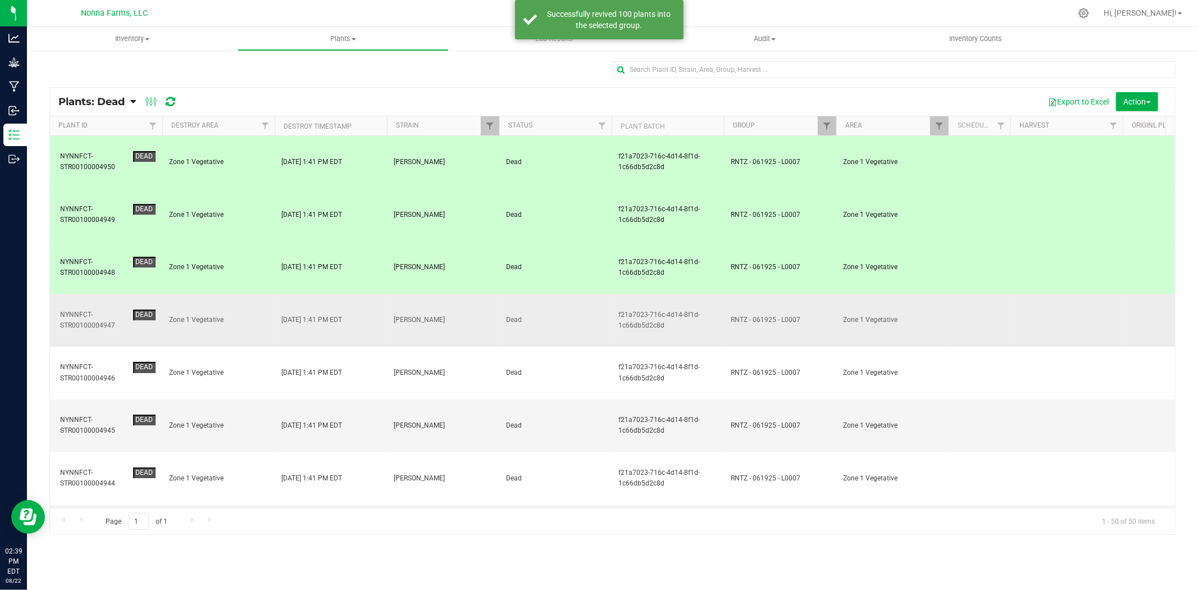
click at [89, 310] on div "NYNNFCT-STR00100004947" at bounding box center [94, 320] width 69 height 21
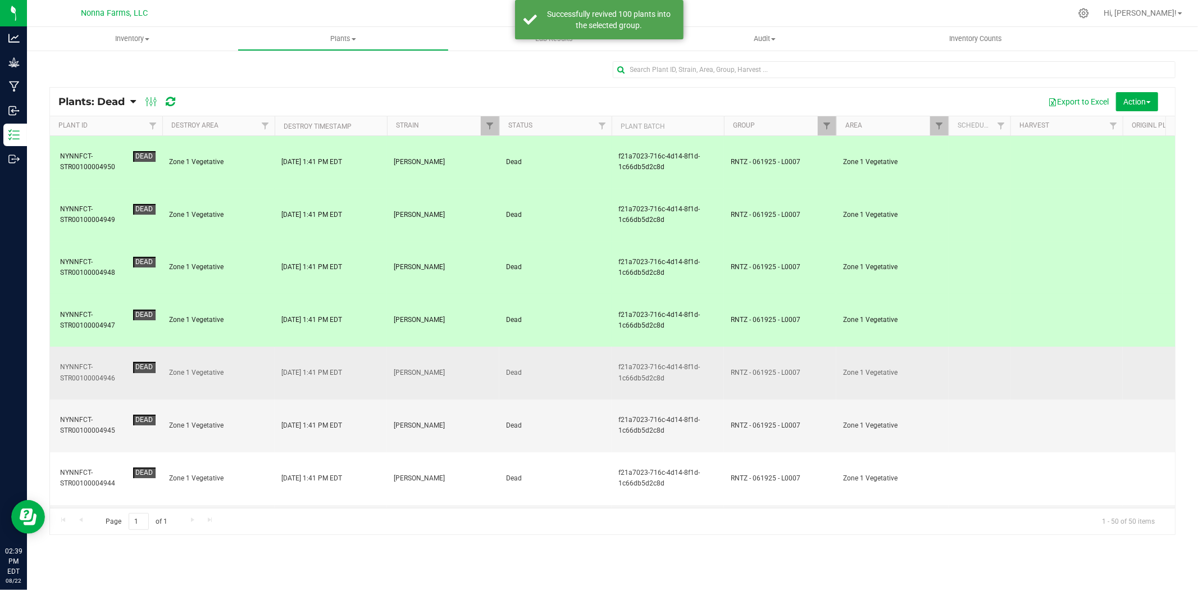
click at [88, 362] on div "NYNNFCT-STR00100004946" at bounding box center [94, 372] width 69 height 21
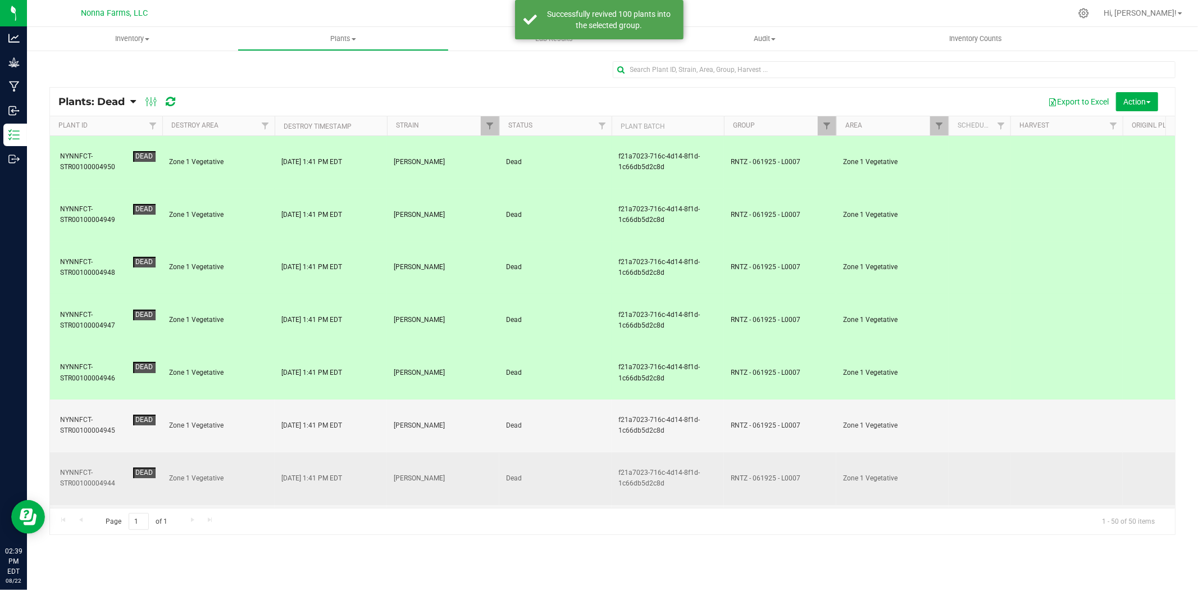
click at [94, 452] on td "NYNNFCT-STR00100004944 Dead" at bounding box center [106, 478] width 112 height 53
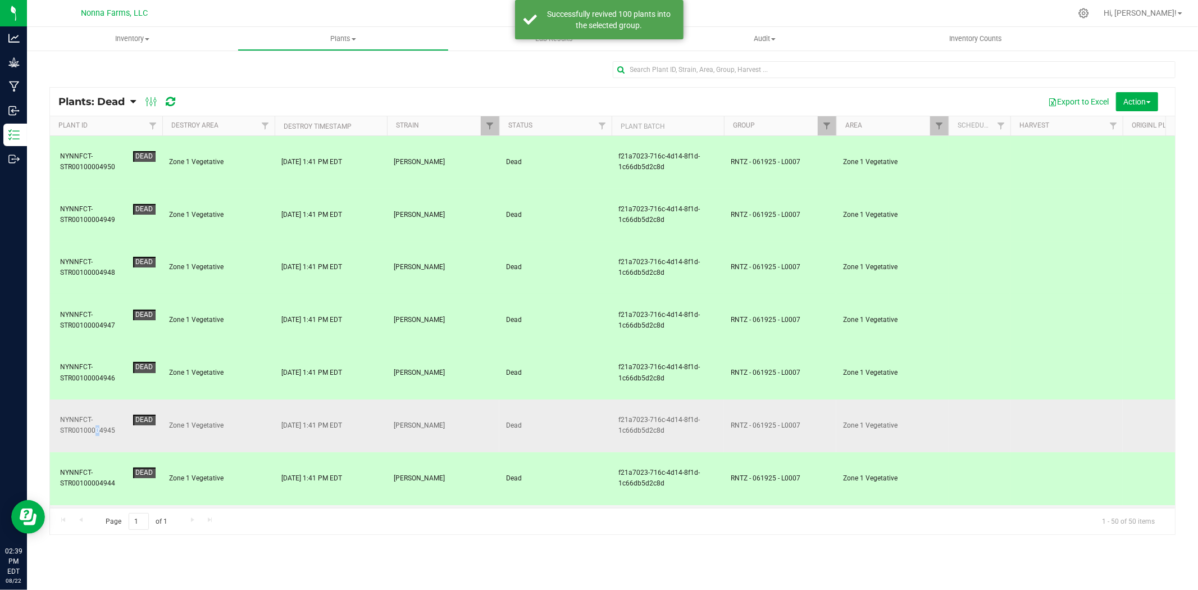
click at [97, 415] on div "NYNNFCT-STR00100004945" at bounding box center [94, 425] width 69 height 21
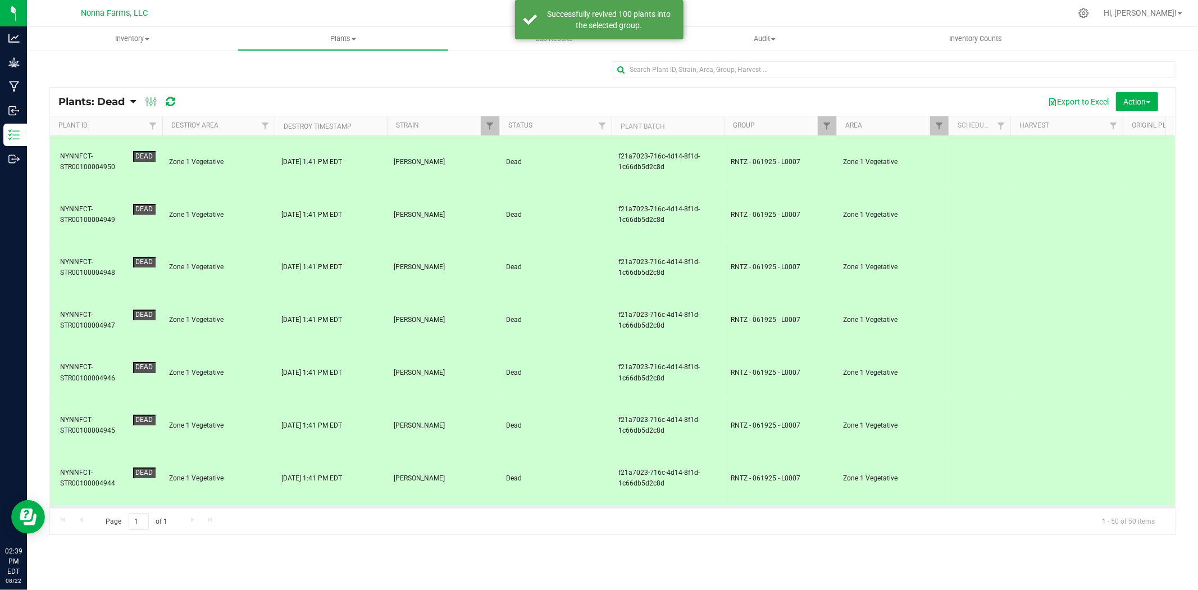
click at [96, 520] on div "NYNNFCT-STR00100004943" at bounding box center [94, 530] width 69 height 21
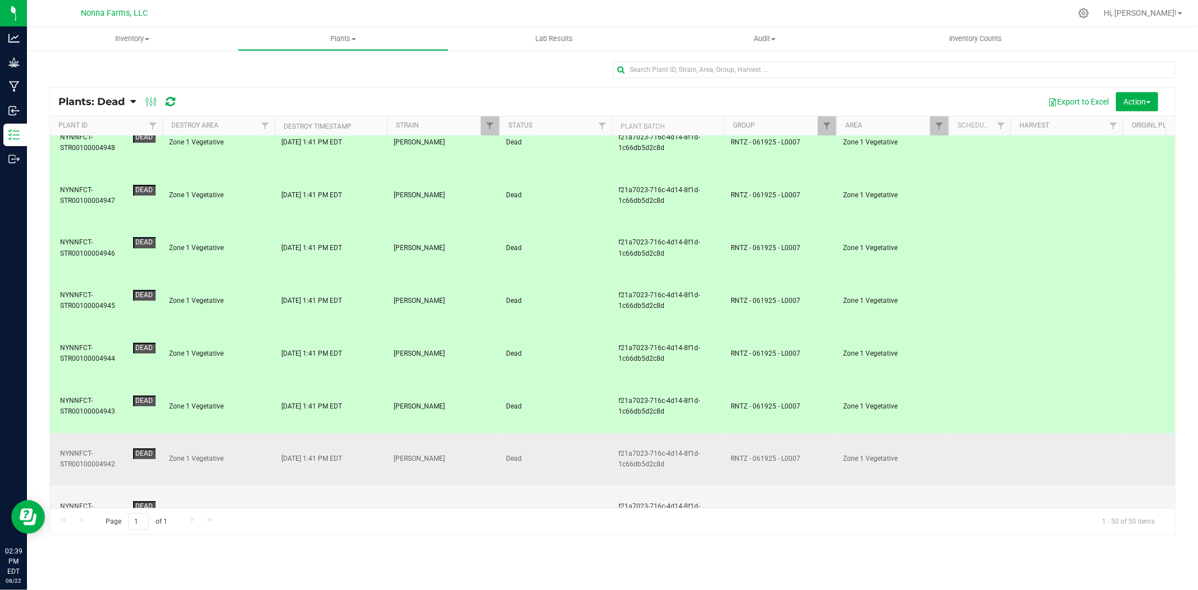
click at [113, 448] on div "NYNNFCT-STR00100004942" at bounding box center [94, 458] width 69 height 21
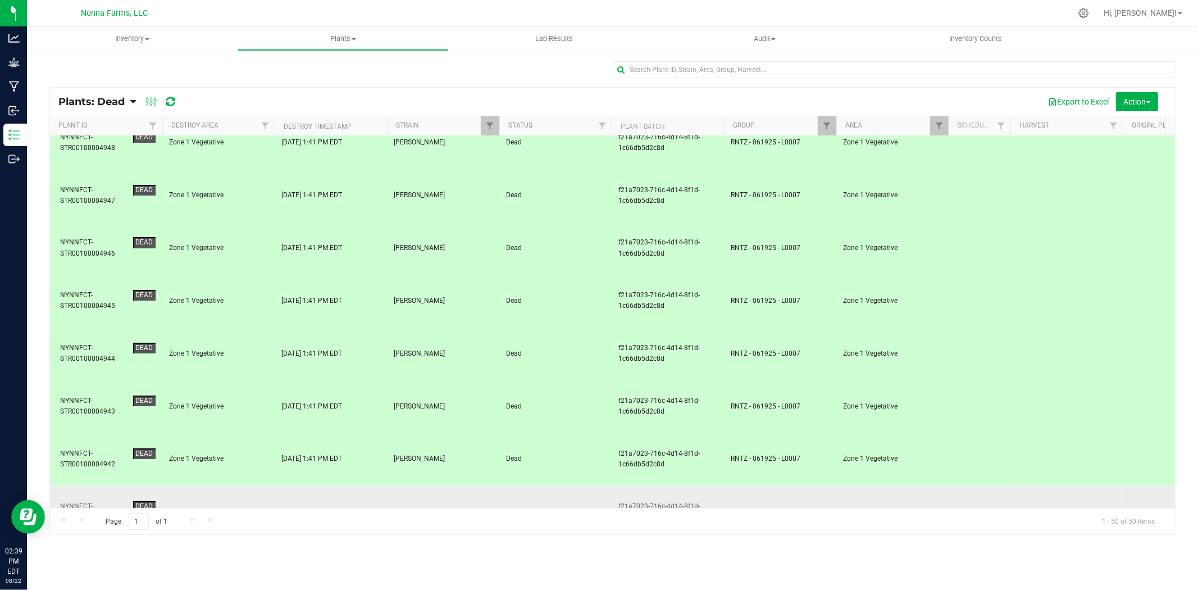
click at [107, 501] on div "NYNNFCT-STR00100004941" at bounding box center [94, 511] width 69 height 21
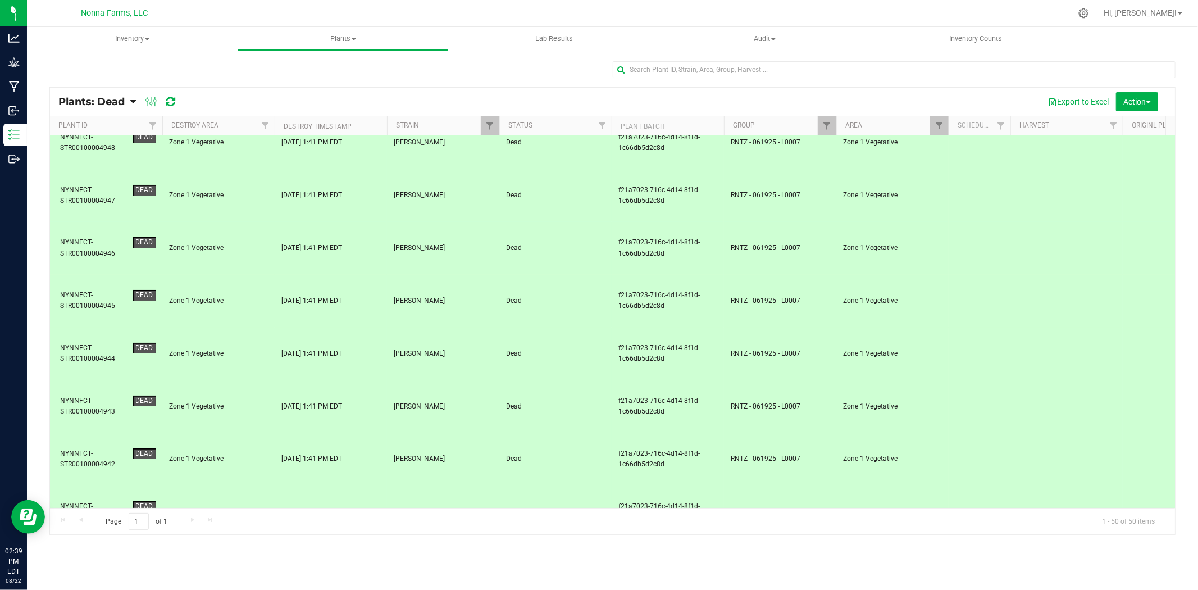
click at [108, 553] on div "NYNNFCT-STR00100004940" at bounding box center [94, 563] width 69 height 21
drag, startPoint x: 110, startPoint y: 462, endPoint x: 115, endPoint y: 448, distance: 15.1
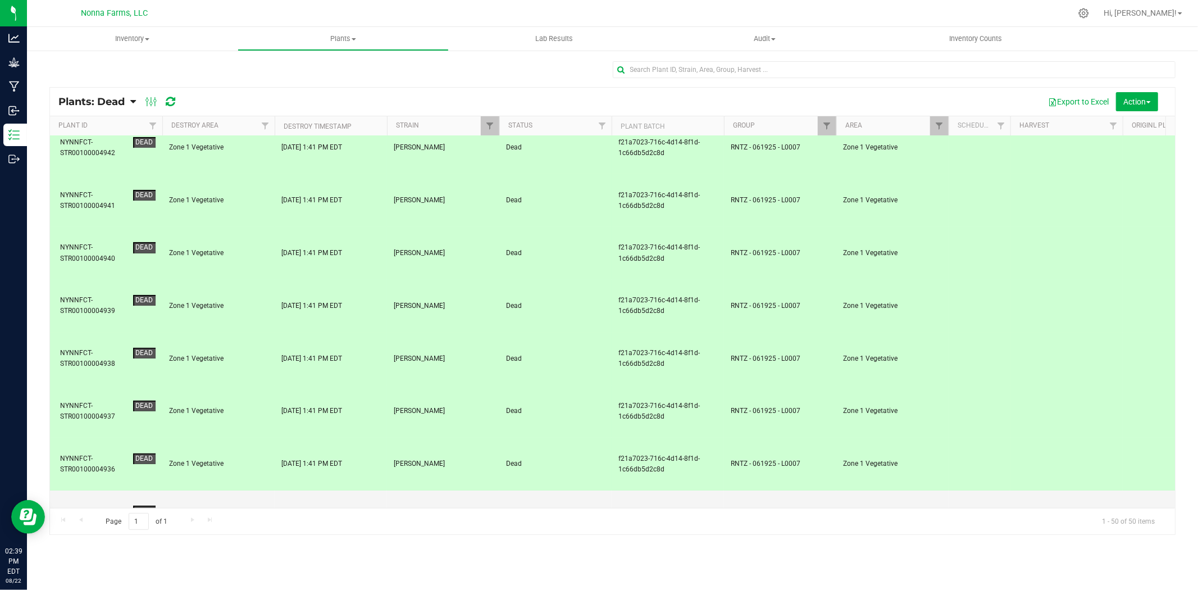
scroll to position [436, 0]
click at [106, 505] on div "NYNNFCT-STR00100004935" at bounding box center [94, 515] width 69 height 21
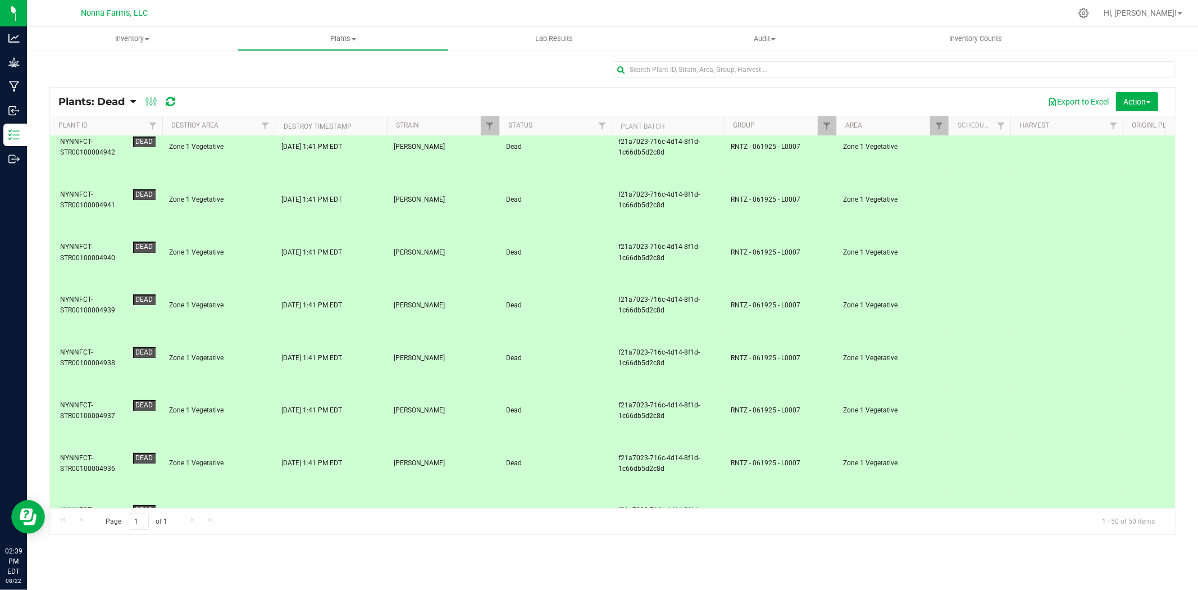
click at [105, 543] on td "NYNNFCT-STR00100004934 Dead" at bounding box center [106, 569] width 112 height 53
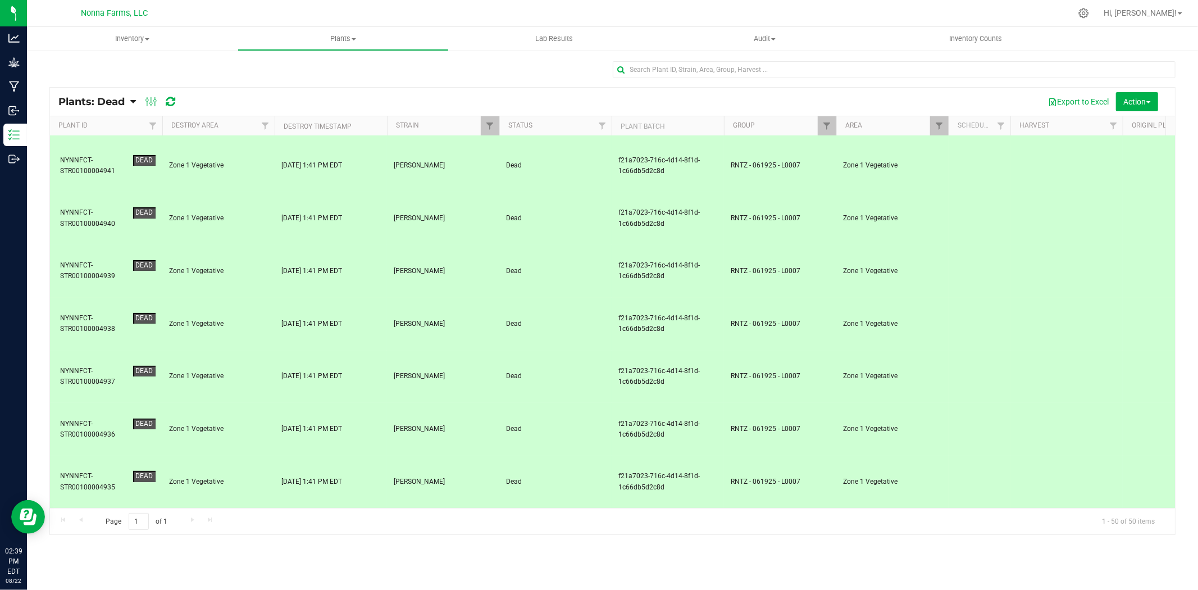
scroll to position [499, 0]
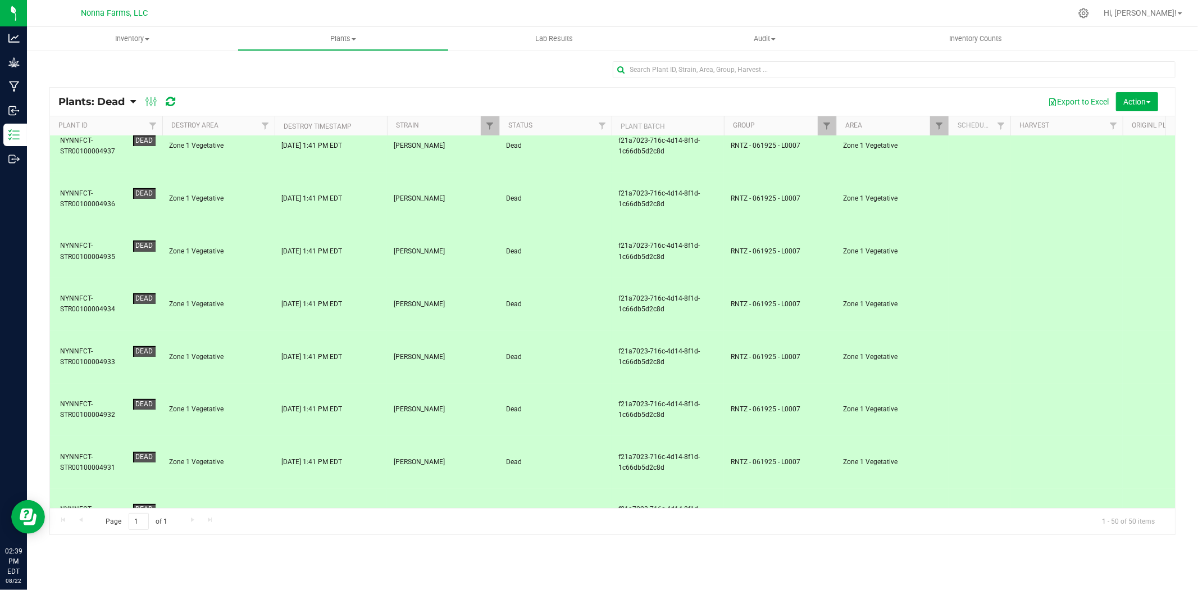
scroll to position [811, 0]
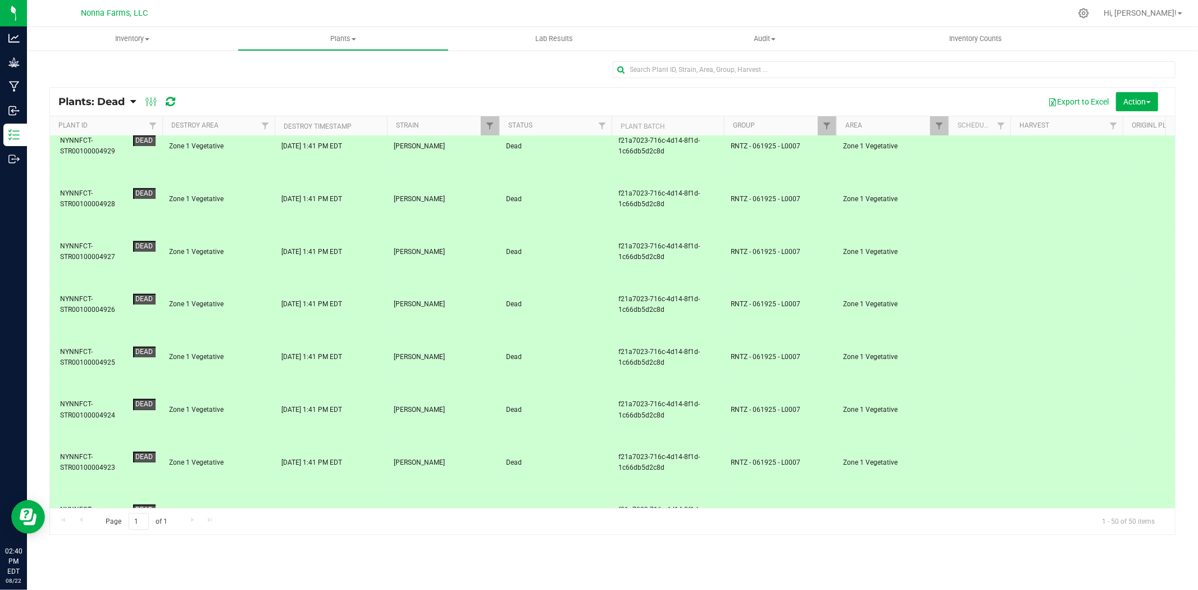
scroll to position [1123, 0]
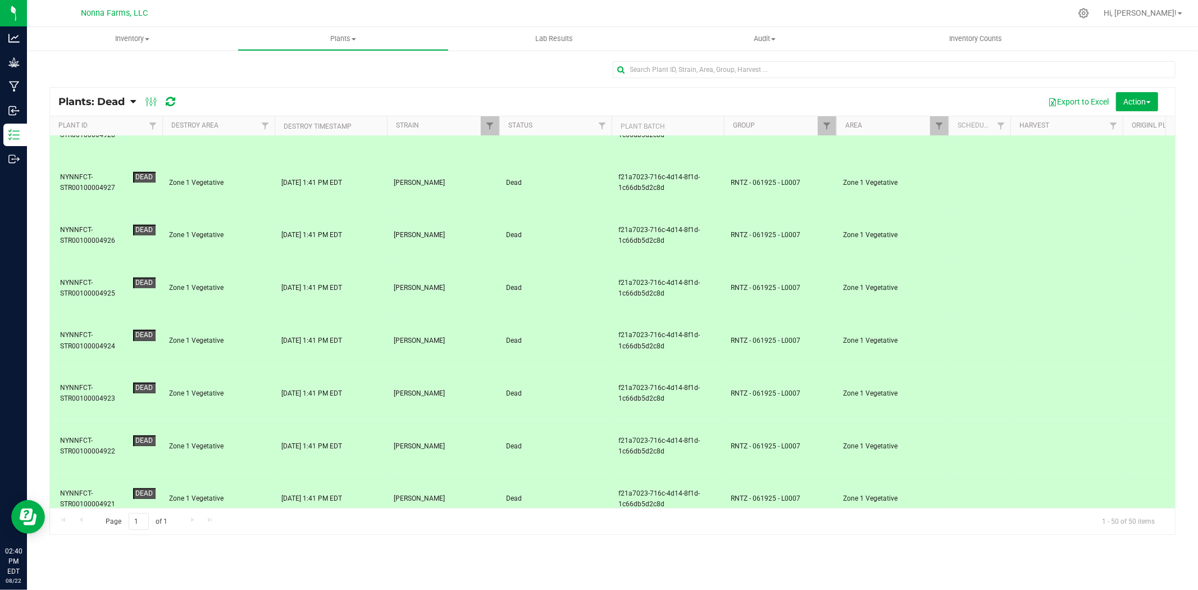
scroll to position [1195, 0]
click at [1149, 104] on span "Action" at bounding box center [1137, 101] width 27 height 9
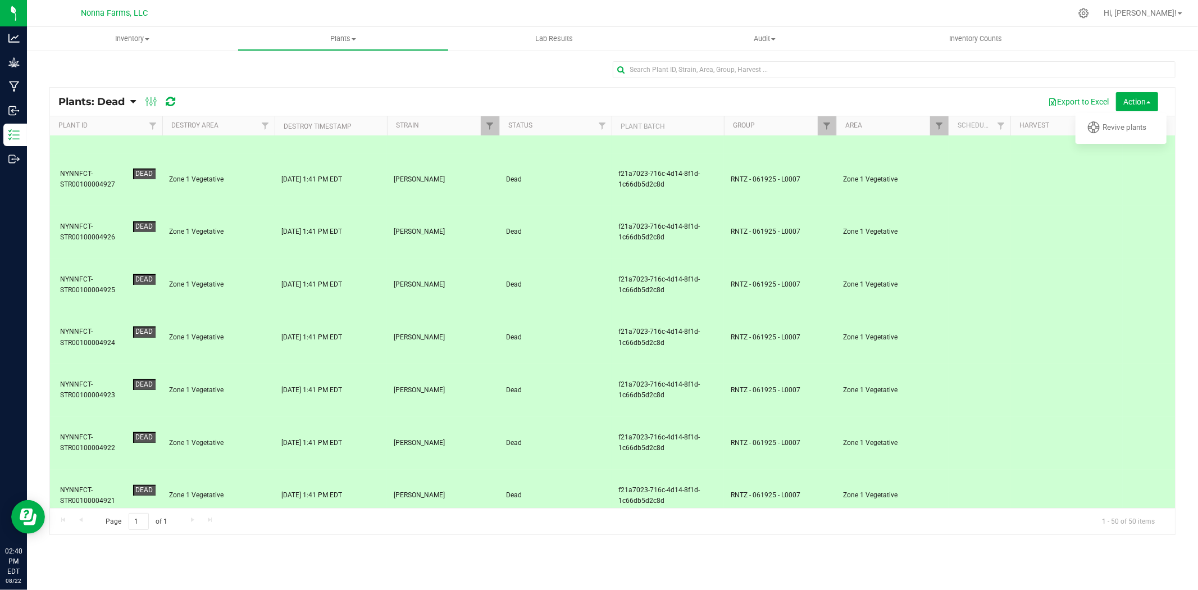
click at [1125, 142] on ul "Schedule destroy Destroy plants Bulk destroy CSV Manage plant tags" at bounding box center [1122, 128] width 92 height 31
click at [1129, 131] on div "Revive plants" at bounding box center [1132, 129] width 59 height 18
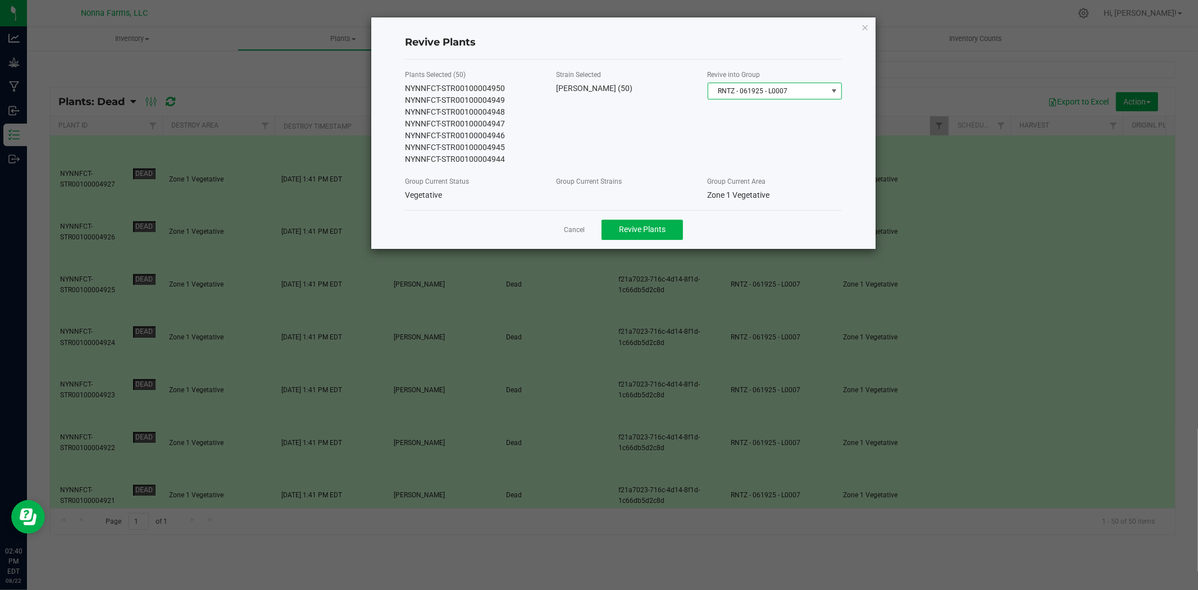
click at [786, 85] on span "RNTZ - 061925 - L0007" at bounding box center [767, 91] width 119 height 16
click at [785, 85] on span "RNTZ - 061925 - L0007" at bounding box center [767, 91] width 119 height 16
click at [665, 228] on span "Revive Plants" at bounding box center [642, 229] width 47 height 9
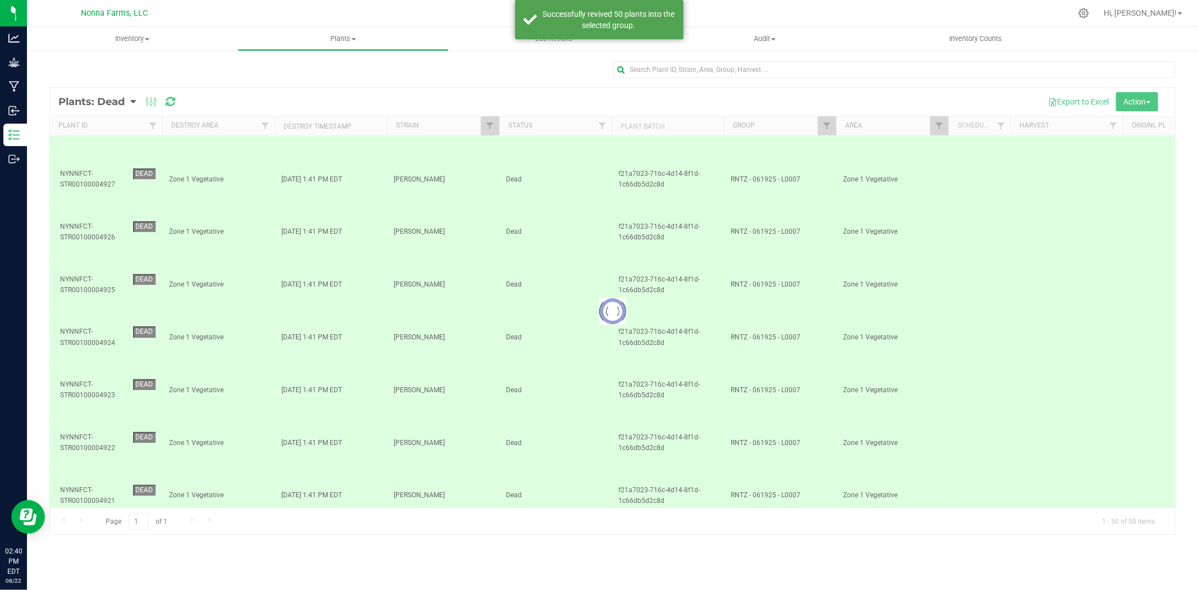
scroll to position [0, 0]
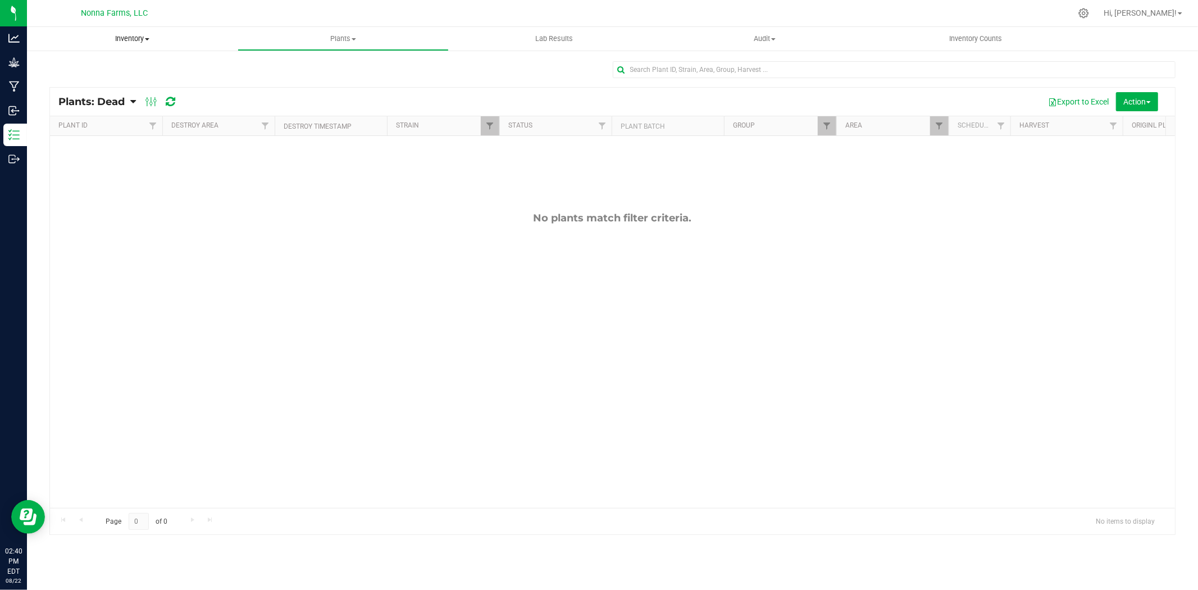
click at [149, 36] on span "Inventory" at bounding box center [132, 39] width 211 height 10
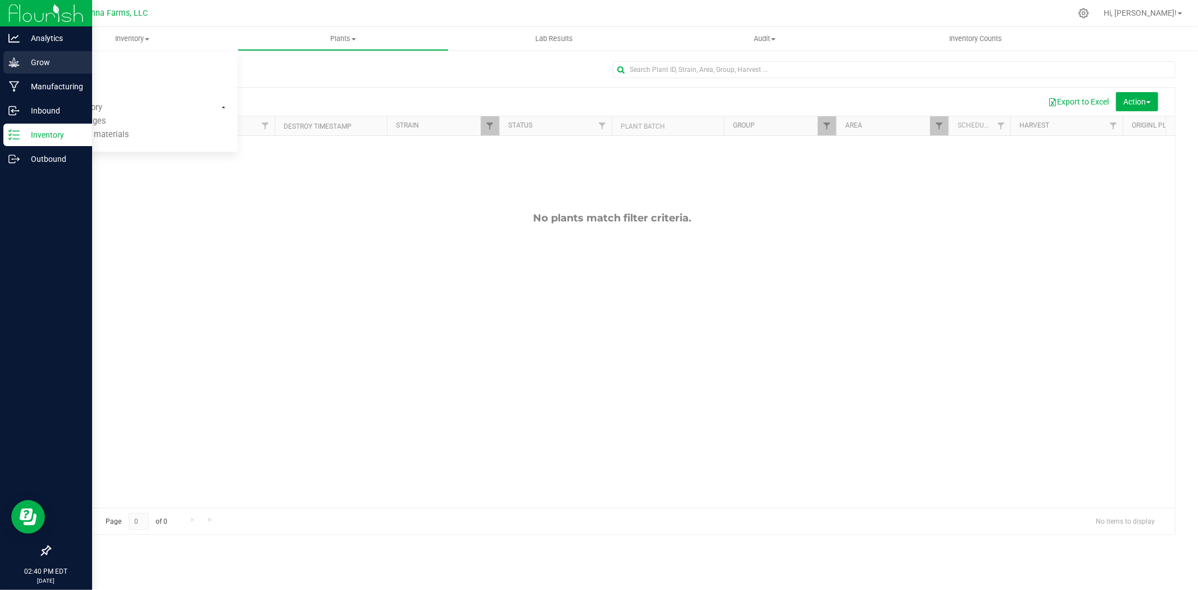
click at [23, 60] on p "Grow" at bounding box center [53, 62] width 67 height 13
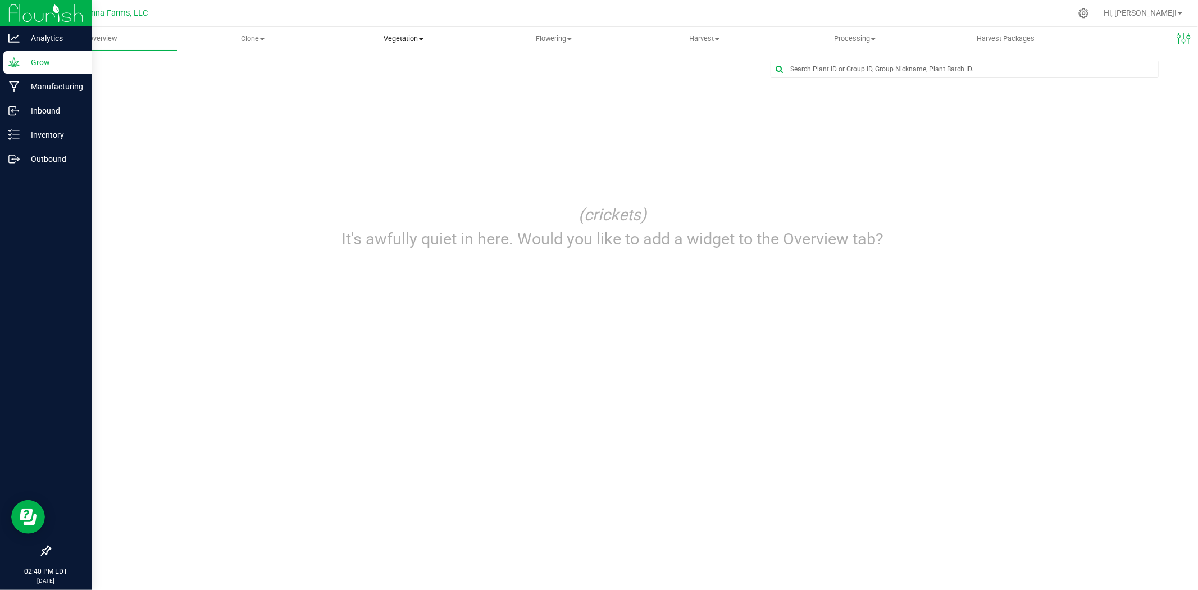
click at [415, 30] on uib-tab-heading "Vegetation Veg groups Veg plants Mother groups Mother plants Apply to plants" at bounding box center [403, 39] width 149 height 22
click at [382, 63] on span "Veg groups" at bounding box center [363, 68] width 71 height 10
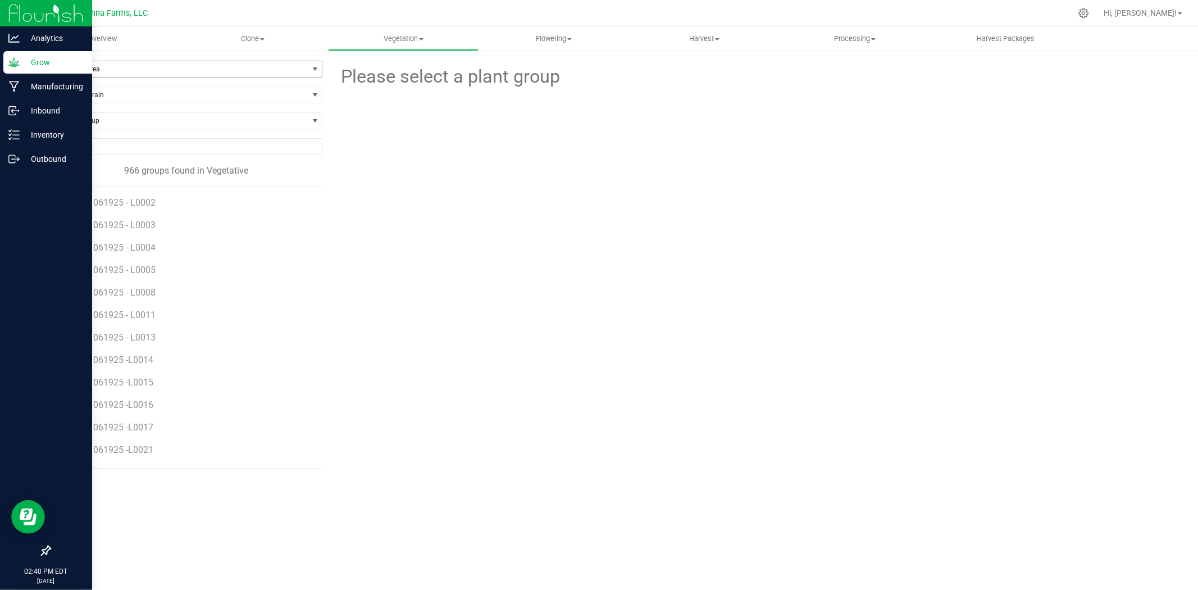
click at [163, 67] on span "Filter by Area" at bounding box center [179, 69] width 258 height 16
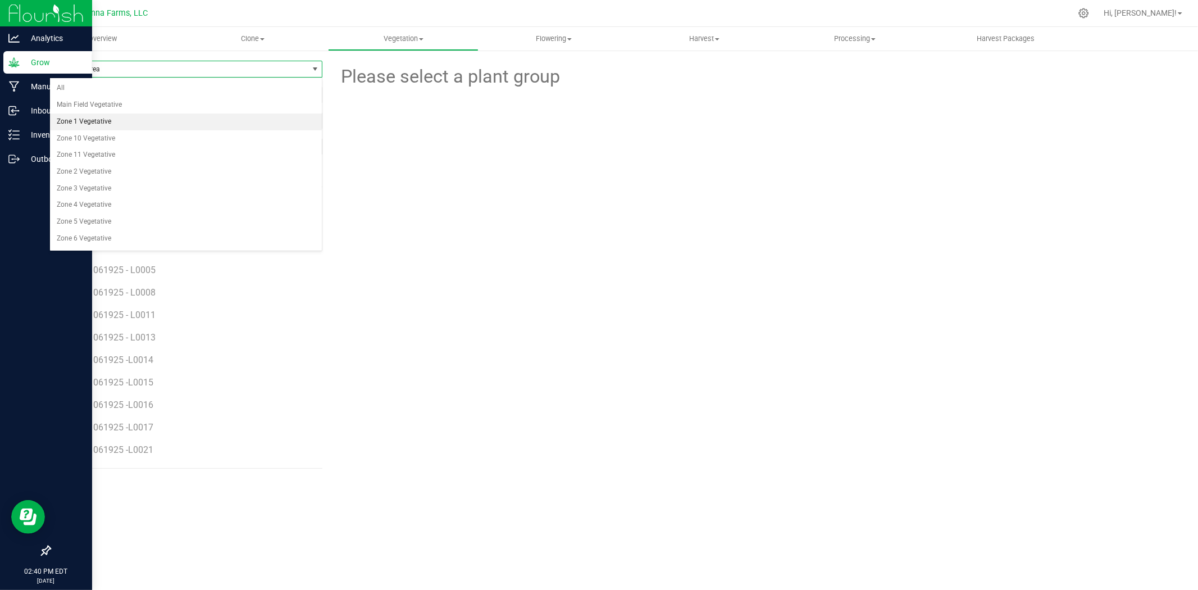
click at [98, 122] on li "Zone 1 Vegetative" at bounding box center [186, 121] width 272 height 17
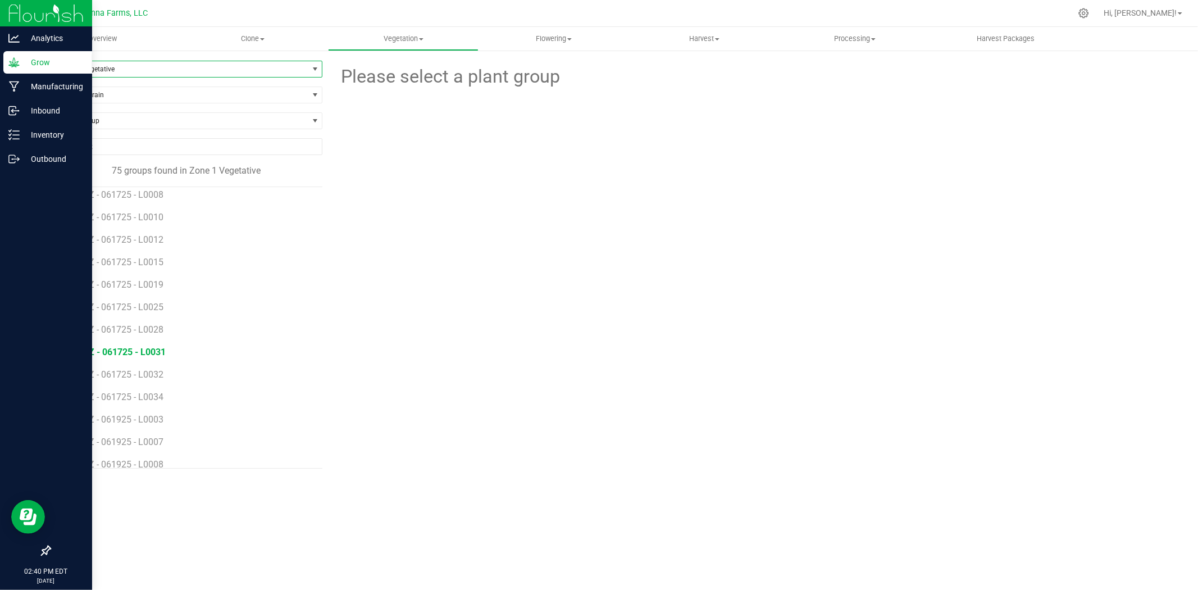
scroll to position [125, 0]
click at [154, 389] on span "RNTZ - 061925 - L0008" at bounding box center [118, 392] width 94 height 11
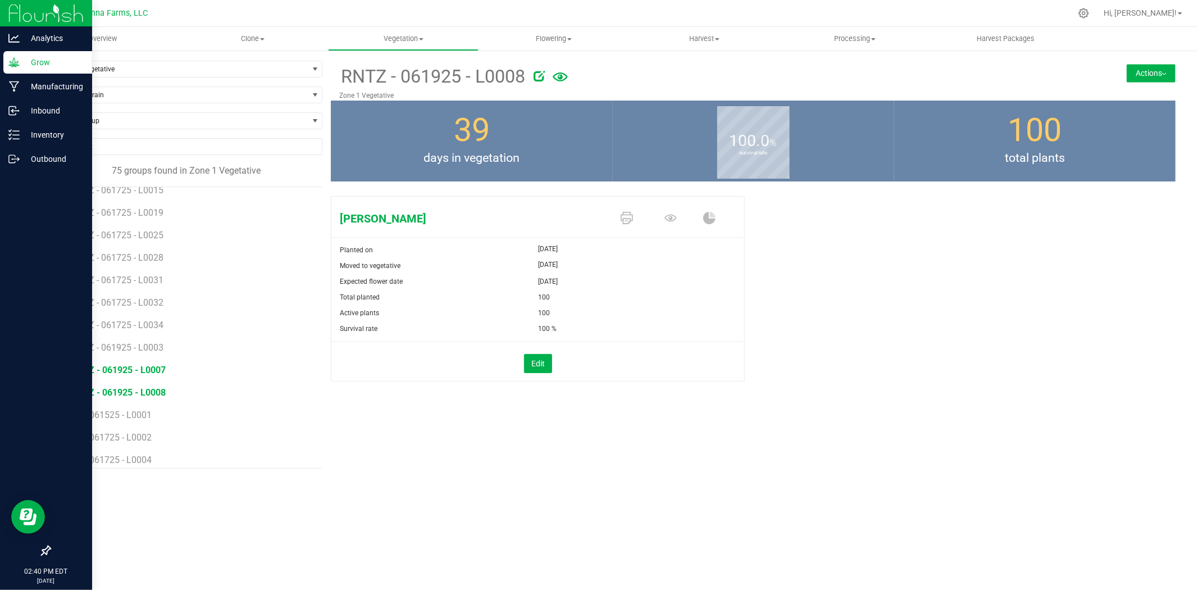
click at [152, 371] on span "RNTZ - 061925 - L0007" at bounding box center [118, 370] width 94 height 11
click at [154, 346] on span "RNTZ - 061925 - L0003" at bounding box center [118, 347] width 94 height 11
click at [154, 320] on span "RNTZ - 061725 - L0034" at bounding box center [118, 325] width 94 height 11
click at [155, 342] on span "RNTZ - 061925 - L0003" at bounding box center [118, 347] width 94 height 11
click at [149, 368] on span "RNTZ - 061925 - L0007" at bounding box center [118, 370] width 94 height 11
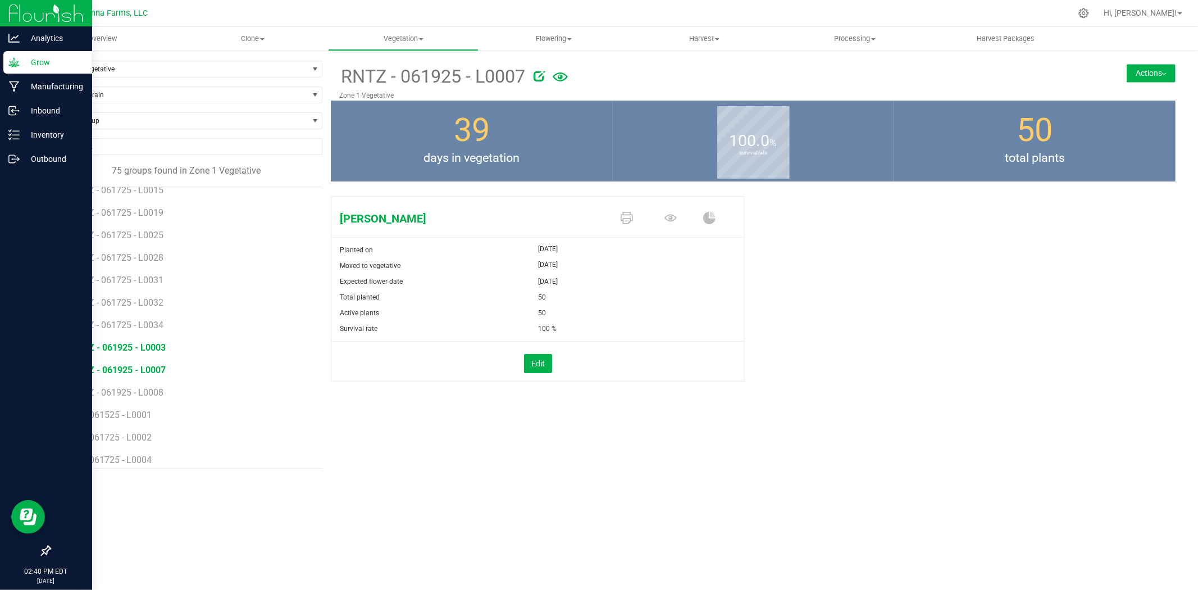
click at [154, 346] on span "RNTZ - 061925 - L0003" at bounding box center [118, 347] width 94 height 11
click at [149, 318] on li "RNTZ - 061725 - L0034" at bounding box center [192, 321] width 243 height 22
click at [149, 326] on span "RNTZ - 061725 - L0034" at bounding box center [118, 325] width 94 height 11
click at [152, 300] on span "RNTZ - 061725 - L0032" at bounding box center [118, 302] width 94 height 11
click at [148, 280] on span "RNTZ - 061725 - L0031" at bounding box center [118, 280] width 94 height 11
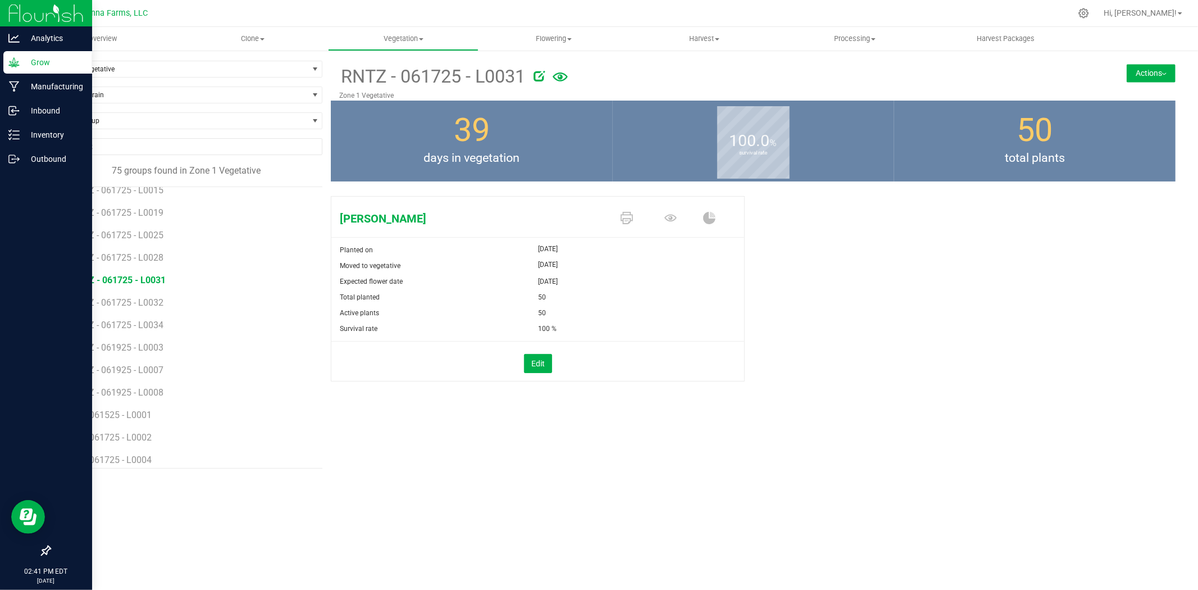
drag, startPoint x: 148, startPoint y: 280, endPoint x: 236, endPoint y: 243, distance: 95.7
click at [236, 243] on li "RNTZ - 061725 - L0028" at bounding box center [192, 253] width 243 height 22
click at [156, 299] on span "RNTZ - 061725 - L0032" at bounding box center [118, 302] width 94 height 11
click at [152, 257] on span "RNTZ - 061725 - L0028" at bounding box center [118, 257] width 94 height 11
click at [158, 243] on li "RNTZ - 061725 - L0028" at bounding box center [192, 253] width 243 height 22
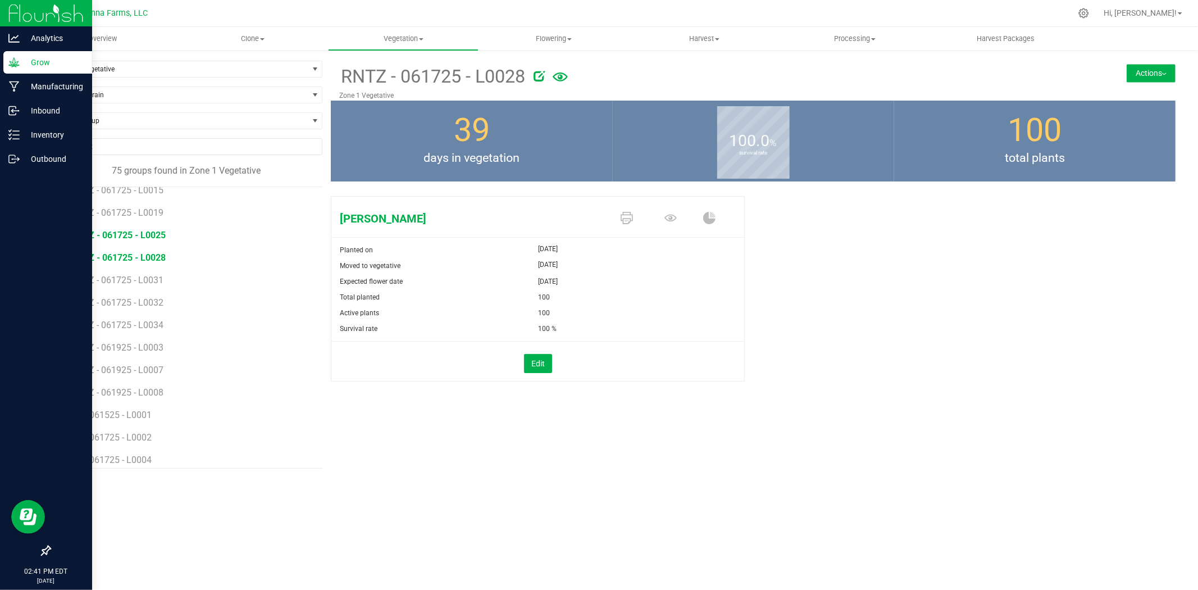
click at [159, 238] on span "RNTZ - 061725 - L0025" at bounding box center [118, 235] width 94 height 11
click at [153, 212] on span "RNTZ - 061725 - L0019" at bounding box center [118, 212] width 94 height 11
click at [156, 193] on span "RNTZ - 061725 - L0015" at bounding box center [118, 190] width 94 height 11
click at [565, 76] on icon at bounding box center [560, 77] width 15 height 24
click at [130, 204] on span "RNTZ - 061725 - L0001" at bounding box center [118, 202] width 94 height 11
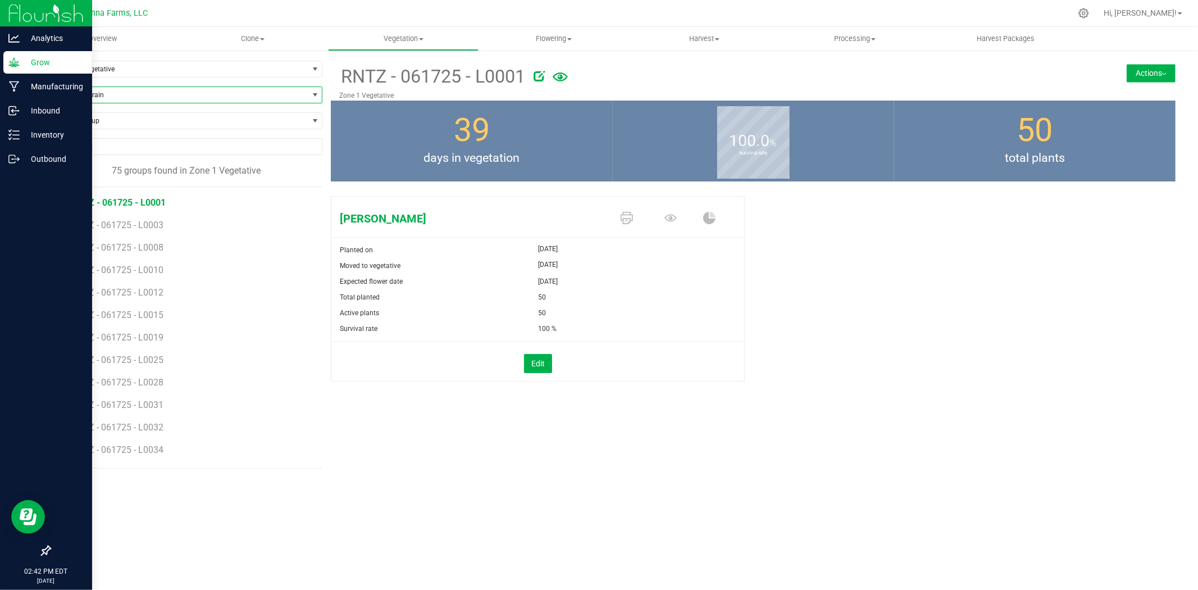
click at [109, 97] on span "Filter by Strain" at bounding box center [179, 95] width 258 height 16
click at [71, 205] on li "[PERSON_NAME]" at bounding box center [186, 206] width 272 height 16
click at [1171, 74] on button "Actions" at bounding box center [1151, 73] width 49 height 18
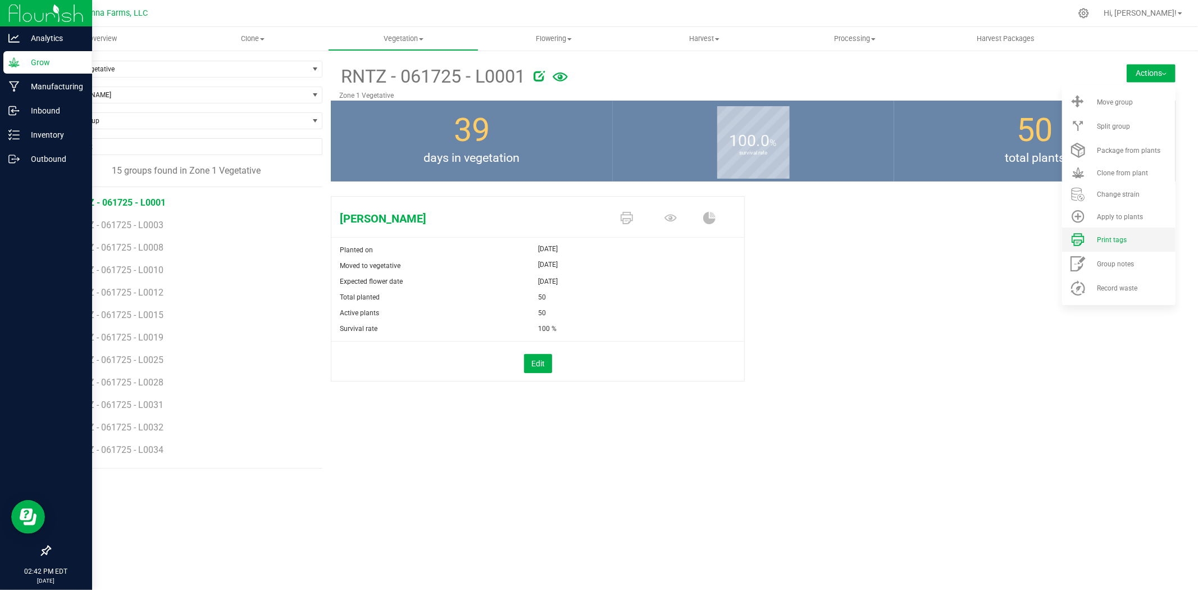
click at [1118, 234] on li "Print tags" at bounding box center [1118, 239] width 113 height 24
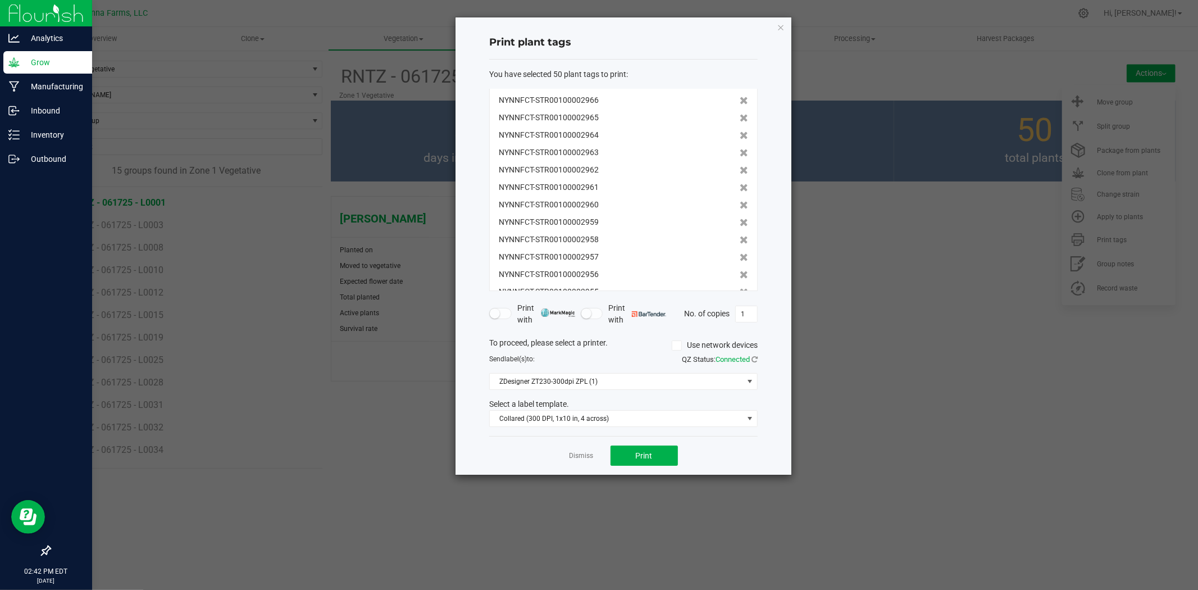
scroll to position [678, 0]
click at [583, 451] on link "Dismiss" at bounding box center [582, 456] width 24 height 10
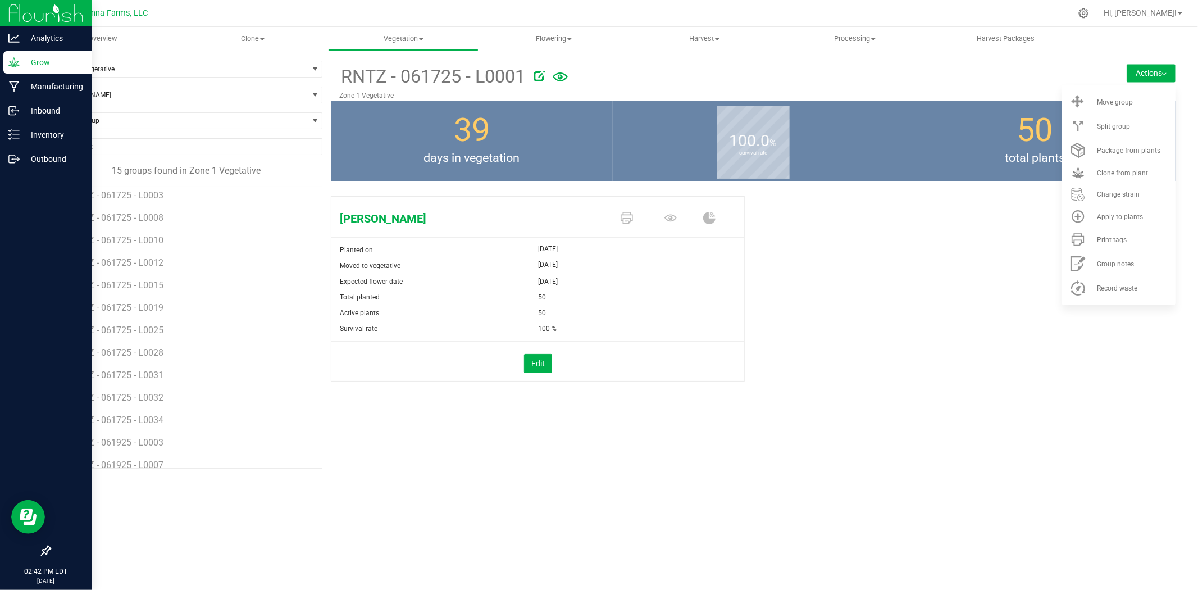
scroll to position [0, 0]
click at [849, 238] on div "[PERSON_NAME] Planted on [DATE] Moved to vegetative [DATE] Expected flower date…" at bounding box center [753, 301] width 845 height 218
click at [1141, 66] on button "Actions" at bounding box center [1151, 73] width 49 height 18
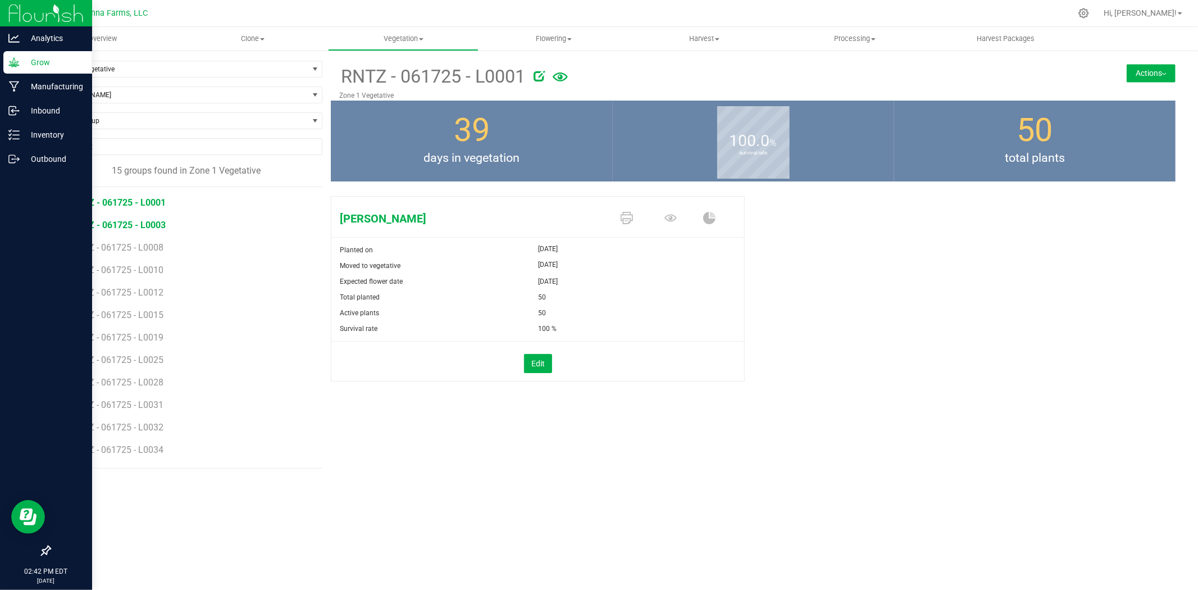
click at [110, 225] on span "RNTZ - 061725 - L0003" at bounding box center [118, 225] width 94 height 11
click at [416, 43] on span "Vegetation" at bounding box center [403, 39] width 149 height 10
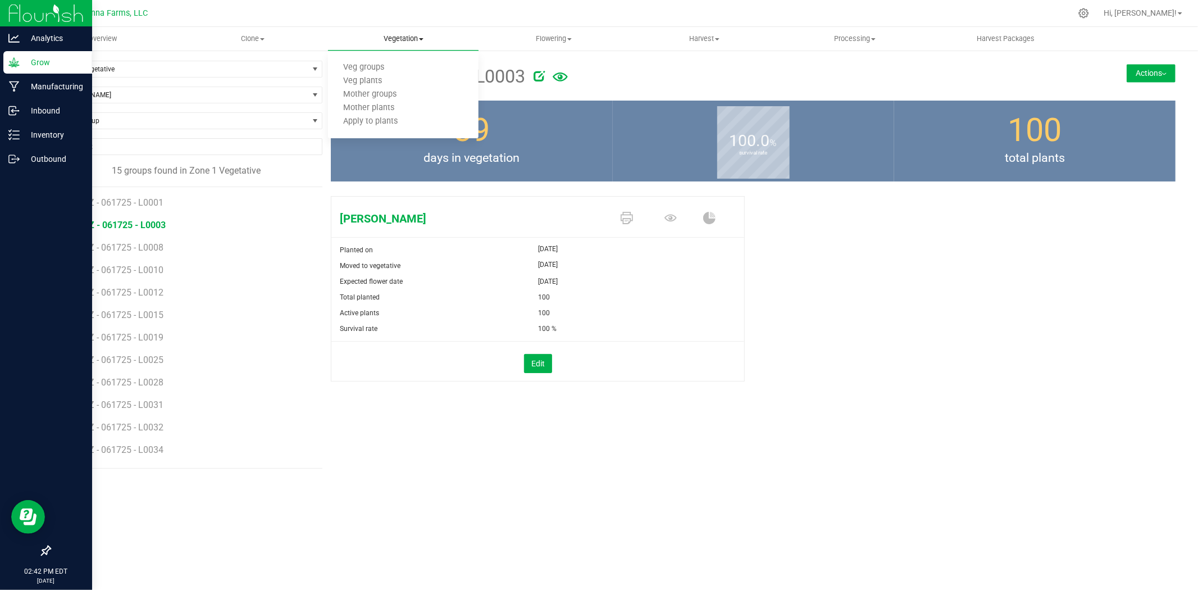
click at [416, 43] on span "Vegetation" at bounding box center [403, 39] width 151 height 10
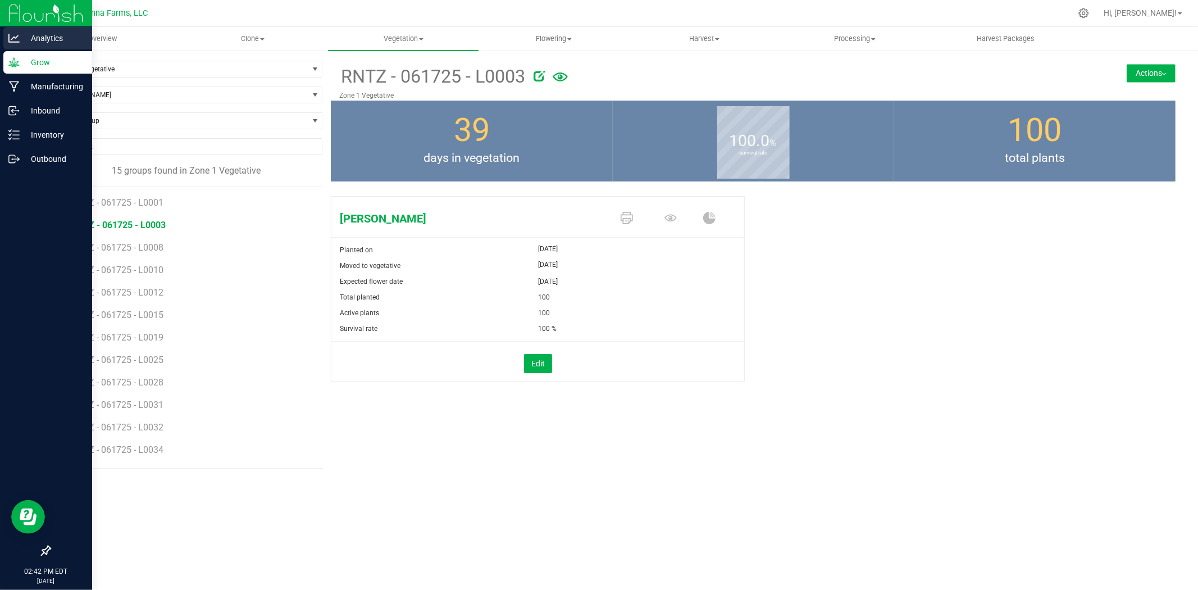
click at [26, 34] on p "Analytics" at bounding box center [53, 37] width 67 height 13
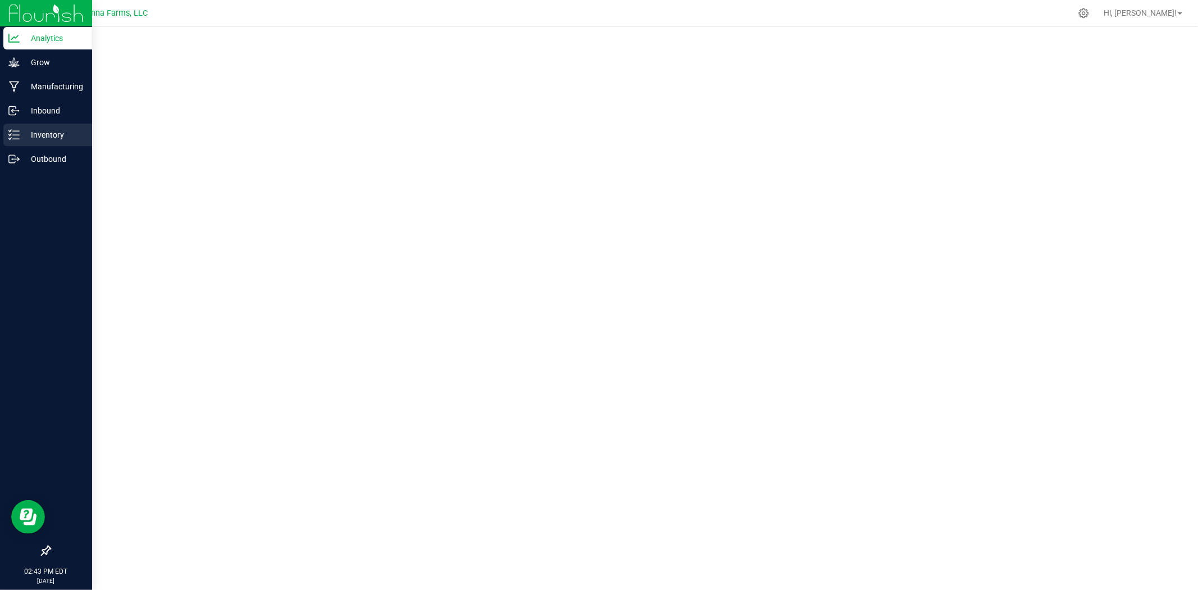
click at [32, 137] on p "Inventory" at bounding box center [53, 134] width 67 height 13
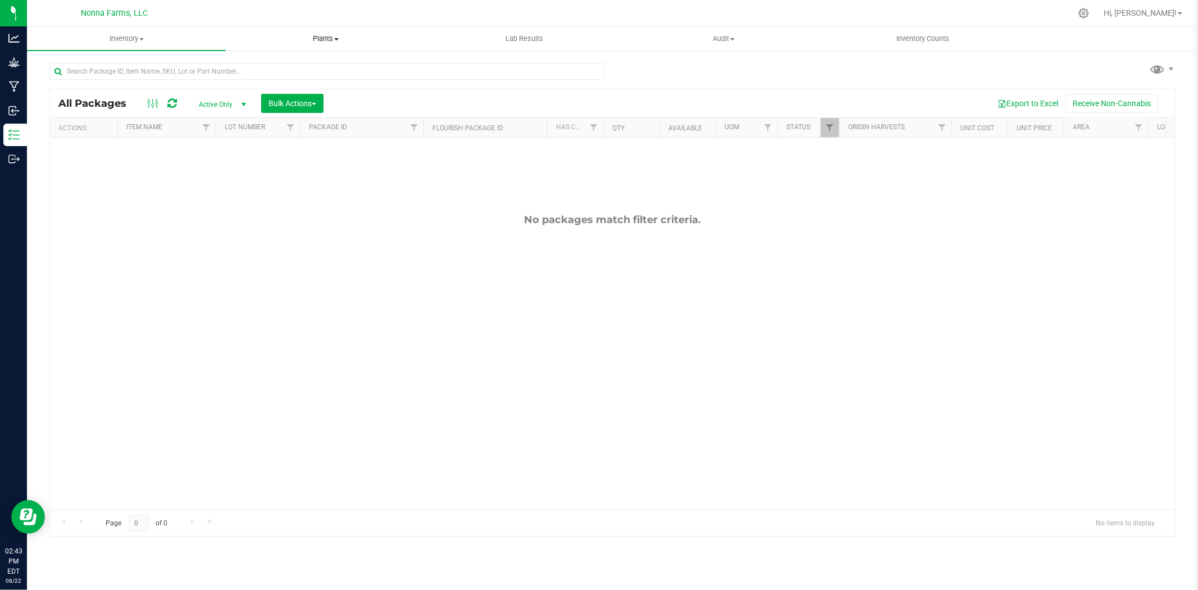
click at [332, 34] on span "Plants" at bounding box center [325, 39] width 198 height 10
click at [259, 68] on span "All plants" at bounding box center [258, 68] width 65 height 10
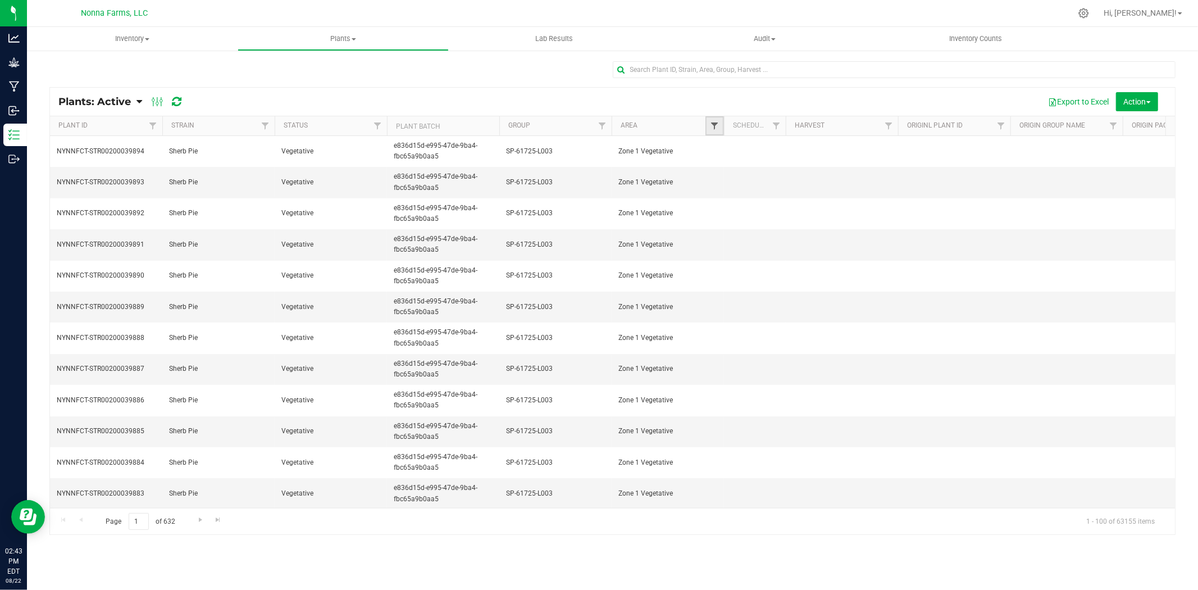
click at [711, 129] on span "Filter" at bounding box center [714, 125] width 9 height 9
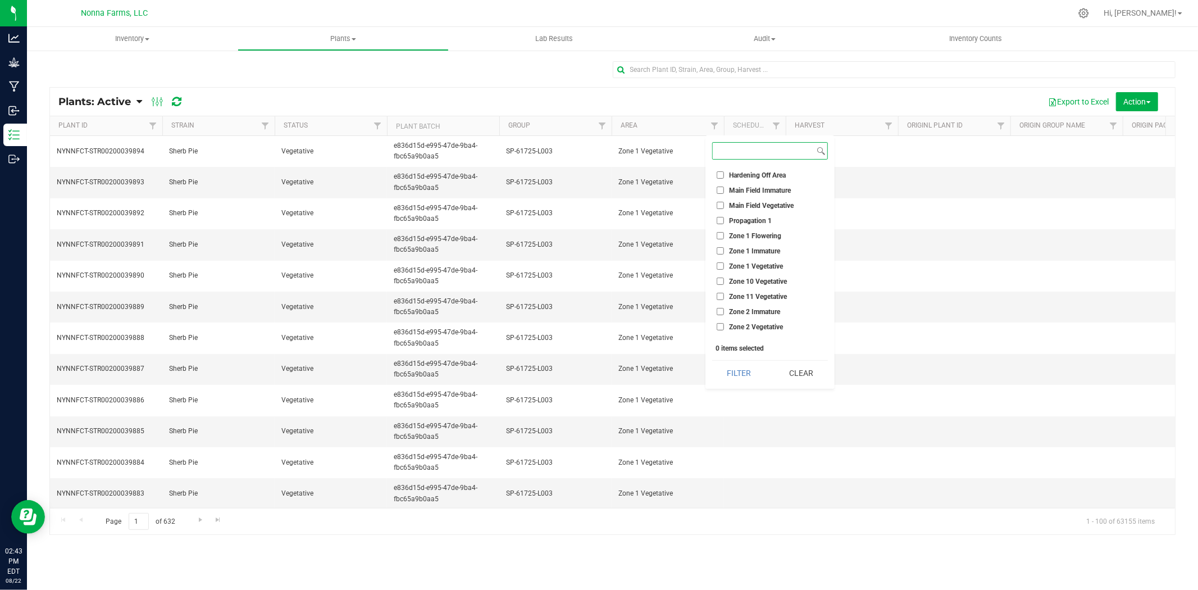
scroll to position [4156, 0]
click at [719, 261] on input "Zone 1 Vegetative" at bounding box center [720, 264] width 7 height 7
checkbox input "true"
click at [736, 372] on button "Filter" at bounding box center [739, 373] width 54 height 25
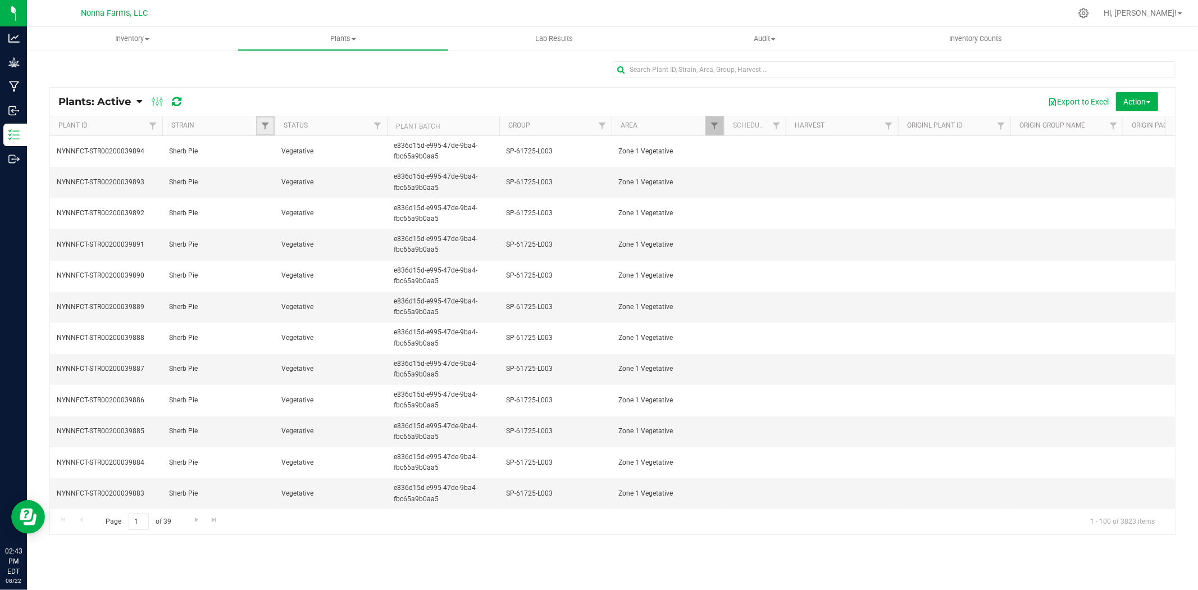
click at [260, 124] on link "Filter" at bounding box center [265, 125] width 19 height 19
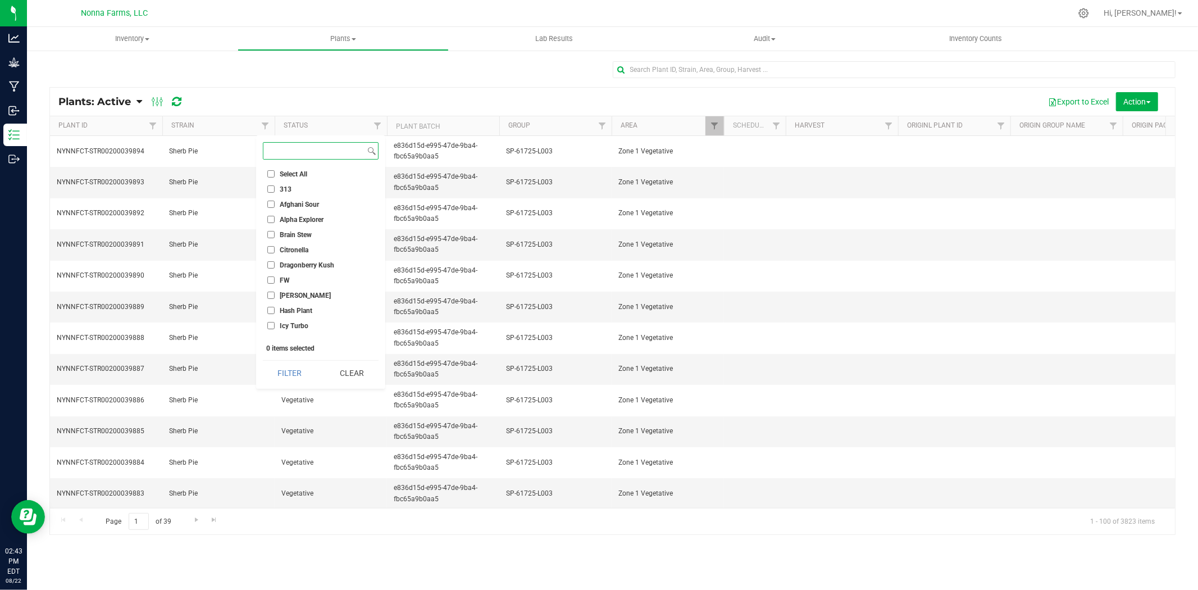
scroll to position [222, 0]
click at [267, 197] on input "[PERSON_NAME]" at bounding box center [270, 194] width 7 height 7
checkbox input "true"
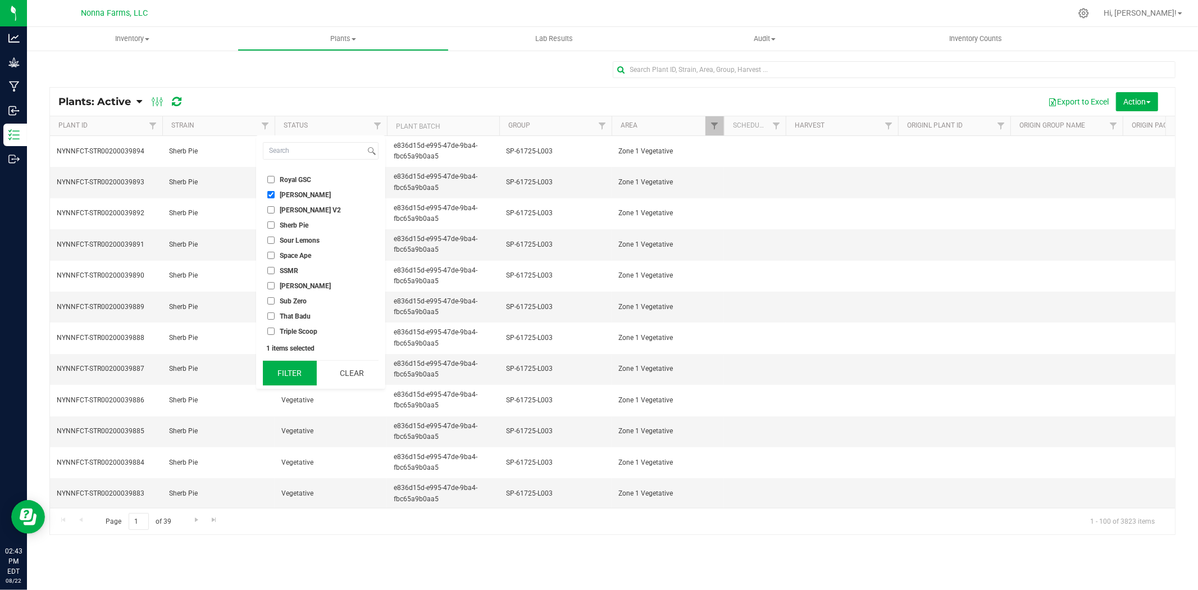
click at [294, 369] on button "Filter" at bounding box center [290, 373] width 54 height 25
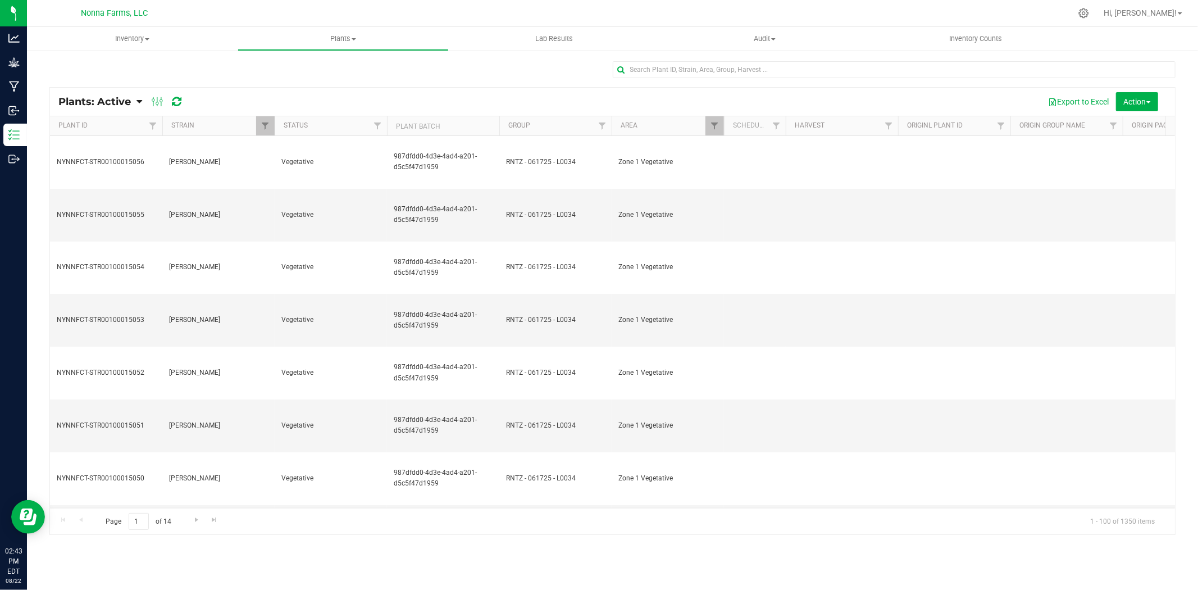
drag, startPoint x: 388, startPoint y: 57, endPoint x: 329, endPoint y: 75, distance: 61.3
click at [329, 75] on div at bounding box center [612, 74] width 1126 height 26
click at [131, 99] on span "Plants: Active" at bounding box center [94, 101] width 72 height 12
click at [98, 170] on span "Plants: Dead" at bounding box center [89, 170] width 46 height 10
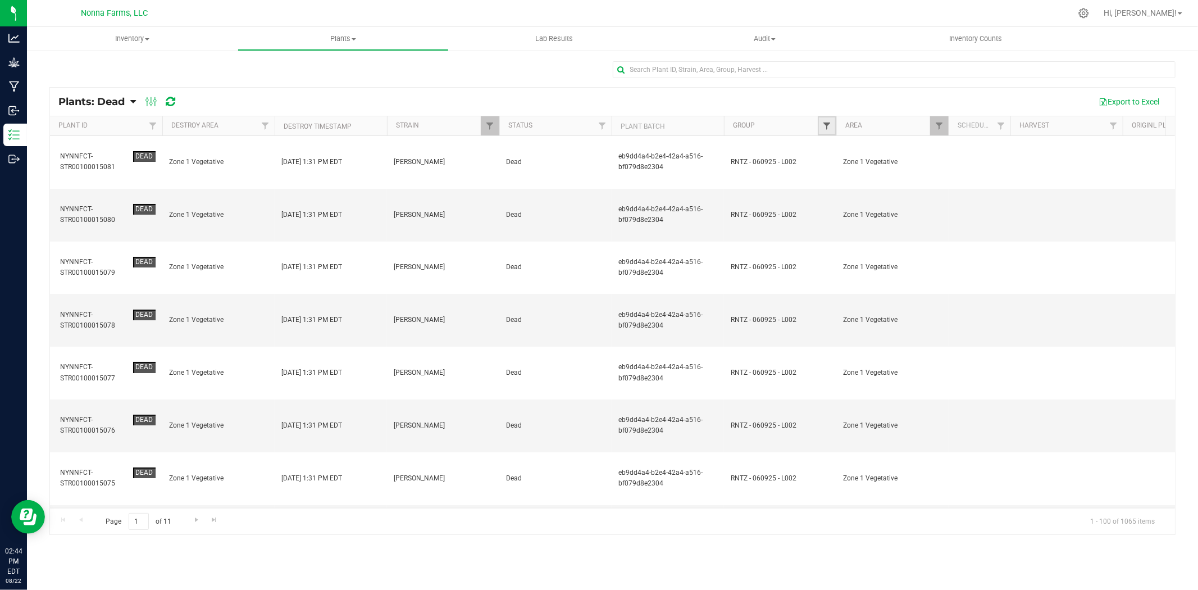
click at [826, 124] on span "Filter" at bounding box center [826, 125] width 9 height 9
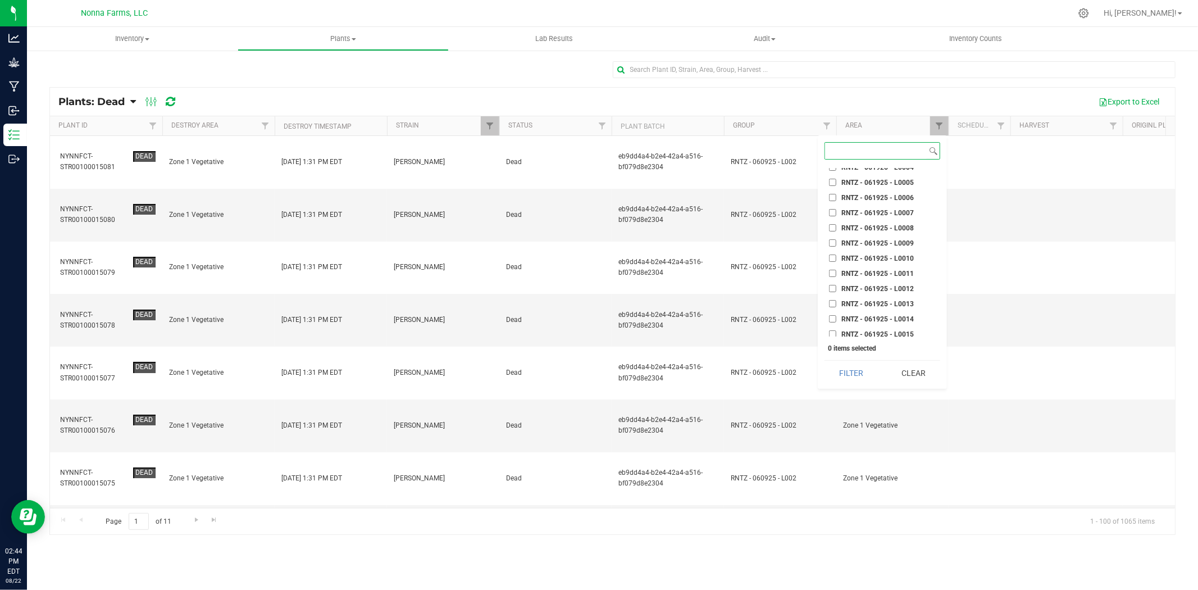
scroll to position [13533, 0]
click at [832, 257] on input "RNTZ - 061925 - L0012" at bounding box center [832, 260] width 7 height 7
checkbox input "true"
click at [834, 272] on input "RNTZ - 061925 - L0013" at bounding box center [832, 275] width 7 height 7
checkbox input "true"
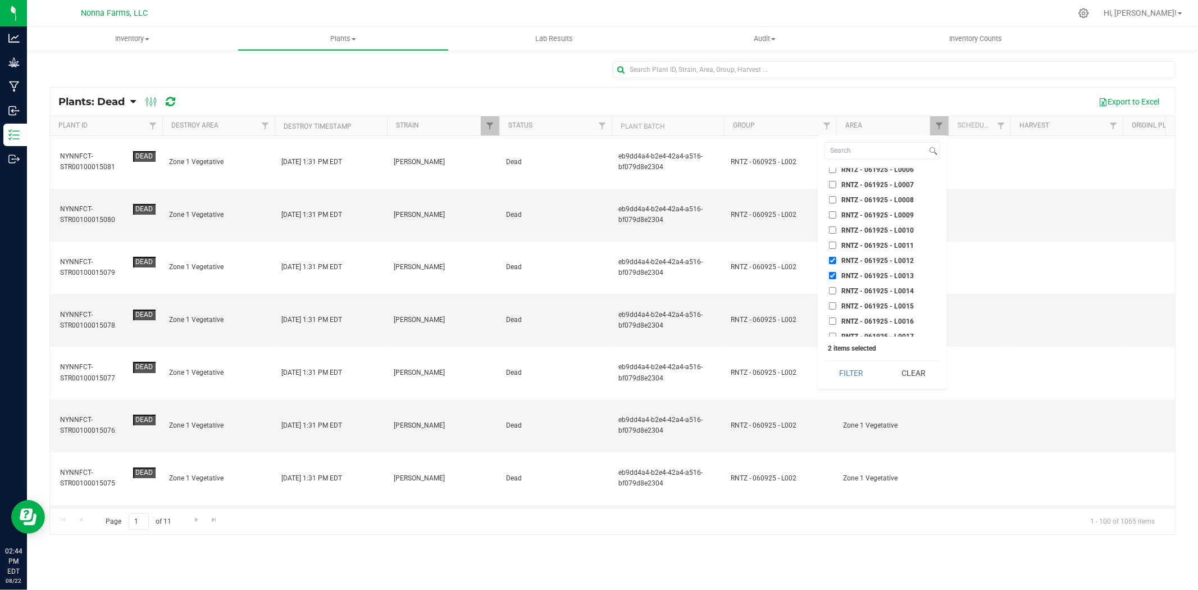
click at [832, 287] on input "RNTZ - 061925 - L0014" at bounding box center [832, 290] width 7 height 7
checkbox input "true"
click at [859, 371] on button "Filter" at bounding box center [852, 373] width 54 height 25
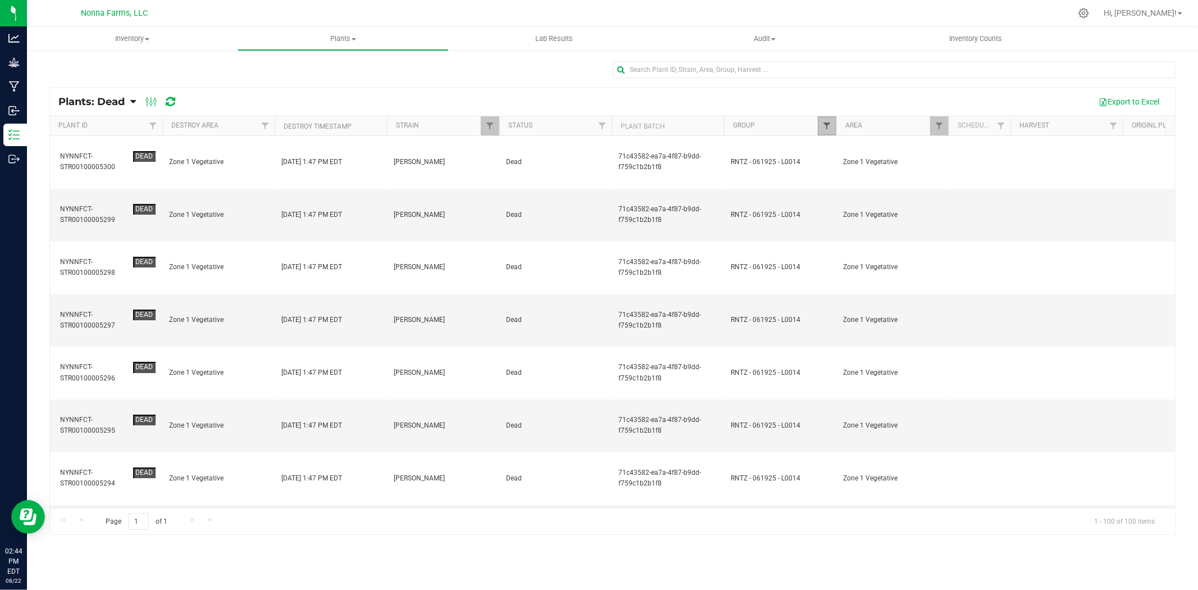
click at [826, 124] on span "Filter" at bounding box center [826, 125] width 9 height 9
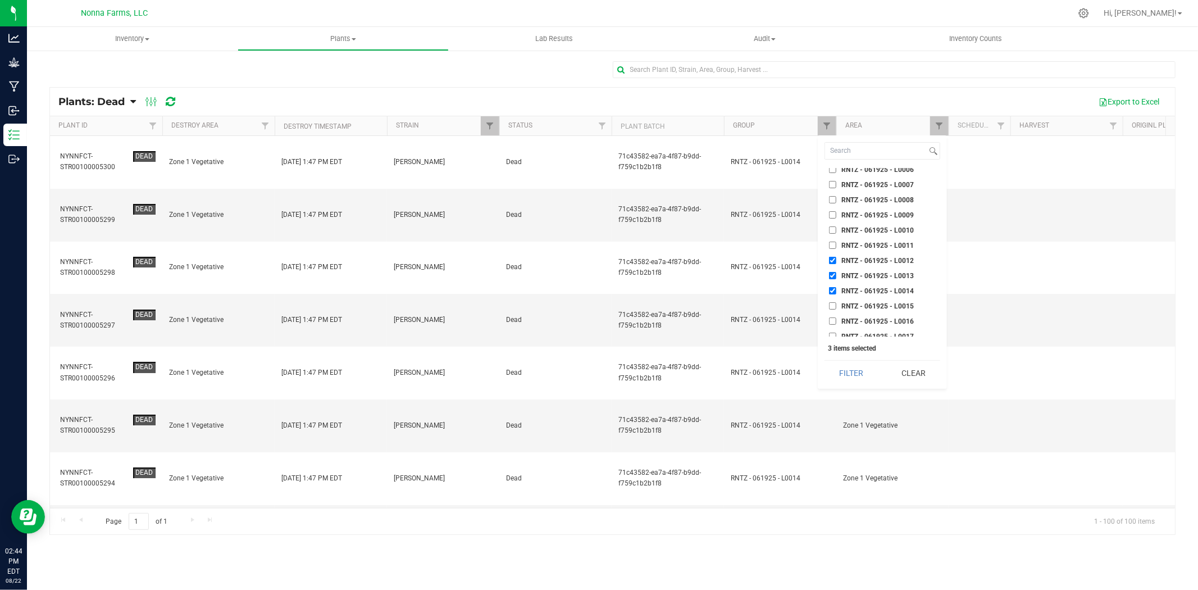
click at [834, 257] on input "RNTZ - 061925 - L0012" at bounding box center [832, 260] width 7 height 7
checkbox input "false"
click at [832, 302] on input "RNTZ - 061925 - L0015" at bounding box center [832, 305] width 7 height 7
checkbox input "true"
click at [857, 371] on button "Filter" at bounding box center [852, 373] width 54 height 25
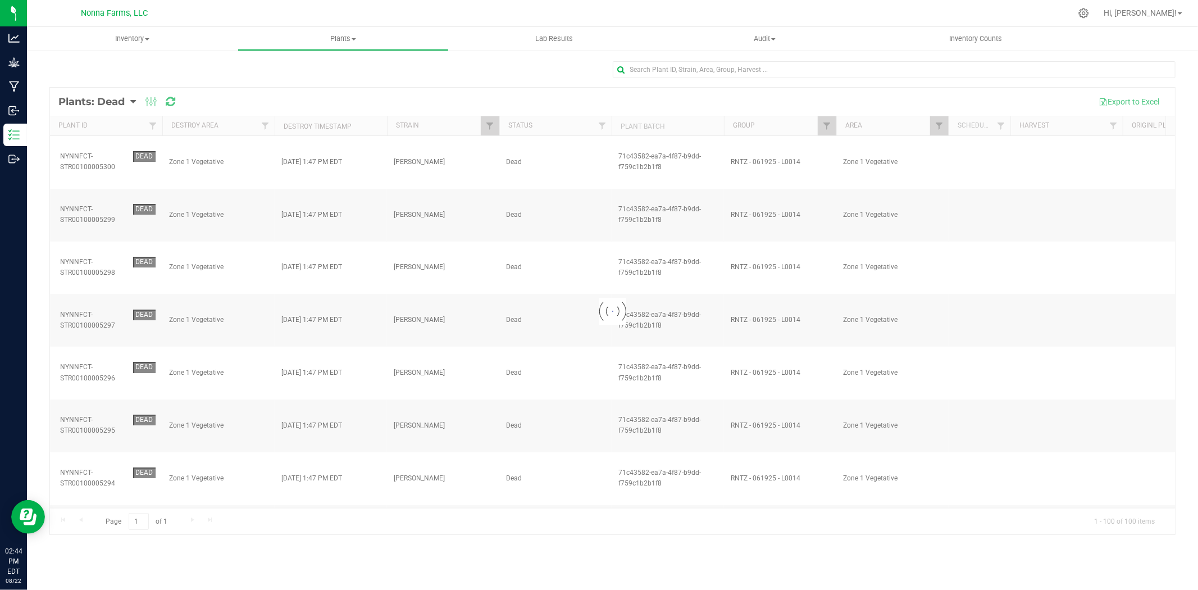
checkbox input "true"
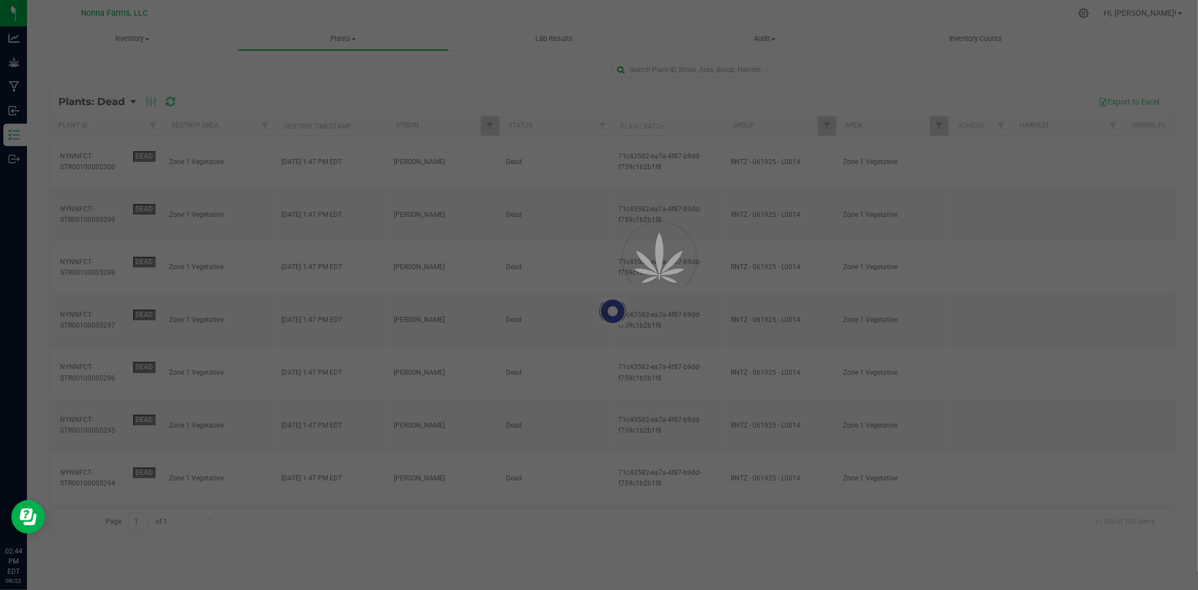
checkbox input "true"
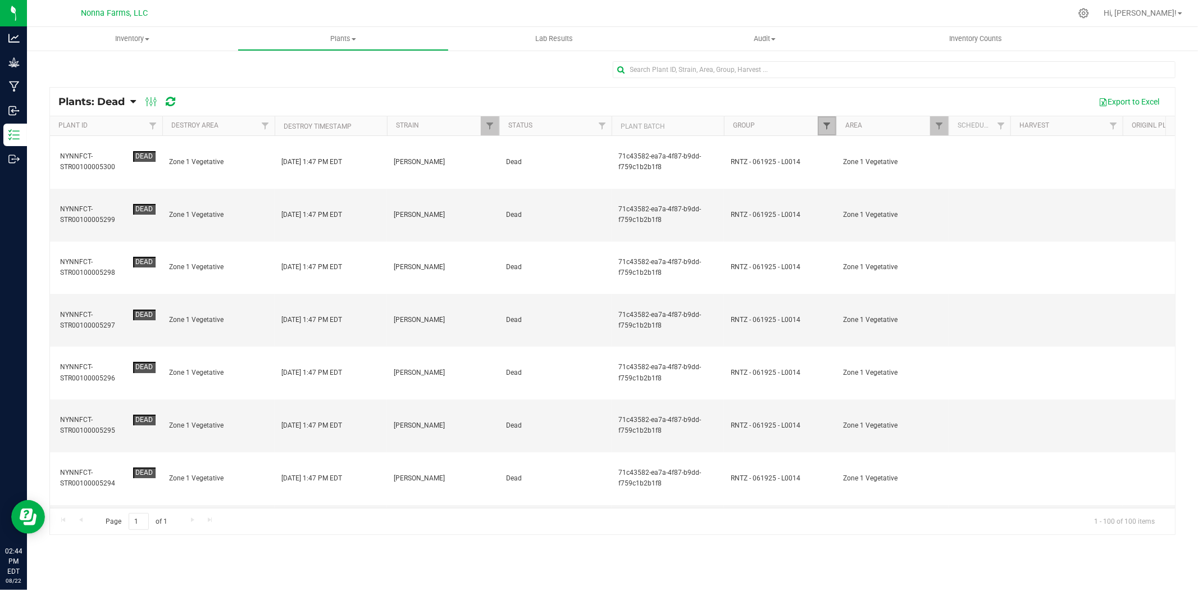
click at [826, 124] on span "Filter" at bounding box center [826, 125] width 9 height 9
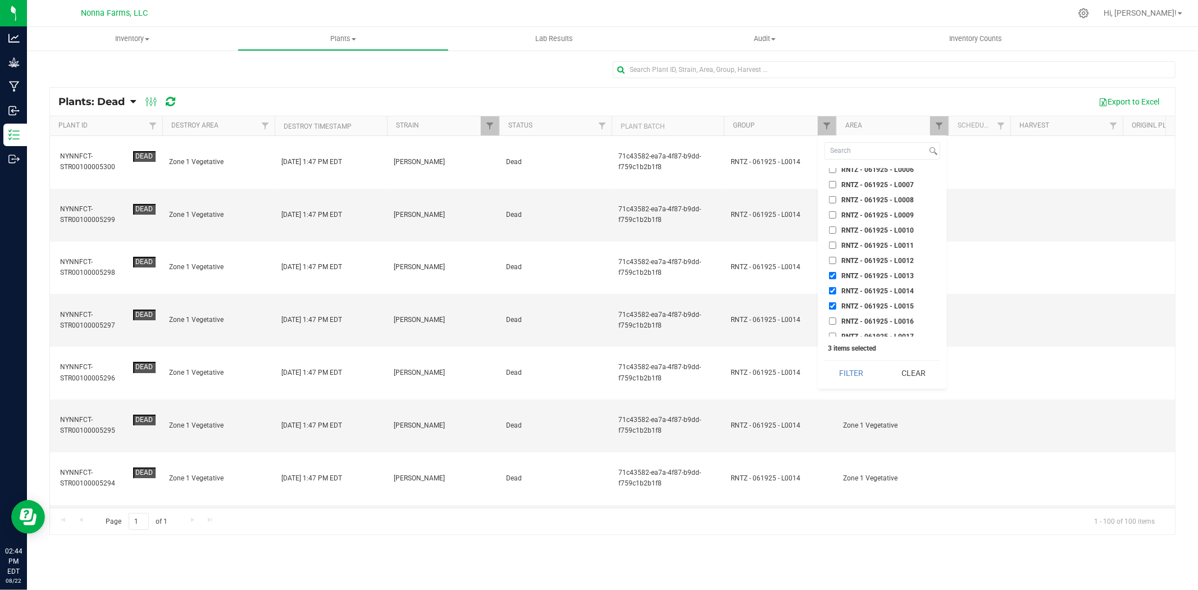
click at [833, 257] on input "RNTZ - 061925 - L0012" at bounding box center [832, 260] width 7 height 7
checkbox input "true"
click at [832, 317] on input "RNTZ - 061925 - L0016" at bounding box center [832, 320] width 7 height 7
checkbox input "true"
click at [844, 371] on button "Filter" at bounding box center [852, 373] width 54 height 25
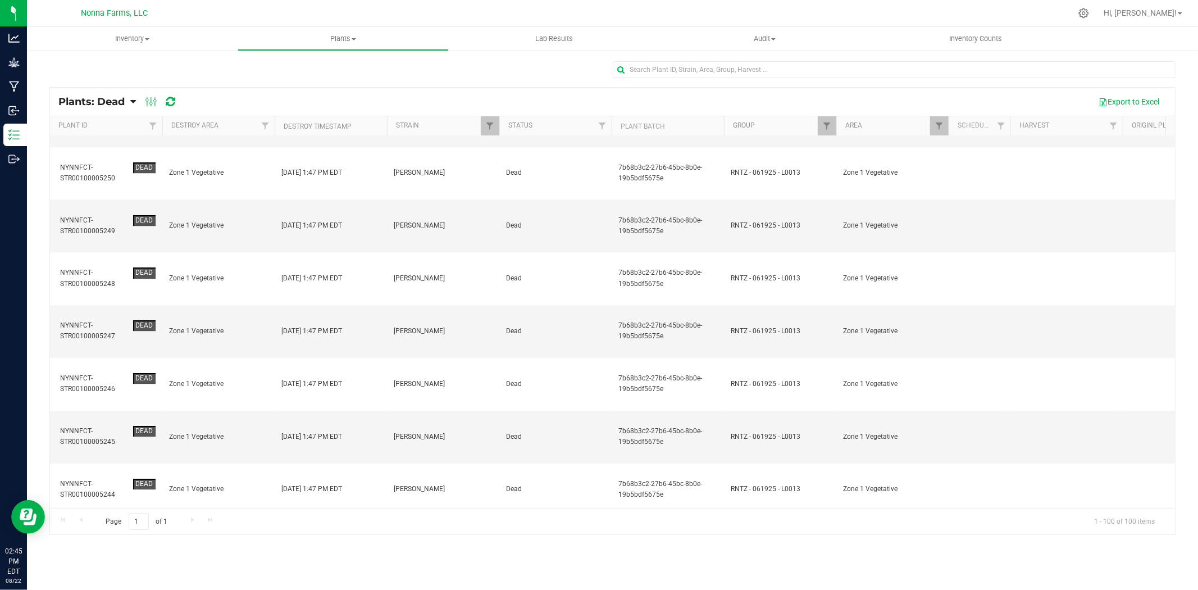
scroll to position [2754, 0]
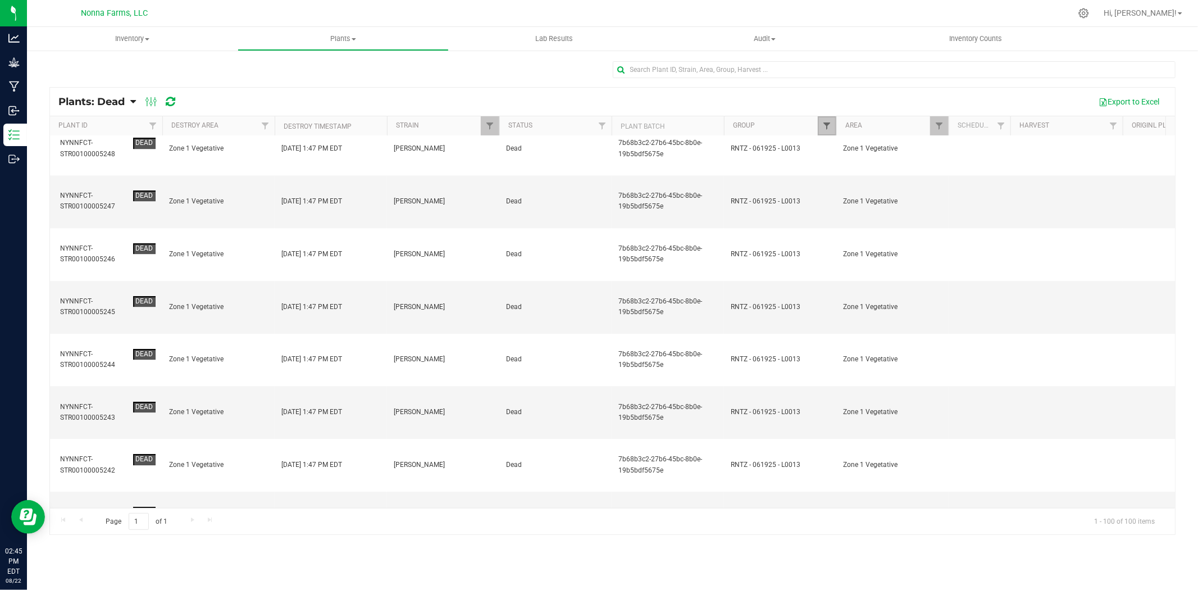
click at [830, 126] on span "Filter" at bounding box center [826, 125] width 9 height 9
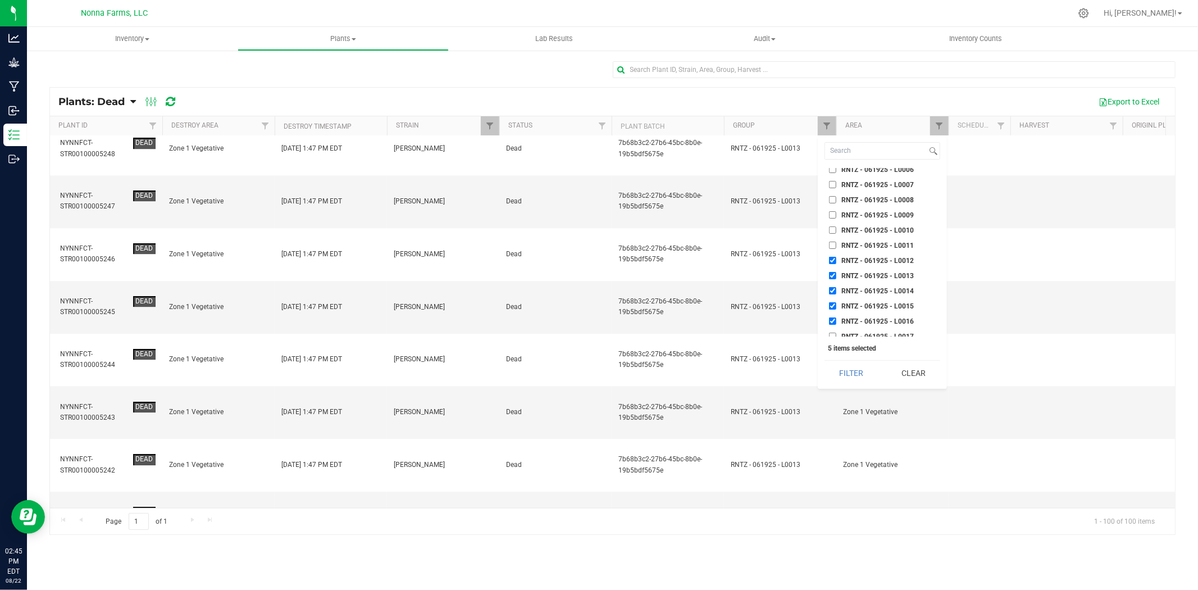
click at [834, 333] on input "RNTZ - 061925 - L0017" at bounding box center [832, 336] width 7 height 7
checkbox input "true"
click at [832, 348] on input "RNTZ - 061925 - L0018" at bounding box center [832, 351] width 7 height 7
checkbox input "true"
click at [852, 371] on button "Filter" at bounding box center [852, 373] width 54 height 25
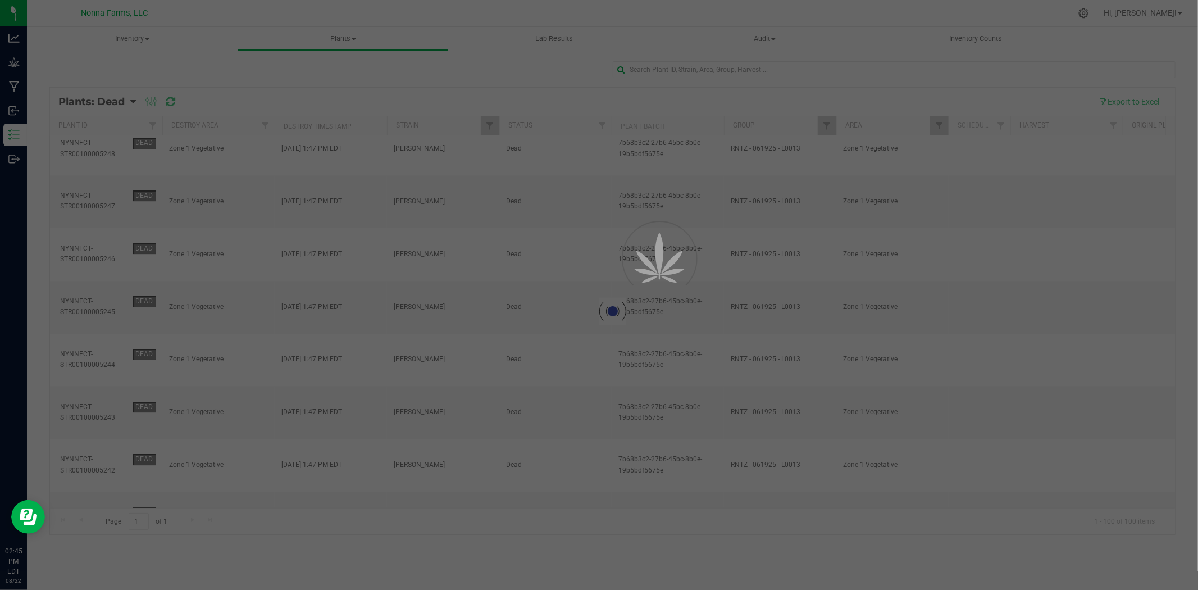
scroll to position [0, 0]
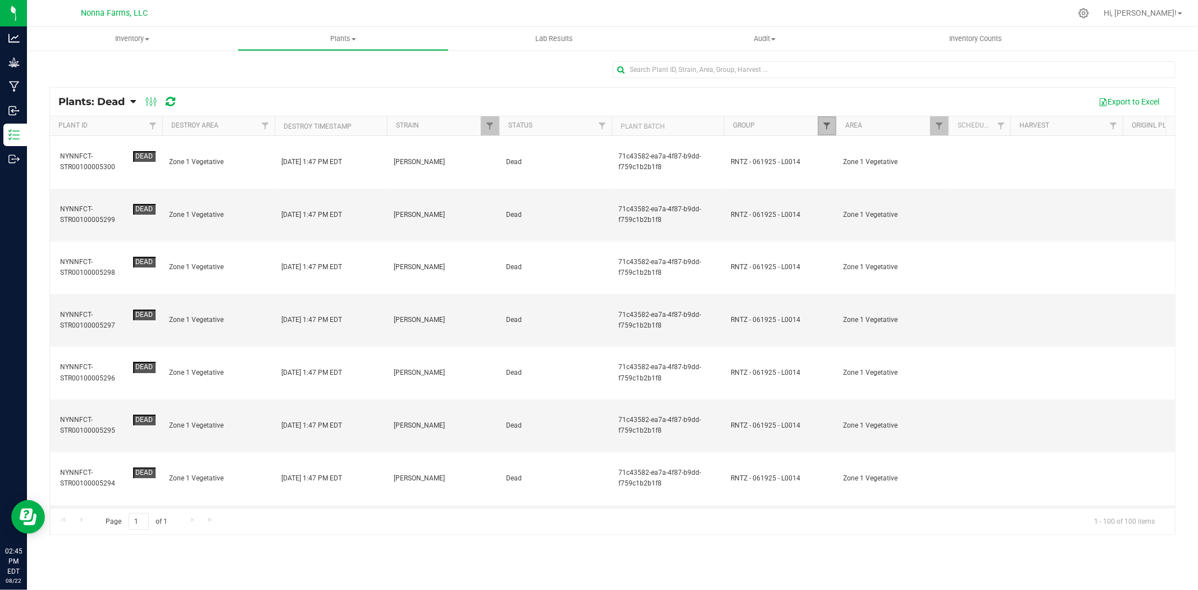
click at [823, 122] on span "Filter" at bounding box center [826, 125] width 9 height 9
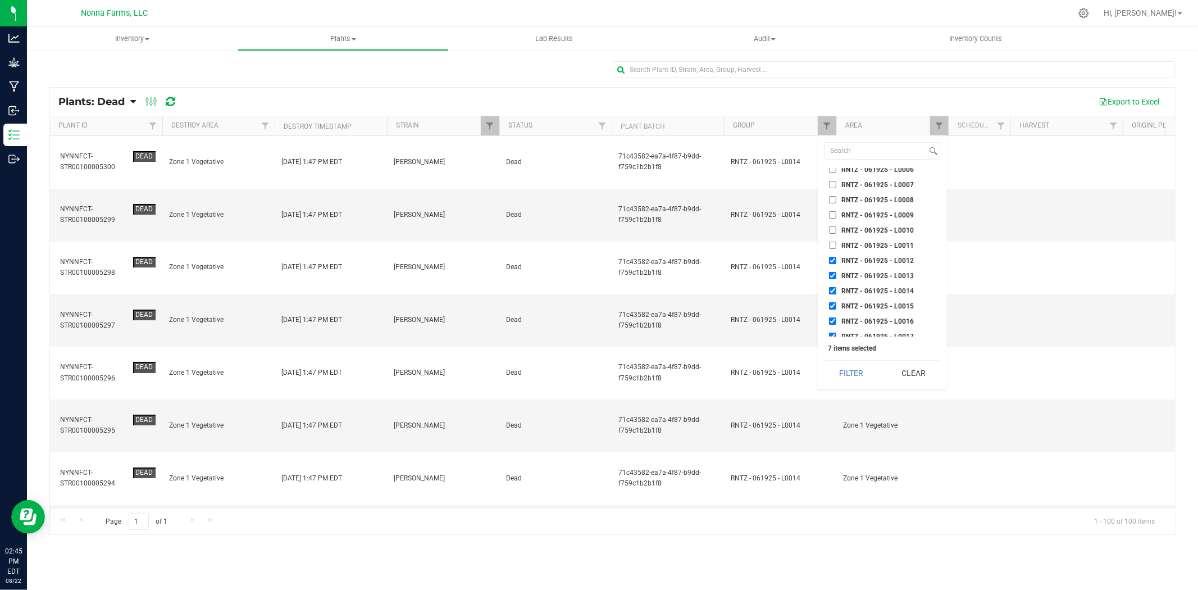
click at [832, 257] on input "RNTZ - 061925 - L0012" at bounding box center [832, 260] width 7 height 7
checkbox input "false"
click at [834, 272] on input "RNTZ - 061925 - L0013" at bounding box center [832, 275] width 7 height 7
checkbox input "false"
click at [834, 287] on input "RNTZ - 061925 - L0014" at bounding box center [832, 290] width 7 height 7
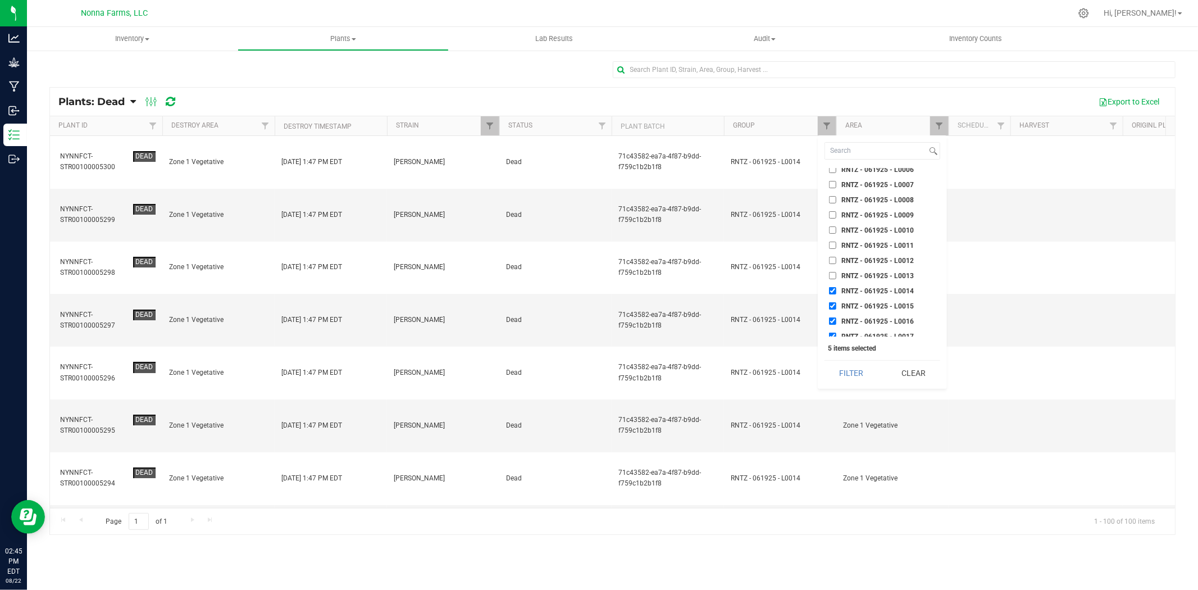
checkbox input "false"
click at [833, 302] on input "RNTZ - 061925 - L0015" at bounding box center [832, 305] width 7 height 7
checkbox input "false"
click at [835, 315] on li "RNTZ - 061925 - L0016" at bounding box center [883, 321] width 116 height 12
click at [838, 345] on li "RNTZ - 061925 - L0018" at bounding box center [883, 351] width 116 height 12
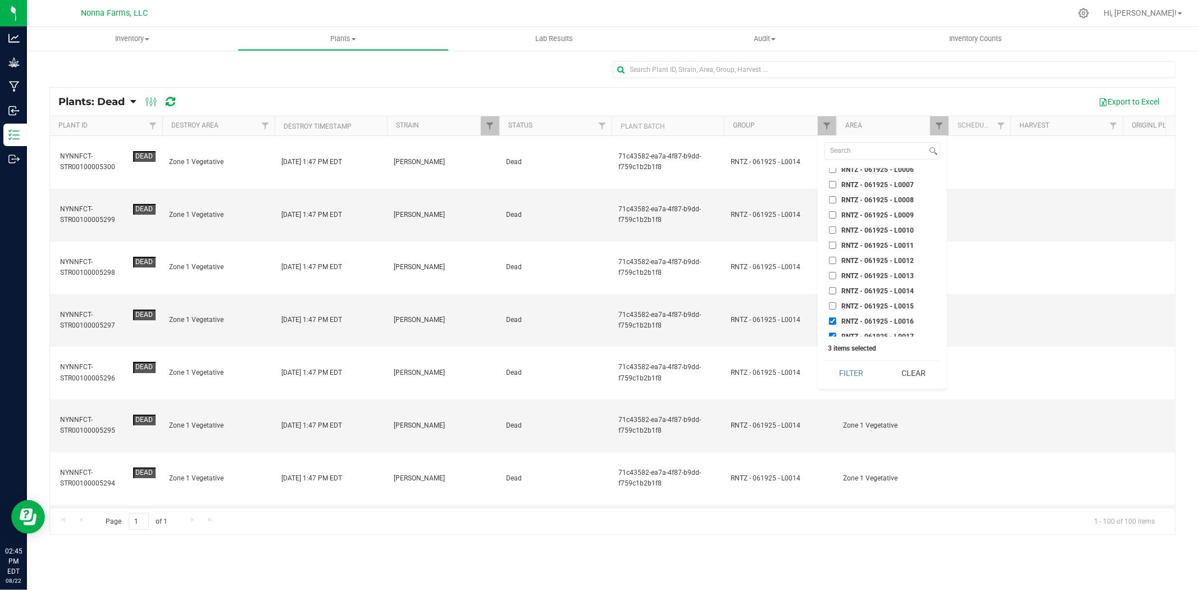
click at [832, 348] on input "RNTZ - 061925 - L0018" at bounding box center [832, 351] width 7 height 7
checkbox input "false"
click at [831, 317] on input "RNTZ - 061925 - L0016" at bounding box center [832, 320] width 7 height 7
checkbox input "false"
click at [832, 333] on input "RNTZ - 061925 - L0017" at bounding box center [832, 336] width 7 height 7
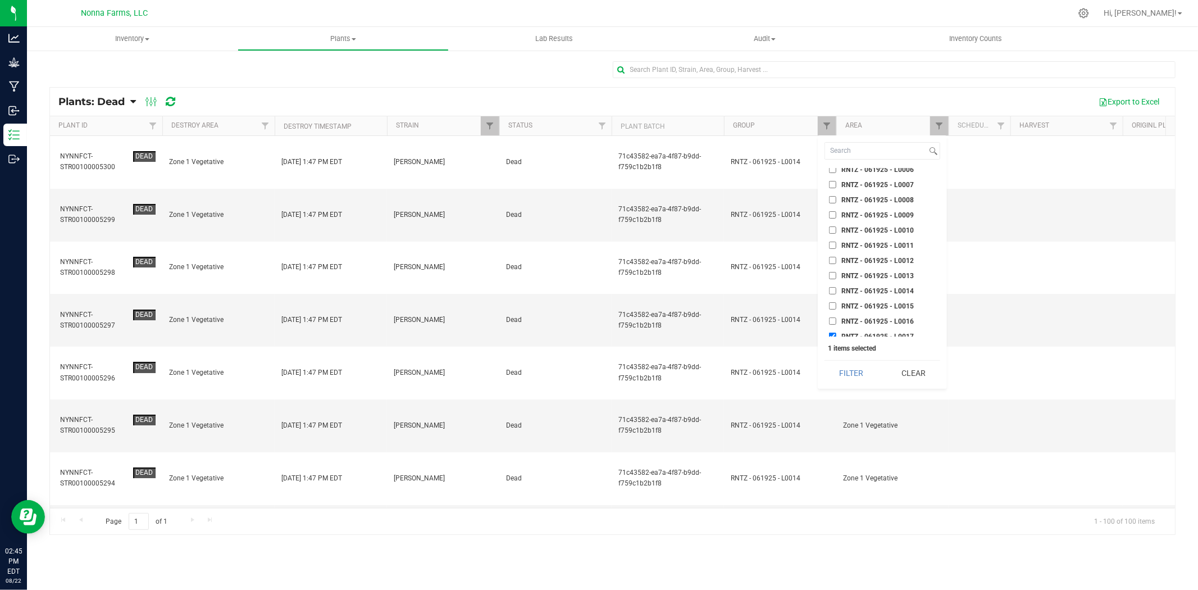
checkbox input "false"
click at [835, 302] on input "RNTZ - 061925 - L0015" at bounding box center [832, 305] width 7 height 7
checkbox input "true"
click at [834, 317] on input "RNTZ - 061925 - L0016" at bounding box center [832, 320] width 7 height 7
checkbox input "true"
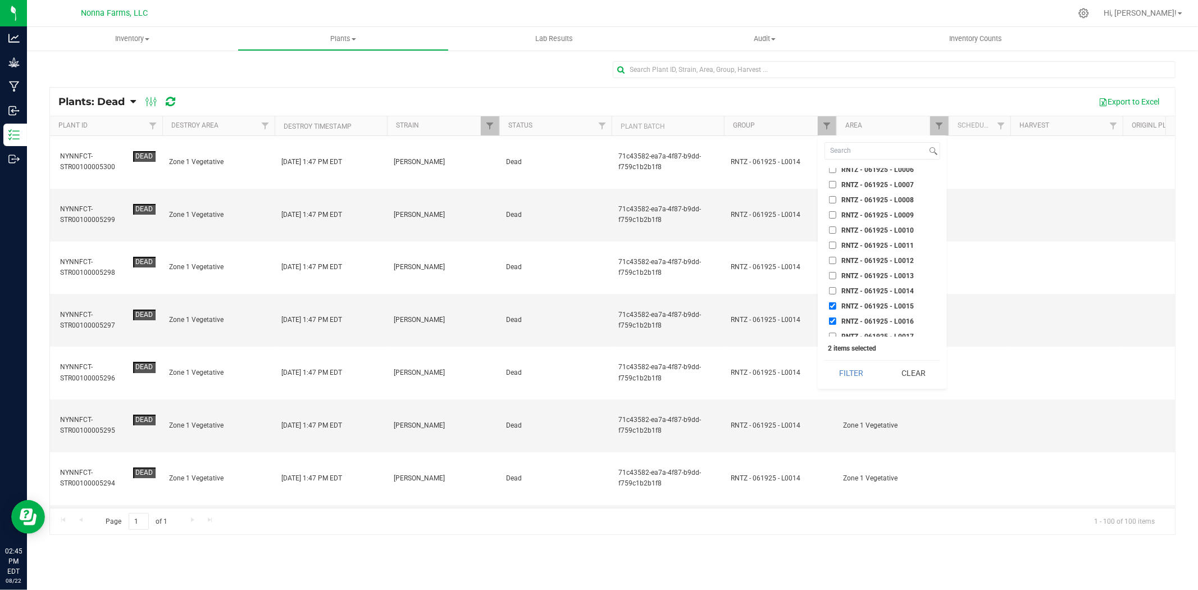
click at [832, 333] on input "RNTZ - 061925 - L0017" at bounding box center [832, 336] width 7 height 7
checkbox input "true"
click at [851, 374] on button "Filter" at bounding box center [852, 373] width 54 height 25
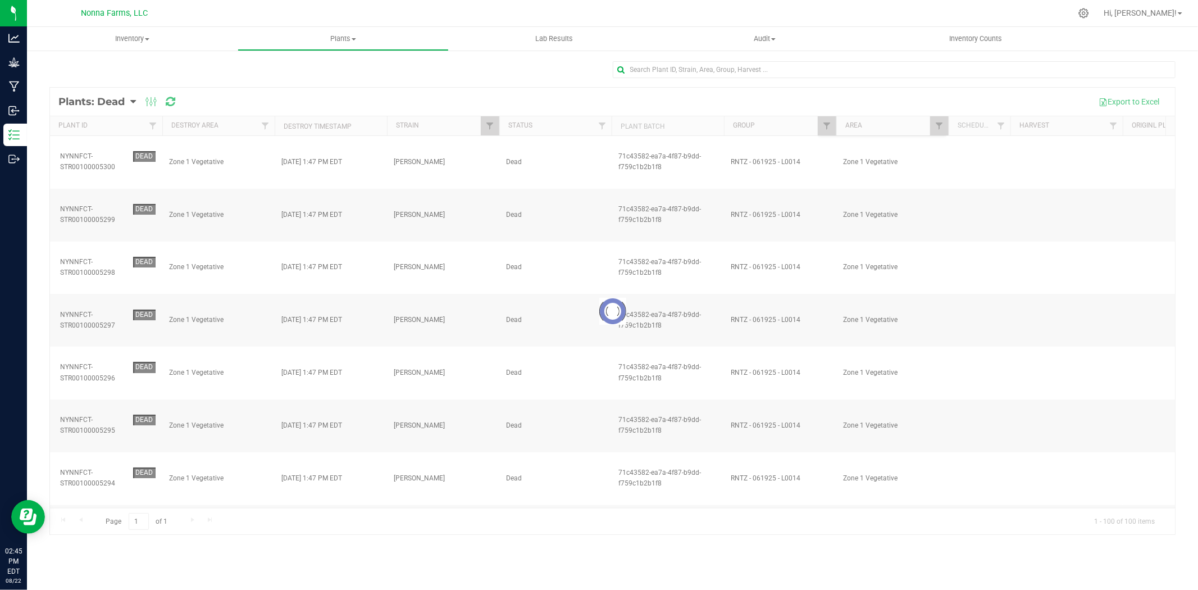
checkbox input "true"
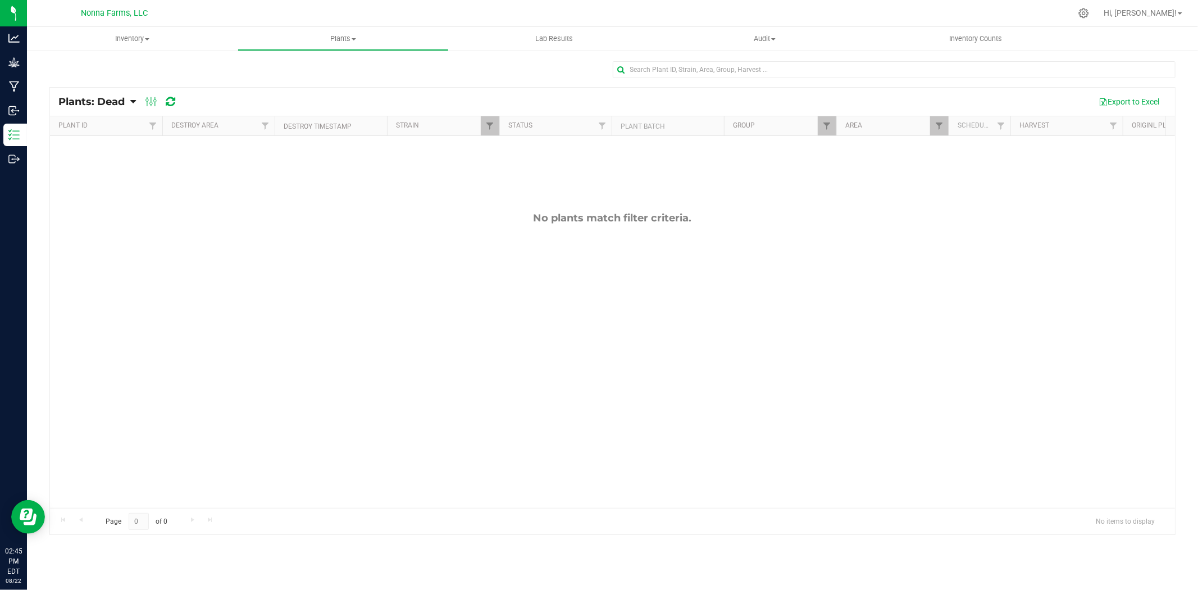
checkbox input "true"
click at [822, 122] on span "Filter" at bounding box center [826, 125] width 9 height 9
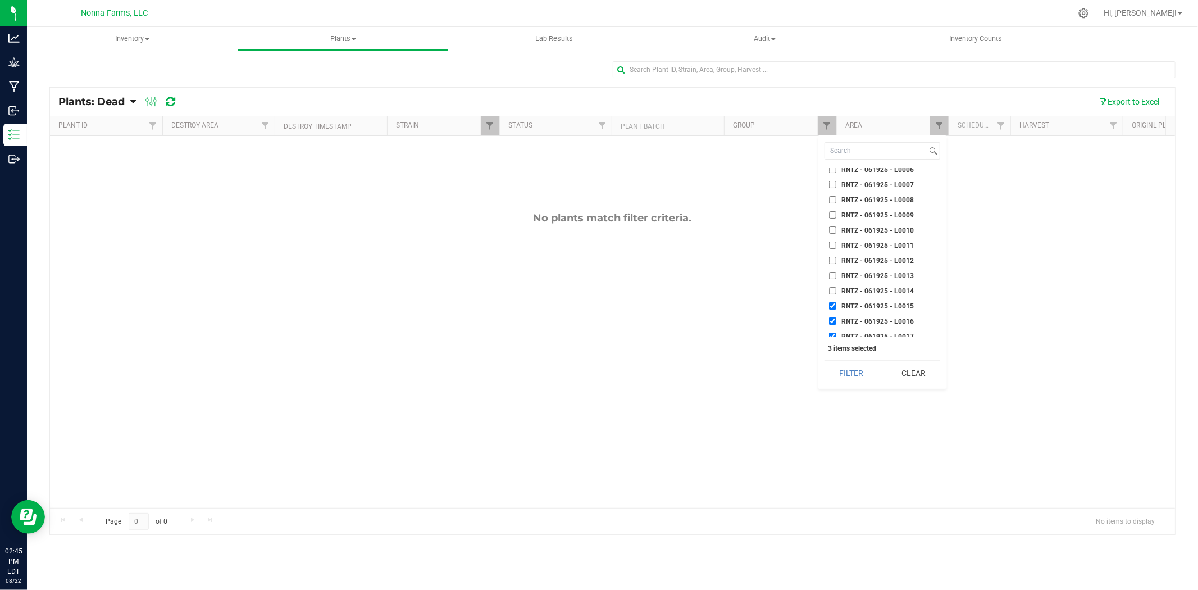
click at [830, 302] on input "RNTZ - 061925 - L0015" at bounding box center [832, 305] width 7 height 7
checkbox input "false"
click at [833, 317] on input "RNTZ - 061925 - L0016" at bounding box center [832, 320] width 7 height 7
checkbox input "false"
click at [831, 333] on input "RNTZ - 061925 - L0017" at bounding box center [832, 336] width 7 height 7
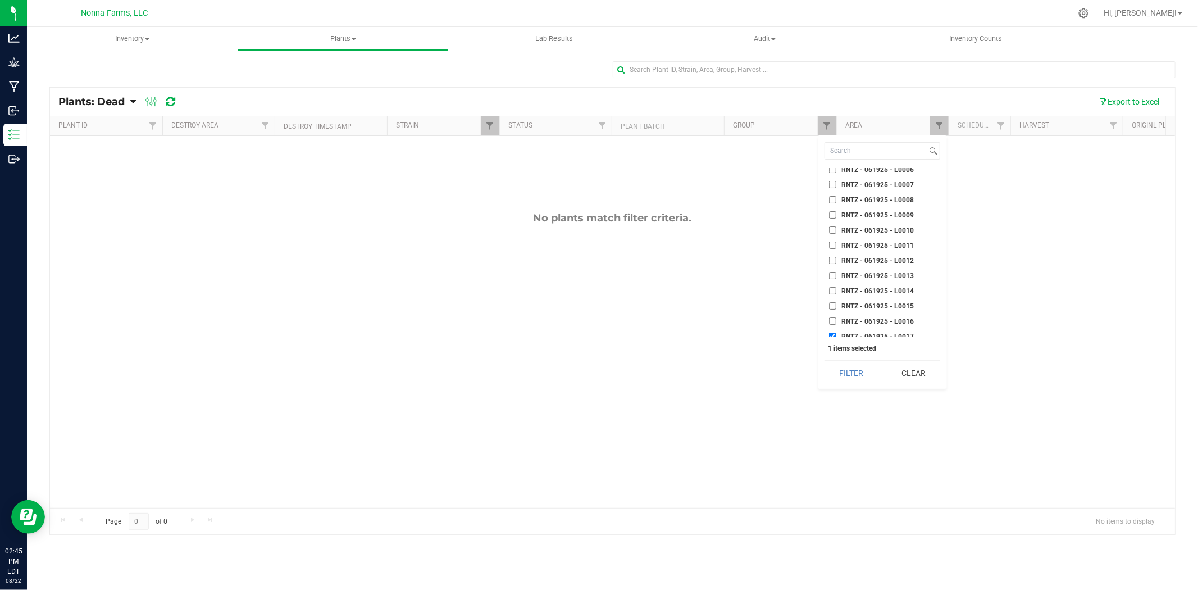
checkbox input "false"
click at [832, 234] on input "RNTZ - 061525 - L0003" at bounding box center [832, 237] width 7 height 7
checkbox input "true"
click at [833, 249] on input "RNTZ - 061525 - L0004" at bounding box center [832, 252] width 7 height 7
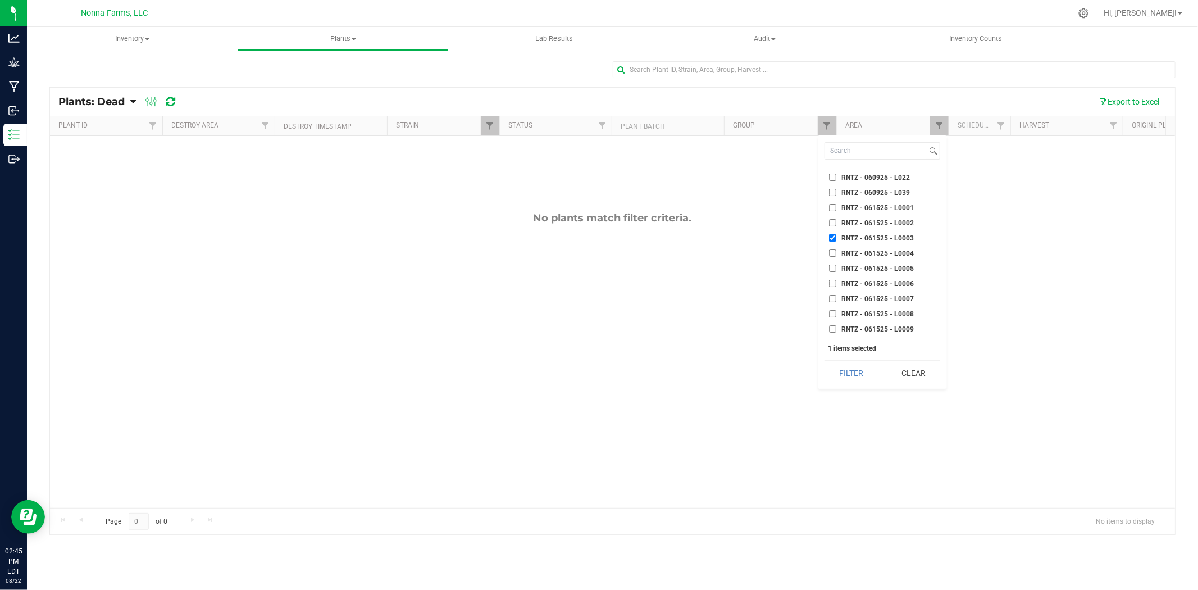
checkbox input "true"
click at [833, 265] on input "RNTZ - 061525 - L0005" at bounding box center [832, 268] width 7 height 7
checkbox input "true"
click at [863, 374] on button "Filter" at bounding box center [852, 373] width 54 height 25
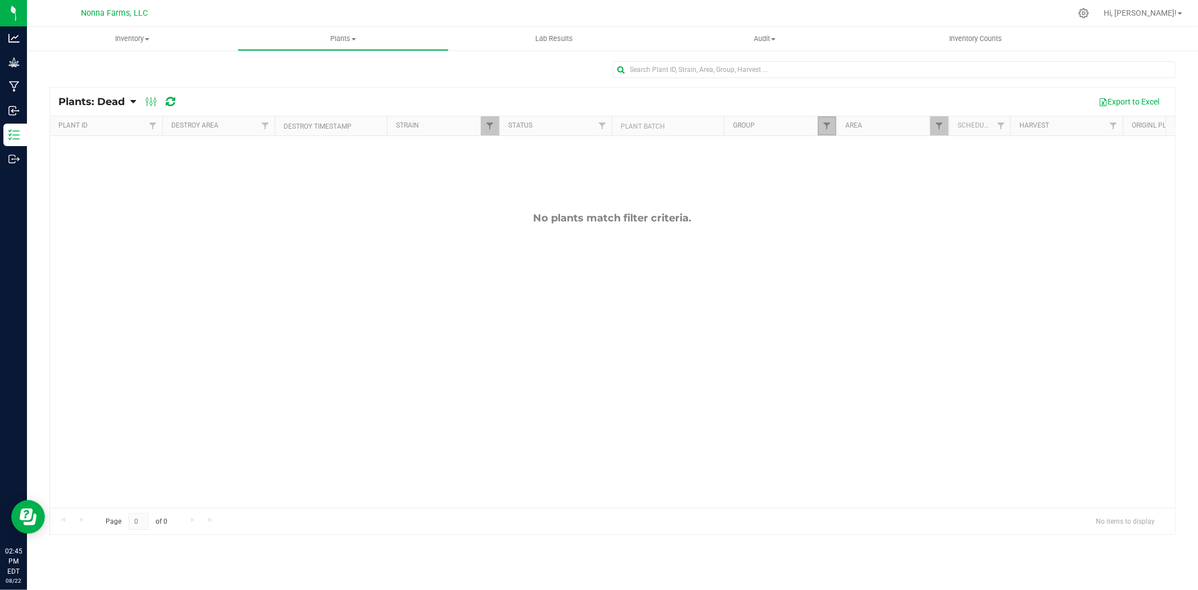
click at [825, 120] on link "Filter" at bounding box center [827, 125] width 19 height 19
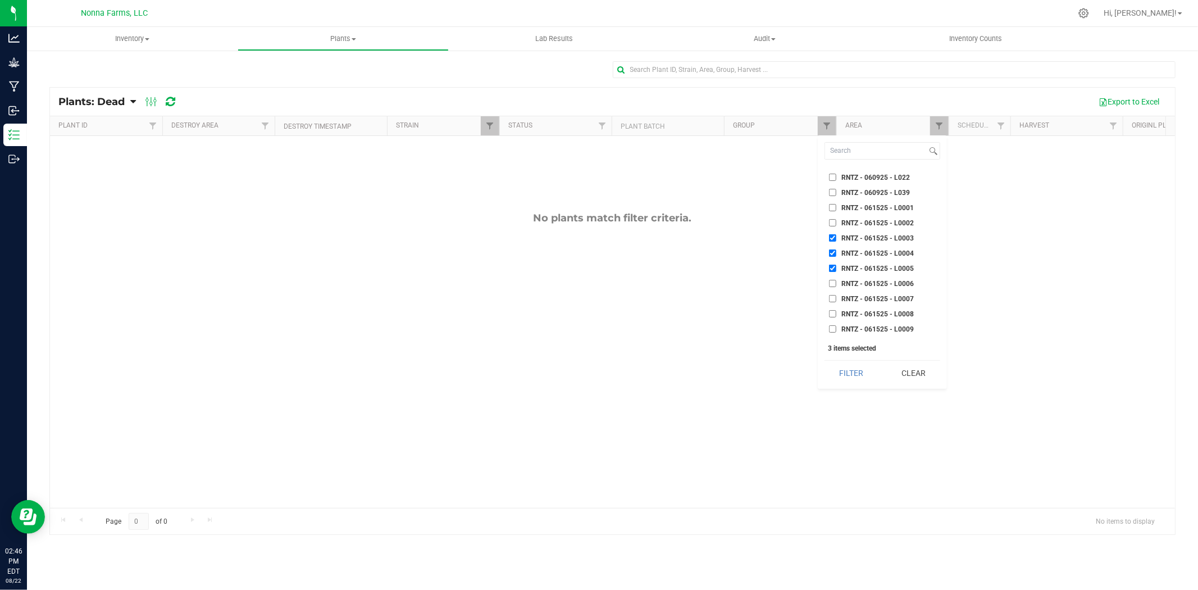
click at [834, 234] on input "RNTZ - 061525 - L0003" at bounding box center [832, 237] width 7 height 7
checkbox input "false"
click at [836, 249] on label "RNTZ - 061525 - L0004" at bounding box center [871, 252] width 85 height 7
click at [836, 249] on input "RNTZ - 061525 - L0004" at bounding box center [832, 252] width 7 height 7
checkbox input "false"
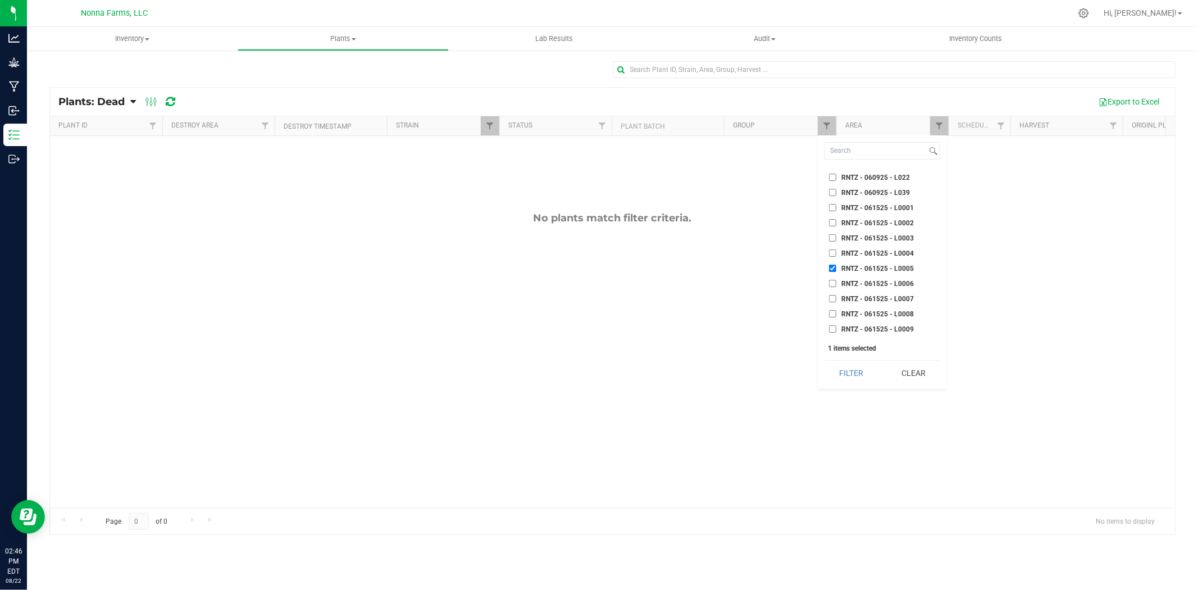
click at [836, 265] on input "RNTZ - 061525 - L0005" at bounding box center [832, 268] width 7 height 7
checkbox input "false"
click at [833, 222] on input "RNTZ - 061725 - L0020" at bounding box center [832, 225] width 7 height 7
click at [861, 370] on button "Filter" at bounding box center [852, 373] width 54 height 25
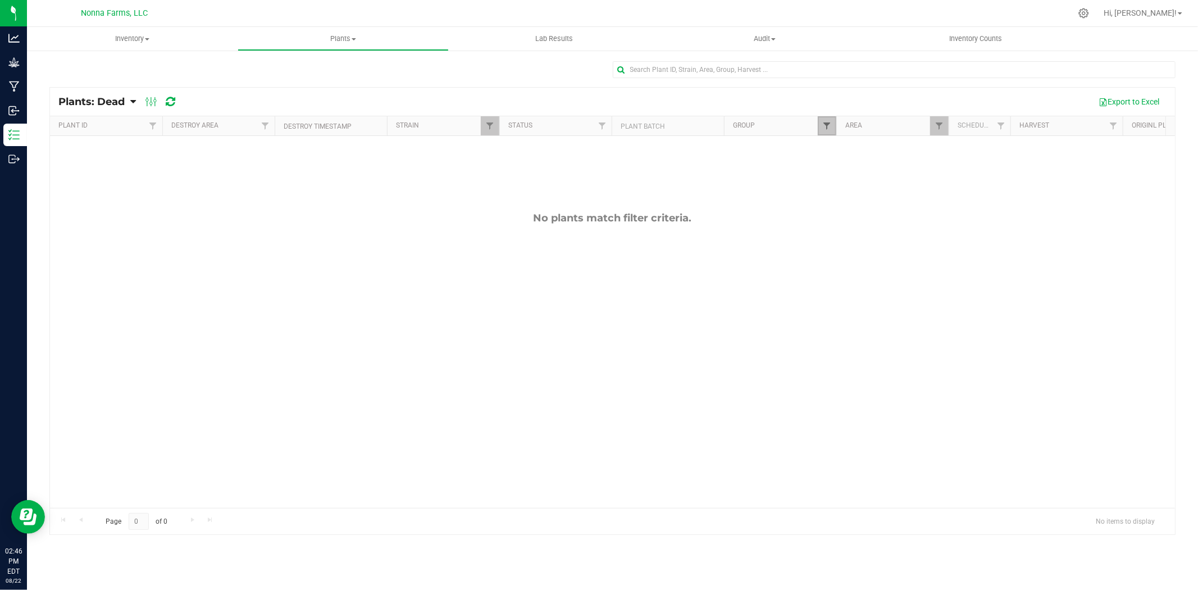
click at [828, 128] on span "Filter" at bounding box center [826, 125] width 9 height 9
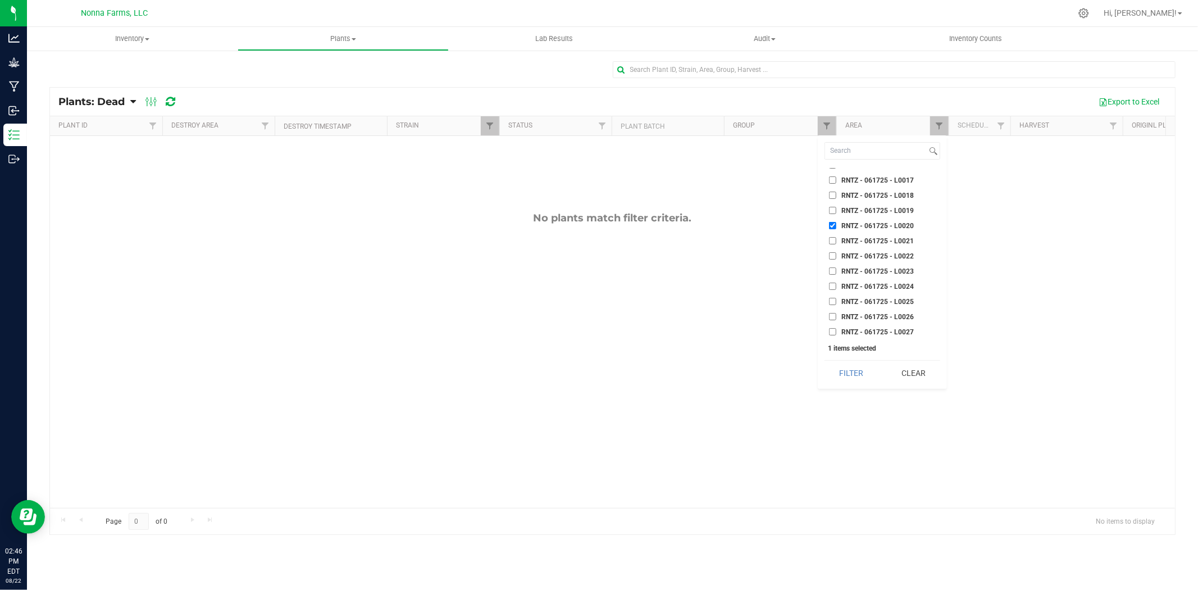
click at [834, 222] on input "RNTZ - 061725 - L0020" at bounding box center [832, 225] width 7 height 7
checkbox input "false"
click at [833, 272] on input "RNTZ - 061925 - L0013" at bounding box center [832, 275] width 7 height 7
checkbox input "true"
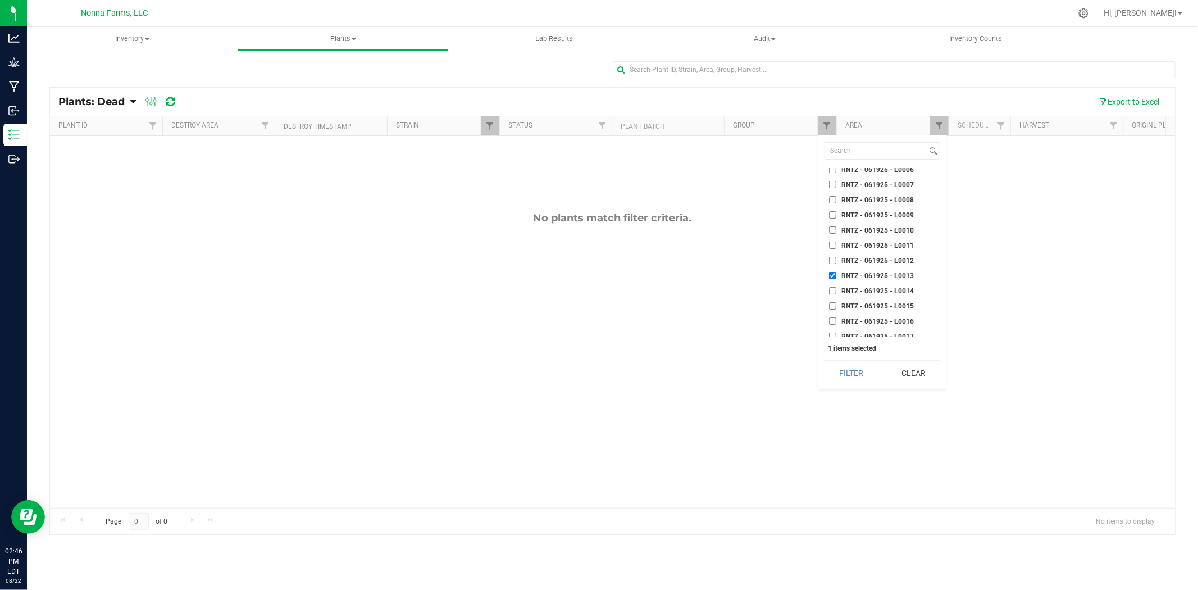
click at [832, 287] on input "RNTZ - 061925 - L0014" at bounding box center [832, 290] width 7 height 7
checkbox input "true"
click at [862, 378] on button "Filter" at bounding box center [852, 373] width 54 height 25
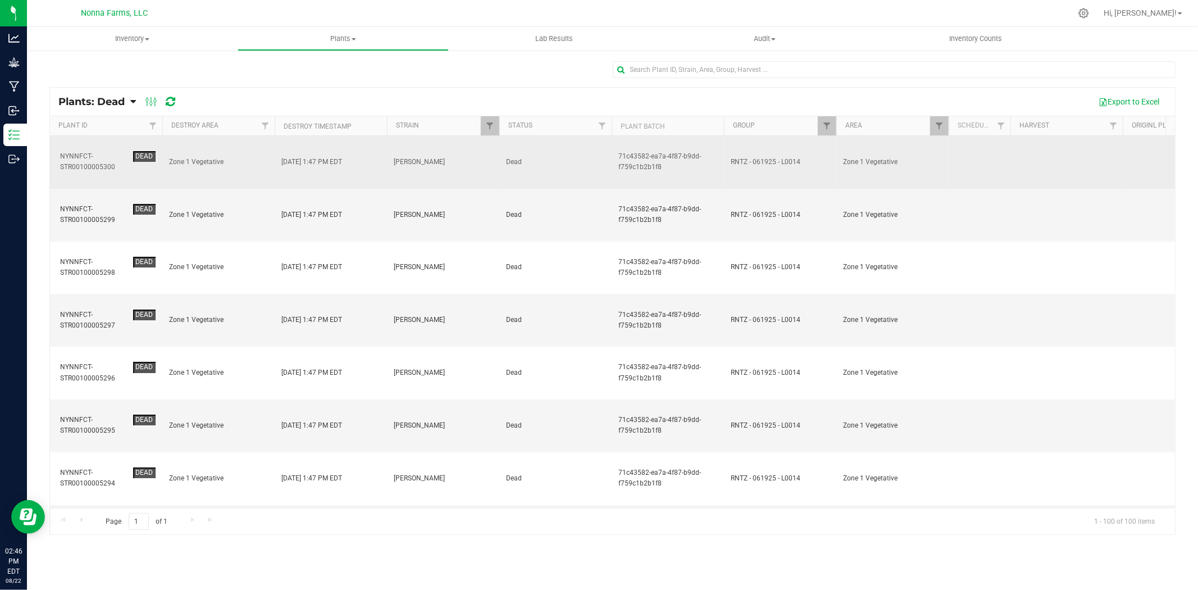
click at [87, 156] on div "NYNNFCT-STR00100005300" at bounding box center [94, 161] width 69 height 21
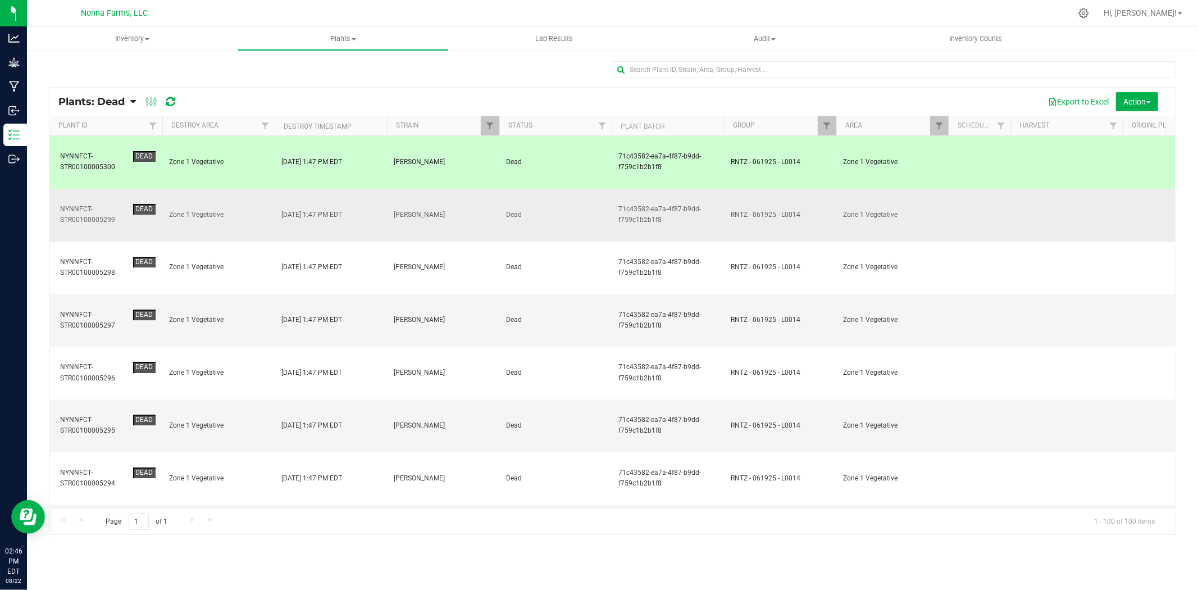
click at [93, 204] on div "NYNNFCT-STR00100005299" at bounding box center [94, 214] width 69 height 21
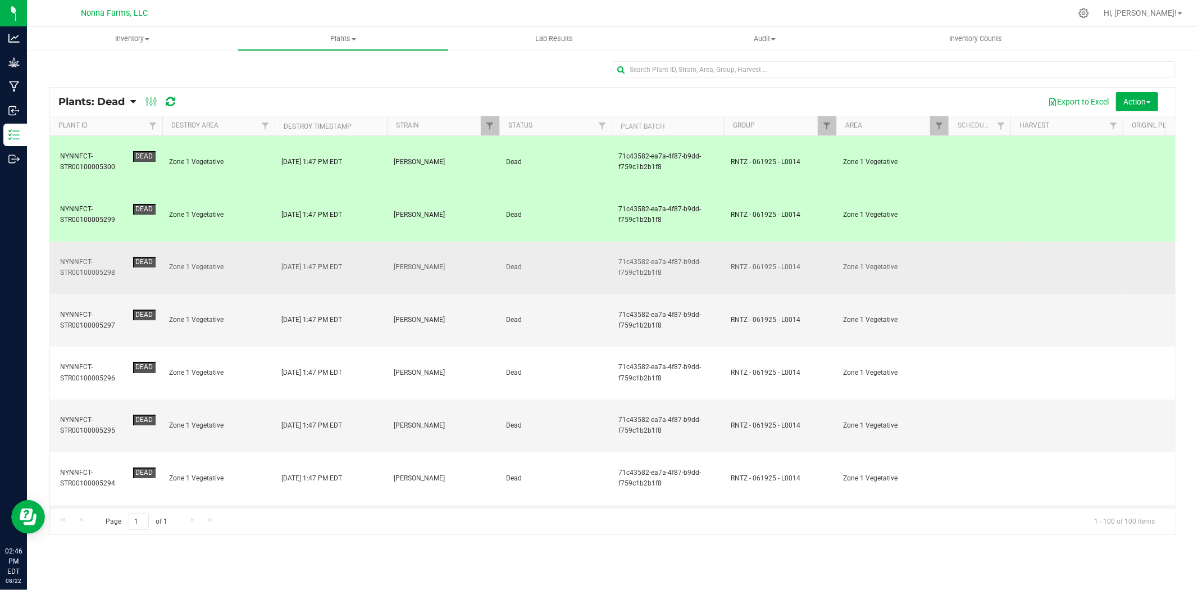
click at [92, 257] on div "NYNNFCT-STR00100005298" at bounding box center [94, 267] width 69 height 21
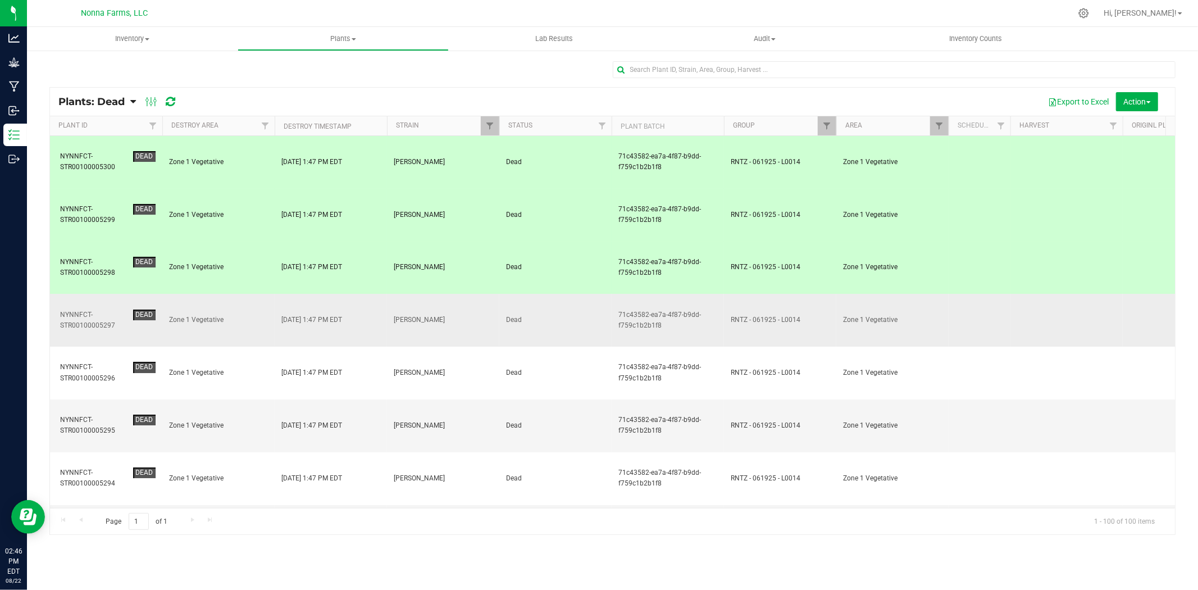
click at [94, 310] on div "NYNNFCT-STR00100005297" at bounding box center [94, 320] width 69 height 21
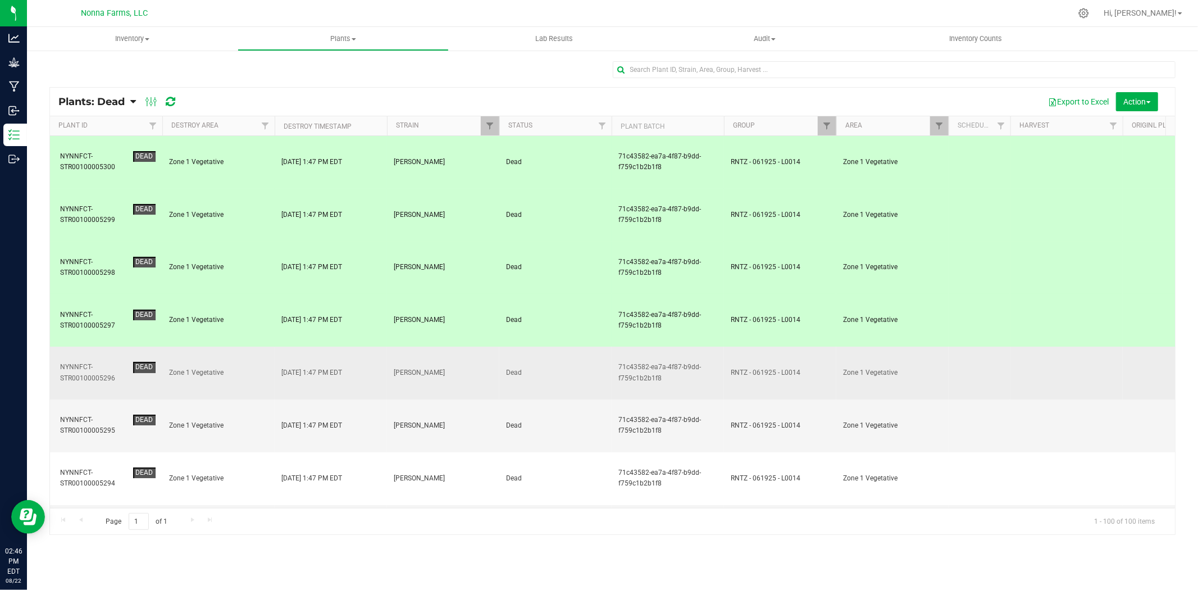
click at [103, 362] on div "NYNNFCT-STR00100005296" at bounding box center [94, 372] width 69 height 21
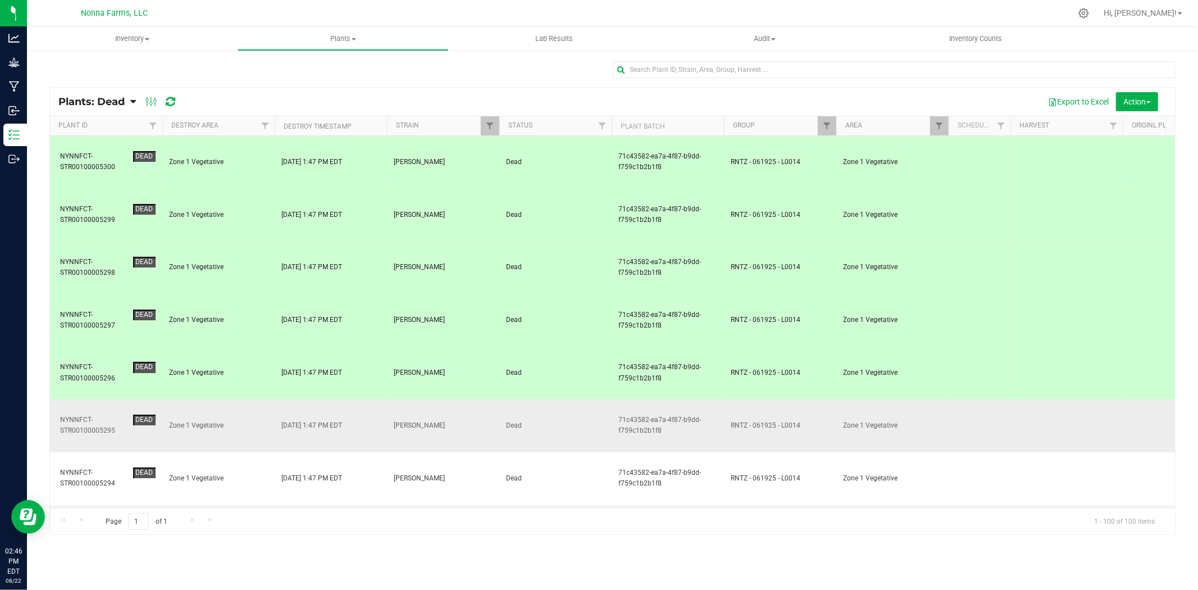
click at [107, 415] on div "NYNNFCT-STR00100005295" at bounding box center [94, 425] width 69 height 21
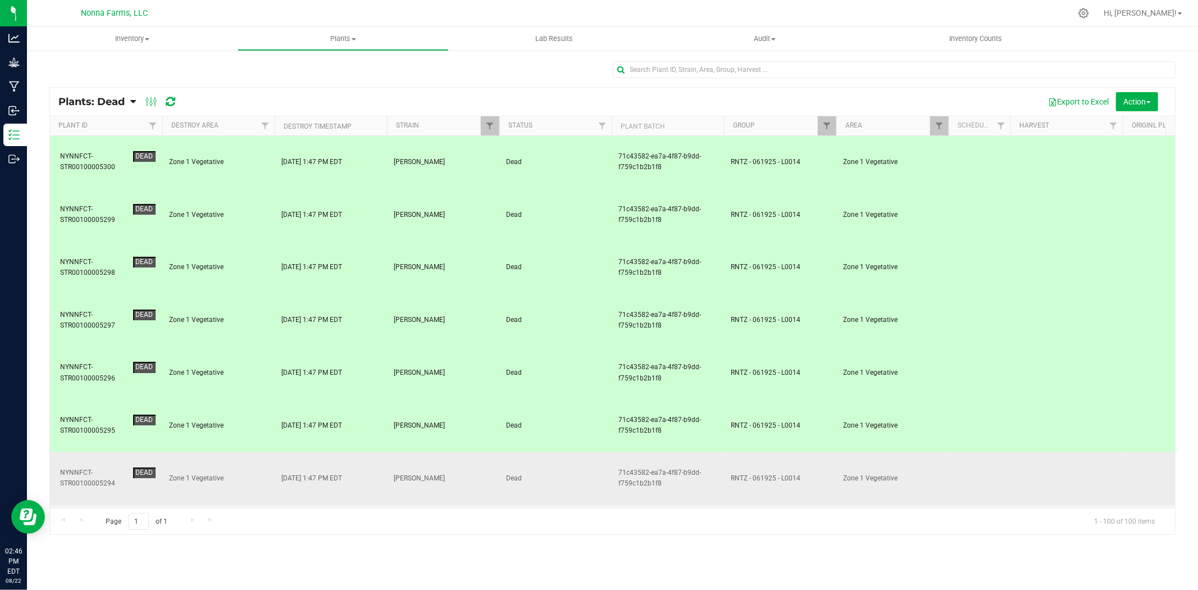
click at [110, 467] on div "NYNNFCT-STR00100005294" at bounding box center [94, 477] width 69 height 21
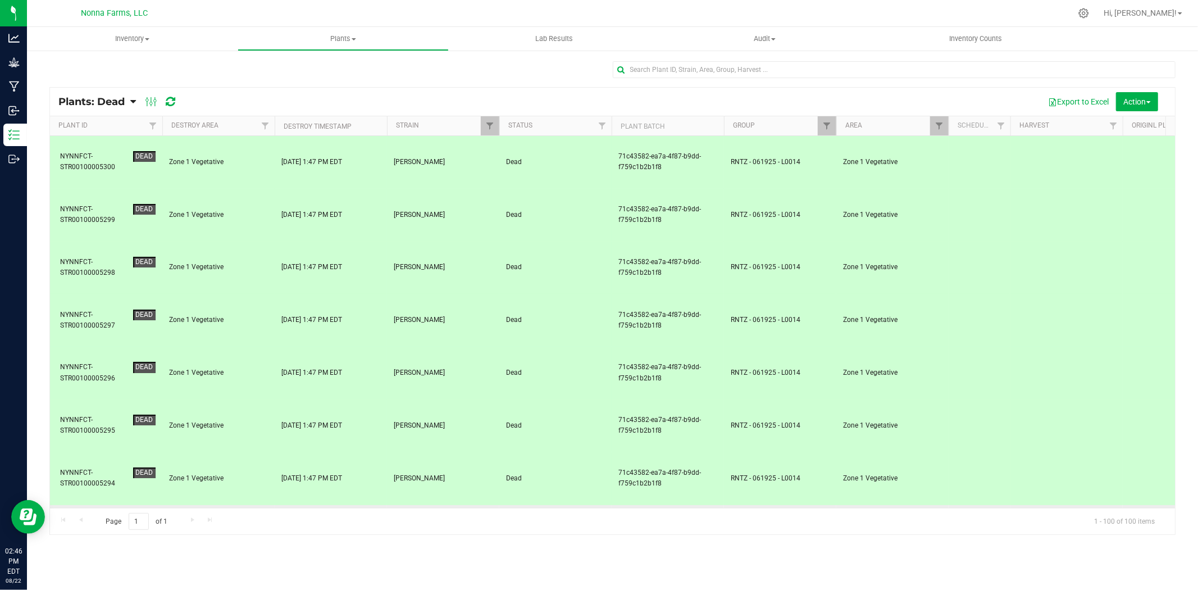
click at [100, 520] on div "NYNNFCT-STR00100005293" at bounding box center [94, 530] width 69 height 21
click at [103, 573] on div "NYNNFCT-STR00100005292" at bounding box center [94, 583] width 69 height 21
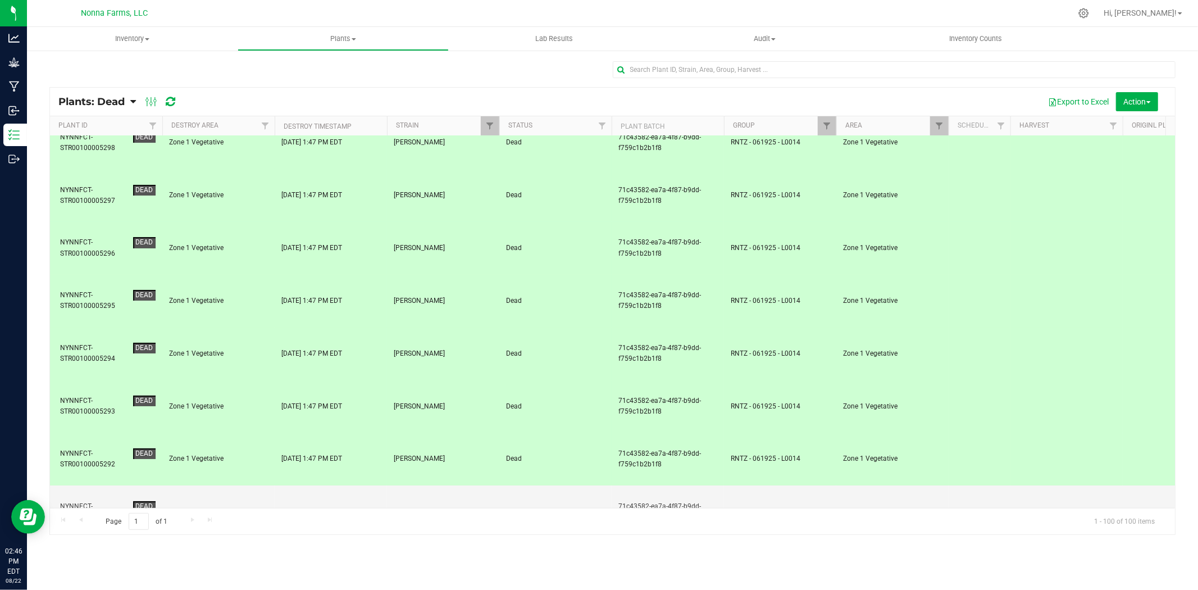
click at [83, 538] on td "NYNNFCT-STR00100005290 Dead" at bounding box center [106, 564] width 112 height 53
click at [86, 501] on div "NYNNFCT-STR00100005291" at bounding box center [94, 511] width 69 height 21
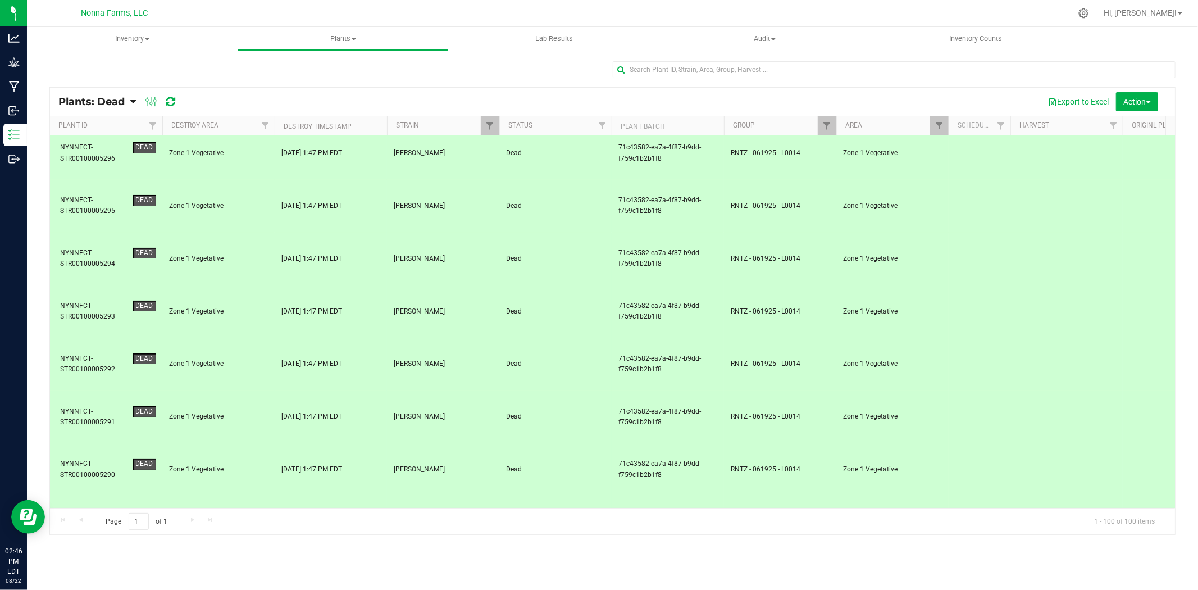
scroll to position [312, 0]
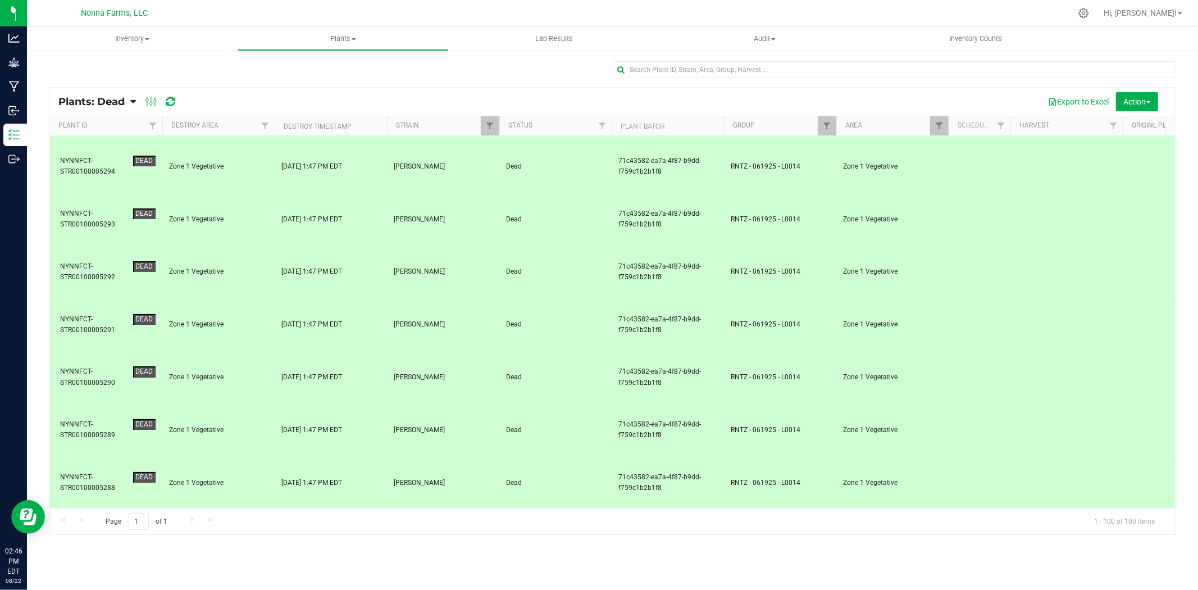
click at [96, 577] on div "NYNNFCT-STR00100005286" at bounding box center [94, 587] width 69 height 21
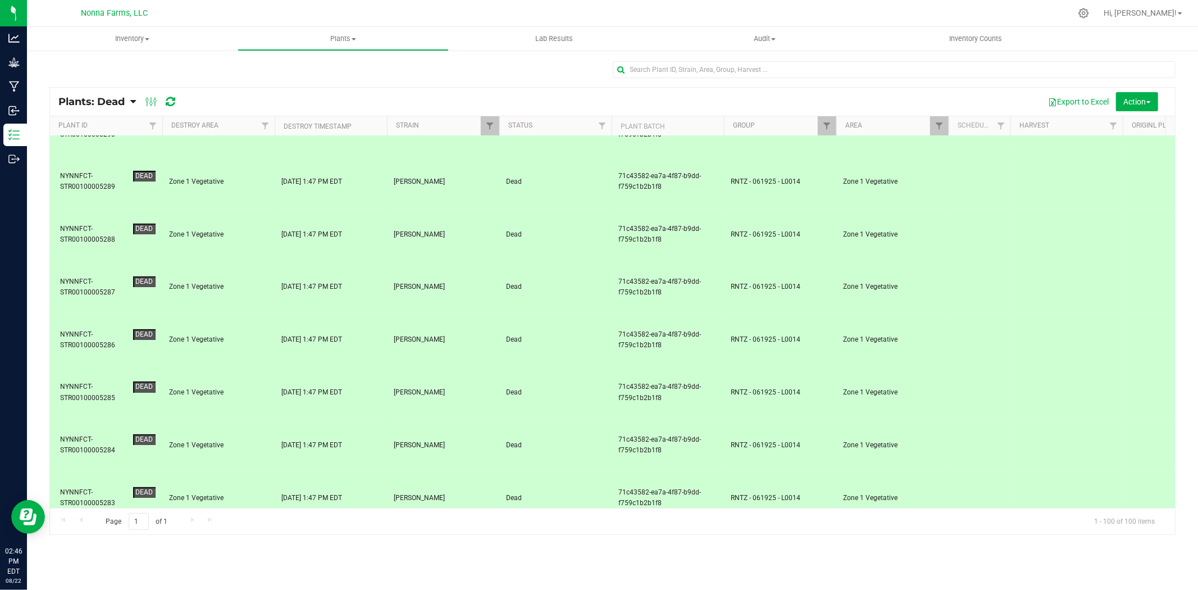
scroll to position [562, 0]
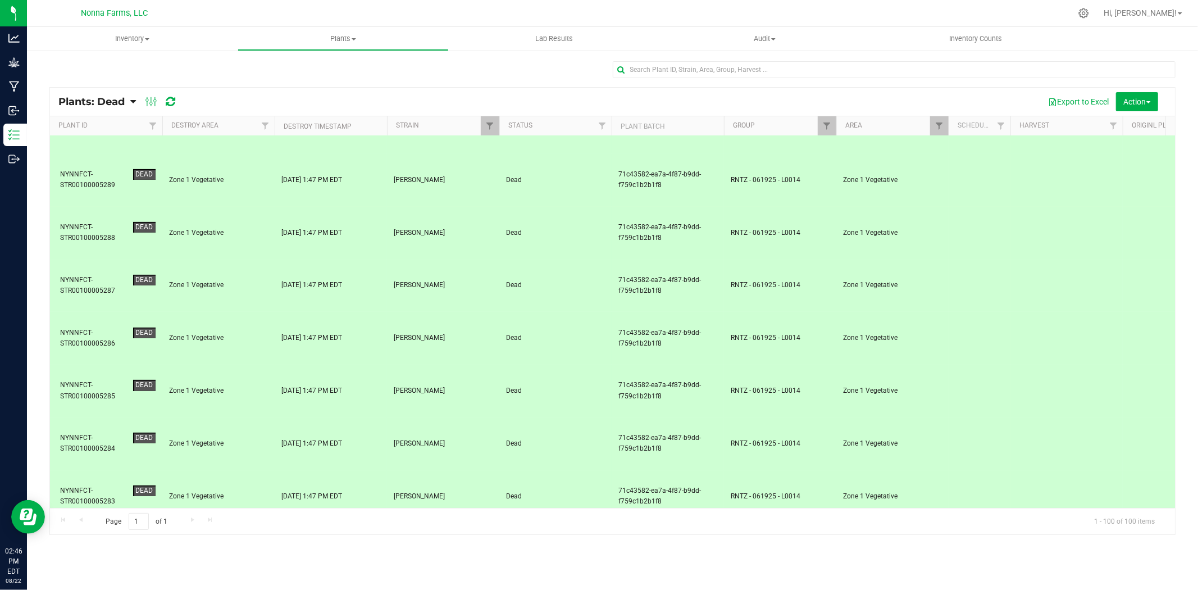
click
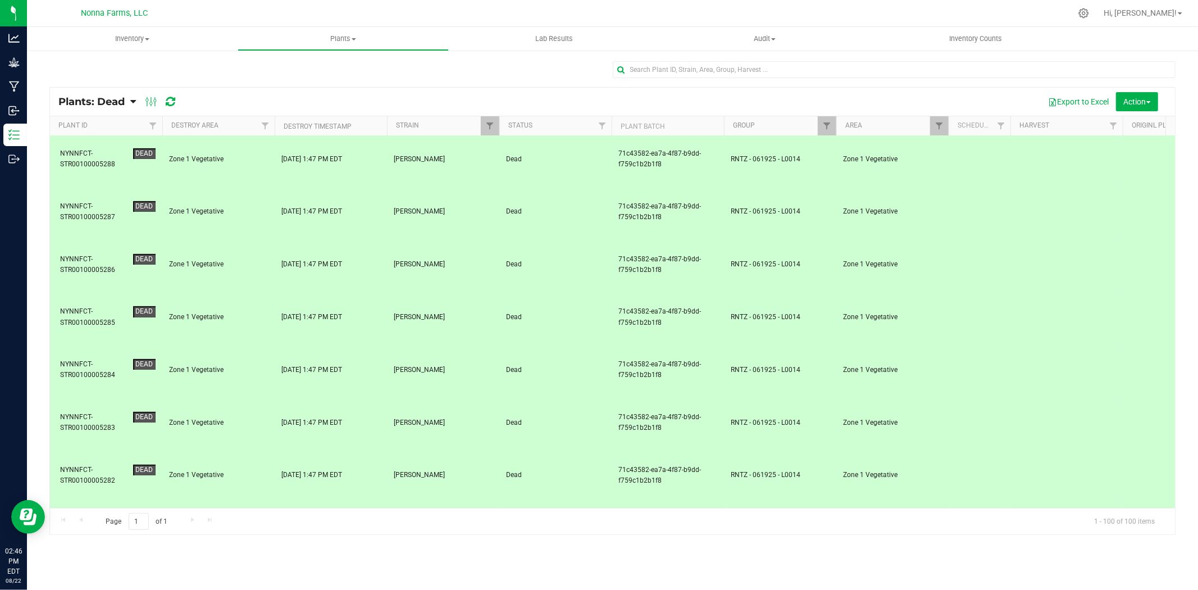
scroll to position [749, 0]
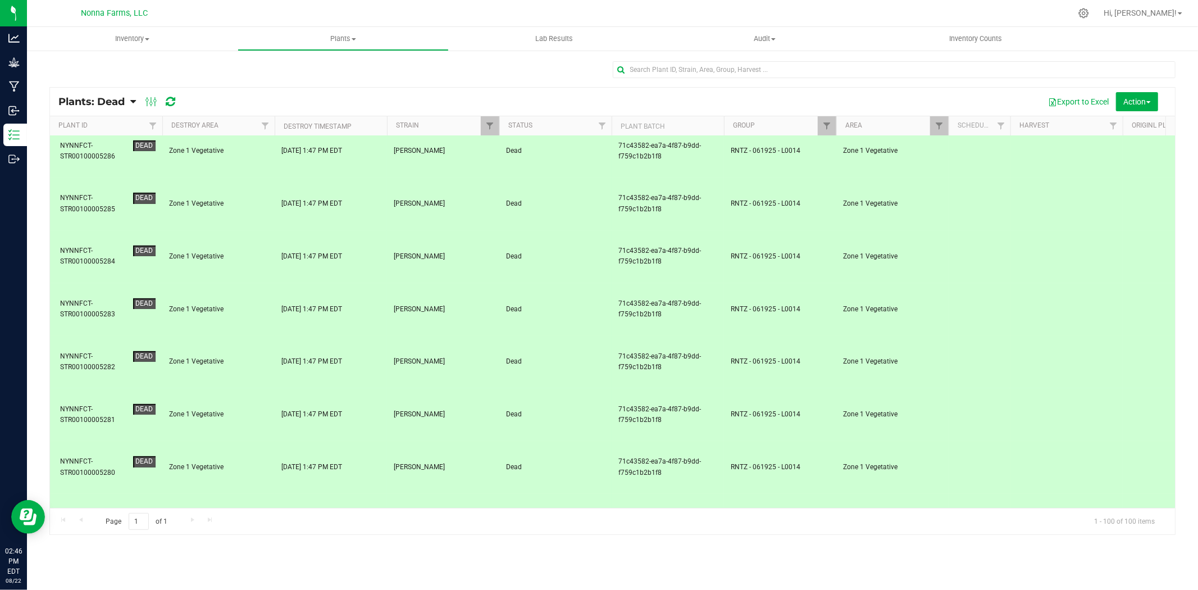
drag, startPoint x: 96, startPoint y: 362, endPoint x: 99, endPoint y: 372, distance: 10.0
drag, startPoint x: 97, startPoint y: 418, endPoint x: 92, endPoint y: 389, distance: 30.2
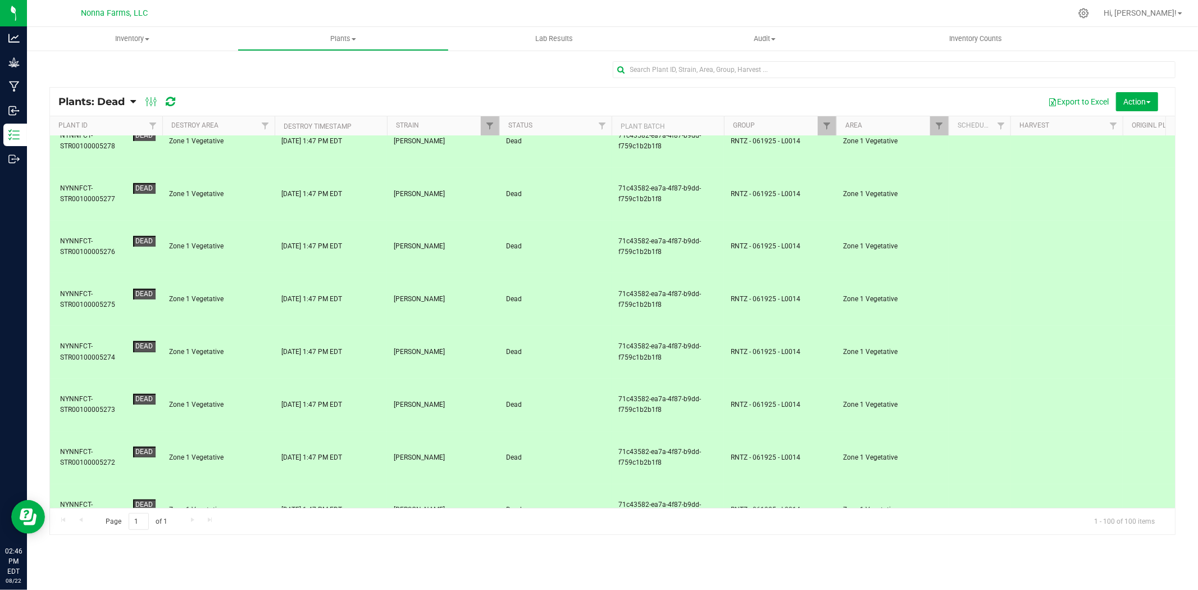
scroll to position [1186, 0]
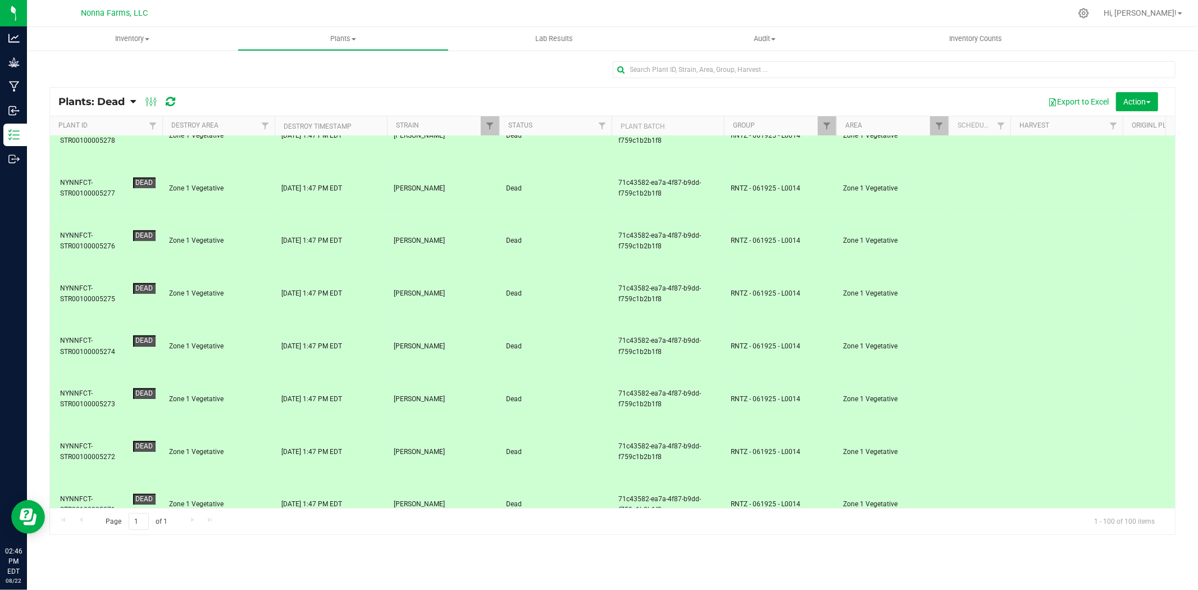
drag, startPoint x: 94, startPoint y: 240, endPoint x: 92, endPoint y: 252, distance: 11.4
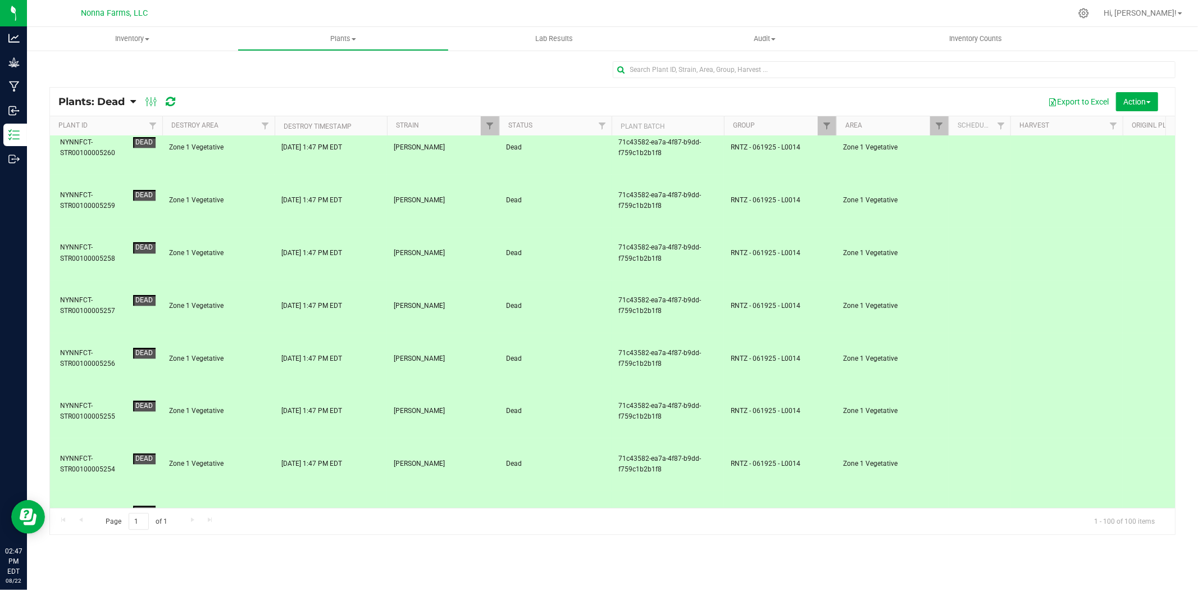
scroll to position [2247, 0]
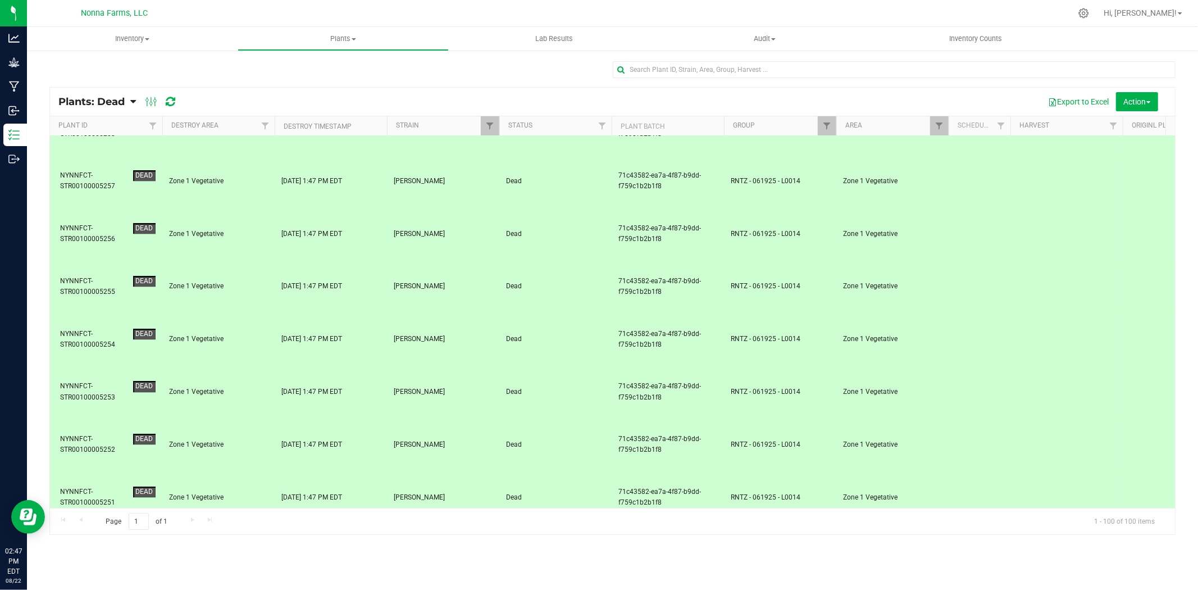
drag, startPoint x: 96, startPoint y: 307, endPoint x: 98, endPoint y: 326, distance: 18.7
drag, startPoint x: 98, startPoint y: 365, endPoint x: 94, endPoint y: 383, distance: 17.7
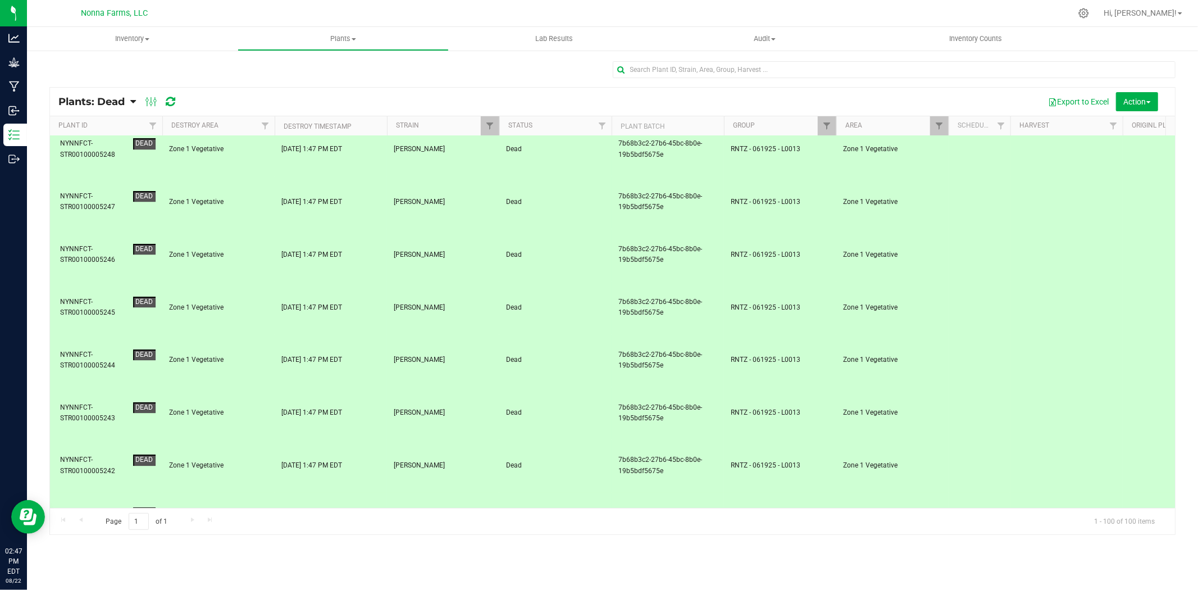
scroll to position [2754, 0]
drag, startPoint x: 80, startPoint y: 458, endPoint x: 81, endPoint y: 467, distance: 9.0
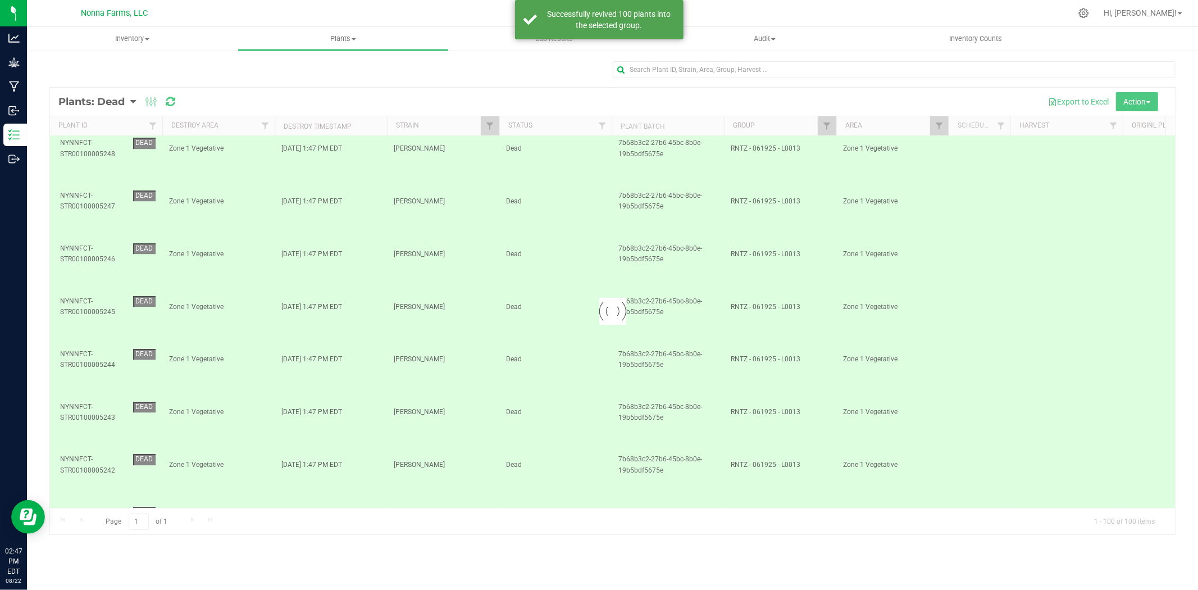
scroll to position [0, 0]
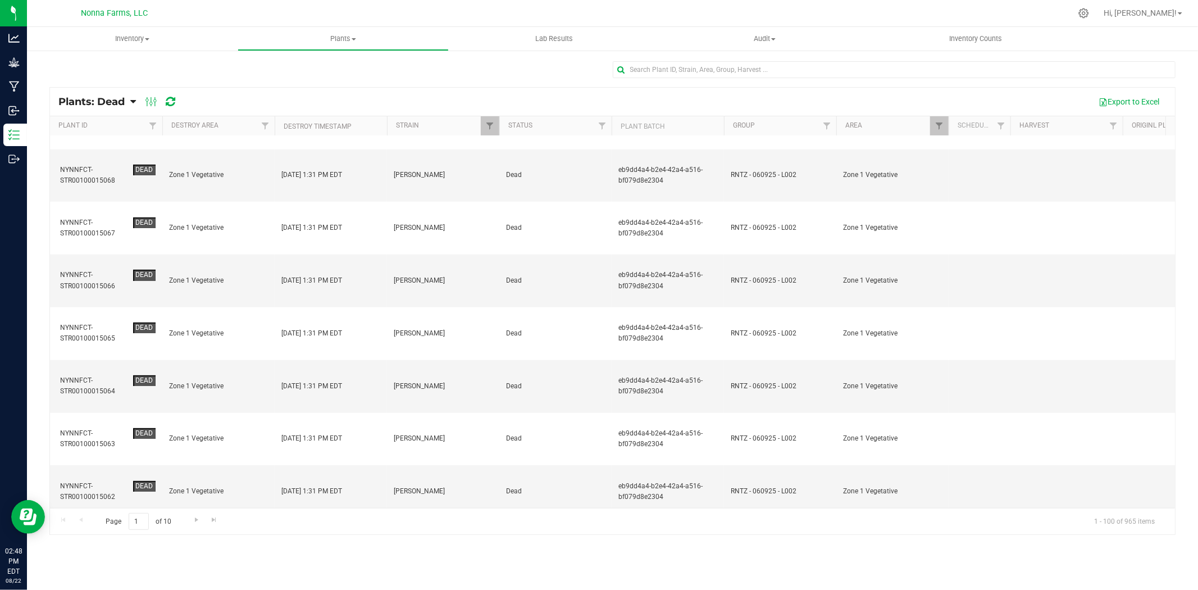
scroll to position [621, 0]
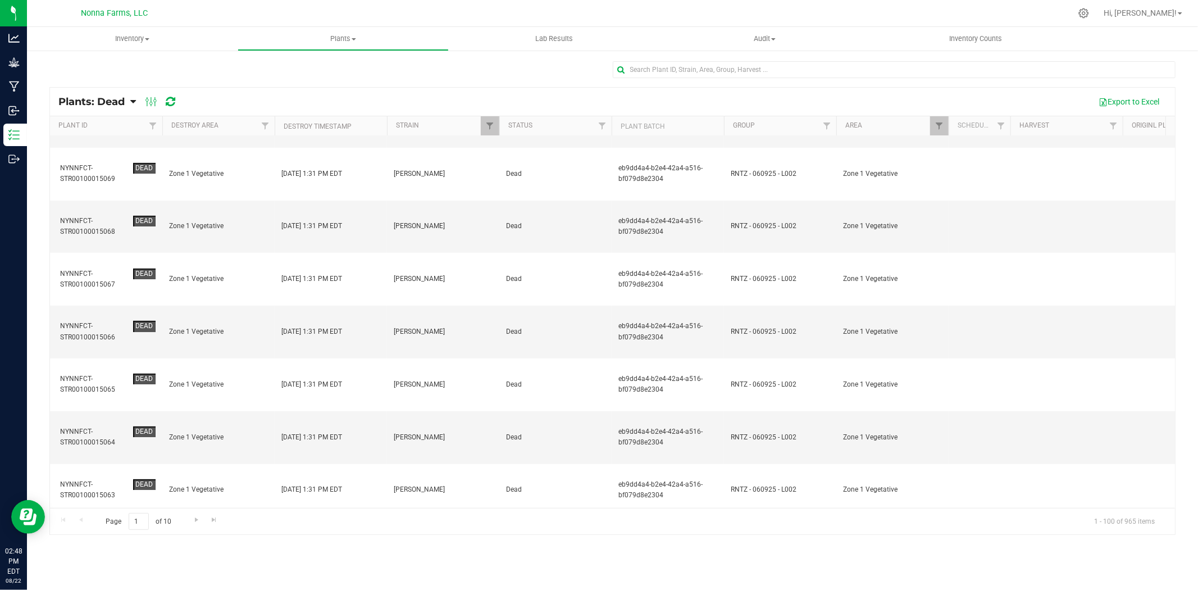
drag, startPoint x: 878, startPoint y: 310, endPoint x: 826, endPoint y: 316, distance: 52.0
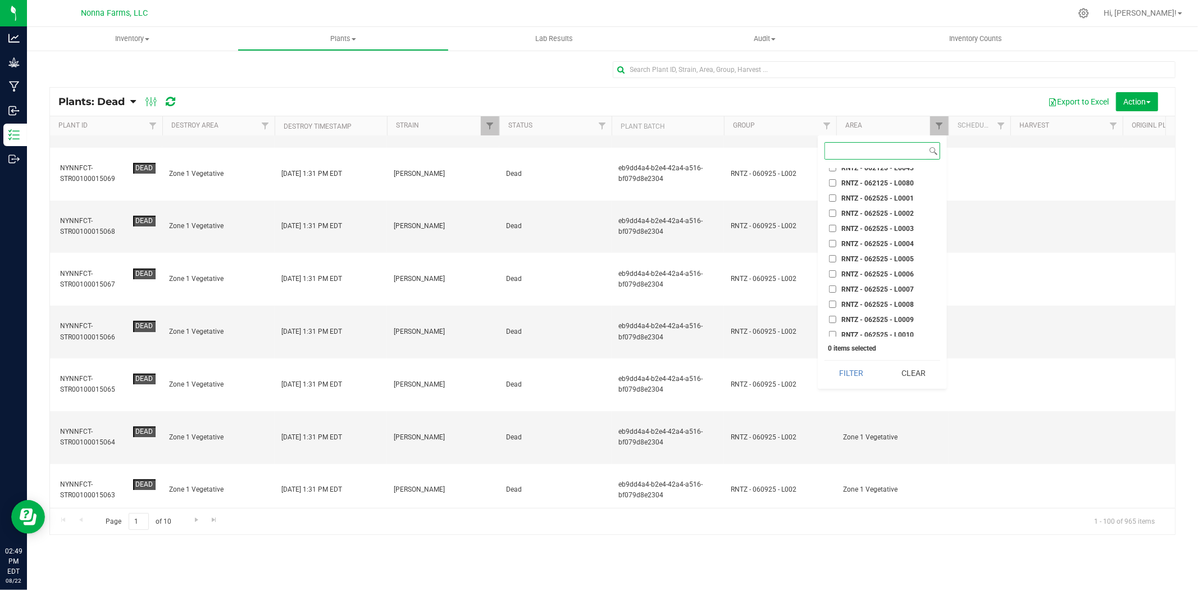
scroll to position [14539, 0]
checkbox input "true"
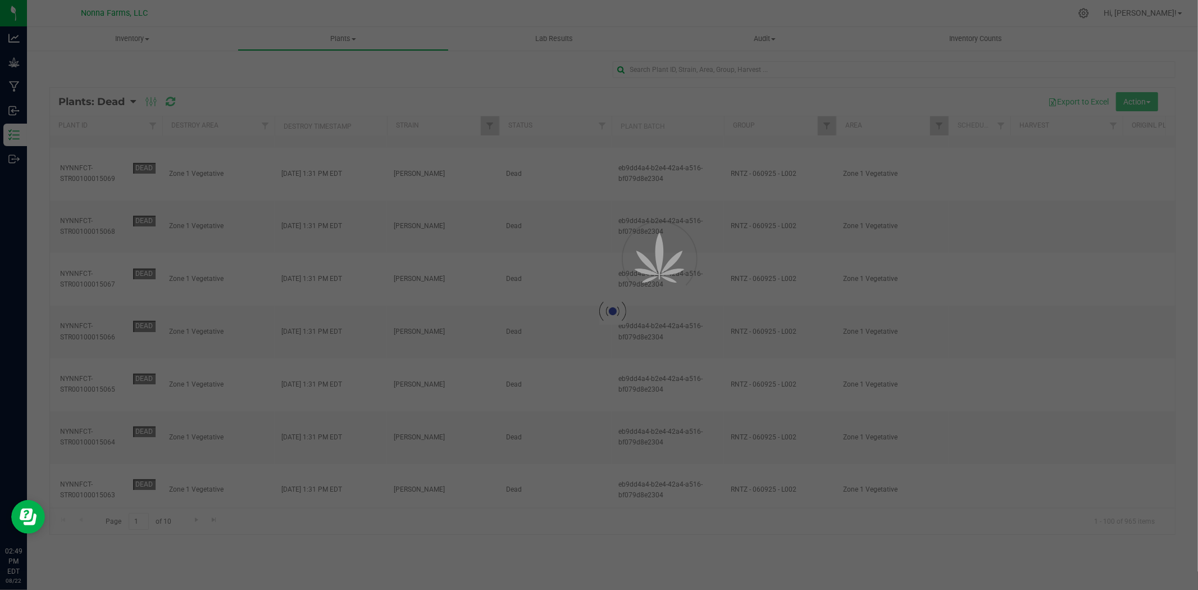
scroll to position [0, 0]
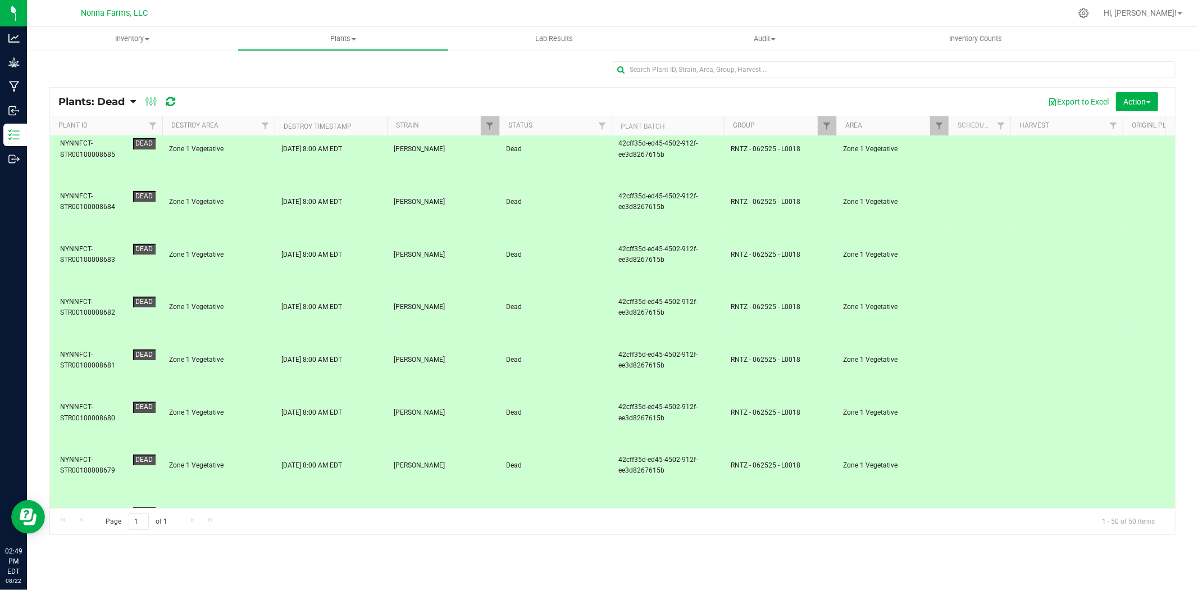
scroll to position [873, 0]
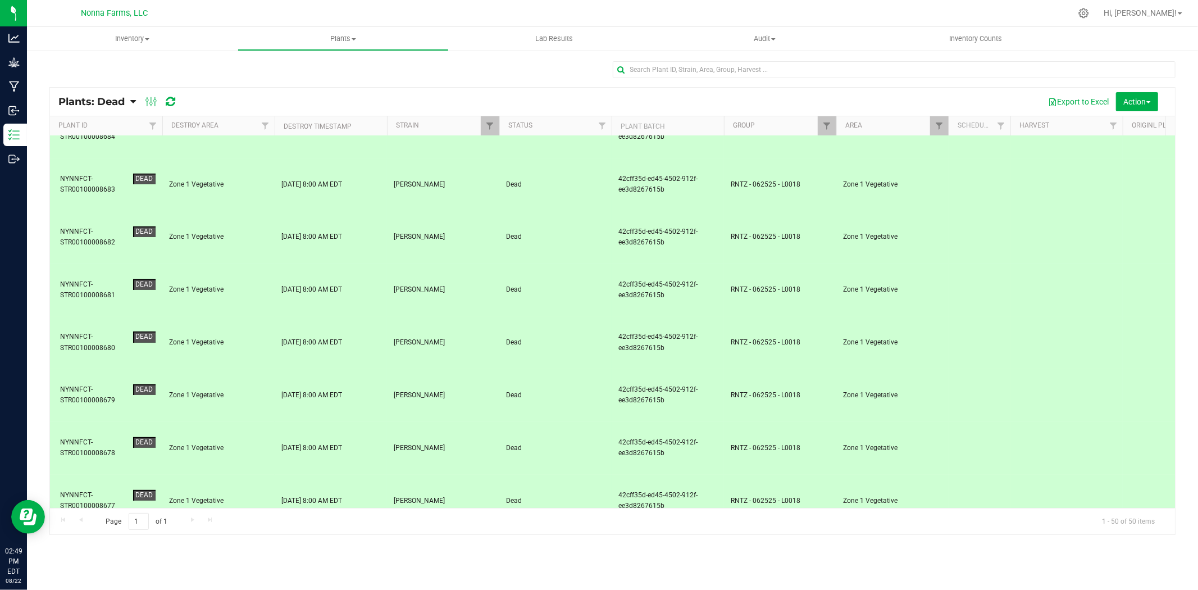
drag, startPoint x: 112, startPoint y: 326, endPoint x: 112, endPoint y: 335, distance: 8.4
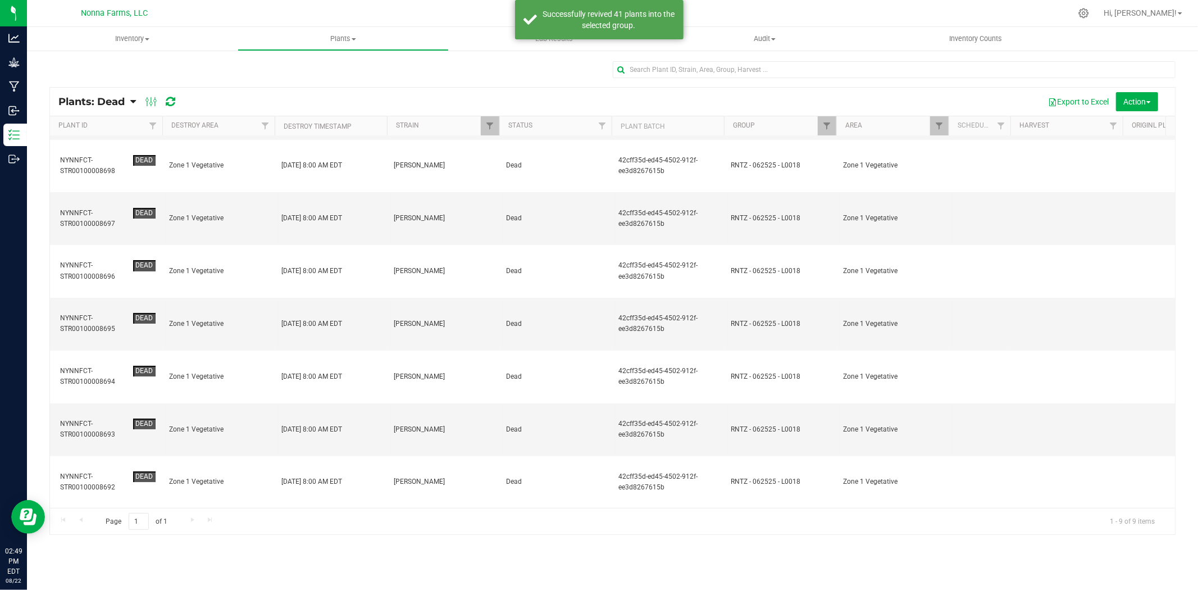
scroll to position [0, 0]
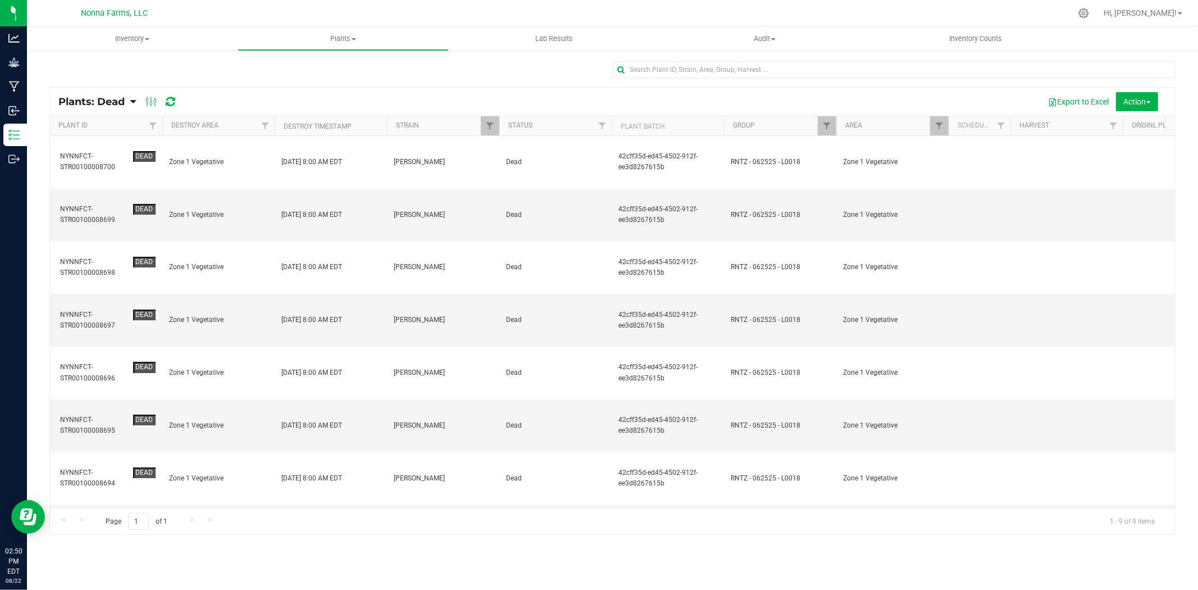
drag, startPoint x: 394, startPoint y: 80, endPoint x: 370, endPoint y: 78, distance: 24.8
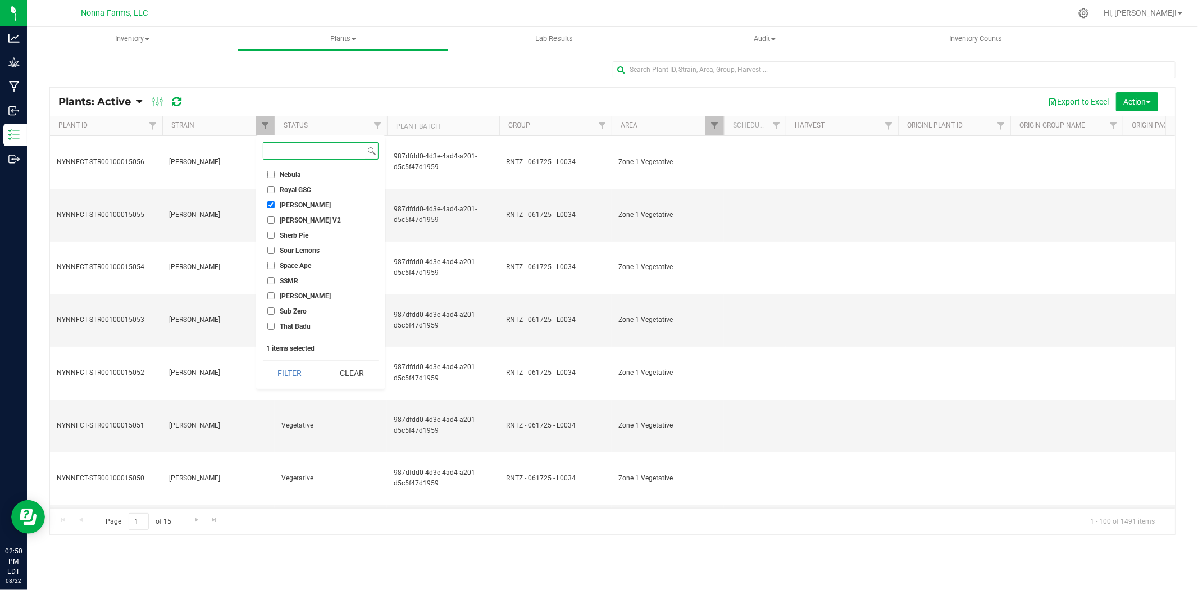
scroll to position [222, 0]
checkbox input "true"
checkbox input "false"
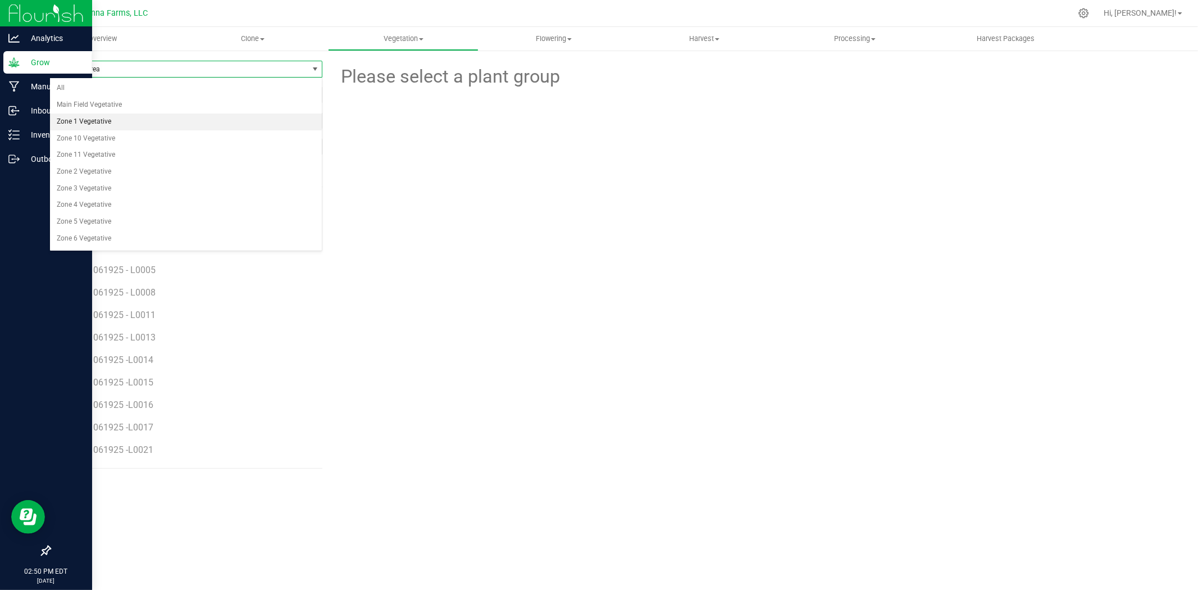
drag, startPoint x: 98, startPoint y: 122, endPoint x: 97, endPoint y: 128, distance: 6.3
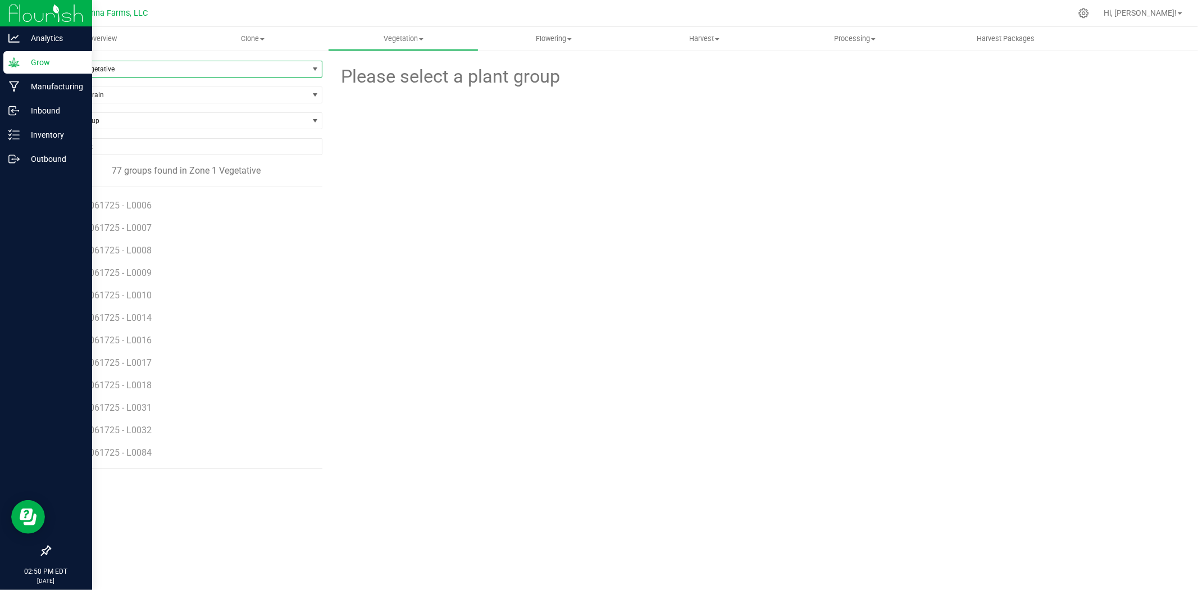
scroll to position [499, 0]
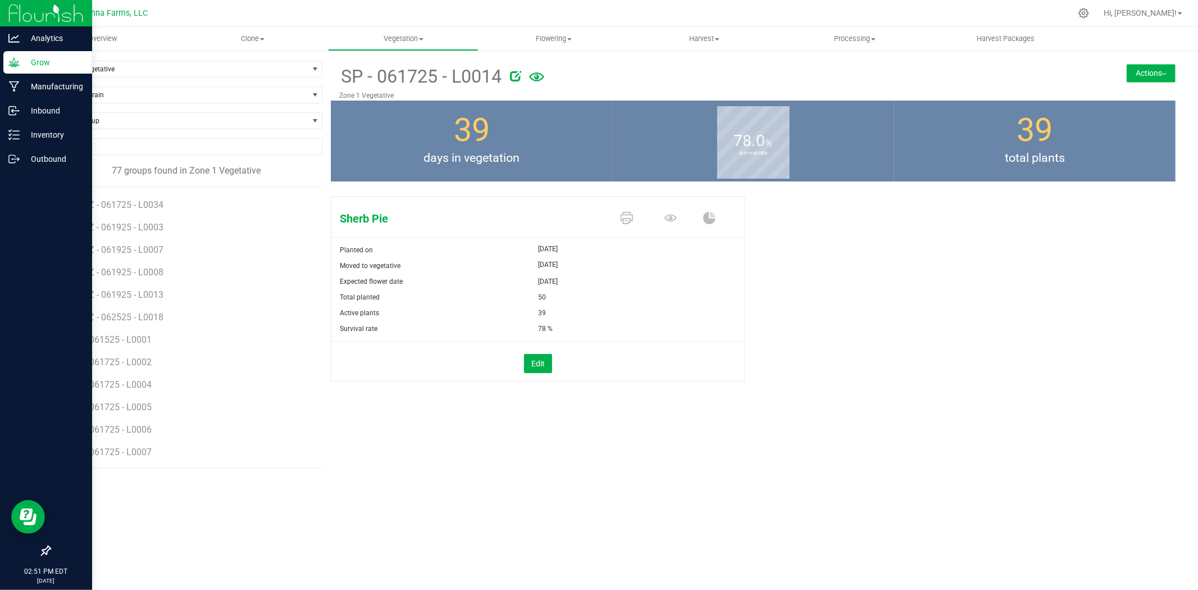
scroll to position [312, 0]
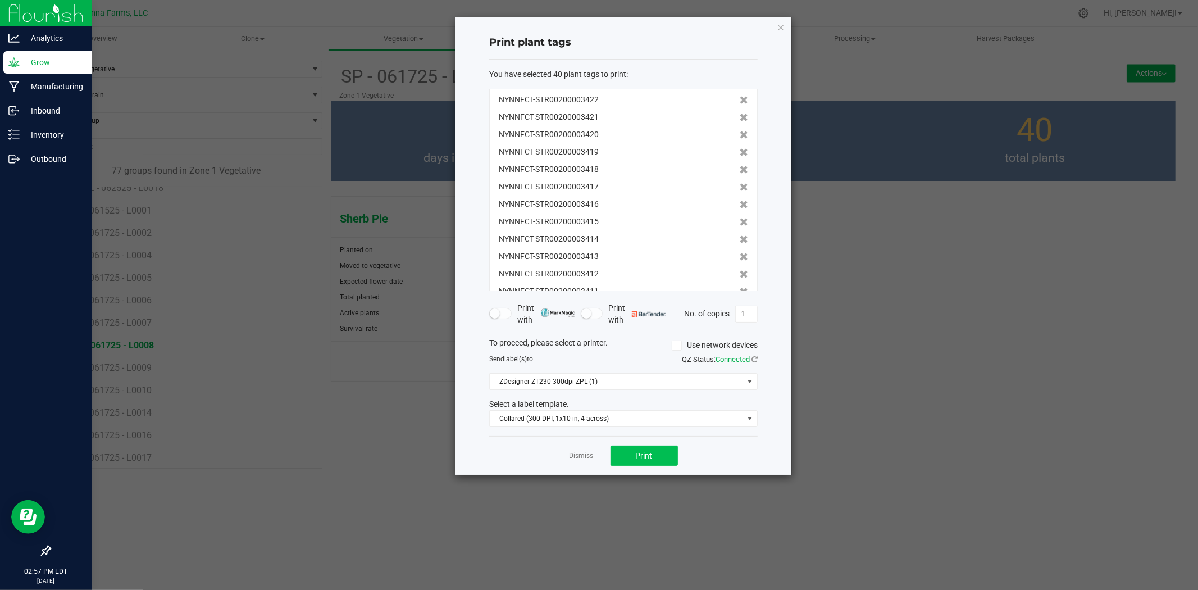
drag, startPoint x: 661, startPoint y: 448, endPoint x: 675, endPoint y: 463, distance: 20.7
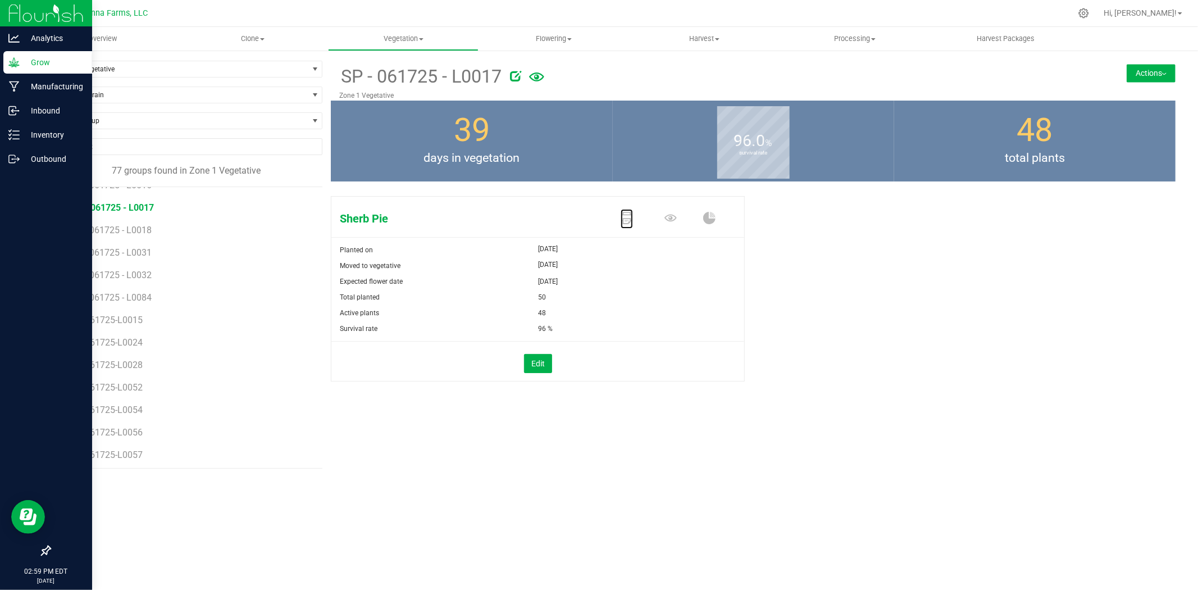
scroll to position [649, 0]
click at [625, 217] on icon at bounding box center [627, 218] width 12 height 12
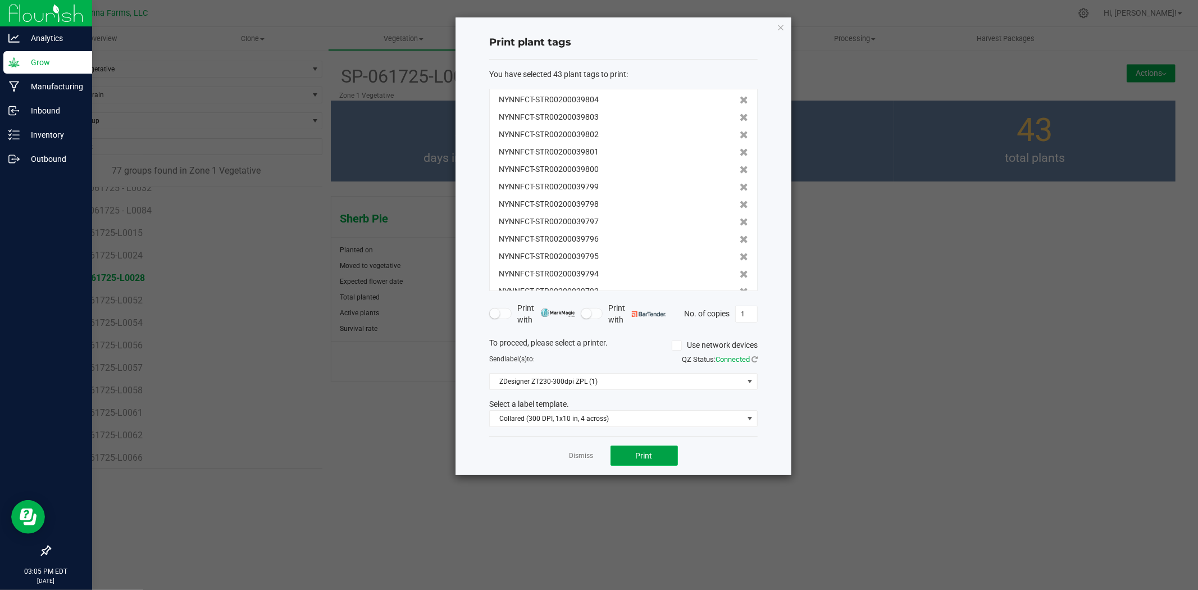
click at [647, 457] on span "Print" at bounding box center [644, 455] width 17 height 9
click at [576, 455] on link "Dismiss" at bounding box center [582, 456] width 24 height 10
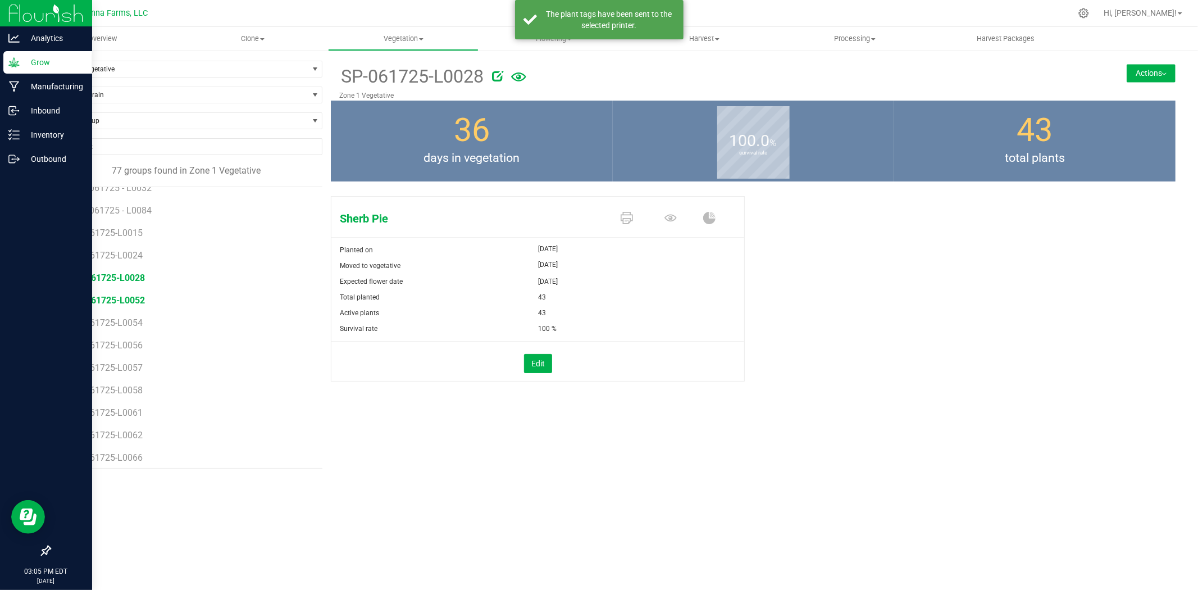
click at [119, 295] on span "SP-061725-L0052" at bounding box center [108, 300] width 74 height 11
click at [624, 217] on icon at bounding box center [627, 218] width 12 height 12
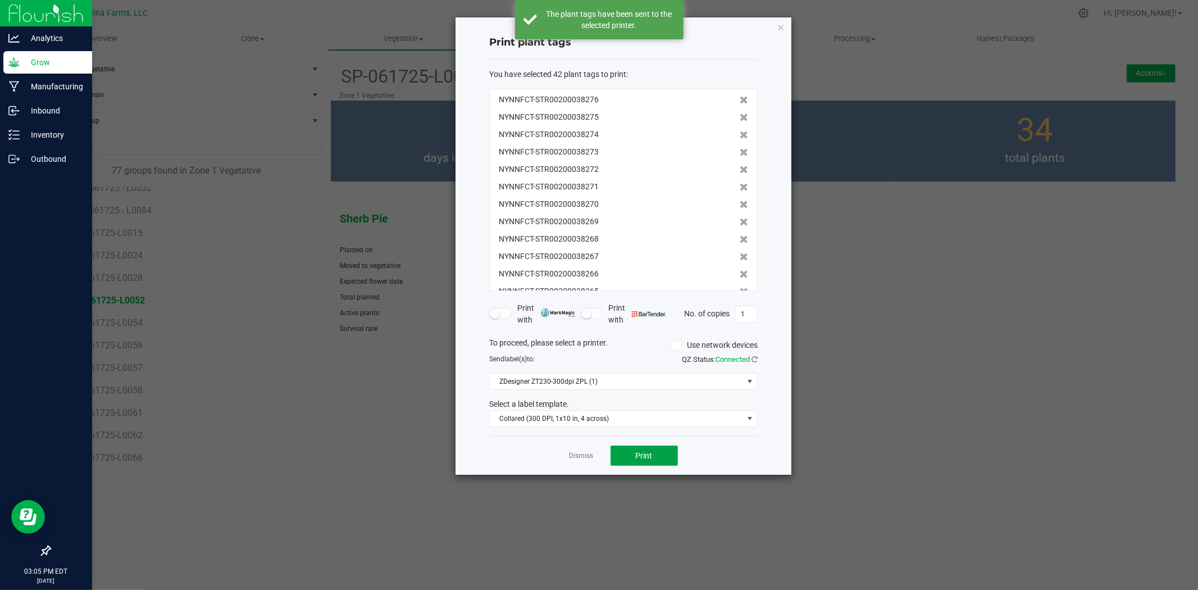
click at [639, 455] on span "Print" at bounding box center [644, 455] width 17 height 9
click at [573, 459] on link "Dismiss" at bounding box center [582, 456] width 24 height 10
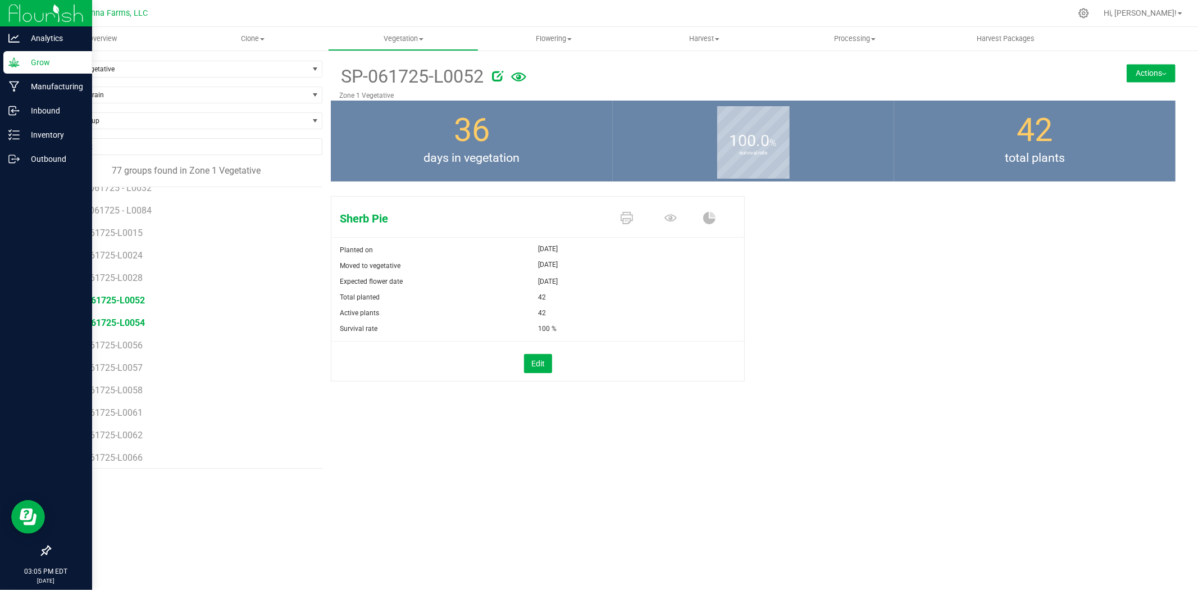
click at [116, 325] on span "SP-061725-L0054" at bounding box center [108, 322] width 74 height 11
click at [627, 216] on icon at bounding box center [627, 218] width 12 height 12
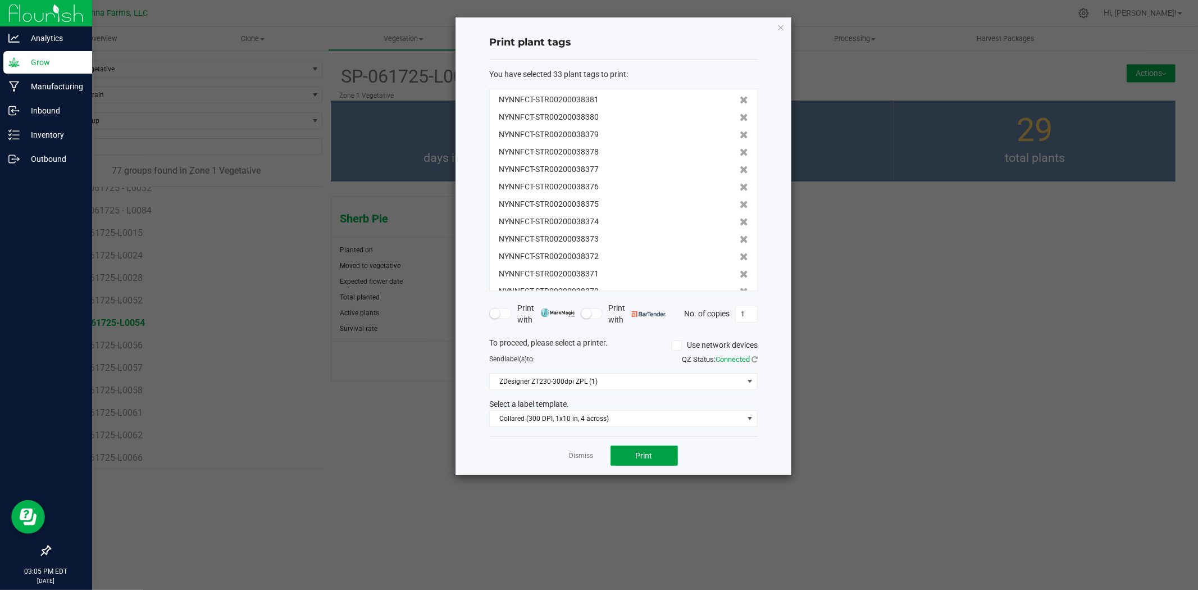
click at [647, 446] on button "Print" at bounding box center [644, 455] width 67 height 20
click at [576, 457] on link "Dismiss" at bounding box center [582, 456] width 24 height 10
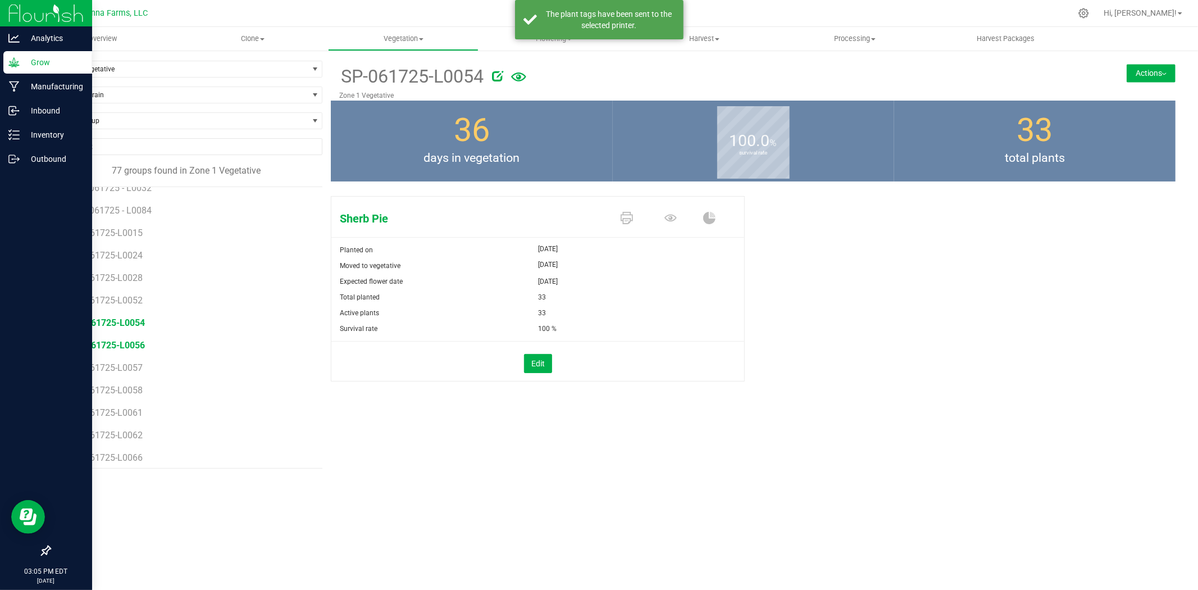
click at [108, 346] on span "SP-061725-L0056" at bounding box center [108, 345] width 74 height 11
click at [627, 213] on icon at bounding box center [627, 218] width 12 height 12
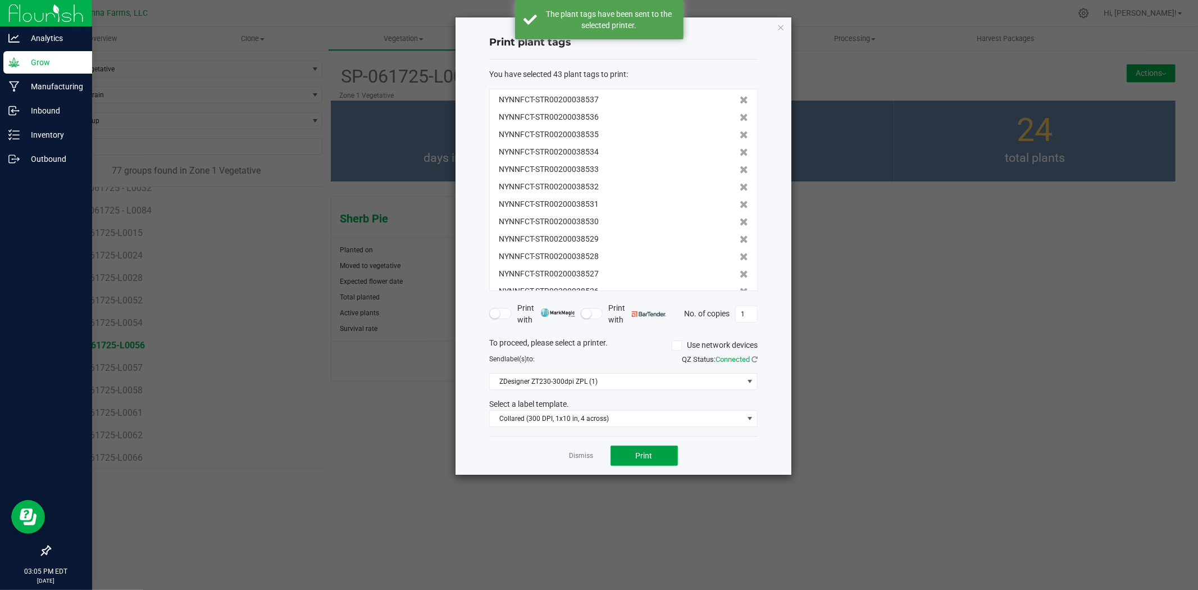
click at [661, 454] on button "Print" at bounding box center [644, 455] width 67 height 20
click at [593, 450] on div "Dismiss Print" at bounding box center [623, 455] width 269 height 39
click at [591, 452] on link "Dismiss" at bounding box center [582, 456] width 24 height 10
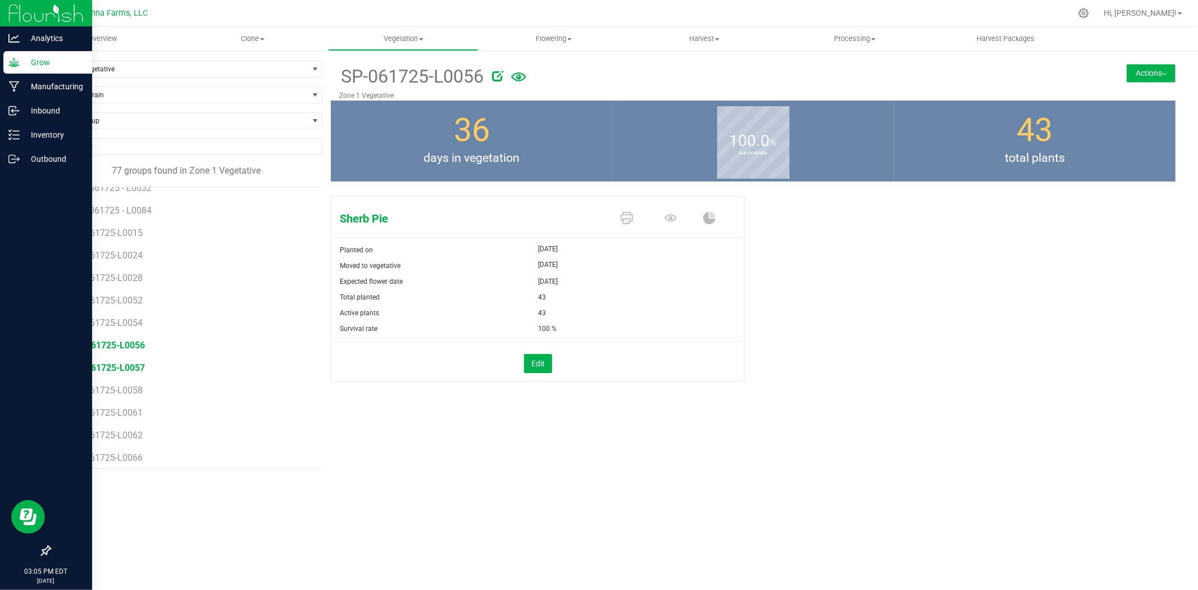
click at [117, 365] on span "SP-061725-L0057" at bounding box center [108, 367] width 74 height 11
click at [632, 214] on icon at bounding box center [627, 218] width 12 height 12
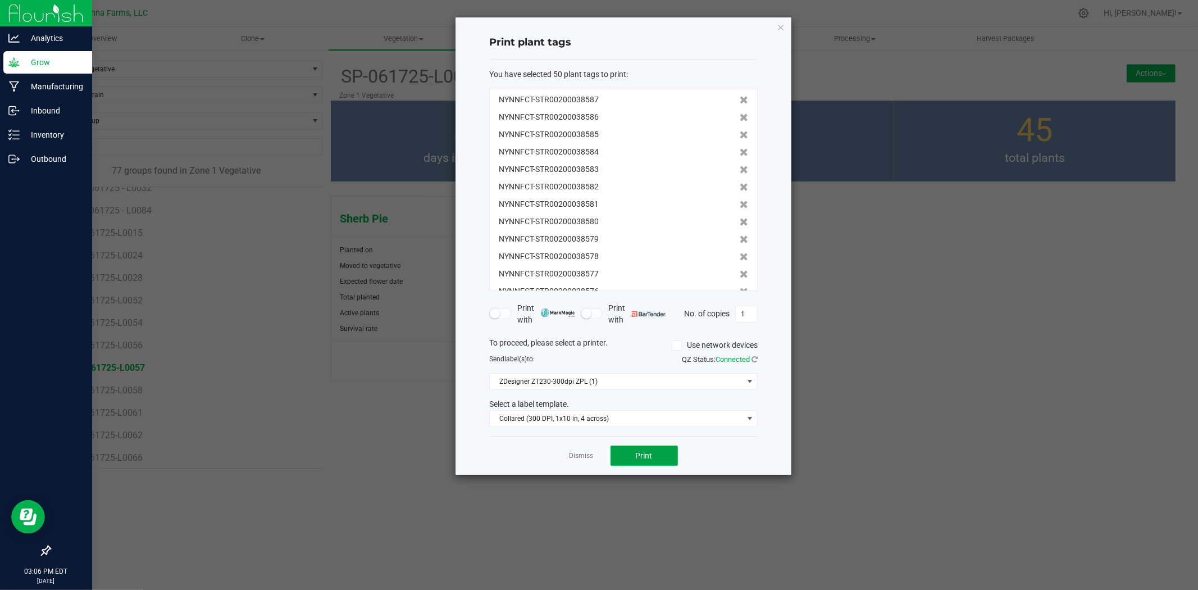
click at [650, 453] on span "Print" at bounding box center [644, 455] width 17 height 9
click at [583, 456] on link "Dismiss" at bounding box center [582, 456] width 24 height 10
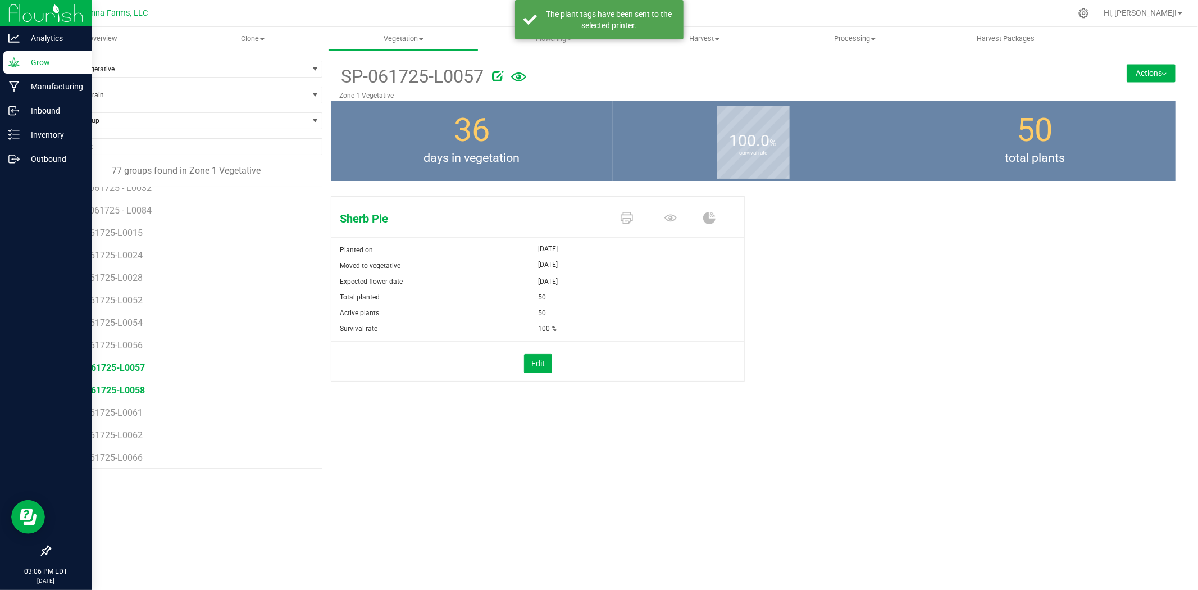
click at [121, 385] on span "SP-061725-L0058" at bounding box center [108, 390] width 74 height 11
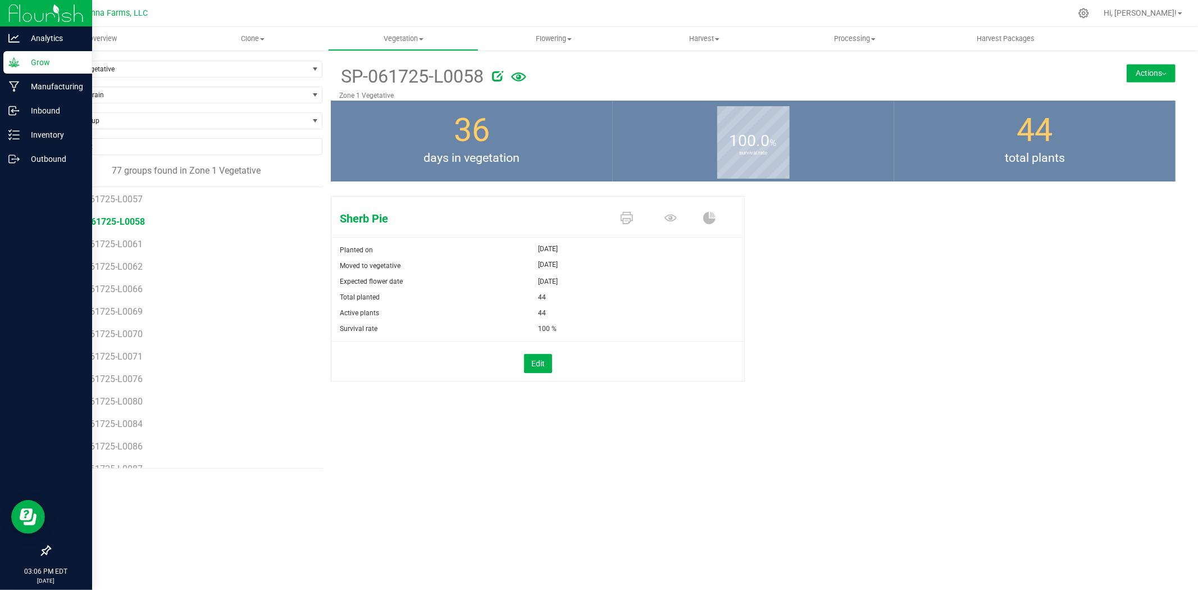
scroll to position [899, 0]
click at [362, 434] on div "SP-061725-L0058 Zone 1 Vegetative Actions Move group Split group" at bounding box center [753, 265] width 845 height 408
click at [122, 200] on span "SP-061725-L0058" at bounding box center [108, 202] width 74 height 11
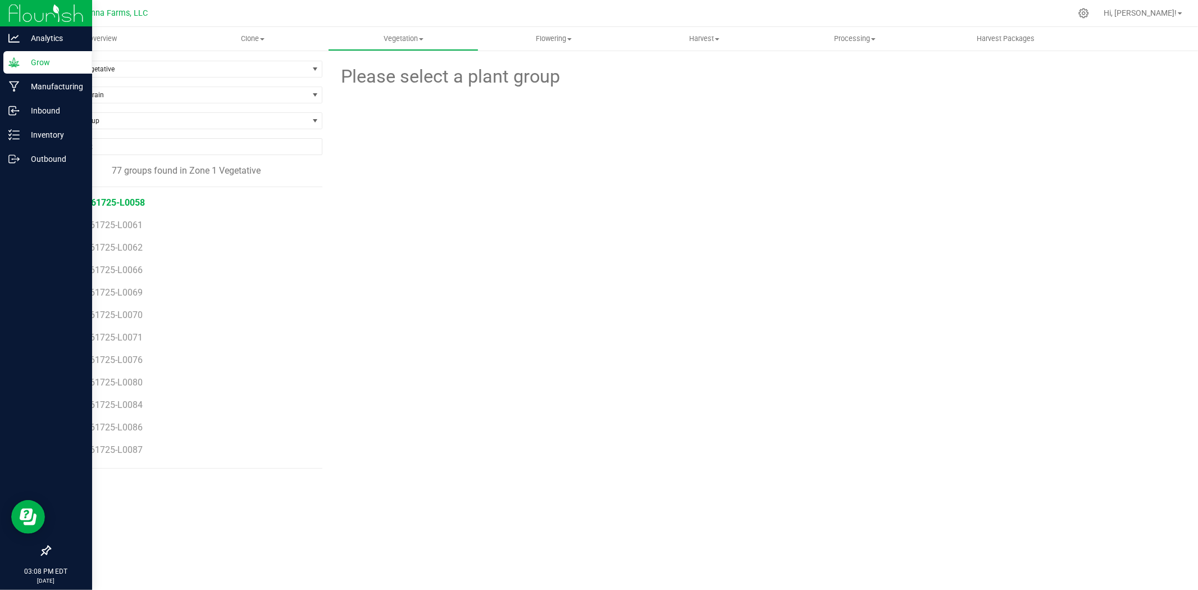
click at [125, 201] on span "SP-061725-L0058" at bounding box center [108, 202] width 74 height 11
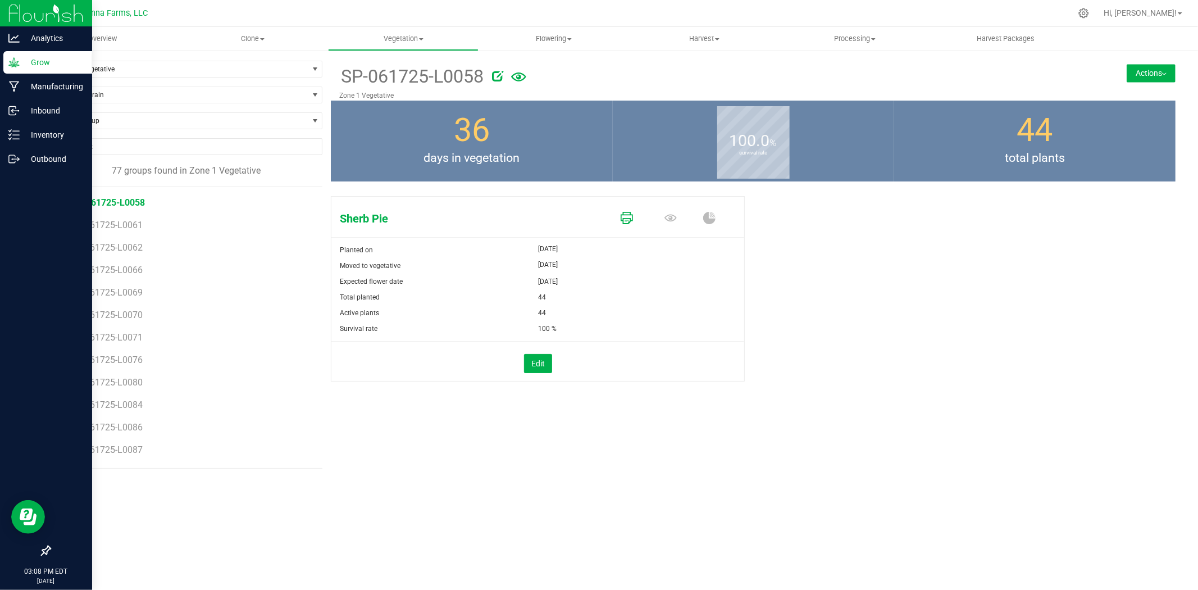
click at [621, 218] on icon at bounding box center [627, 218] width 12 height 12
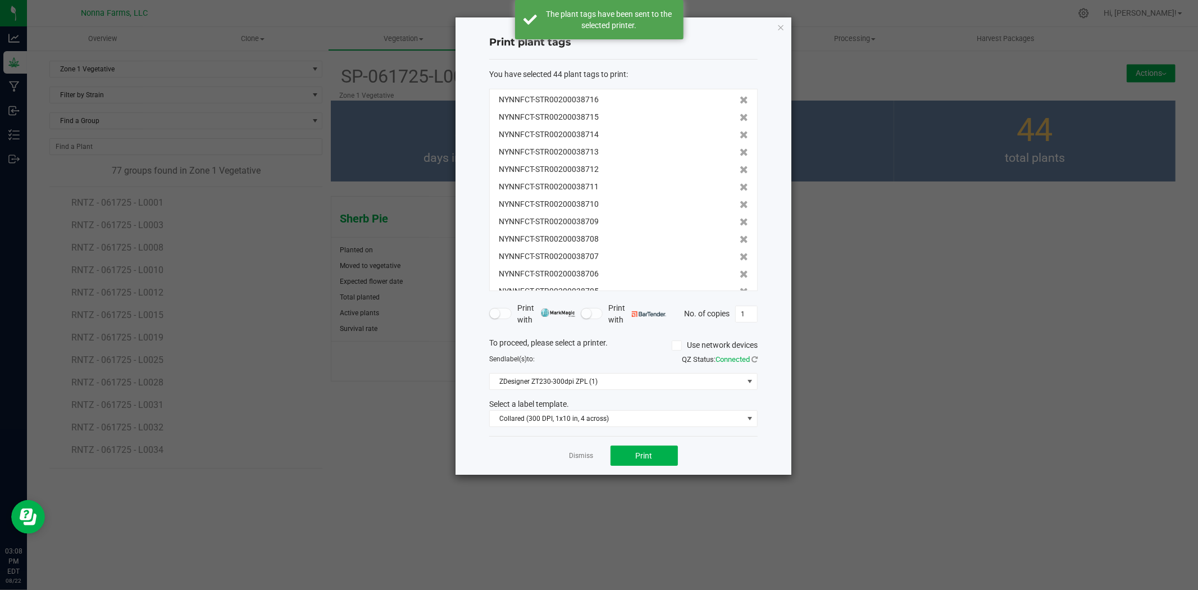
scroll to position [899, 0]
click at [576, 453] on link "Dismiss" at bounding box center [582, 456] width 24 height 10
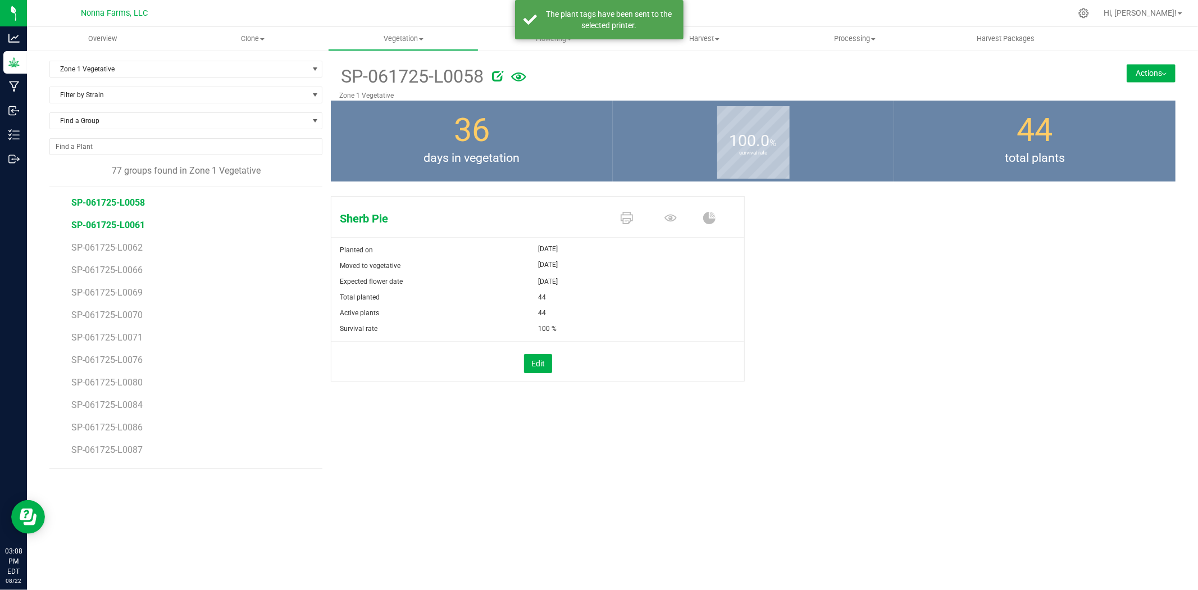
click at [134, 225] on span "SP-061725-L0061" at bounding box center [108, 225] width 74 height 11
click at [615, 214] on span at bounding box center [629, 219] width 44 height 20
click at [635, 213] on span at bounding box center [629, 219] width 44 height 20
click at [630, 215] on icon at bounding box center [627, 218] width 12 height 12
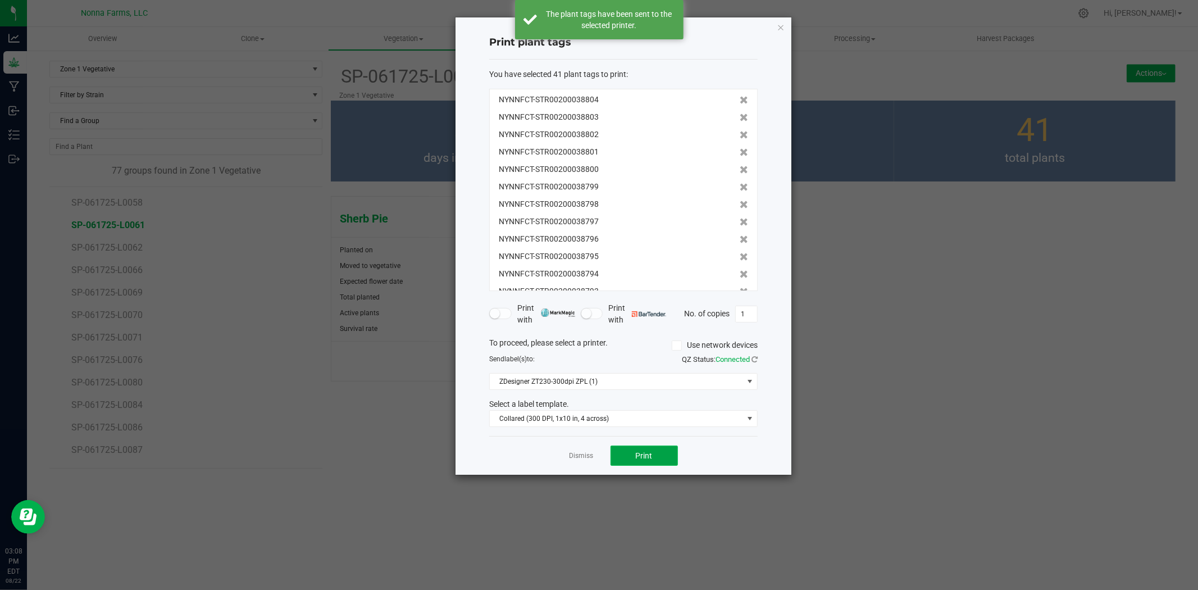
click at [643, 456] on span "Print" at bounding box center [644, 455] width 17 height 9
click at [585, 458] on link "Dismiss" at bounding box center [582, 456] width 24 height 10
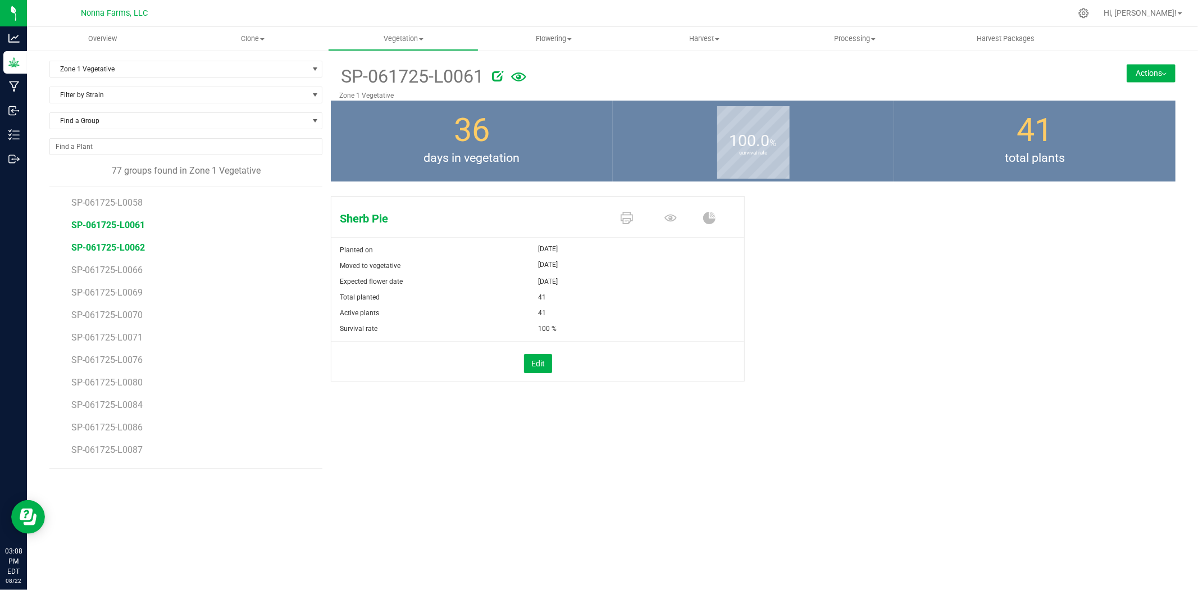
click at [134, 245] on span "SP-061725-L0062" at bounding box center [108, 247] width 74 height 11
click at [627, 213] on icon at bounding box center [627, 218] width 12 height 12
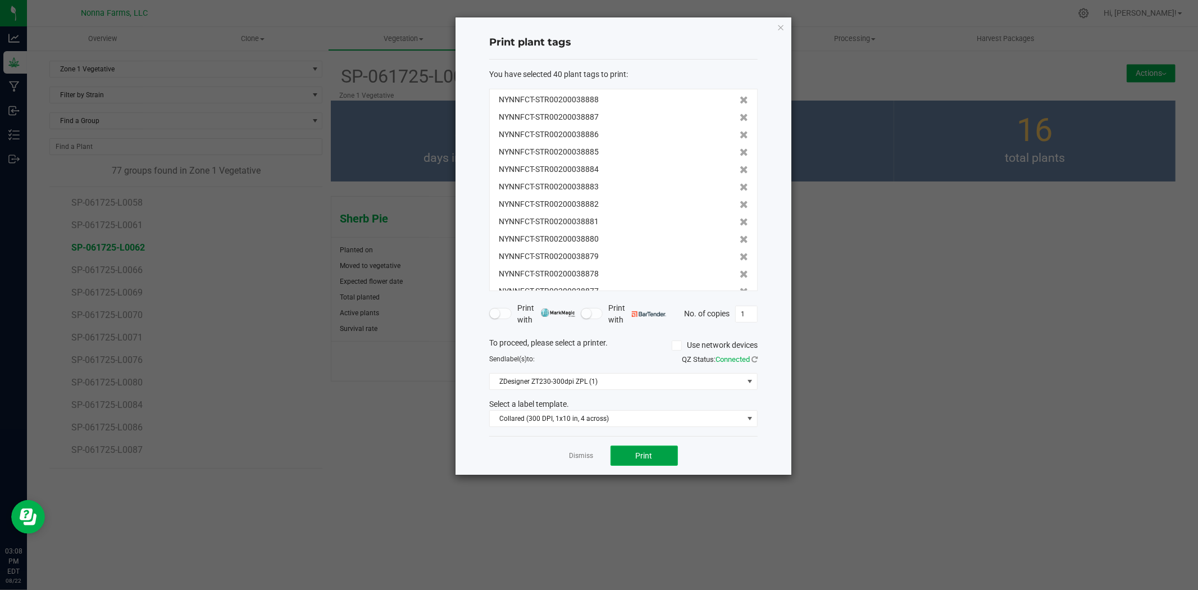
click at [643, 448] on button "Print" at bounding box center [644, 455] width 67 height 20
click at [586, 452] on link "Dismiss" at bounding box center [582, 456] width 24 height 10
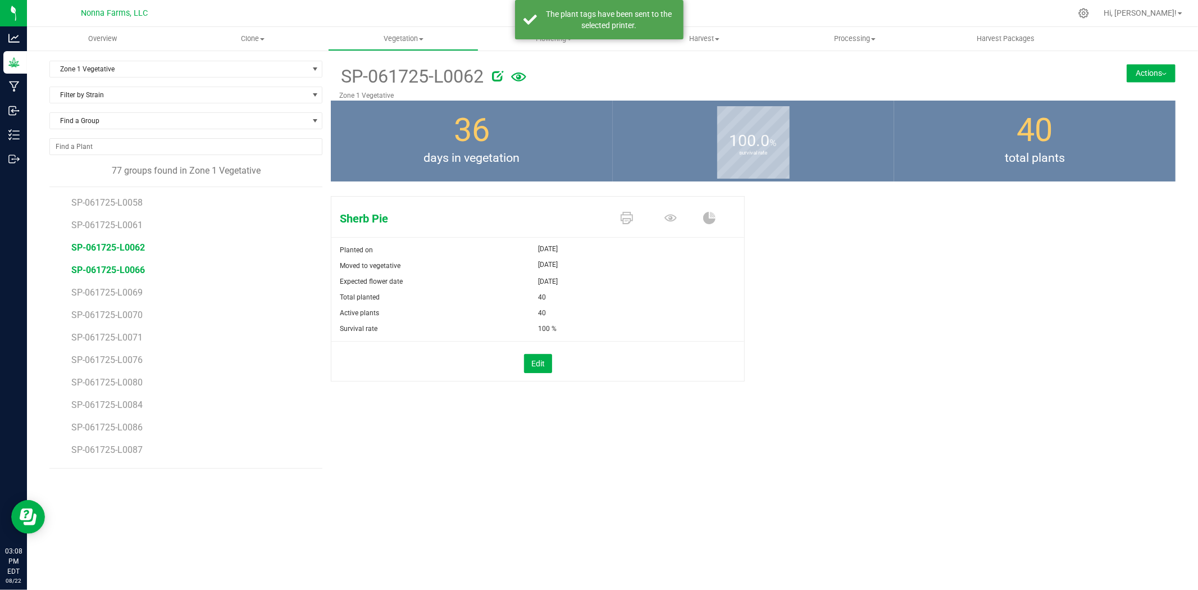
click at [112, 270] on span "SP-061725-L0066" at bounding box center [108, 270] width 74 height 11
click at [626, 212] on icon at bounding box center [627, 218] width 12 height 12
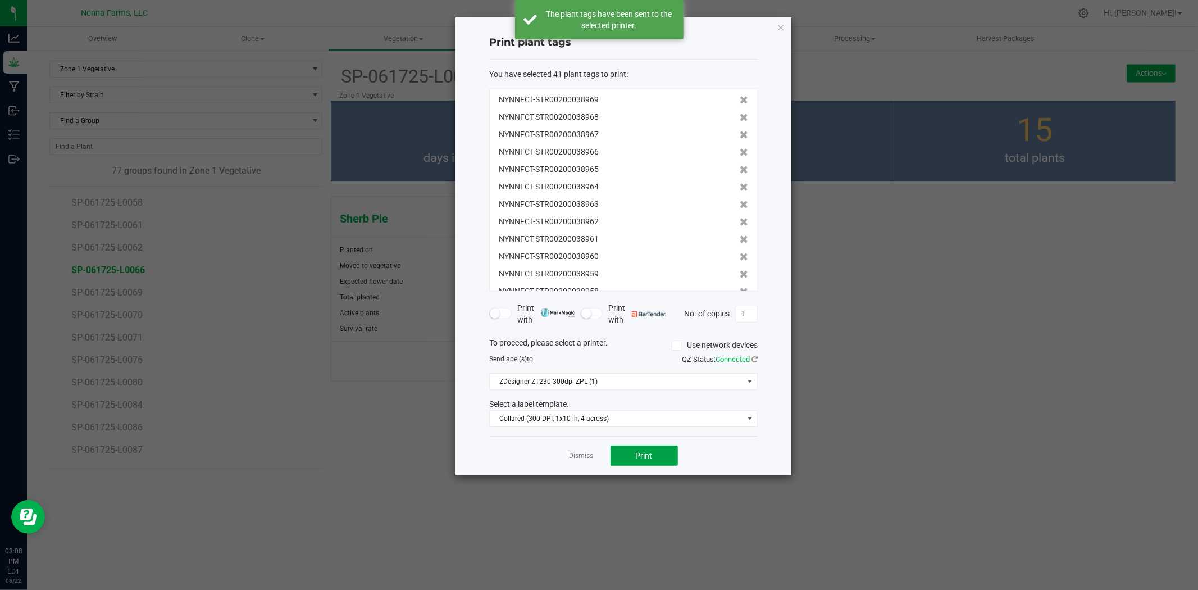
click at [656, 453] on button "Print" at bounding box center [644, 455] width 67 height 20
click at [570, 455] on link "Dismiss" at bounding box center [582, 456] width 24 height 10
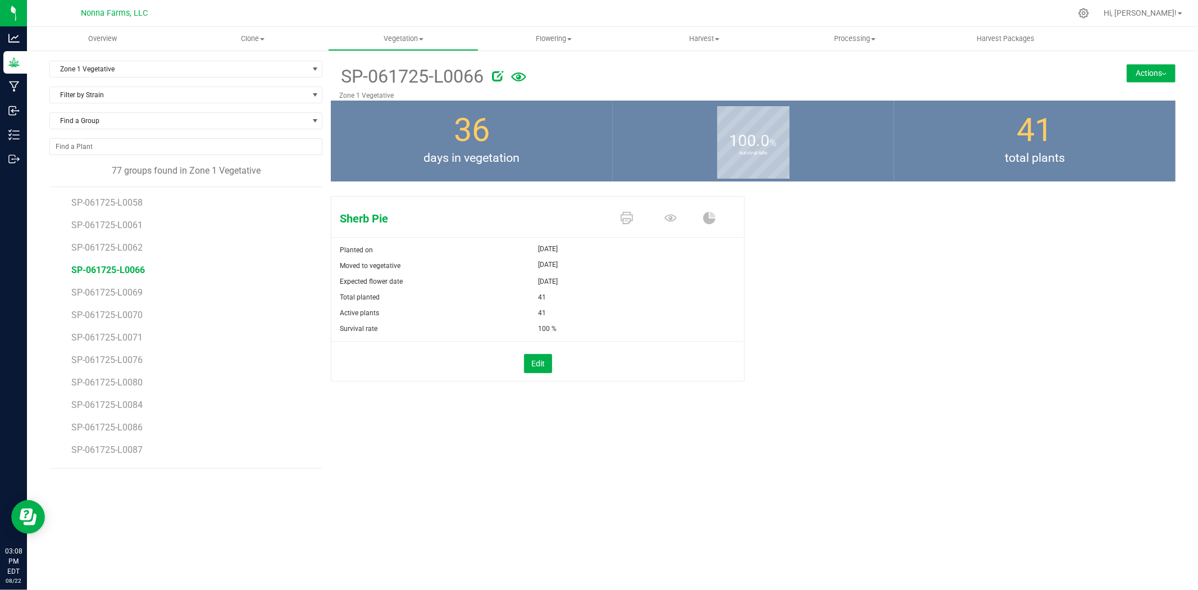
click at [109, 298] on li "SP-061725-L0069" at bounding box center [192, 288] width 243 height 22
click at [111, 294] on span "SP-061725-L0069" at bounding box center [108, 292] width 74 height 11
click at [621, 218] on icon at bounding box center [627, 218] width 12 height 12
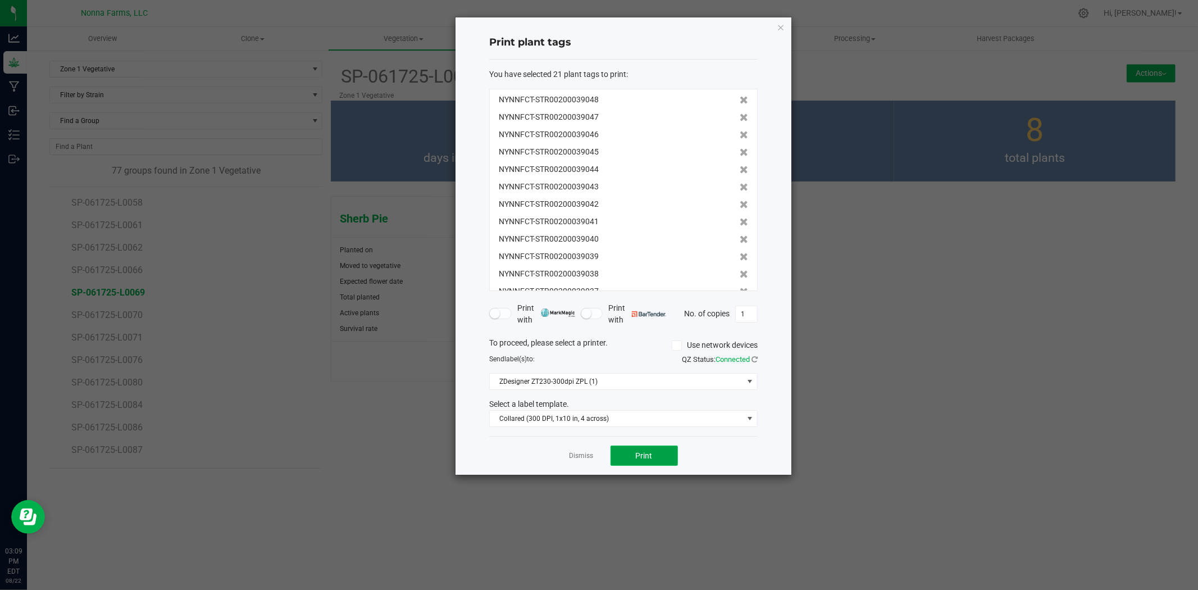
click at [656, 455] on button "Print" at bounding box center [644, 455] width 67 height 20
click at [583, 457] on link "Dismiss" at bounding box center [582, 456] width 24 height 10
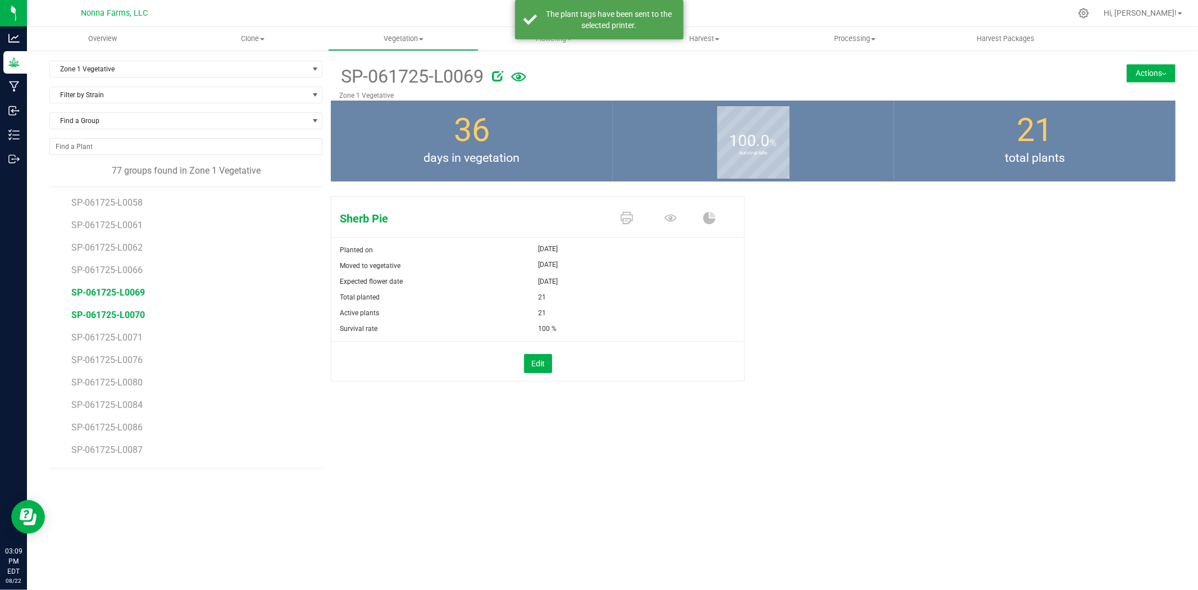
click at [128, 316] on span "SP-061725-L0070" at bounding box center [108, 315] width 74 height 11
click at [631, 225] on link at bounding box center [627, 219] width 12 height 20
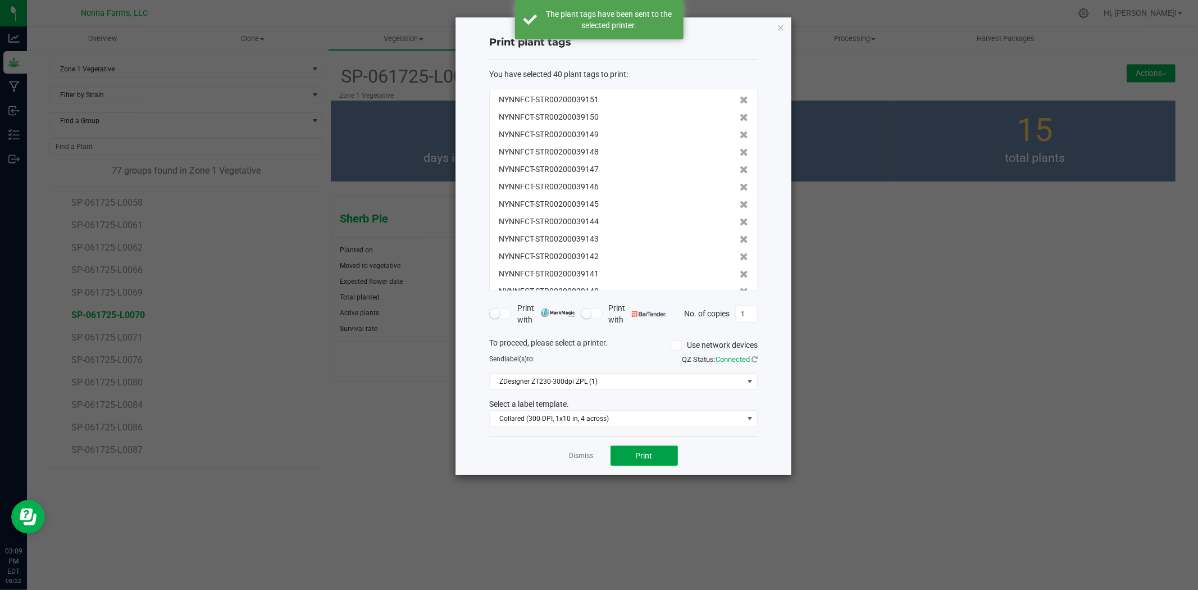
click at [638, 456] on span "Print" at bounding box center [644, 455] width 17 height 9
click at [580, 452] on link "Dismiss" at bounding box center [582, 456] width 24 height 10
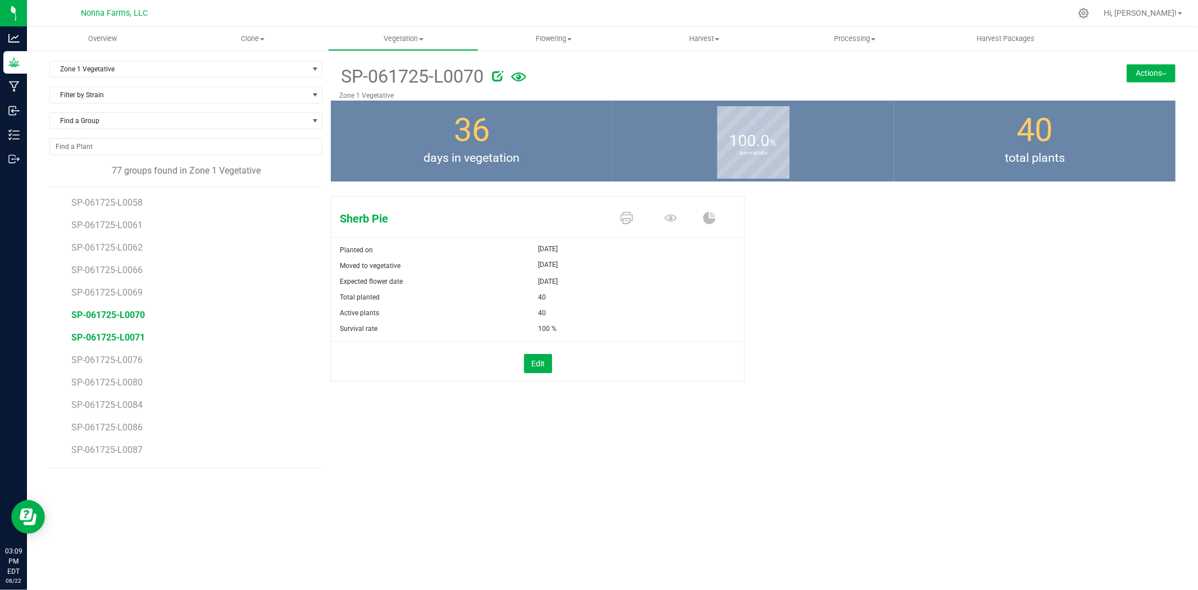
click at [114, 340] on span "SP-061725-L0071" at bounding box center [108, 337] width 74 height 11
click at [628, 220] on icon at bounding box center [627, 218] width 12 height 12
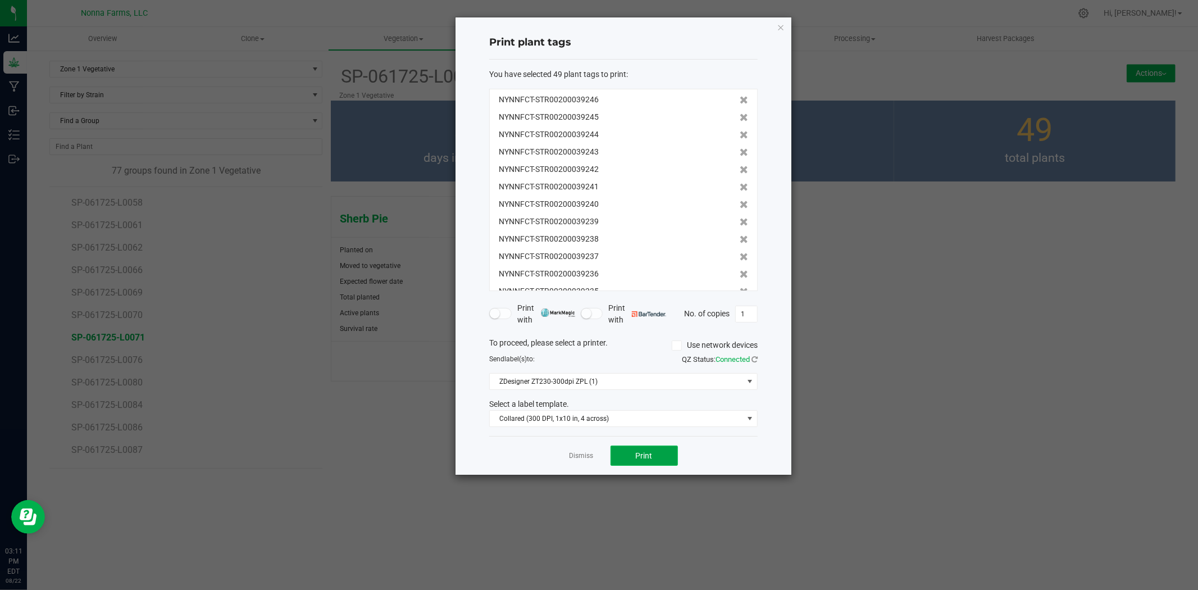
click at [632, 452] on button "Print" at bounding box center [644, 455] width 67 height 20
click at [574, 453] on link "Dismiss" at bounding box center [582, 456] width 24 height 10
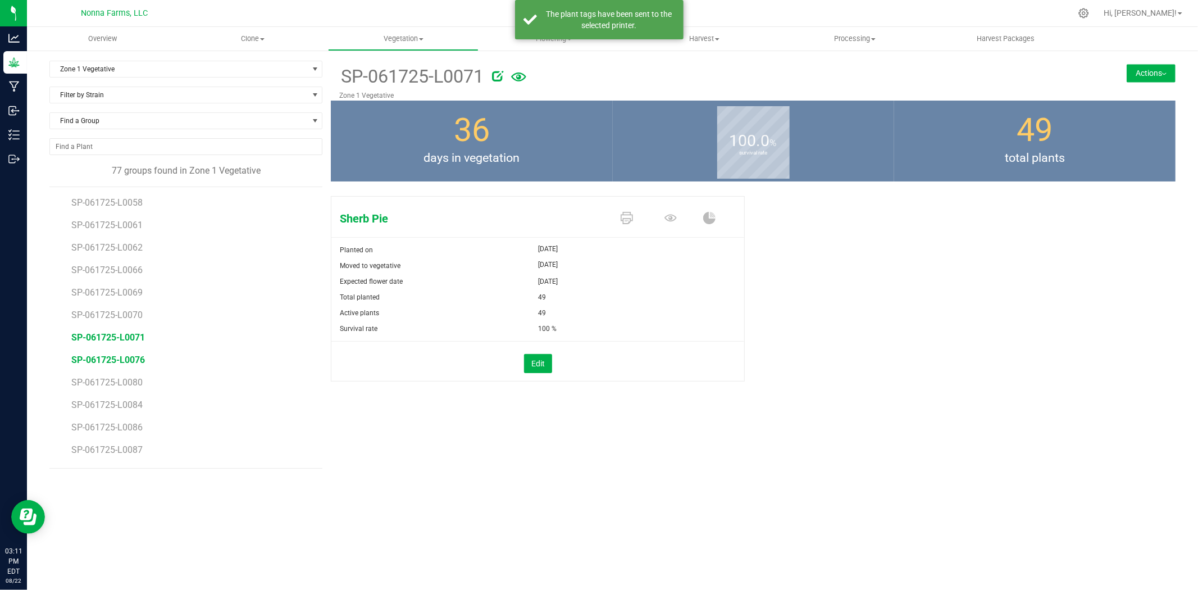
click at [129, 360] on span "SP-061725-L0076" at bounding box center [108, 359] width 74 height 11
click at [627, 221] on icon at bounding box center [627, 218] width 12 height 12
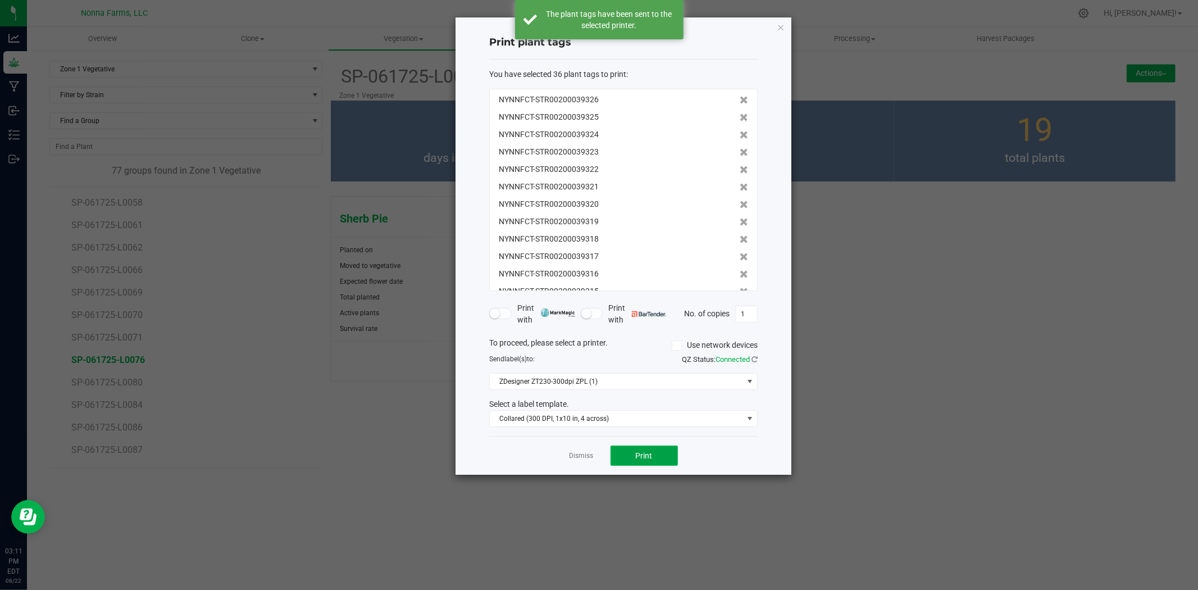
click at [663, 450] on button "Print" at bounding box center [644, 455] width 67 height 20
click at [586, 459] on link "Dismiss" at bounding box center [582, 456] width 24 height 10
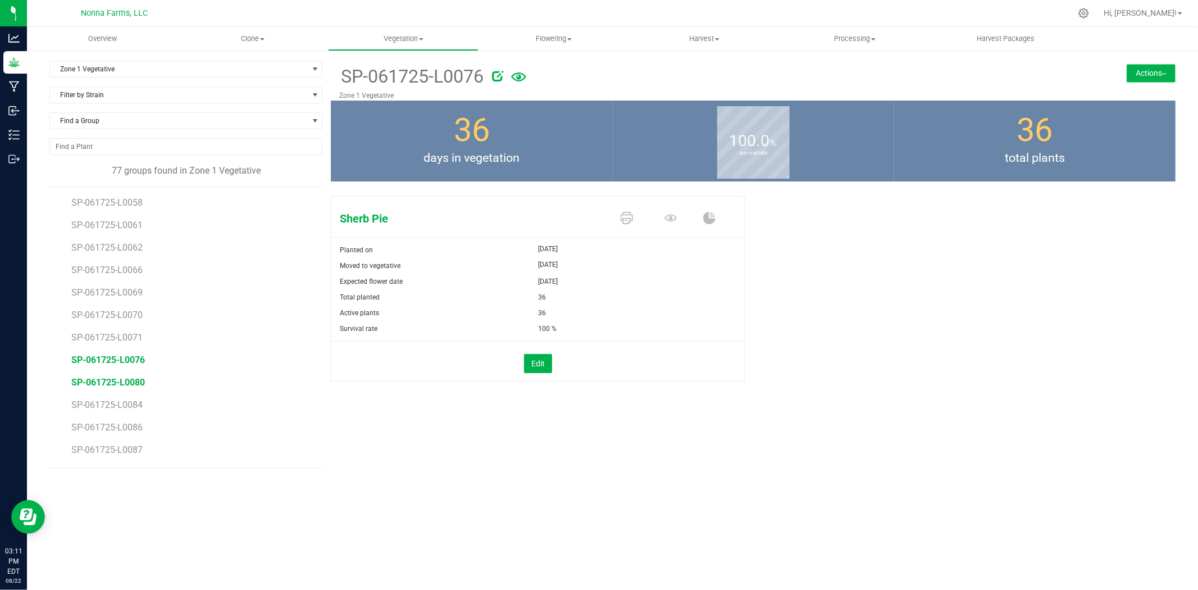
click at [128, 383] on span "SP-061725-L0080" at bounding box center [108, 382] width 74 height 11
click at [628, 212] on icon at bounding box center [627, 218] width 12 height 12
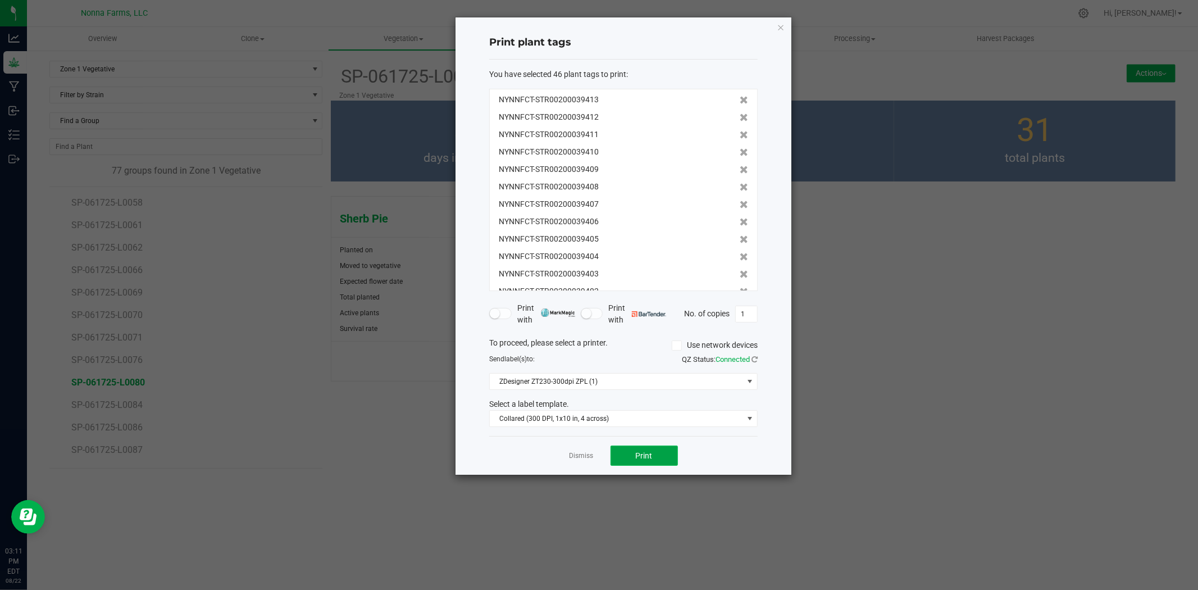
click at [656, 453] on button "Print" at bounding box center [644, 455] width 67 height 20
click at [591, 459] on link "Dismiss" at bounding box center [582, 456] width 24 height 10
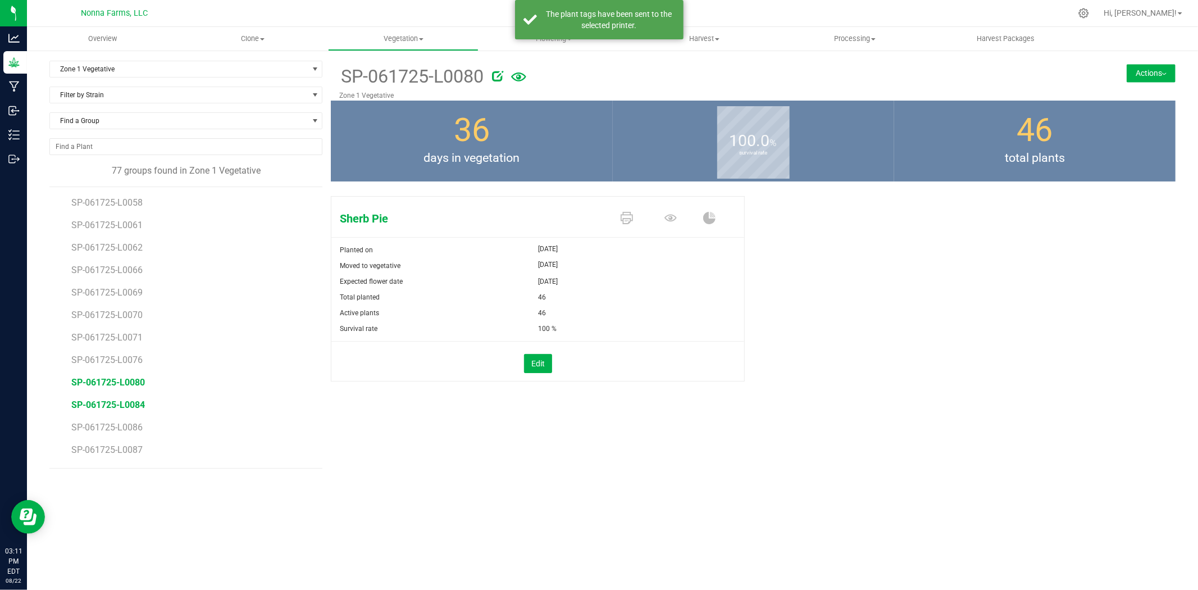
click at [137, 403] on span "SP-061725-L0084" at bounding box center [108, 404] width 74 height 11
click at [633, 212] on span at bounding box center [629, 219] width 44 height 20
click at [631, 215] on icon at bounding box center [627, 218] width 12 height 12
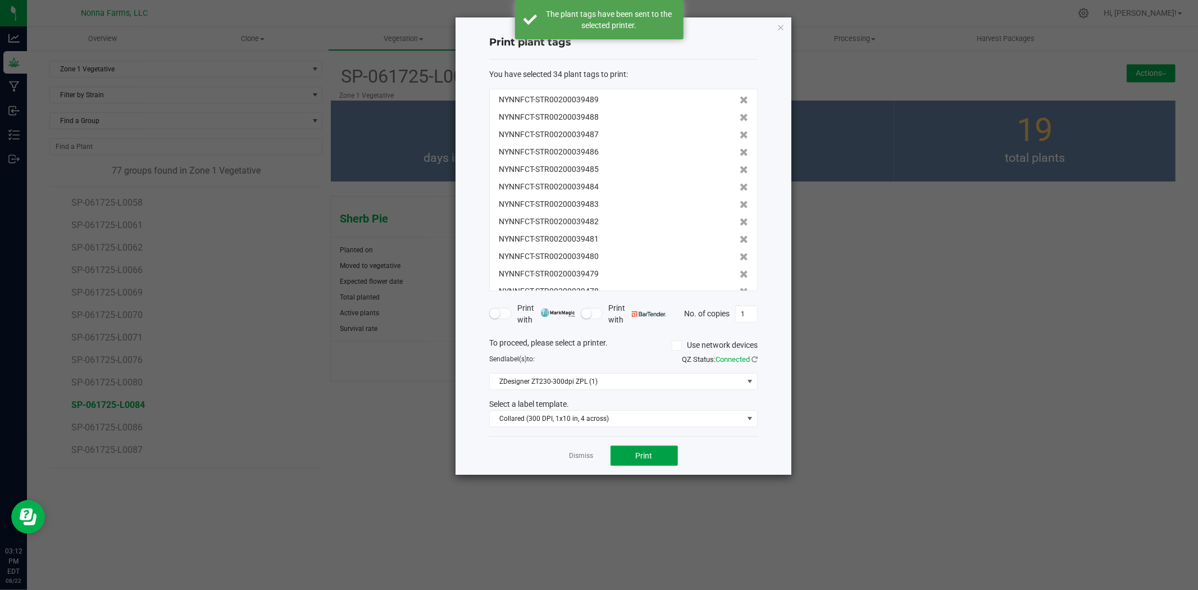
click at [650, 450] on button "Print" at bounding box center [644, 455] width 67 height 20
click at [574, 457] on link "Dismiss" at bounding box center [582, 456] width 24 height 10
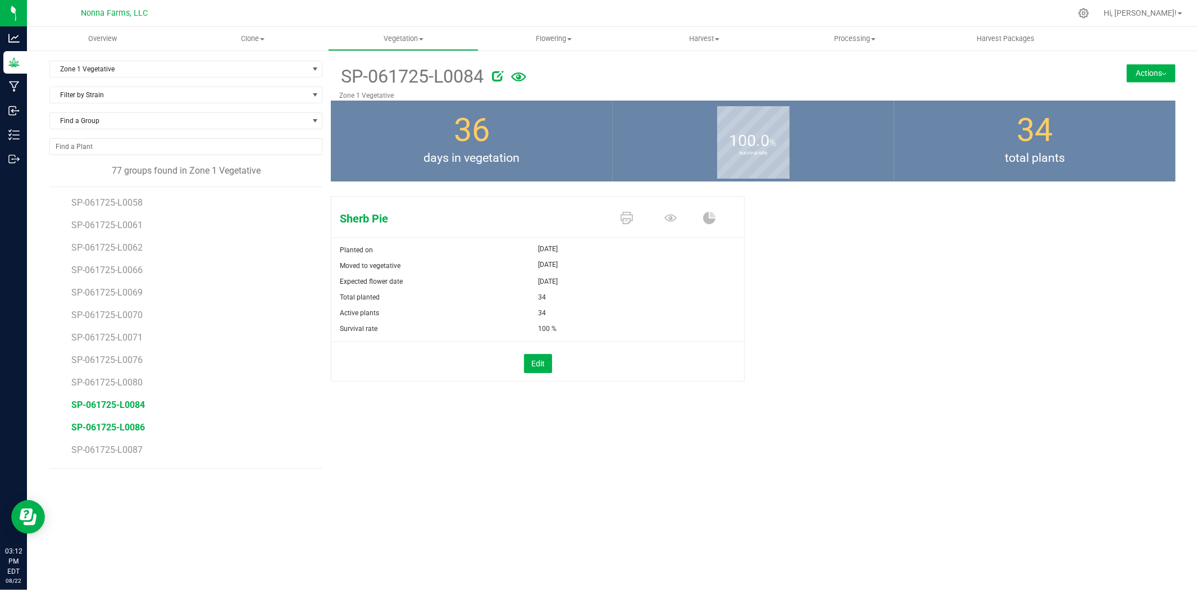
click at [102, 424] on span "SP-061725-L0086" at bounding box center [108, 427] width 74 height 11
click at [622, 212] on icon at bounding box center [627, 218] width 12 height 12
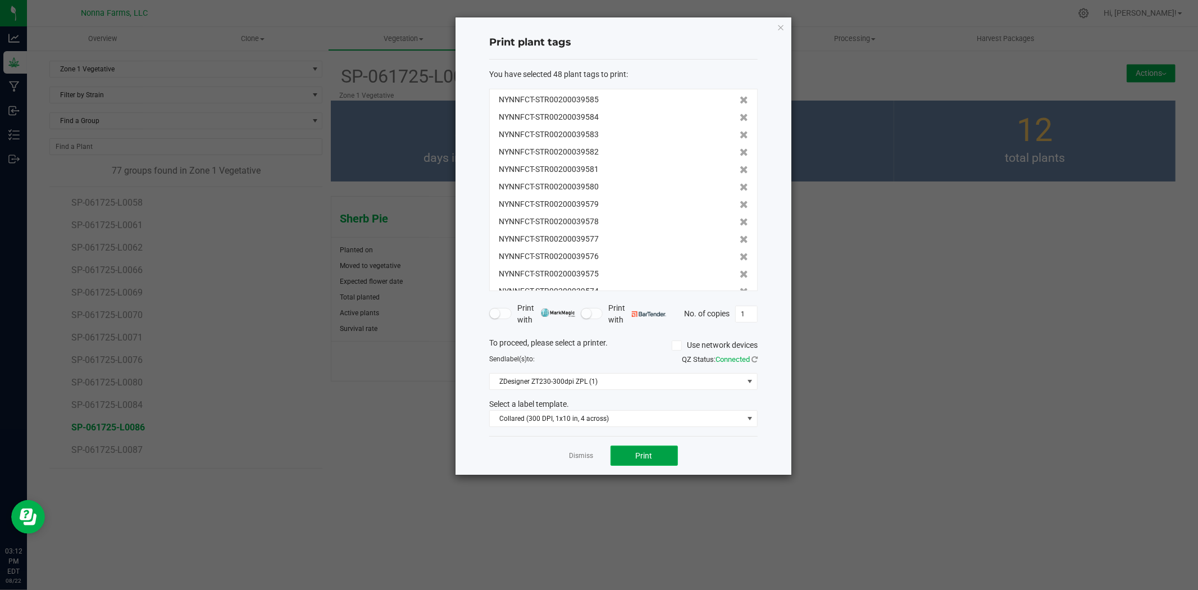
click at [631, 456] on button "Print" at bounding box center [644, 455] width 67 height 20
click at [576, 451] on link "Dismiss" at bounding box center [582, 456] width 24 height 10
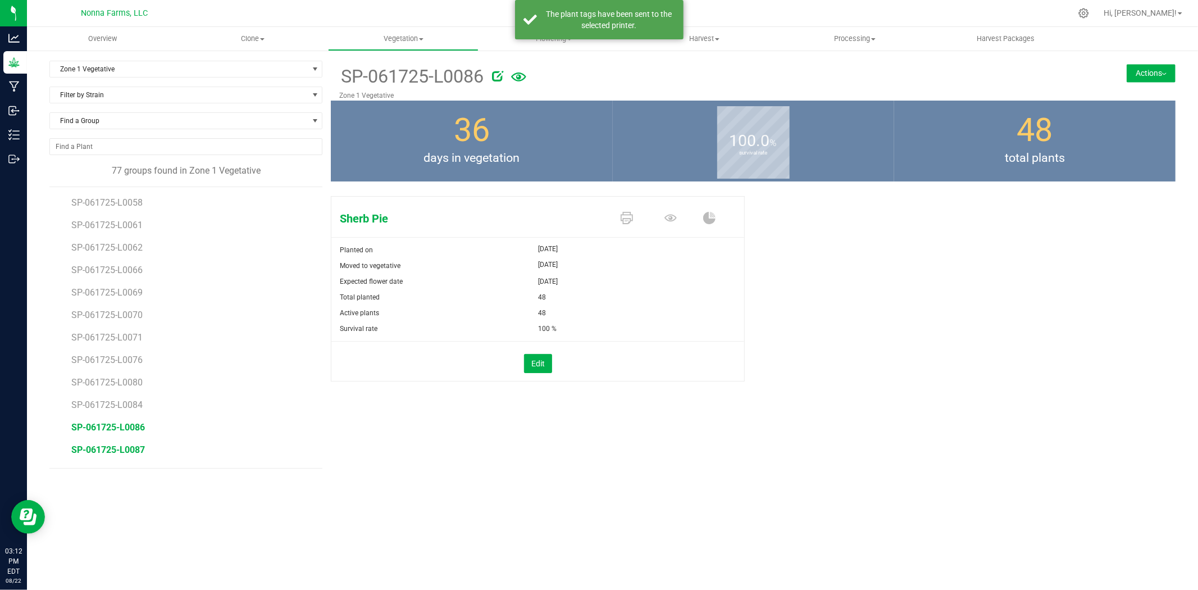
click at [112, 445] on span "SP-061725-L0087" at bounding box center [108, 449] width 74 height 11
click at [625, 212] on icon at bounding box center [627, 218] width 12 height 12
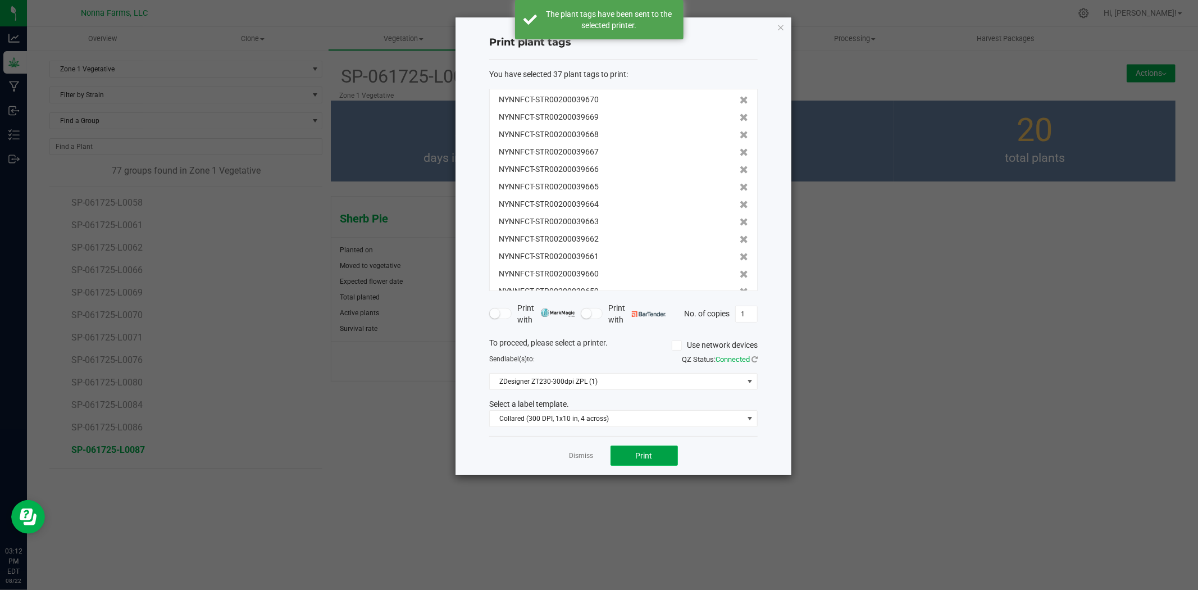
click at [652, 457] on span "Print" at bounding box center [644, 455] width 17 height 9
click at [586, 457] on link "Dismiss" at bounding box center [582, 456] width 24 height 10
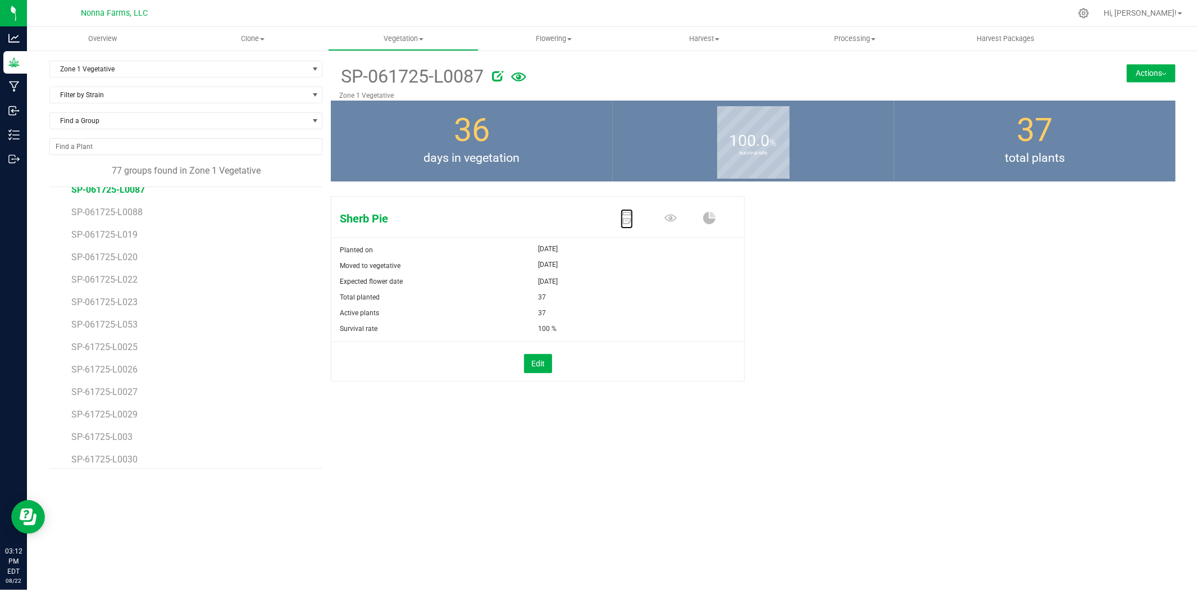
scroll to position [1163, 0]
click at [131, 200] on li "SP-061725-L0088" at bounding box center [192, 203] width 243 height 22
click at [131, 208] on span "SP-061725-L0088" at bounding box center [108, 207] width 74 height 11
click at [624, 217] on icon at bounding box center [627, 218] width 12 height 12
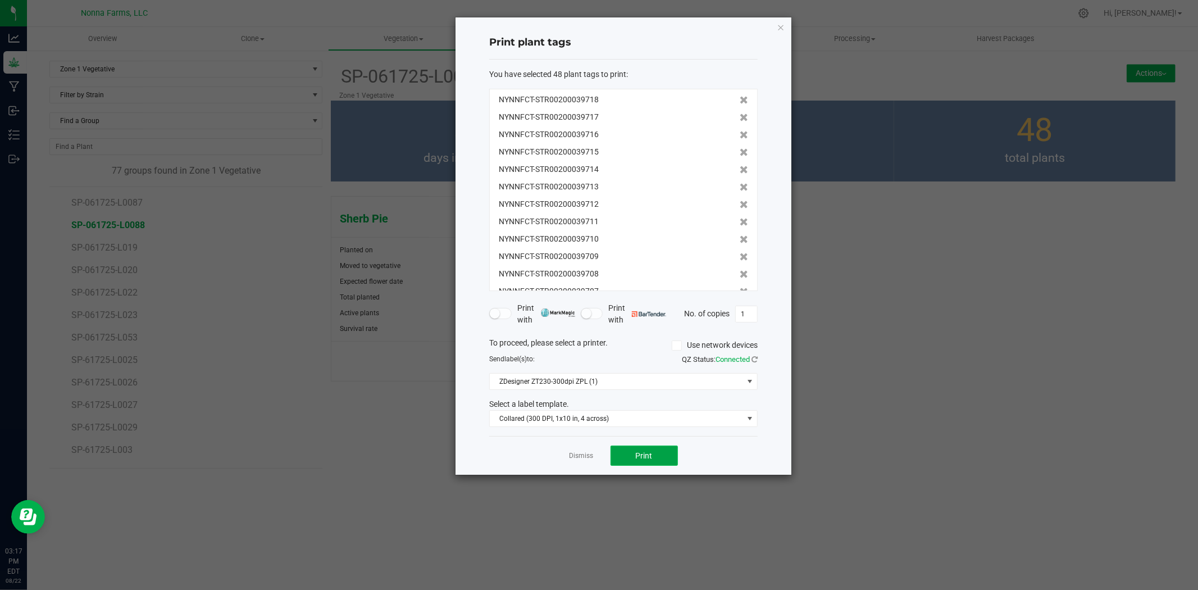
click at [659, 454] on button "Print" at bounding box center [644, 455] width 67 height 20
click at [580, 458] on link "Dismiss" at bounding box center [582, 456] width 24 height 10
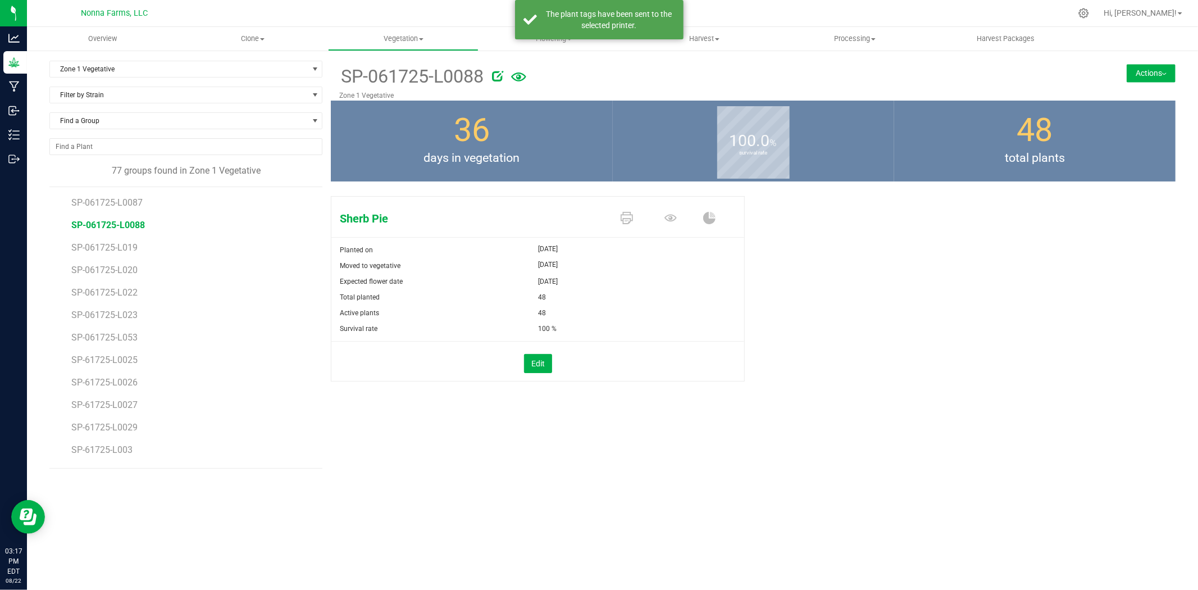
click at [110, 240] on li "SP-061725-L019" at bounding box center [192, 243] width 243 height 22
click at [110, 247] on span "SP-061725-L019" at bounding box center [105, 247] width 69 height 11
click at [631, 217] on icon at bounding box center [627, 218] width 12 height 12
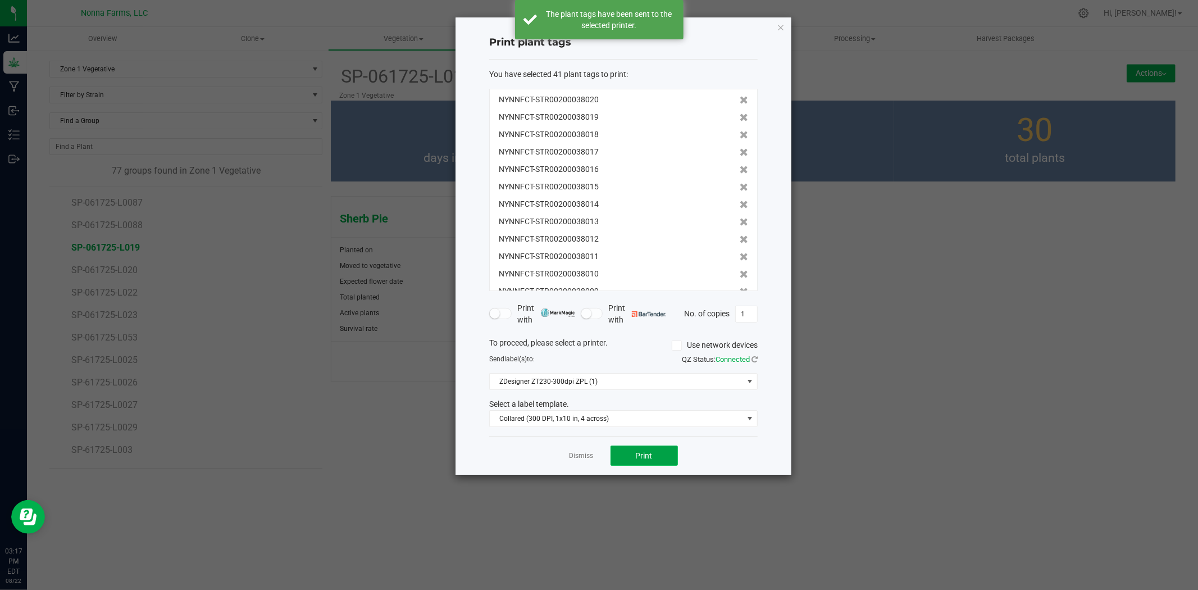
click at [647, 457] on span "Print" at bounding box center [644, 455] width 17 height 9
click at [576, 453] on link "Dismiss" at bounding box center [582, 456] width 24 height 10
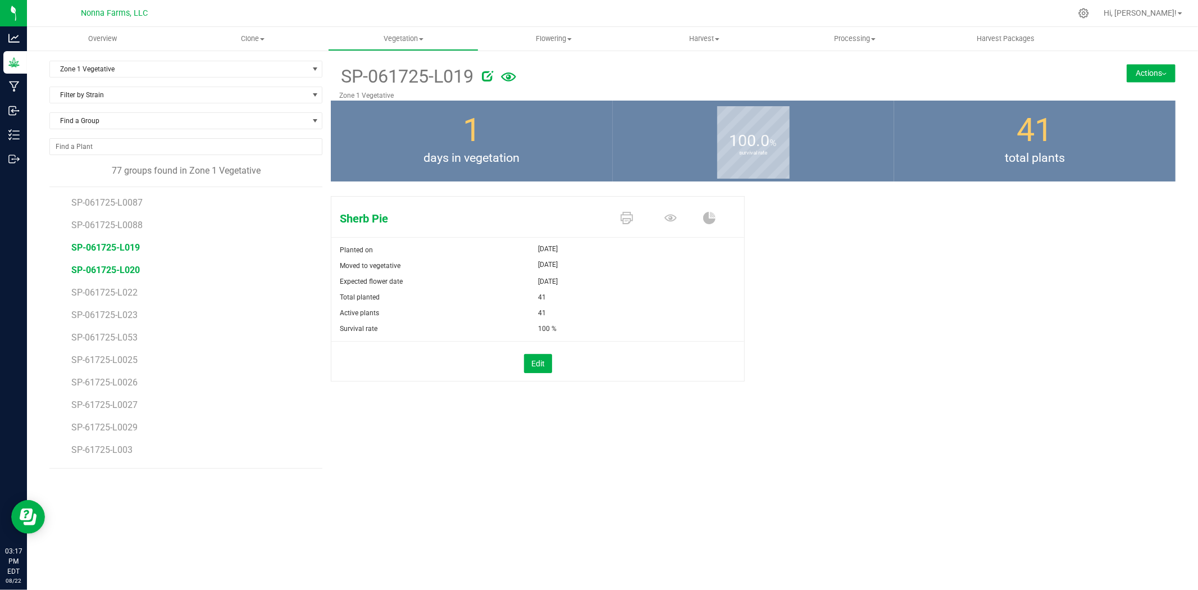
click at [113, 267] on span "SP-061725-L020" at bounding box center [105, 270] width 69 height 11
click at [630, 217] on icon at bounding box center [627, 218] width 12 height 12
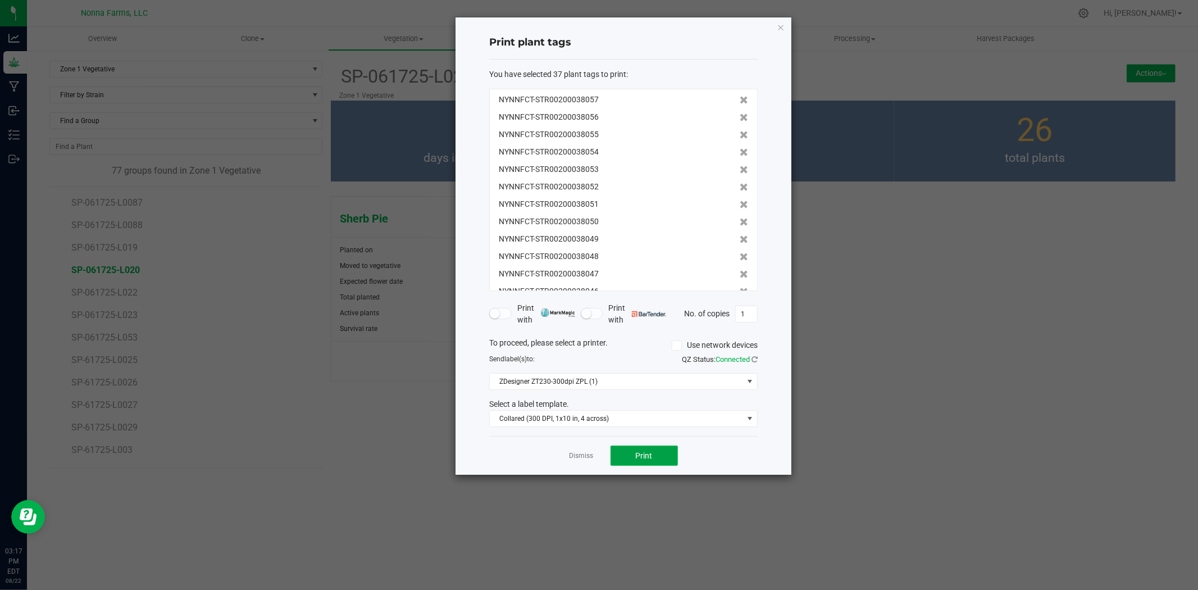
click at [653, 456] on button "Print" at bounding box center [644, 455] width 67 height 20
click at [577, 458] on link "Dismiss" at bounding box center [582, 456] width 24 height 10
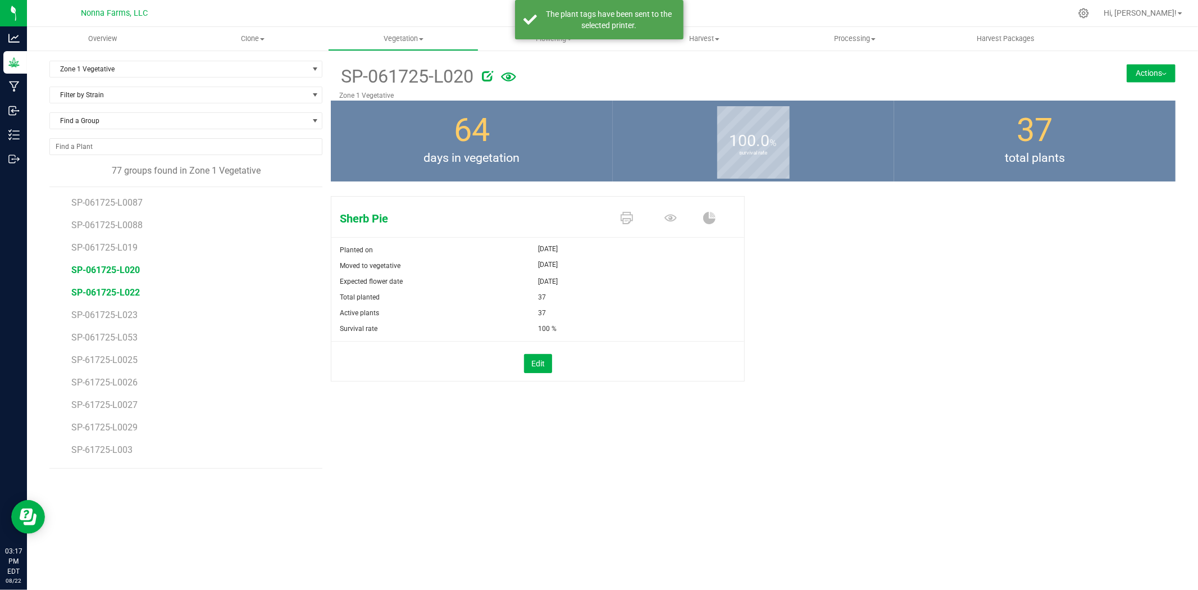
click at [119, 295] on span "SP-061725-L022" at bounding box center [105, 292] width 69 height 11
click at [630, 220] on icon at bounding box center [627, 218] width 12 height 12
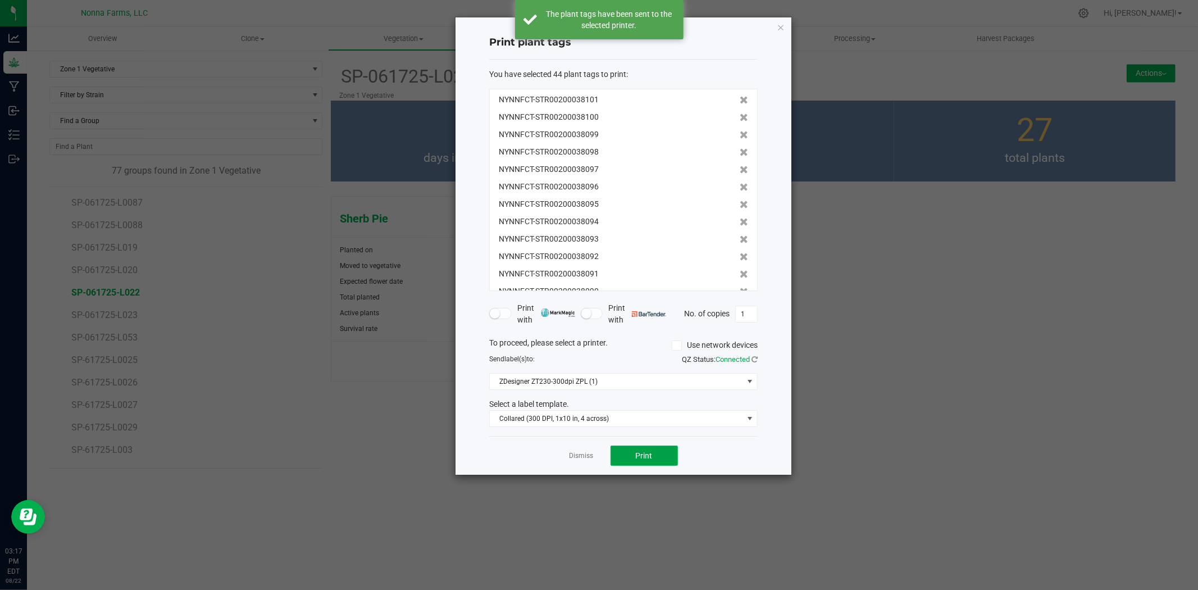
click at [639, 451] on span "Print" at bounding box center [644, 455] width 17 height 9
click at [577, 451] on link "Dismiss" at bounding box center [582, 456] width 24 height 10
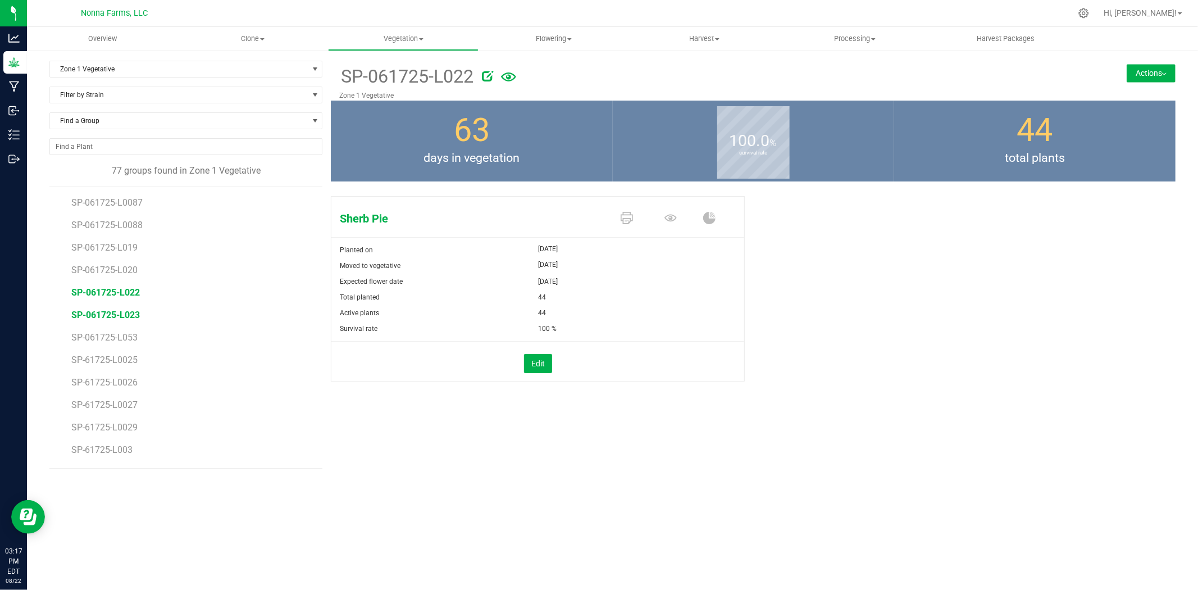
click at [99, 313] on span "SP-061725-L023" at bounding box center [105, 315] width 69 height 11
click at [631, 223] on icon at bounding box center [627, 218] width 12 height 12
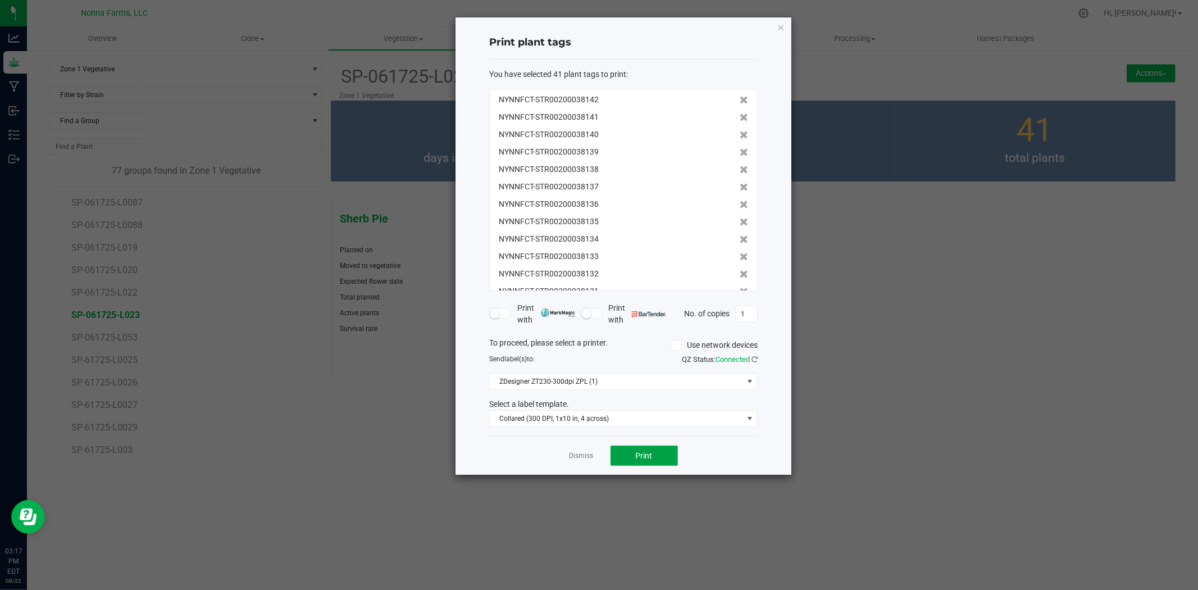
click at [652, 446] on button "Print" at bounding box center [644, 455] width 67 height 20
click at [586, 452] on link "Dismiss" at bounding box center [582, 456] width 24 height 10
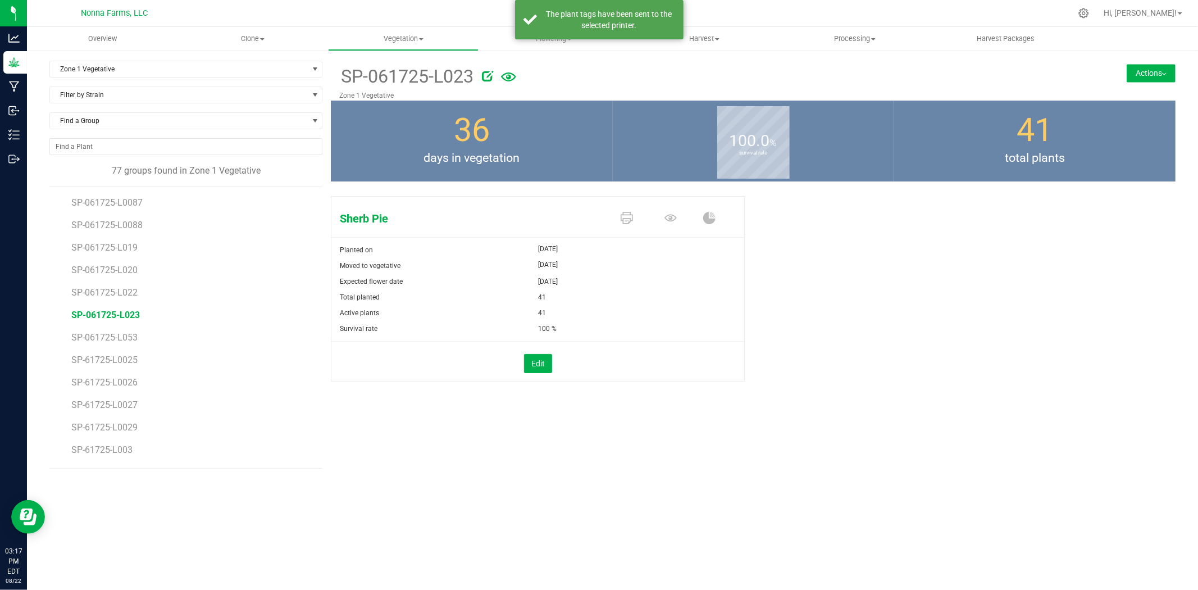
drag, startPoint x: 122, startPoint y: 340, endPoint x: 143, endPoint y: 331, distance: 22.1
click at [124, 340] on span "SP-061725-L053" at bounding box center [104, 337] width 66 height 11
click at [625, 211] on link at bounding box center [627, 219] width 12 height 20
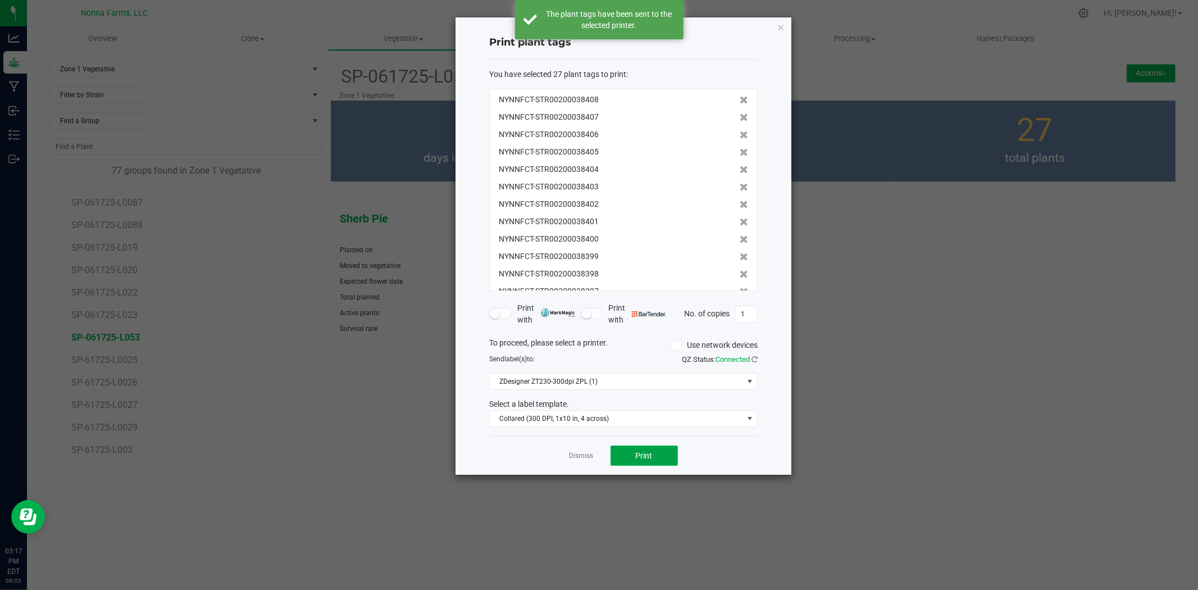
click at [642, 457] on span "Print" at bounding box center [644, 455] width 17 height 9
click at [576, 457] on link "Dismiss" at bounding box center [582, 456] width 24 height 10
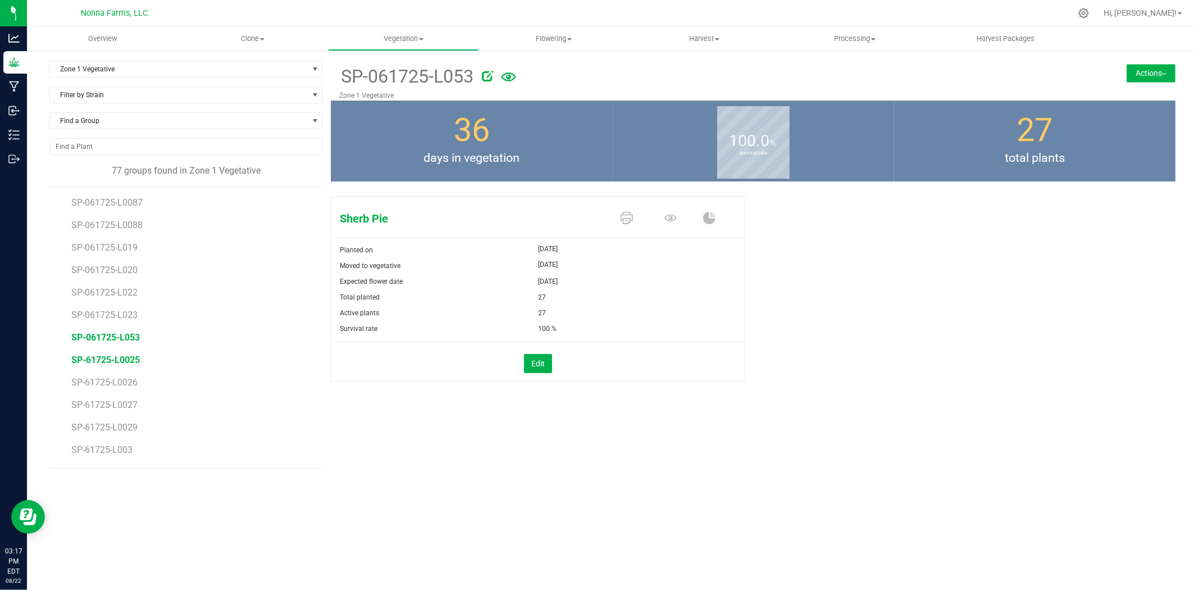
click at [130, 358] on span "SP-61725-L0025" at bounding box center [105, 359] width 69 height 11
click at [629, 217] on icon at bounding box center [627, 218] width 12 height 12
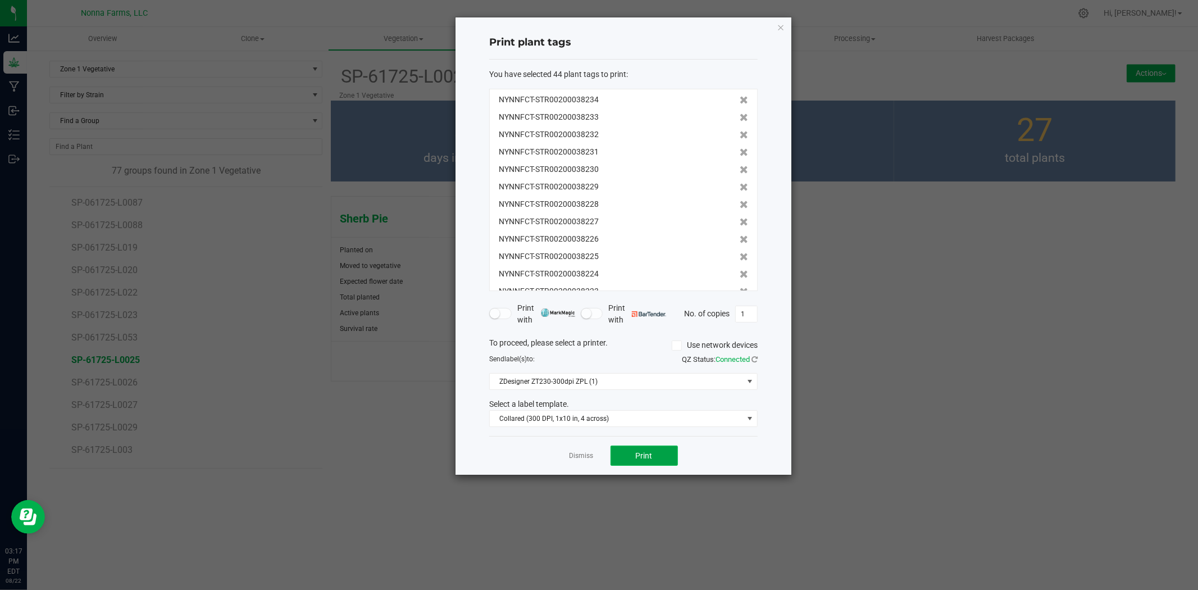
click at [653, 453] on button "Print" at bounding box center [644, 455] width 67 height 20
click at [586, 455] on link "Dismiss" at bounding box center [582, 456] width 24 height 10
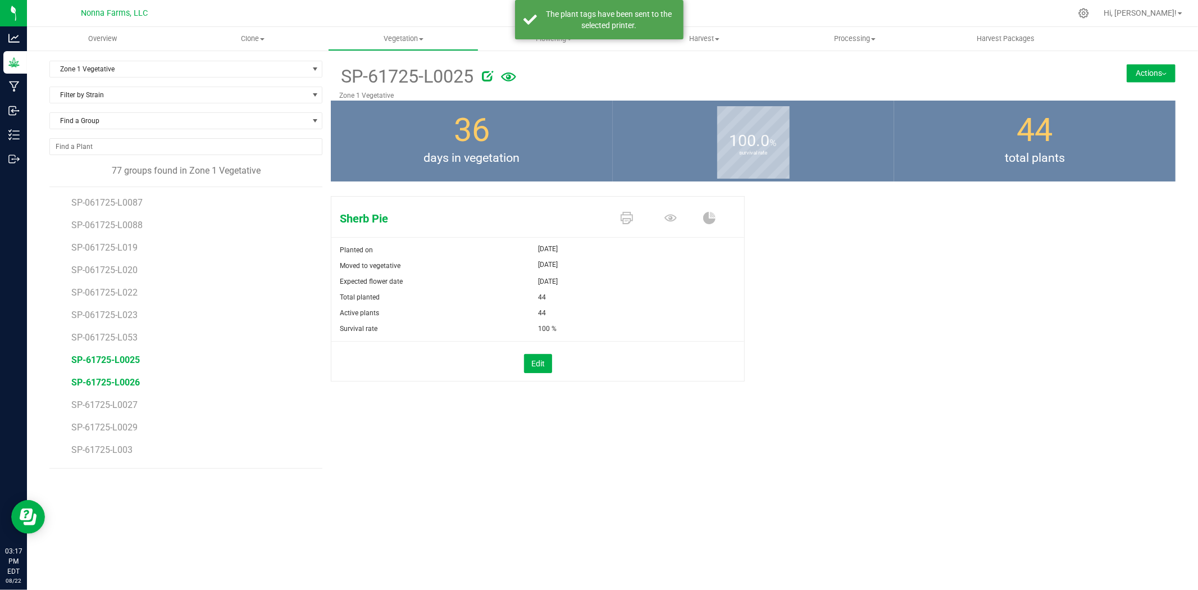
click at [96, 379] on span "SP-61725-L0026" at bounding box center [105, 382] width 69 height 11
click at [631, 215] on icon at bounding box center [627, 218] width 12 height 12
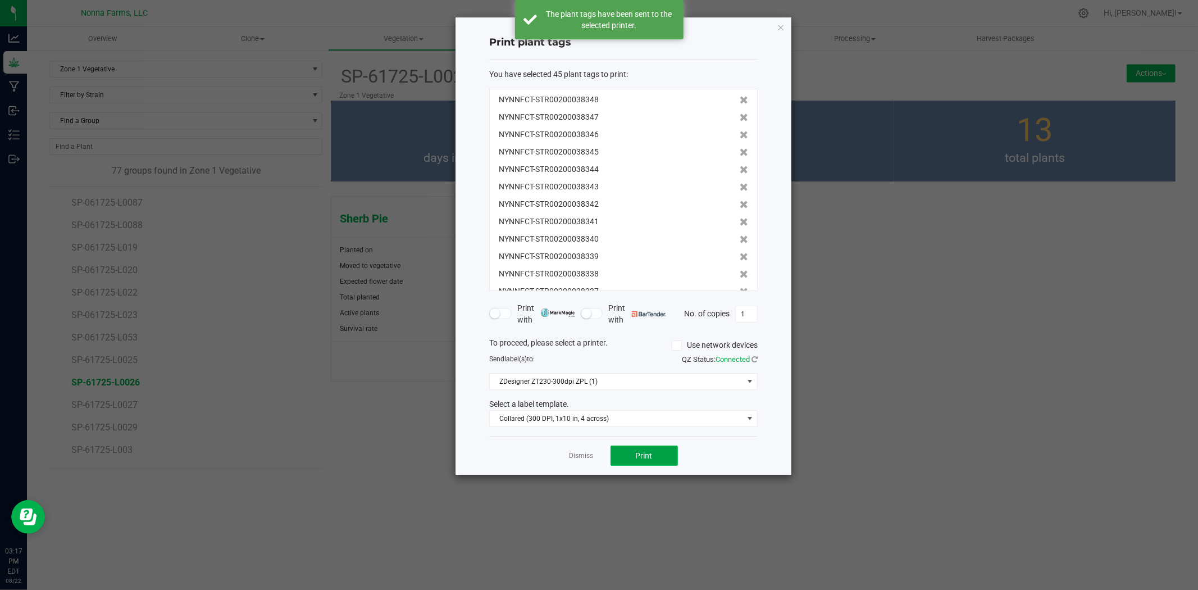
click at [644, 462] on button "Print" at bounding box center [644, 455] width 67 height 20
click at [585, 456] on link "Dismiss" at bounding box center [582, 456] width 24 height 10
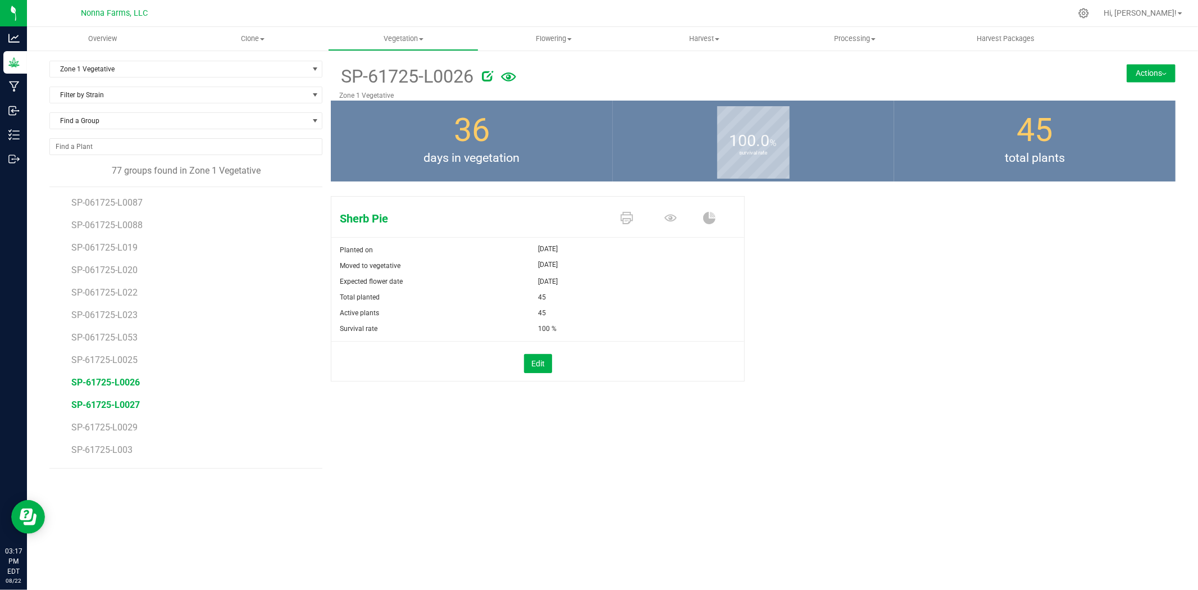
click at [121, 402] on span "SP-61725-L0027" at bounding box center [105, 404] width 69 height 11
click at [622, 214] on icon at bounding box center [627, 218] width 12 height 12
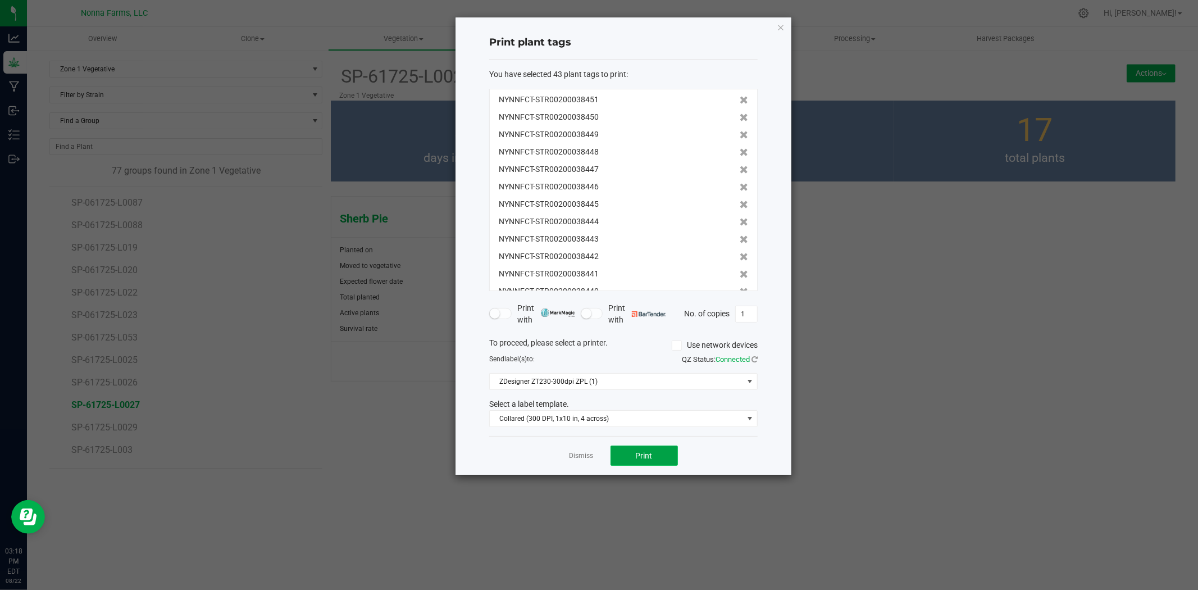
click at [621, 453] on button "Print" at bounding box center [644, 455] width 67 height 20
click at [585, 449] on div "Dismiss Print" at bounding box center [623, 455] width 269 height 39
click at [579, 459] on link "Dismiss" at bounding box center [582, 456] width 24 height 10
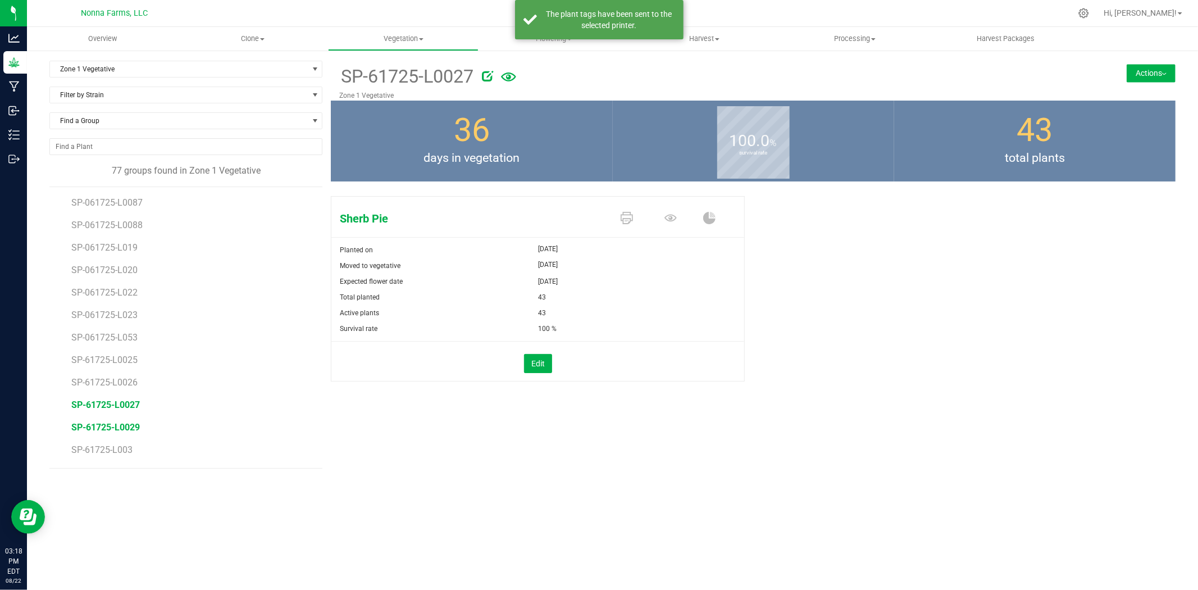
click at [100, 429] on span "SP-61725-L0029" at bounding box center [105, 427] width 69 height 11
click at [628, 221] on icon at bounding box center [627, 218] width 12 height 12
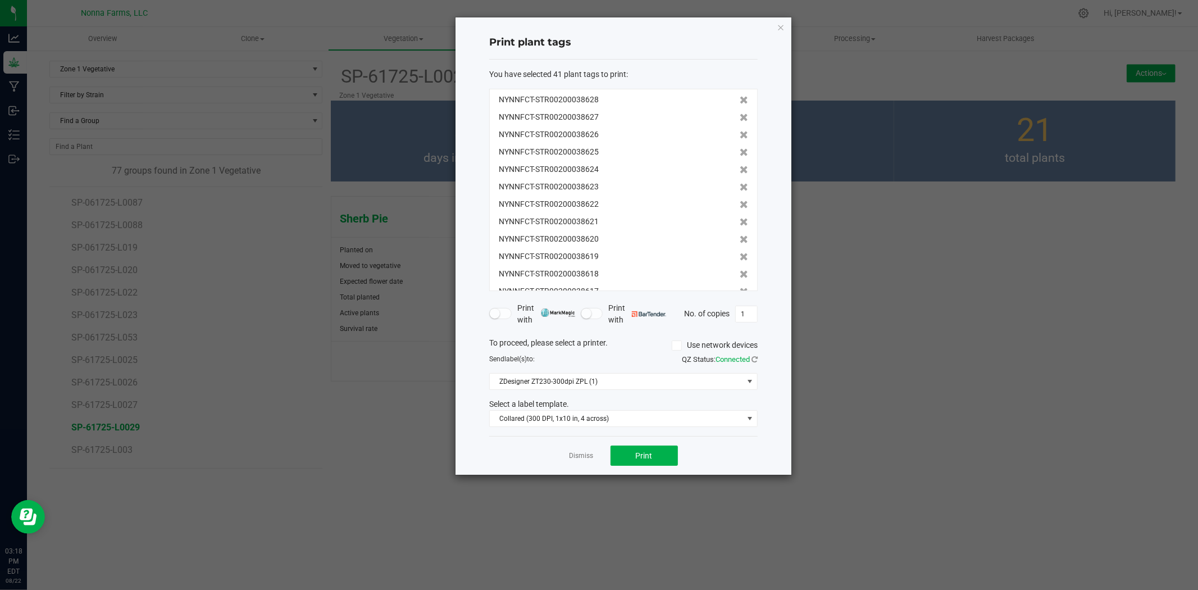
click at [630, 466] on div "Dismiss Print" at bounding box center [623, 455] width 269 height 39
click at [627, 459] on button "Print" at bounding box center [644, 455] width 67 height 20
click at [574, 453] on link "Dismiss" at bounding box center [582, 456] width 24 height 10
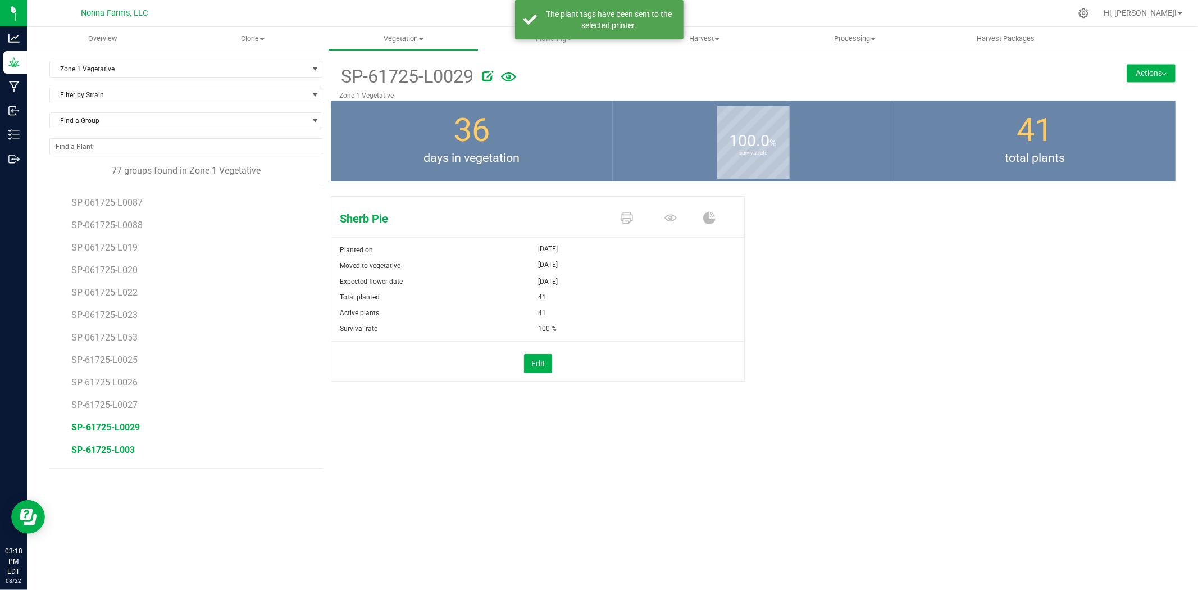
click at [104, 449] on span "SP-61725-L003" at bounding box center [102, 449] width 63 height 11
click at [626, 217] on icon at bounding box center [627, 218] width 12 height 12
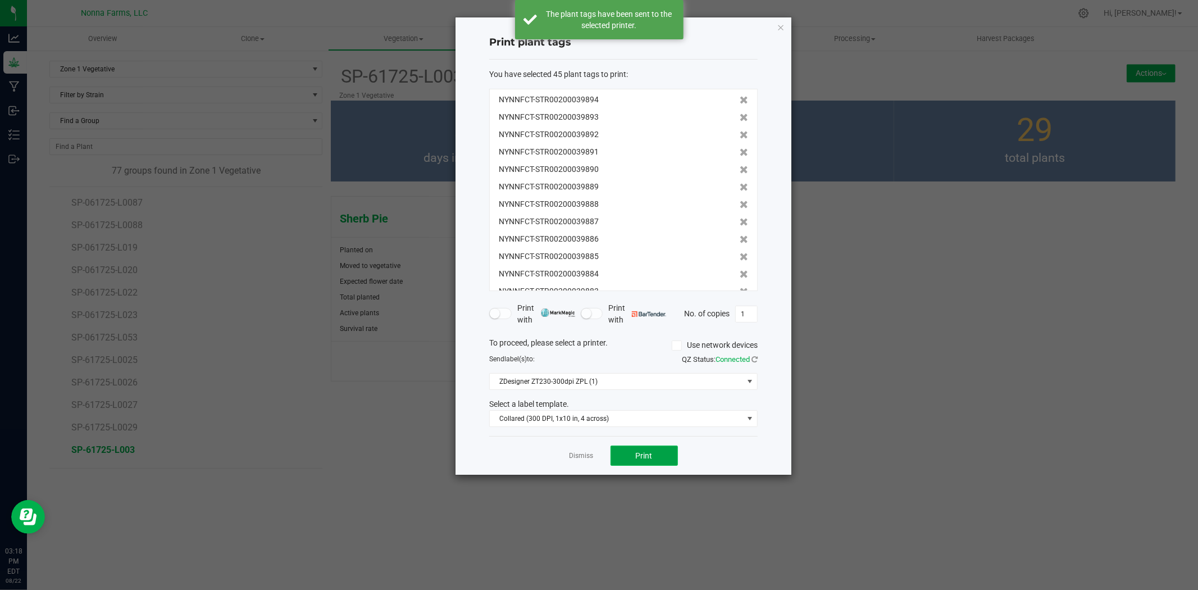
click at [644, 454] on span "Print" at bounding box center [644, 455] width 17 height 9
click at [583, 458] on link "Dismiss" at bounding box center [582, 456] width 24 height 10
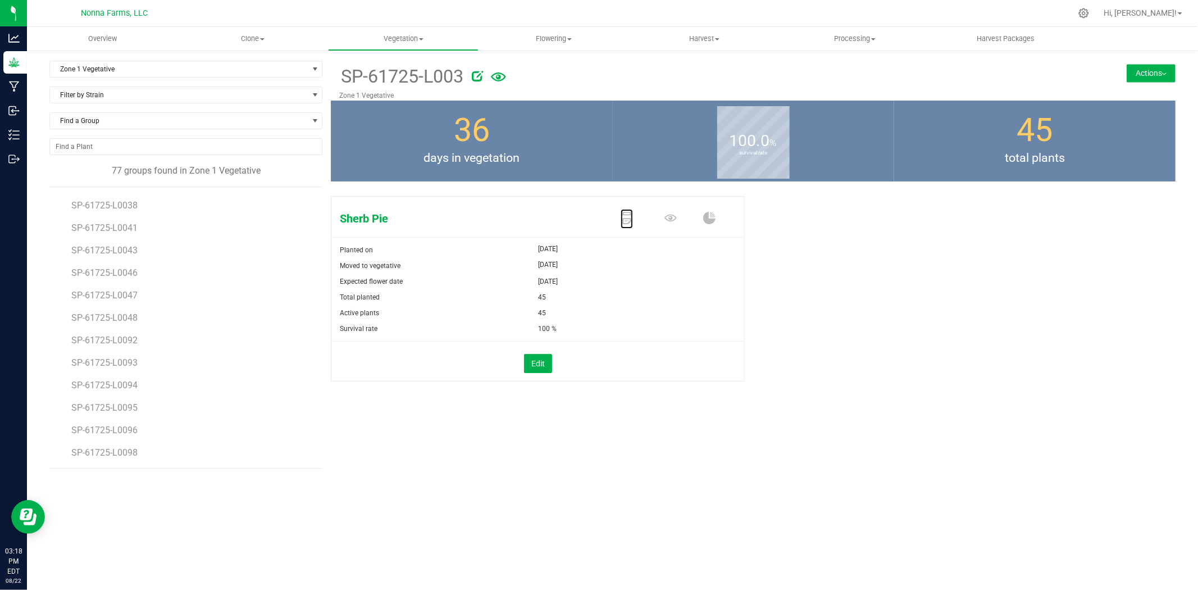
scroll to position [1395, 0]
click at [126, 220] on span "SP-61725-L0030" at bounding box center [105, 222] width 69 height 11
click at [621, 215] on icon at bounding box center [627, 218] width 12 height 12
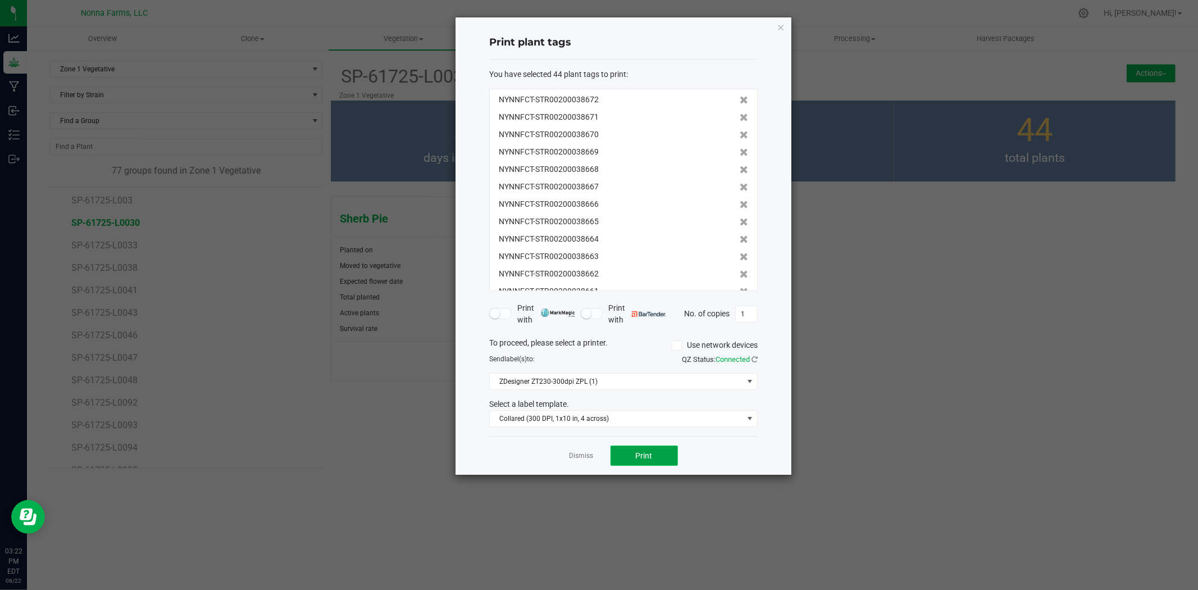
click at [636, 457] on span "Print" at bounding box center [644, 455] width 17 height 9
click at [589, 453] on link "Dismiss" at bounding box center [582, 456] width 24 height 10
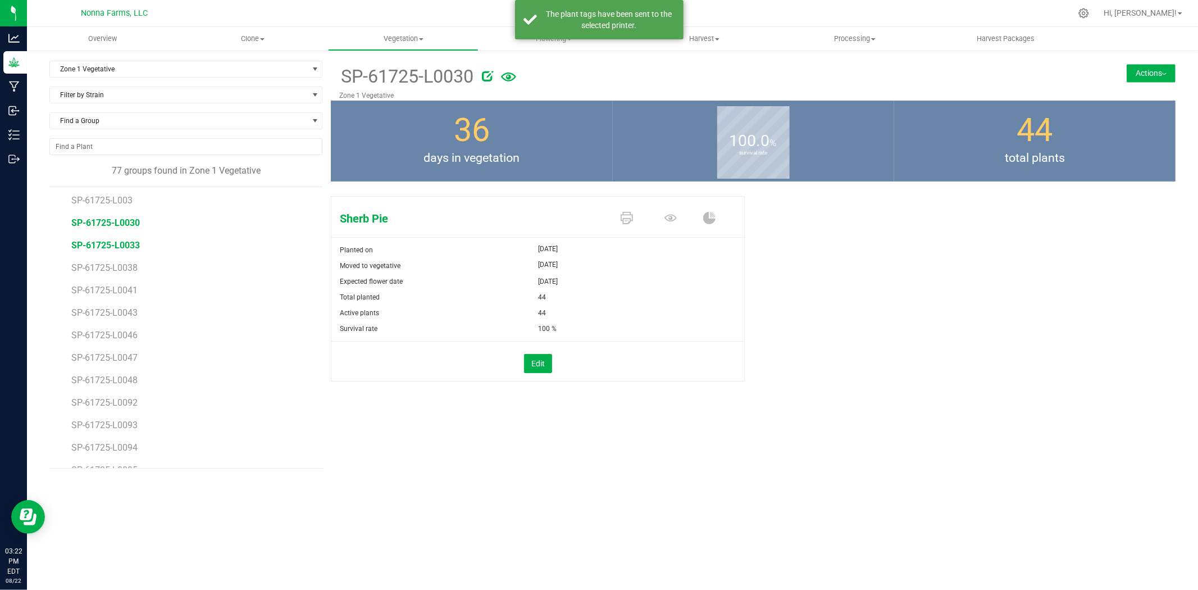
click at [106, 243] on span "SP-61725-L0033" at bounding box center [105, 245] width 69 height 11
click at [628, 217] on icon at bounding box center [627, 218] width 12 height 12
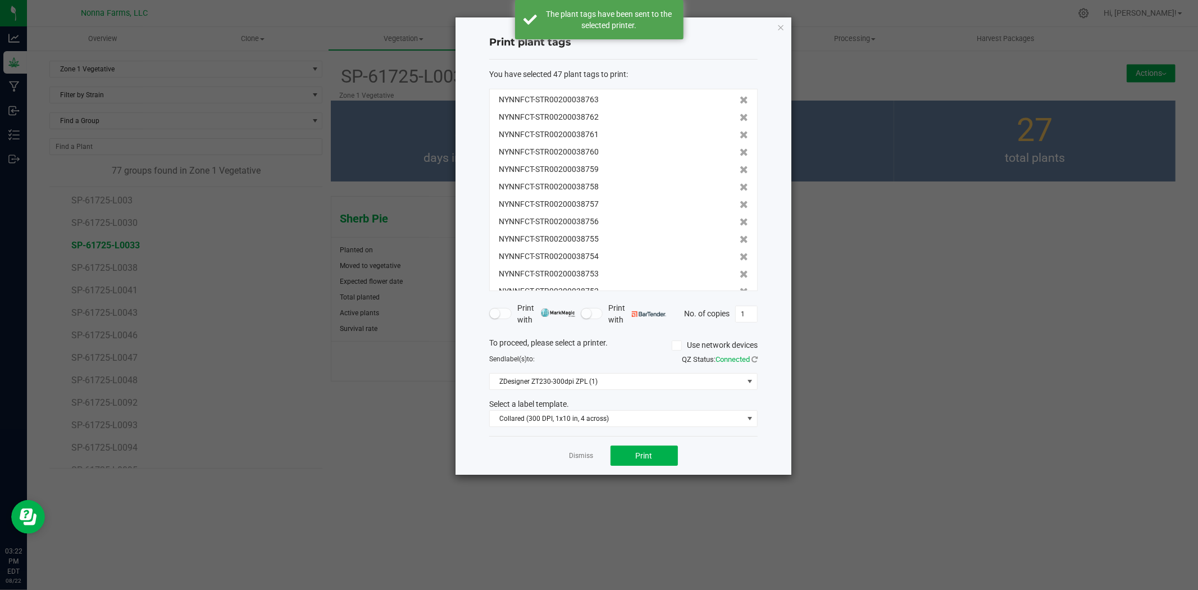
click at [643, 442] on div "Dismiss Print" at bounding box center [623, 455] width 269 height 39
click at [639, 462] on button "Print" at bounding box center [644, 455] width 67 height 20
click at [596, 457] on div "Dismiss Print" at bounding box center [623, 455] width 269 height 39
click at [583, 454] on link "Dismiss" at bounding box center [582, 456] width 24 height 10
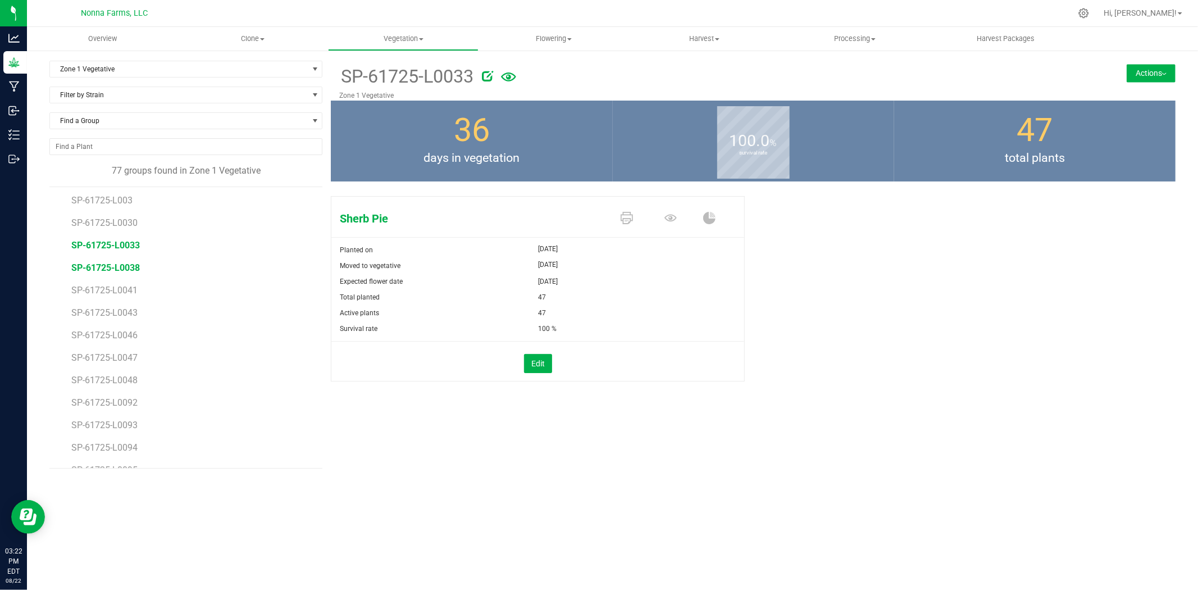
click at [118, 269] on span "SP-61725-L0038" at bounding box center [105, 267] width 69 height 11
click at [624, 209] on link at bounding box center [627, 219] width 12 height 20
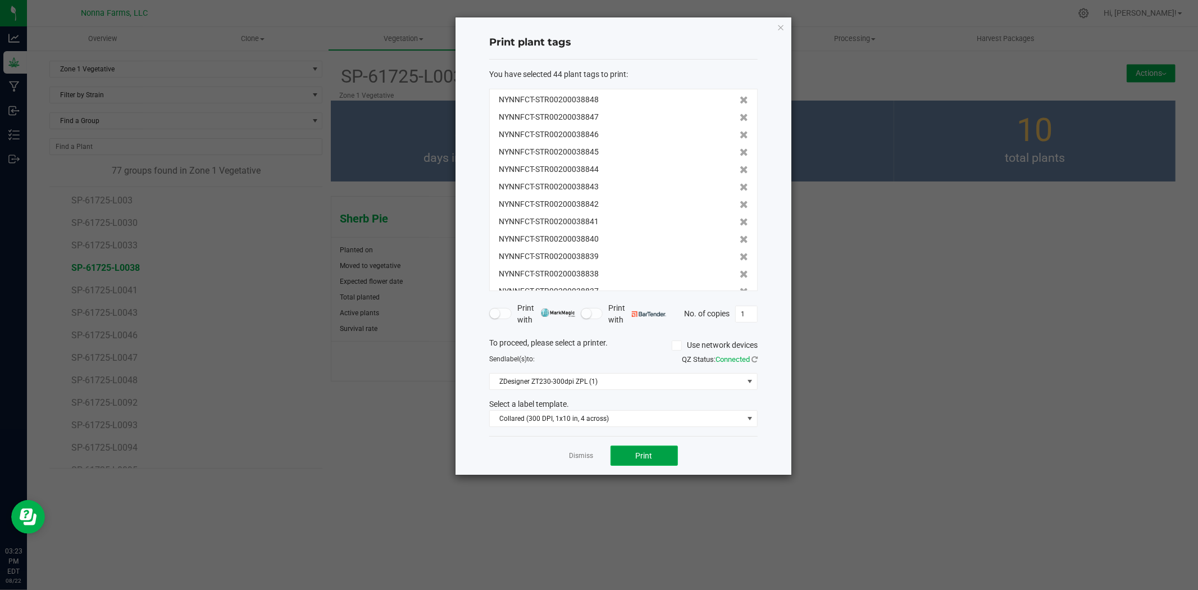
click at [652, 453] on span "Print" at bounding box center [644, 455] width 17 height 9
drag, startPoint x: 579, startPoint y: 458, endPoint x: 495, endPoint y: 445, distance: 84.6
click at [579, 458] on link "Dismiss" at bounding box center [582, 456] width 24 height 10
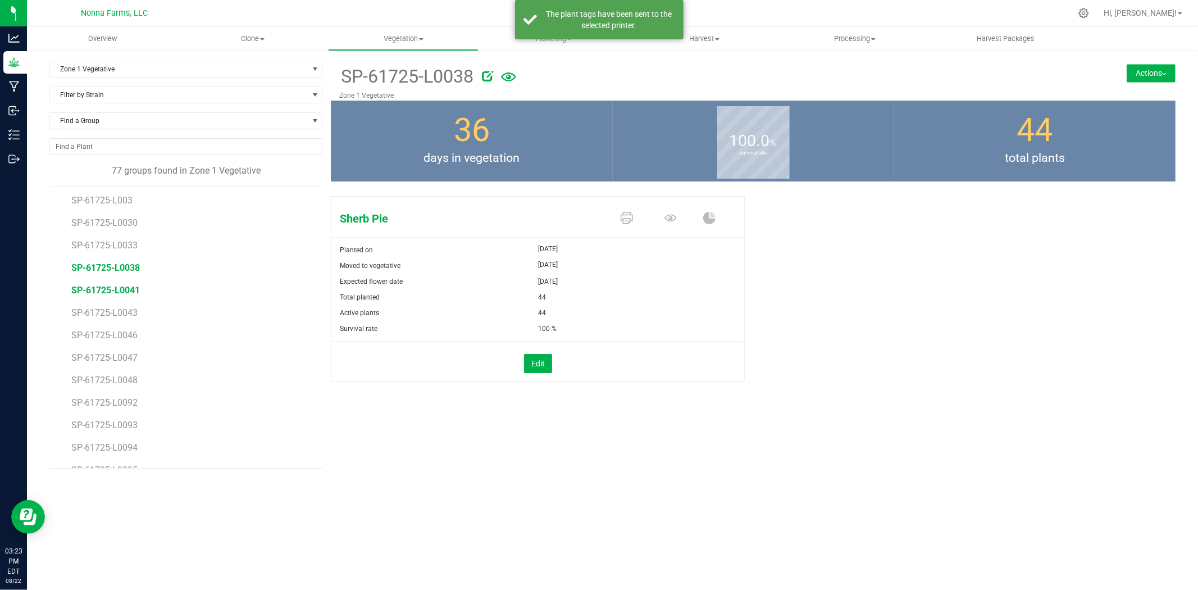
click at [88, 293] on span "SP-61725-L0041" at bounding box center [105, 290] width 69 height 11
click at [626, 220] on icon at bounding box center [627, 218] width 12 height 12
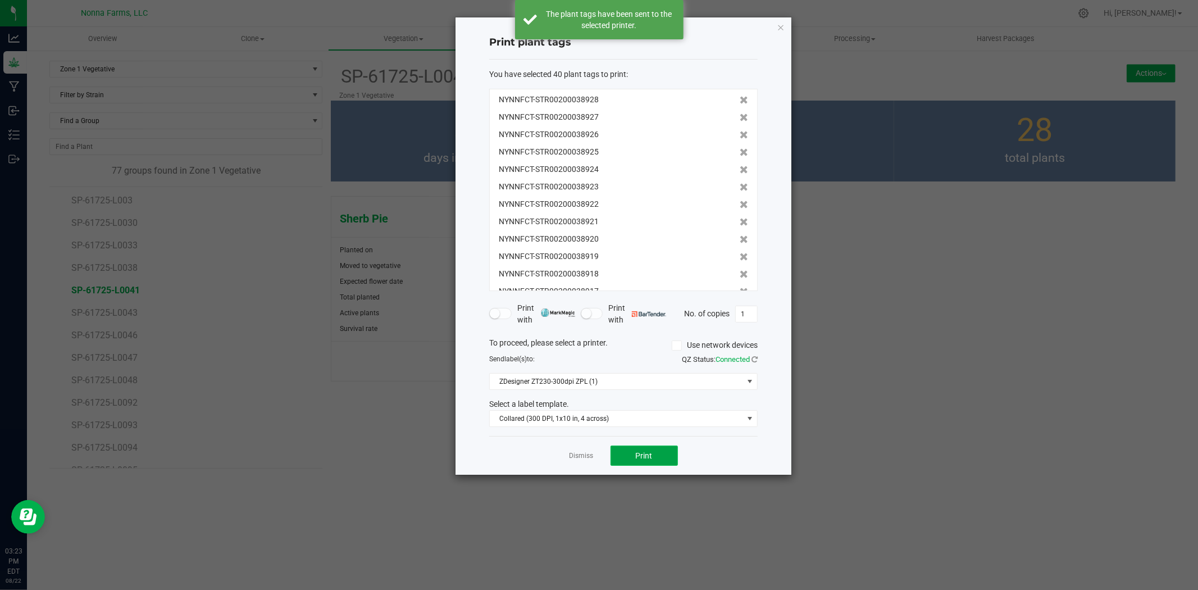
click at [647, 452] on span "Print" at bounding box center [644, 455] width 17 height 9
click at [581, 458] on link "Dismiss" at bounding box center [582, 456] width 24 height 10
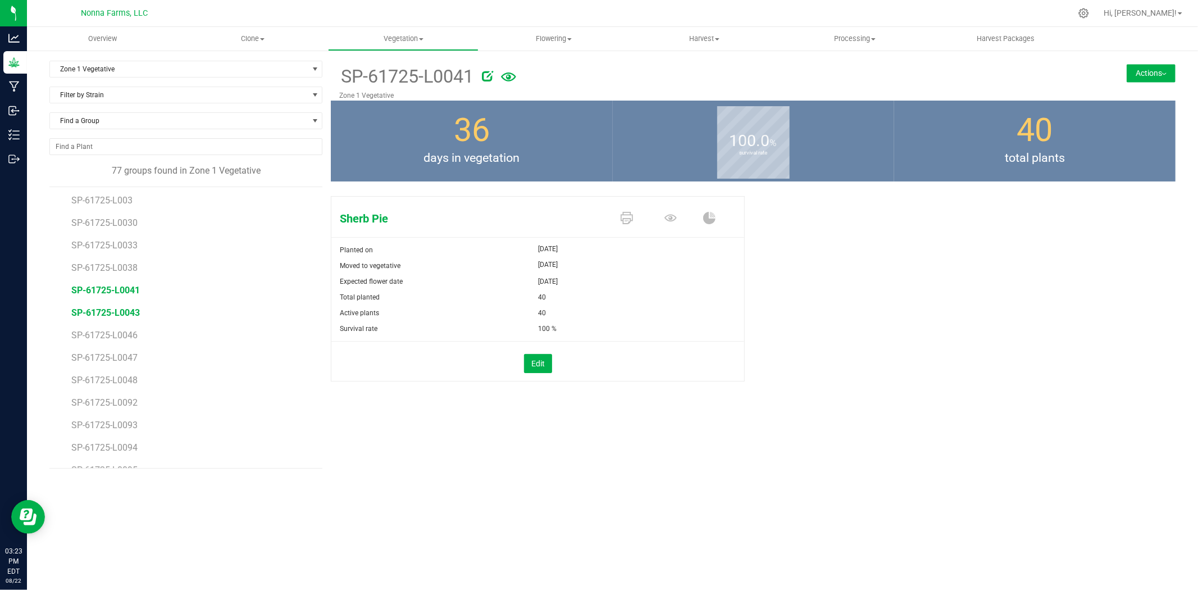
click at [116, 316] on span "SP-61725-L0043" at bounding box center [105, 312] width 69 height 11
click at [625, 214] on icon at bounding box center [627, 218] width 12 height 12
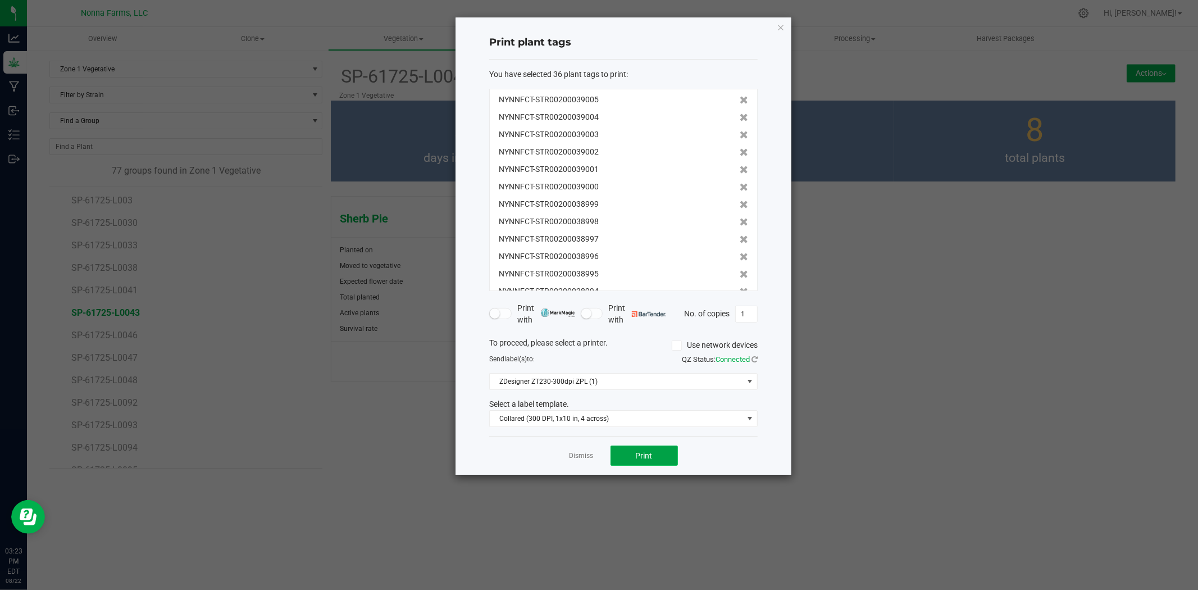
click at [661, 456] on button "Print" at bounding box center [644, 455] width 67 height 20
click at [590, 458] on link "Dismiss" at bounding box center [582, 456] width 24 height 10
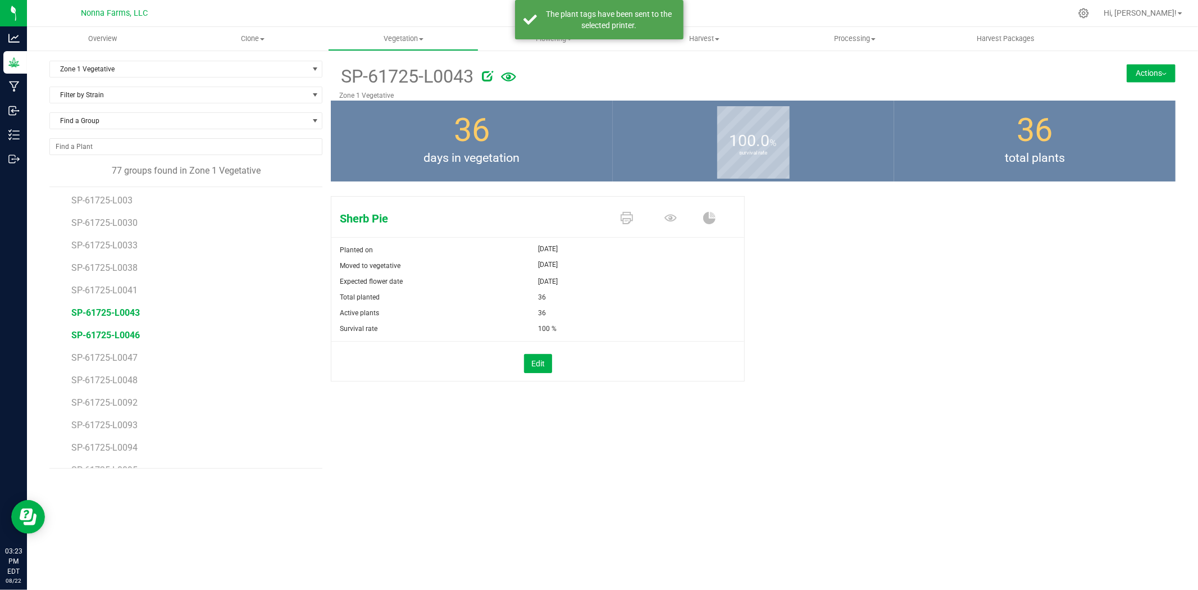
click at [108, 338] on span "SP-61725-L0046" at bounding box center [105, 335] width 69 height 11
click at [630, 215] on icon at bounding box center [627, 218] width 12 height 12
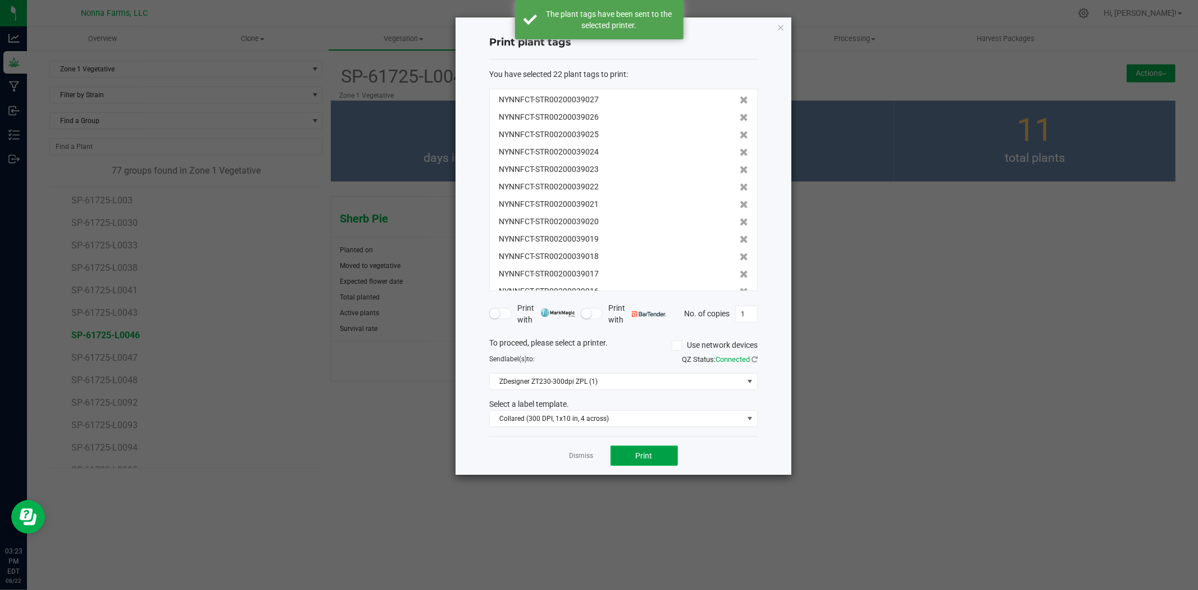
click at [649, 464] on button "Print" at bounding box center [644, 455] width 67 height 20
click at [579, 453] on link "Dismiss" at bounding box center [582, 456] width 24 height 10
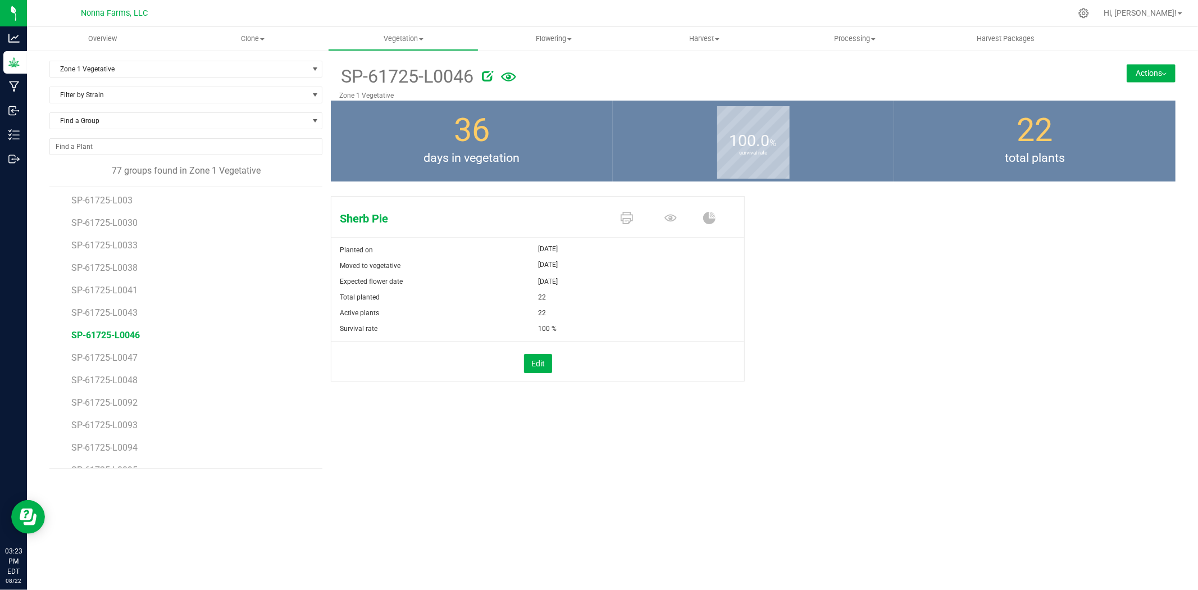
click at [103, 363] on li "SP-61725-L0047" at bounding box center [192, 353] width 243 height 22
click at [110, 354] on span "SP-61725-L0047" at bounding box center [105, 357] width 69 height 11
click at [624, 217] on icon at bounding box center [627, 218] width 12 height 12
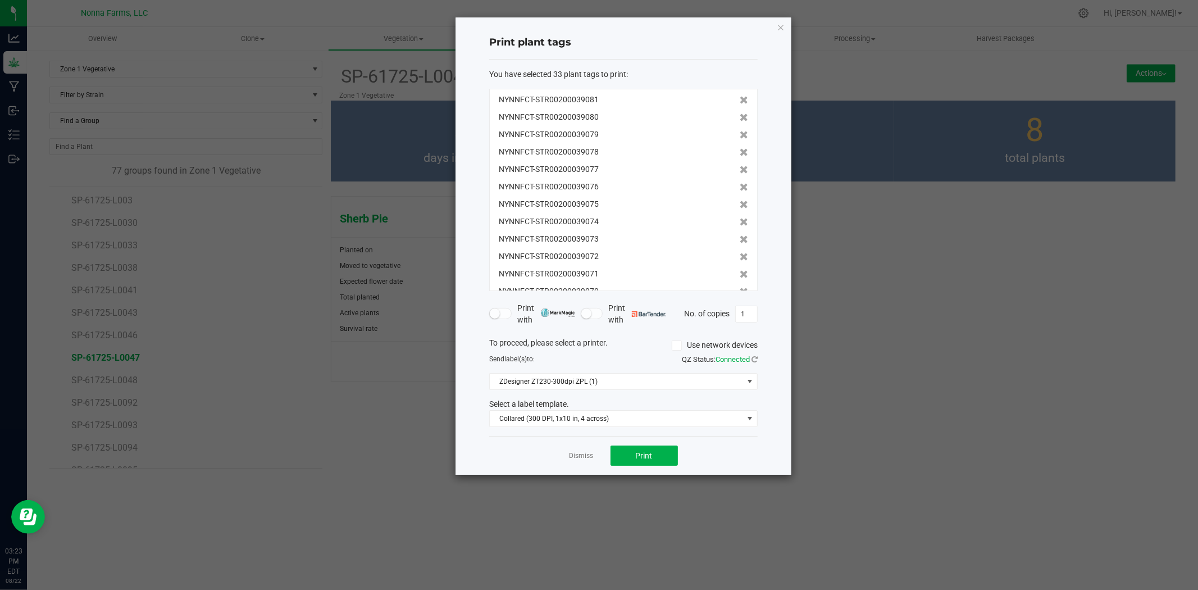
drag, startPoint x: 654, startPoint y: 467, endPoint x: 650, endPoint y: 462, distance: 6.1
click at [653, 467] on div "Dismiss Print" at bounding box center [623, 455] width 269 height 39
click at [650, 462] on button "Print" at bounding box center [644, 455] width 67 height 20
click at [572, 455] on link "Dismiss" at bounding box center [582, 456] width 24 height 10
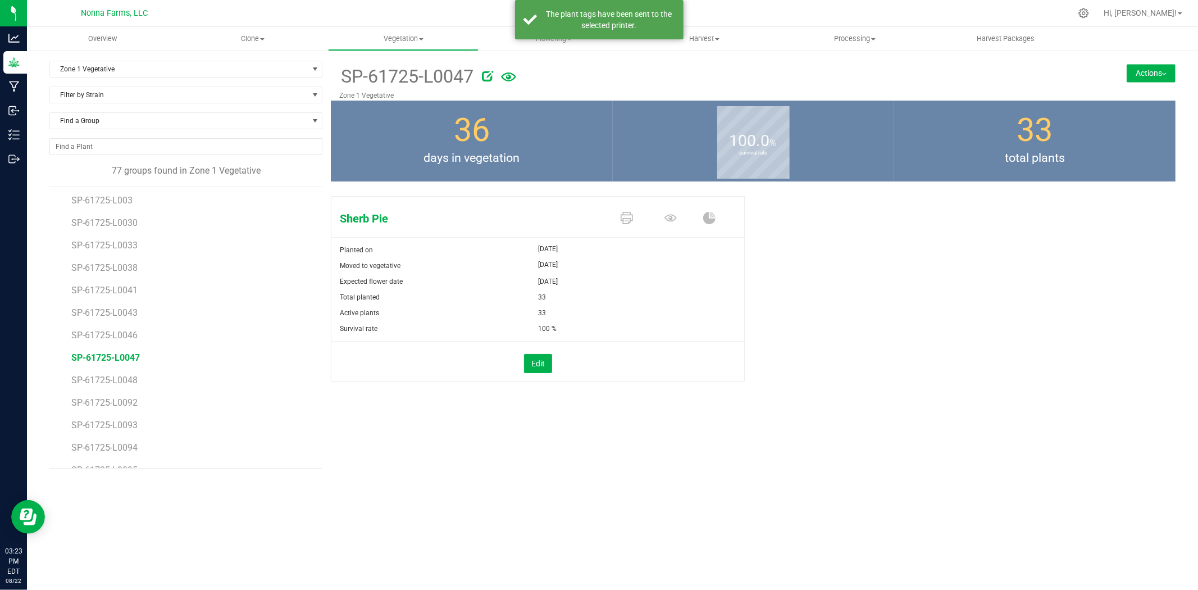
click at [128, 373] on li "SP-61725-L0048" at bounding box center [192, 376] width 243 height 22
click at [125, 382] on span "SP-61725-L0048" at bounding box center [105, 380] width 69 height 11
click at [628, 220] on icon at bounding box center [627, 218] width 12 height 12
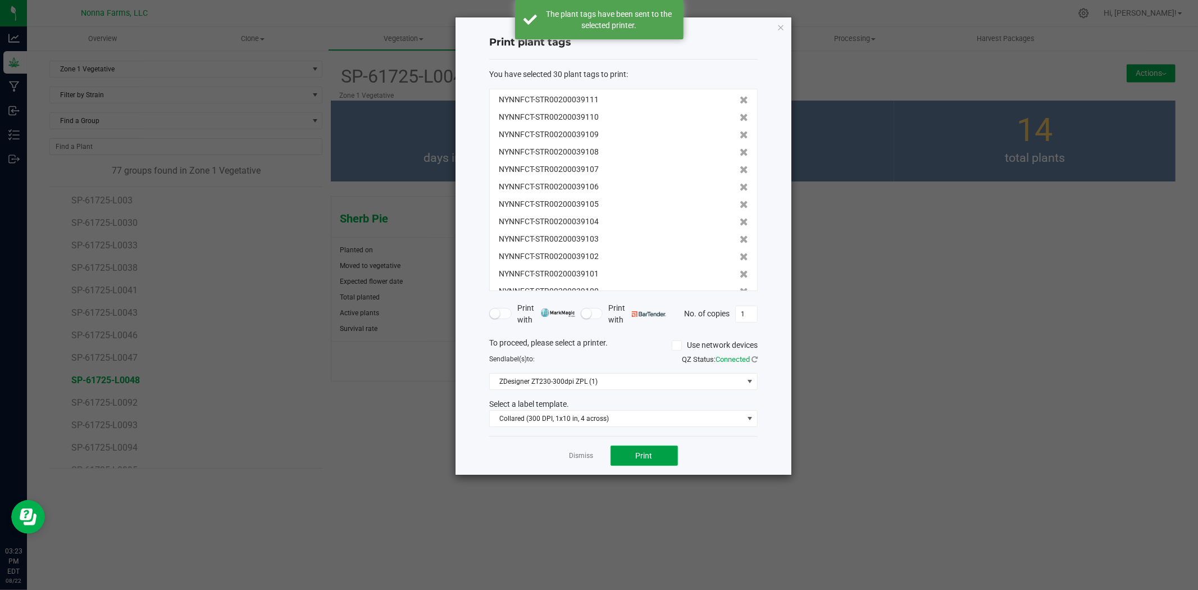
click at [653, 457] on button "Print" at bounding box center [644, 455] width 67 height 20
click at [563, 458] on div "Dismiss Print" at bounding box center [623, 455] width 269 height 39
click at [579, 455] on link "Dismiss" at bounding box center [582, 456] width 24 height 10
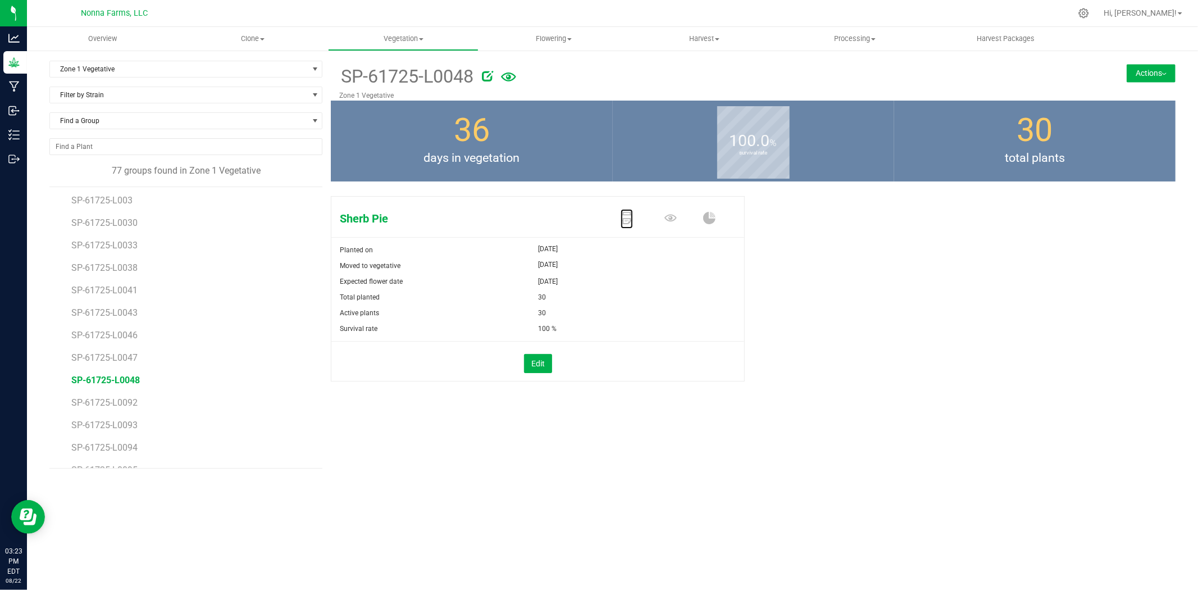
scroll to position [1458, 0]
click at [124, 340] on span "SP-61725-L0092" at bounding box center [105, 340] width 69 height 11
click at [630, 220] on icon at bounding box center [627, 218] width 12 height 12
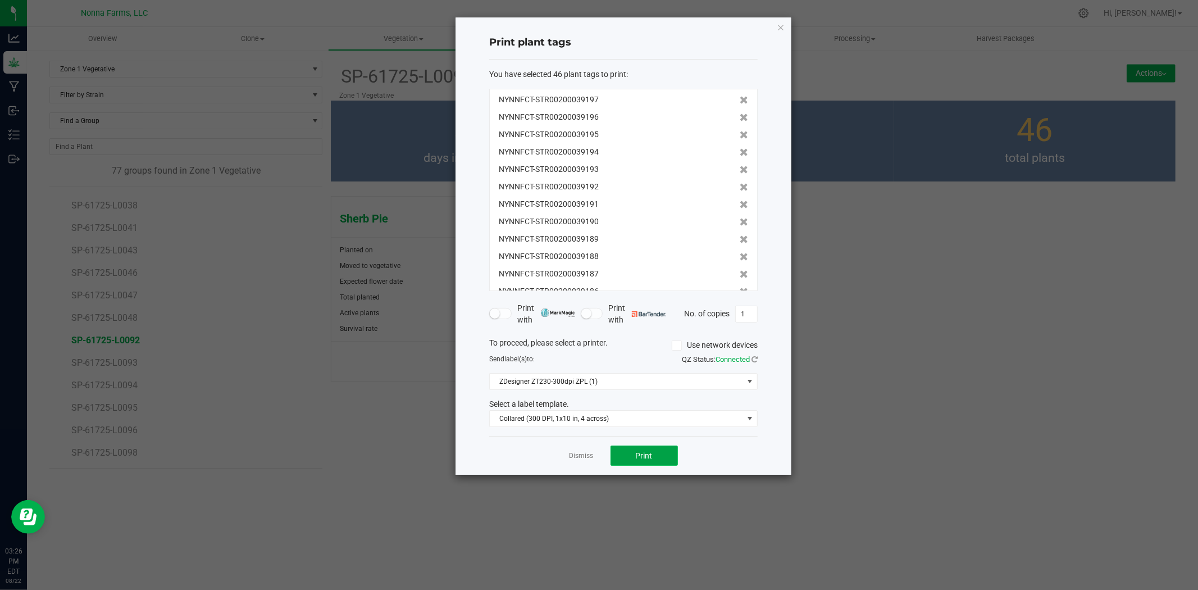
click at [639, 461] on button "Print" at bounding box center [644, 455] width 67 height 20
click at [587, 459] on link "Dismiss" at bounding box center [582, 456] width 24 height 10
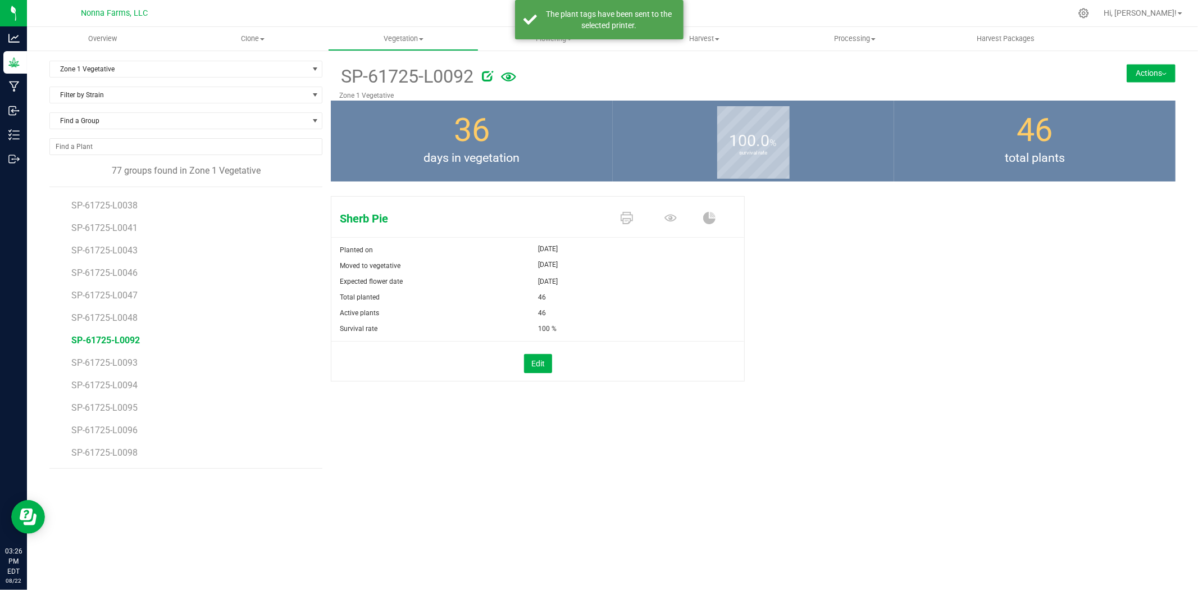
click at [96, 353] on li "SP-61725-L0093" at bounding box center [192, 358] width 243 height 22
click at [99, 358] on span "SP-61725-L0093" at bounding box center [105, 362] width 69 height 11
click at [626, 218] on icon at bounding box center [627, 218] width 12 height 12
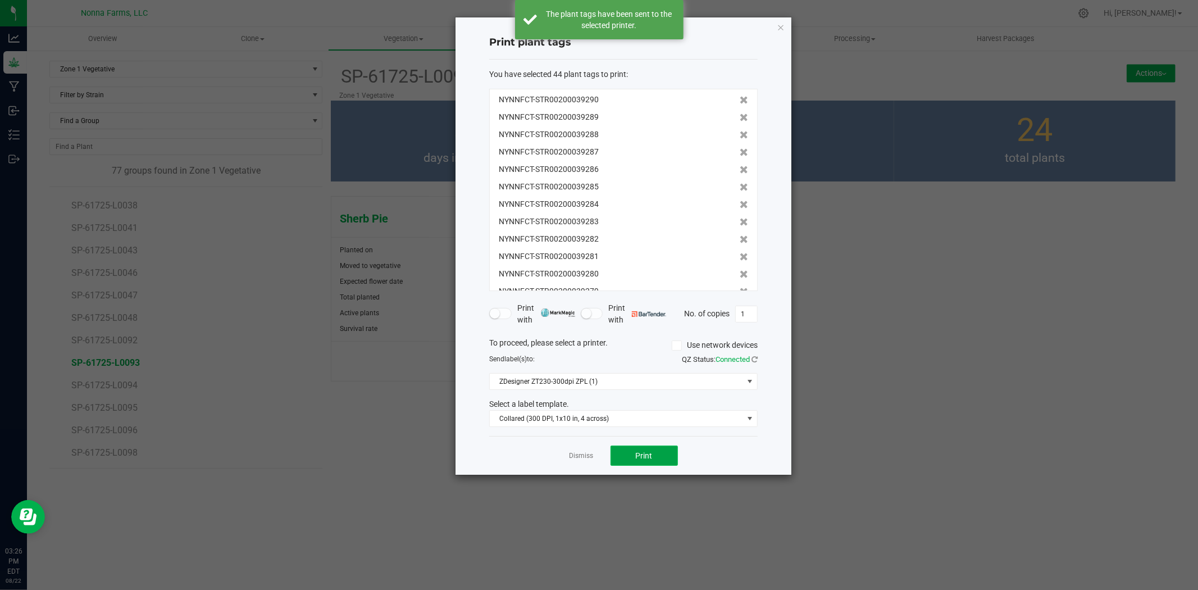
click at [641, 462] on button "Print" at bounding box center [644, 455] width 67 height 20
click at [584, 452] on link "Dismiss" at bounding box center [582, 456] width 24 height 10
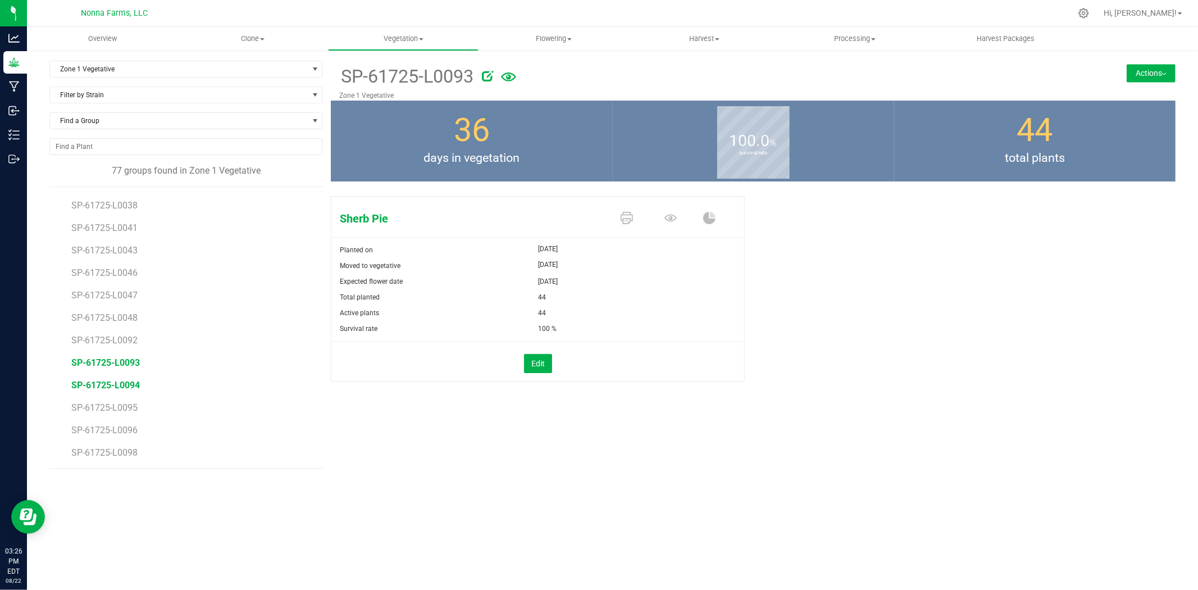
click at [119, 386] on span "SP-61725-L0094" at bounding box center [105, 385] width 69 height 11
click at [626, 218] on icon at bounding box center [627, 218] width 12 height 12
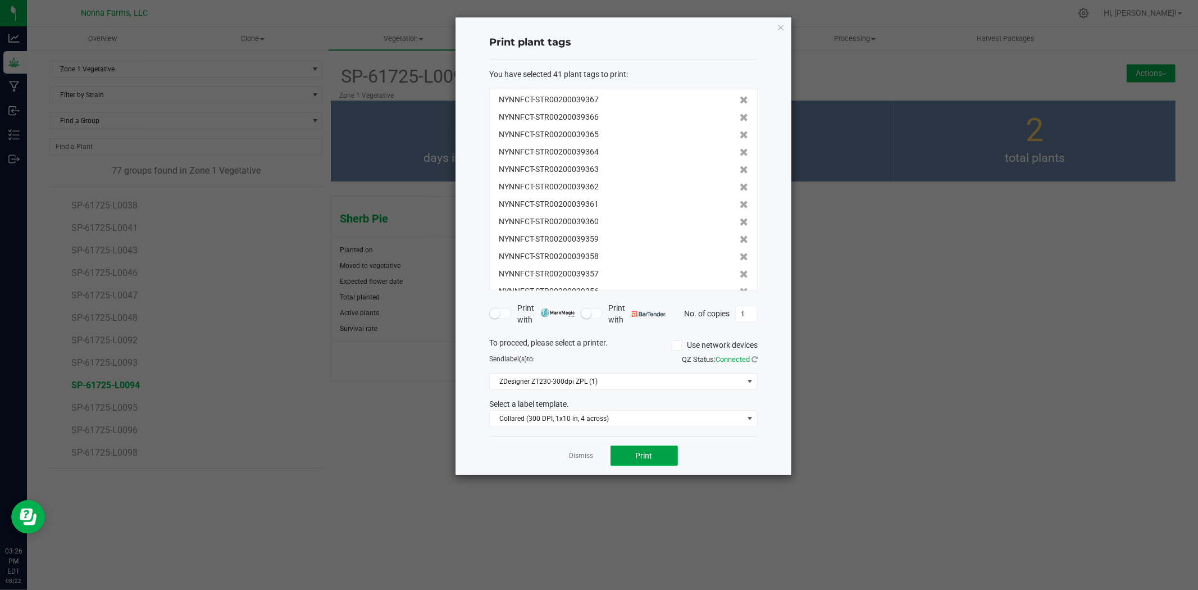
click at [648, 445] on button "Print" at bounding box center [644, 455] width 67 height 20
click at [572, 453] on link "Dismiss" at bounding box center [582, 456] width 24 height 10
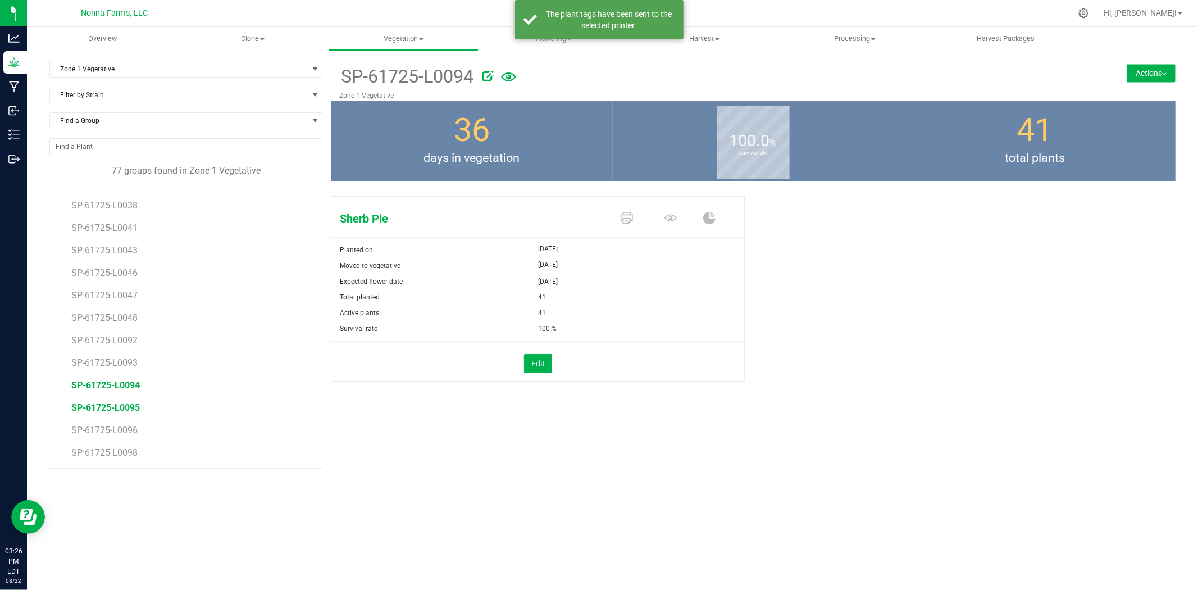
click at [128, 403] on span "SP-61725-L0095" at bounding box center [105, 407] width 69 height 11
click at [624, 216] on icon at bounding box center [627, 218] width 12 height 12
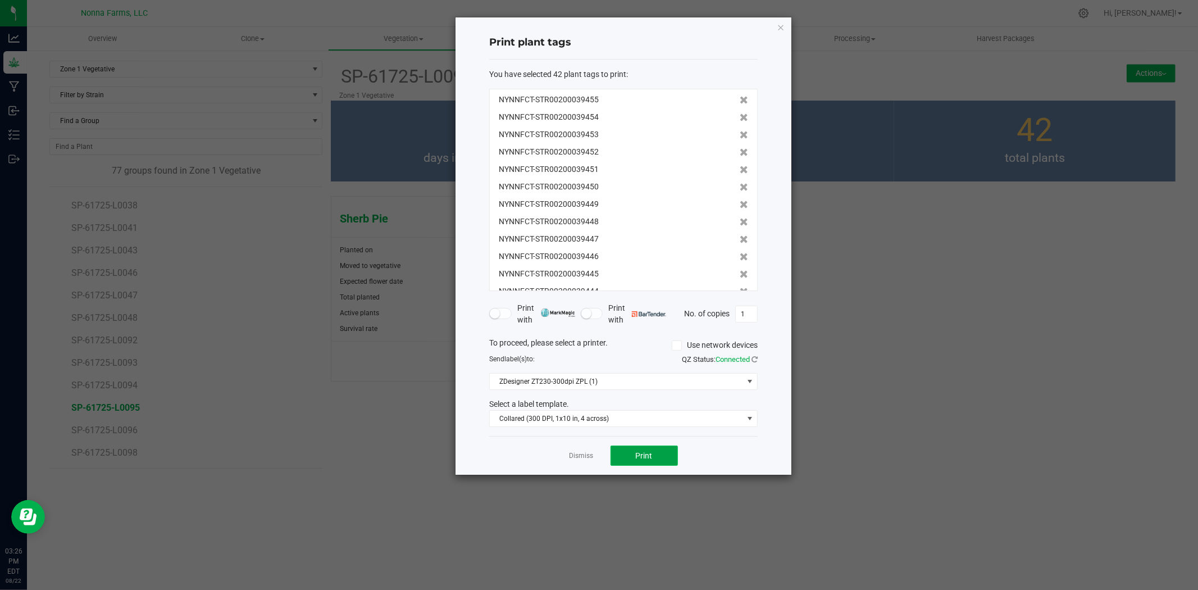
click at [641, 458] on span "Print" at bounding box center [644, 455] width 17 height 9
click at [587, 452] on link "Dismiss" at bounding box center [582, 456] width 24 height 10
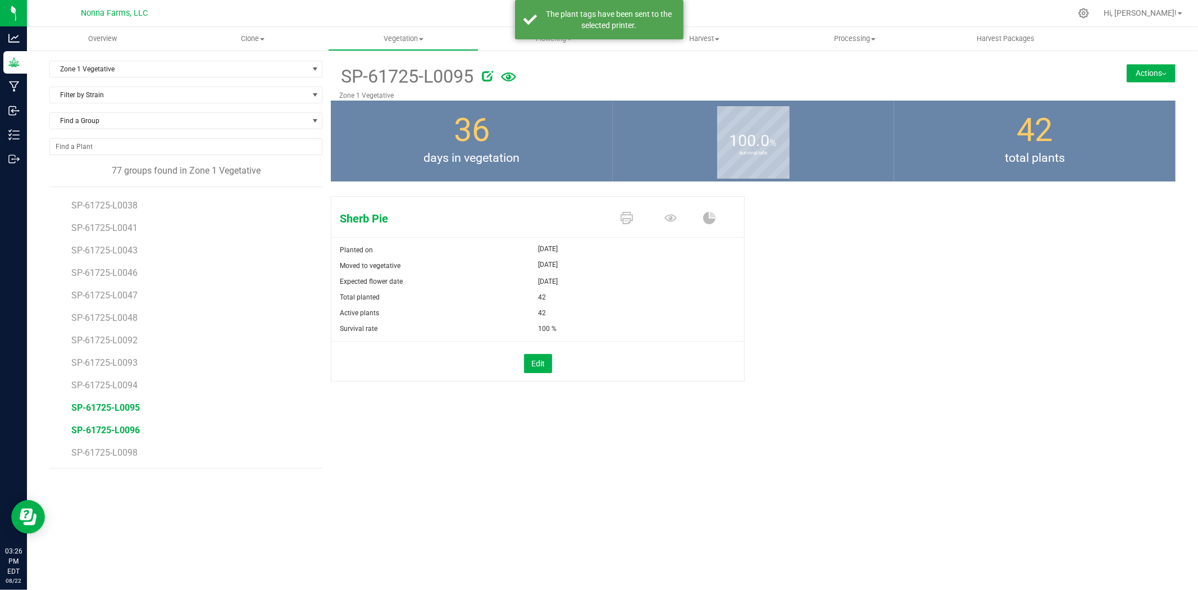
click at [115, 433] on span "SP-61725-L0096" at bounding box center [105, 430] width 69 height 11
click at [630, 210] on link at bounding box center [627, 219] width 12 height 20
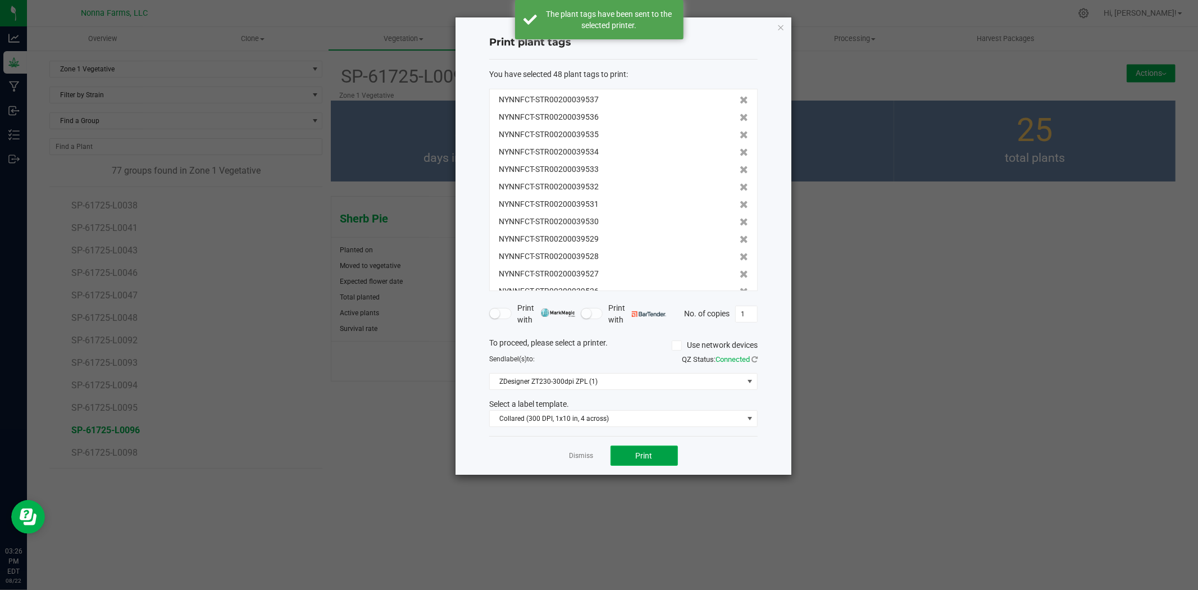
click at [632, 452] on button "Print" at bounding box center [644, 455] width 67 height 20
click at [576, 454] on link "Dismiss" at bounding box center [582, 456] width 24 height 10
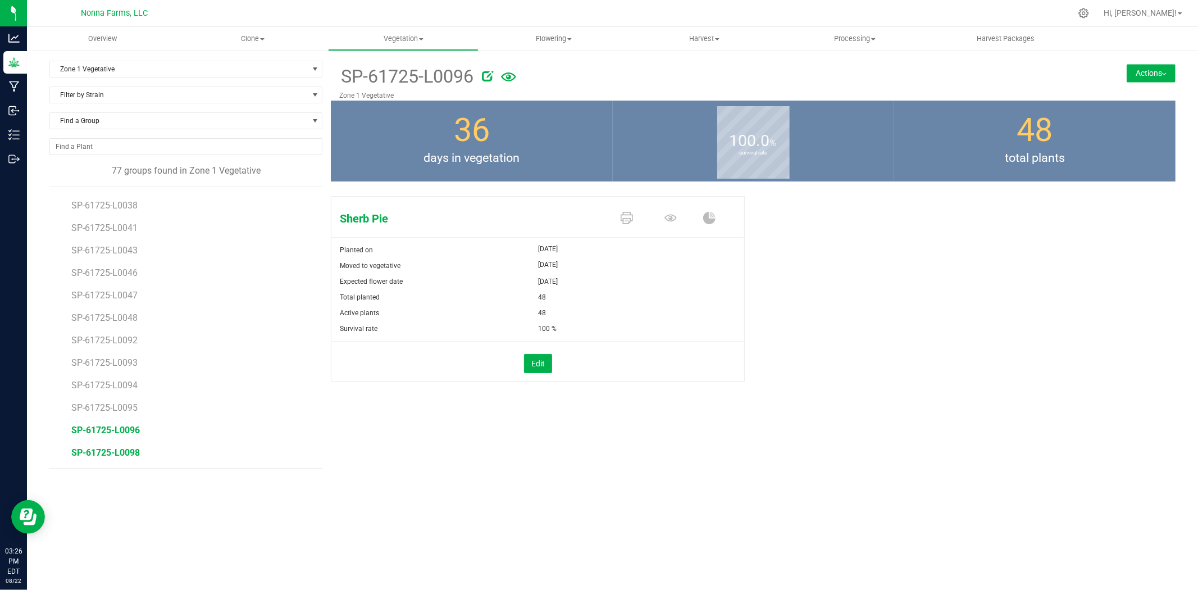
click at [115, 453] on span "SP-61725-L0098" at bounding box center [105, 452] width 69 height 11
click at [627, 215] on icon at bounding box center [627, 218] width 12 height 12
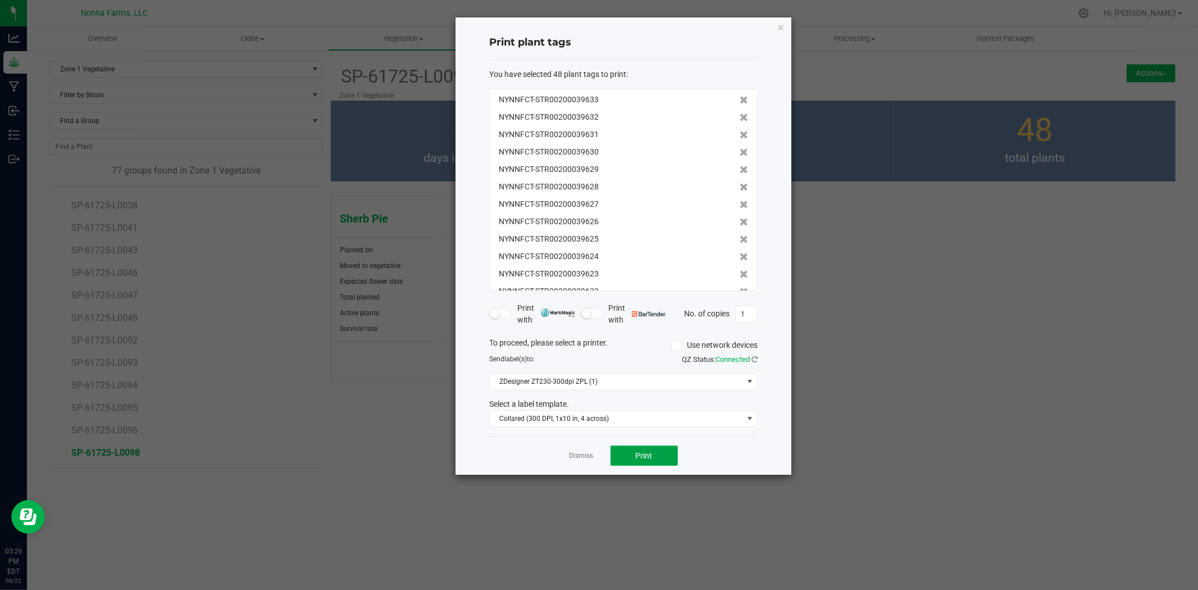
click at [626, 455] on button "Print" at bounding box center [644, 455] width 67 height 20
click at [587, 452] on link "Dismiss" at bounding box center [582, 456] width 24 height 10
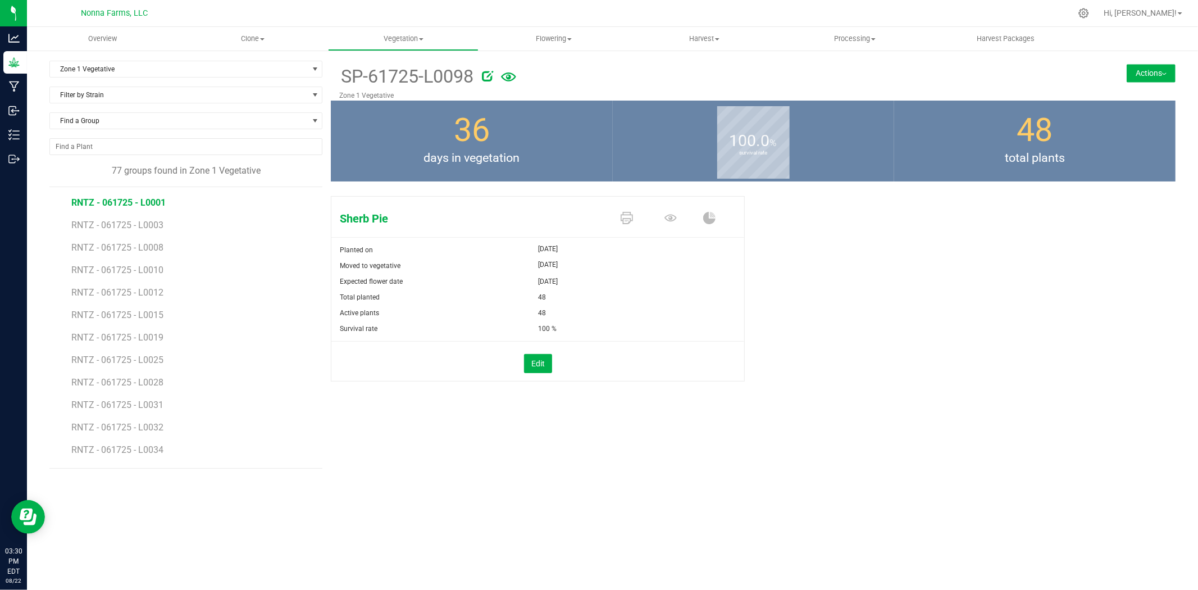
click at [126, 199] on span "RNTZ - 061725 - L0001" at bounding box center [118, 202] width 94 height 11
click at [628, 216] on icon at bounding box center [627, 218] width 12 height 12
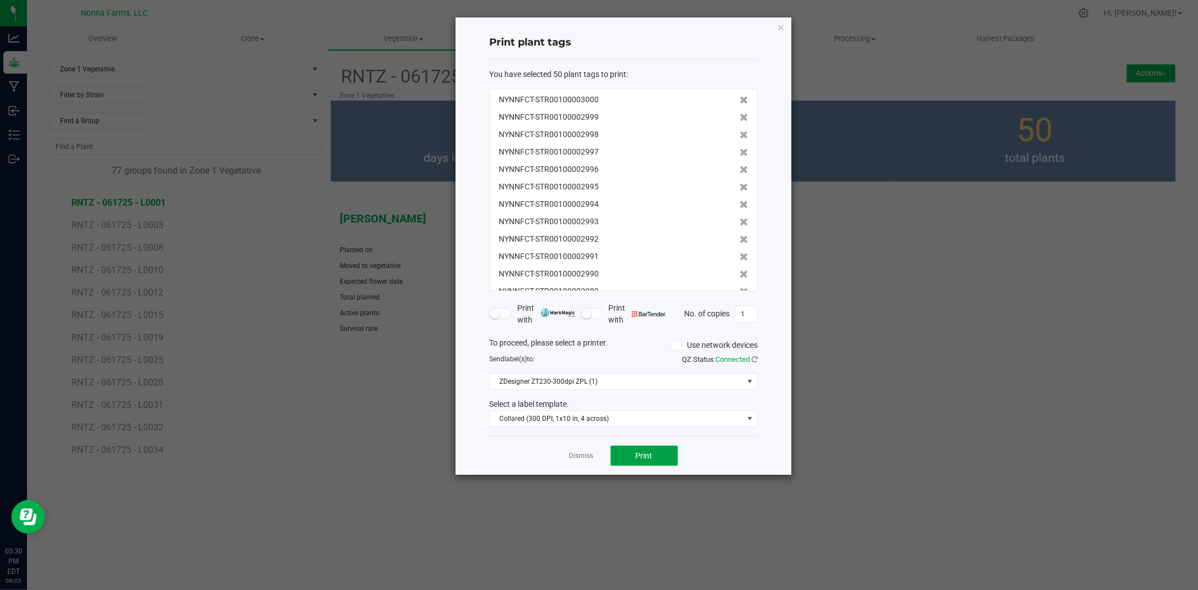
click at [648, 457] on span "Print" at bounding box center [644, 455] width 17 height 9
click at [580, 458] on link "Dismiss" at bounding box center [582, 456] width 24 height 10
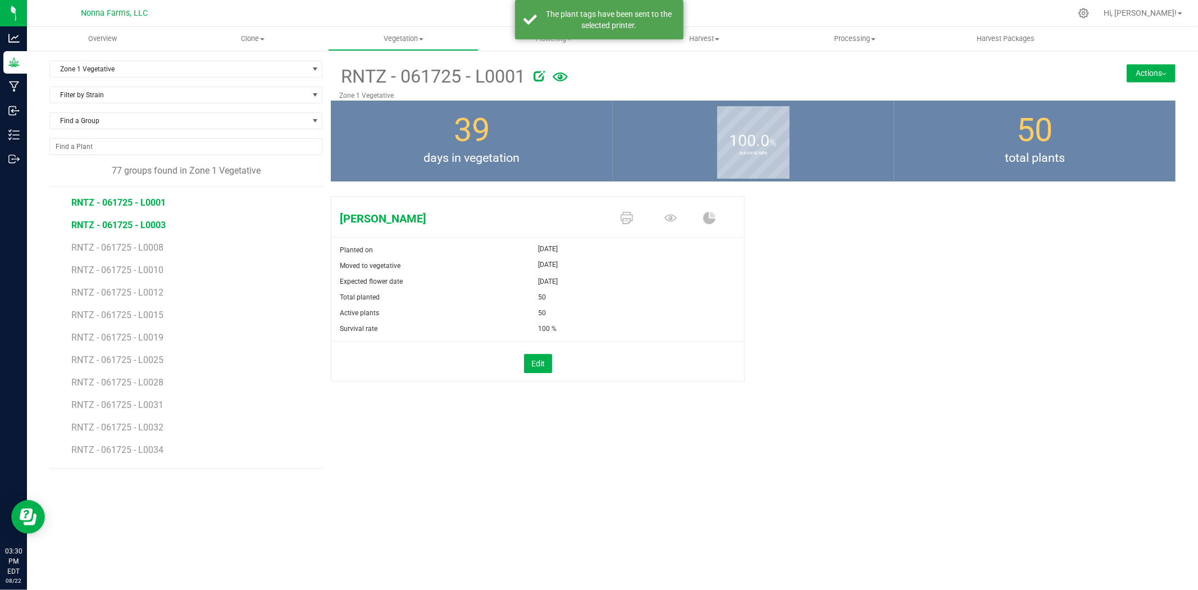
click at [142, 224] on span "RNTZ - 061725 - L0003" at bounding box center [118, 225] width 94 height 11
click at [624, 220] on icon at bounding box center [627, 218] width 12 height 12
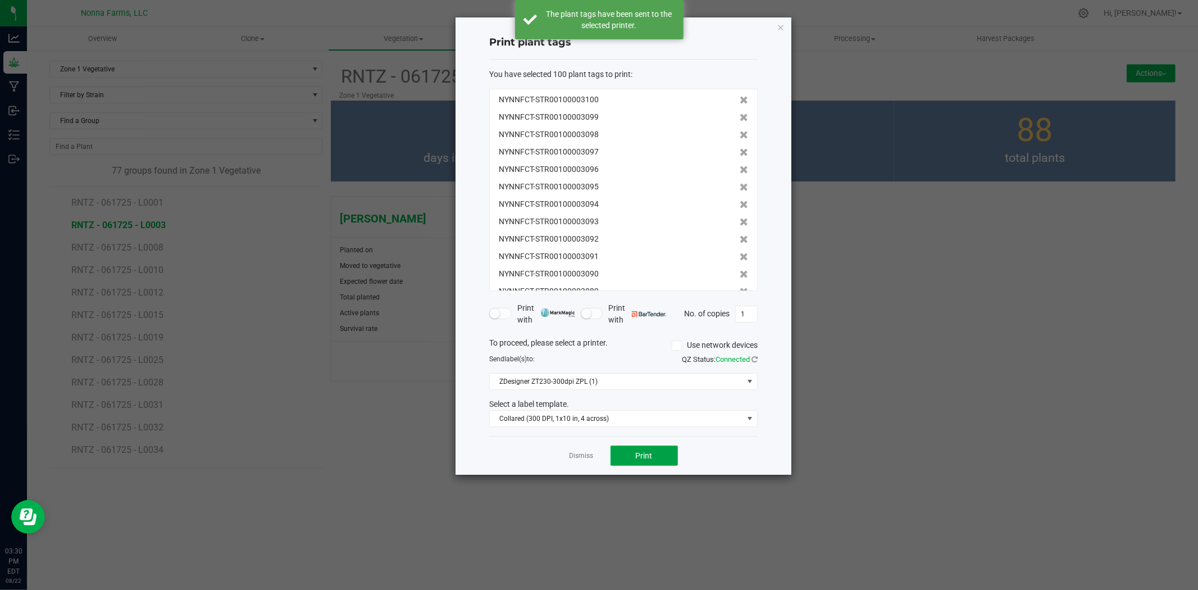
click at [666, 455] on button "Print" at bounding box center [644, 455] width 67 height 20
click at [581, 458] on link "Dismiss" at bounding box center [582, 456] width 24 height 10
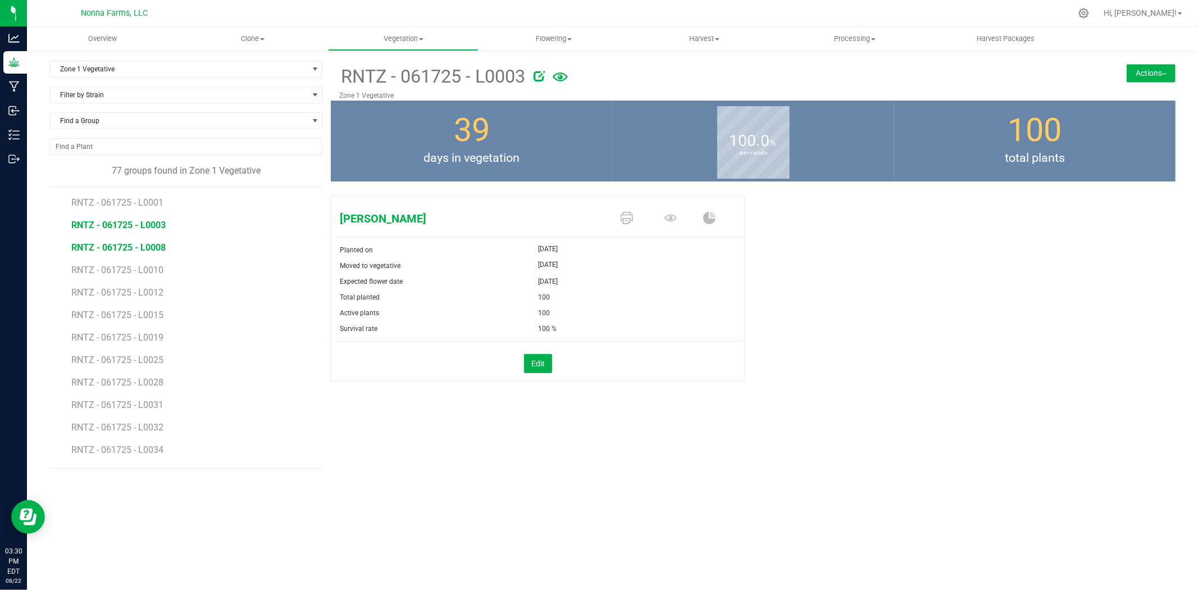
click at [107, 246] on span "RNTZ - 061725 - L0008" at bounding box center [118, 247] width 94 height 11
click at [621, 217] on icon at bounding box center [627, 218] width 12 height 12
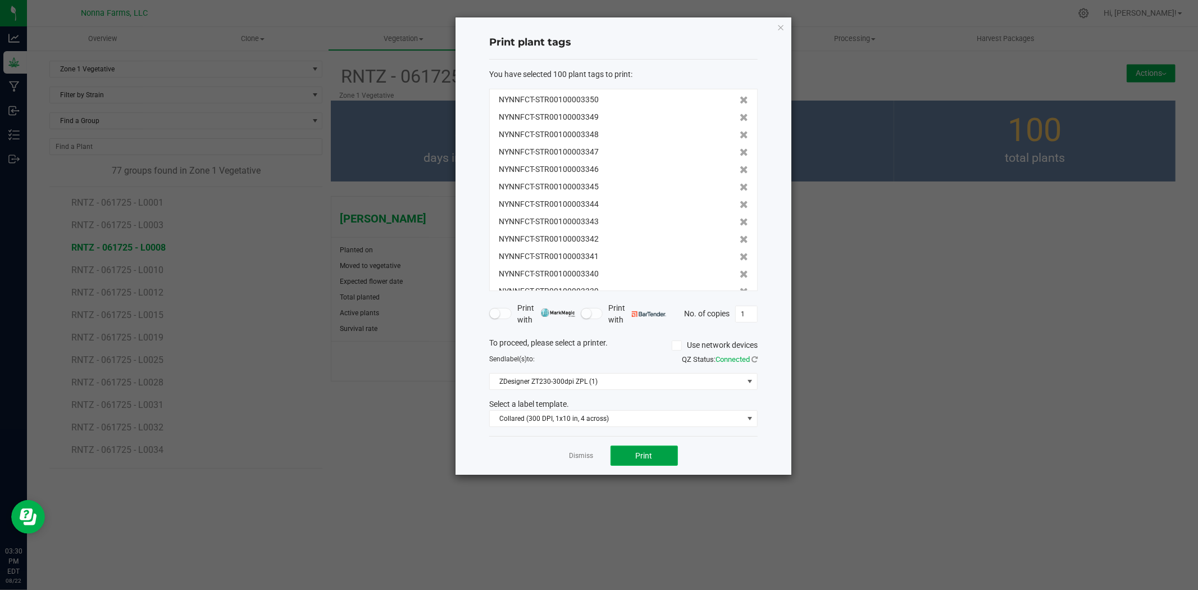
click at [642, 453] on span "Print" at bounding box center [644, 455] width 17 height 9
drag, startPoint x: 565, startPoint y: 459, endPoint x: 576, endPoint y: 456, distance: 11.6
click at [566, 458] on div "Dismiss Print" at bounding box center [623, 455] width 269 height 39
click at [576, 456] on link "Dismiss" at bounding box center [582, 456] width 24 height 10
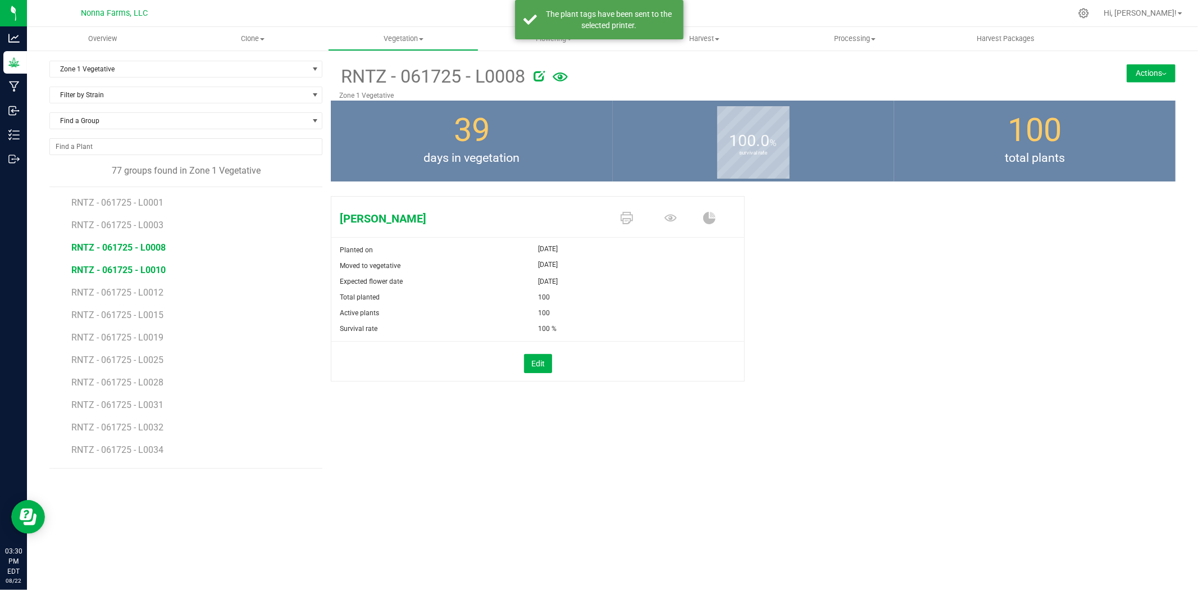
click at [131, 273] on span "RNTZ - 061725 - L0010" at bounding box center [118, 270] width 94 height 11
click at [622, 213] on icon at bounding box center [627, 218] width 12 height 12
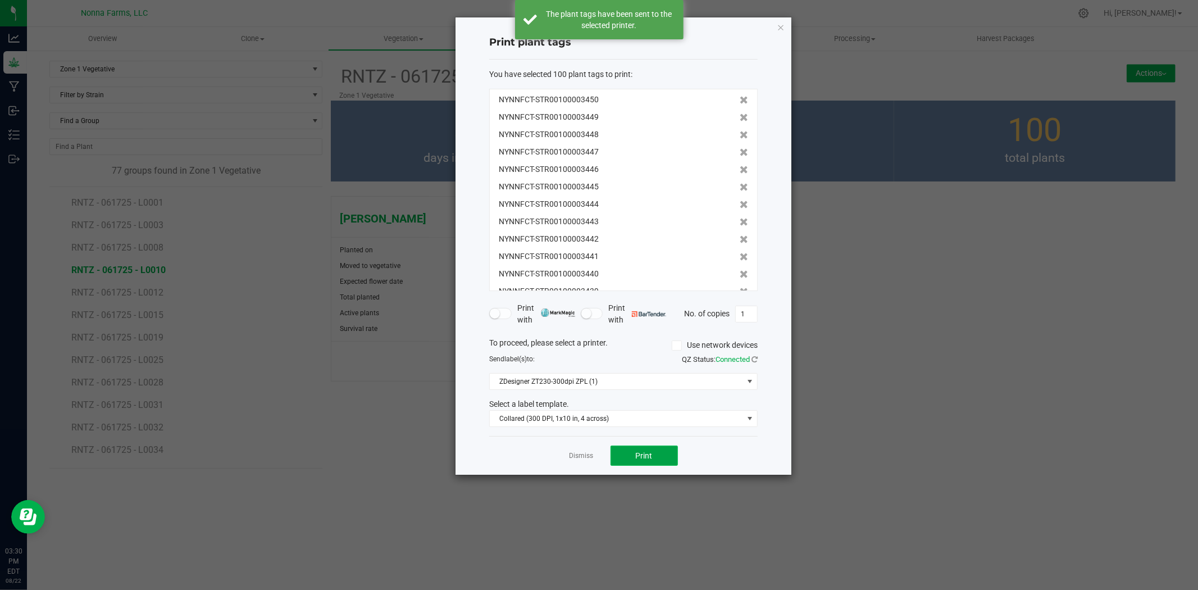
click at [643, 458] on span "Print" at bounding box center [644, 455] width 17 height 9
click at [579, 457] on link "Dismiss" at bounding box center [582, 456] width 24 height 10
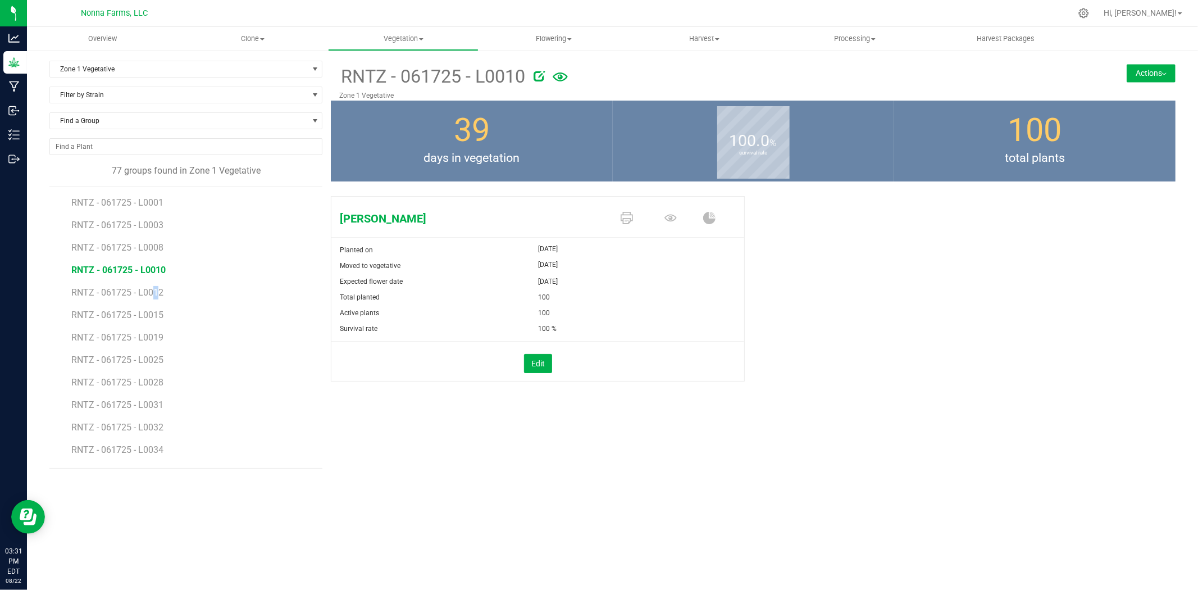
click at [118, 299] on li "RNTZ - 061725 - L0012" at bounding box center [192, 288] width 243 height 22
click at [118, 289] on span "RNTZ - 061725 - L0012" at bounding box center [118, 292] width 94 height 11
click at [625, 213] on icon at bounding box center [627, 218] width 12 height 12
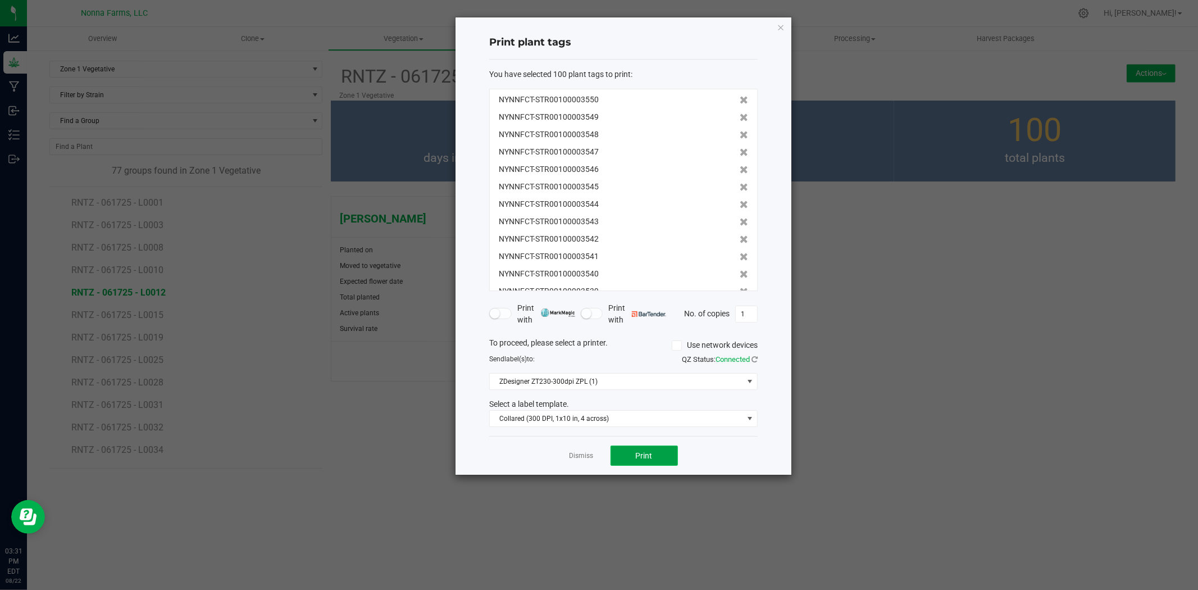
click at [643, 453] on span "Print" at bounding box center [644, 455] width 17 height 9
click at [579, 456] on link "Dismiss" at bounding box center [582, 456] width 24 height 10
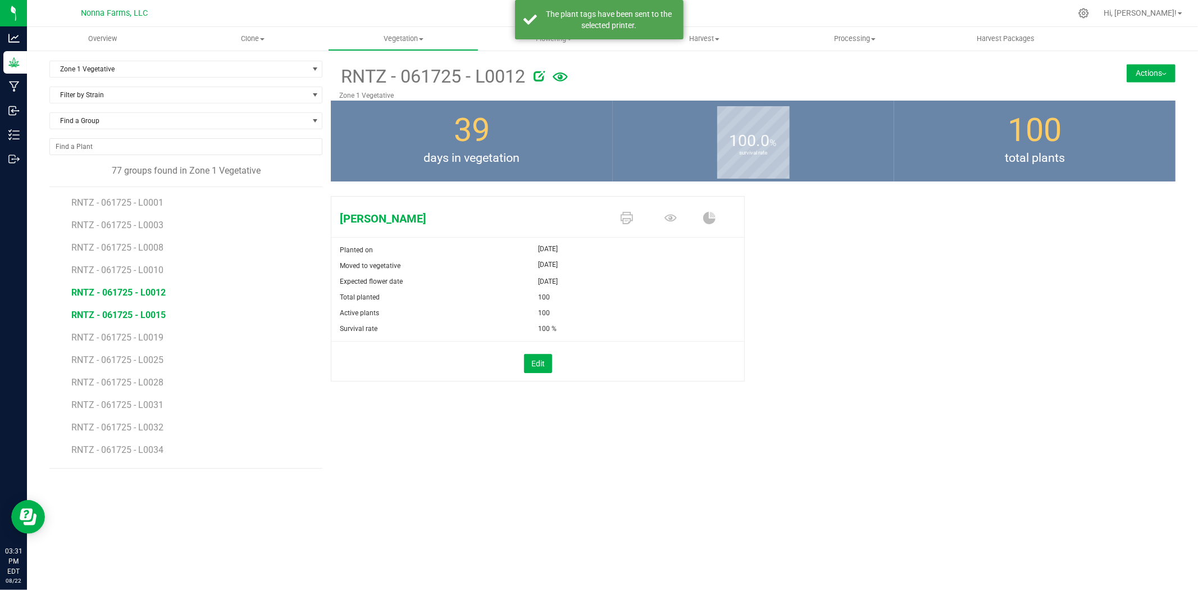
click at [122, 315] on span "RNTZ - 061725 - L0015" at bounding box center [118, 315] width 94 height 11
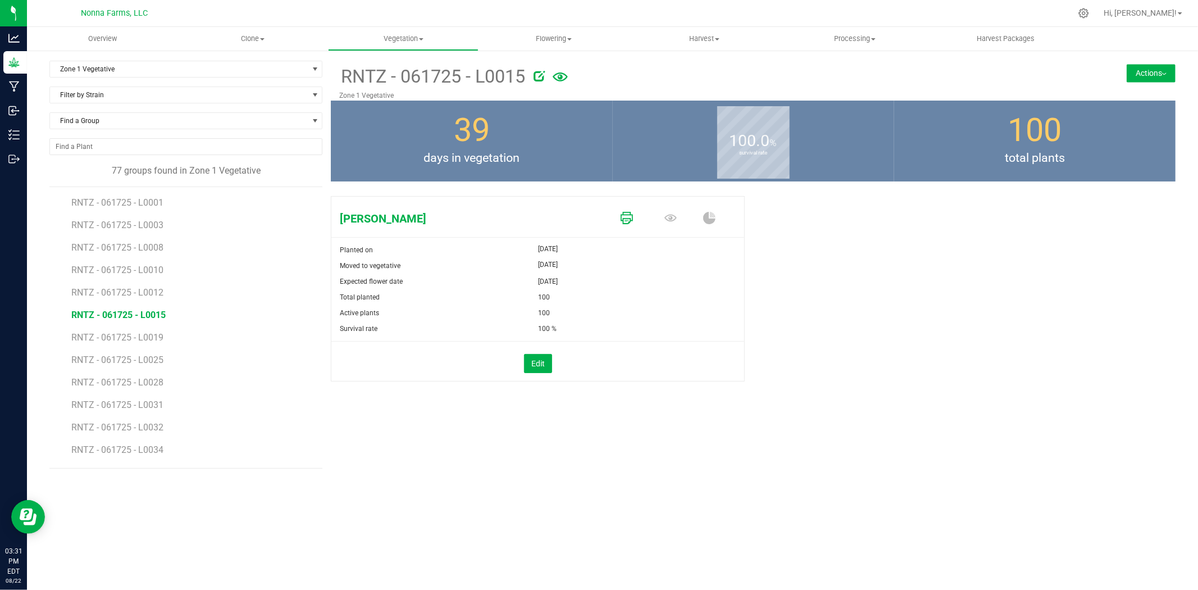
click at [626, 221] on icon at bounding box center [627, 218] width 12 height 12
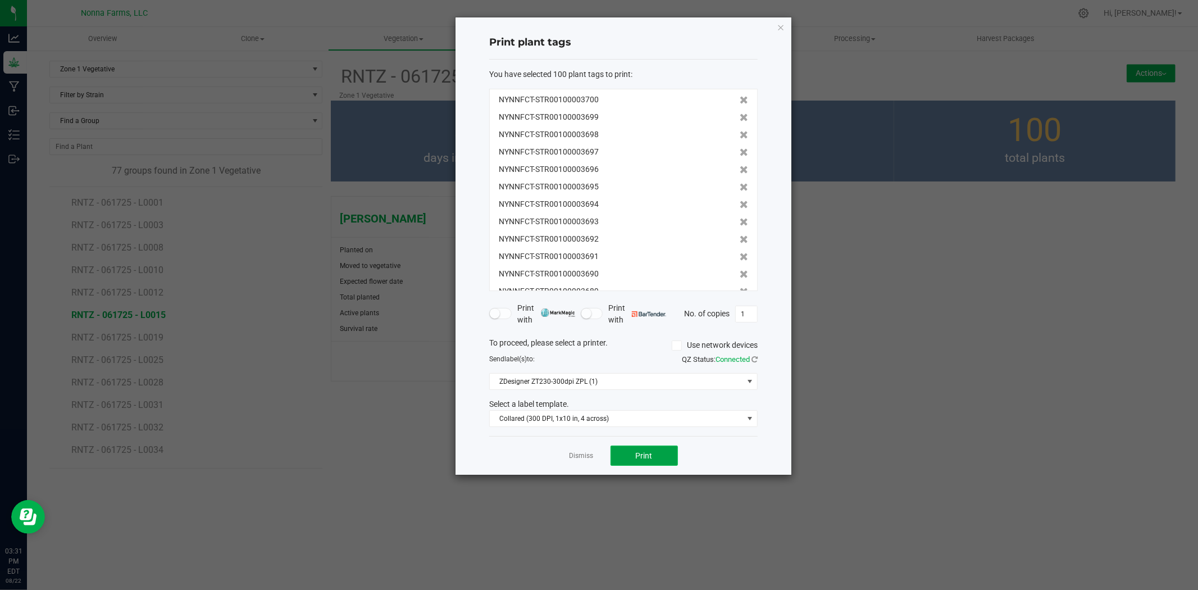
click at [654, 459] on button "Print" at bounding box center [644, 455] width 67 height 20
click at [580, 451] on link "Dismiss" at bounding box center [582, 456] width 24 height 10
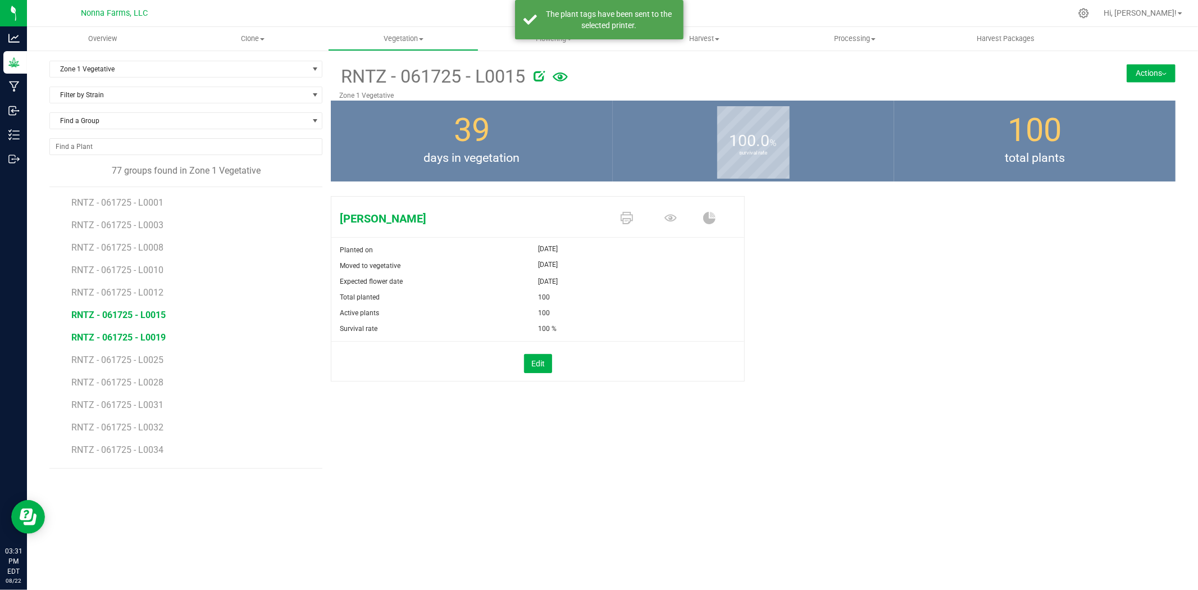
click at [124, 340] on span "RNTZ - 061725 - L0019" at bounding box center [118, 337] width 94 height 11
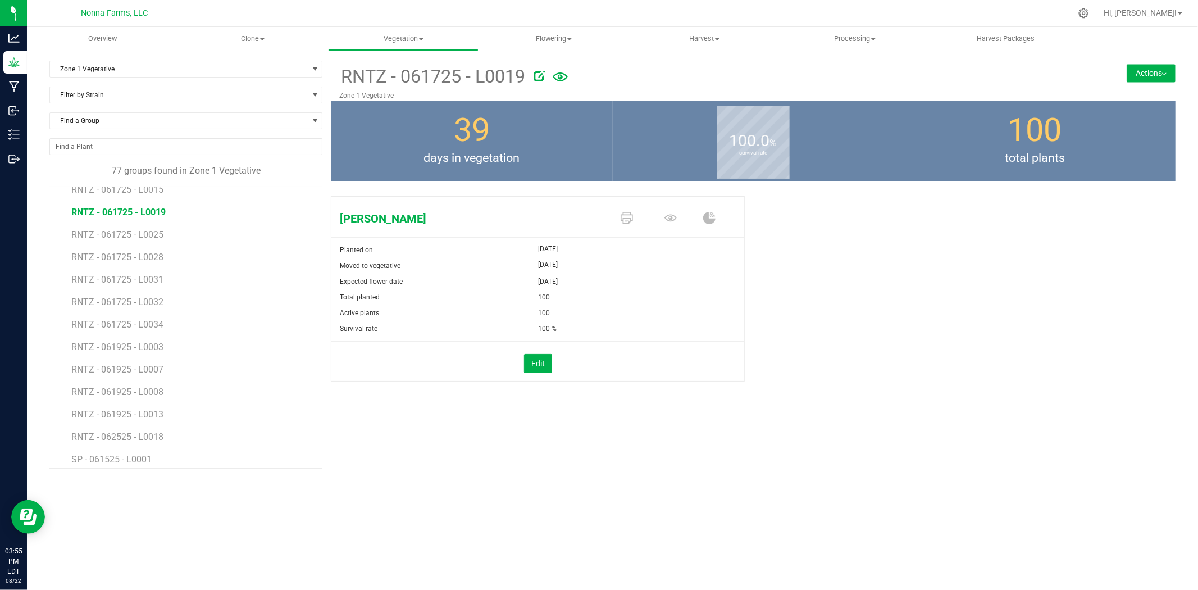
scroll to position [125, 0]
click at [625, 217] on icon at bounding box center [627, 218] width 12 height 12
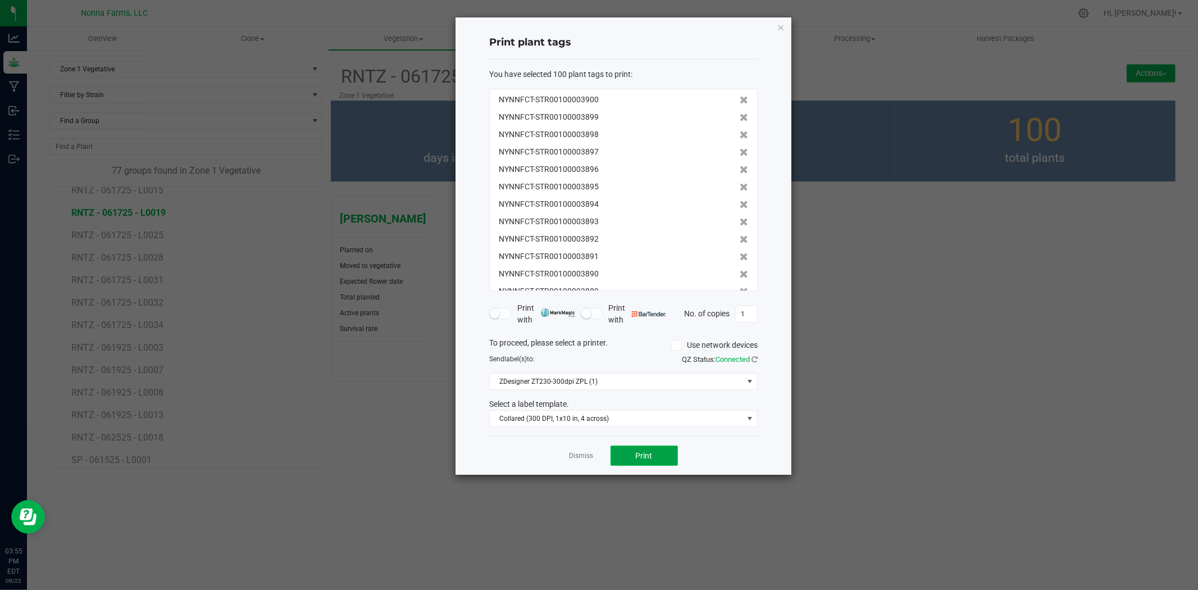
click at [624, 456] on button "Print" at bounding box center [644, 455] width 67 height 20
click at [583, 458] on link "Dismiss" at bounding box center [582, 456] width 24 height 10
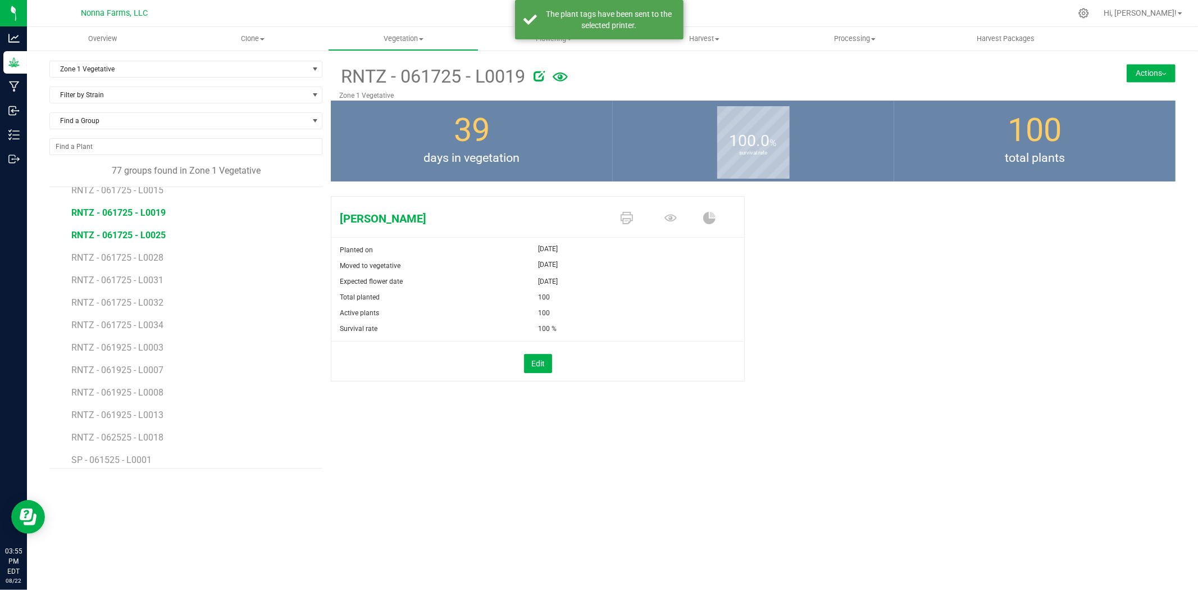
click at [133, 234] on span "RNTZ - 061725 - L0025" at bounding box center [118, 235] width 94 height 11
click at [621, 216] on icon at bounding box center [627, 218] width 12 height 12
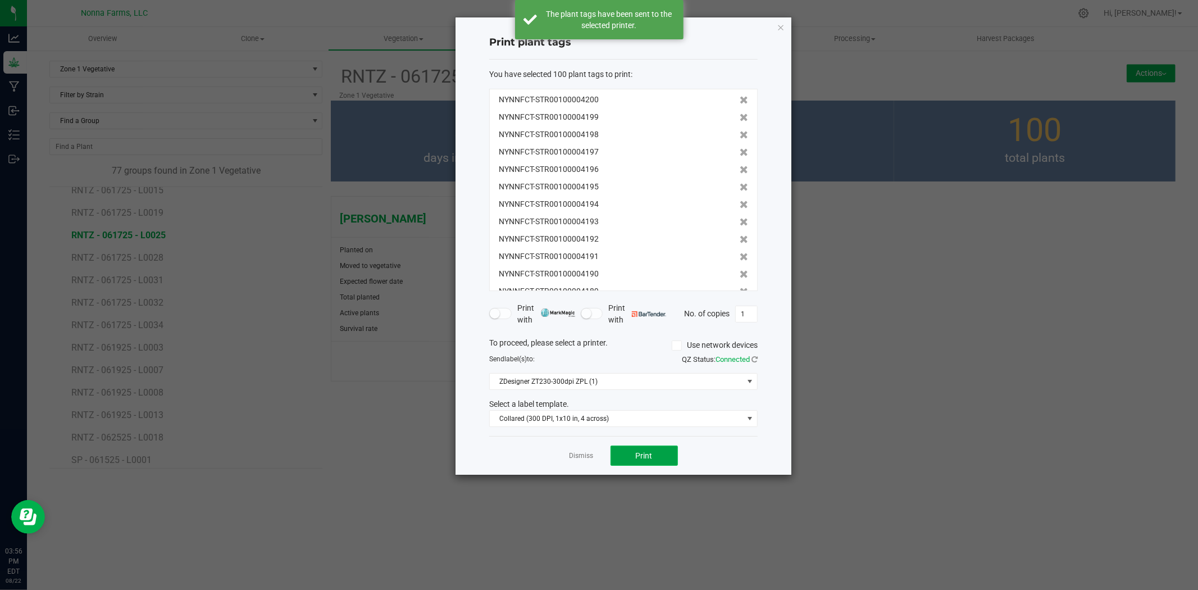
click at [634, 451] on button "Print" at bounding box center [644, 455] width 67 height 20
click at [581, 456] on link "Dismiss" at bounding box center [582, 456] width 24 height 10
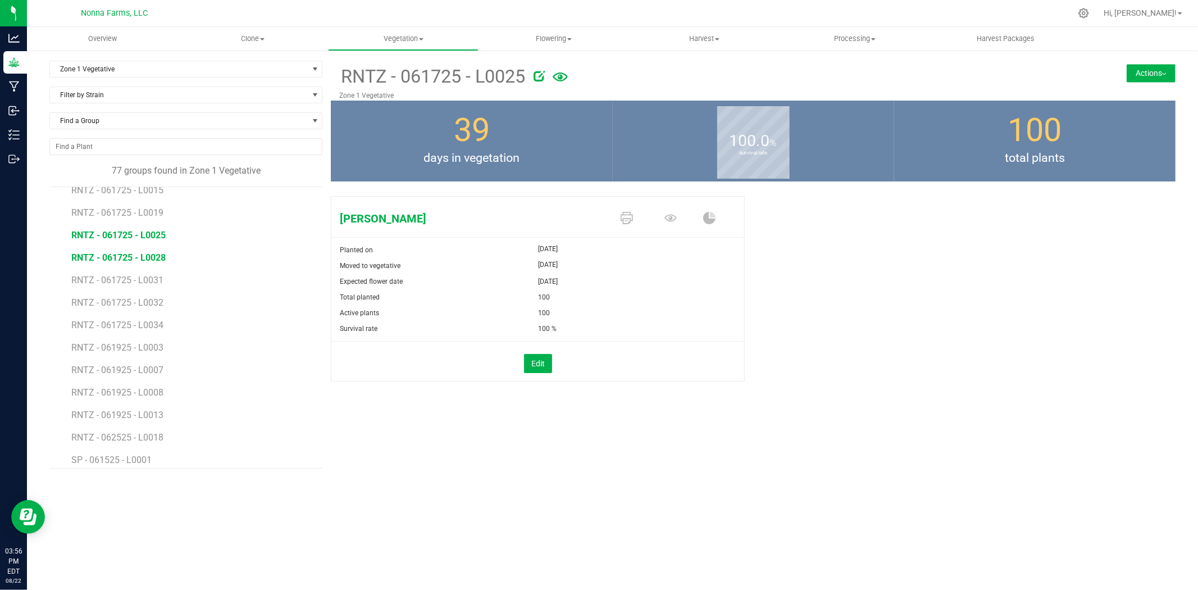
click at [122, 253] on span "RNTZ - 061725 - L0028" at bounding box center [118, 257] width 94 height 11
click at [627, 221] on icon at bounding box center [627, 218] width 12 height 12
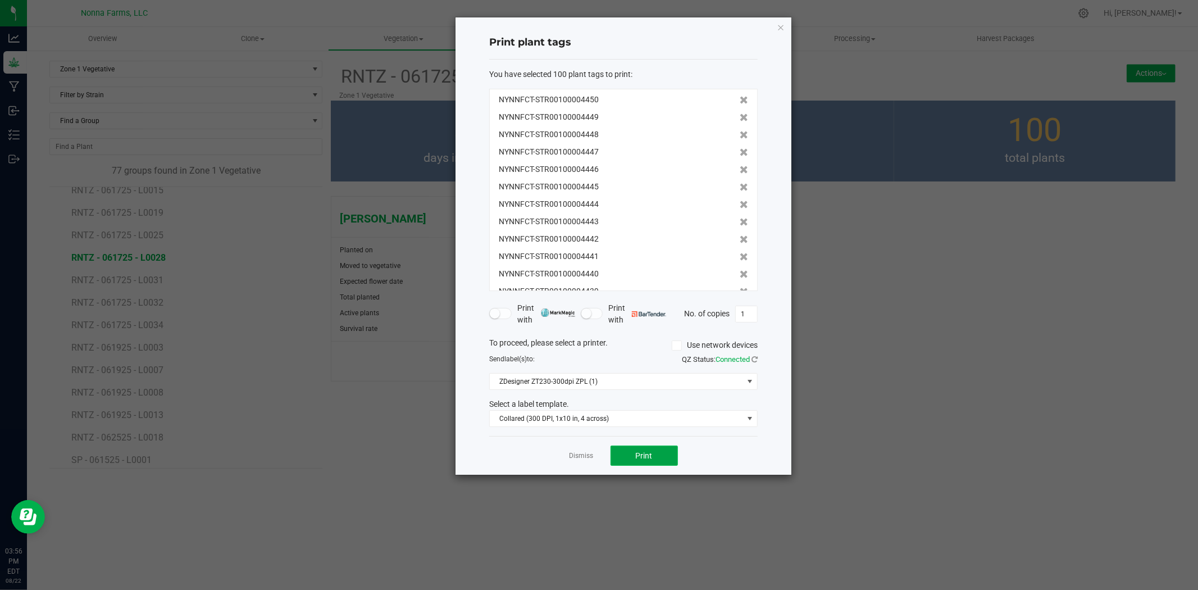
click at [639, 449] on button "Print" at bounding box center [644, 455] width 67 height 20
click at [588, 453] on link "Dismiss" at bounding box center [582, 456] width 24 height 10
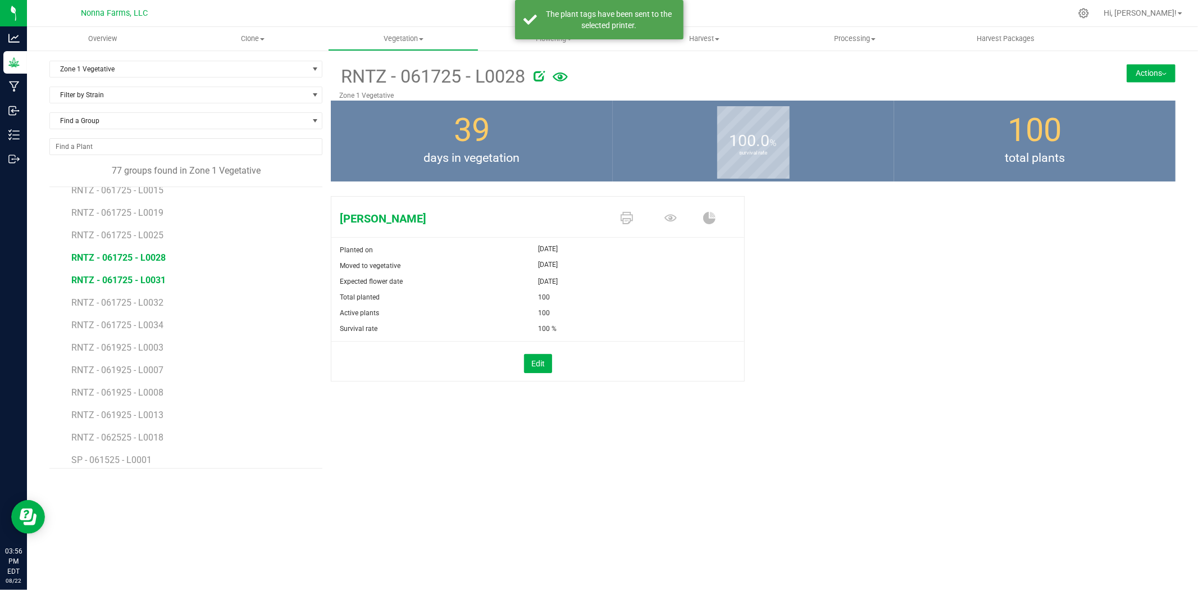
click at [139, 281] on span "RNTZ - 061725 - L0031" at bounding box center [118, 280] width 94 height 11
click at [630, 215] on icon at bounding box center [627, 218] width 12 height 12
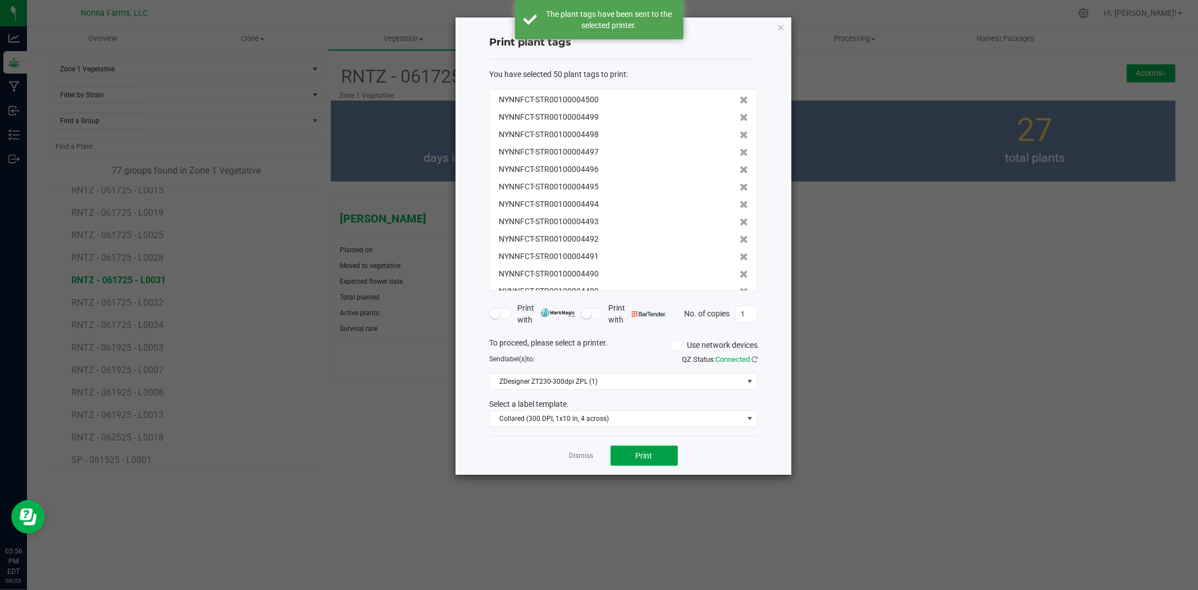
click at [652, 455] on span "Print" at bounding box center [644, 455] width 17 height 9
click at [577, 457] on link "Dismiss" at bounding box center [582, 456] width 24 height 10
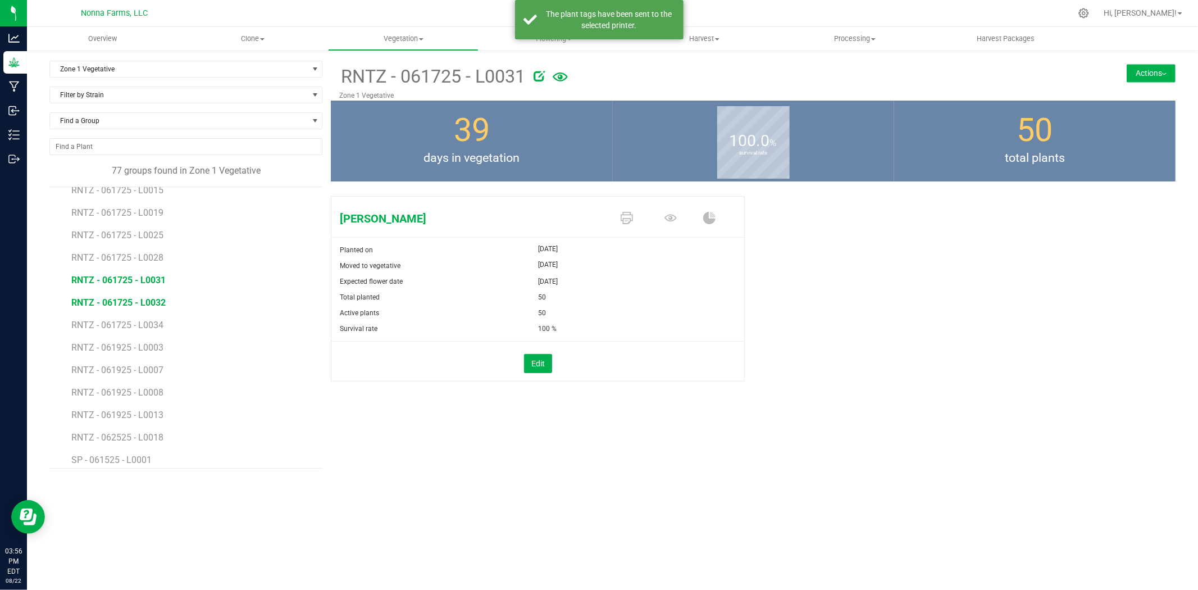
click at [126, 299] on span "RNTZ - 061725 - L0032" at bounding box center [118, 302] width 94 height 11
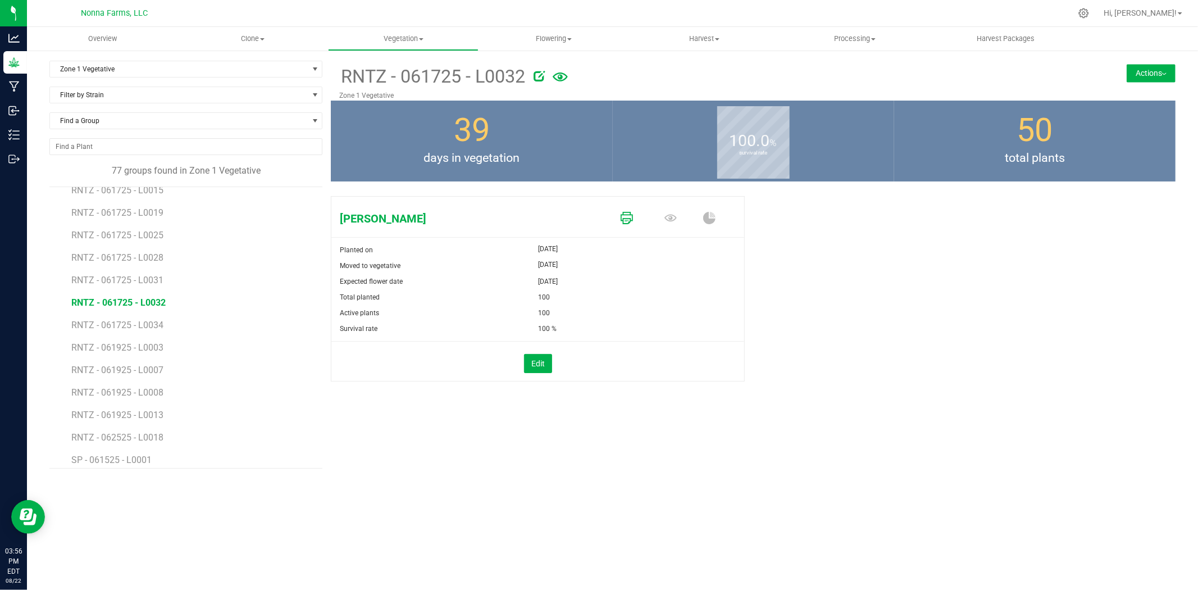
click at [622, 220] on icon at bounding box center [627, 218] width 12 height 12
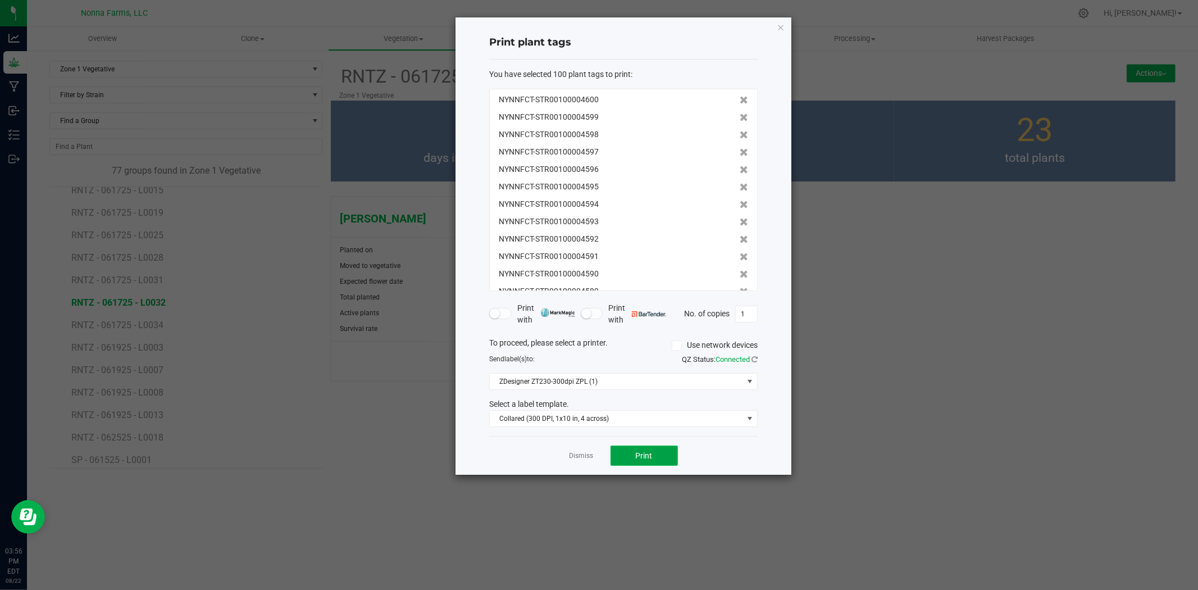
click at [650, 459] on span "Print" at bounding box center [644, 455] width 17 height 9
click at [586, 454] on link "Dismiss" at bounding box center [582, 456] width 24 height 10
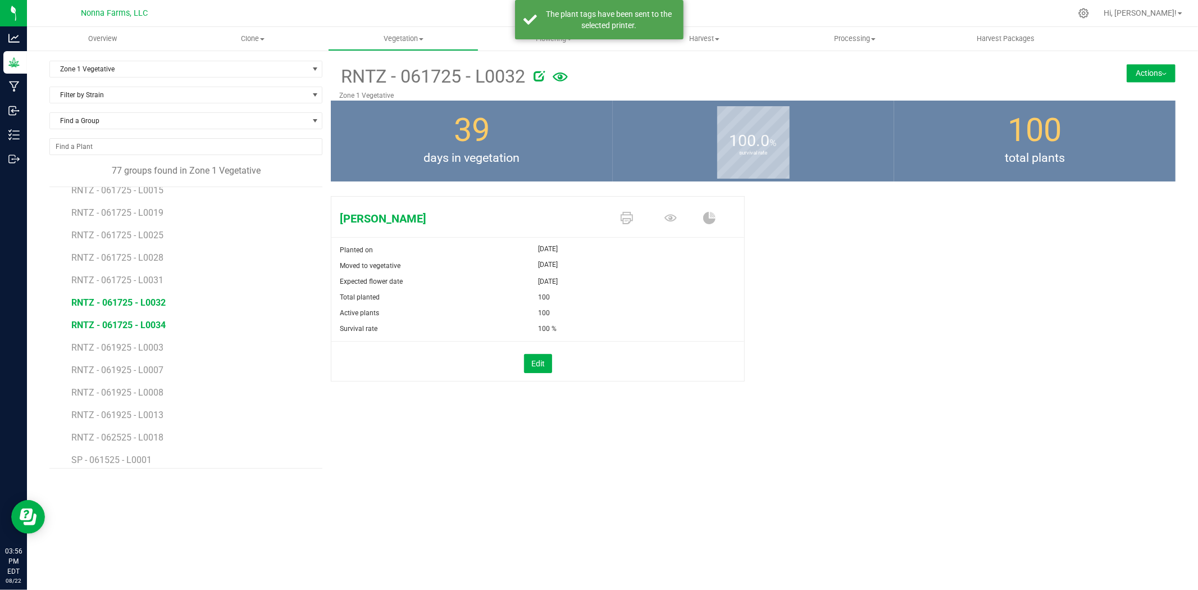
click at [115, 321] on span "RNTZ - 061725 - L0034" at bounding box center [118, 325] width 94 height 11
click at [622, 220] on icon at bounding box center [627, 218] width 12 height 12
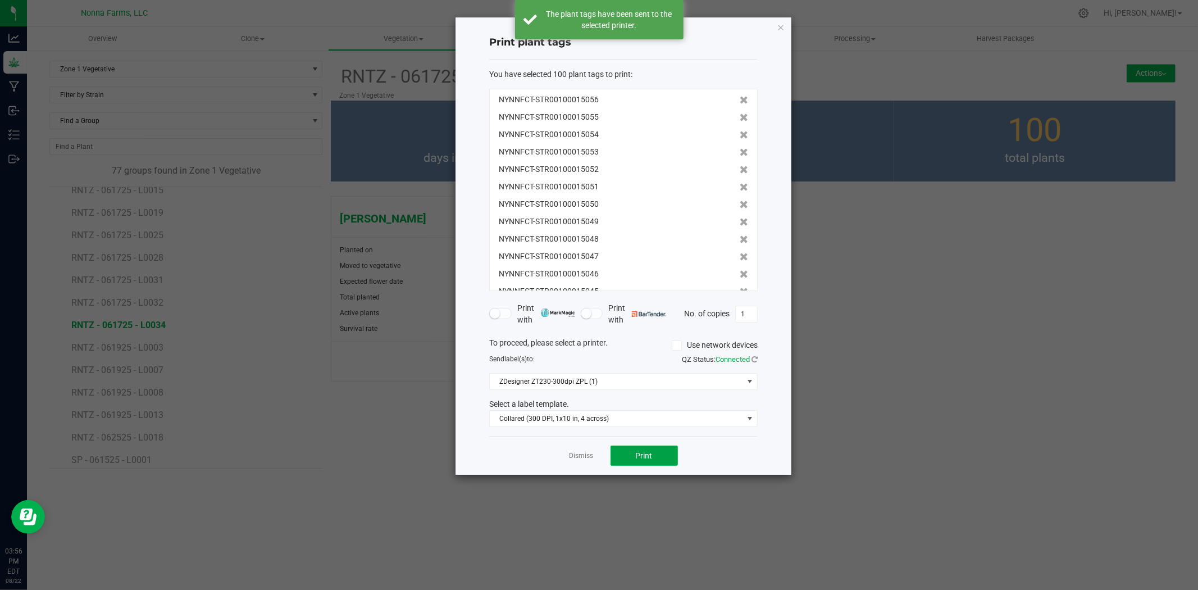
click at [656, 448] on button "Print" at bounding box center [644, 455] width 67 height 20
click at [580, 457] on link "Dismiss" at bounding box center [582, 456] width 24 height 10
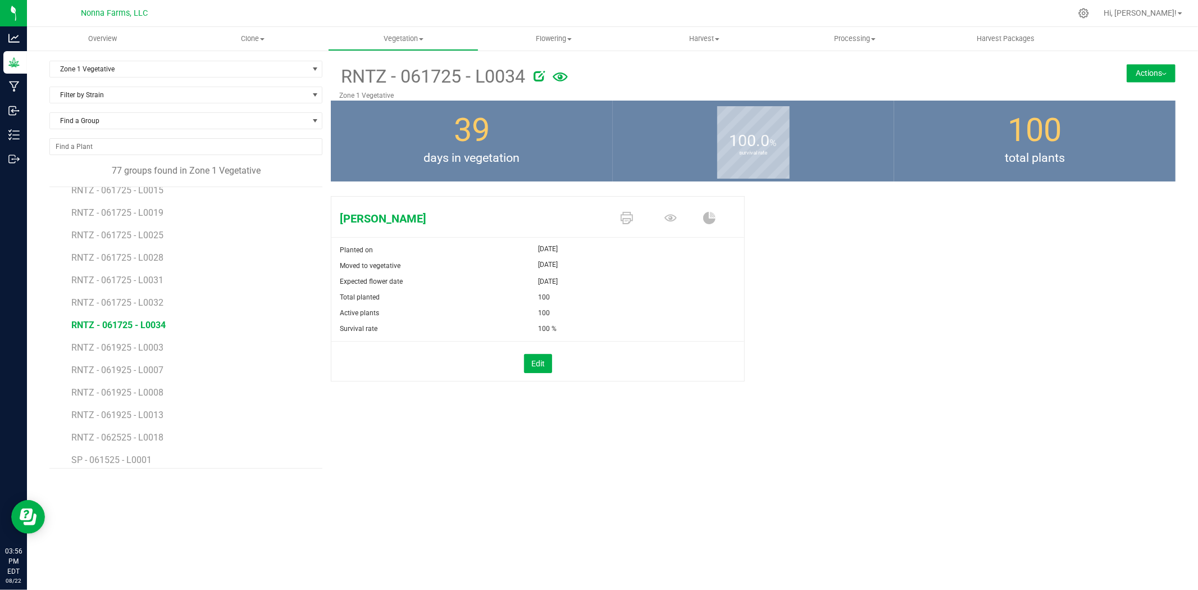
click at [151, 340] on li "RNTZ - 061925 - L0003" at bounding box center [192, 343] width 243 height 22
click at [151, 343] on span "RNTZ - 061925 - L0003" at bounding box center [118, 347] width 94 height 11
click at [627, 215] on icon at bounding box center [627, 218] width 12 height 12
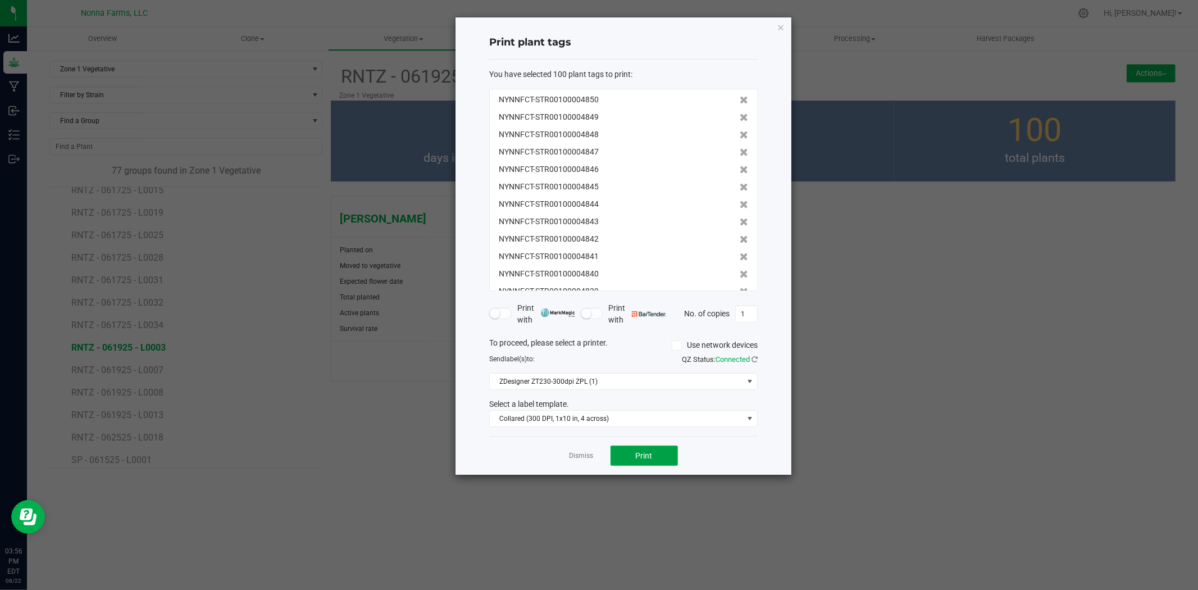
click at [653, 448] on button "Print" at bounding box center [644, 455] width 67 height 20
click at [586, 453] on link "Dismiss" at bounding box center [582, 456] width 24 height 10
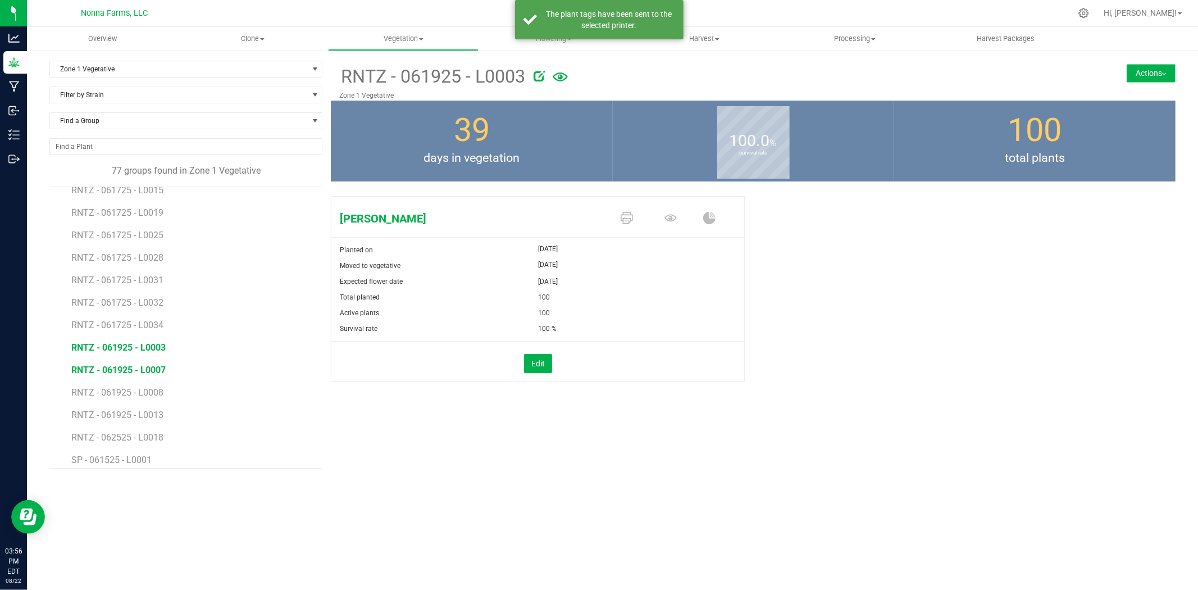
click at [147, 367] on span "RNTZ - 061925 - L0007" at bounding box center [118, 370] width 94 height 11
click at [626, 218] on icon at bounding box center [627, 218] width 12 height 12
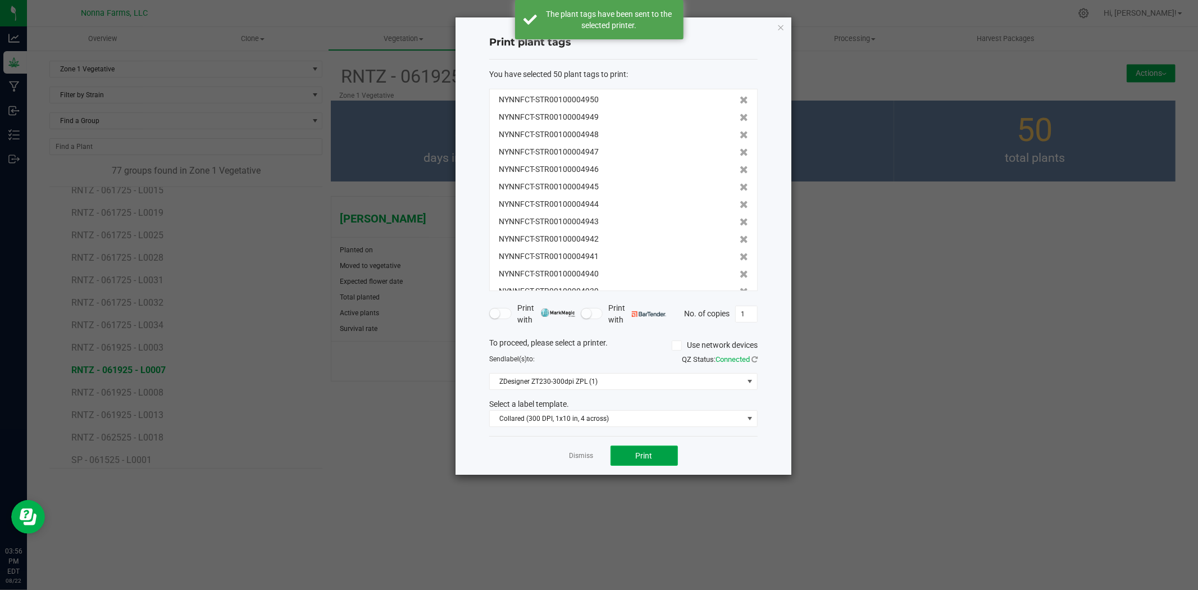
click at [652, 461] on button "Print" at bounding box center [644, 455] width 67 height 20
click at [575, 456] on link "Dismiss" at bounding box center [582, 456] width 24 height 10
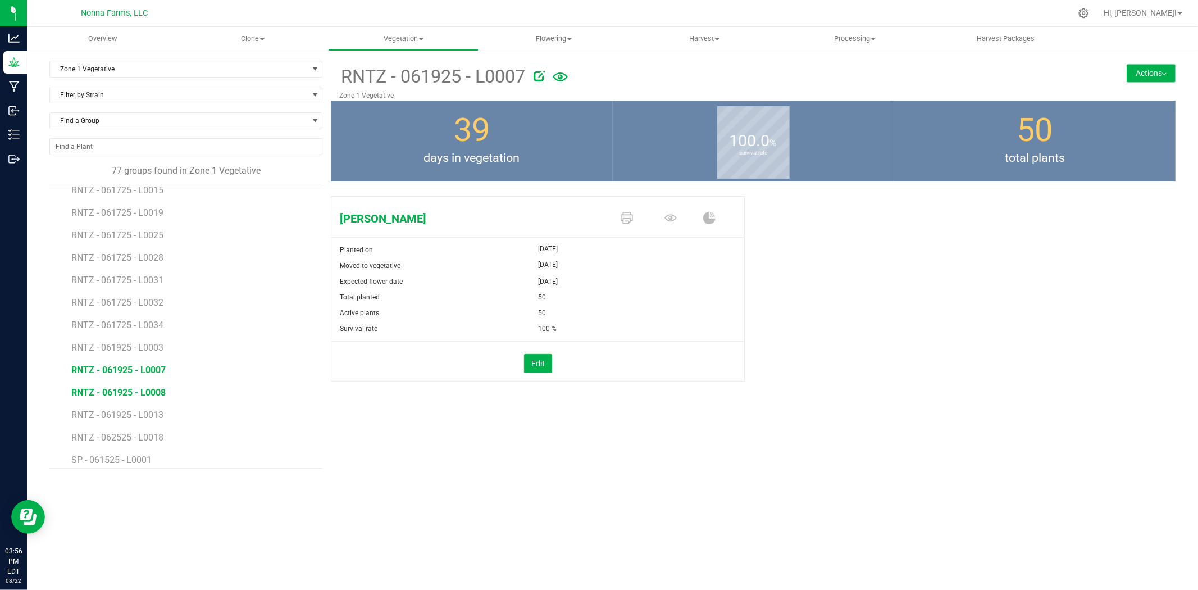
click at [131, 392] on span "RNTZ - 061925 - L0008" at bounding box center [118, 392] width 94 height 11
click at [624, 210] on link at bounding box center [627, 219] width 12 height 20
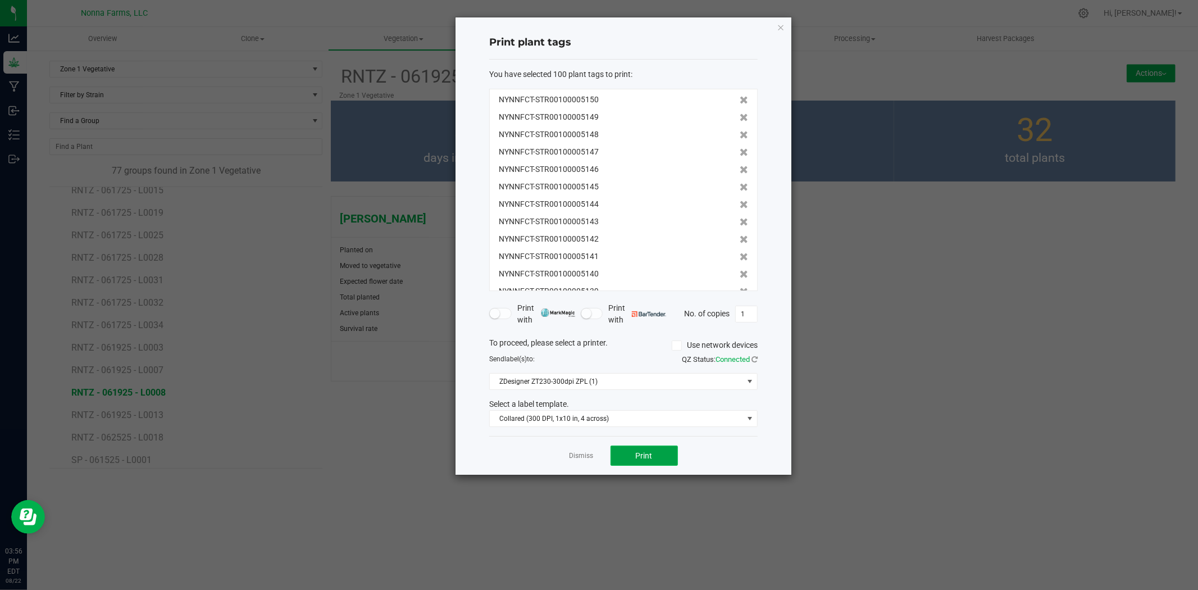
click at [654, 451] on button "Print" at bounding box center [644, 455] width 67 height 20
click at [579, 456] on link "Dismiss" at bounding box center [582, 456] width 24 height 10
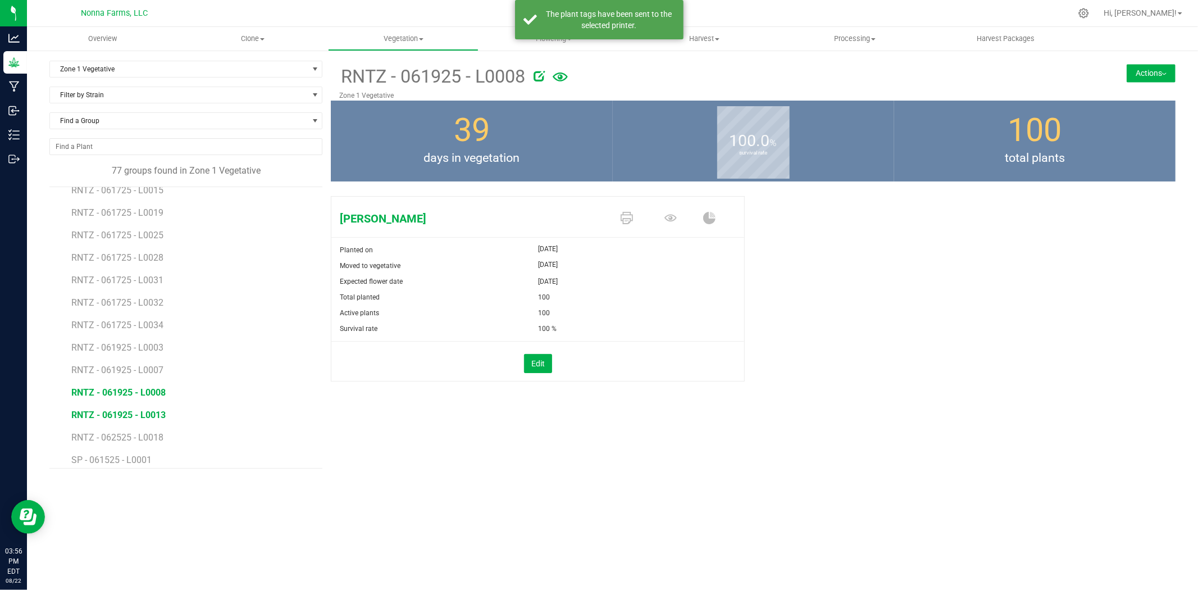
click at [97, 414] on span "RNTZ - 061925 - L0013" at bounding box center [118, 414] width 94 height 11
click at [628, 217] on icon at bounding box center [627, 218] width 12 height 12
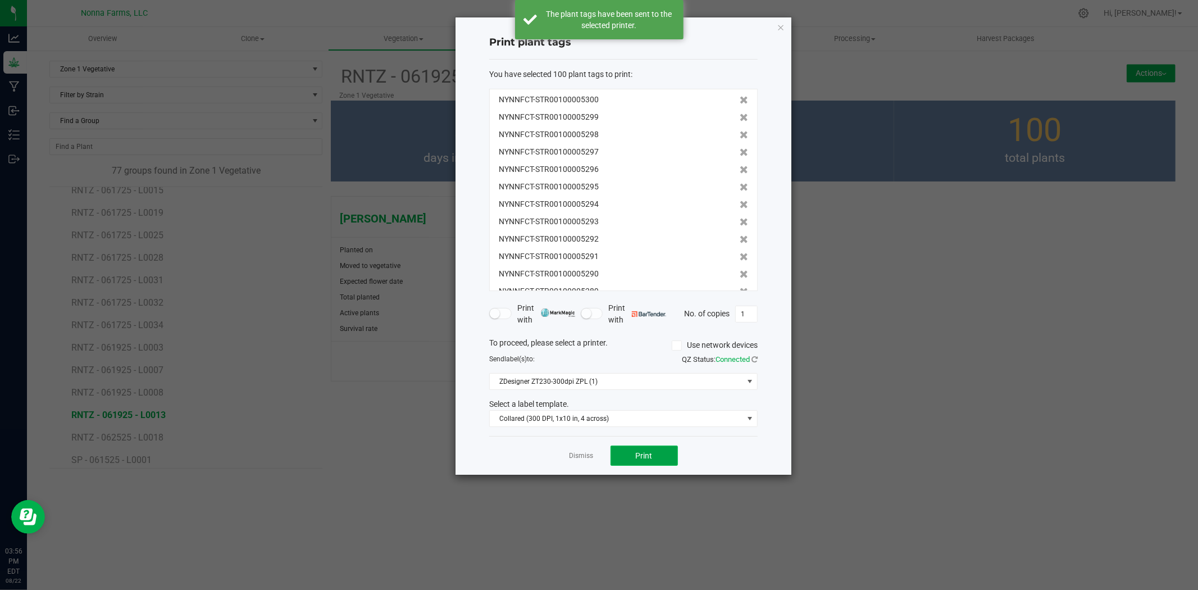
click at [649, 463] on button "Print" at bounding box center [644, 455] width 67 height 20
click at [565, 453] on div "Dismiss Print" at bounding box center [623, 455] width 269 height 39
click at [569, 454] on div "Dismiss Print" at bounding box center [623, 455] width 269 height 39
click at [576, 456] on link "Dismiss" at bounding box center [582, 456] width 24 height 10
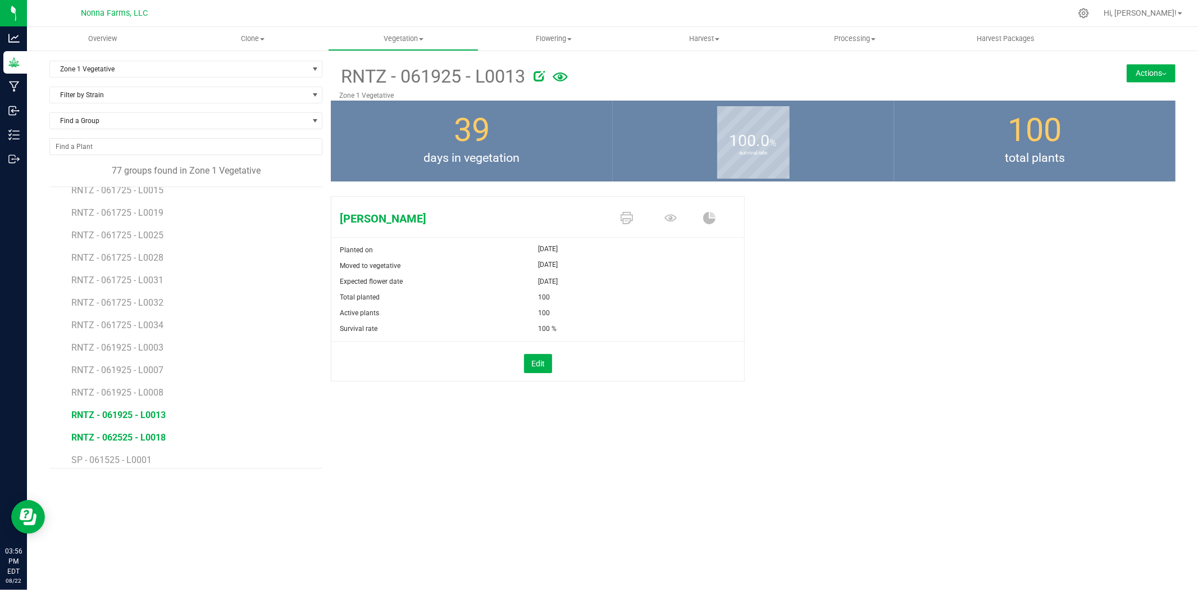
click at [130, 436] on span "RNTZ - 062525 - L0018" at bounding box center [118, 437] width 94 height 11
click at [622, 211] on link at bounding box center [627, 219] width 12 height 20
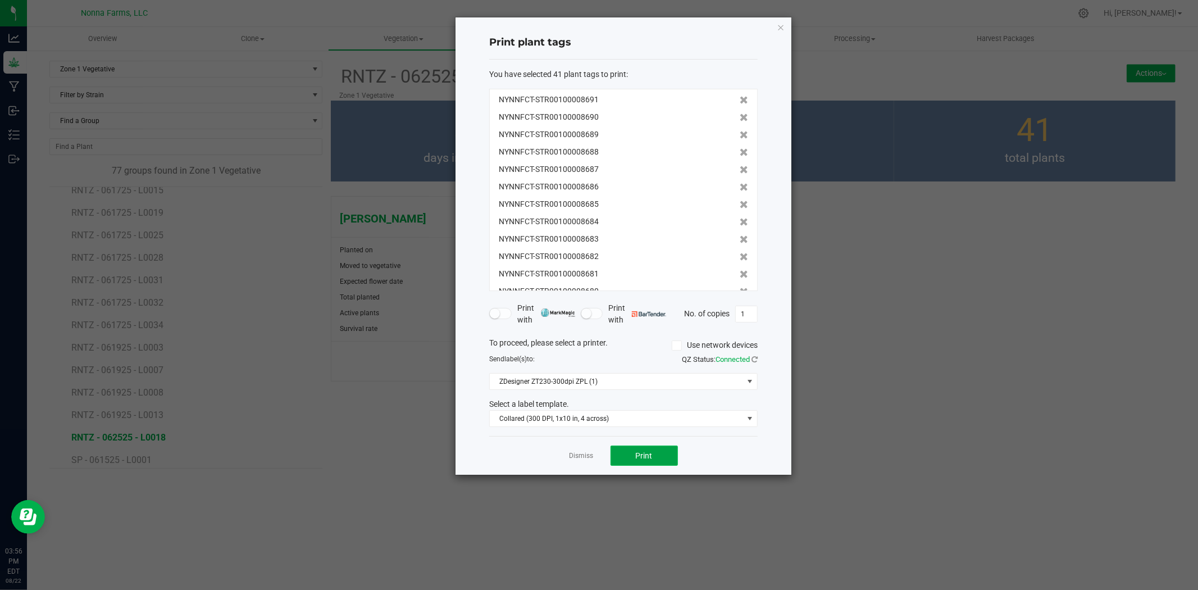
click at [625, 458] on button "Print" at bounding box center [644, 455] width 67 height 20
click at [575, 452] on link "Dismiss" at bounding box center [582, 456] width 24 height 10
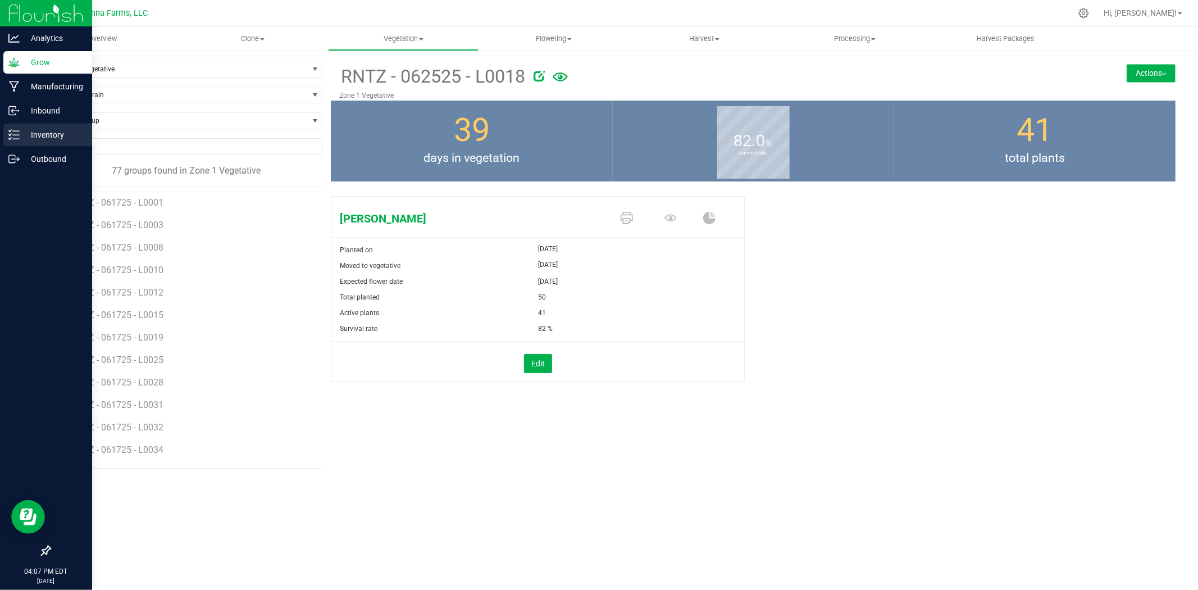
click at [51, 125] on div "Inventory" at bounding box center [47, 135] width 89 height 22
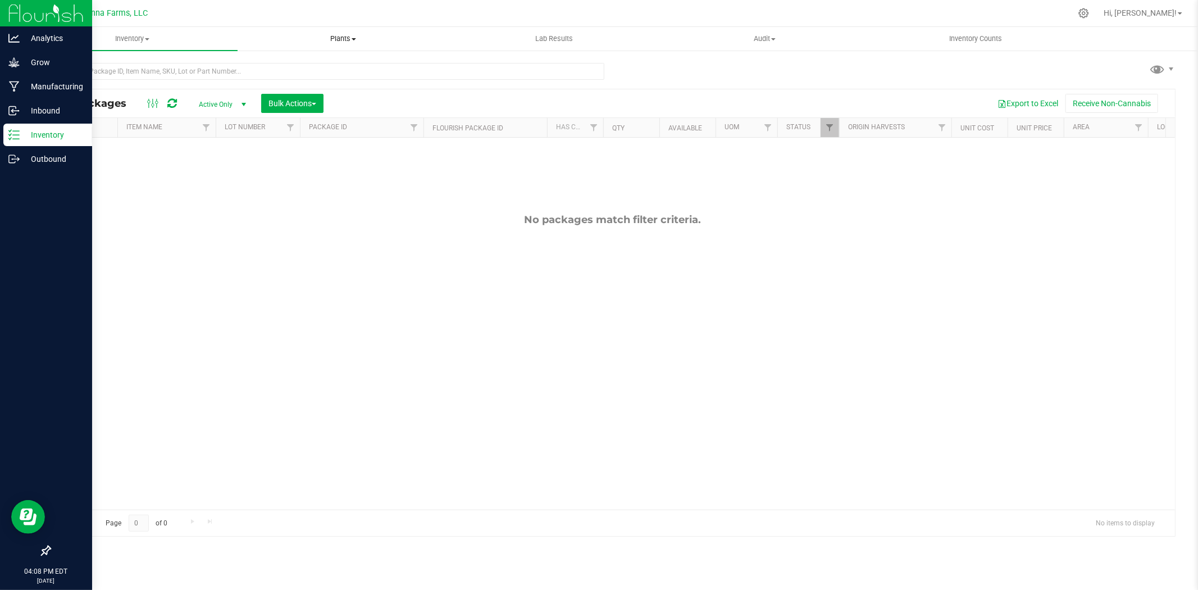
click at [355, 31] on uib-tab-heading "Plants All plants Waste log" at bounding box center [343, 39] width 210 height 22
click at [295, 65] on span "All plants" at bounding box center [270, 68] width 65 height 10
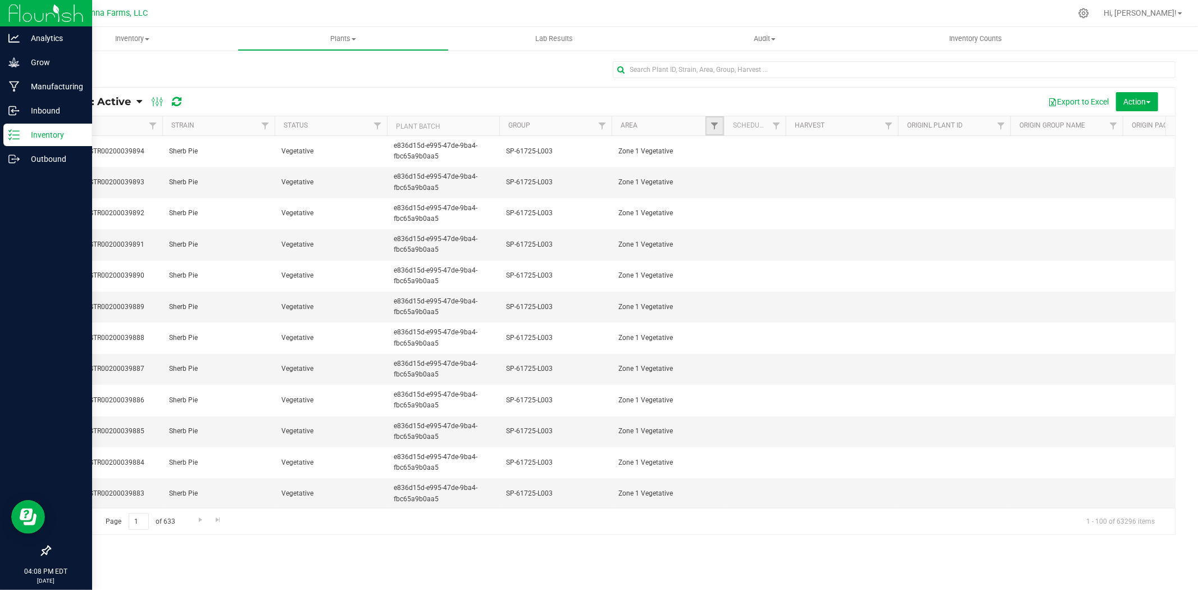
click at [708, 126] on link "Filter" at bounding box center [715, 125] width 19 height 19
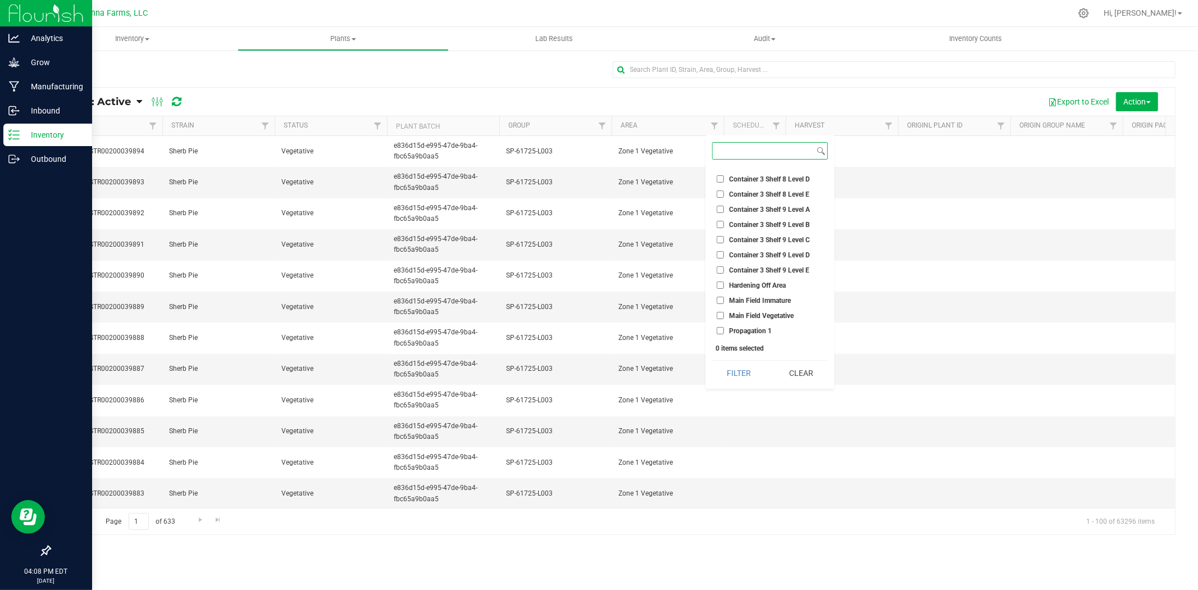
scroll to position [4123, 0]
click at [717, 294] on input "Zone 1 Vegetative" at bounding box center [720, 297] width 7 height 7
checkbox input "true"
click at [718, 230] on input "Zone 2 Vegetative" at bounding box center [720, 233] width 7 height 7
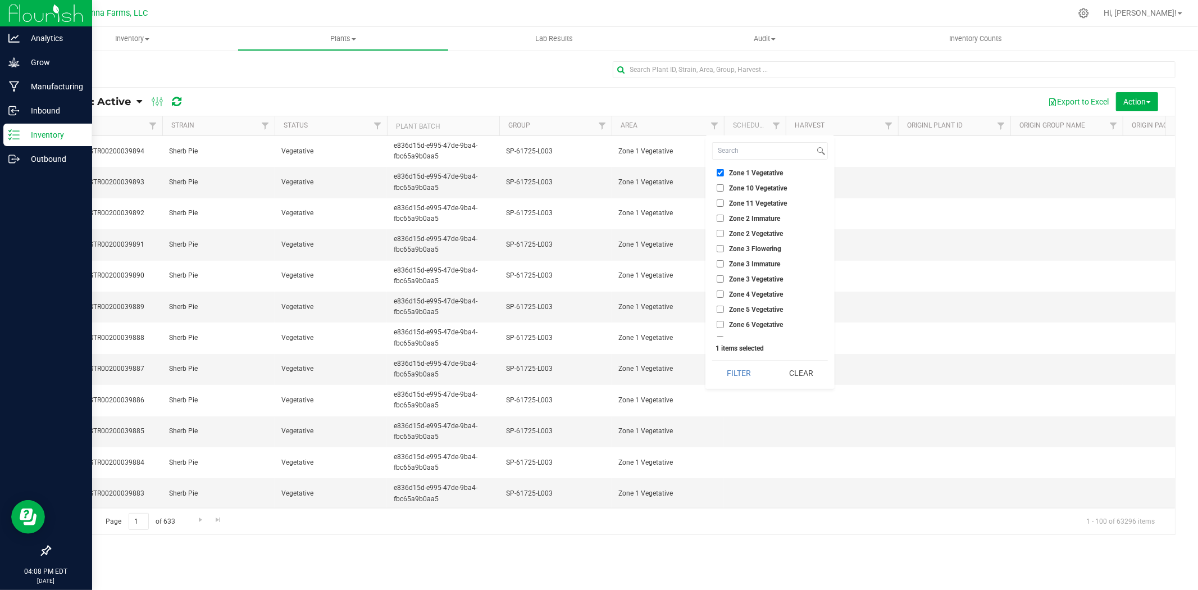
checkbox input "true"
click at [719, 275] on input "Zone 3 Vegetative" at bounding box center [720, 278] width 7 height 7
checkbox input "true"
click at [743, 379] on button "Filter" at bounding box center [739, 373] width 54 height 25
